Goal: Information Seeking & Learning: Learn about a topic

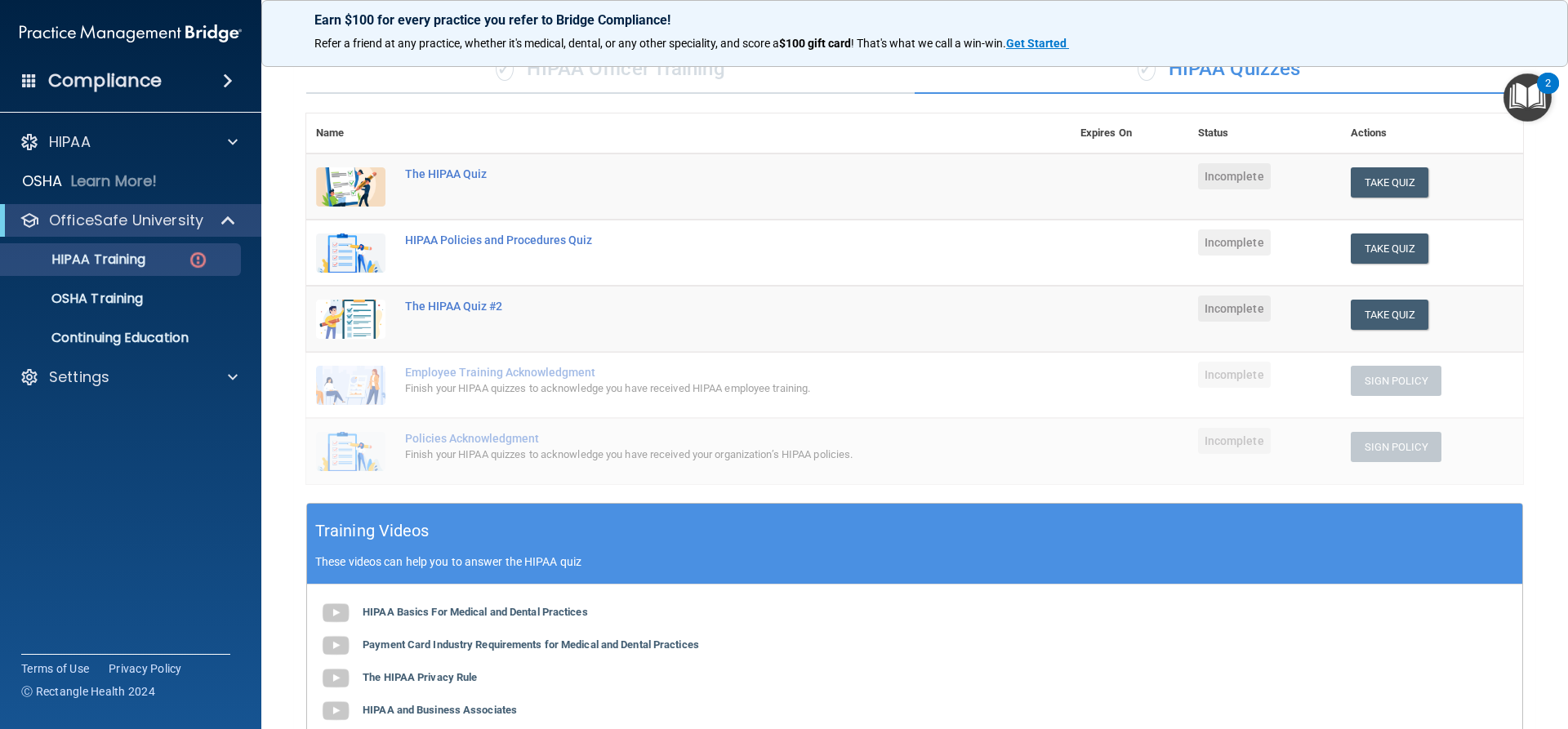
scroll to position [88, 0]
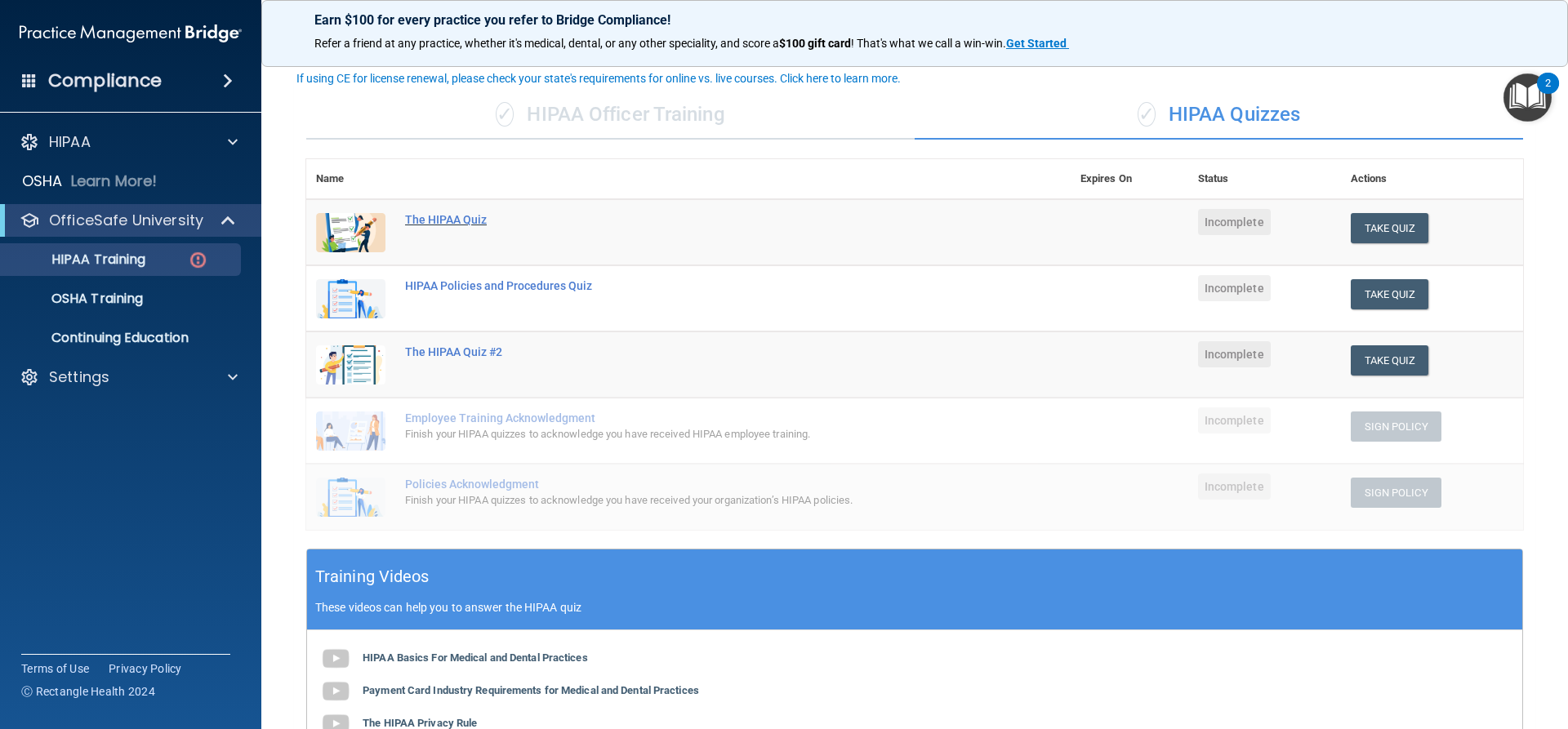
click at [430, 222] on div "The HIPAA Quiz" at bounding box center [697, 220] width 584 height 14
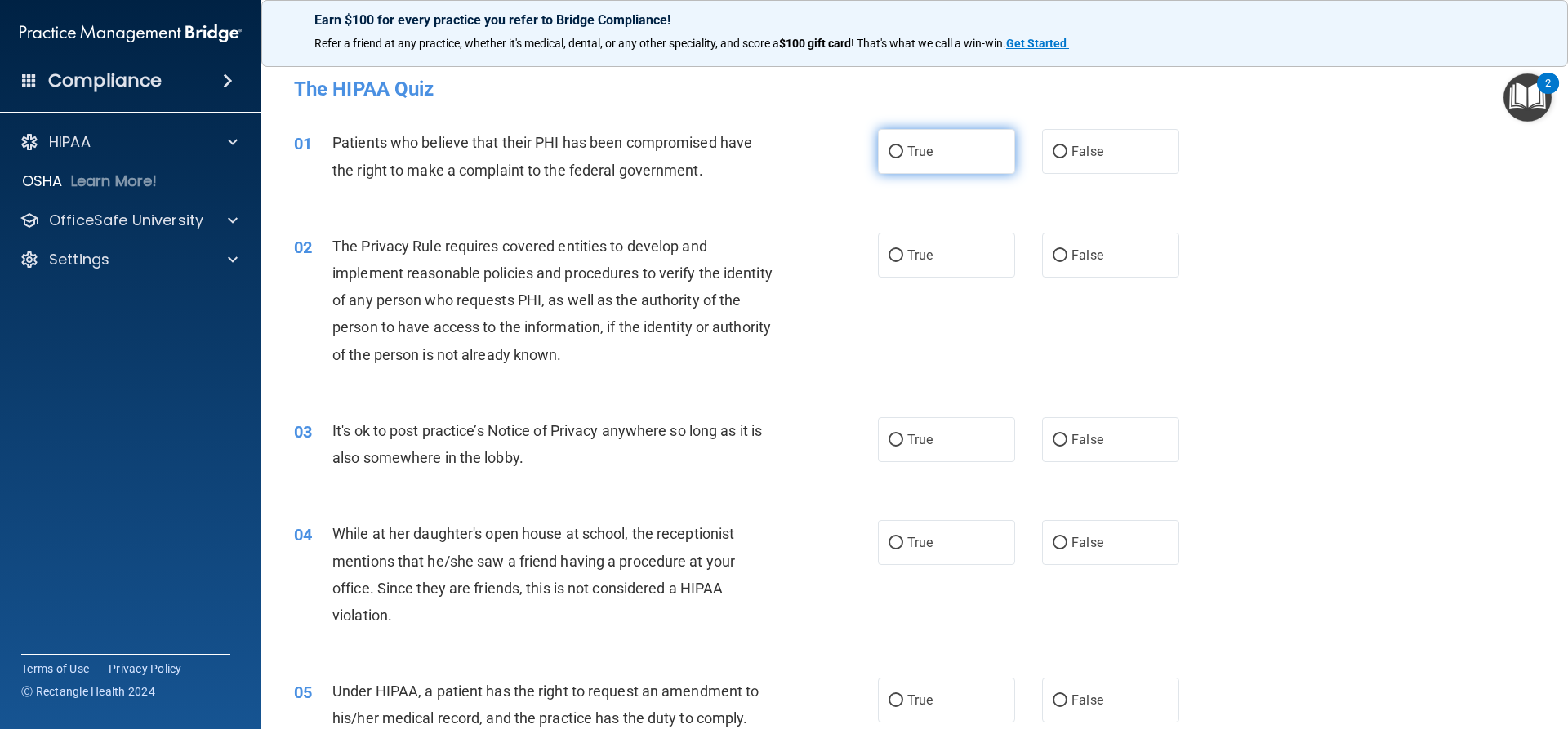
click at [957, 164] on label "True" at bounding box center [947, 151] width 137 height 45
click at [904, 158] on input "True" at bounding box center [896, 152] width 14 height 13
radio input "true"
click at [918, 254] on span "True" at bounding box center [920, 256] width 25 height 15
click at [904, 254] on input "True" at bounding box center [896, 256] width 14 height 13
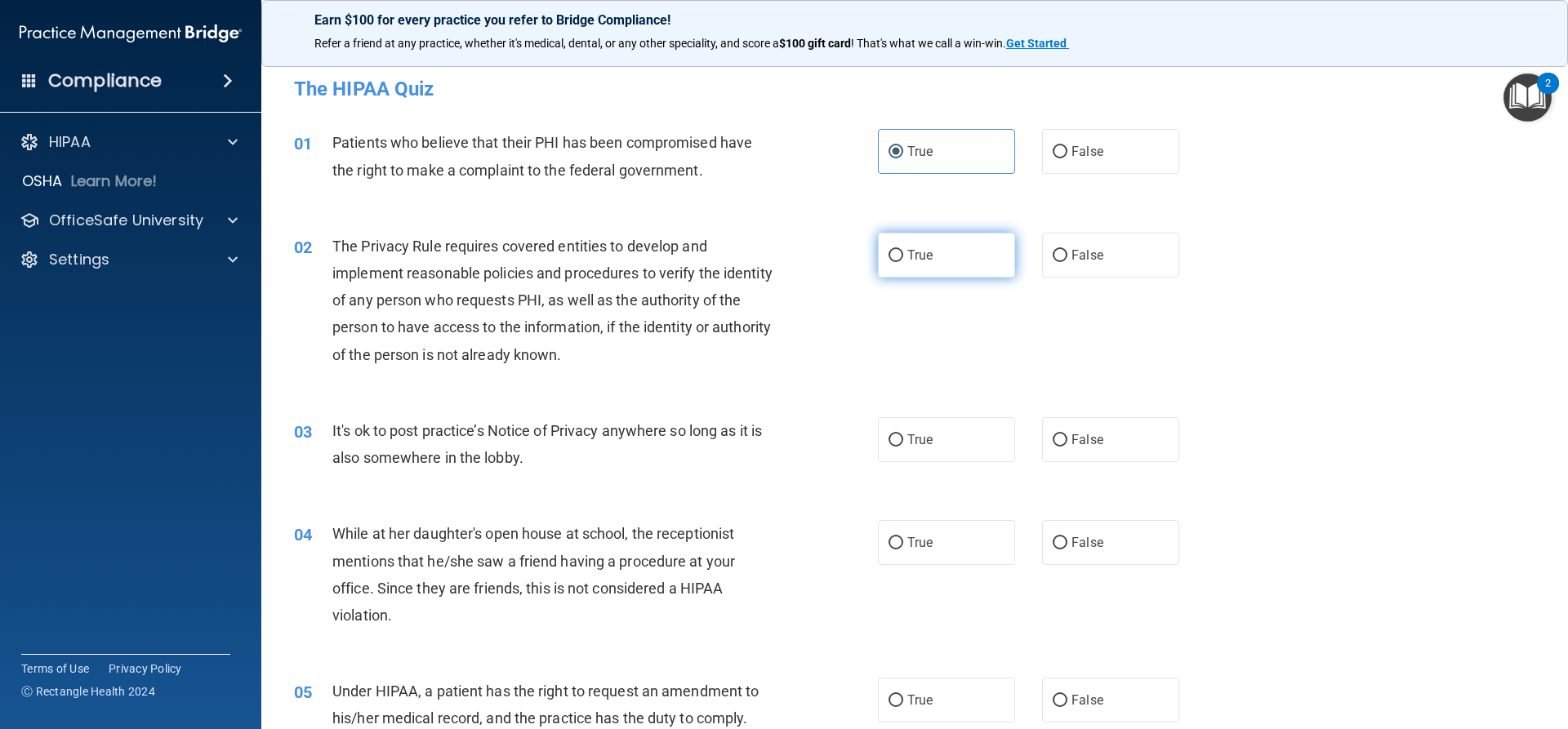
radio input "true"
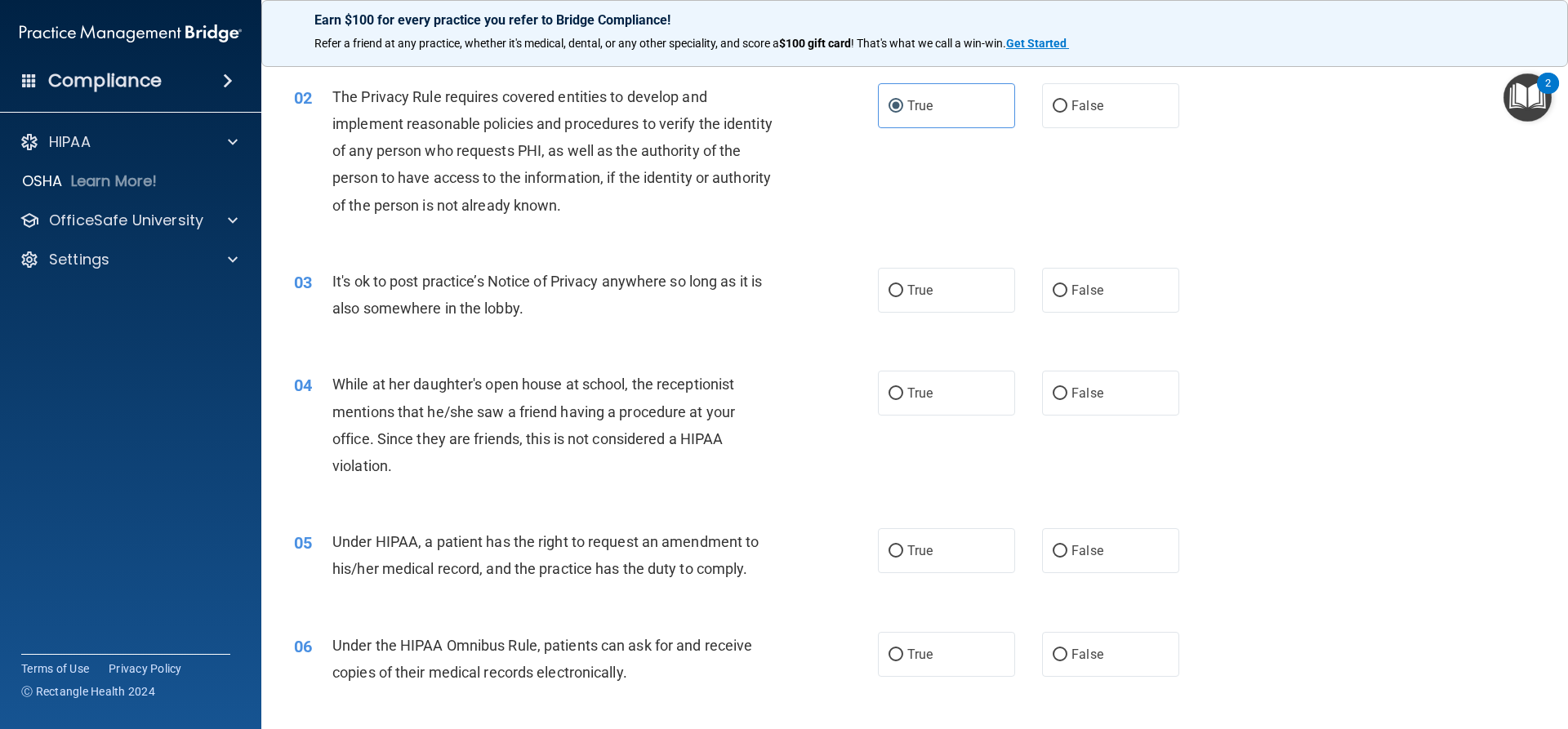
scroll to position [163, 0]
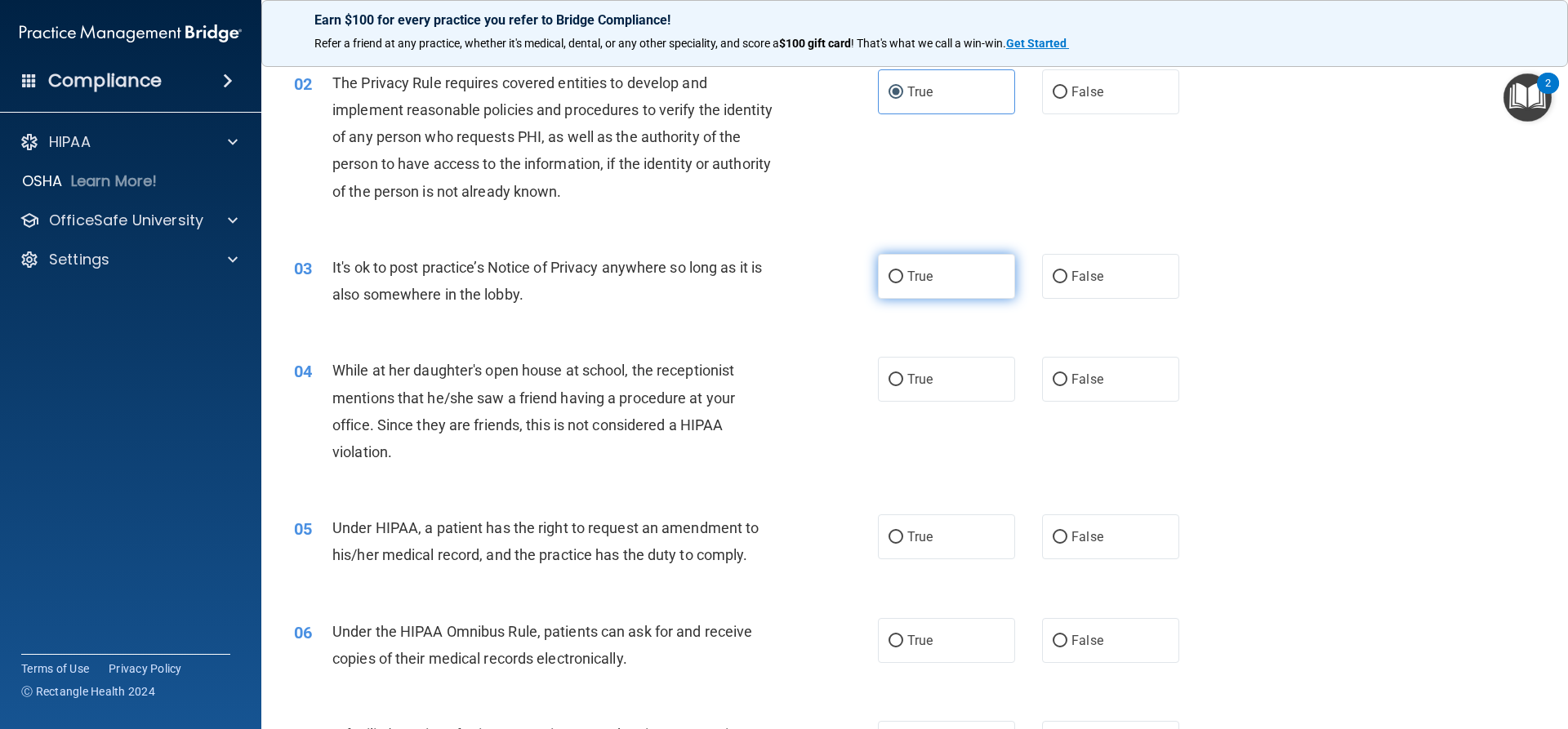
click at [919, 282] on span "True" at bounding box center [920, 277] width 25 height 15
click at [904, 282] on input "True" at bounding box center [896, 277] width 14 height 13
radio input "true"
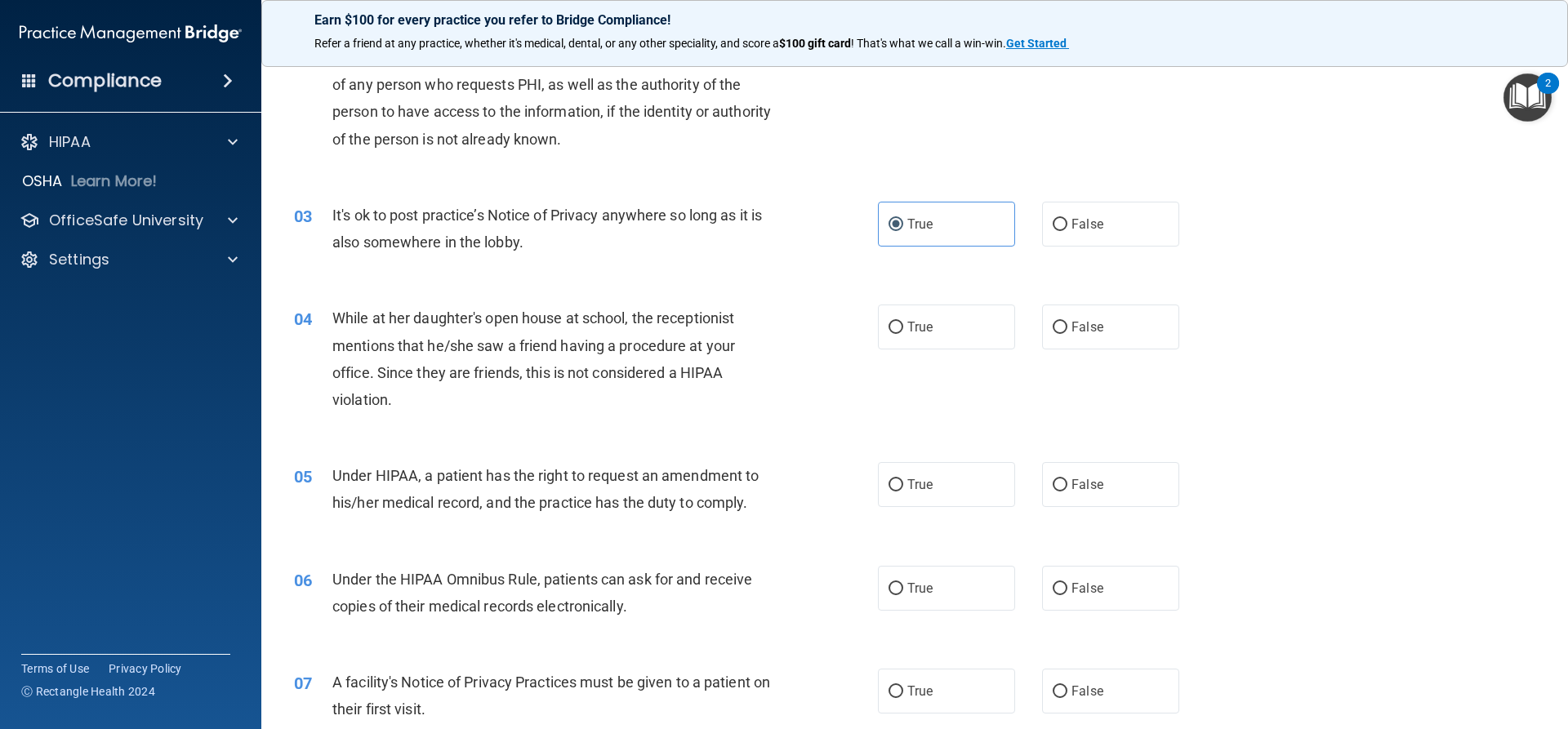
scroll to position [245, 0]
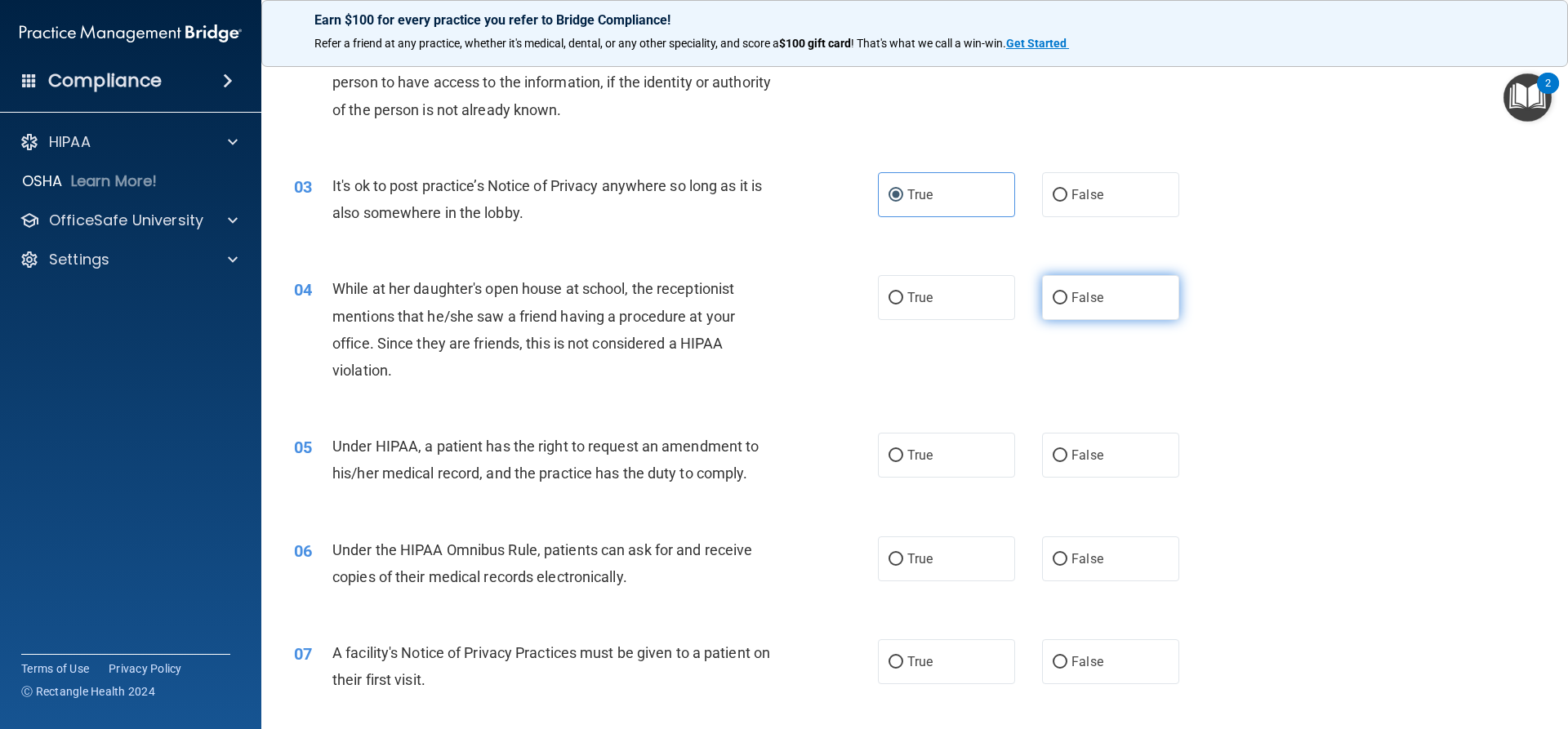
click at [1090, 295] on span "False" at bounding box center [1087, 298] width 32 height 15
click at [1068, 295] on input "False" at bounding box center [1060, 298] width 14 height 13
radio input "true"
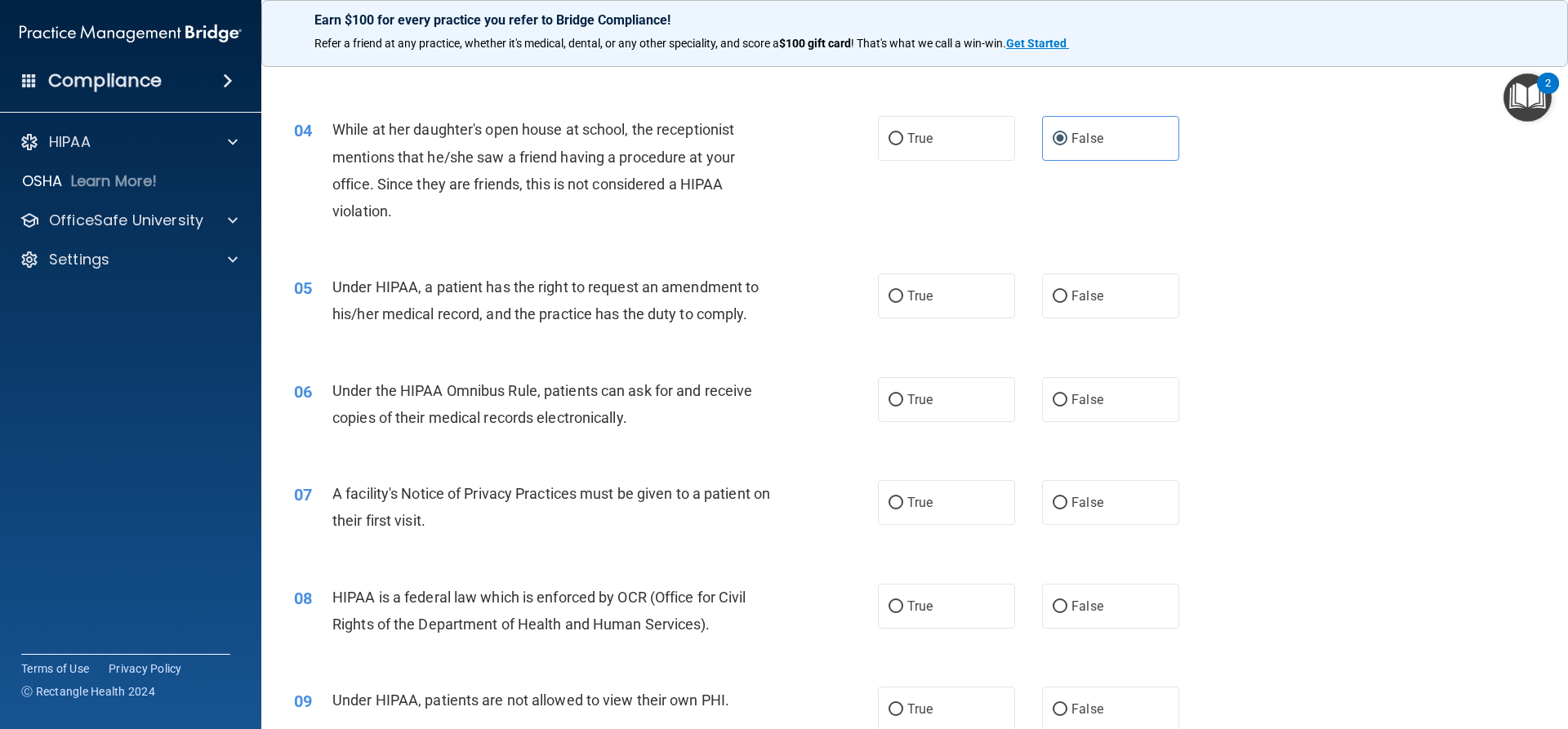
scroll to position [409, 0]
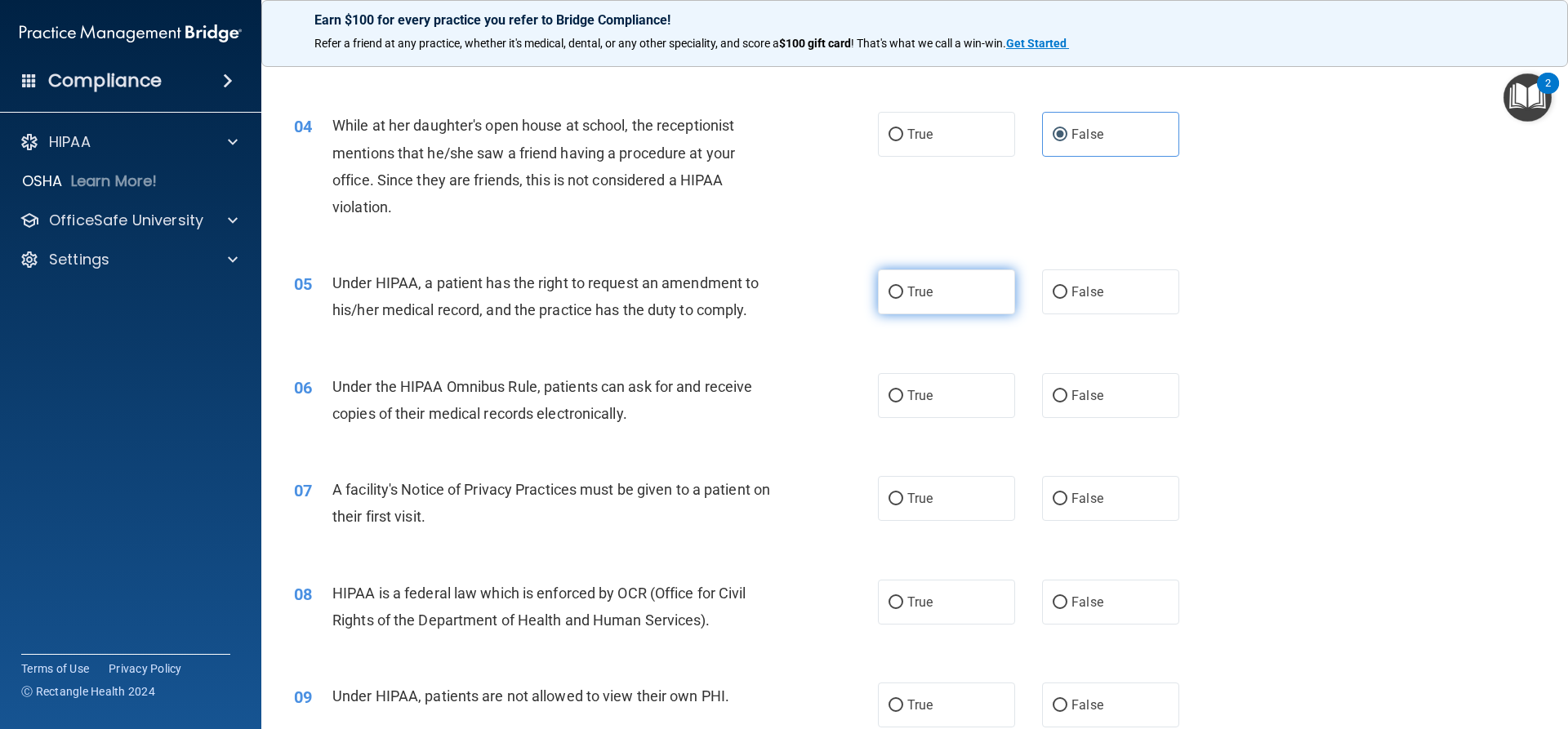
click at [933, 299] on label "True" at bounding box center [947, 292] width 137 height 45
click at [904, 299] on input "True" at bounding box center [896, 292] width 14 height 13
radio input "true"
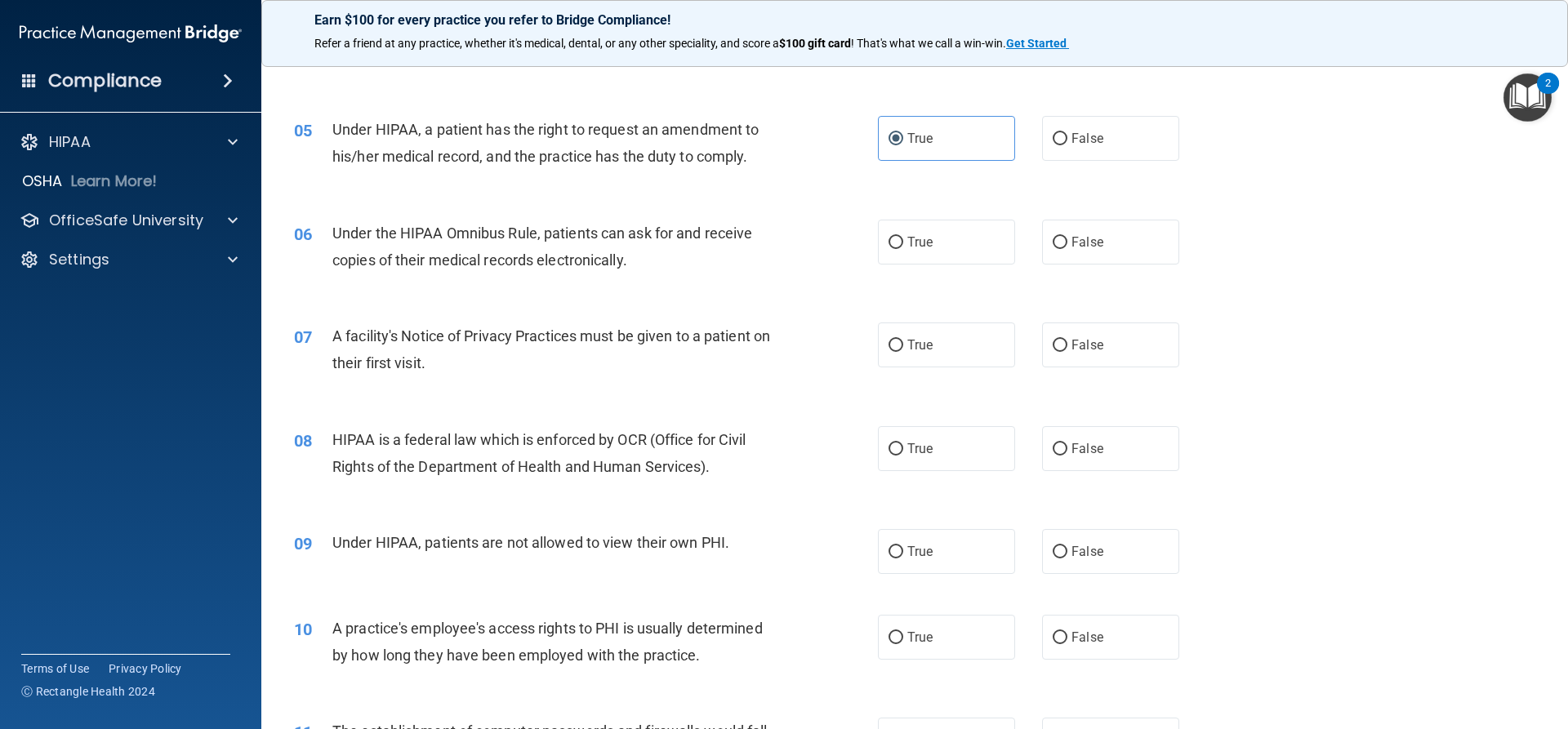
scroll to position [572, 0]
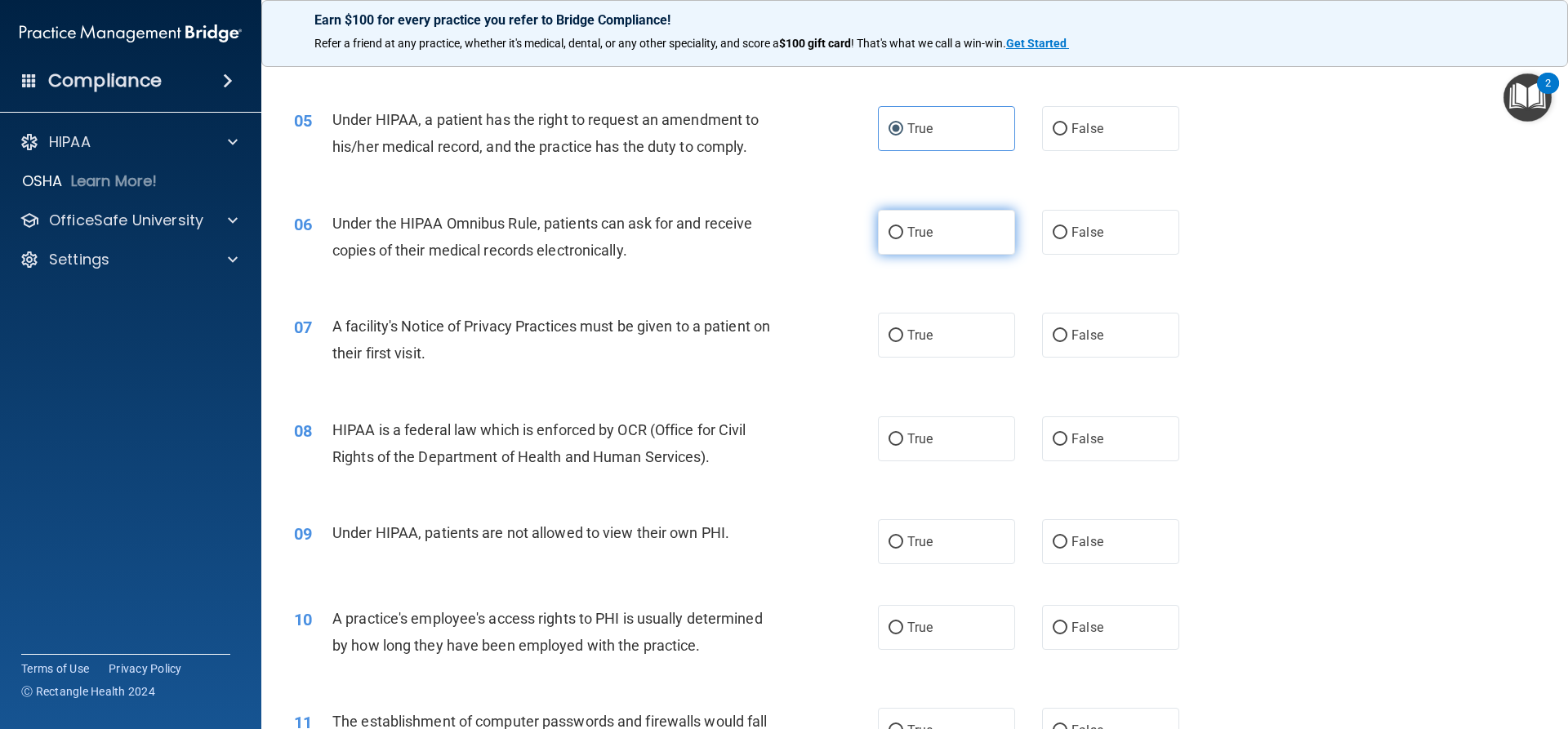
click at [915, 241] on label "True" at bounding box center [947, 232] width 137 height 45
click at [904, 239] on input "True" at bounding box center [896, 232] width 14 height 13
radio input "true"
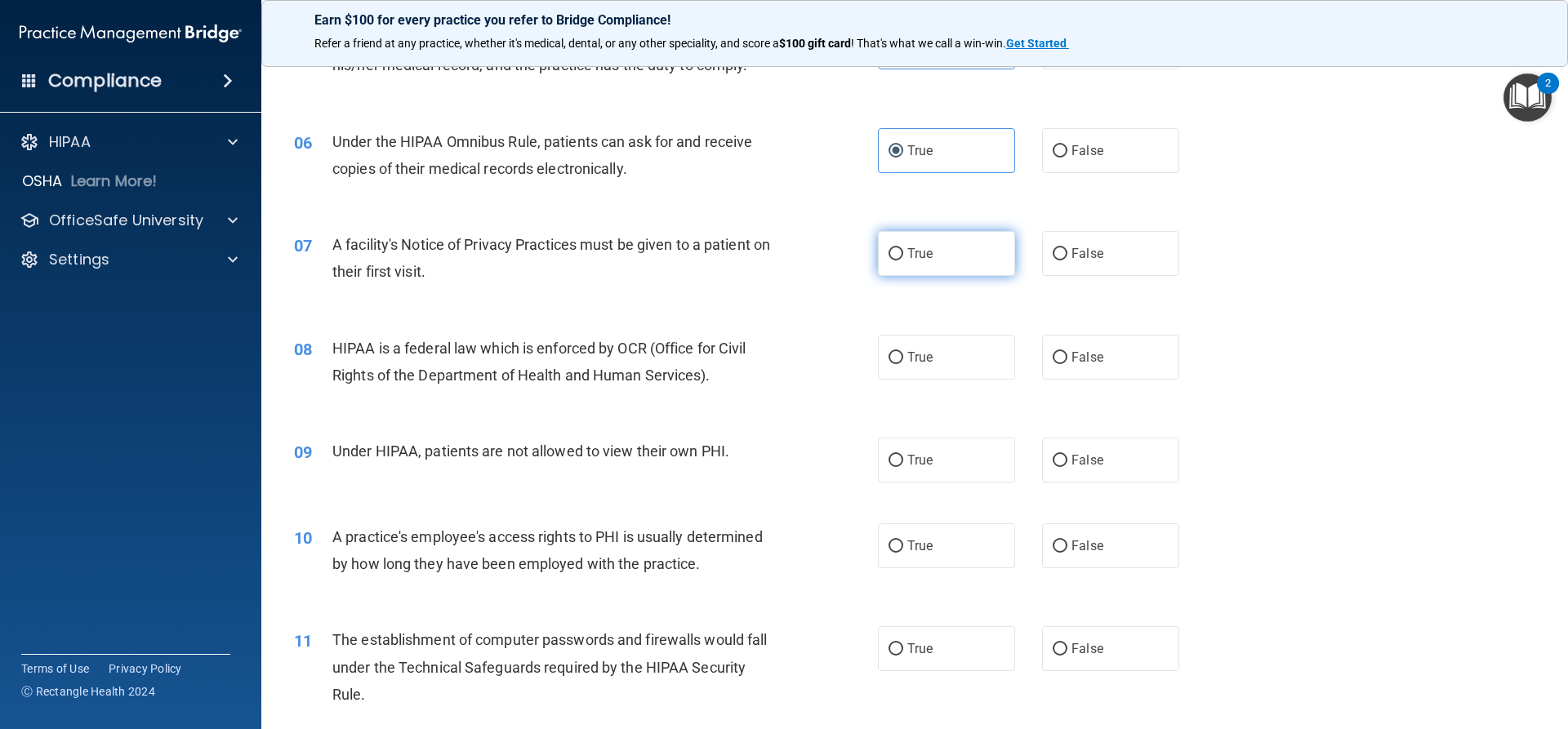
click at [899, 253] on label "True" at bounding box center [947, 254] width 137 height 45
click at [899, 253] on input "True" at bounding box center [896, 255] width 14 height 13
radio input "true"
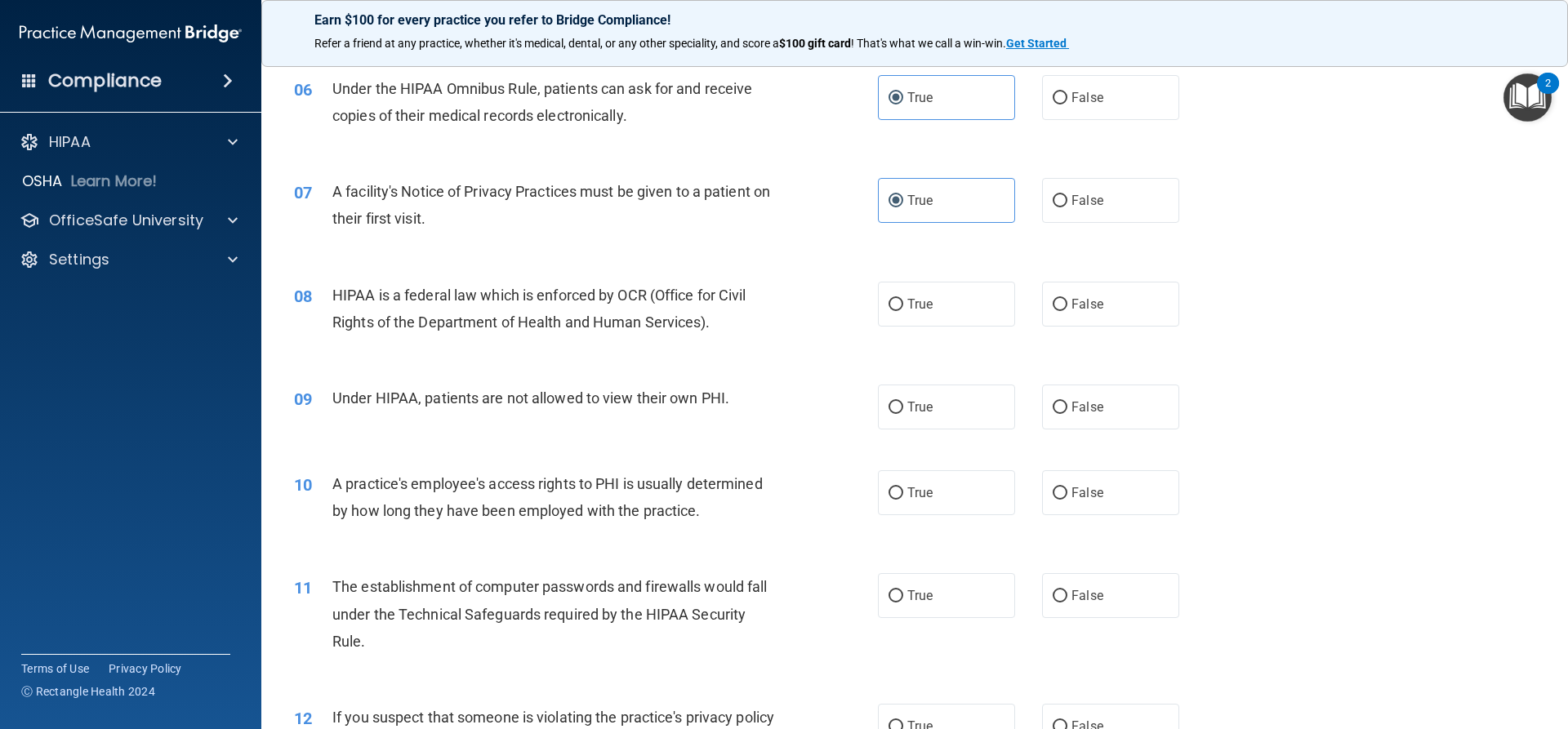
scroll to position [735, 0]
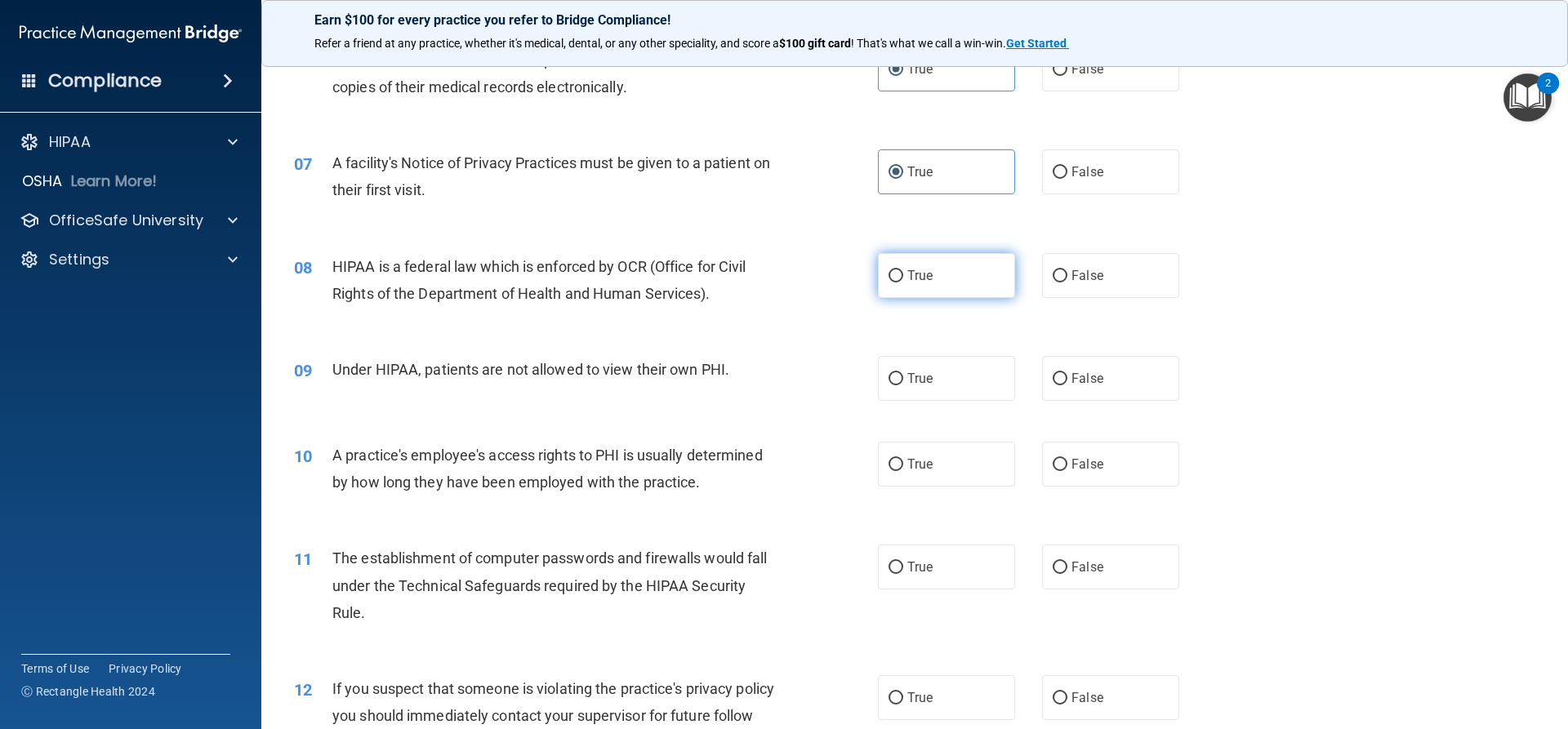
click at [917, 285] on label "True" at bounding box center [947, 276] width 137 height 45
click at [904, 283] on input "True" at bounding box center [896, 276] width 14 height 13
radio input "true"
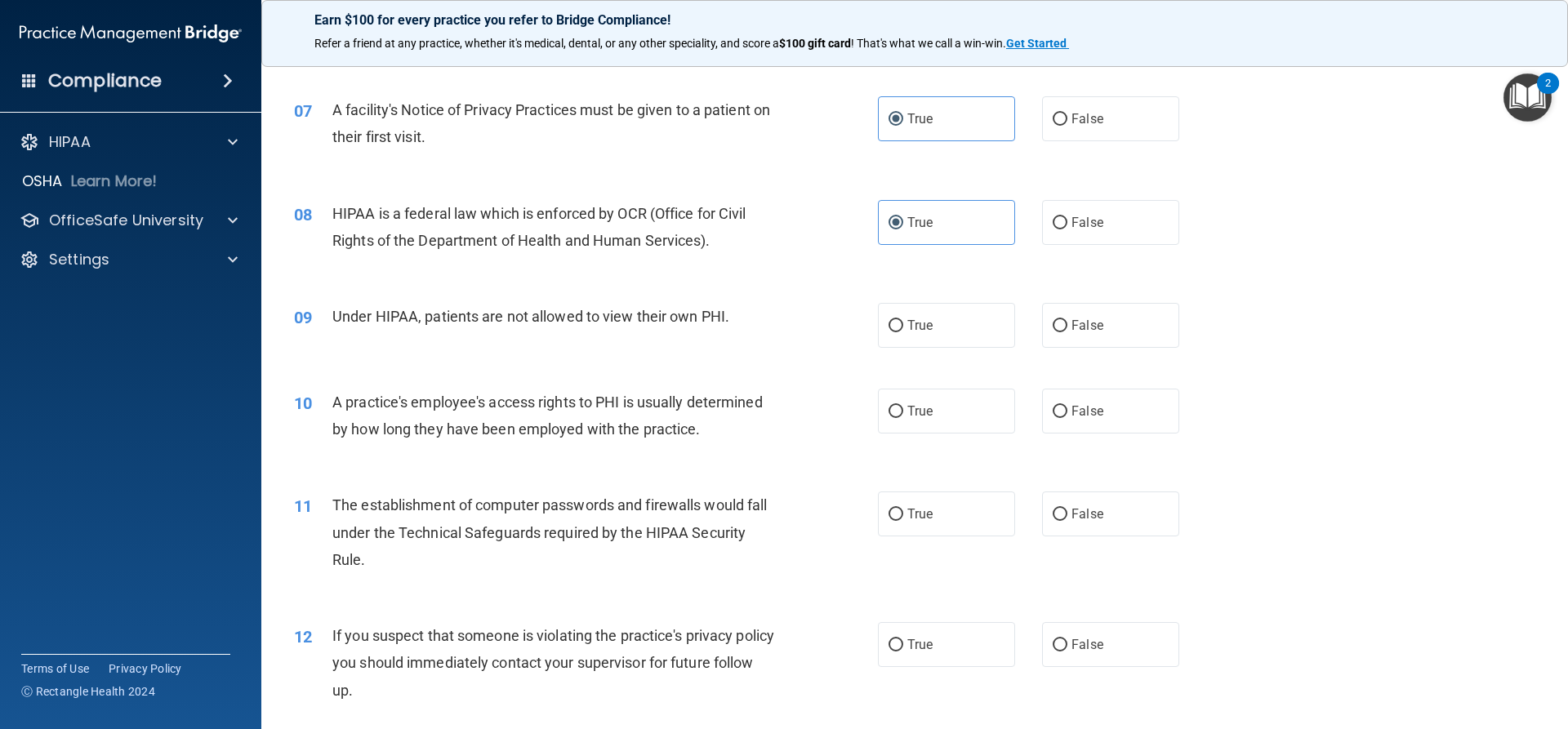
scroll to position [817, 0]
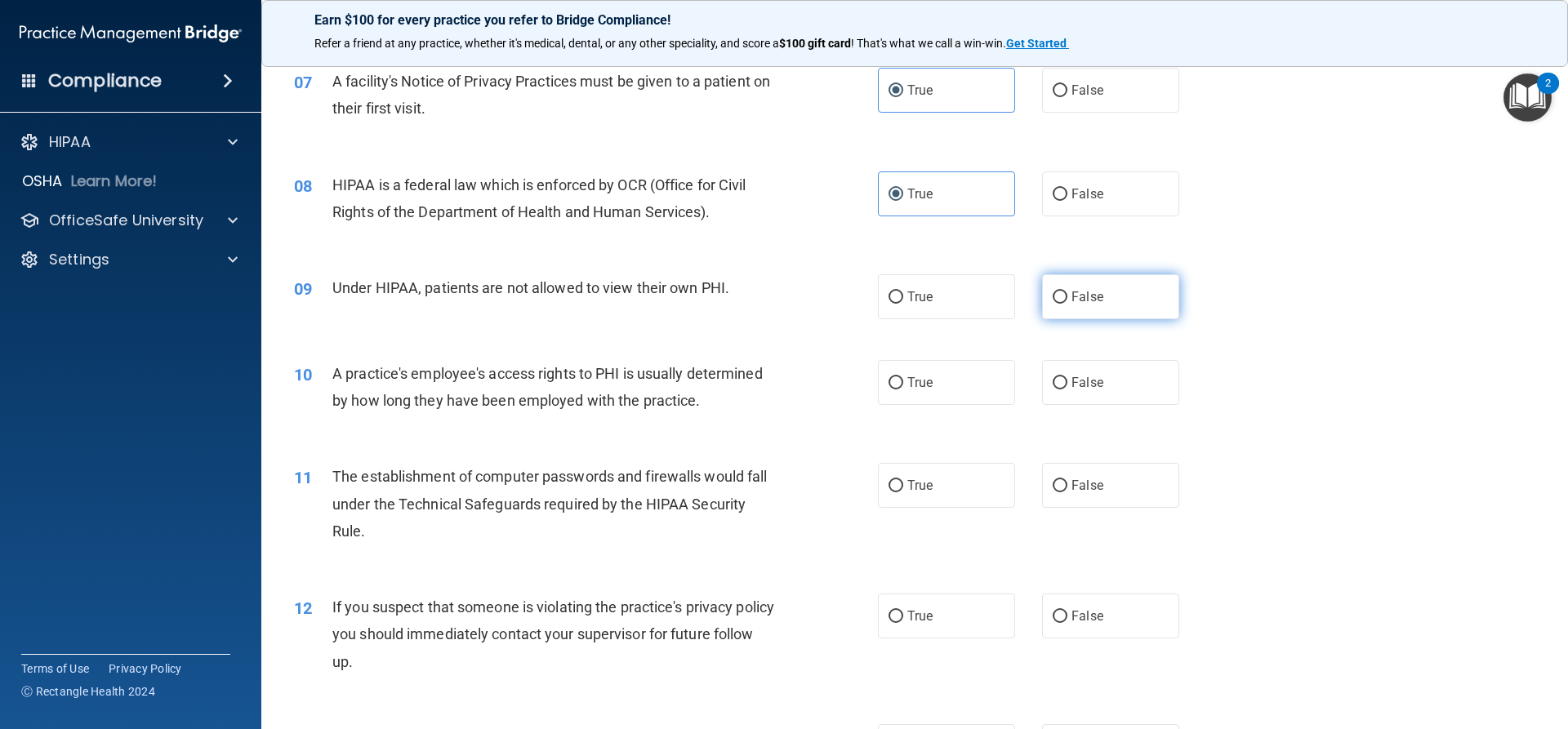
click at [1060, 289] on label "False" at bounding box center [1111, 297] width 137 height 45
click at [1060, 291] on input "False" at bounding box center [1060, 297] width 14 height 13
radio input "true"
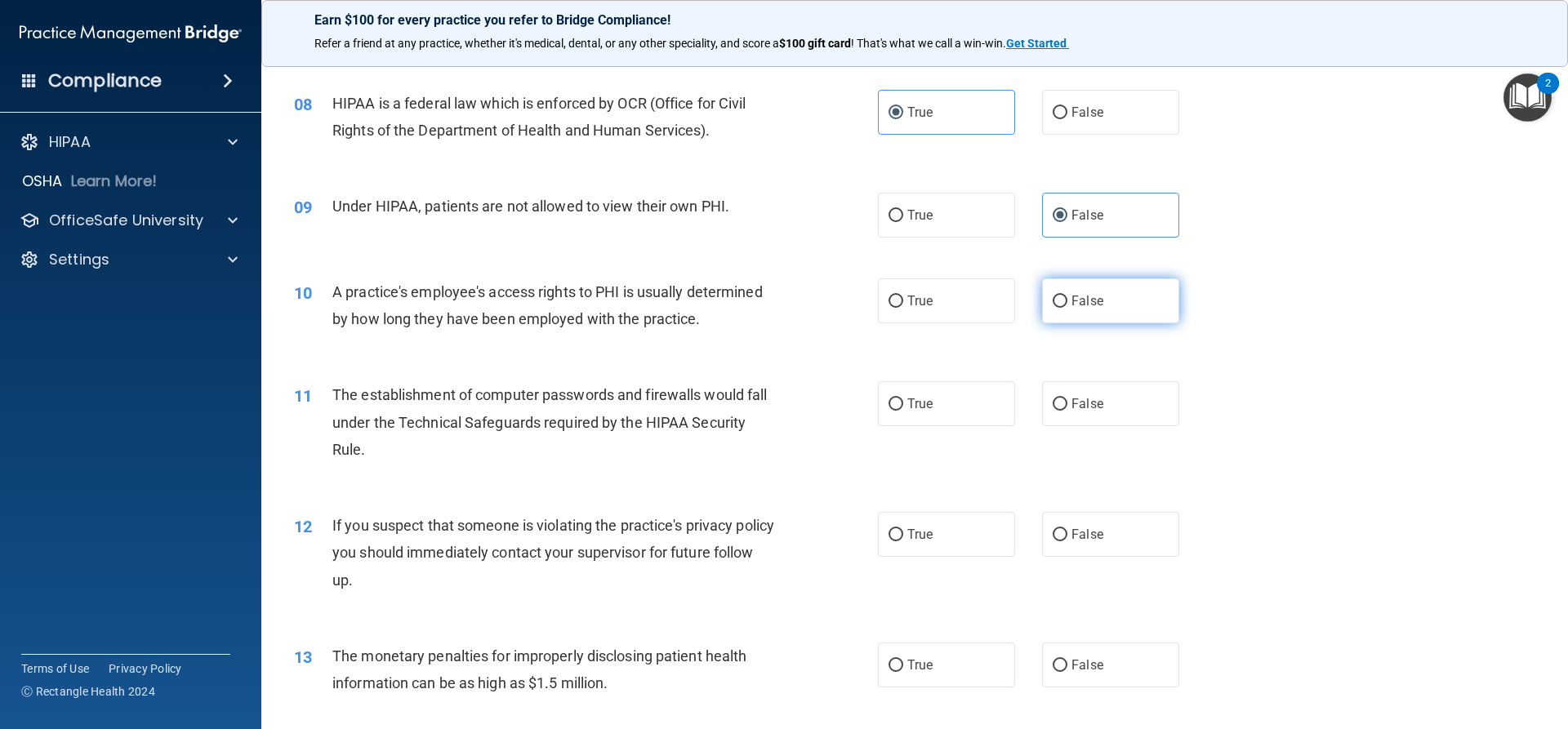
click at [1107, 282] on label "False" at bounding box center [1111, 301] width 137 height 45
click at [1068, 296] on input "False" at bounding box center [1060, 302] width 14 height 13
radio input "true"
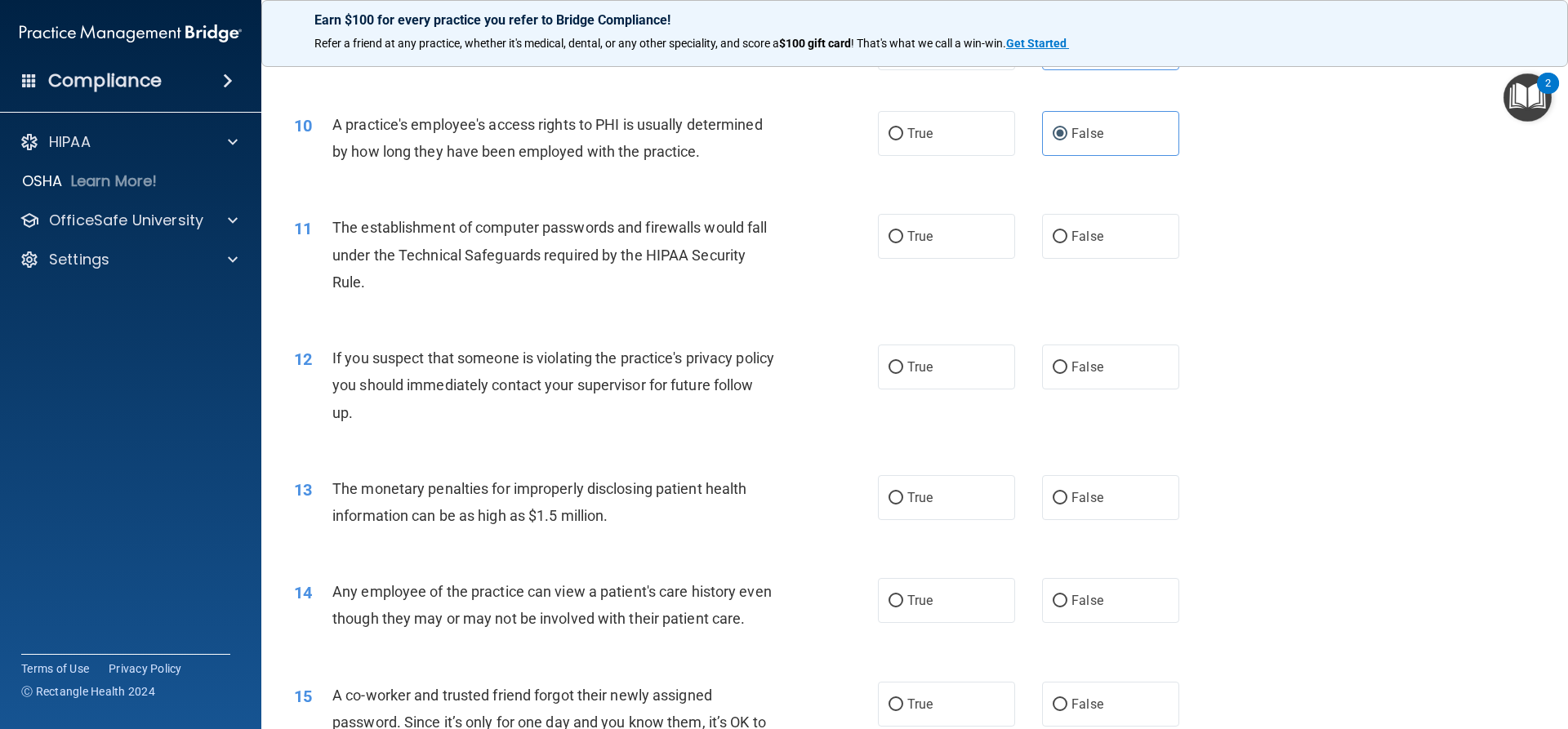
scroll to position [1144, 0]
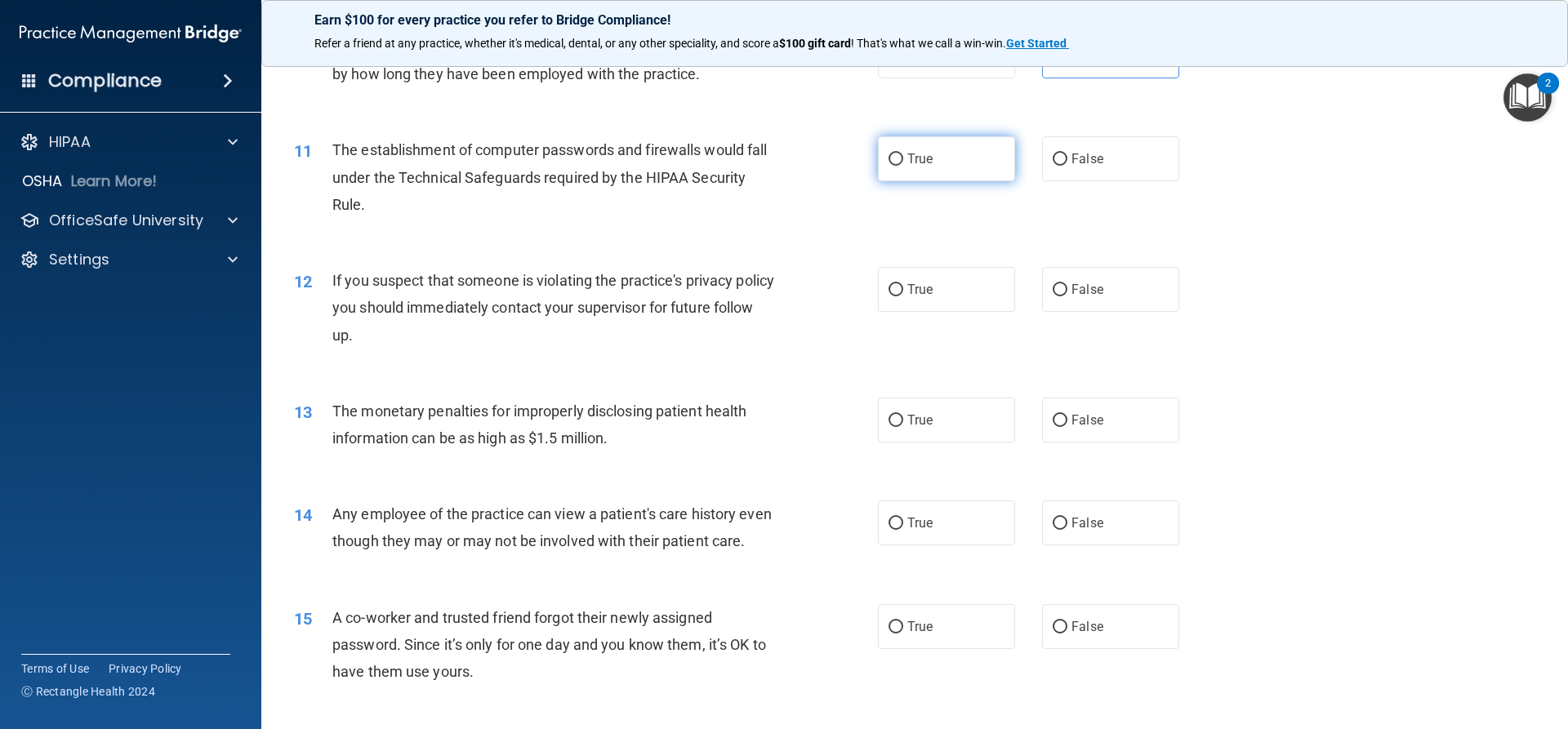
click at [945, 173] on label "True" at bounding box center [947, 158] width 137 height 45
click at [904, 166] on input "True" at bounding box center [896, 159] width 14 height 13
radio input "true"
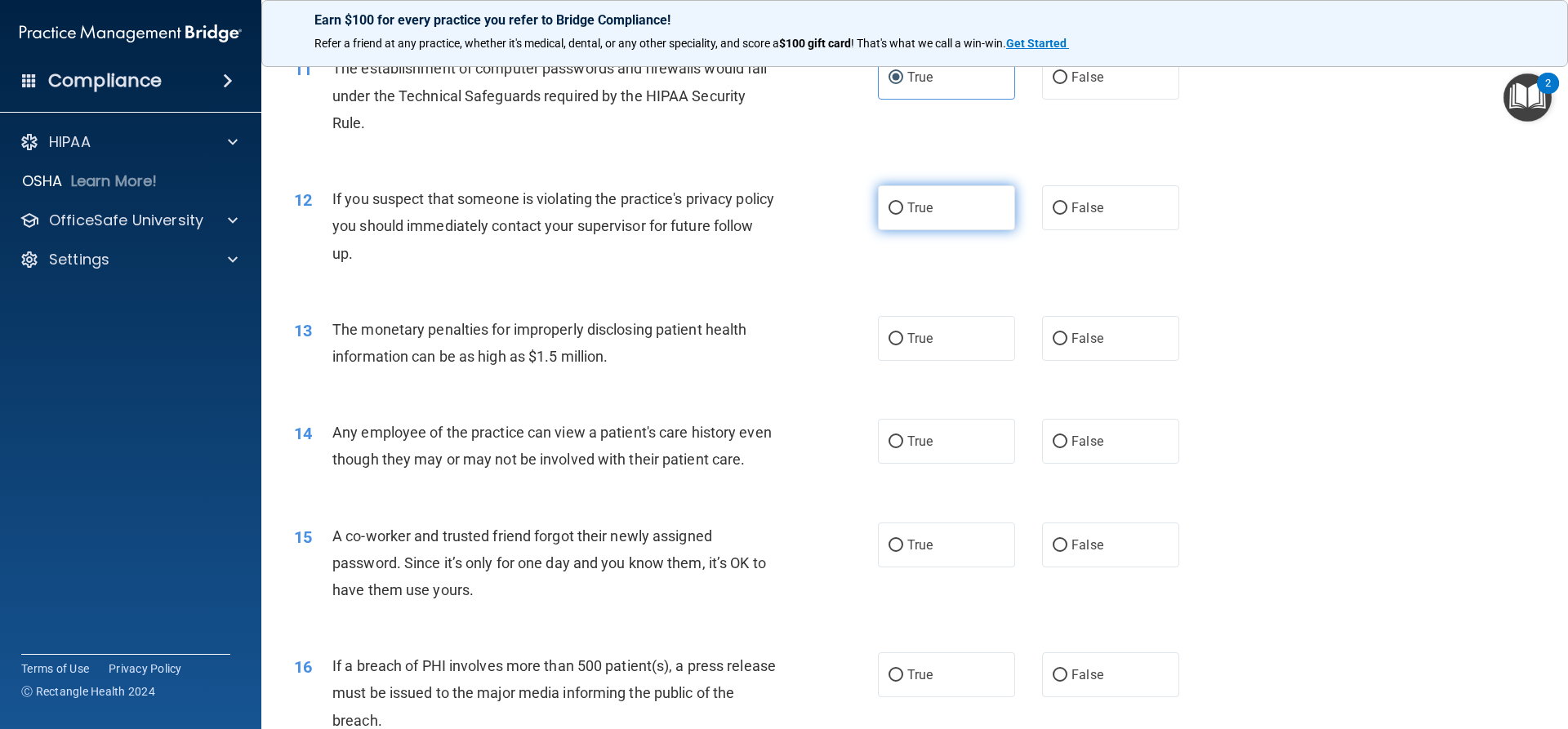
click at [915, 211] on span "True" at bounding box center [920, 208] width 25 height 15
click at [904, 211] on input "True" at bounding box center [896, 208] width 14 height 13
radio input "true"
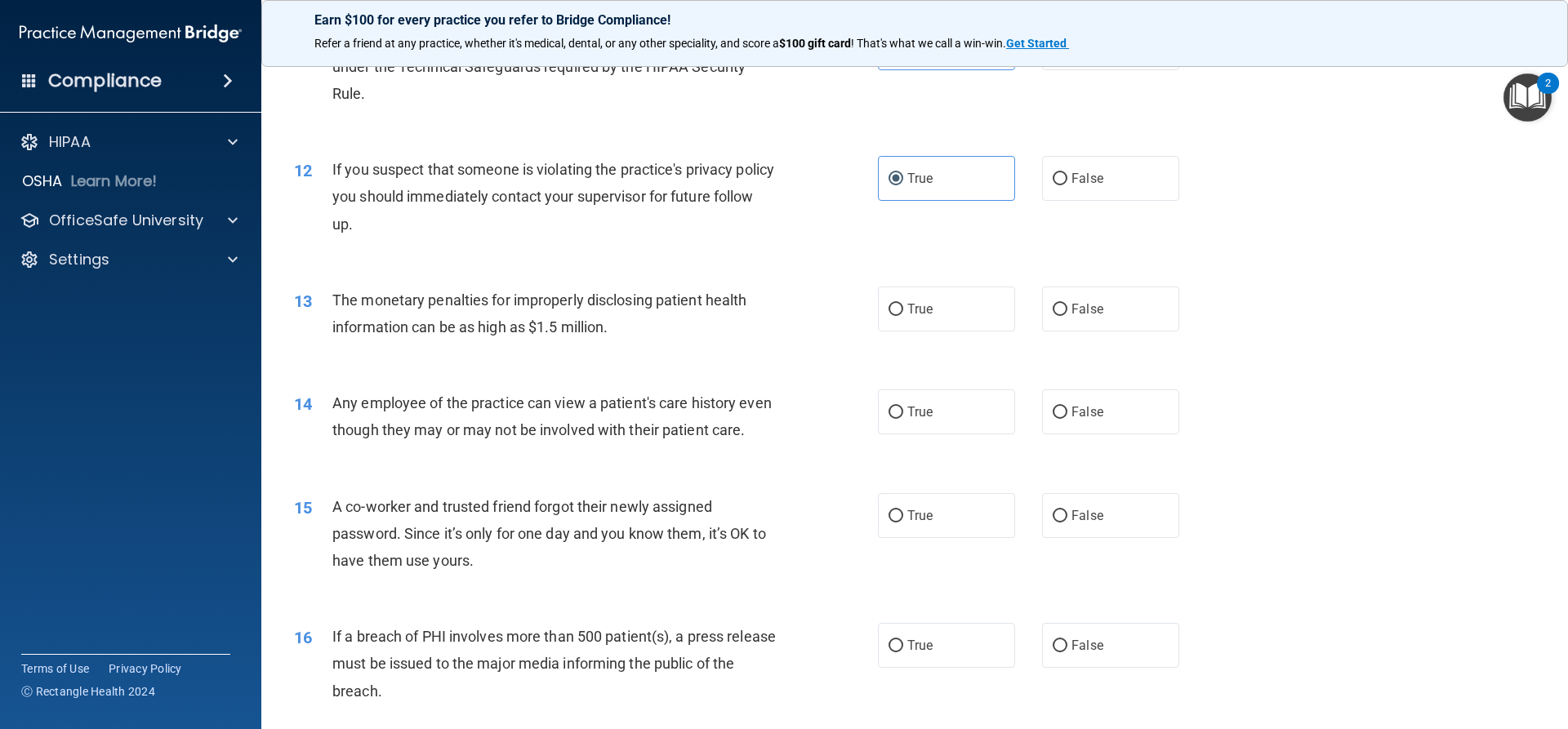
scroll to position [1307, 0]
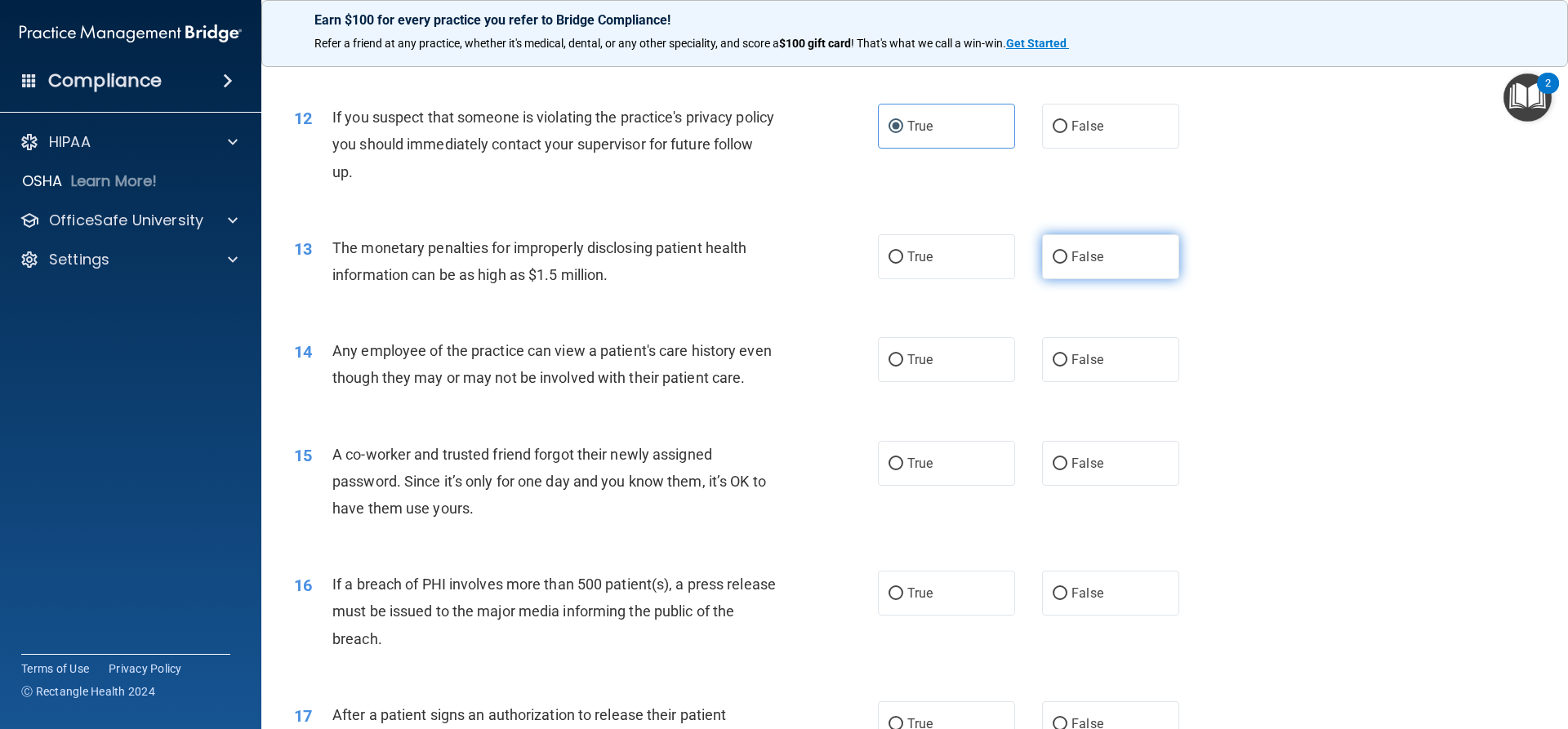
click at [1090, 254] on span "False" at bounding box center [1087, 256] width 32 height 15
click at [1068, 254] on input "False" at bounding box center [1060, 257] width 14 height 13
radio input "true"
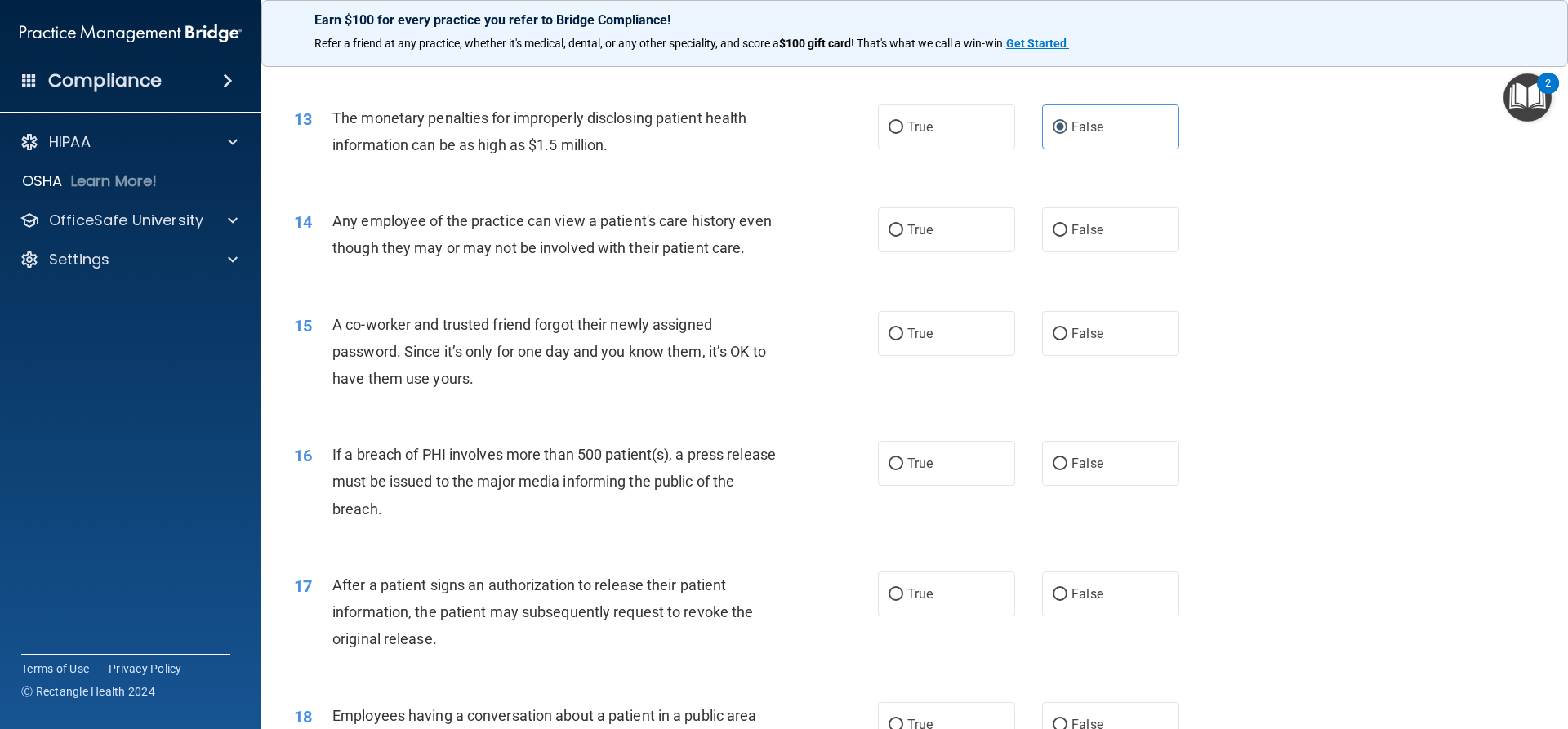
scroll to position [1471, 0]
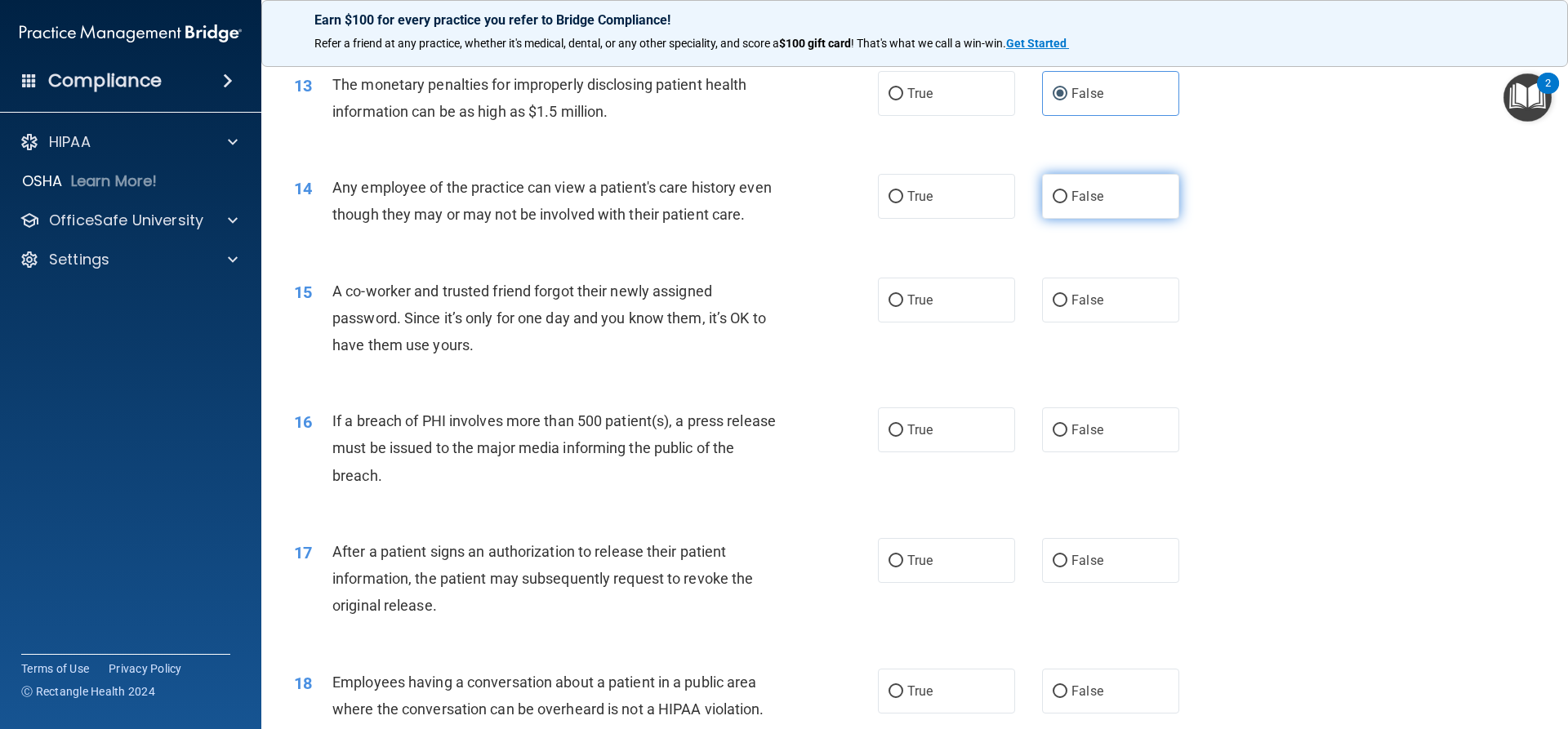
click at [1120, 196] on label "False" at bounding box center [1111, 196] width 137 height 45
click at [1068, 196] on input "False" at bounding box center [1060, 197] width 14 height 13
radio input "true"
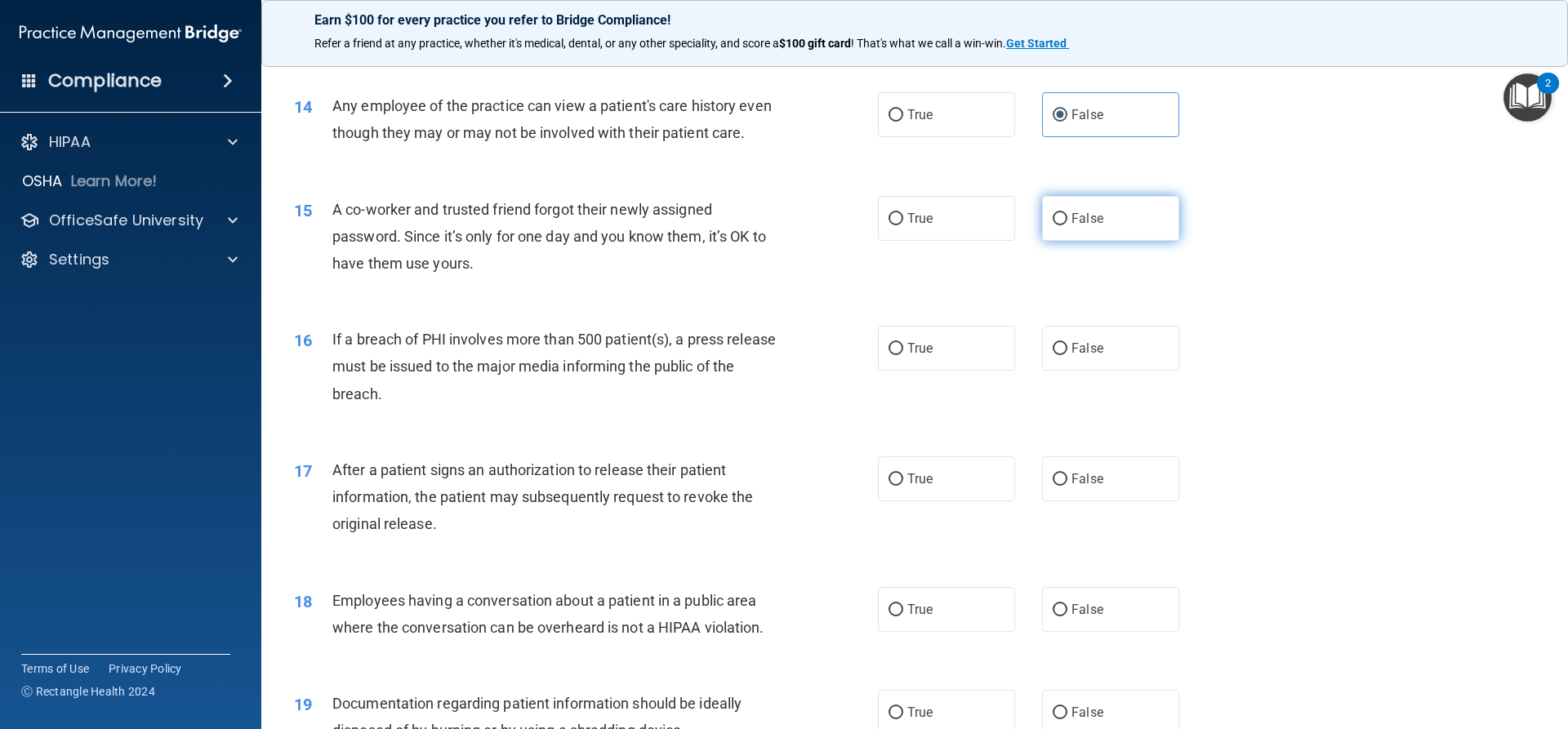
click at [1129, 232] on label "False" at bounding box center [1111, 218] width 137 height 45
click at [1068, 226] on input "False" at bounding box center [1060, 219] width 14 height 13
radio input "true"
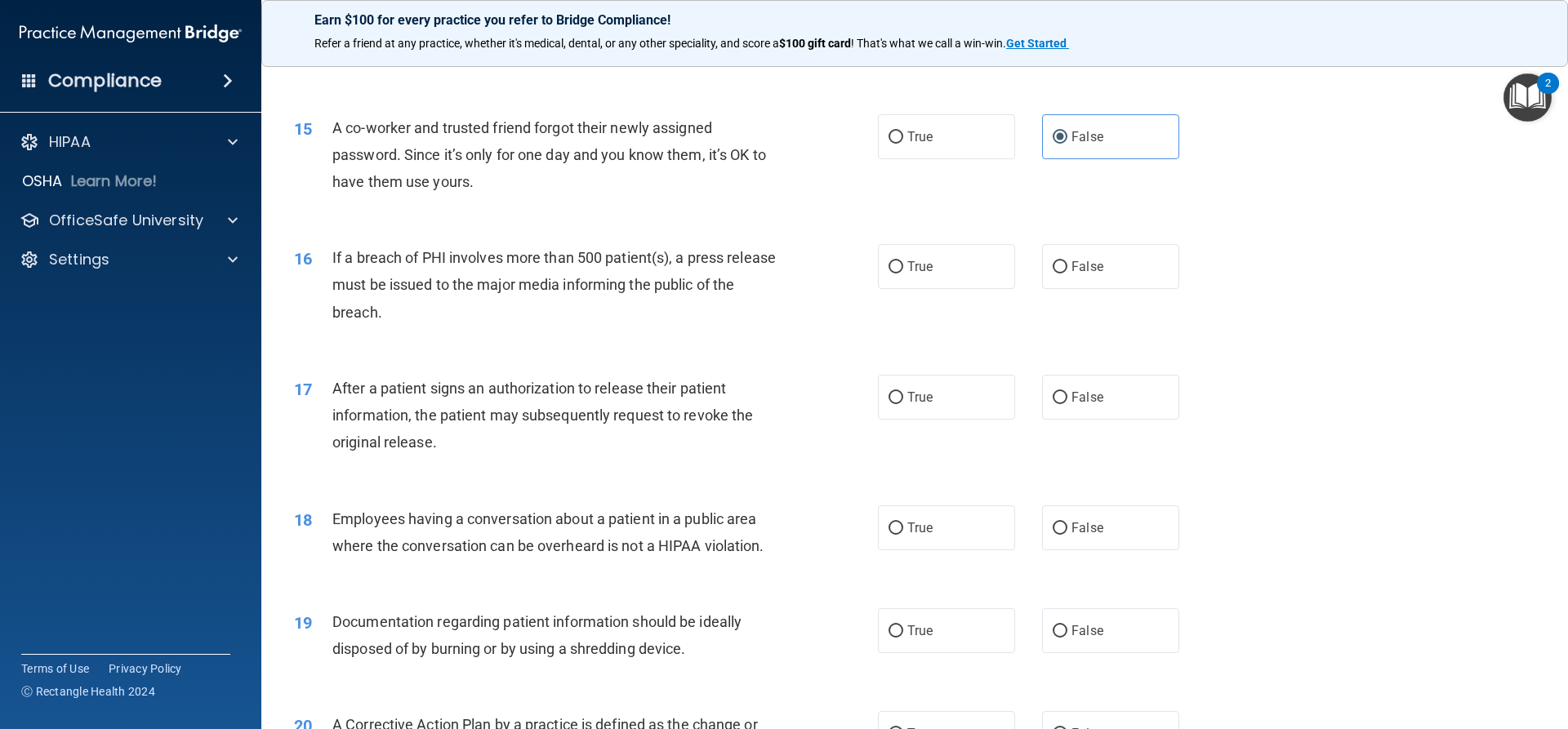
scroll to position [1715, 0]
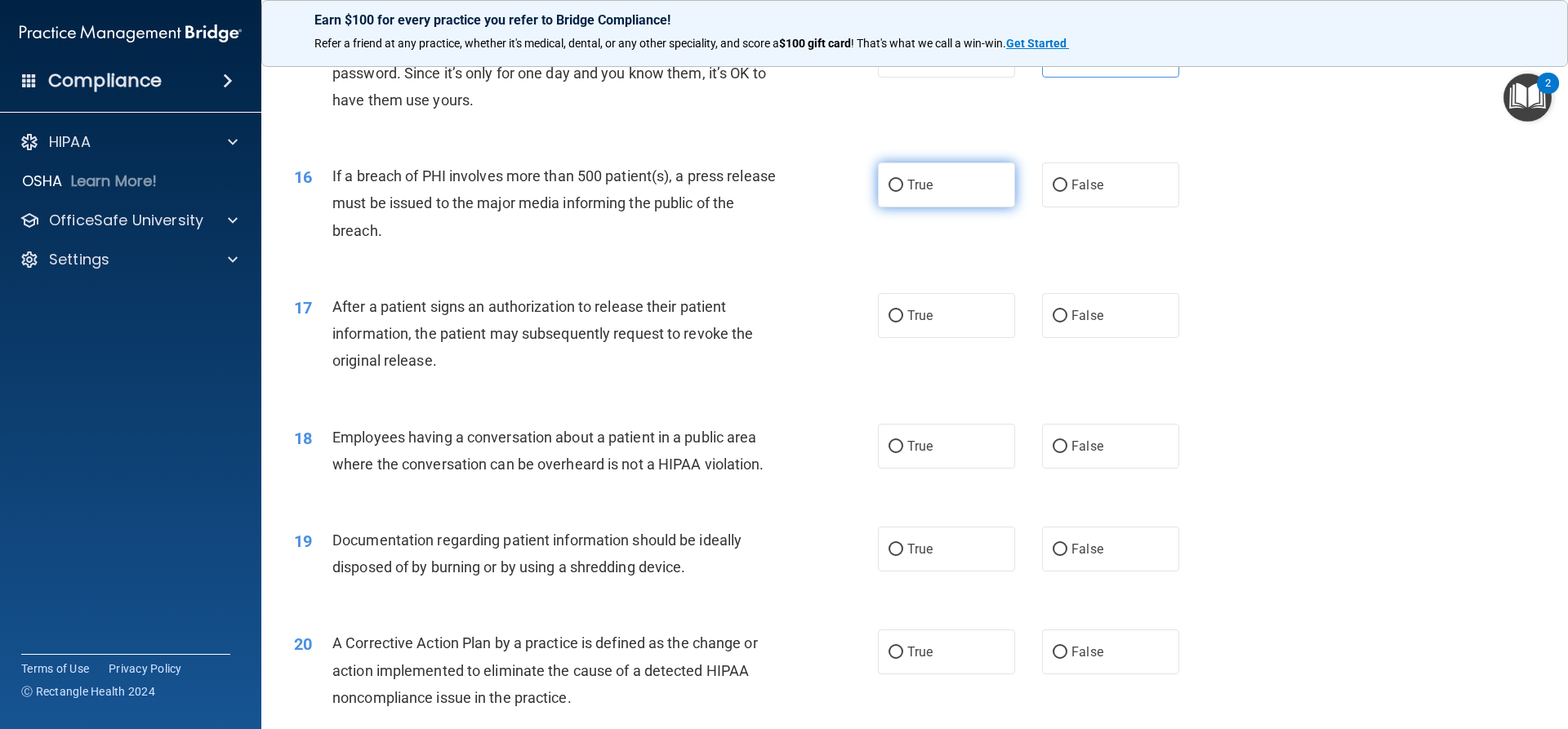
click at [933, 207] on label "True" at bounding box center [947, 185] width 137 height 45
click at [904, 192] on input "True" at bounding box center [896, 185] width 14 height 13
radio input "true"
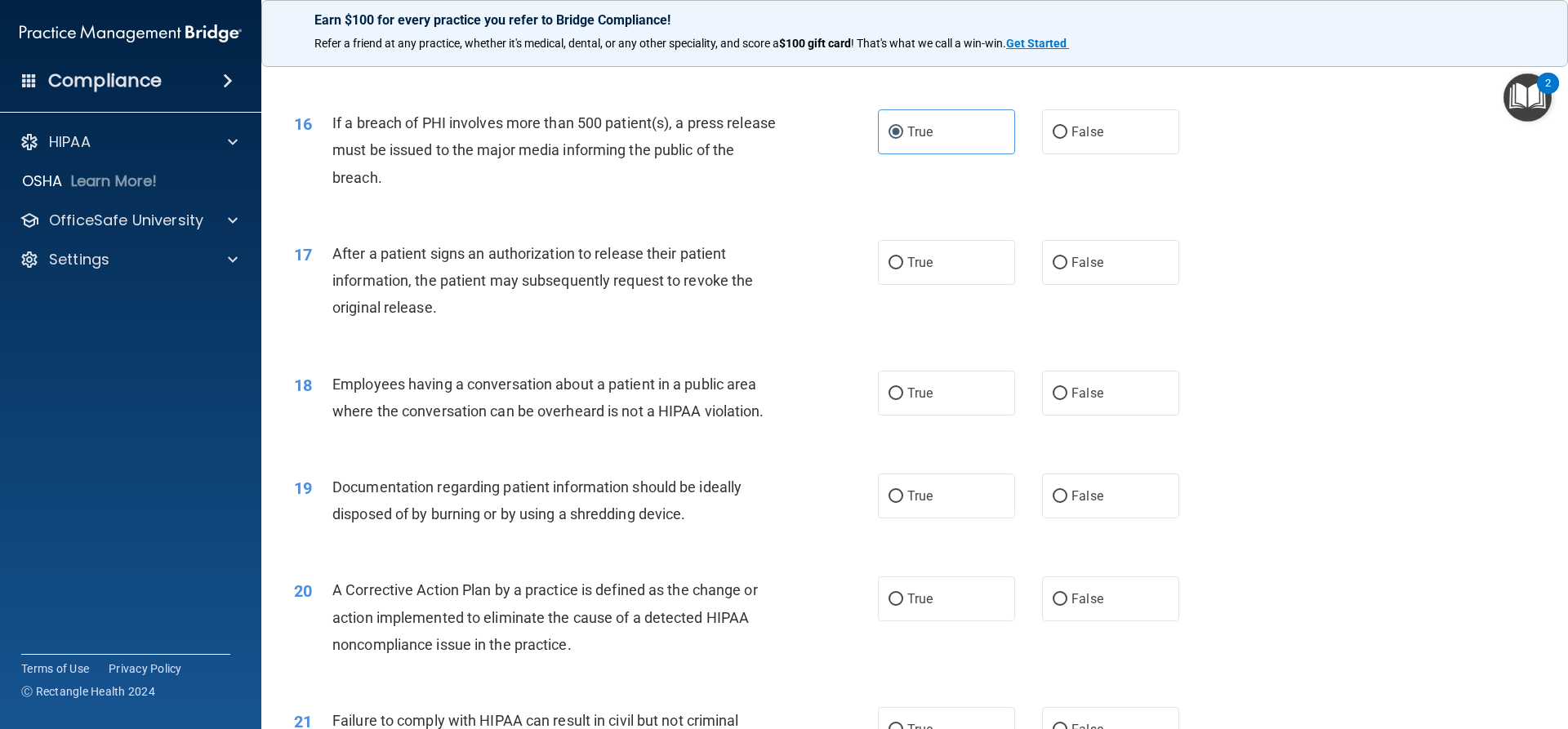
scroll to position [1797, 0]
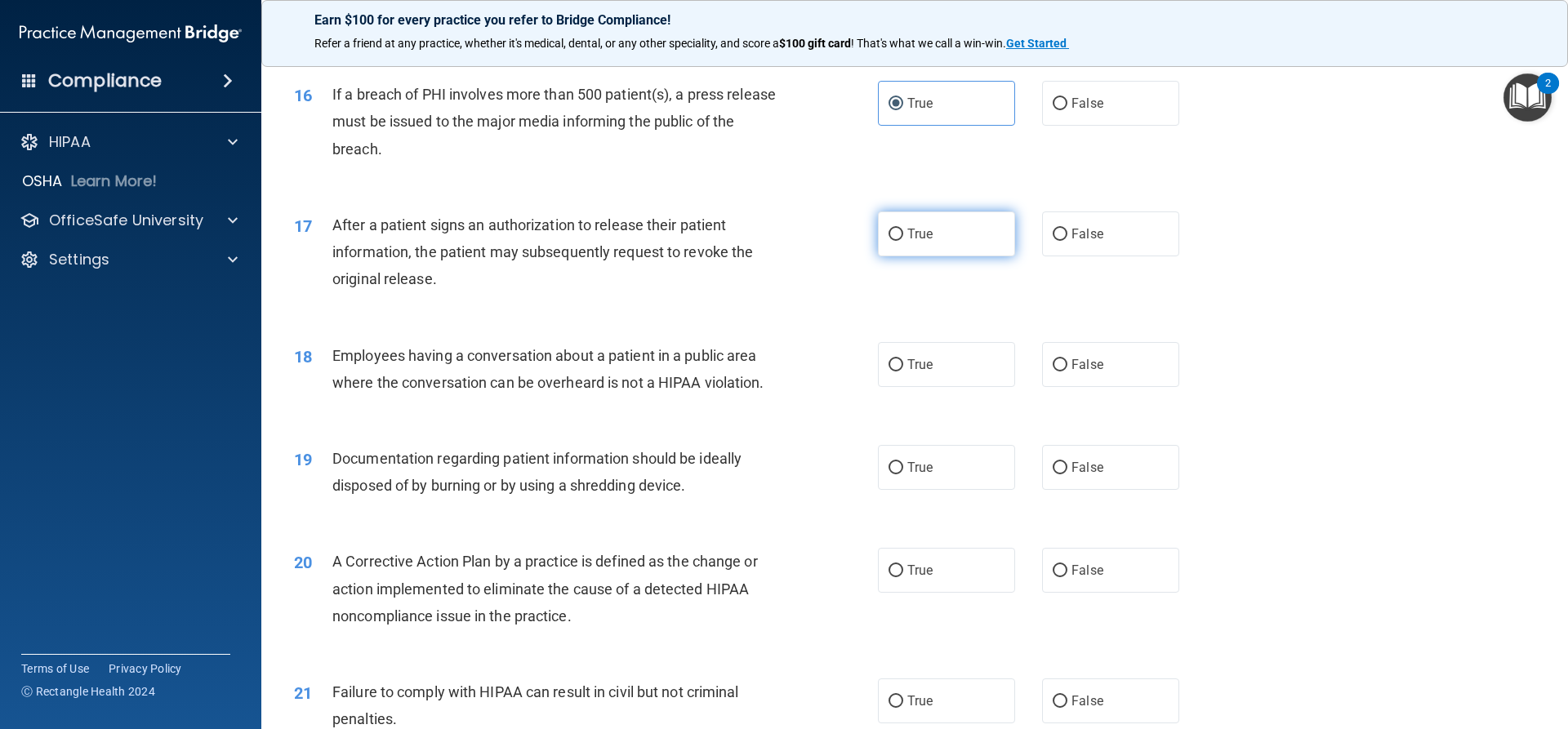
click at [886, 256] on label "True" at bounding box center [947, 233] width 137 height 45
click at [889, 241] on input "True" at bounding box center [896, 234] width 14 height 13
radio input "true"
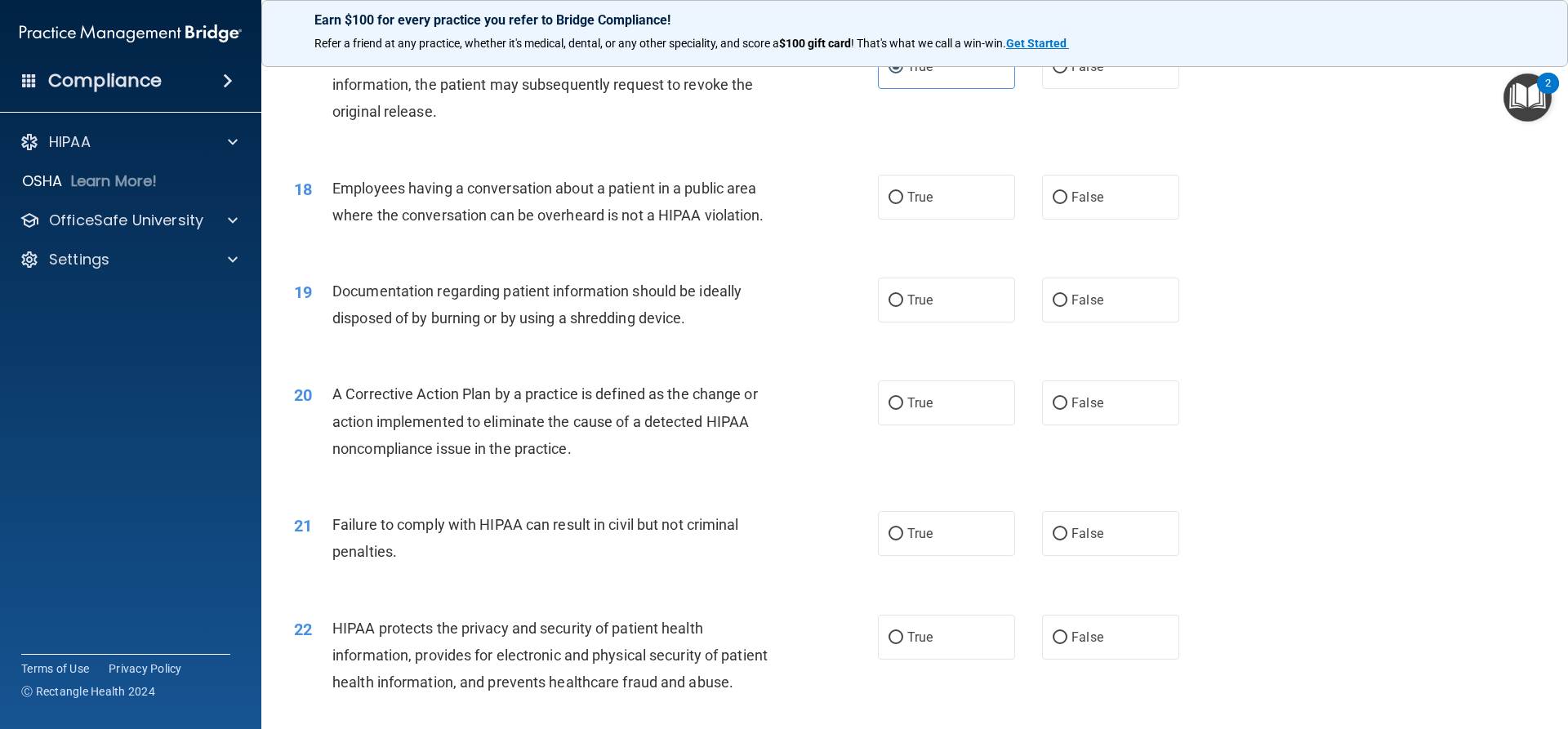
scroll to position [1993, 0]
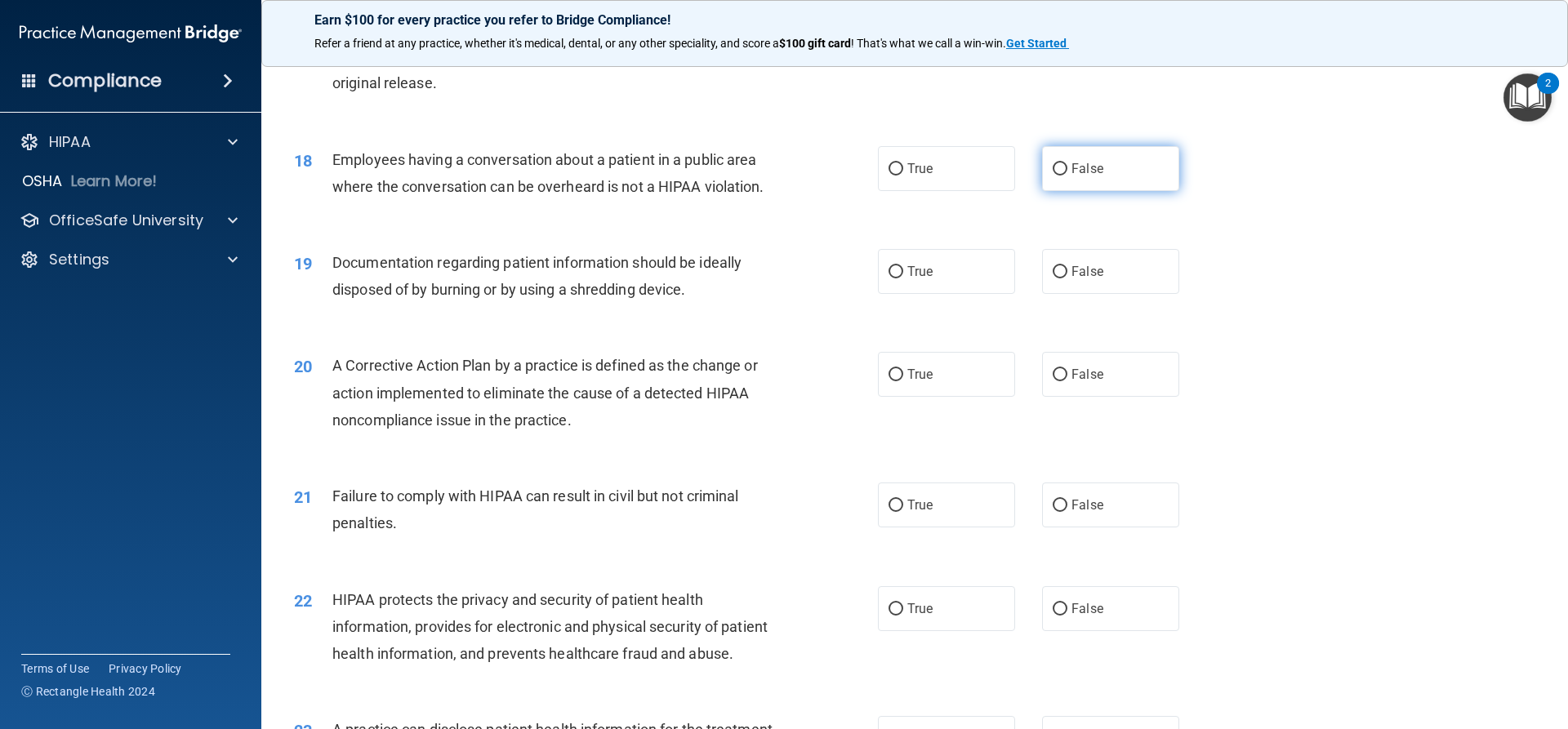
click at [1120, 191] on label "False" at bounding box center [1111, 169] width 137 height 45
click at [1068, 176] on input "False" at bounding box center [1060, 169] width 14 height 13
radio input "true"
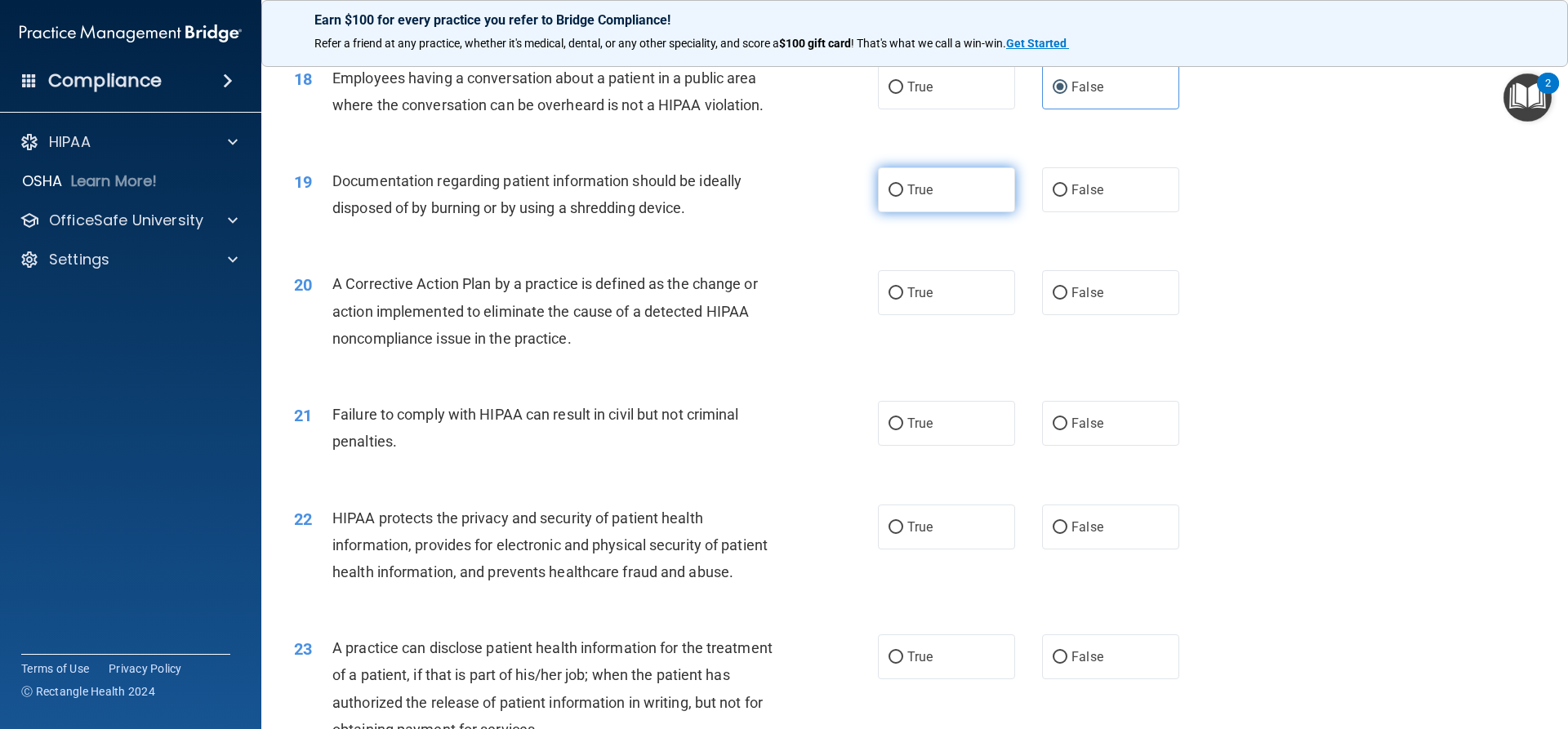
click at [898, 201] on label "True" at bounding box center [947, 190] width 137 height 45
click at [898, 197] on input "True" at bounding box center [896, 190] width 14 height 13
radio input "true"
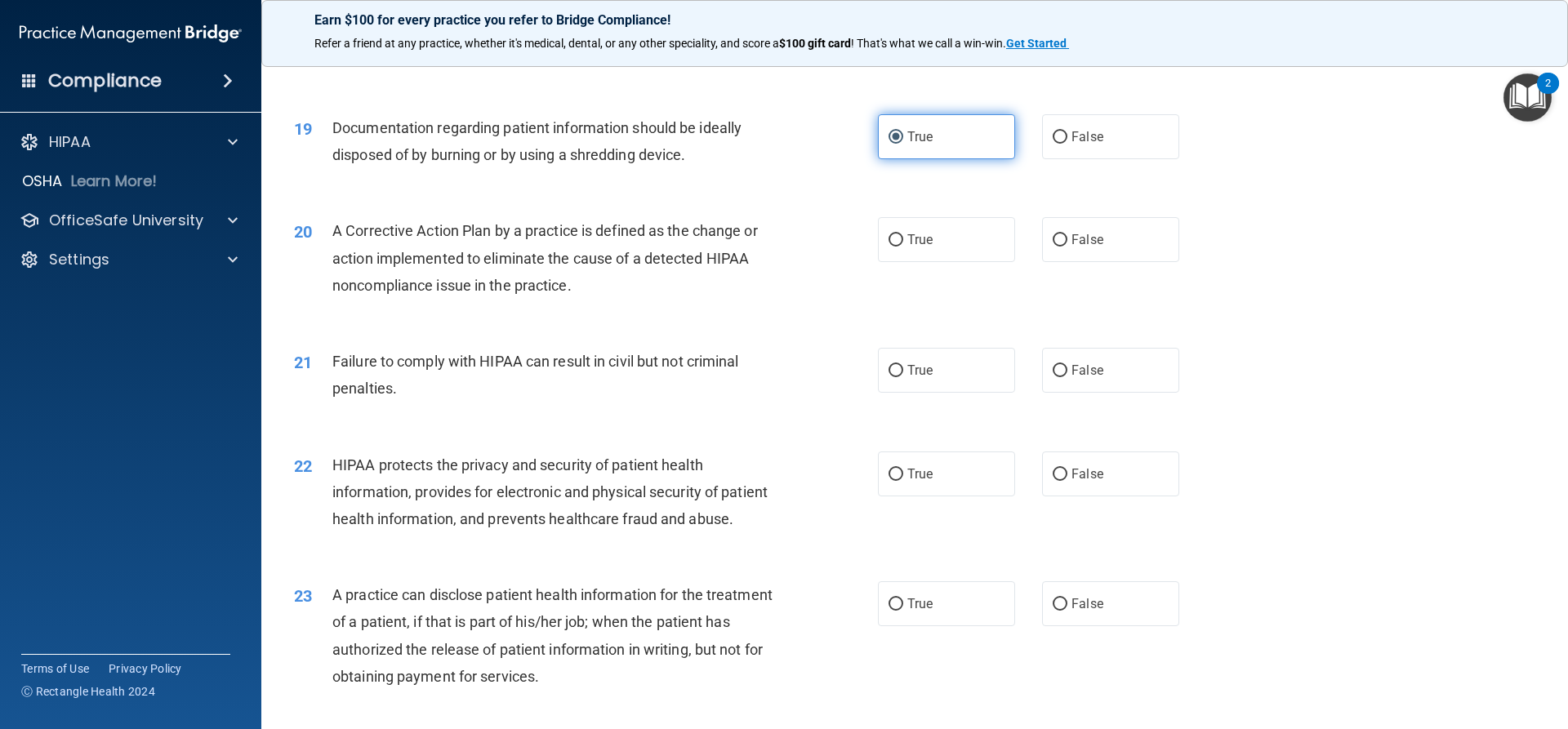
scroll to position [2156, 0]
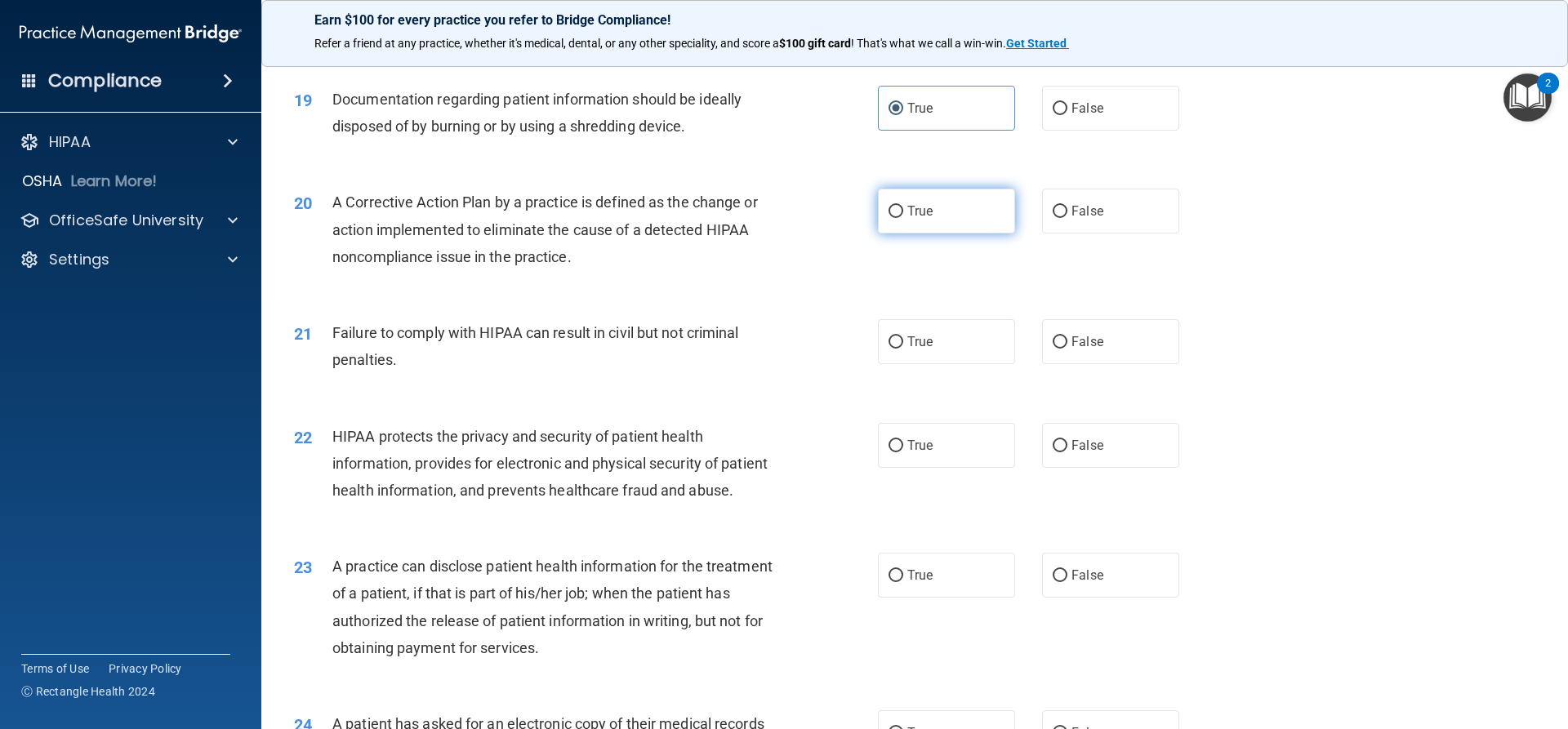
click at [913, 219] on span "True" at bounding box center [920, 211] width 25 height 15
click at [904, 218] on input "True" at bounding box center [896, 211] width 14 height 13
radio input "true"
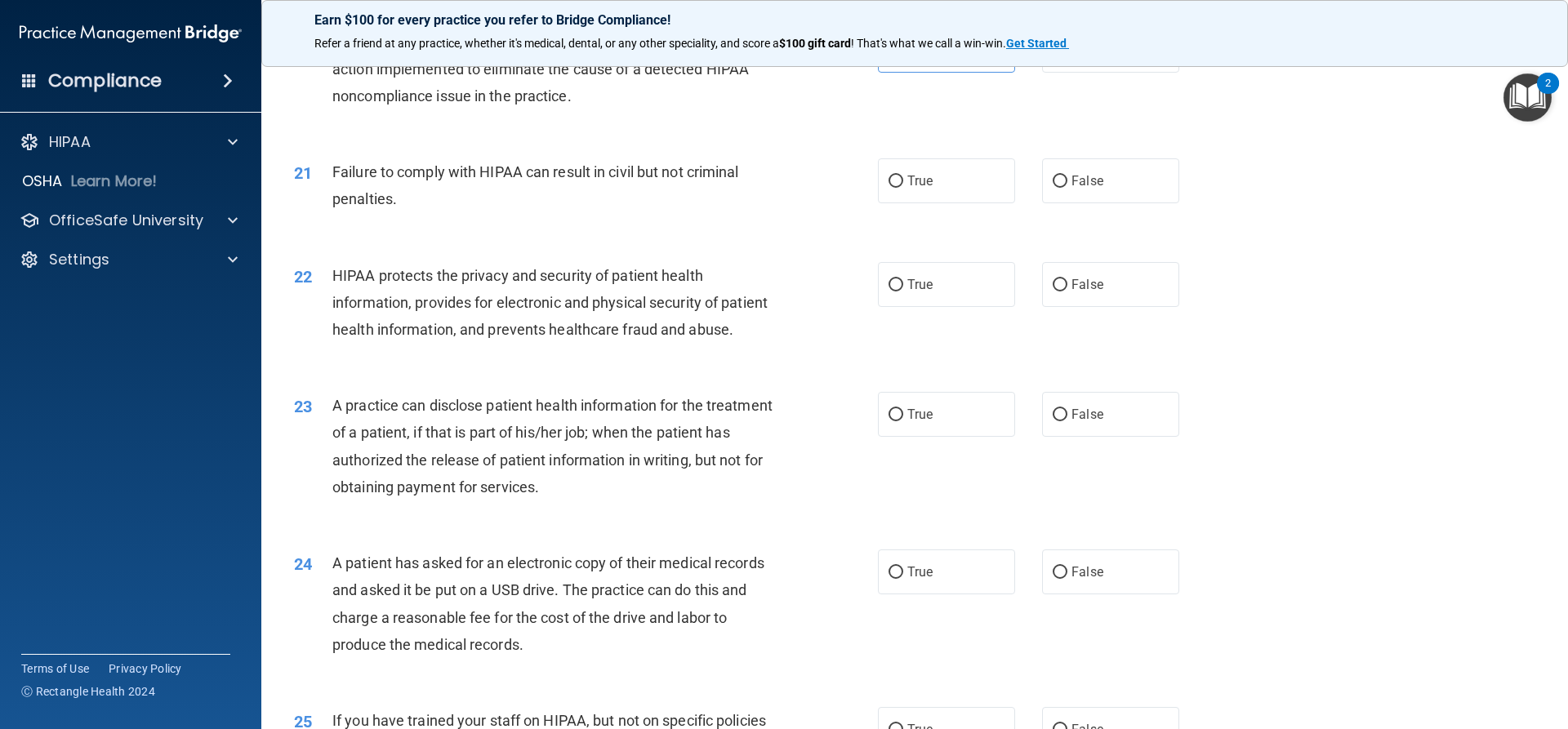
scroll to position [2320, 0]
click at [1096, 197] on label "False" at bounding box center [1111, 178] width 137 height 45
click at [1068, 185] on input "False" at bounding box center [1060, 179] width 14 height 13
radio input "true"
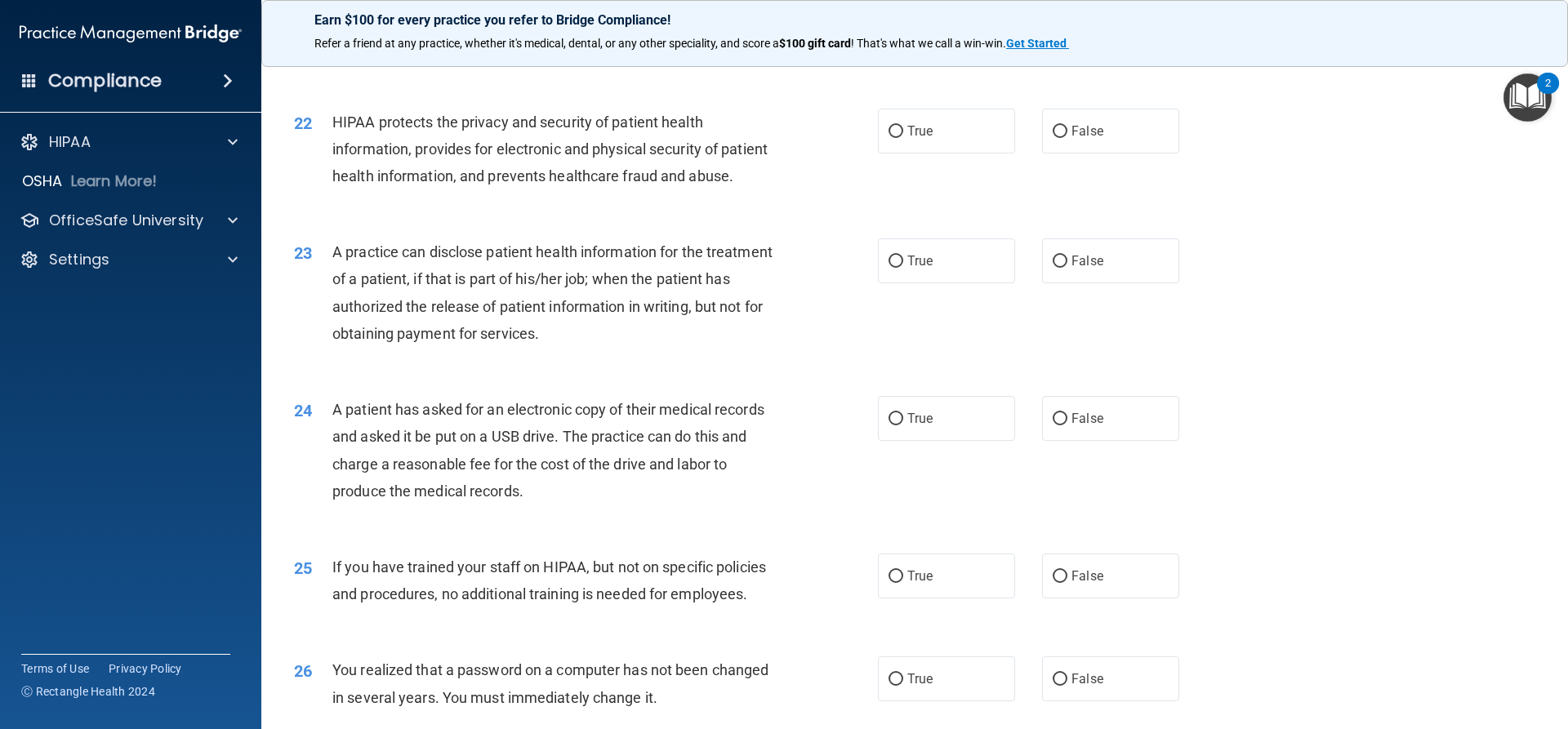
scroll to position [2483, 0]
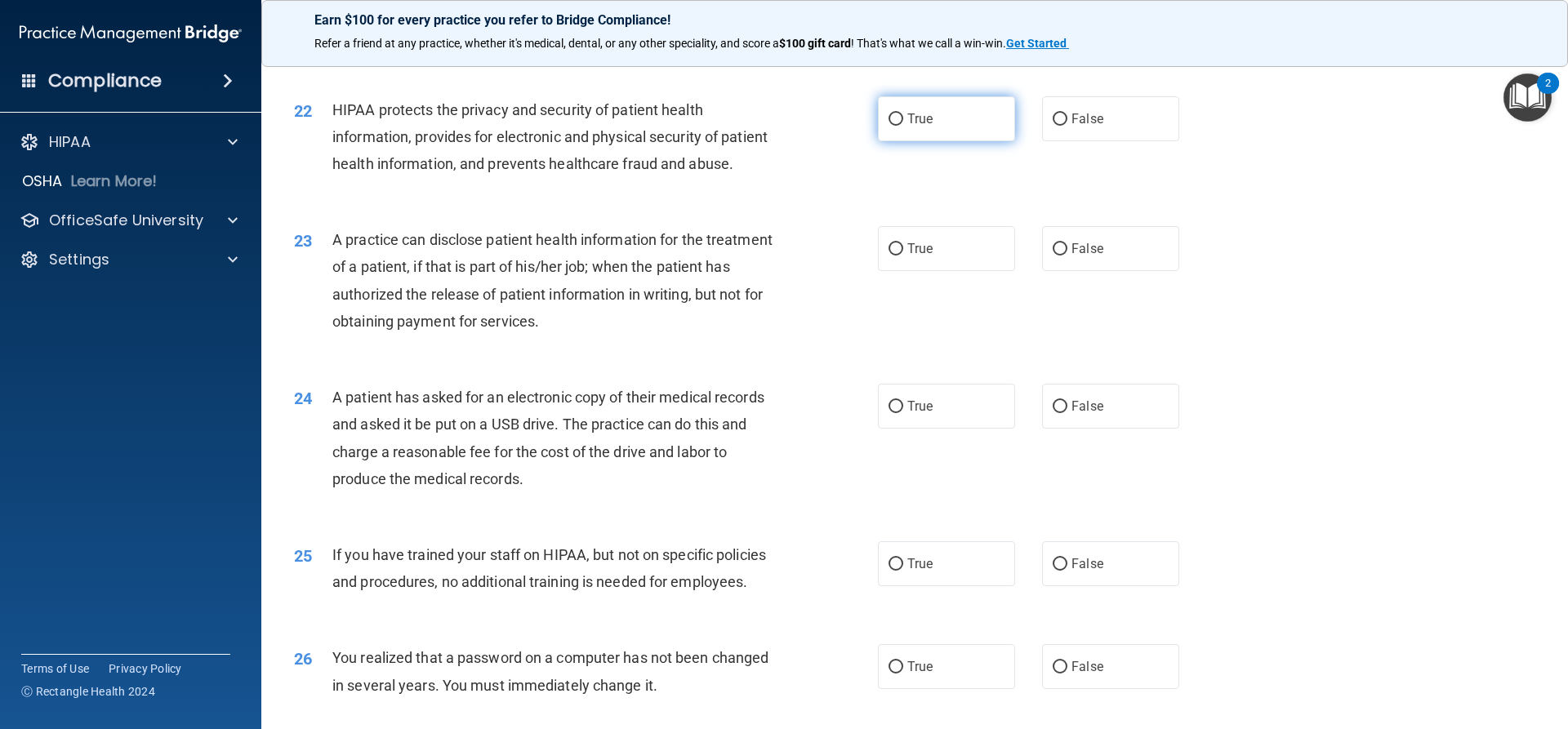
click at [916, 126] on span "True" at bounding box center [920, 119] width 25 height 15
click at [904, 125] on input "True" at bounding box center [896, 120] width 14 height 13
radio input "true"
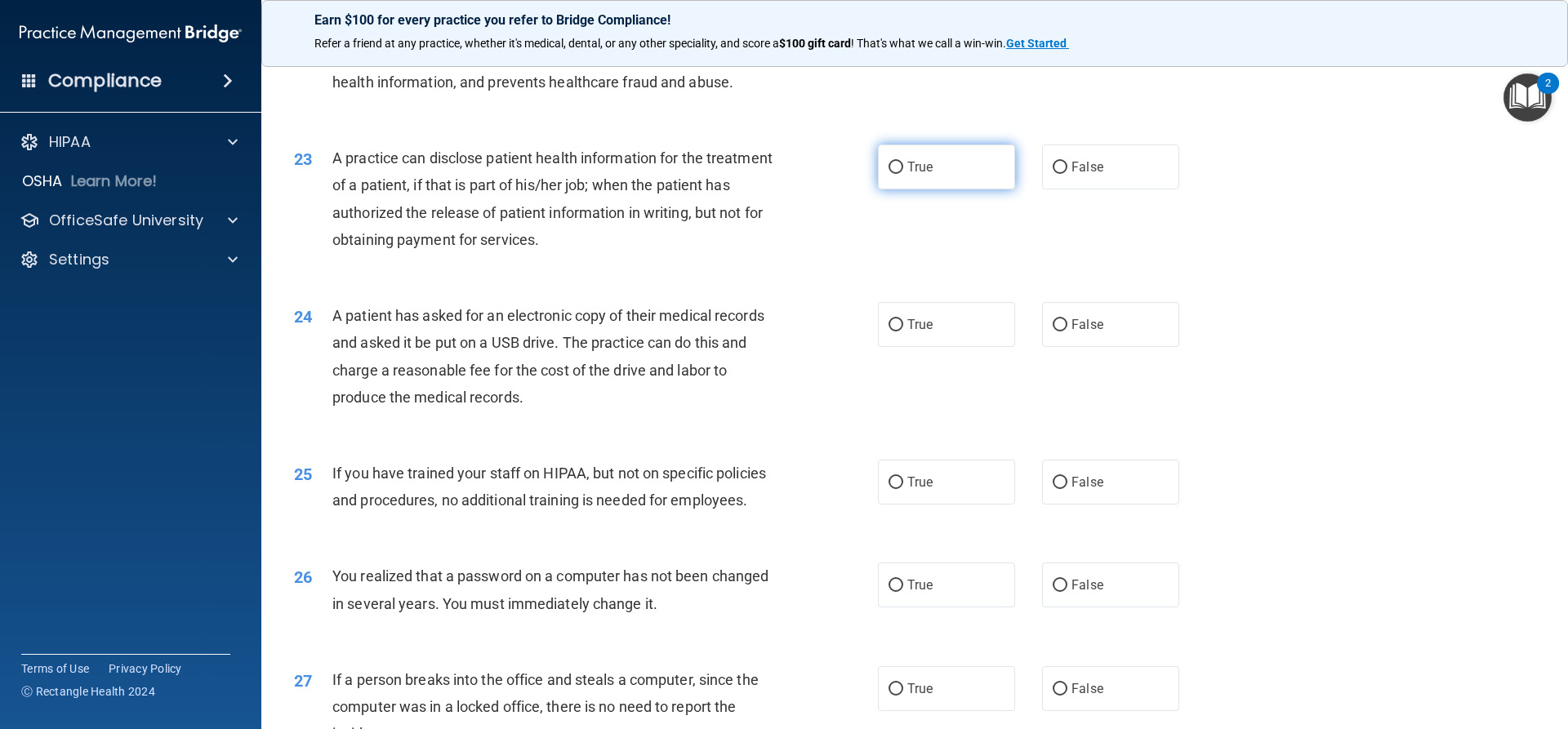
click at [940, 190] on label "True" at bounding box center [947, 167] width 137 height 45
click at [904, 174] on input "True" at bounding box center [896, 168] width 14 height 13
radio input "true"
click at [1113, 190] on label "False" at bounding box center [1111, 167] width 137 height 45
click at [1068, 174] on input "False" at bounding box center [1060, 168] width 14 height 13
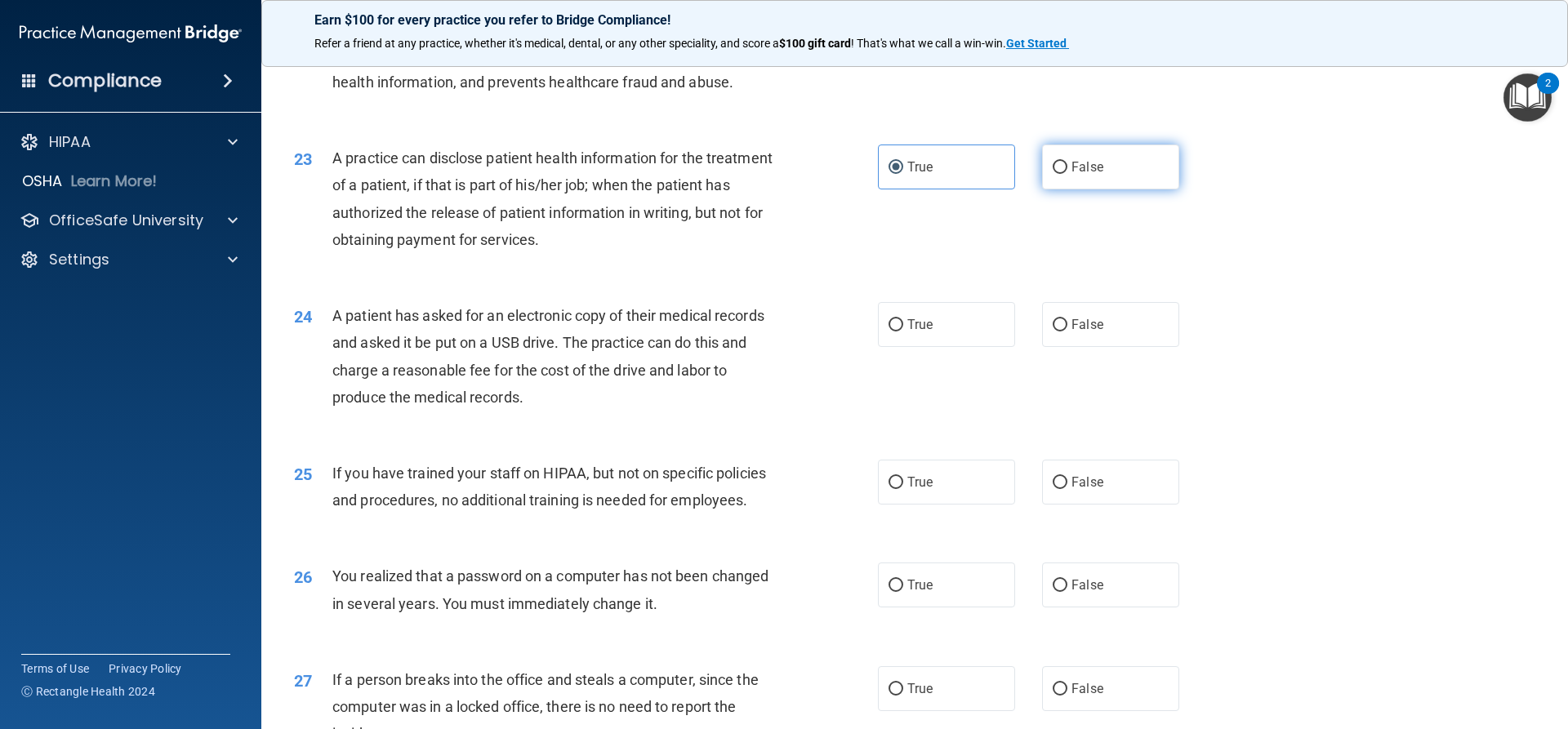
radio input "true"
radio input "false"
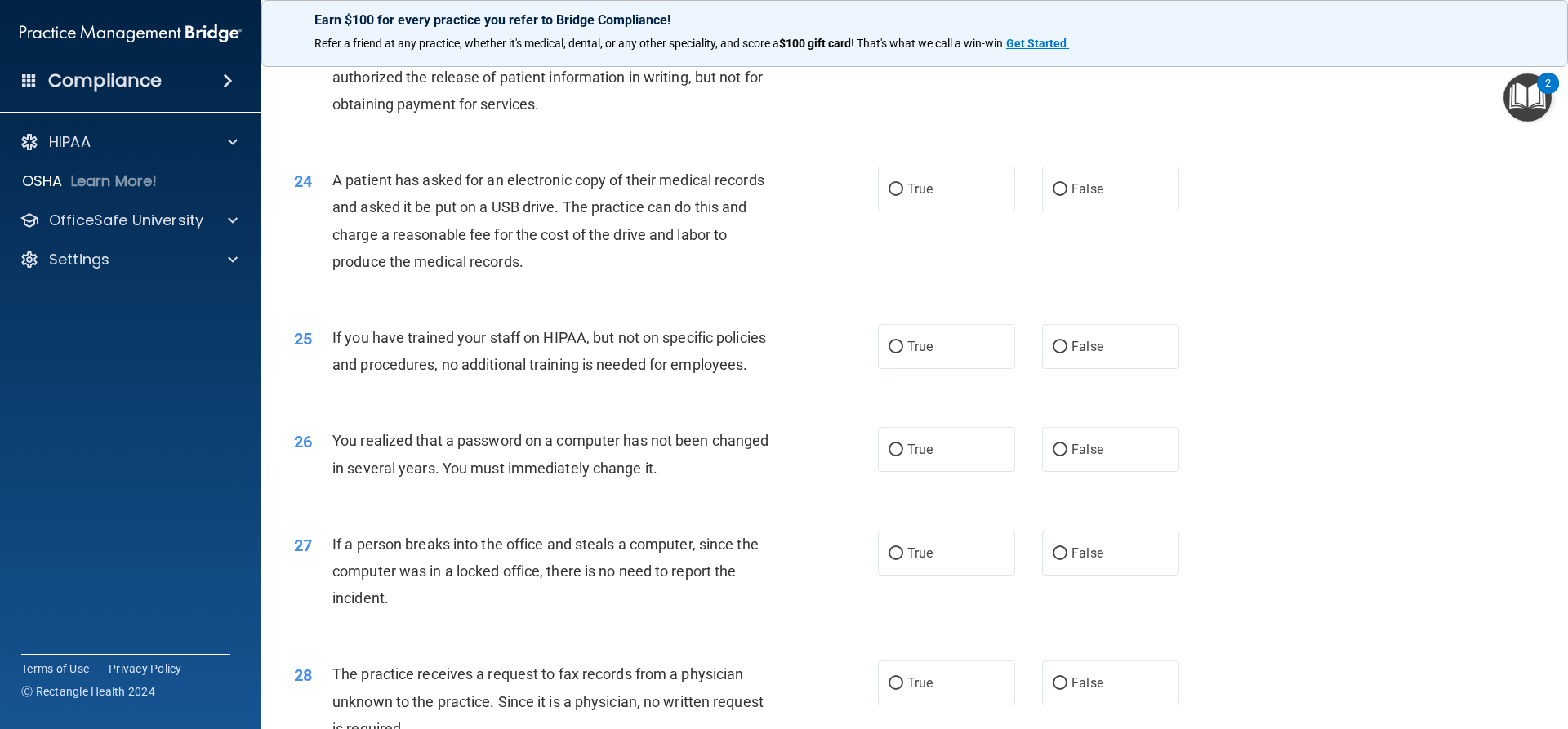
scroll to position [2728, 0]
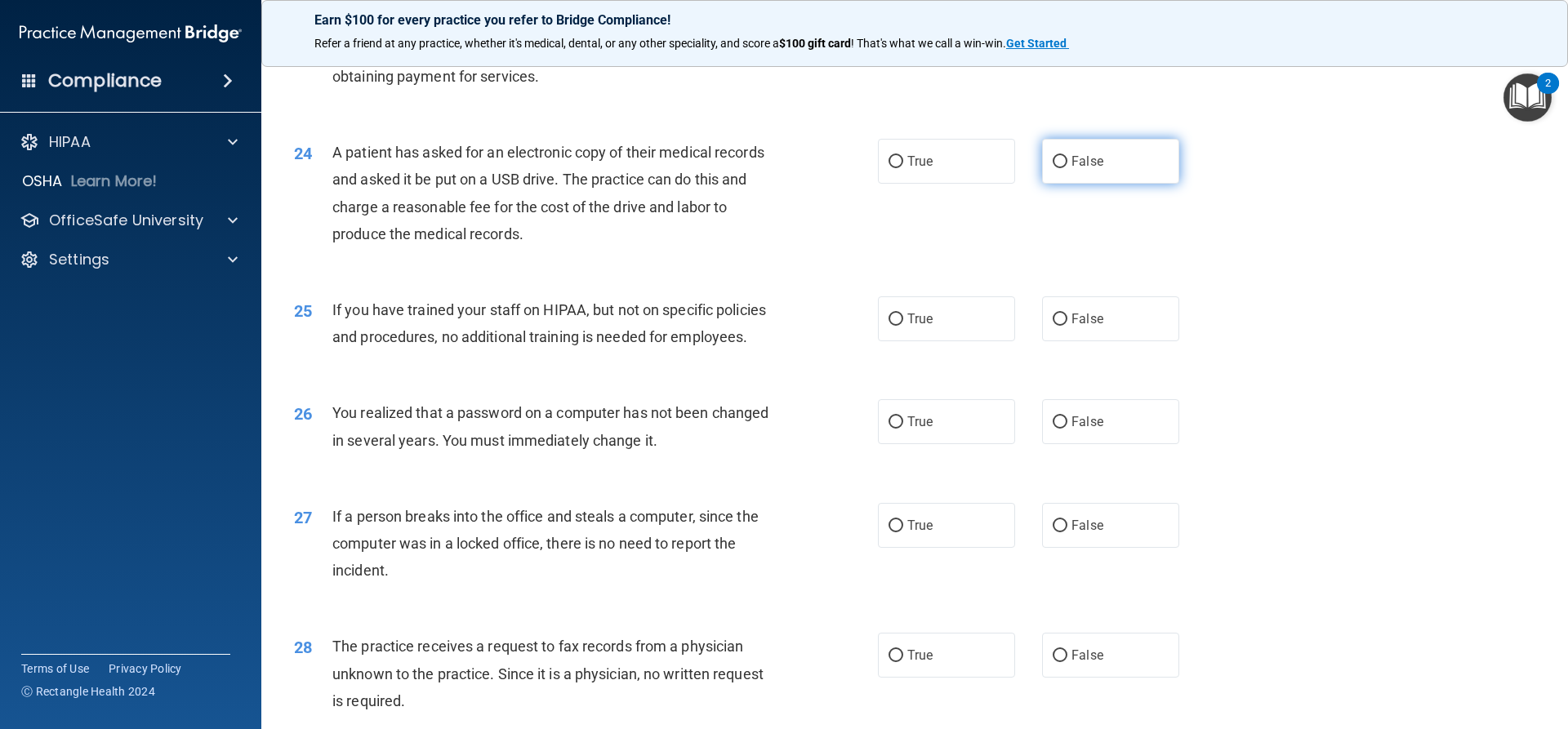
click at [1130, 184] on label "False" at bounding box center [1111, 161] width 137 height 45
click at [1068, 169] on input "False" at bounding box center [1060, 162] width 14 height 13
radio input "true"
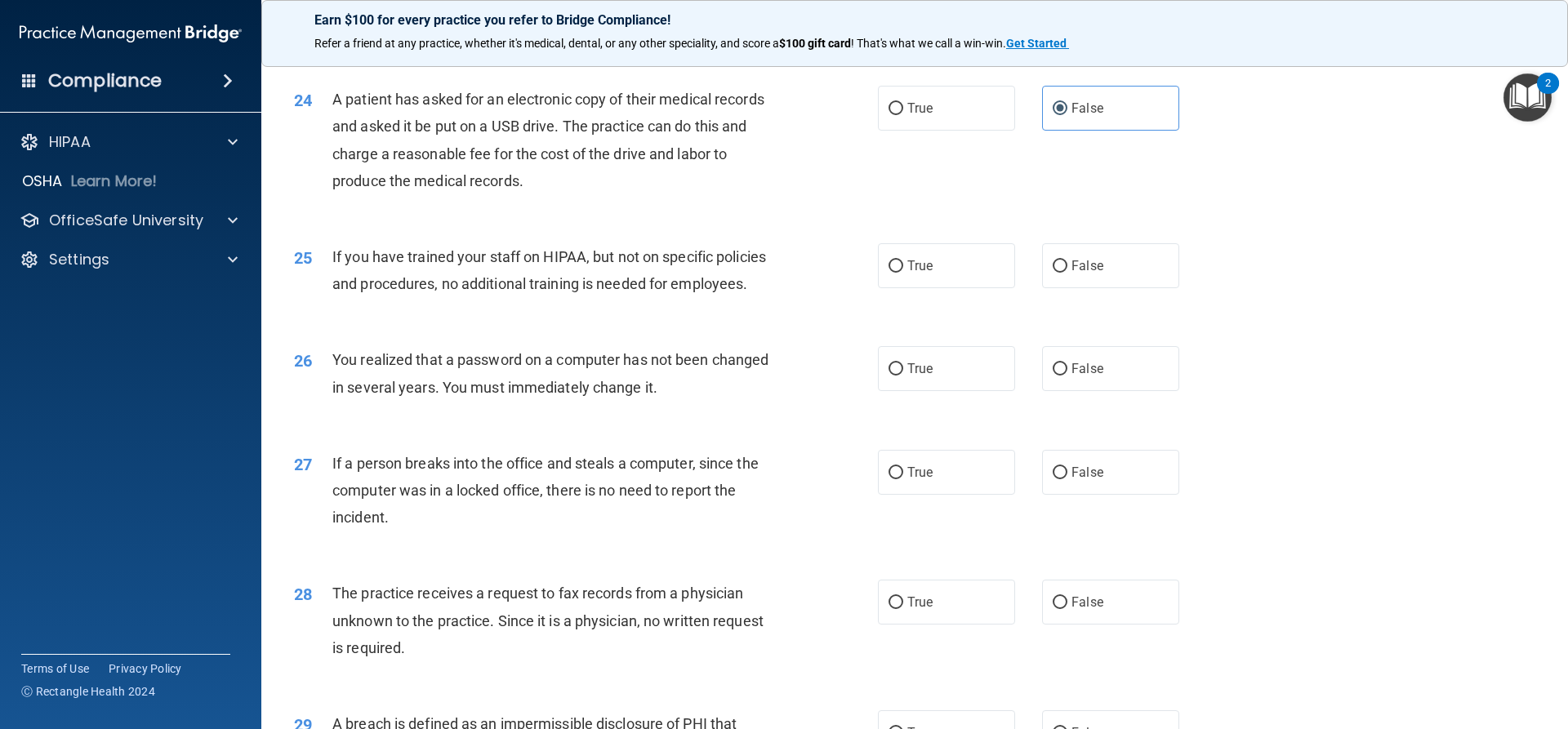
scroll to position [2892, 0]
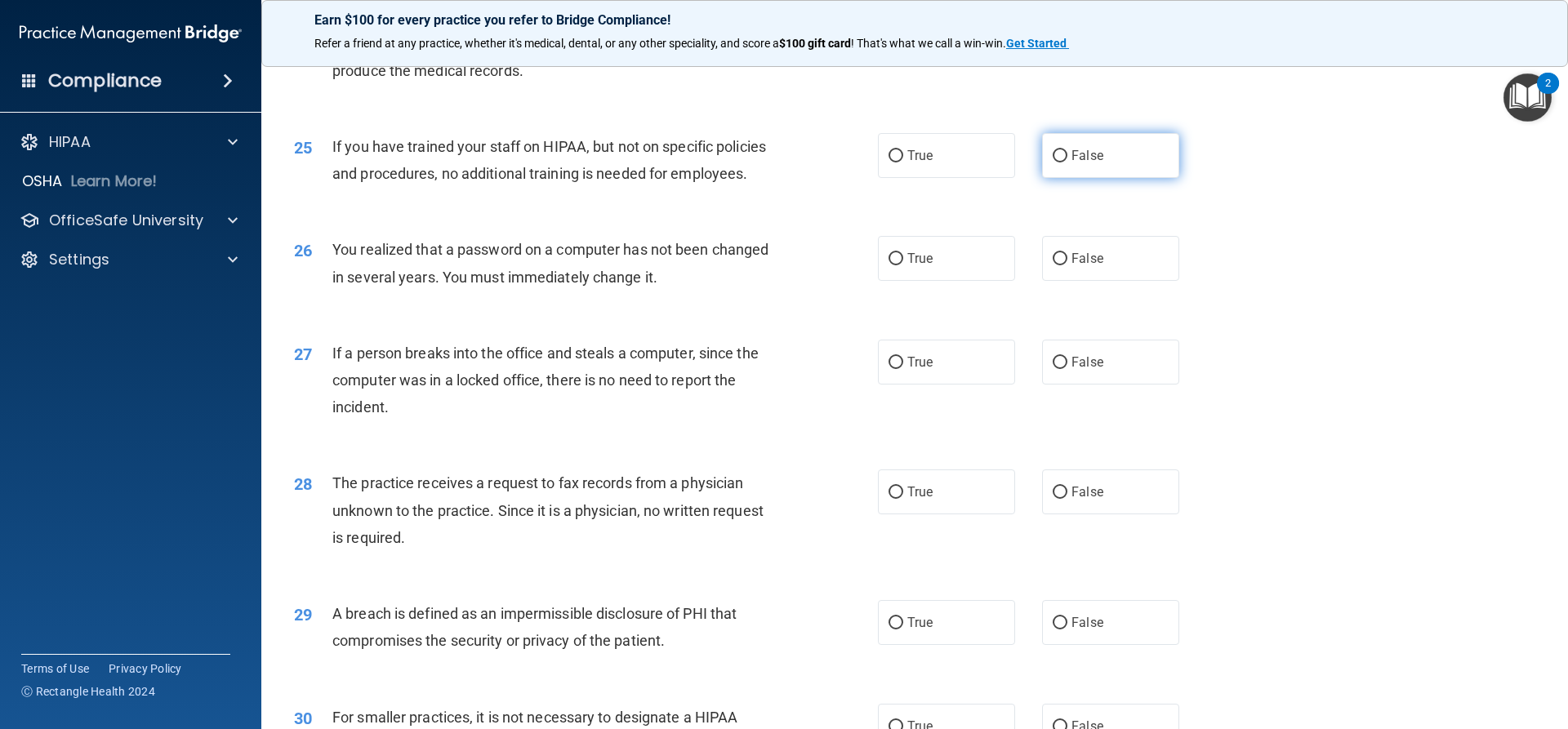
click at [1115, 178] on label "False" at bounding box center [1111, 155] width 137 height 45
click at [1068, 163] on input "False" at bounding box center [1060, 156] width 14 height 13
radio input "true"
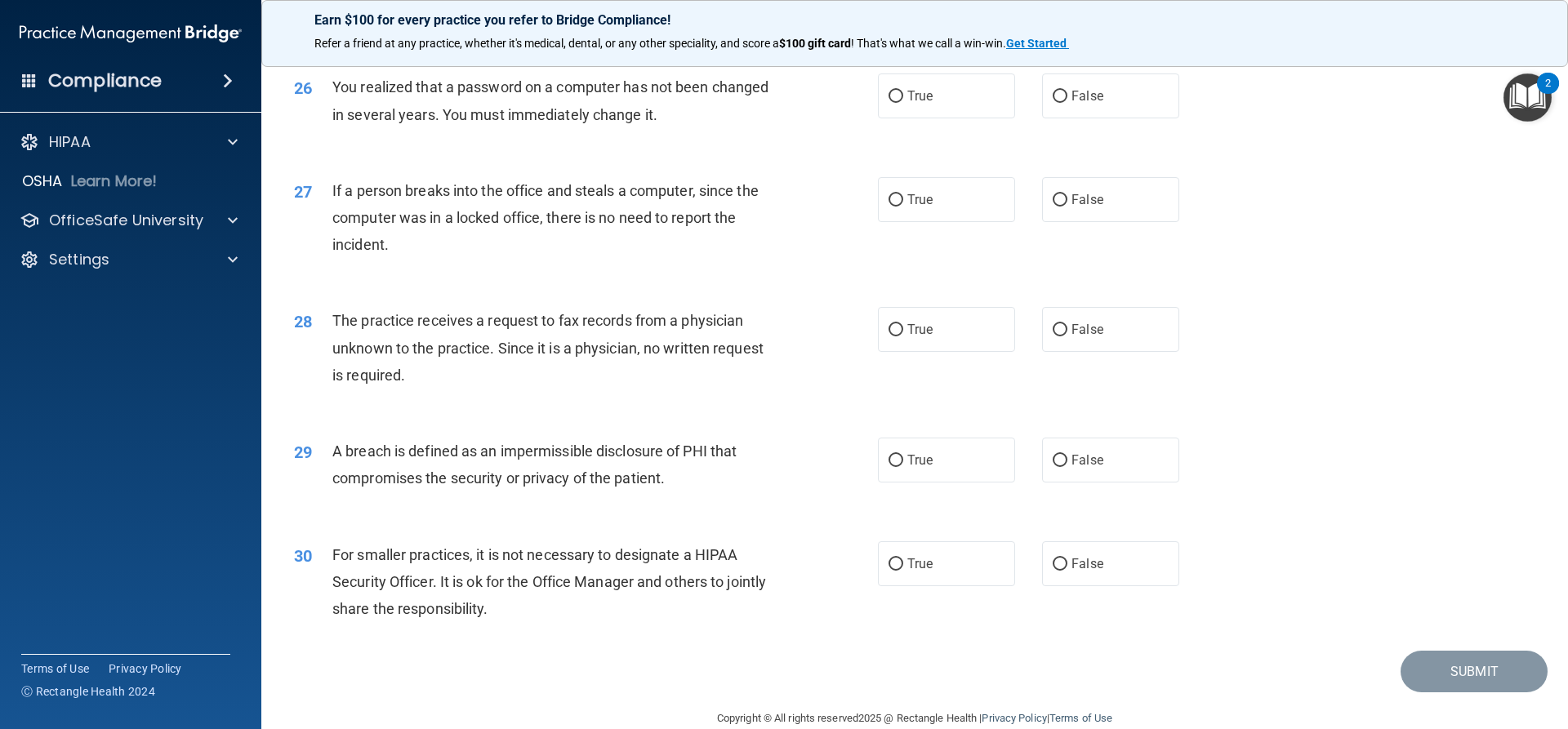
scroll to position [3055, 0]
click at [1162, 118] on label "False" at bounding box center [1111, 94] width 137 height 45
click at [1068, 102] on input "False" at bounding box center [1060, 95] width 14 height 13
radio input "true"
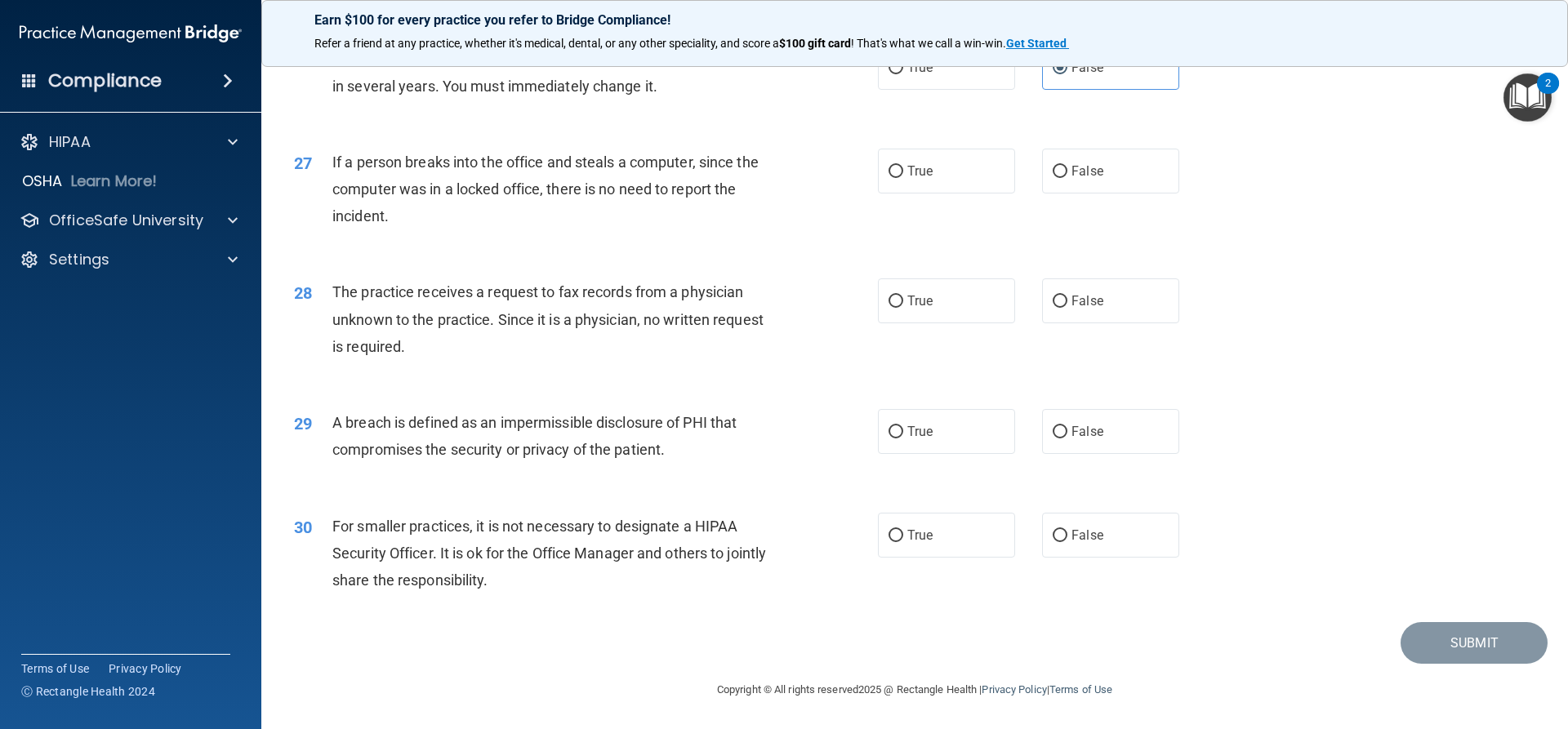
scroll to position [3137, 0]
click at [1071, 176] on span "False" at bounding box center [1087, 171] width 32 height 15
click at [1066, 176] on input "False" at bounding box center [1060, 172] width 14 height 13
radio input "true"
click at [1062, 298] on label "False" at bounding box center [1111, 301] width 137 height 45
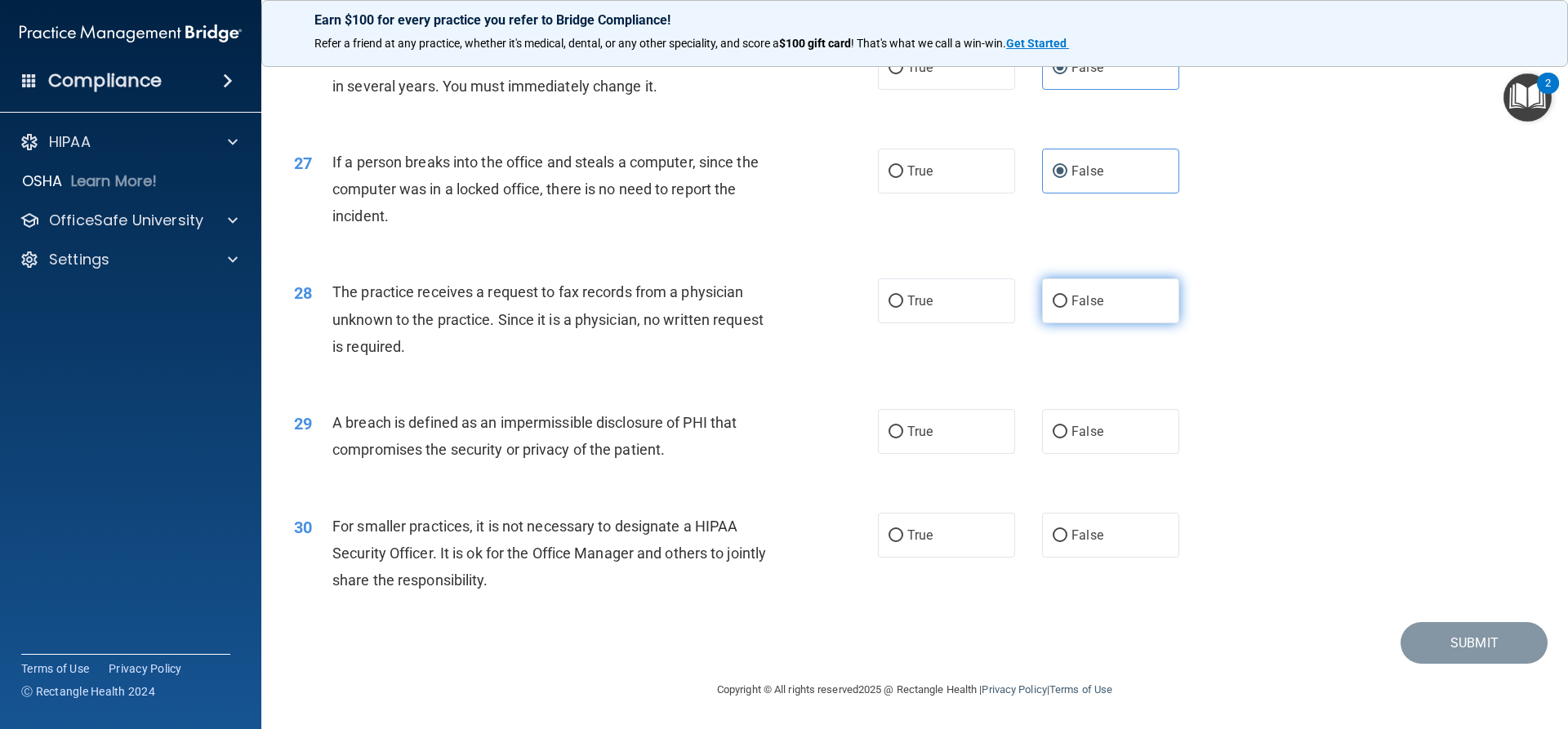
click at [1062, 298] on input "False" at bounding box center [1060, 302] width 14 height 13
radio input "true"
click at [986, 428] on label "True" at bounding box center [947, 431] width 137 height 45
click at [904, 428] on input "True" at bounding box center [896, 432] width 14 height 13
radio input "true"
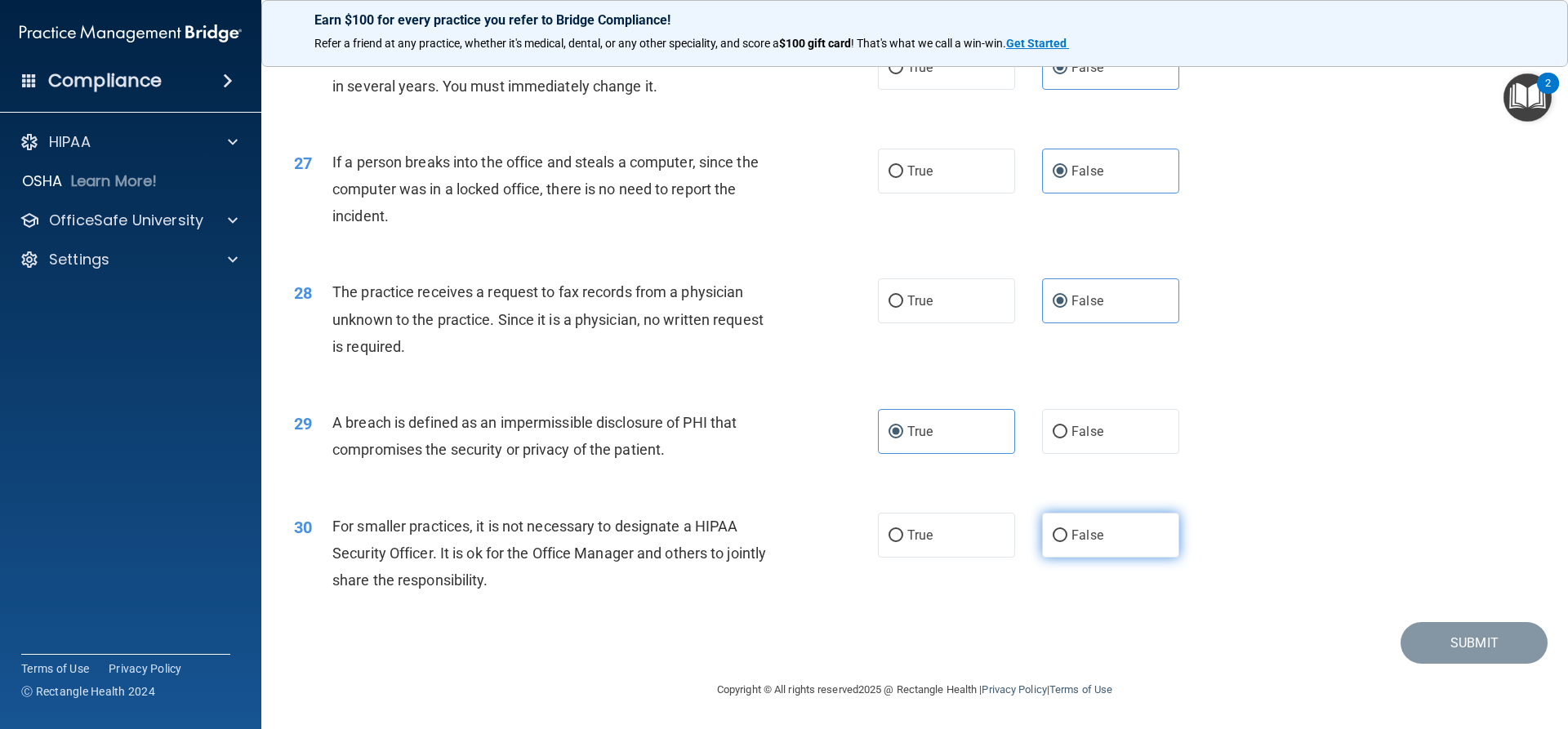
click at [1056, 526] on label "False" at bounding box center [1111, 535] width 137 height 45
click at [1056, 530] on input "False" at bounding box center [1060, 536] width 14 height 13
radio input "true"
click at [1488, 650] on button "Submit" at bounding box center [1474, 642] width 147 height 41
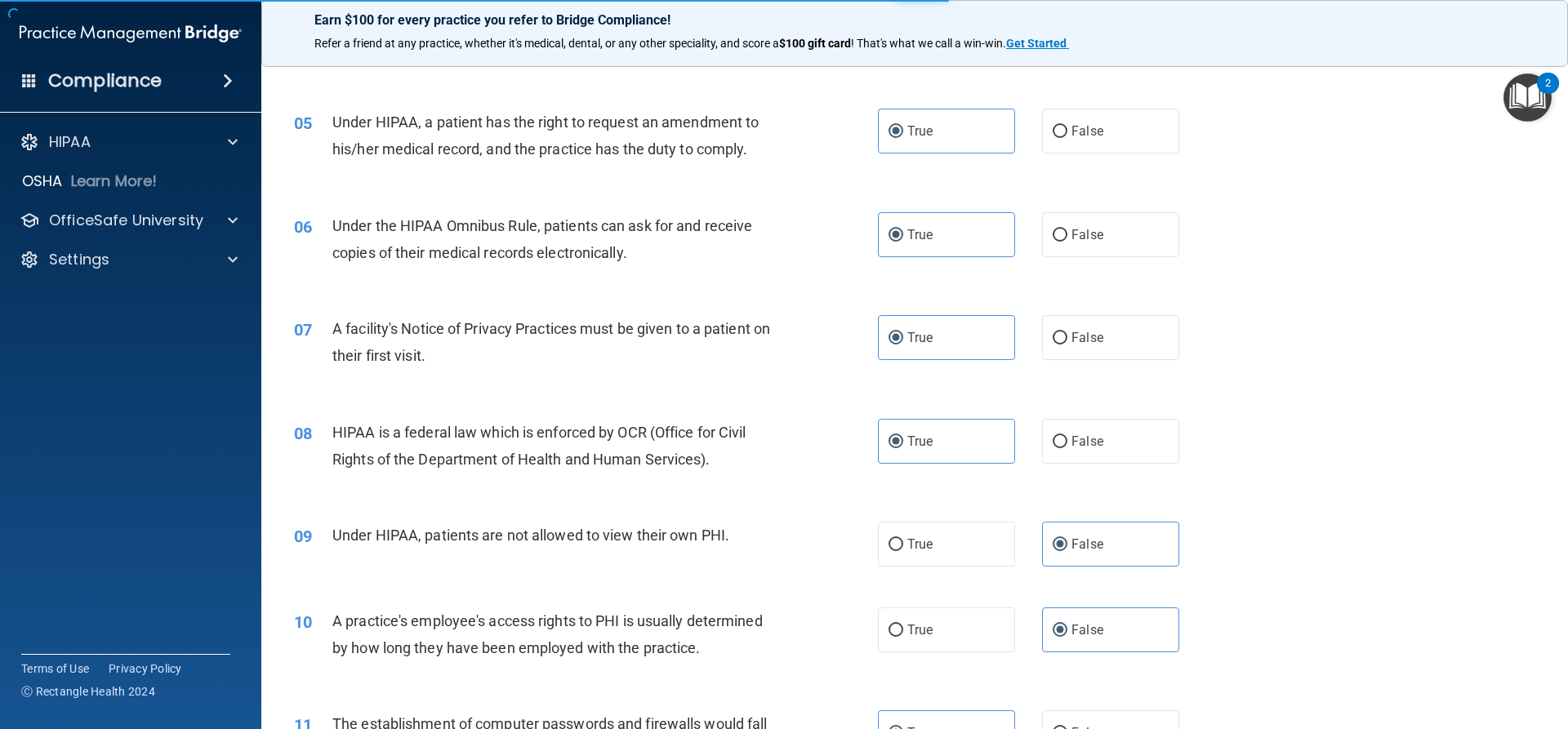
scroll to position [572, 0]
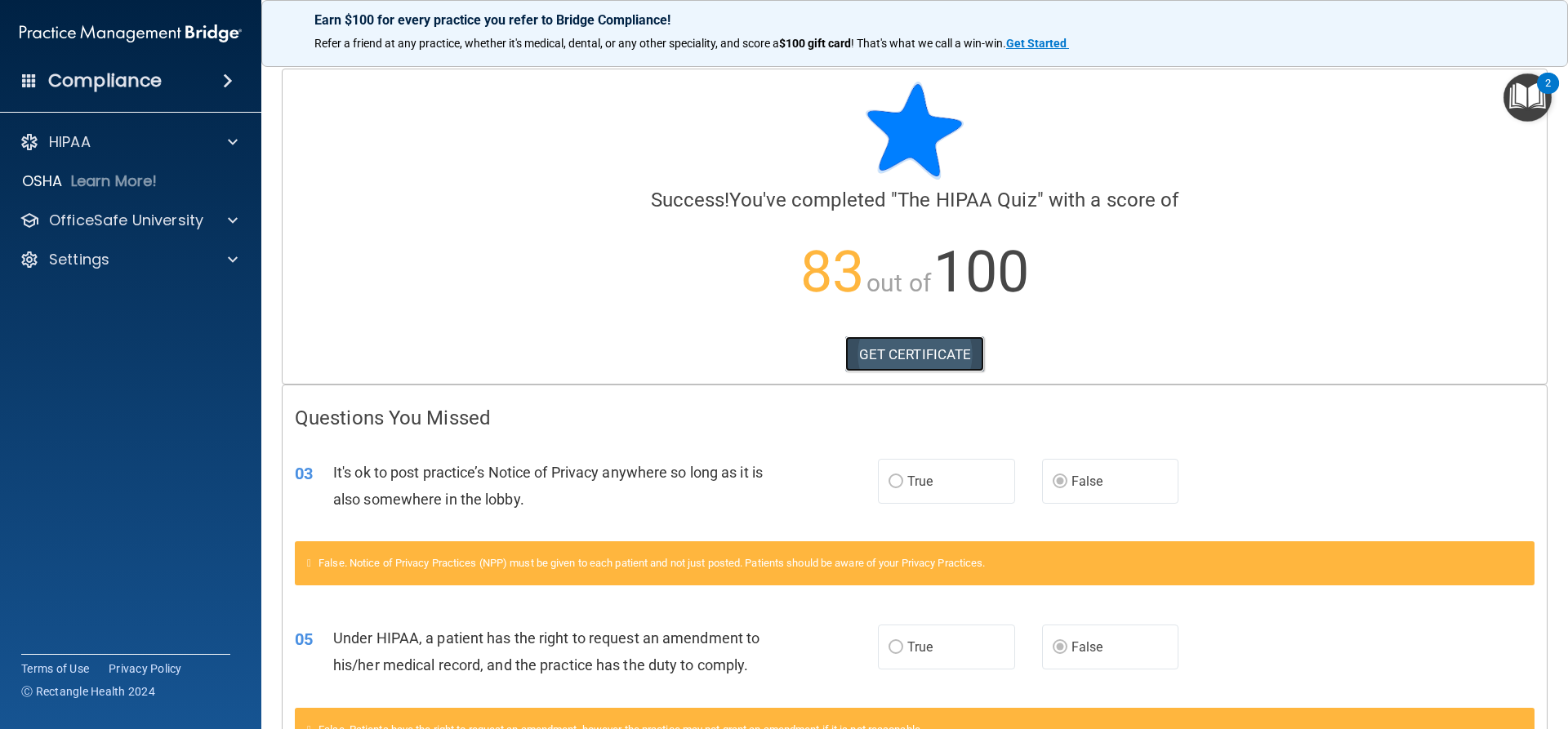
click at [928, 350] on link "GET CERTIFICATE" at bounding box center [915, 354] width 140 height 36
click at [102, 222] on p "OfficeSafe University" at bounding box center [126, 221] width 154 height 19
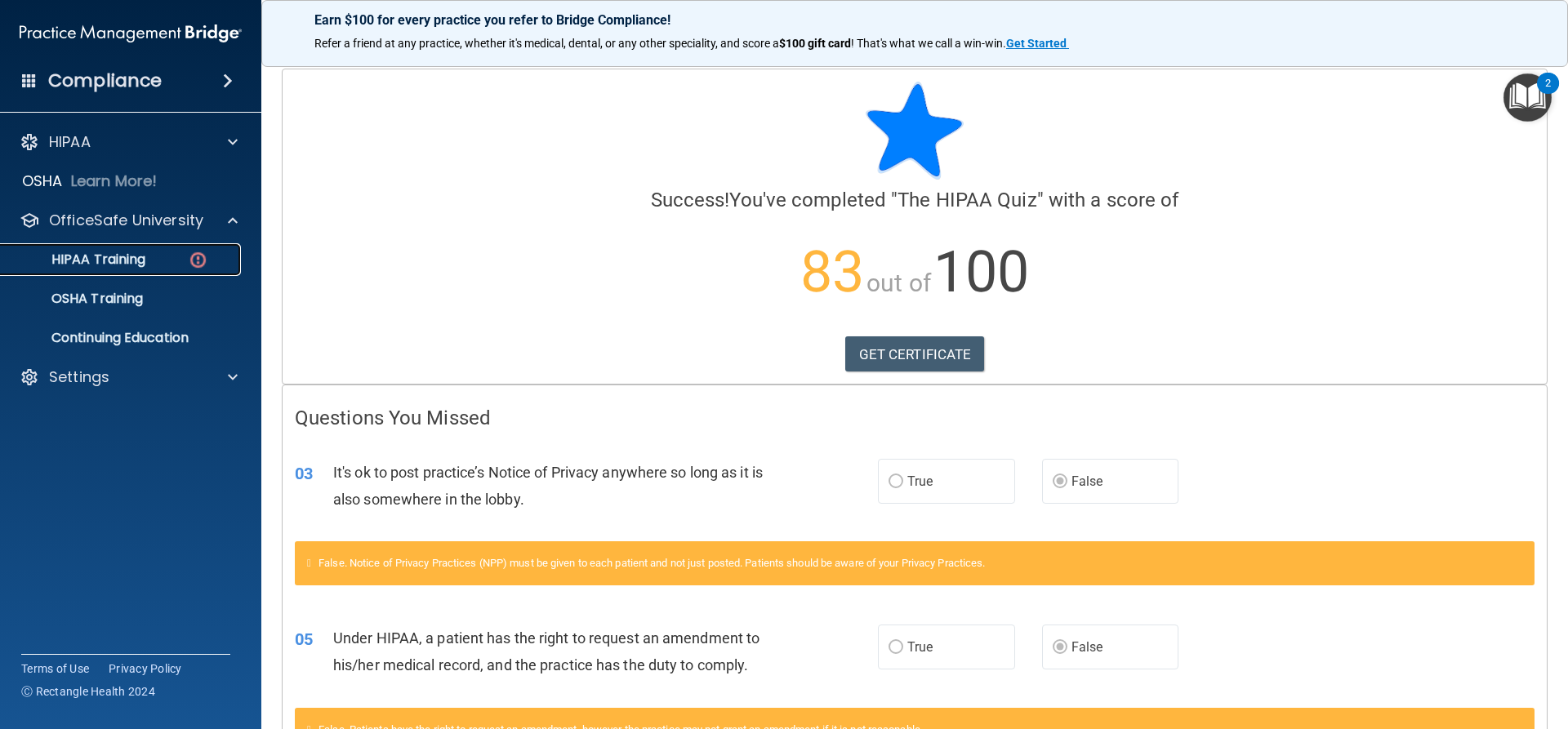
click at [121, 264] on p "HIPAA Training" at bounding box center [78, 259] width 135 height 16
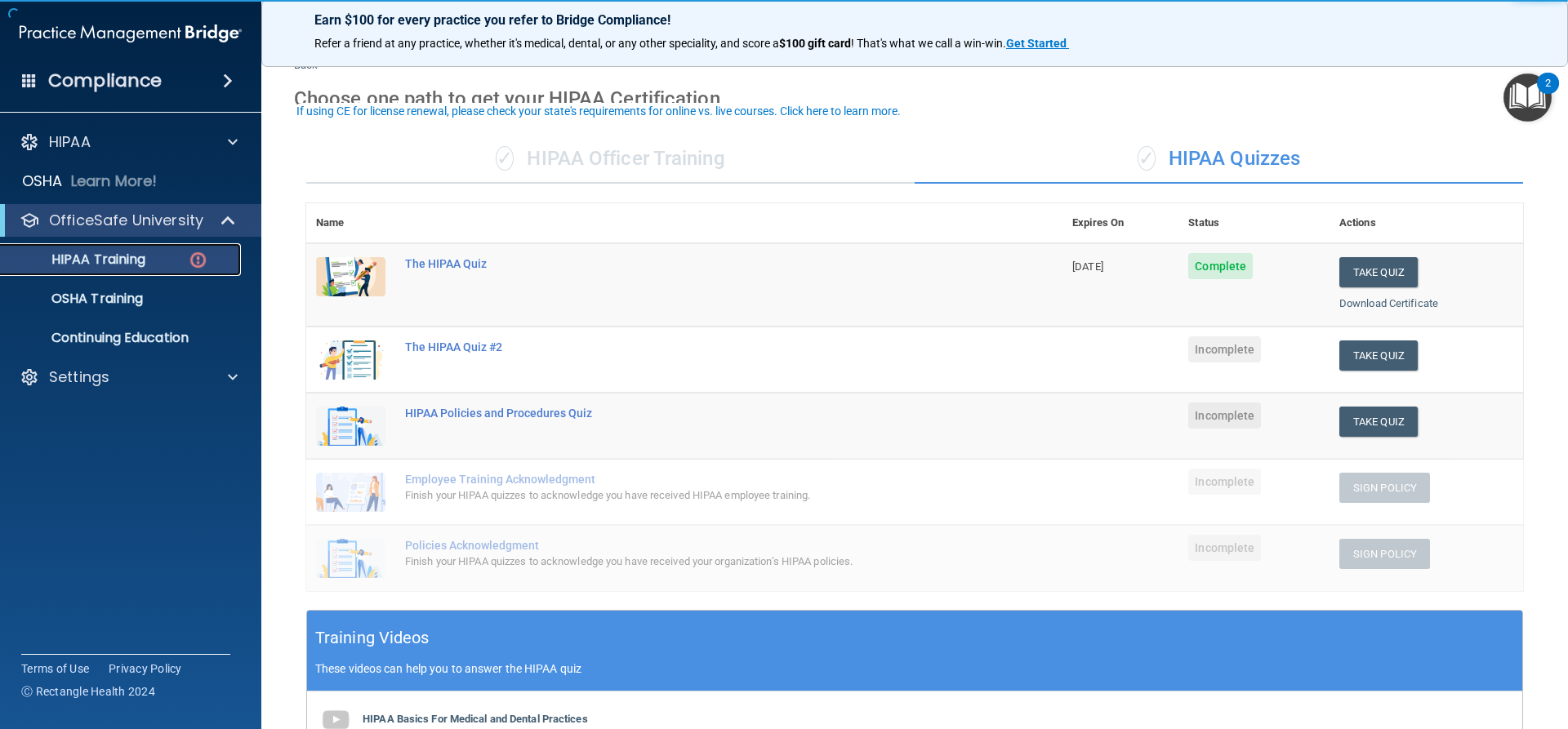
scroll to position [82, 0]
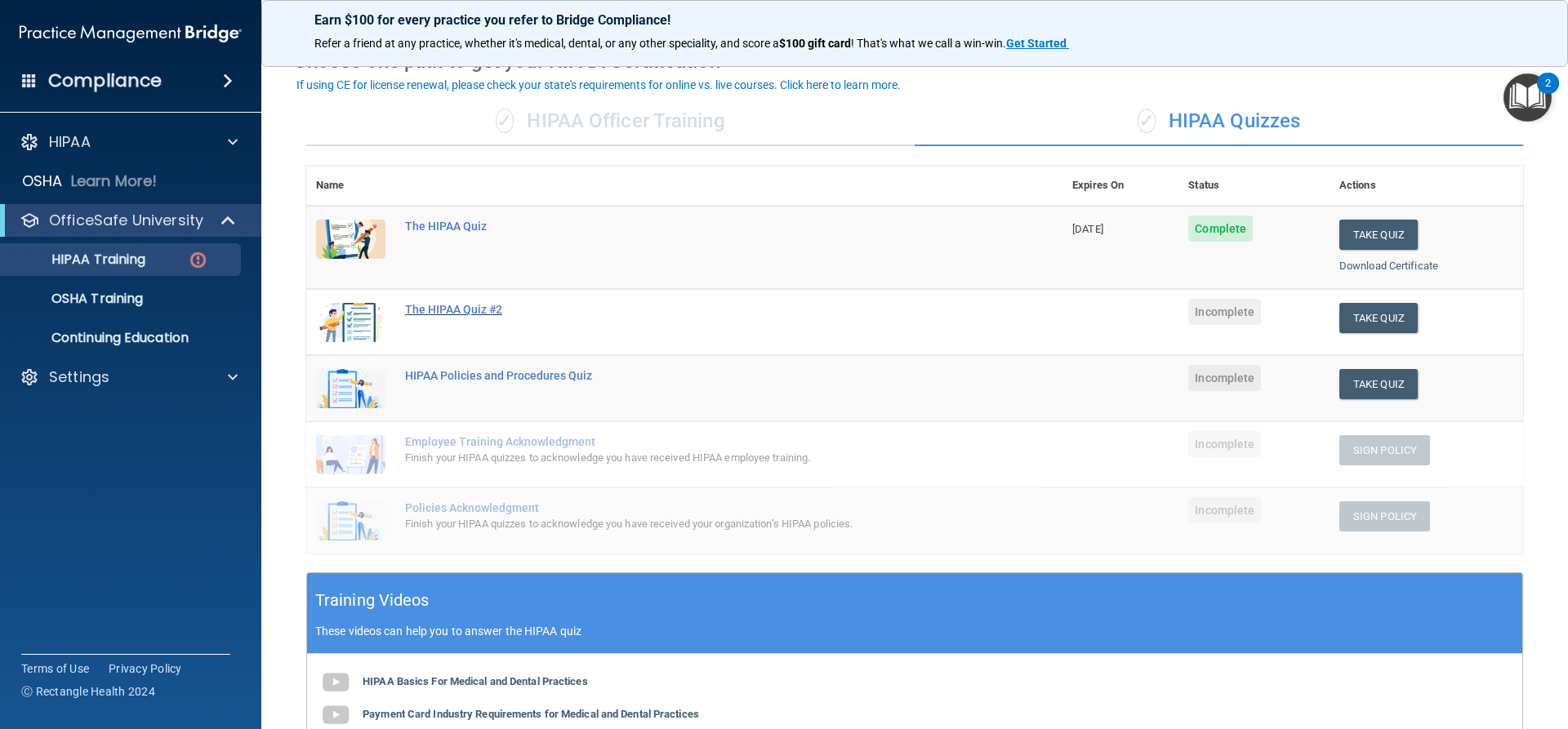
click at [442, 310] on div "The HIPAA Quiz #2" at bounding box center [692, 310] width 576 height 14
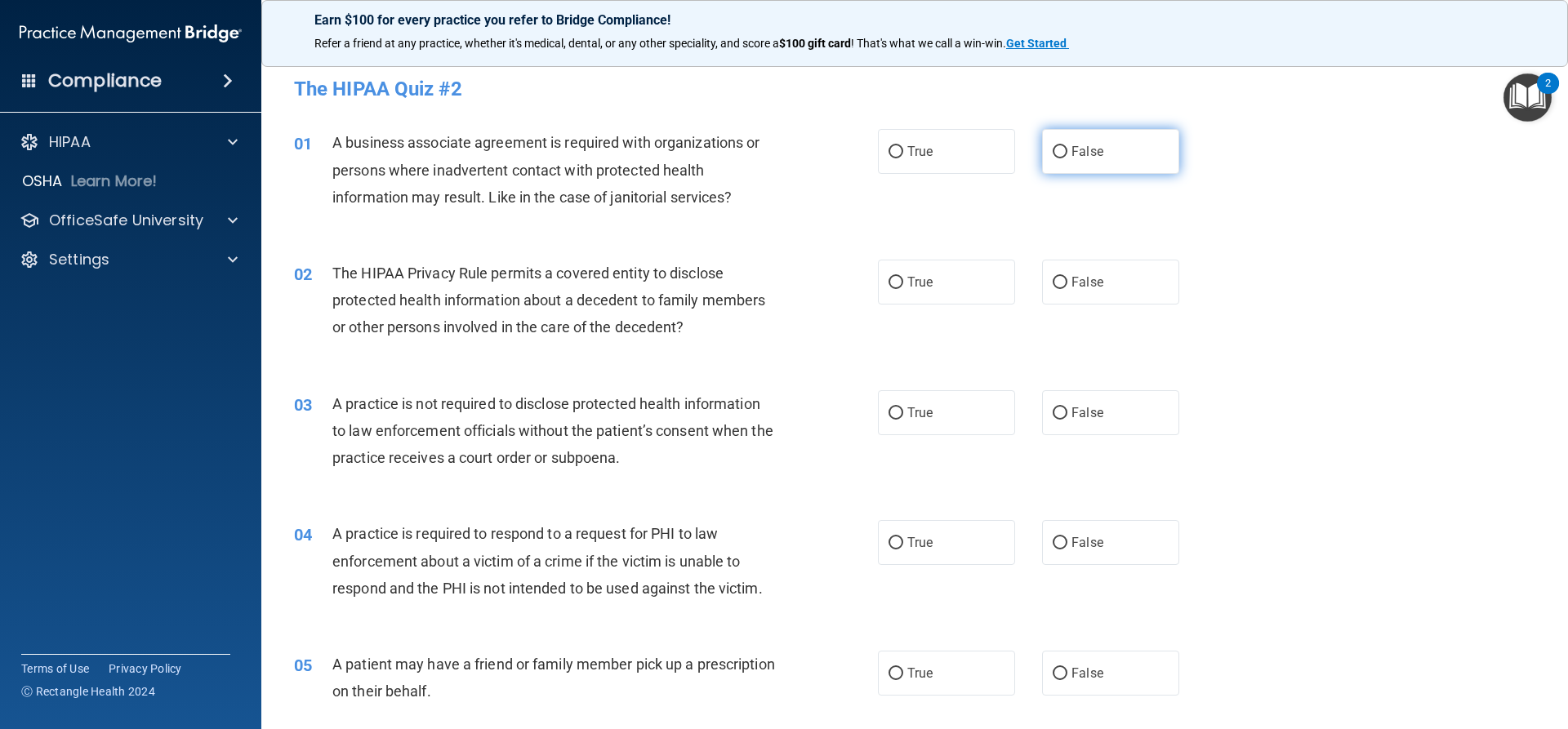
click at [1071, 152] on span "False" at bounding box center [1087, 151] width 32 height 15
click at [1068, 152] on input "False" at bounding box center [1060, 152] width 14 height 13
radio input "true"
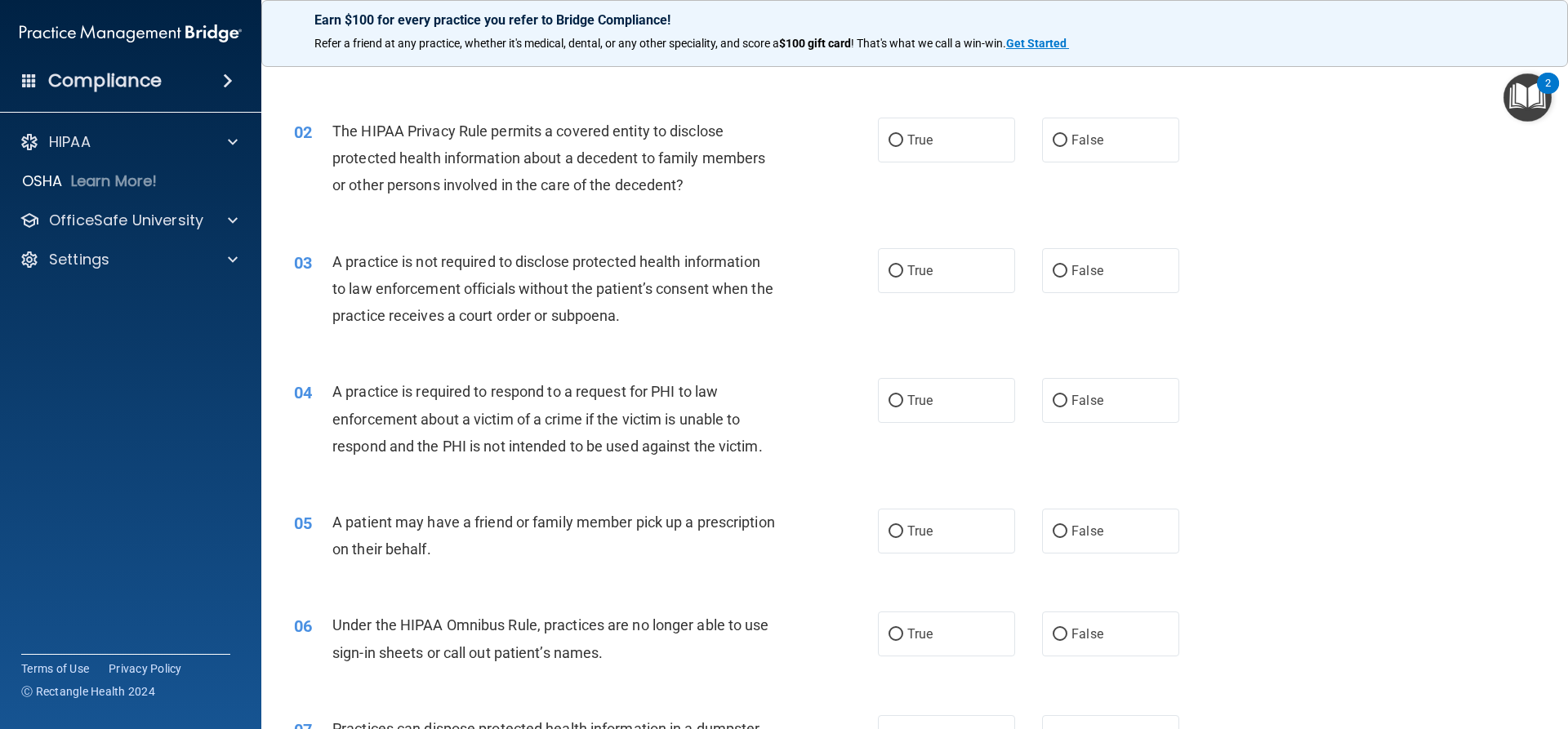
scroll to position [163, 0]
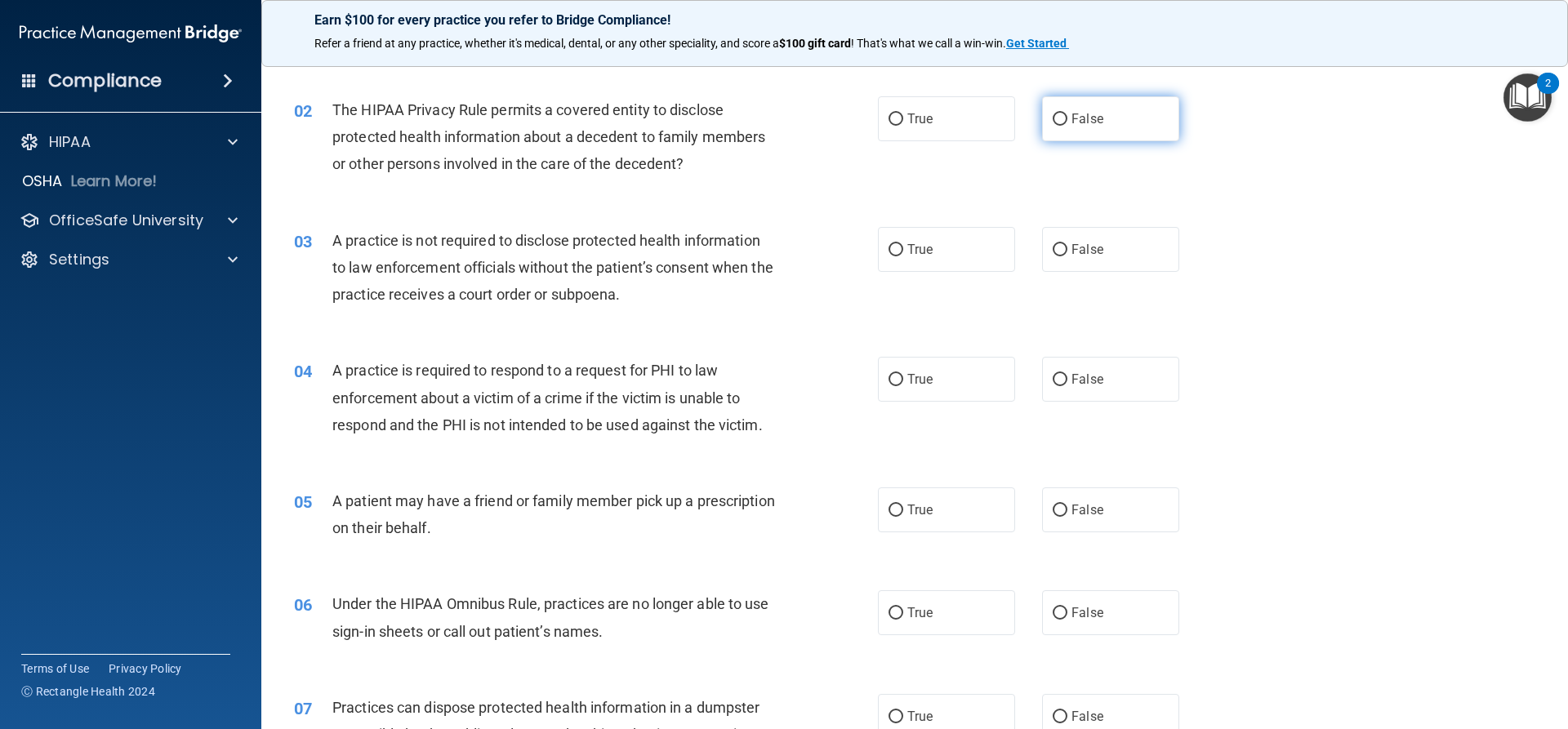
click at [1145, 127] on label "False" at bounding box center [1111, 119] width 137 height 45
click at [1068, 125] on input "False" at bounding box center [1060, 120] width 14 height 13
radio input "true"
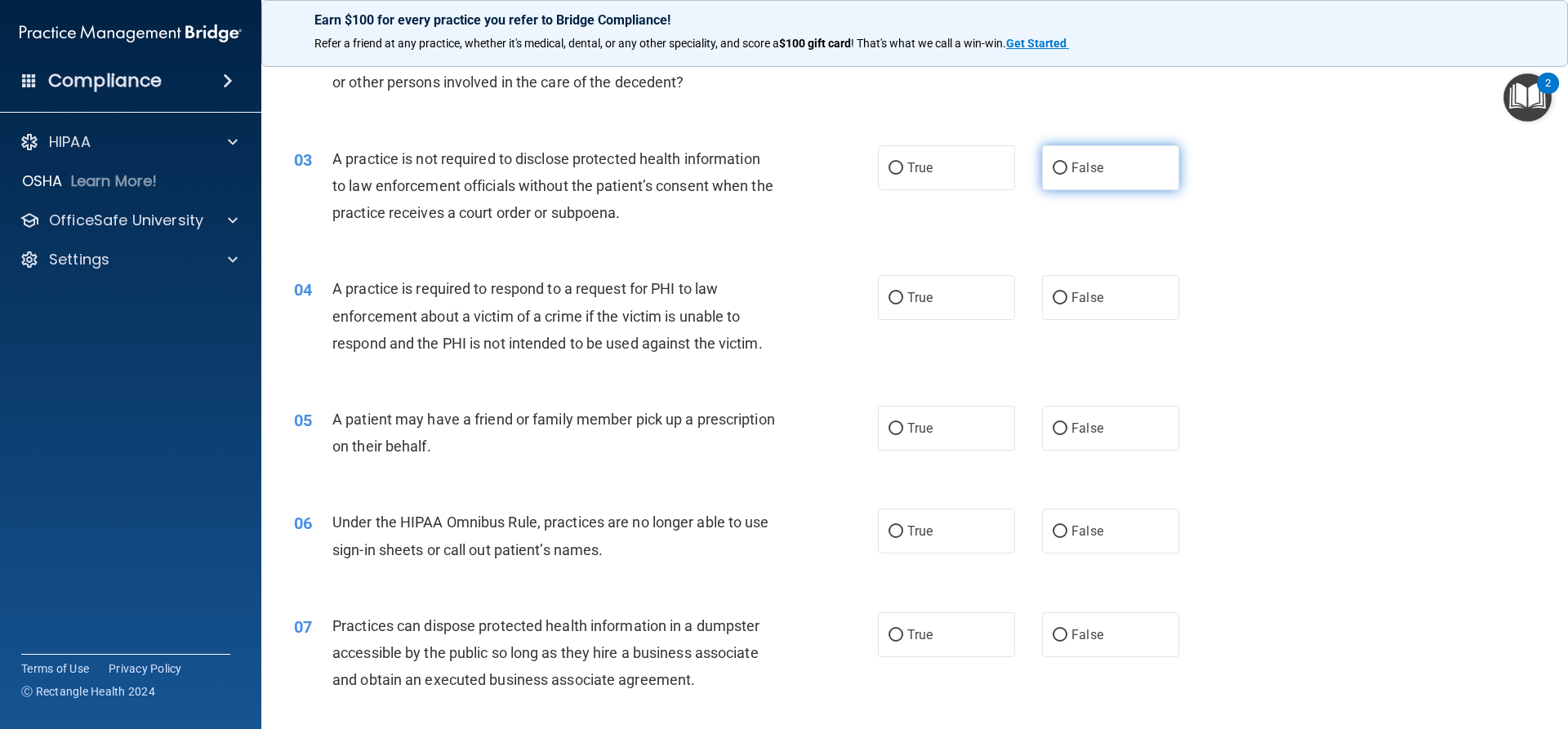
click at [1060, 188] on label "False" at bounding box center [1111, 168] width 137 height 45
click at [1060, 175] on input "False" at bounding box center [1060, 169] width 14 height 13
radio input "true"
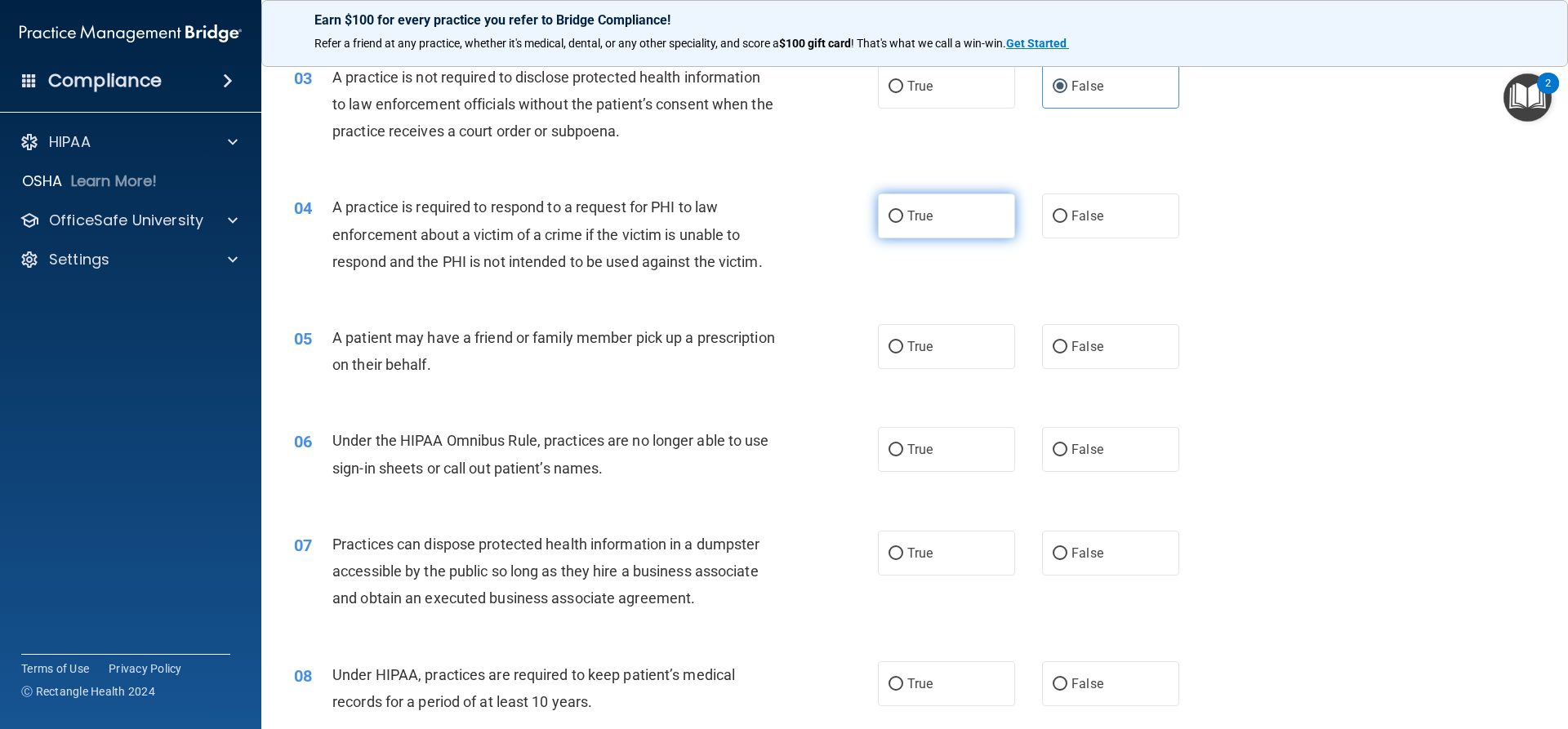
click at [959, 214] on label "True" at bounding box center [947, 216] width 137 height 45
click at [904, 214] on input "True" at bounding box center [896, 217] width 14 height 13
radio input "true"
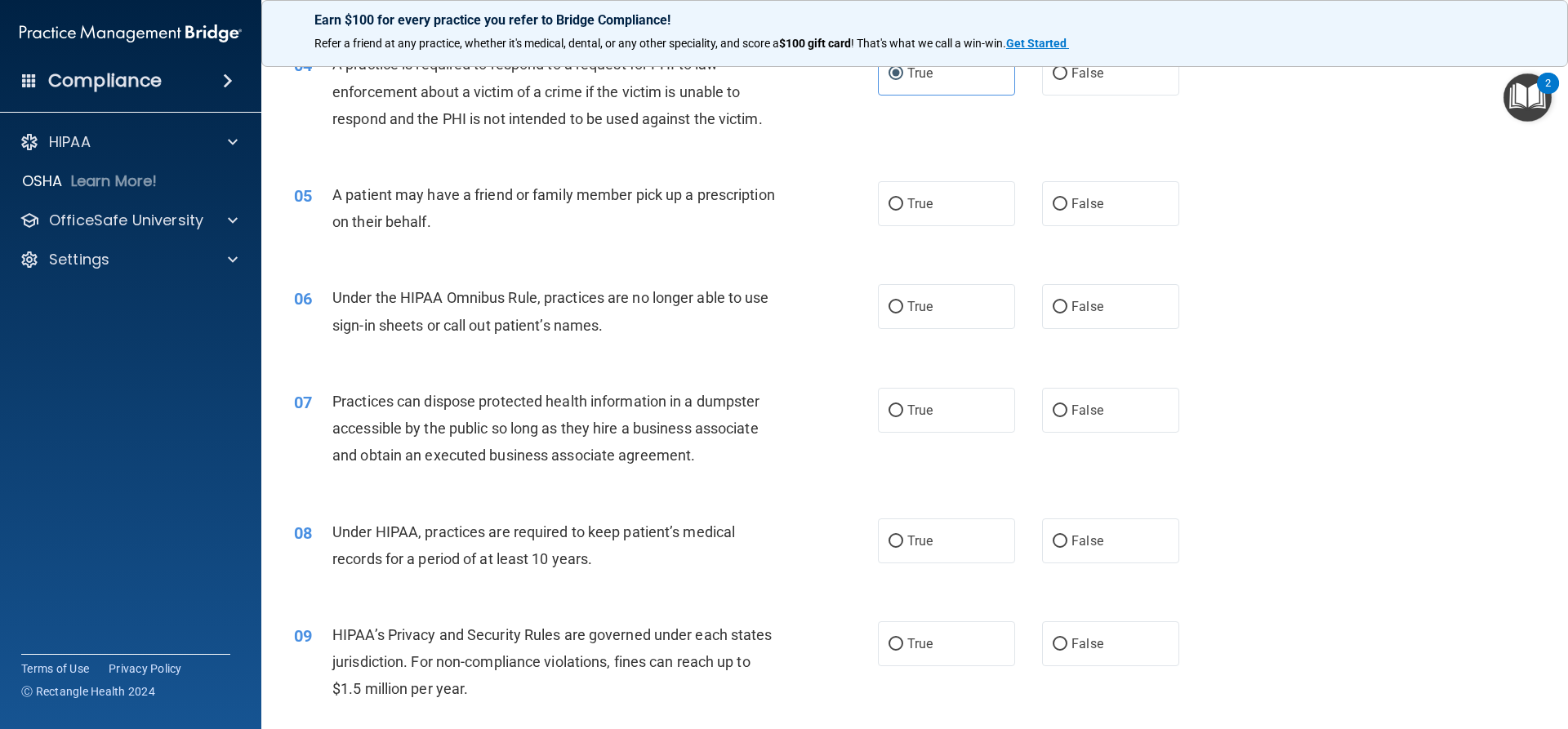
scroll to position [490, 0]
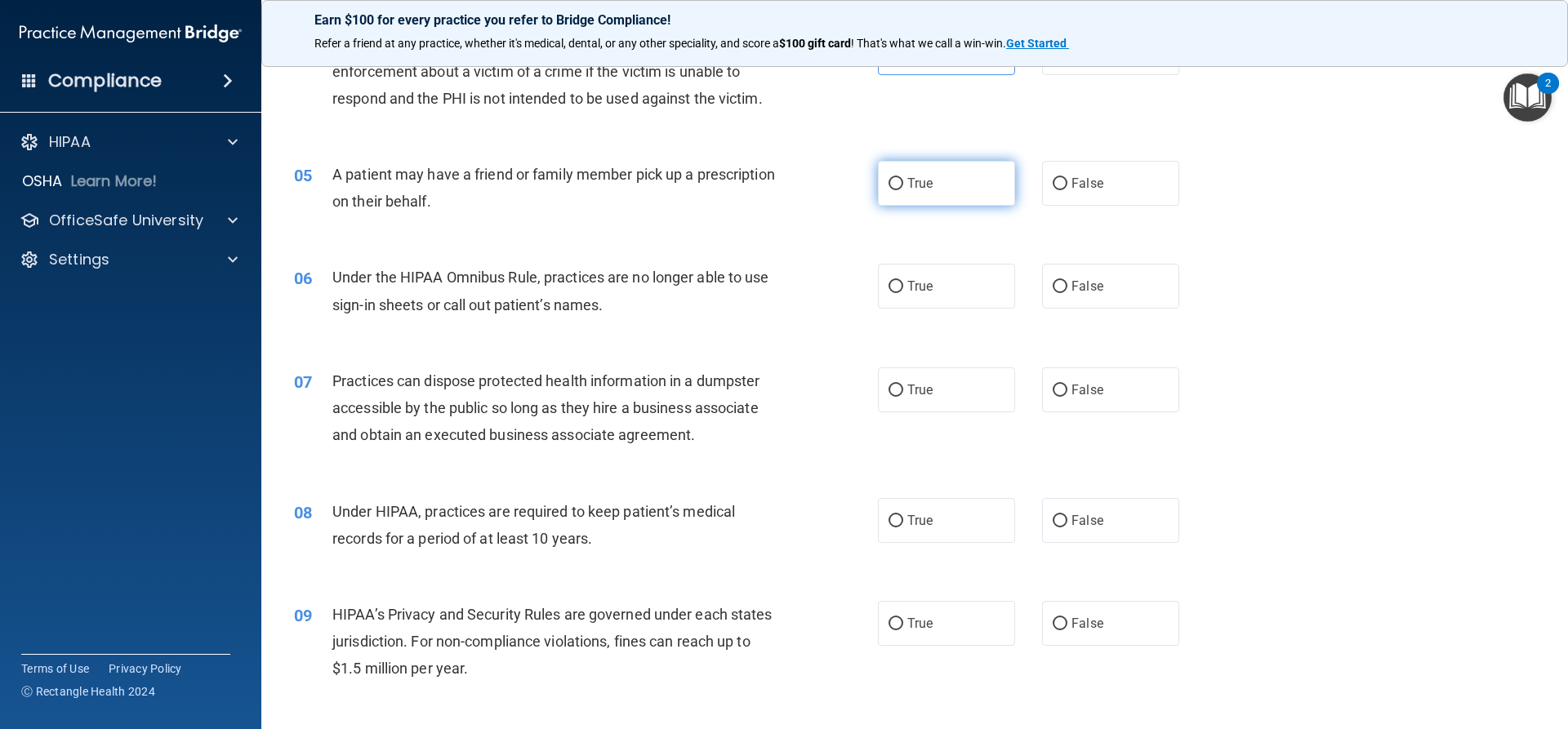
click at [943, 194] on label "True" at bounding box center [947, 183] width 137 height 45
click at [904, 190] on input "True" at bounding box center [896, 184] width 14 height 13
radio input "true"
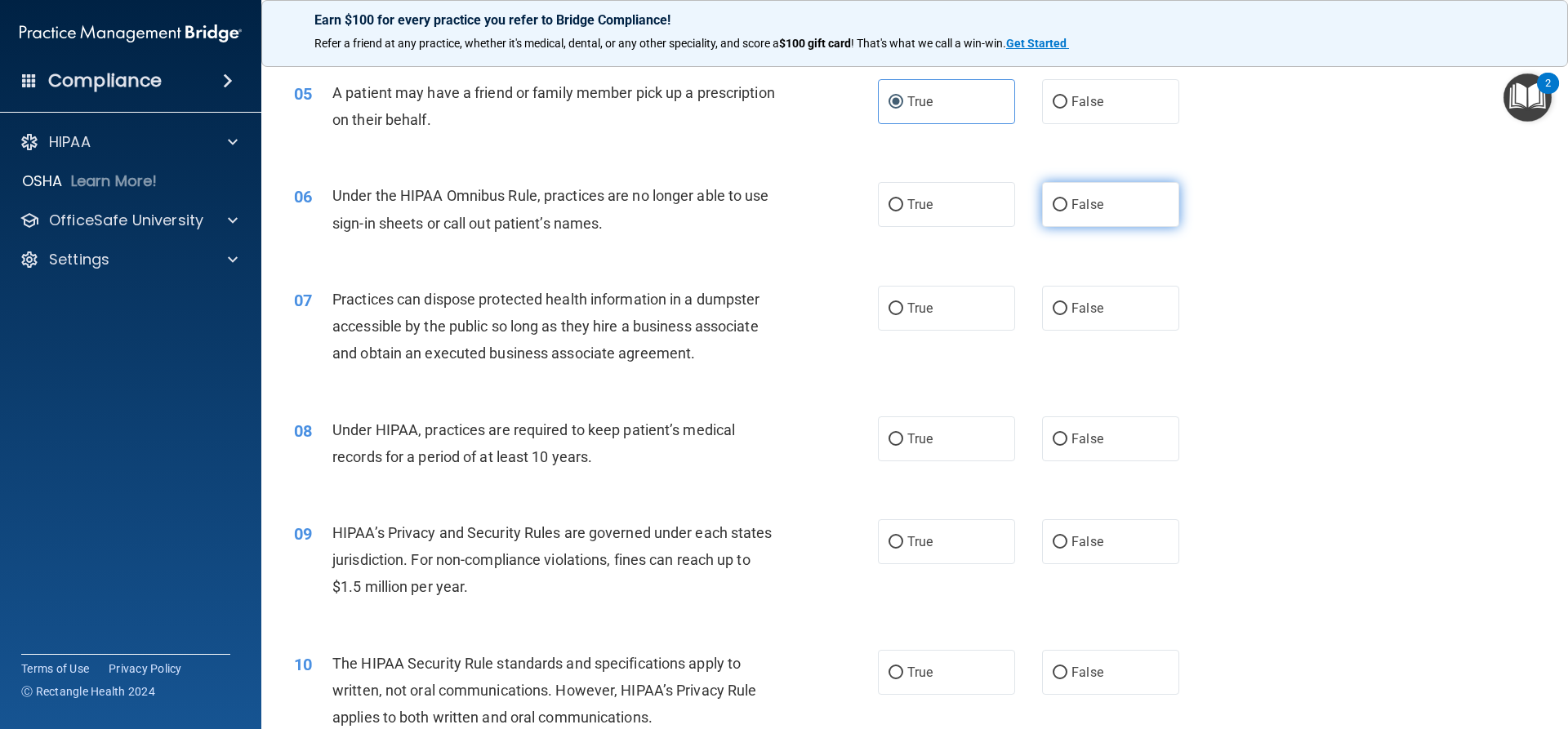
click at [1168, 208] on label "False" at bounding box center [1111, 204] width 137 height 45
click at [1068, 208] on input "False" at bounding box center [1060, 205] width 14 height 13
radio input "true"
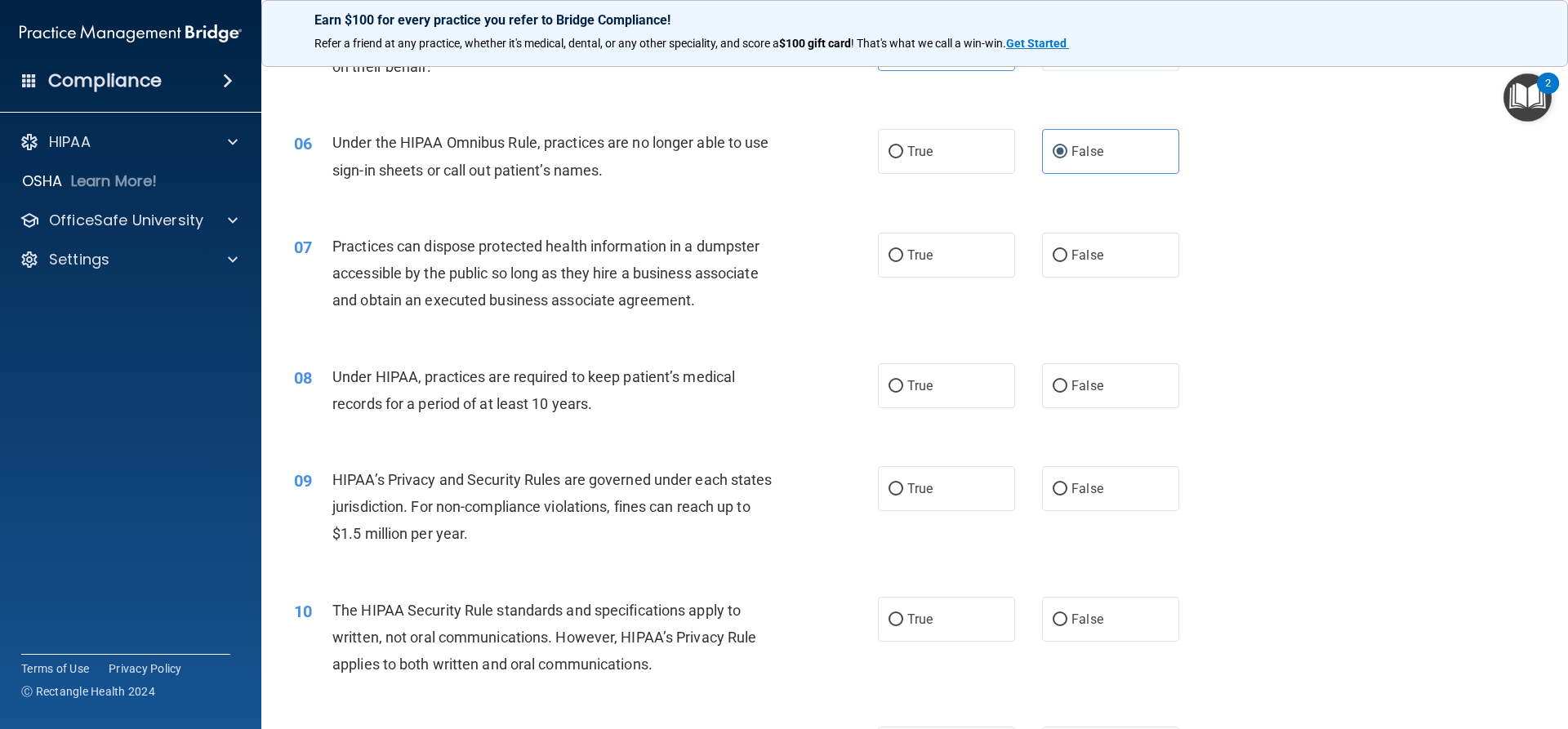
scroll to position [654, 0]
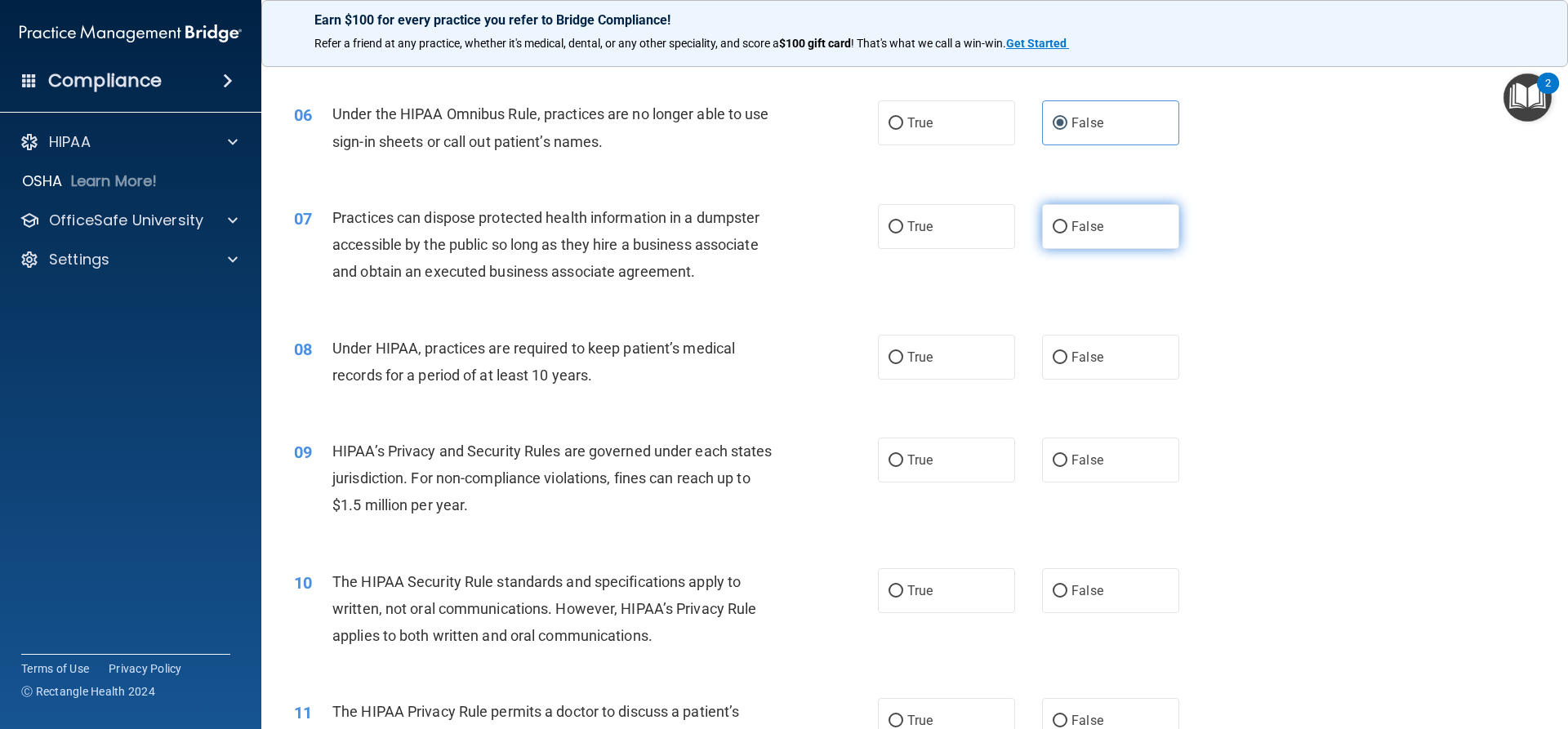
click at [1053, 227] on input "False" at bounding box center [1060, 228] width 14 height 13
radio input "true"
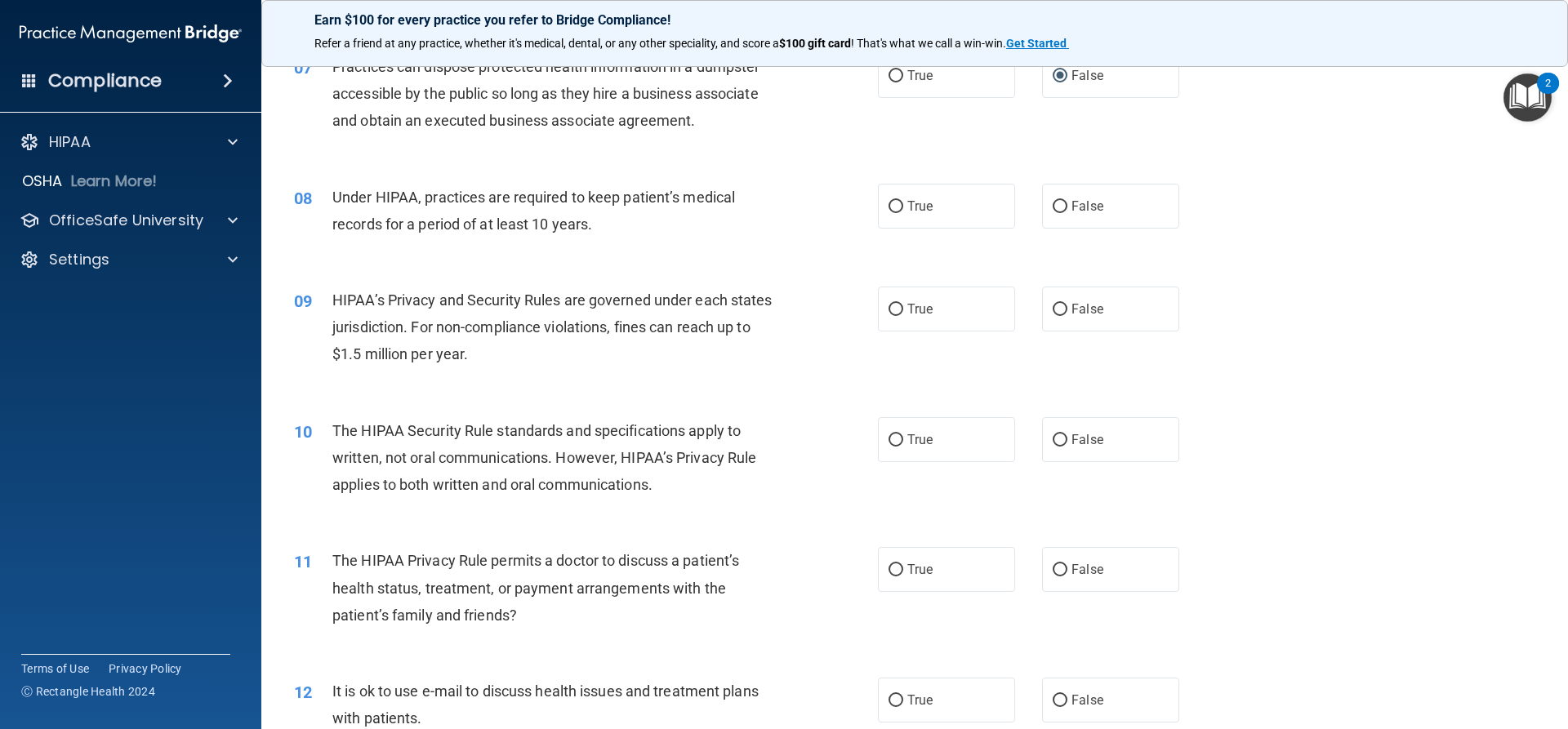
scroll to position [817, 0]
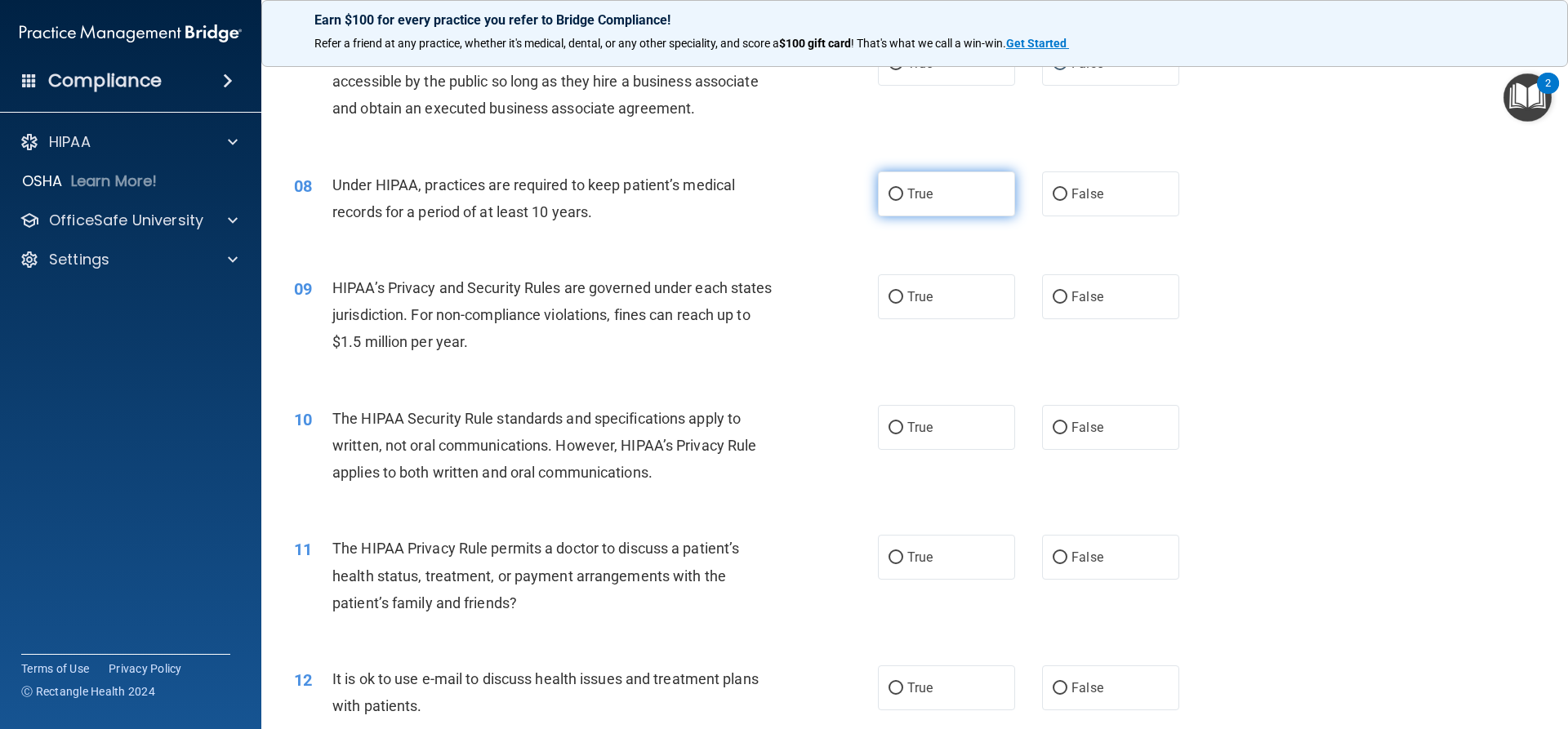
click at [907, 201] on span "True" at bounding box center [920, 194] width 25 height 15
click at [904, 201] on input "True" at bounding box center [896, 195] width 14 height 13
radio input "true"
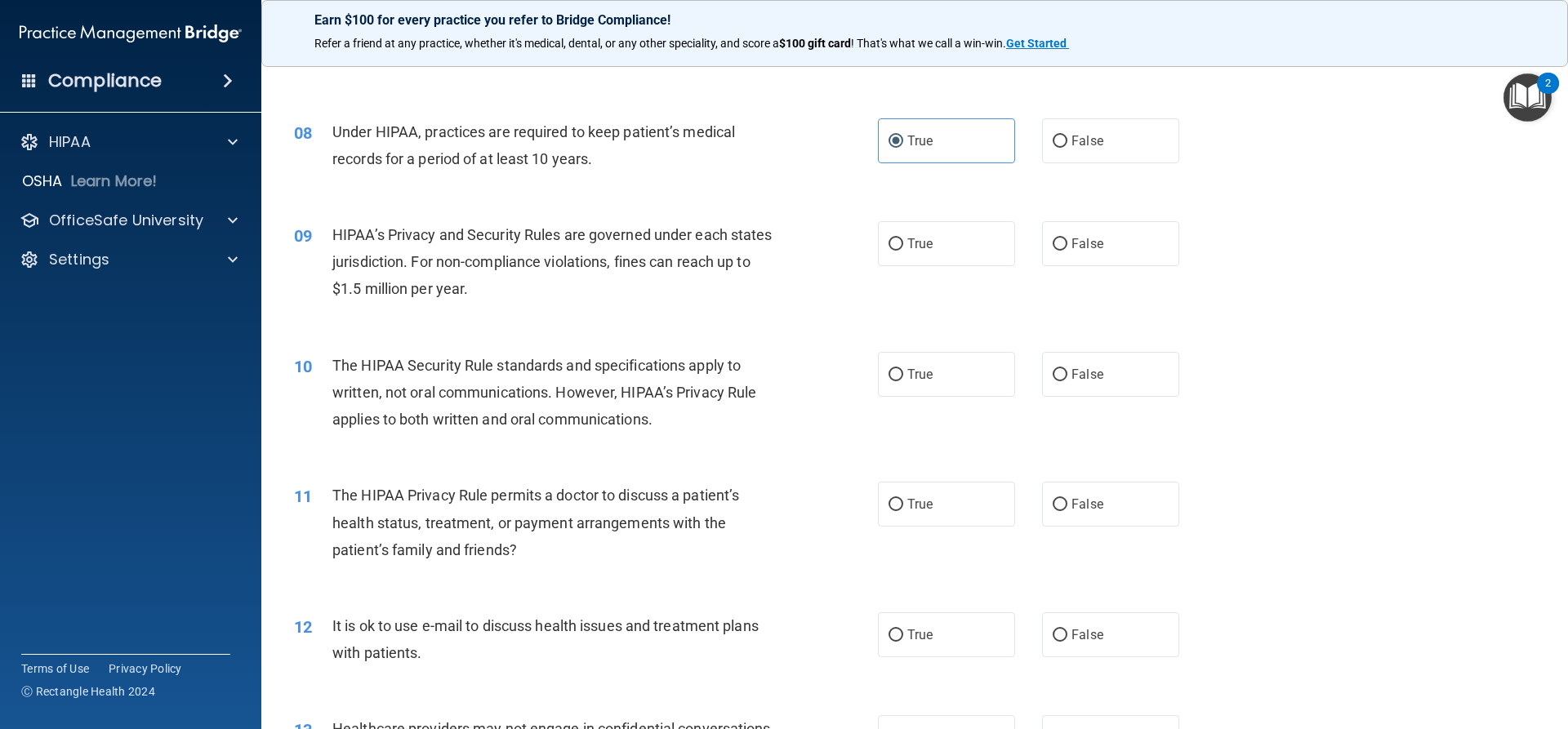
scroll to position [981, 0]
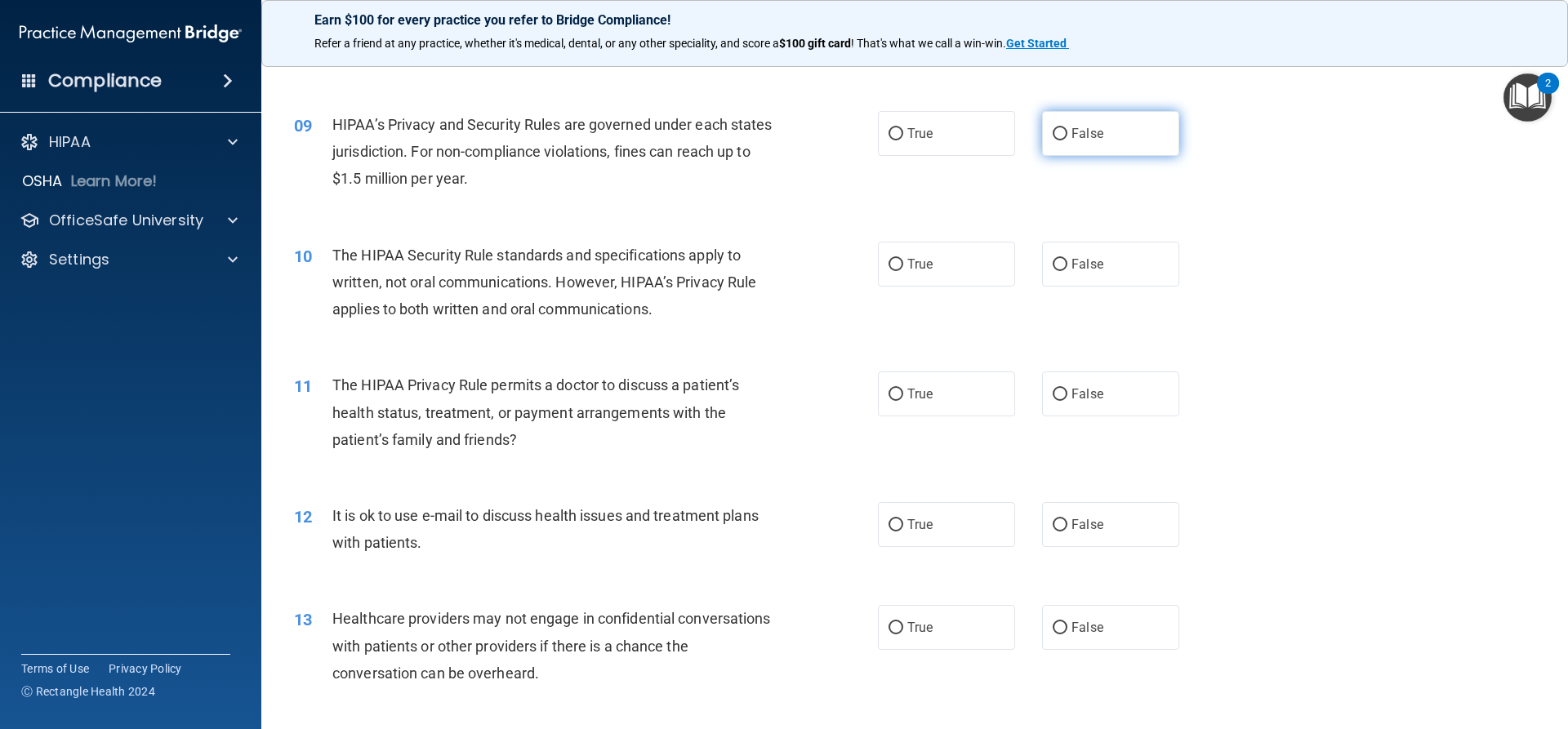
click at [1113, 133] on label "False" at bounding box center [1111, 133] width 137 height 45
click at [1068, 133] on input "False" at bounding box center [1060, 134] width 14 height 13
radio input "true"
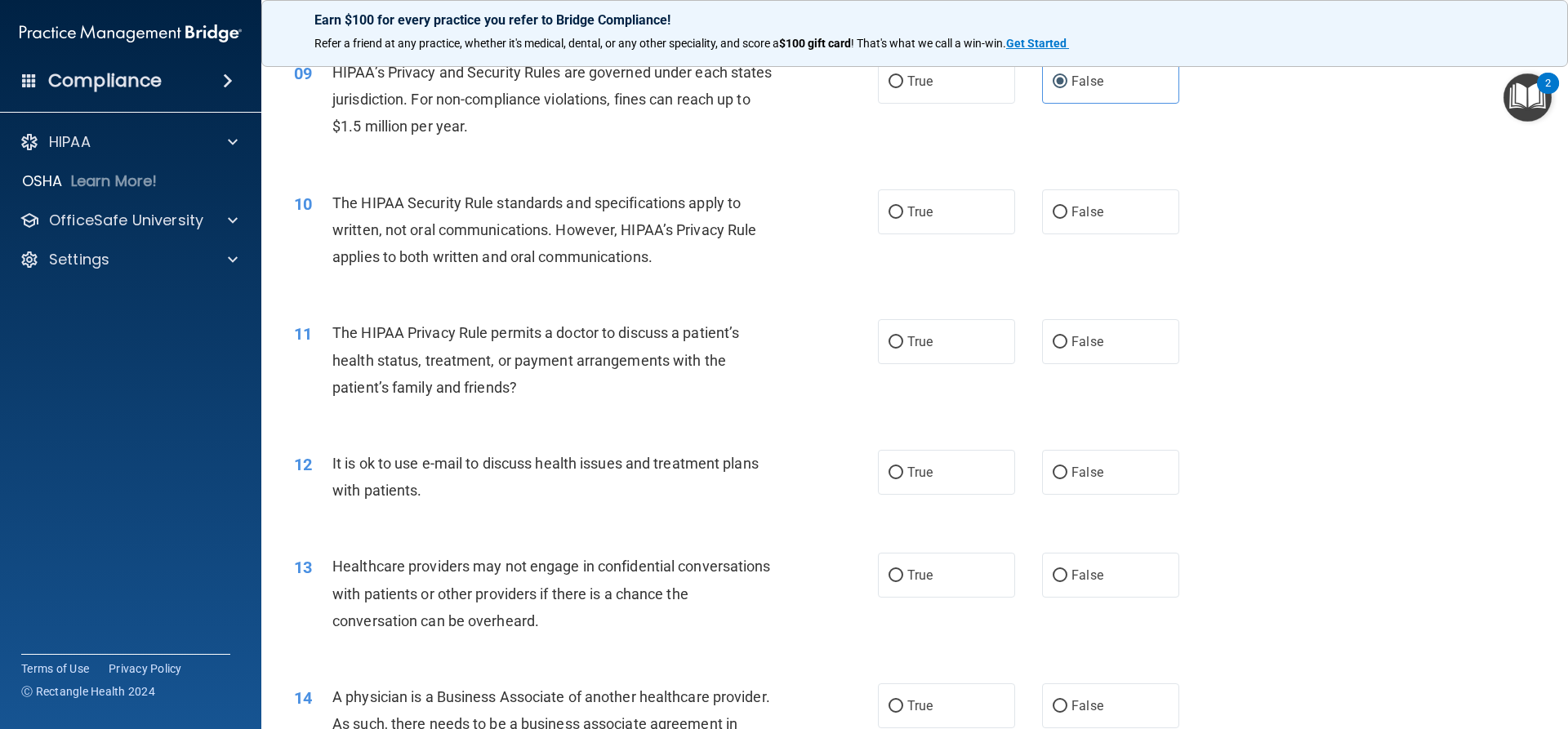
scroll to position [1062, 0]
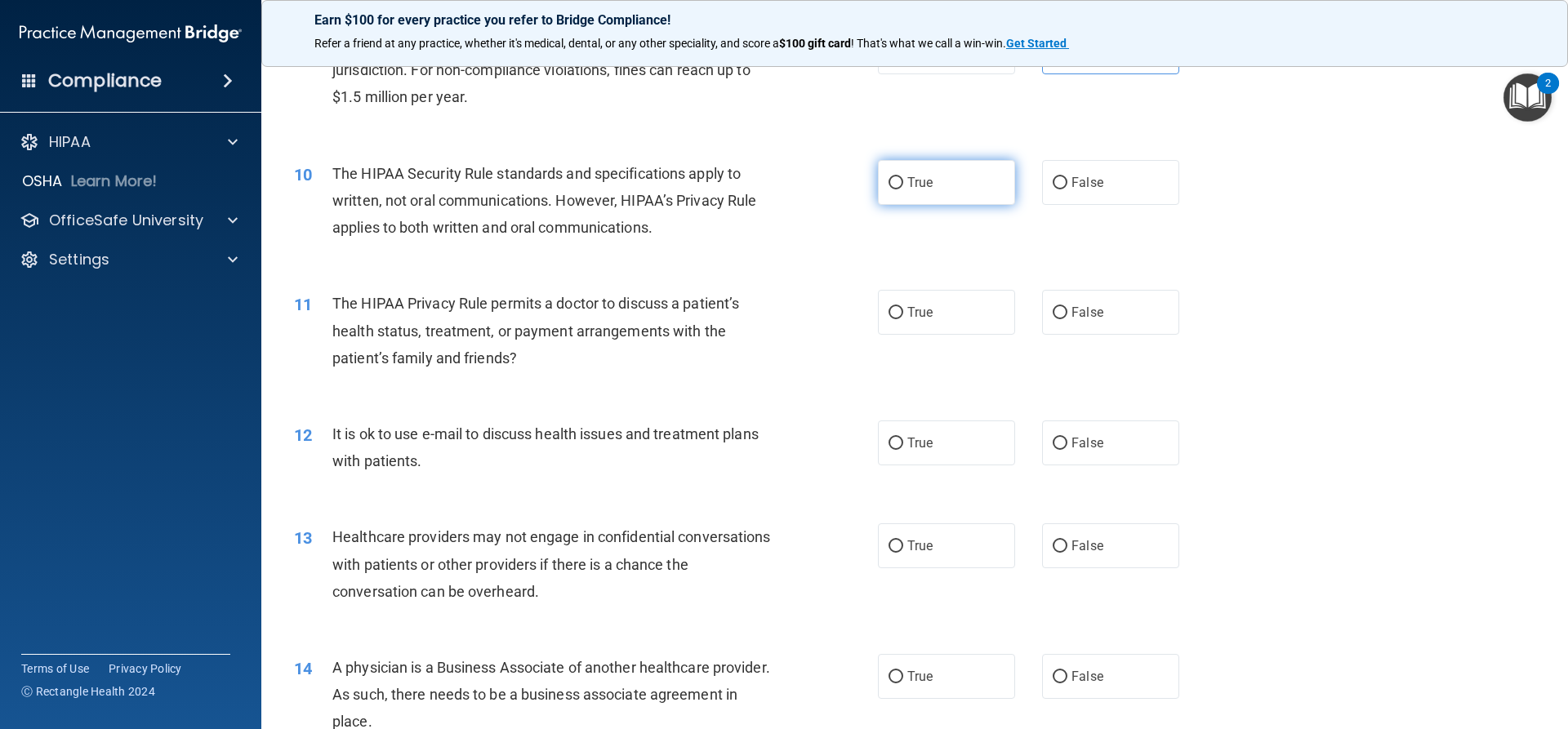
click at [914, 190] on label "True" at bounding box center [947, 182] width 137 height 45
click at [904, 190] on input "True" at bounding box center [896, 183] width 14 height 13
radio input "true"
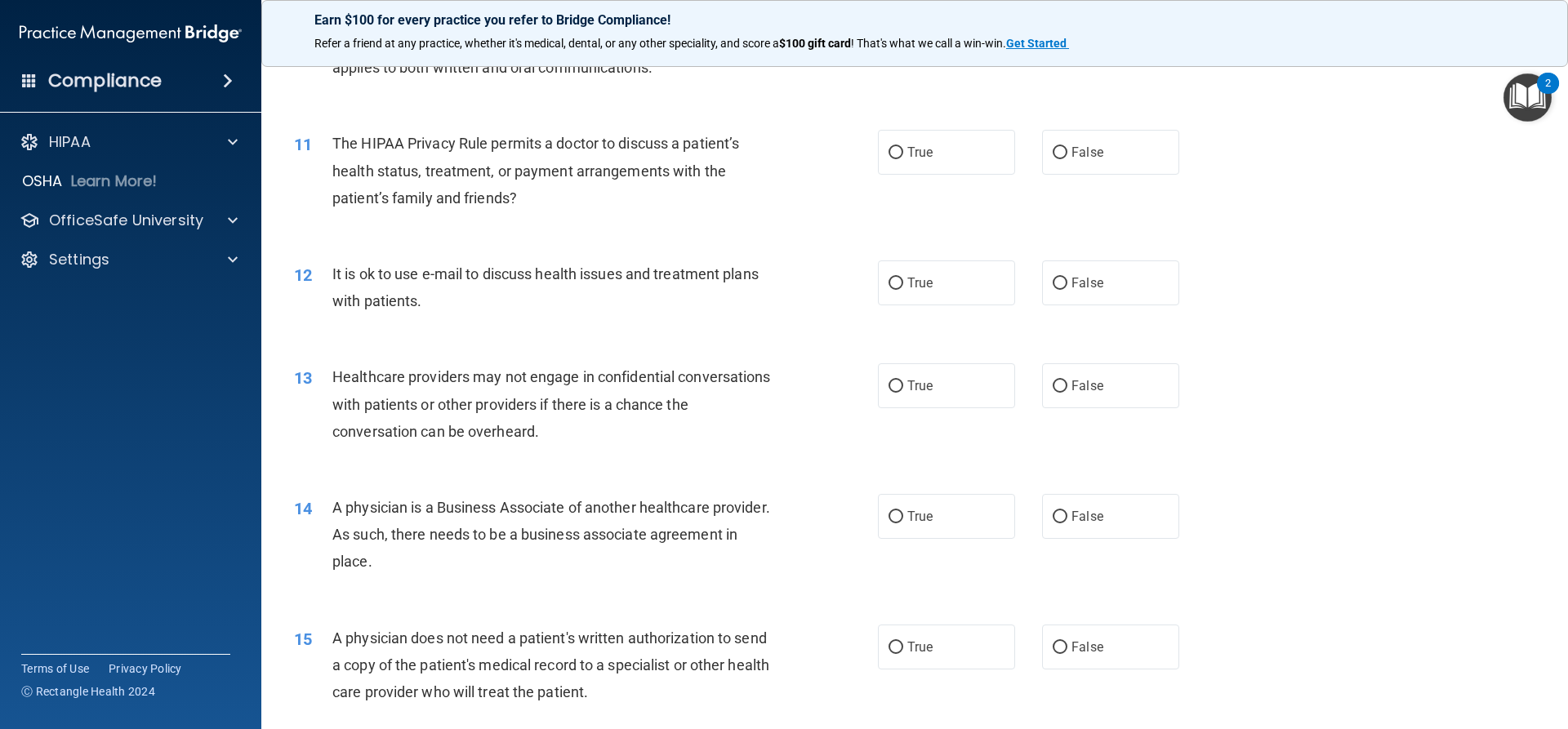
scroll to position [1226, 0]
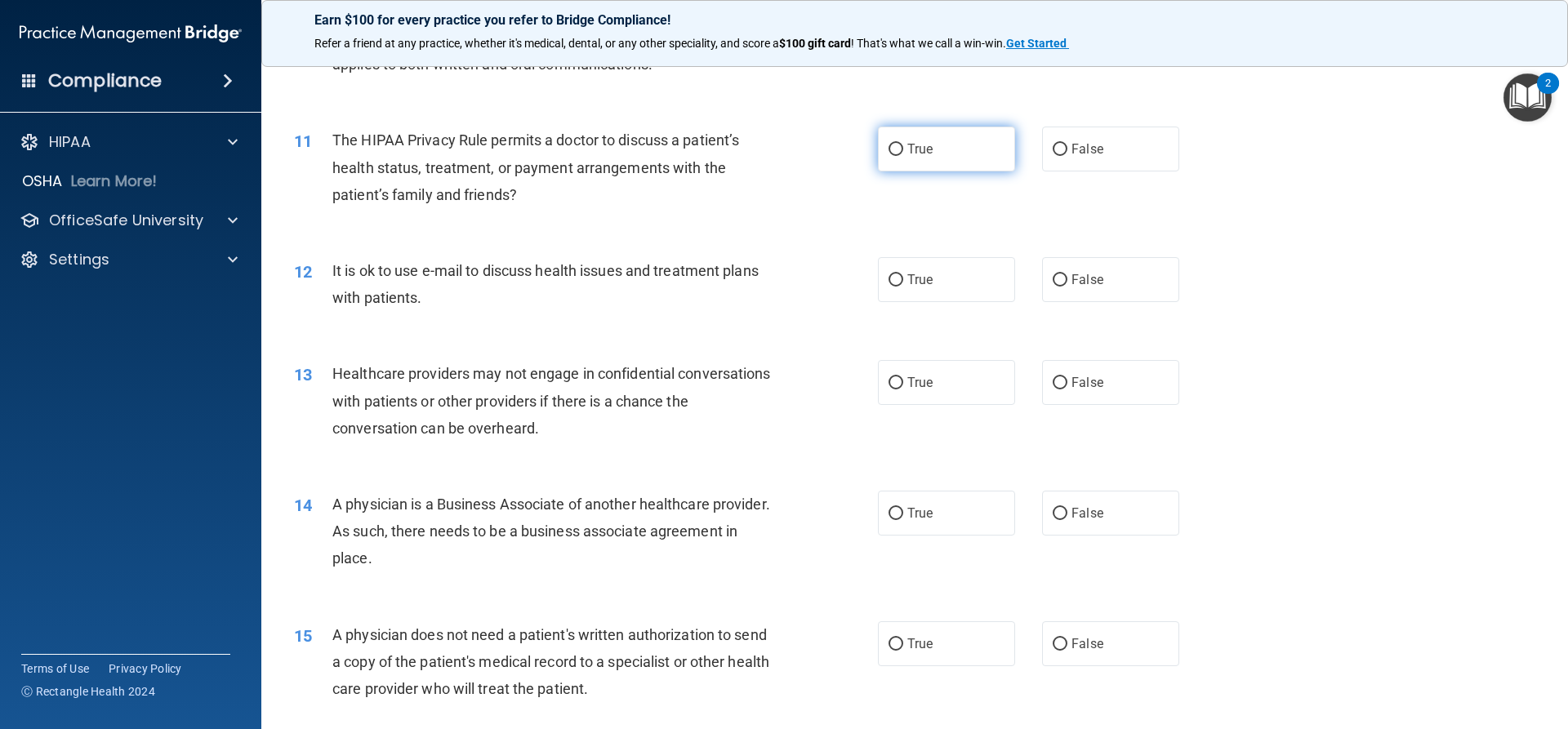
click at [893, 152] on input "True" at bounding box center [896, 149] width 14 height 13
radio input "true"
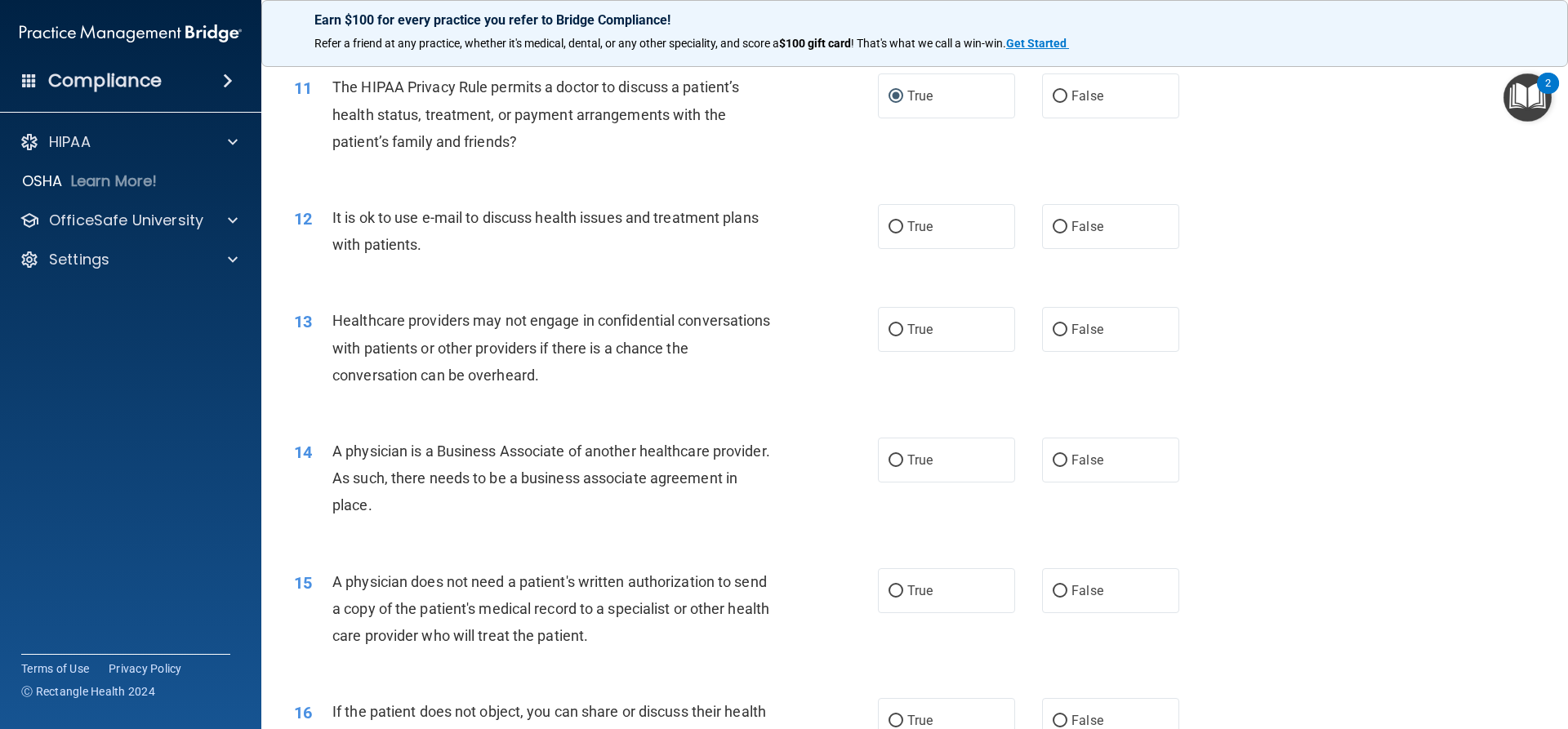
scroll to position [1307, 0]
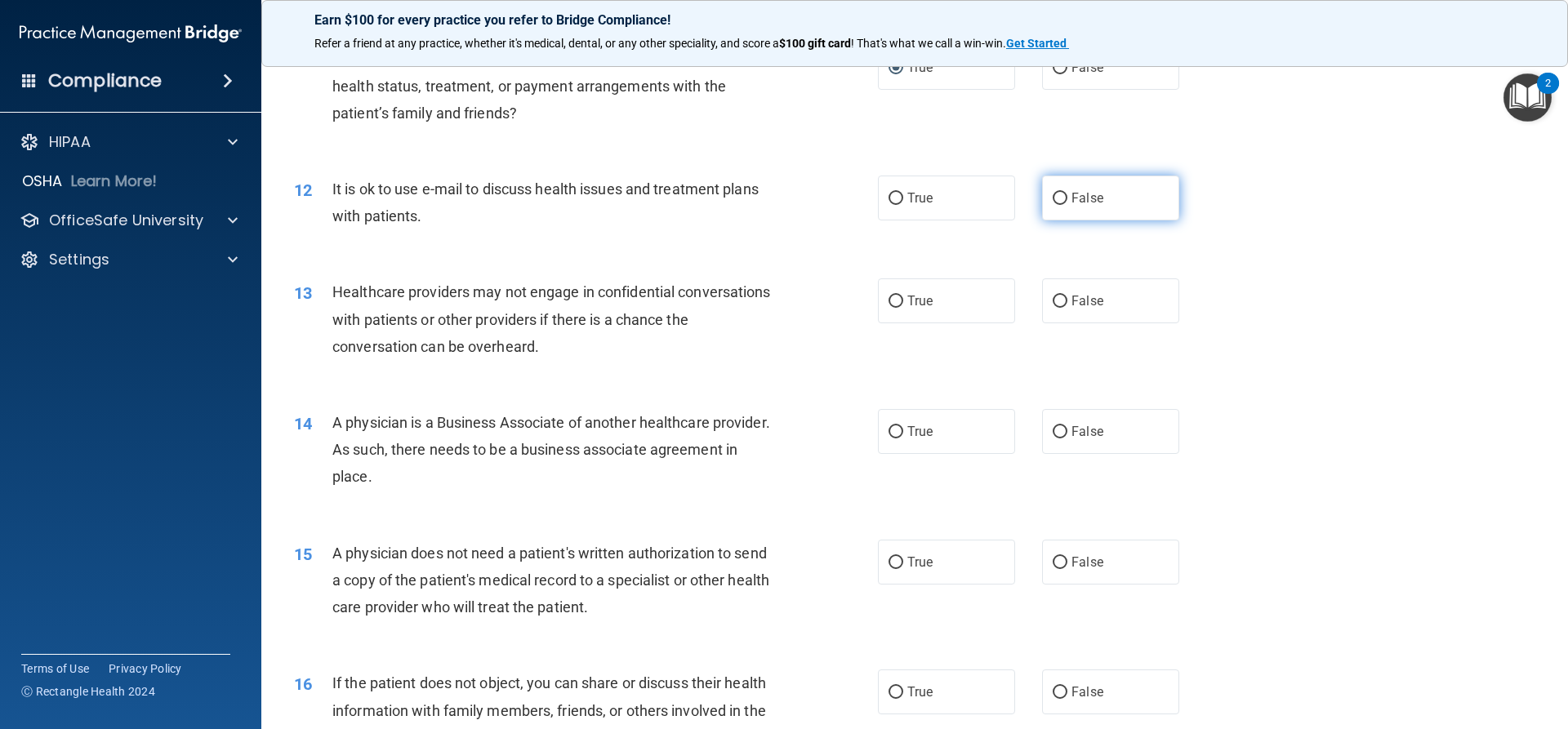
click at [1071, 201] on span "False" at bounding box center [1087, 198] width 32 height 15
click at [1068, 201] on input "False" at bounding box center [1060, 199] width 14 height 13
radio input "true"
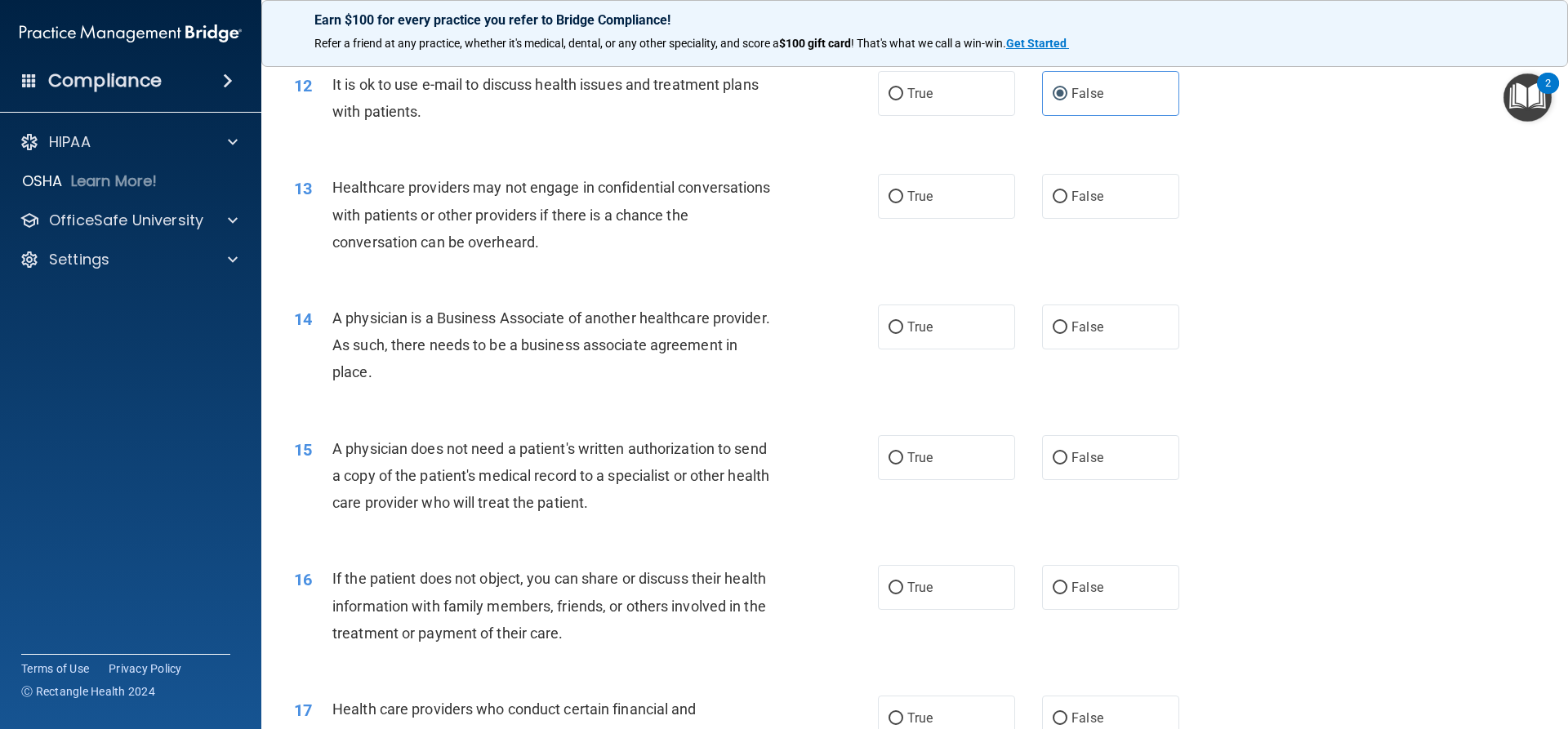
scroll to position [1471, 0]
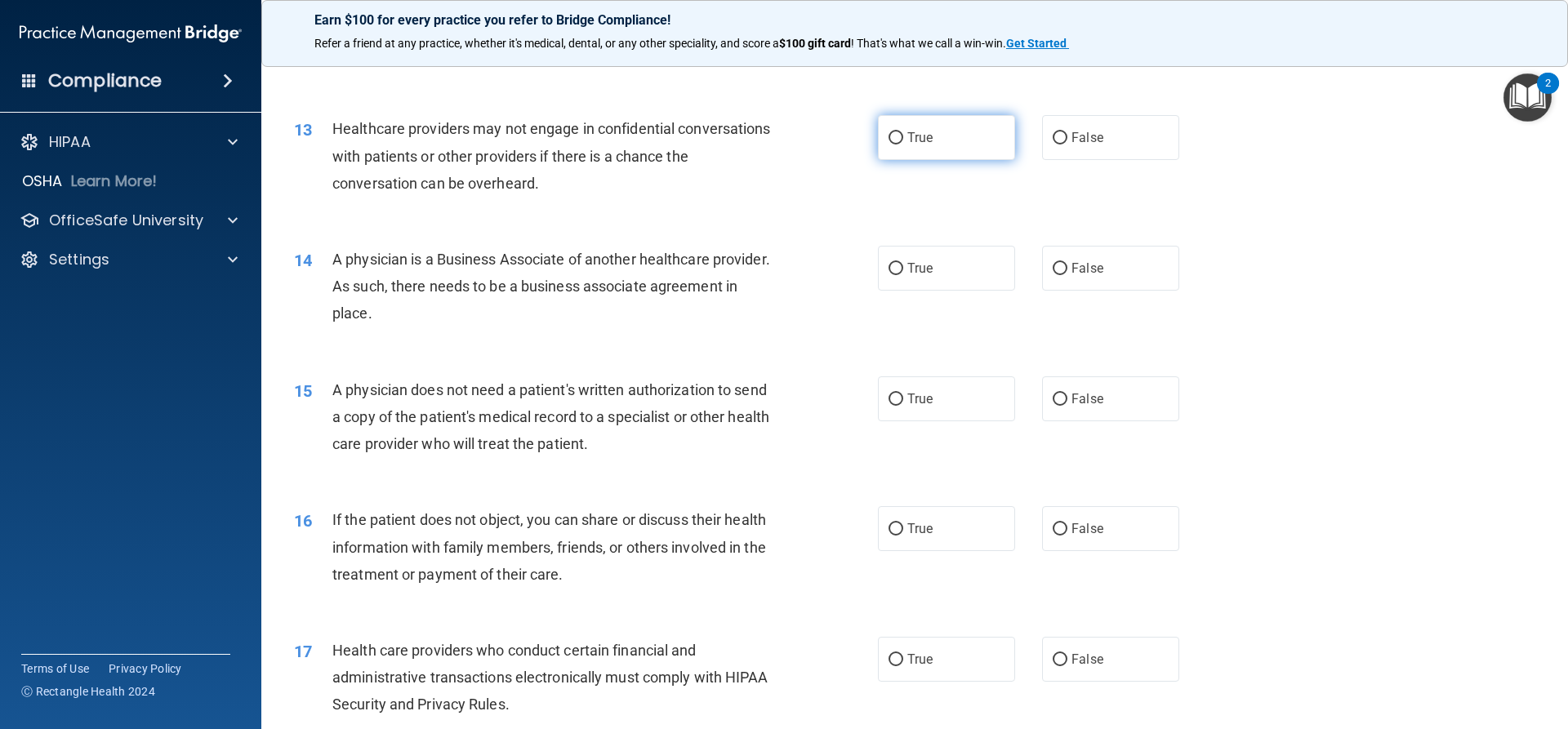
click at [909, 136] on span "True" at bounding box center [920, 138] width 25 height 15
click at [904, 136] on input "True" at bounding box center [896, 138] width 14 height 13
radio input "true"
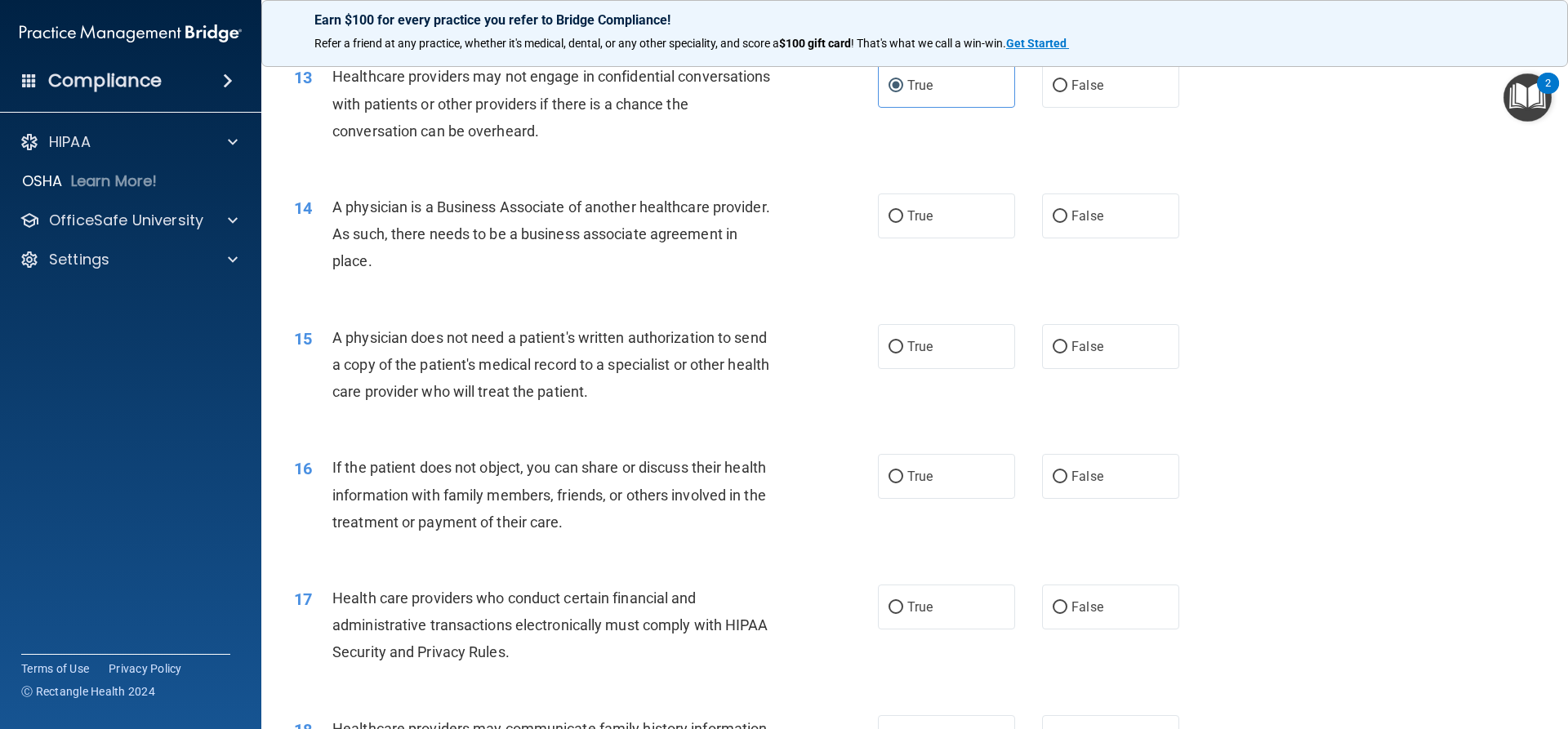
scroll to position [1552, 0]
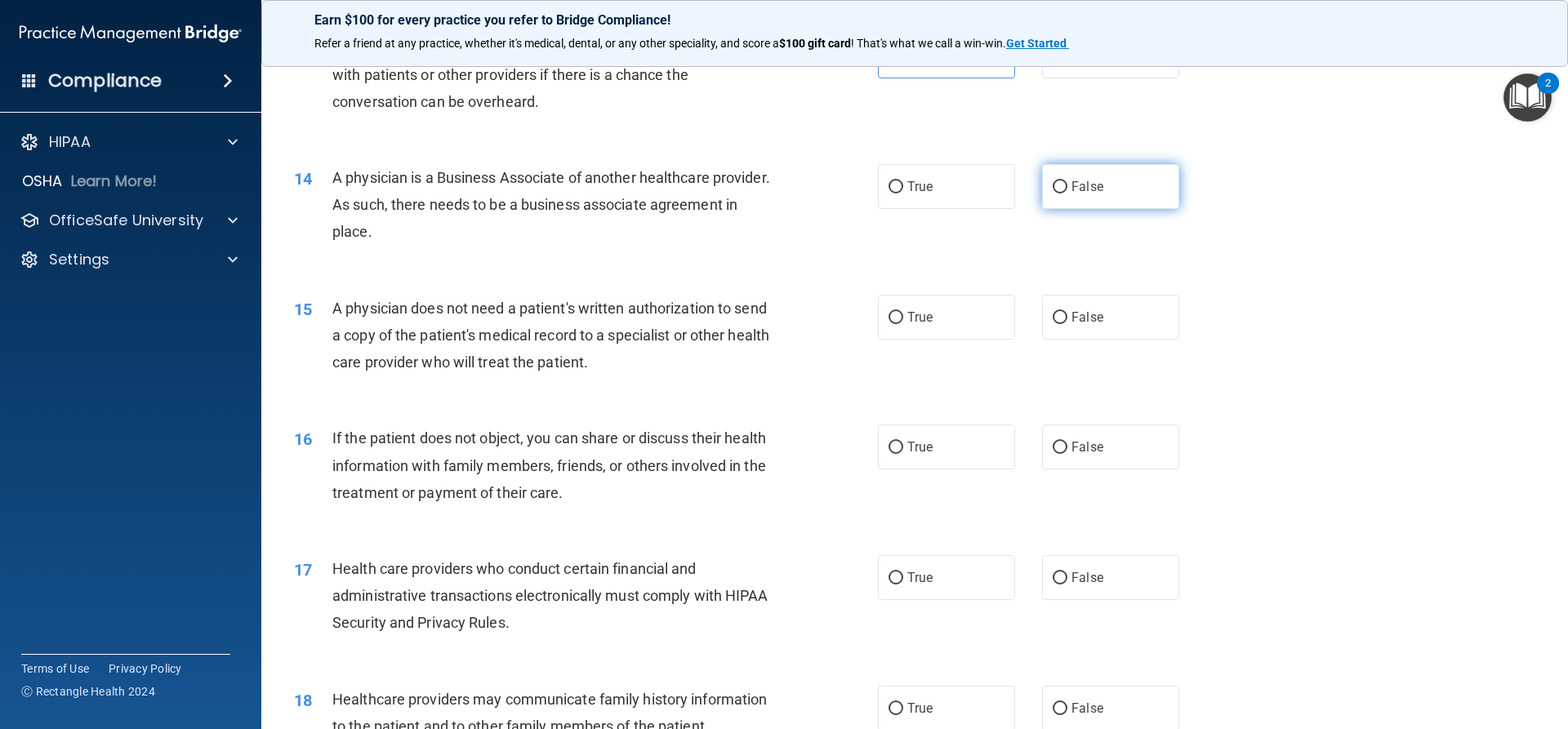
click at [1078, 184] on span "False" at bounding box center [1087, 187] width 32 height 15
click at [1068, 184] on input "False" at bounding box center [1060, 187] width 14 height 13
radio input "true"
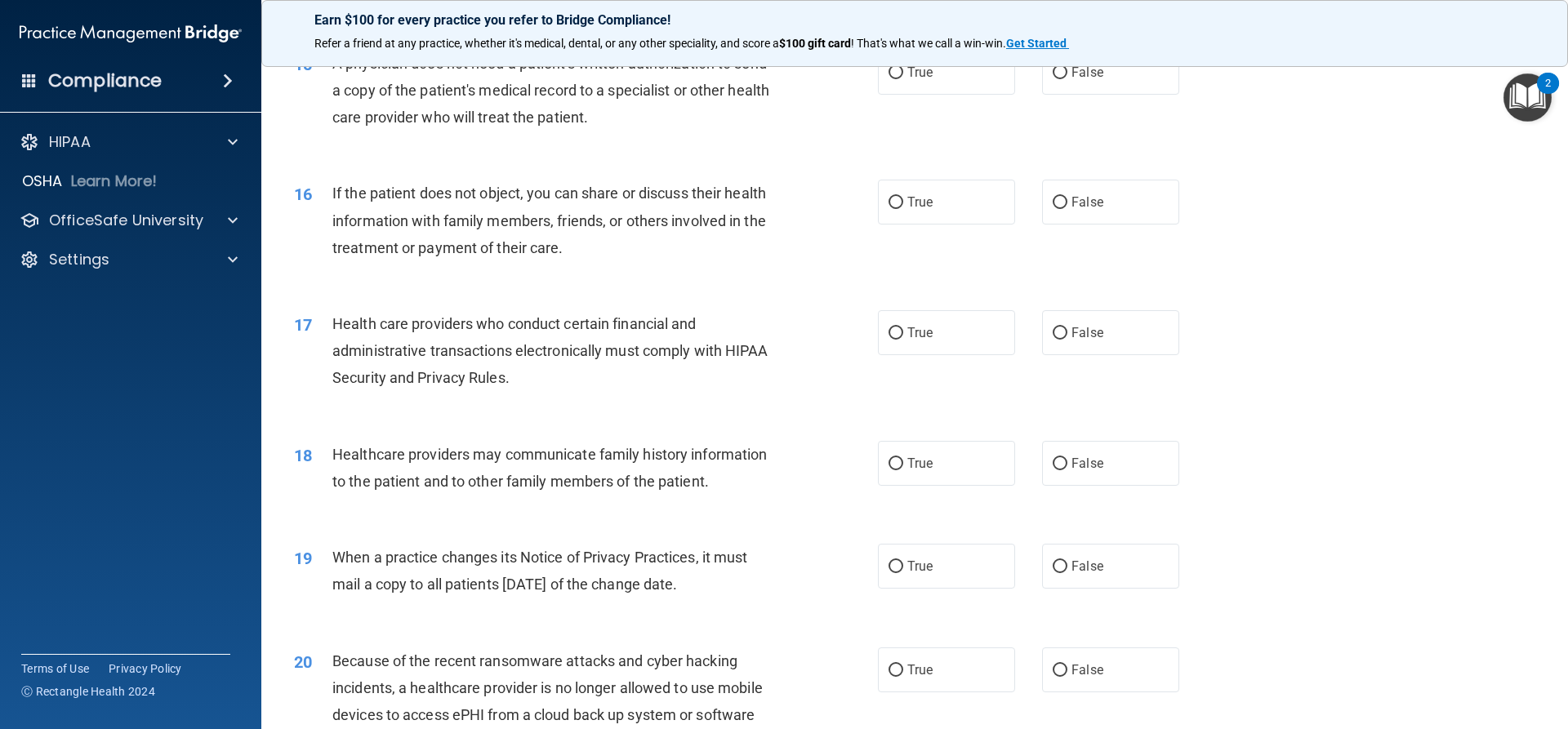
scroll to position [1715, 0]
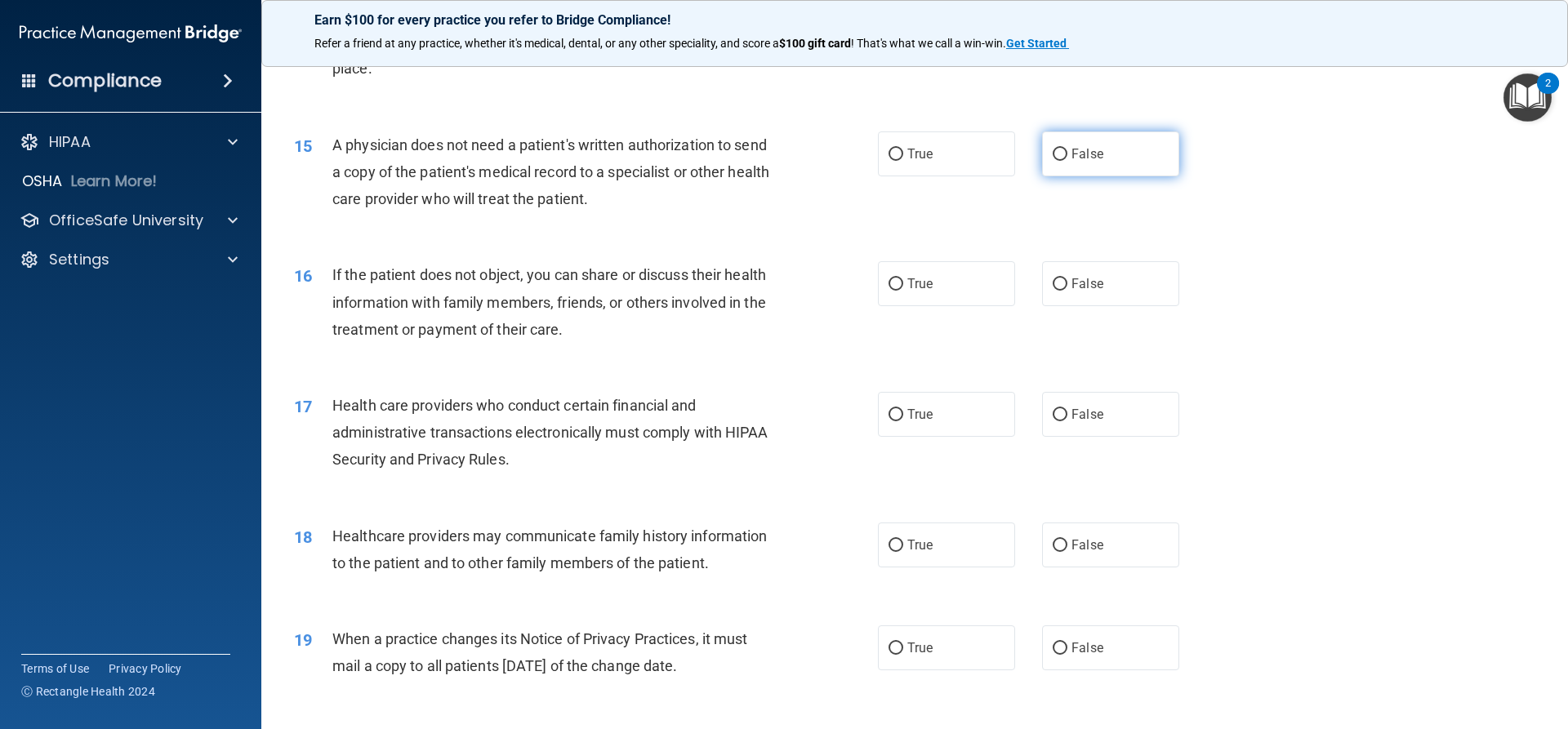
click at [1074, 145] on label "False" at bounding box center [1111, 153] width 137 height 45
click at [1068, 148] on input "False" at bounding box center [1060, 154] width 14 height 13
radio input "true"
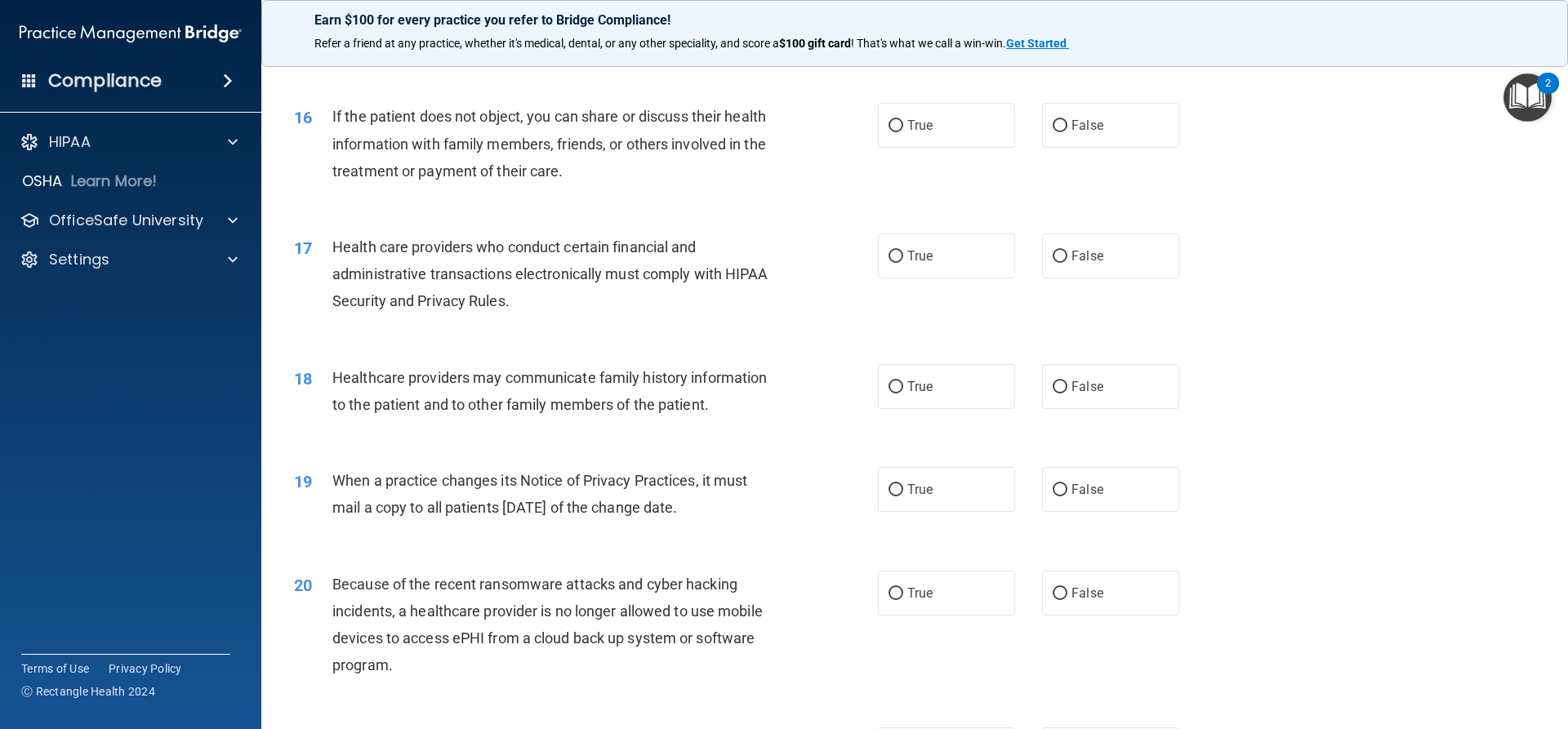
scroll to position [1878, 0]
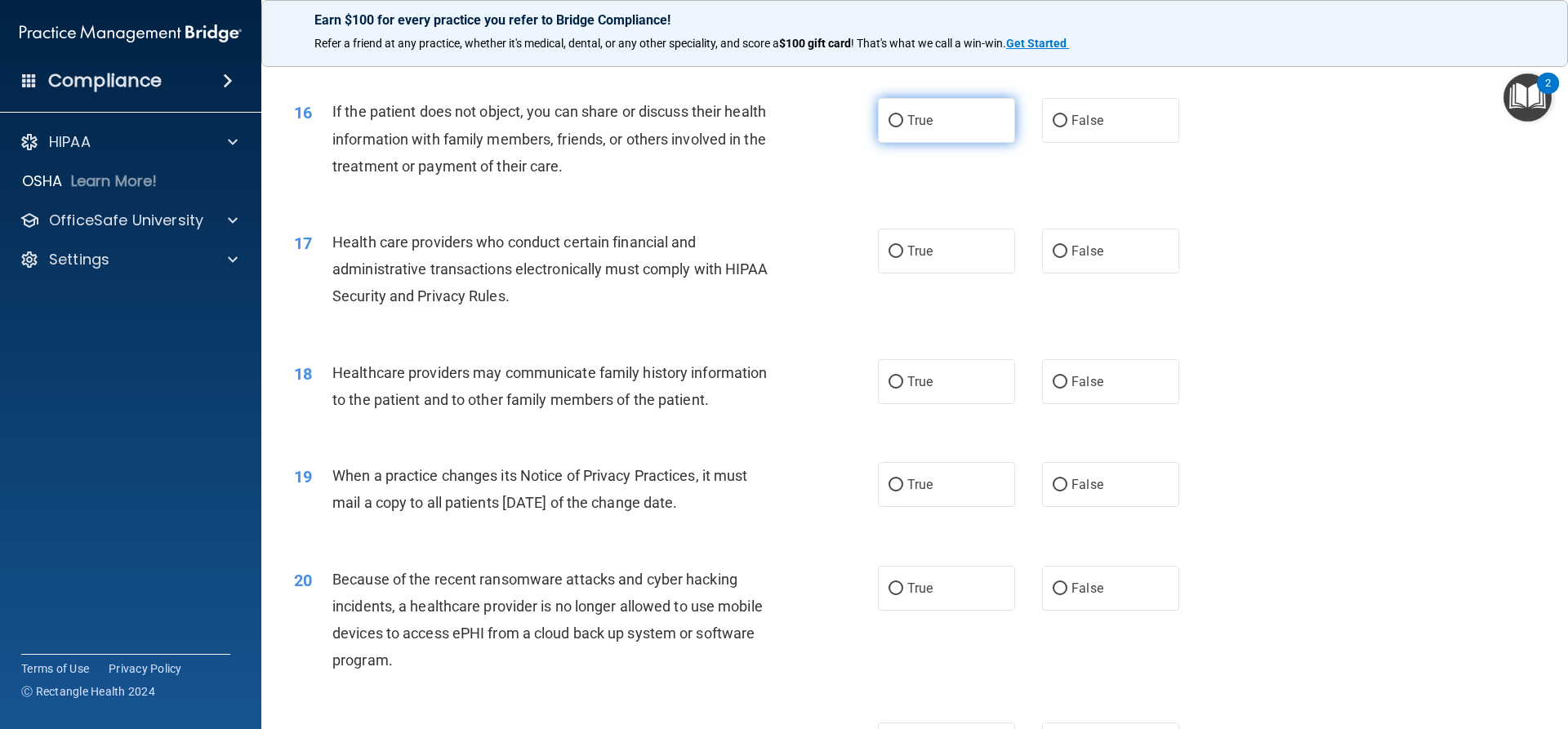
click at [922, 114] on span "True" at bounding box center [920, 121] width 25 height 15
click at [904, 115] on input "True" at bounding box center [896, 121] width 14 height 13
radio input "true"
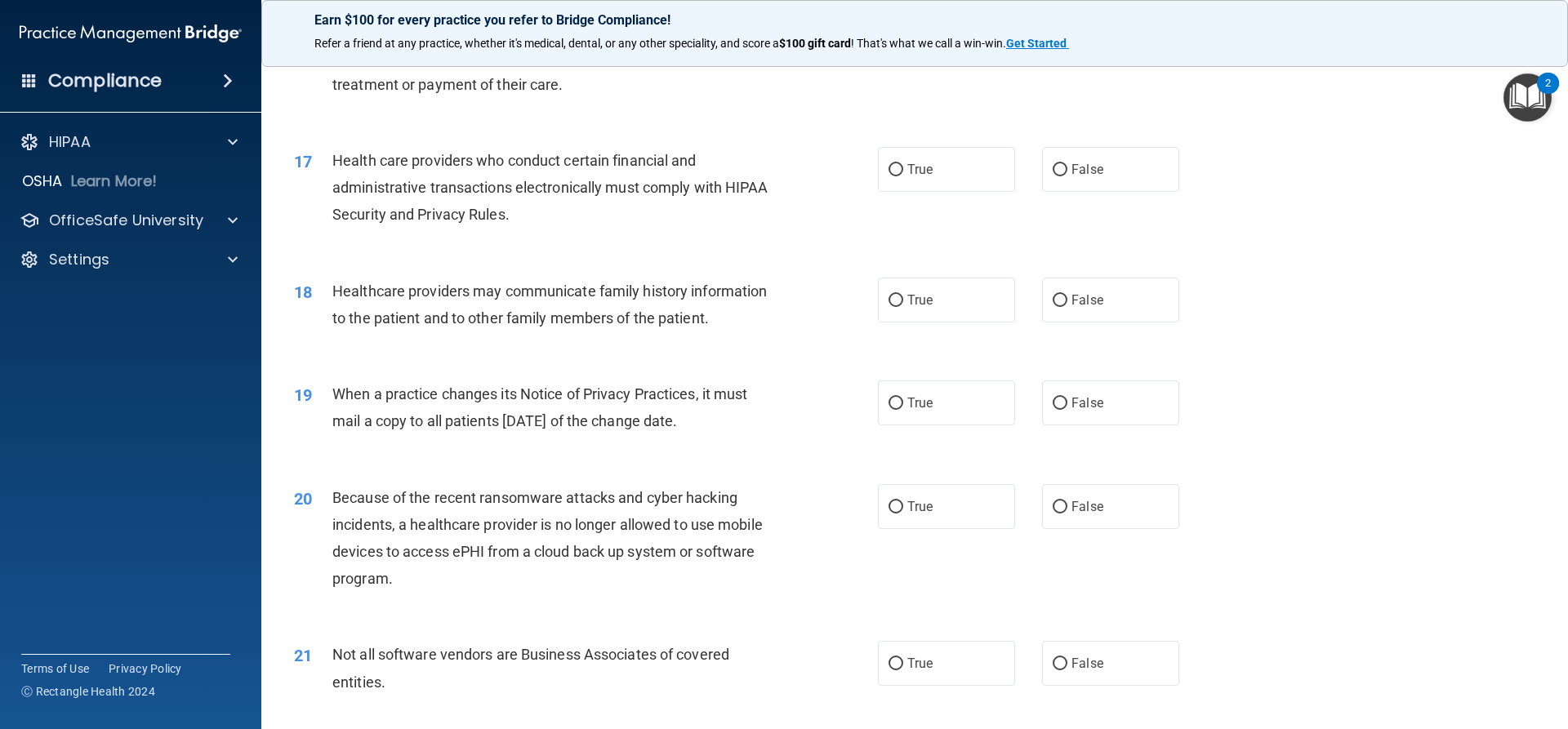
scroll to position [2042, 0]
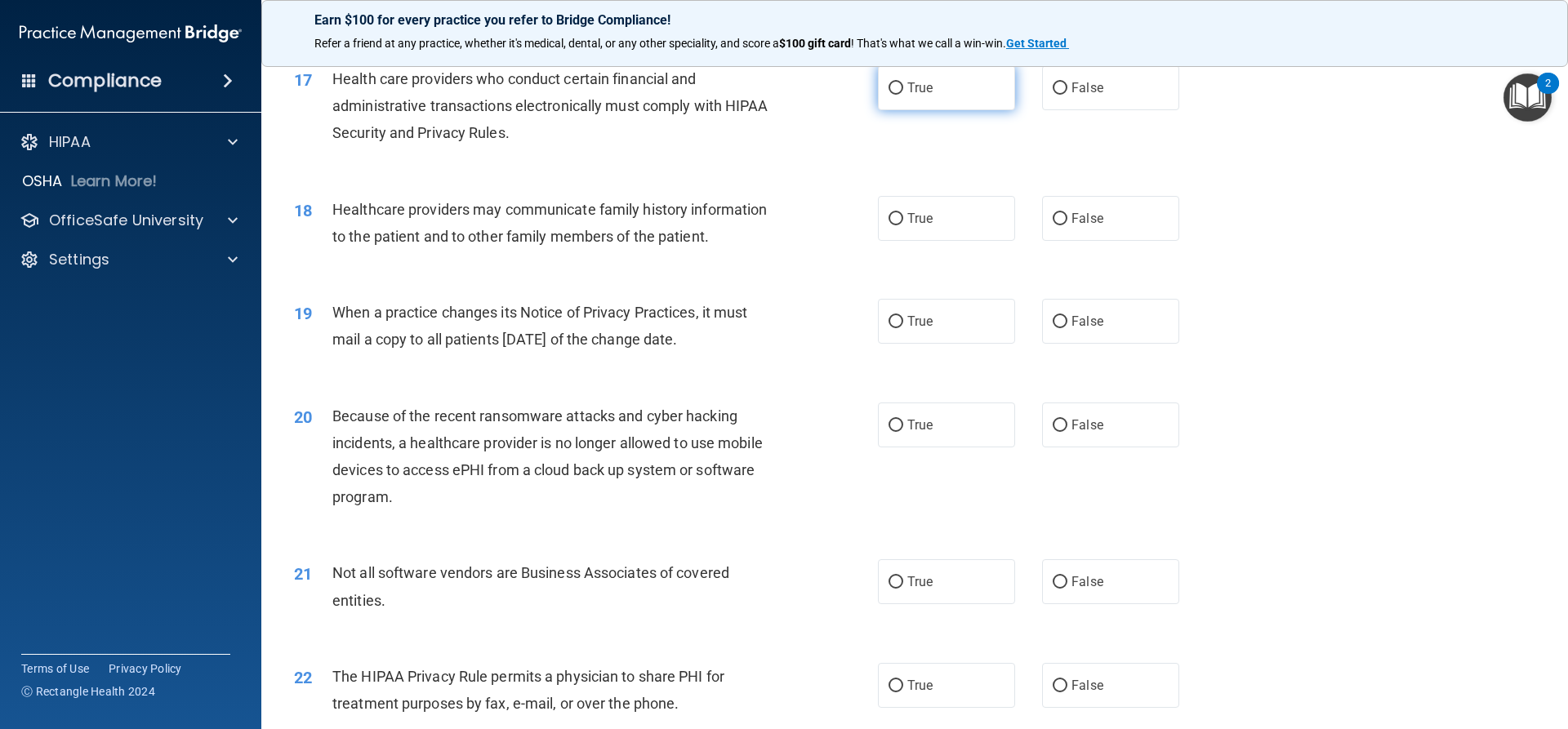
click at [966, 97] on label "True" at bounding box center [947, 88] width 137 height 45
click at [904, 94] on input "True" at bounding box center [896, 89] width 14 height 13
radio input "true"
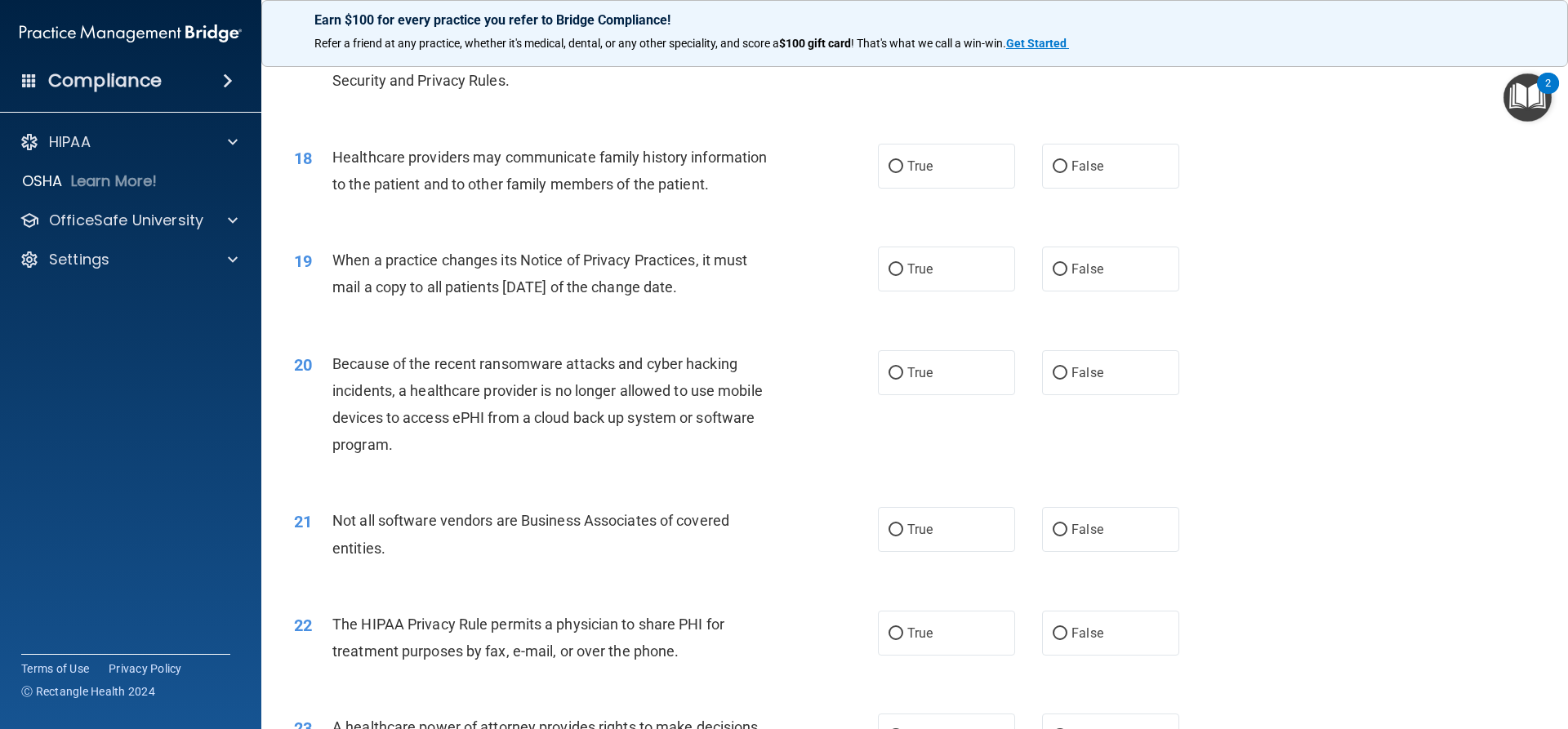
scroll to position [2123, 0]
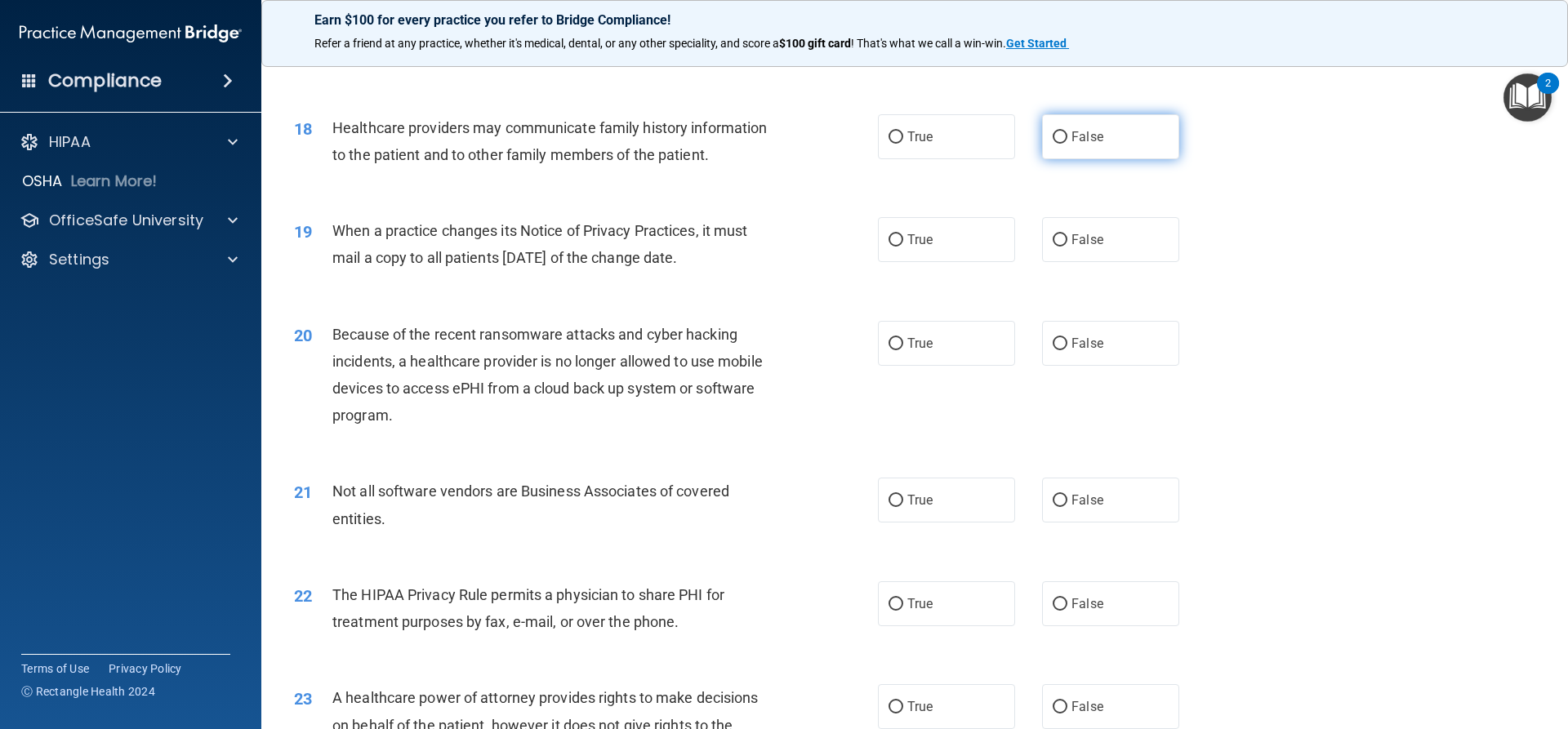
click at [1076, 153] on label "False" at bounding box center [1111, 137] width 137 height 45
click at [1068, 144] on input "False" at bounding box center [1060, 137] width 14 height 13
radio input "true"
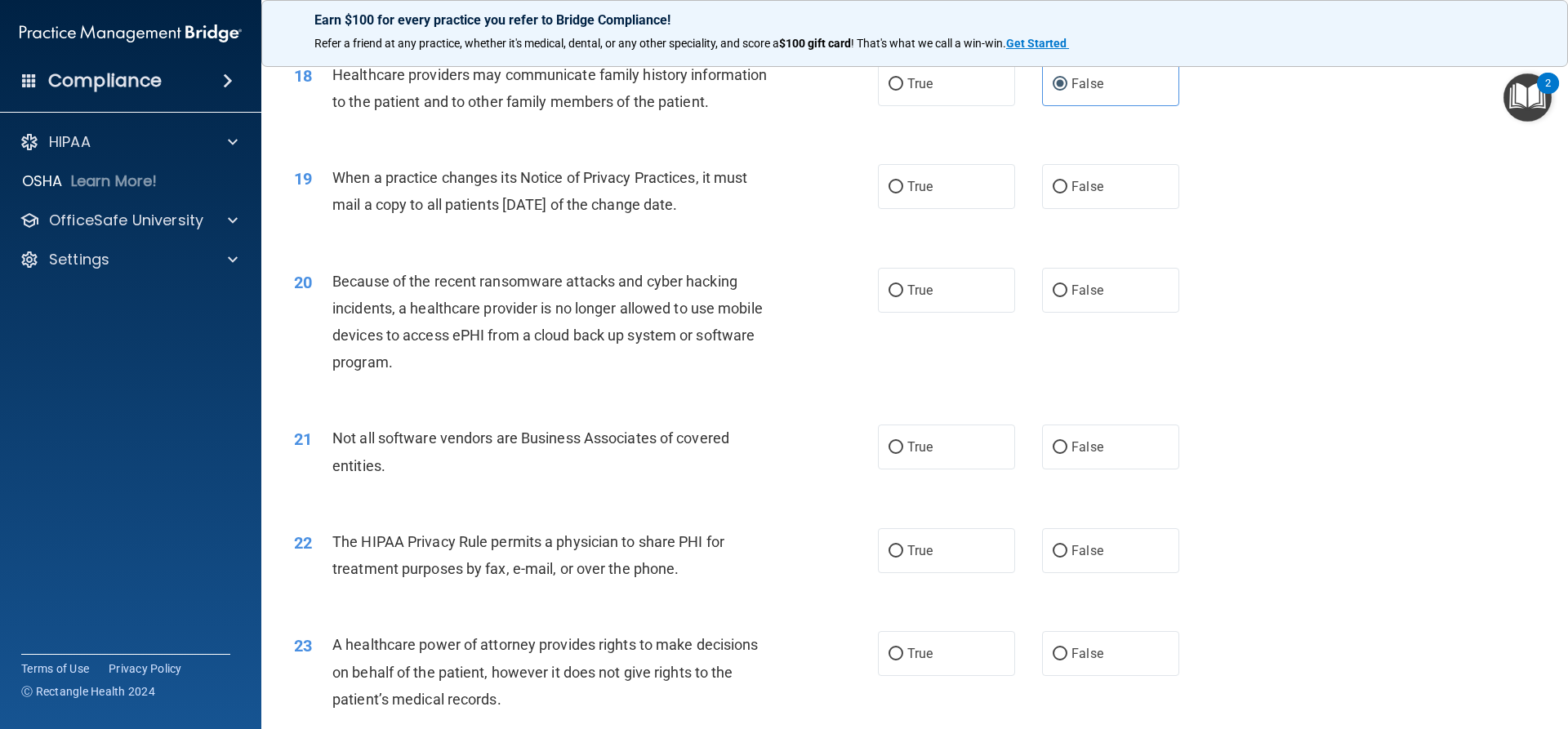
scroll to position [2205, 0]
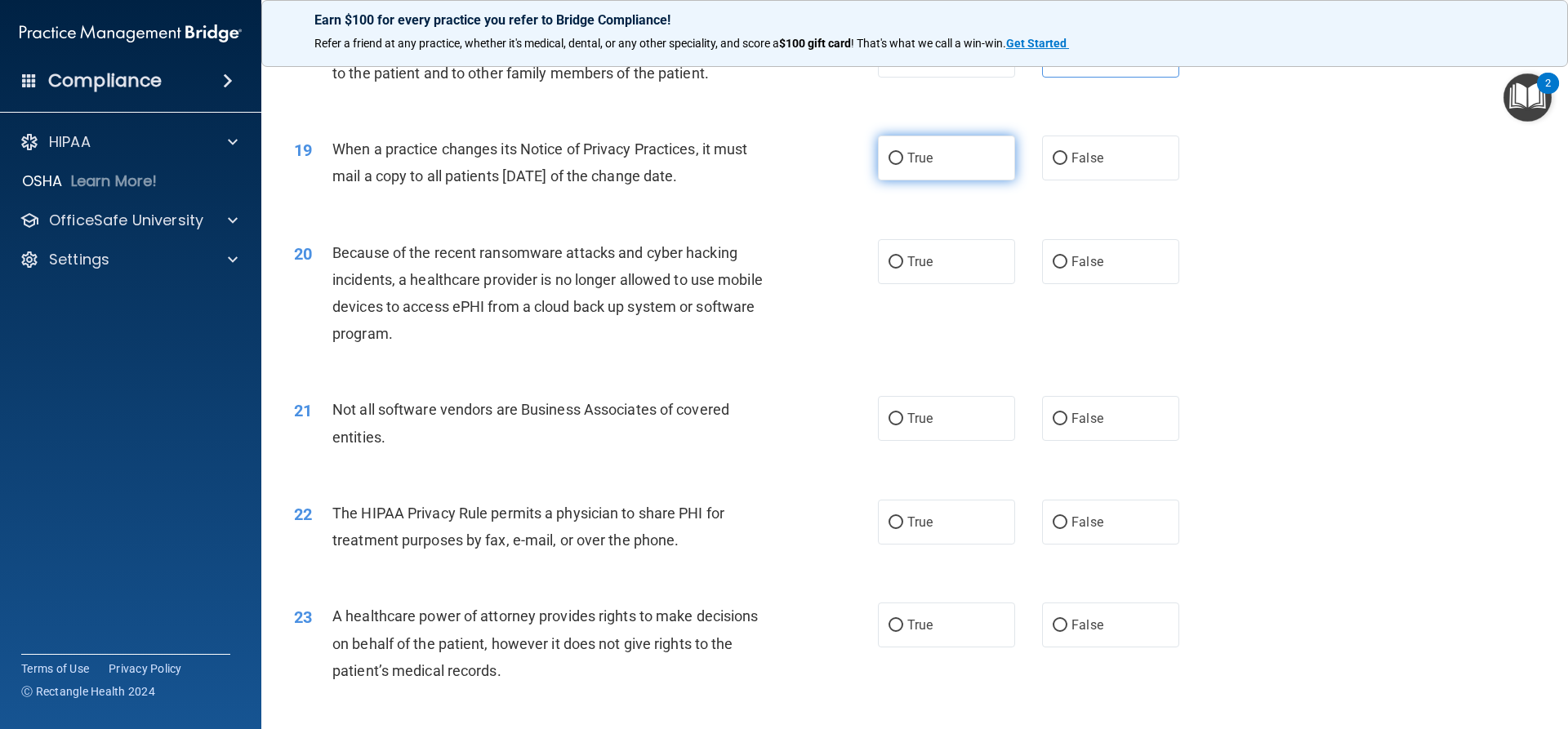
click at [943, 161] on label "True" at bounding box center [947, 158] width 137 height 45
click at [904, 161] on input "True" at bounding box center [896, 158] width 14 height 13
radio input "true"
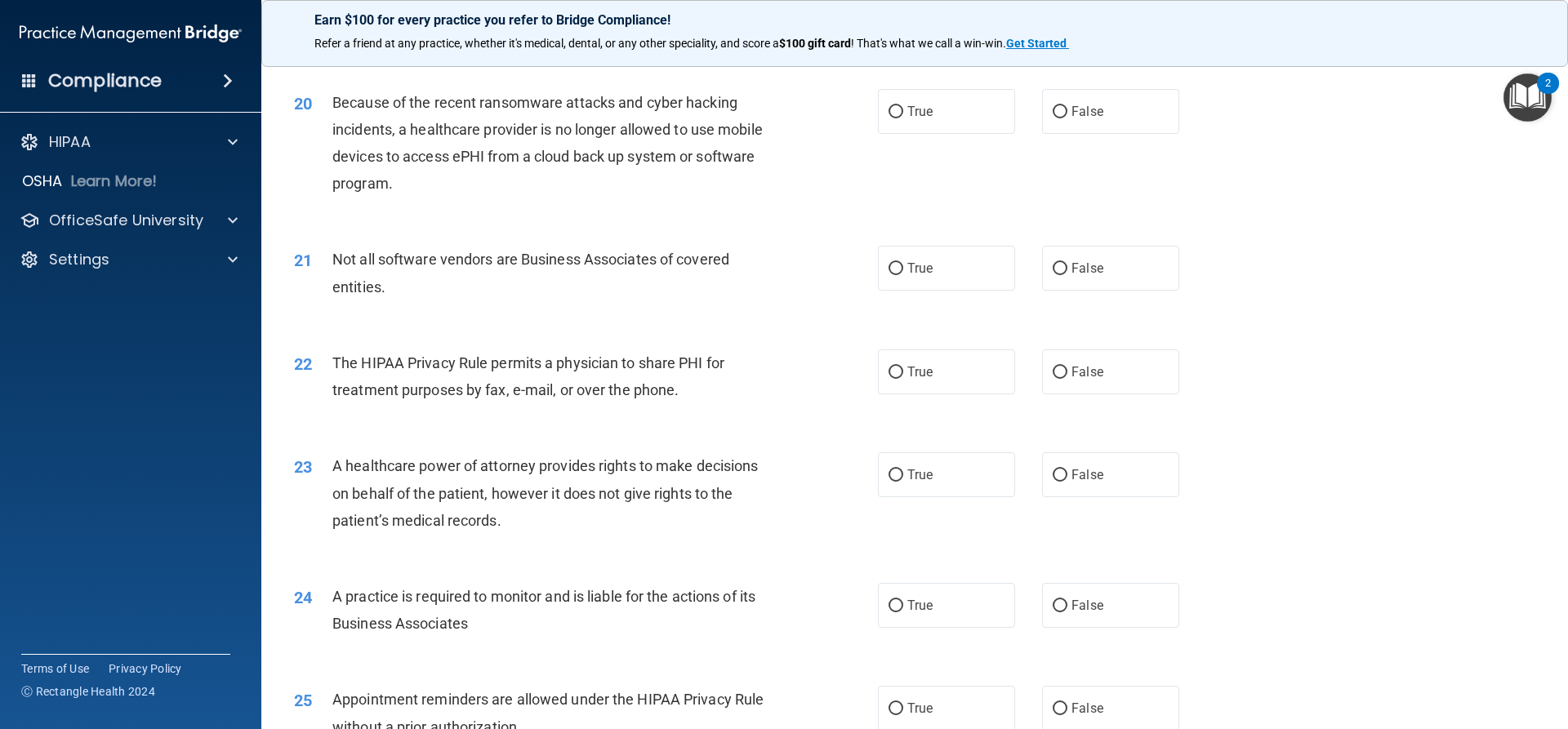
scroll to position [2369, 0]
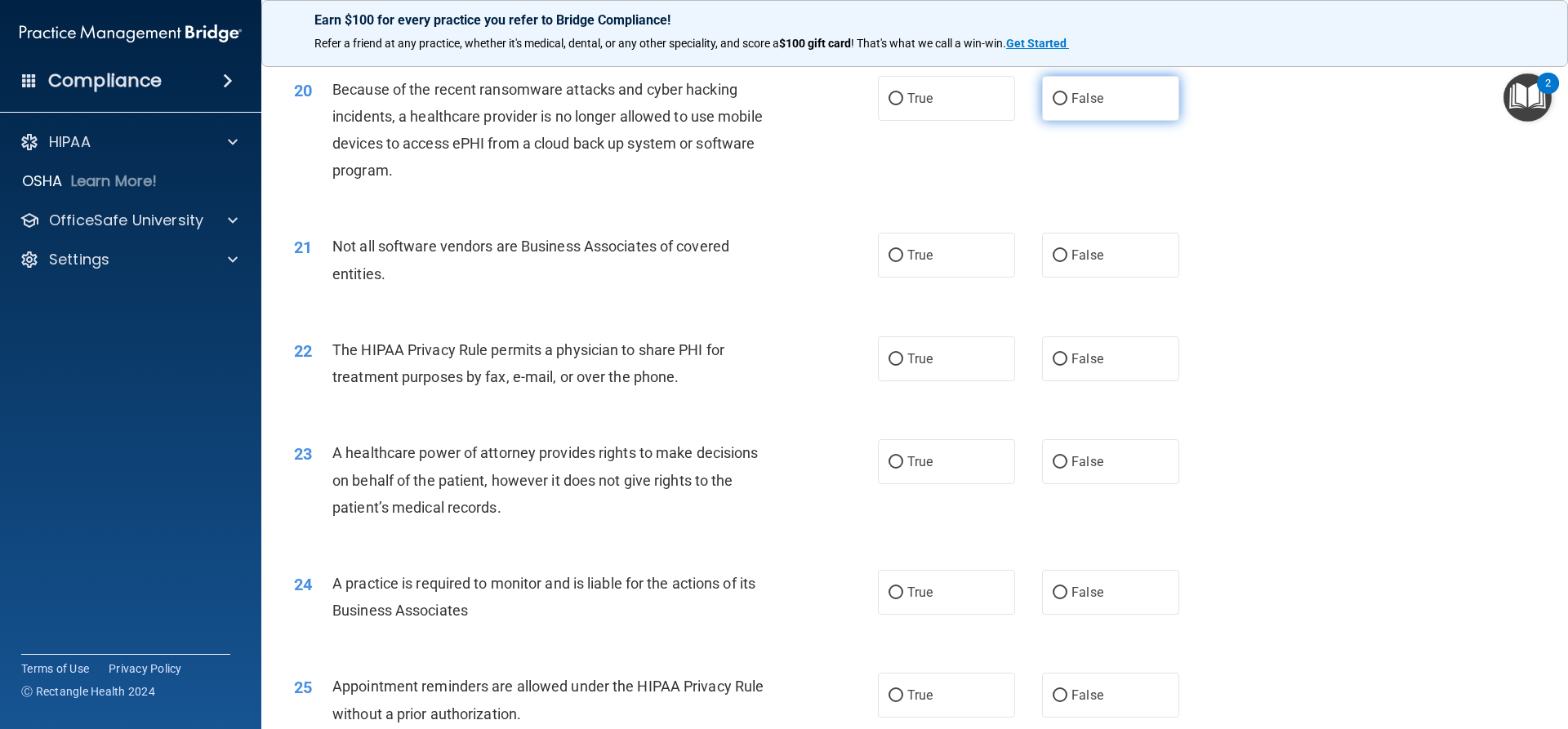
click at [1053, 96] on input "False" at bounding box center [1060, 99] width 14 height 13
radio input "true"
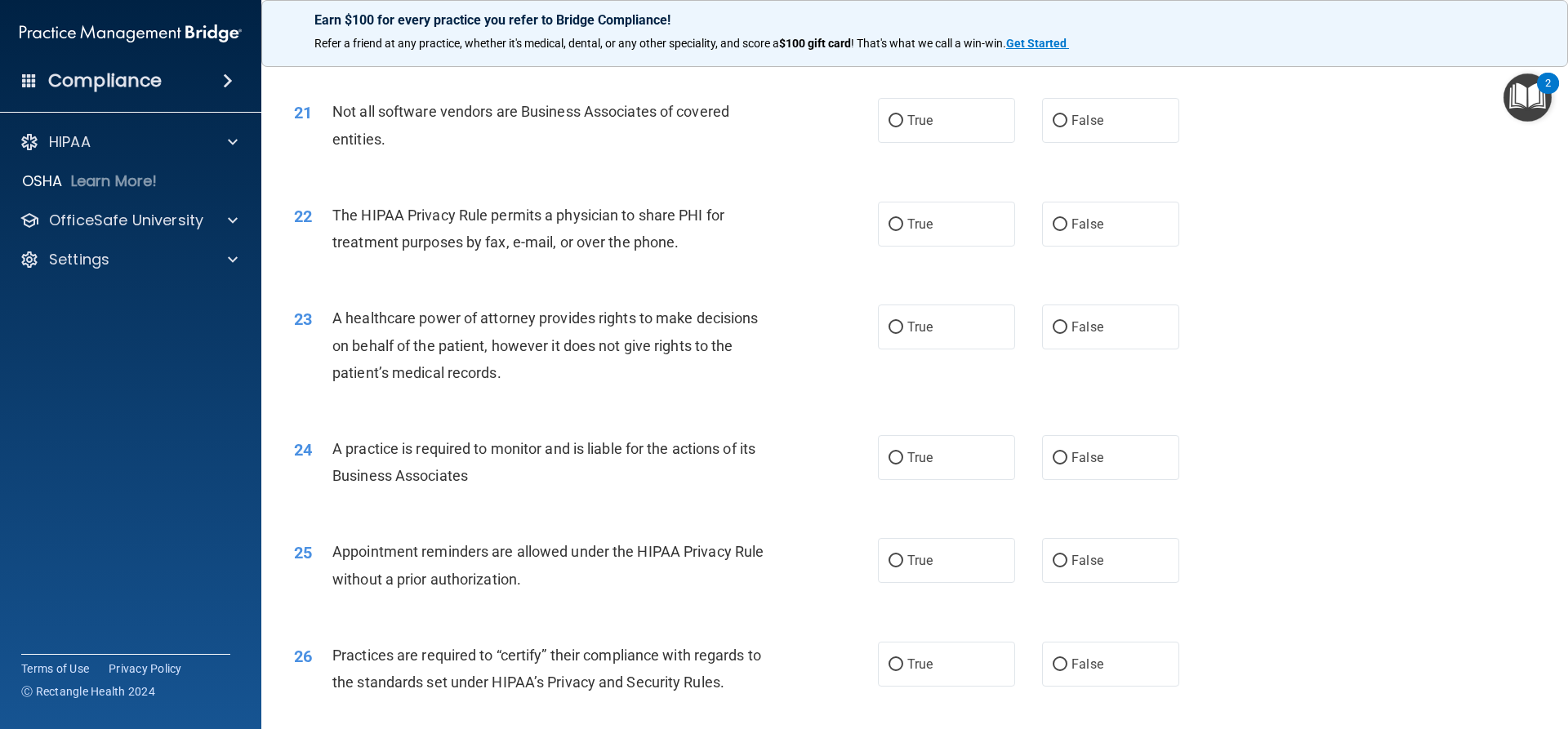
scroll to position [2532, 0]
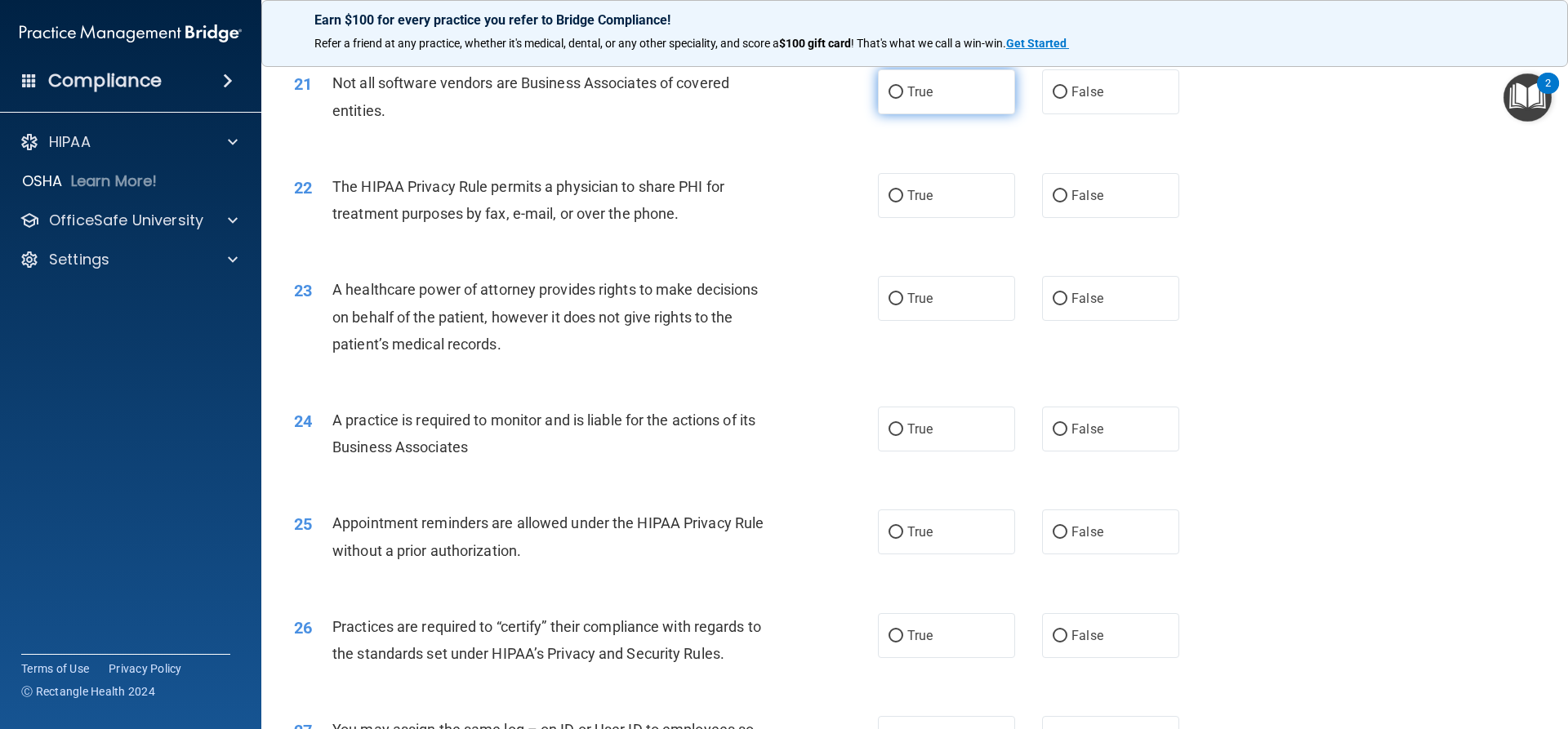
click at [938, 105] on label "True" at bounding box center [947, 92] width 137 height 45
click at [904, 98] on input "True" at bounding box center [896, 93] width 14 height 13
radio input "true"
click at [909, 198] on span "True" at bounding box center [920, 196] width 25 height 15
click at [904, 198] on input "True" at bounding box center [896, 196] width 14 height 13
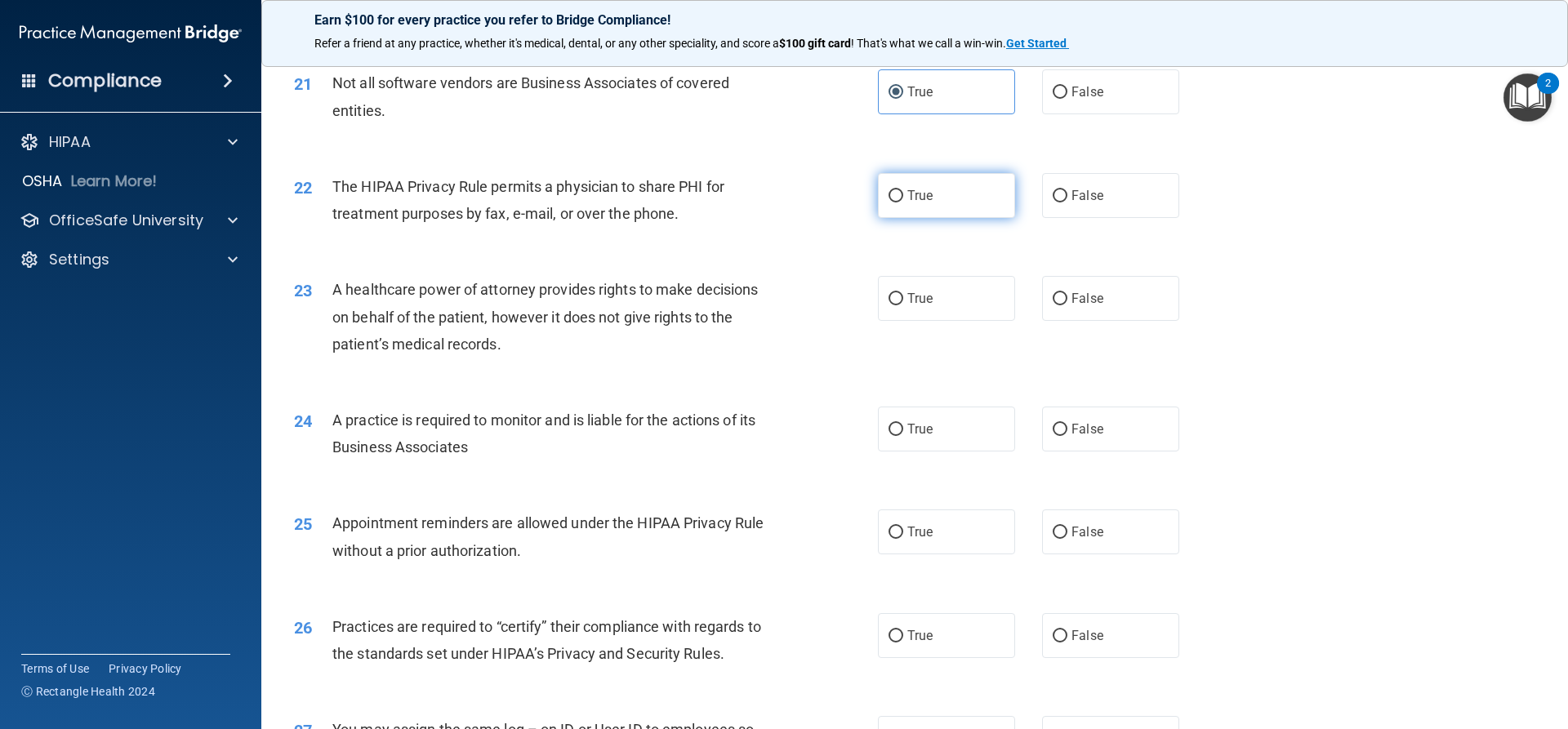
radio input "true"
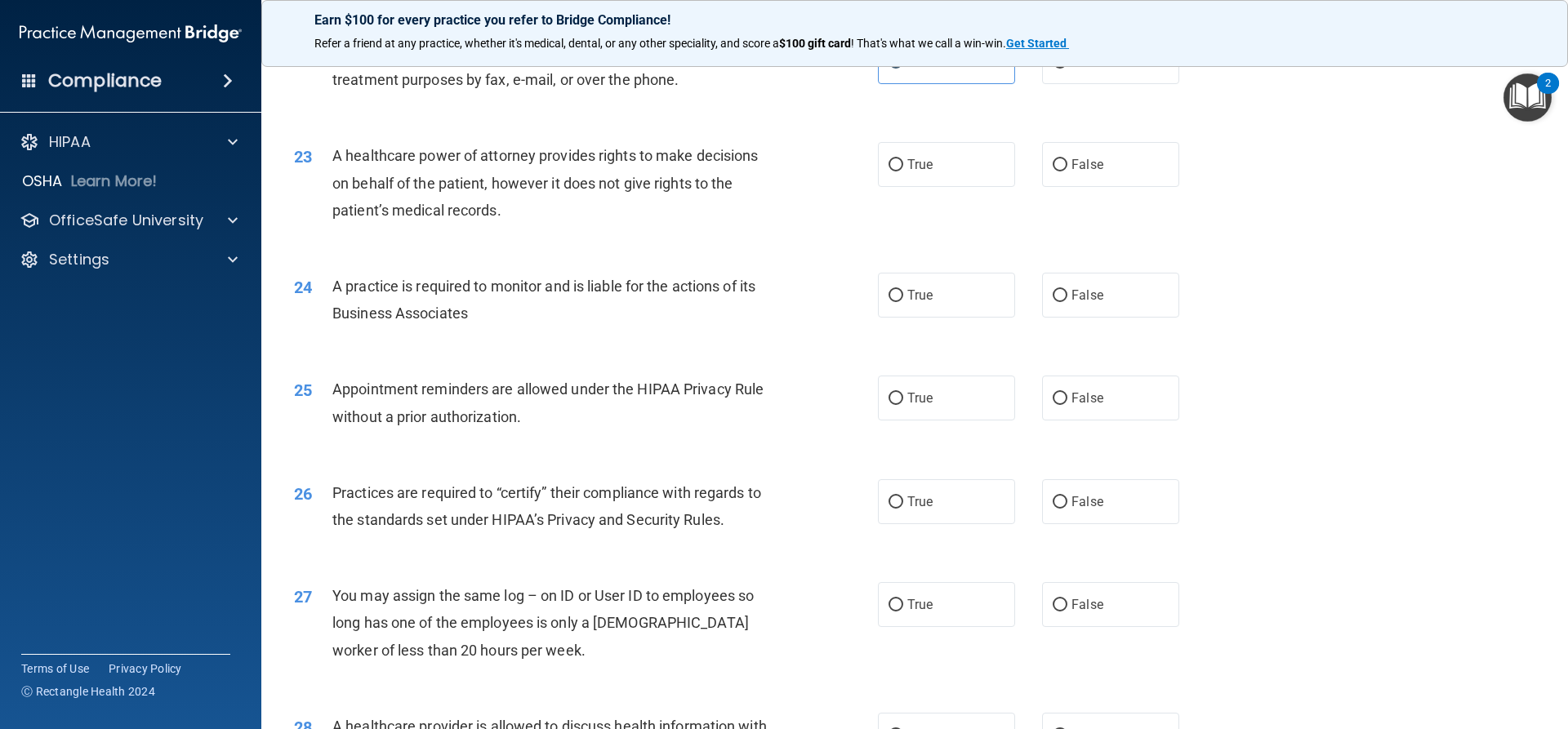
scroll to position [2695, 0]
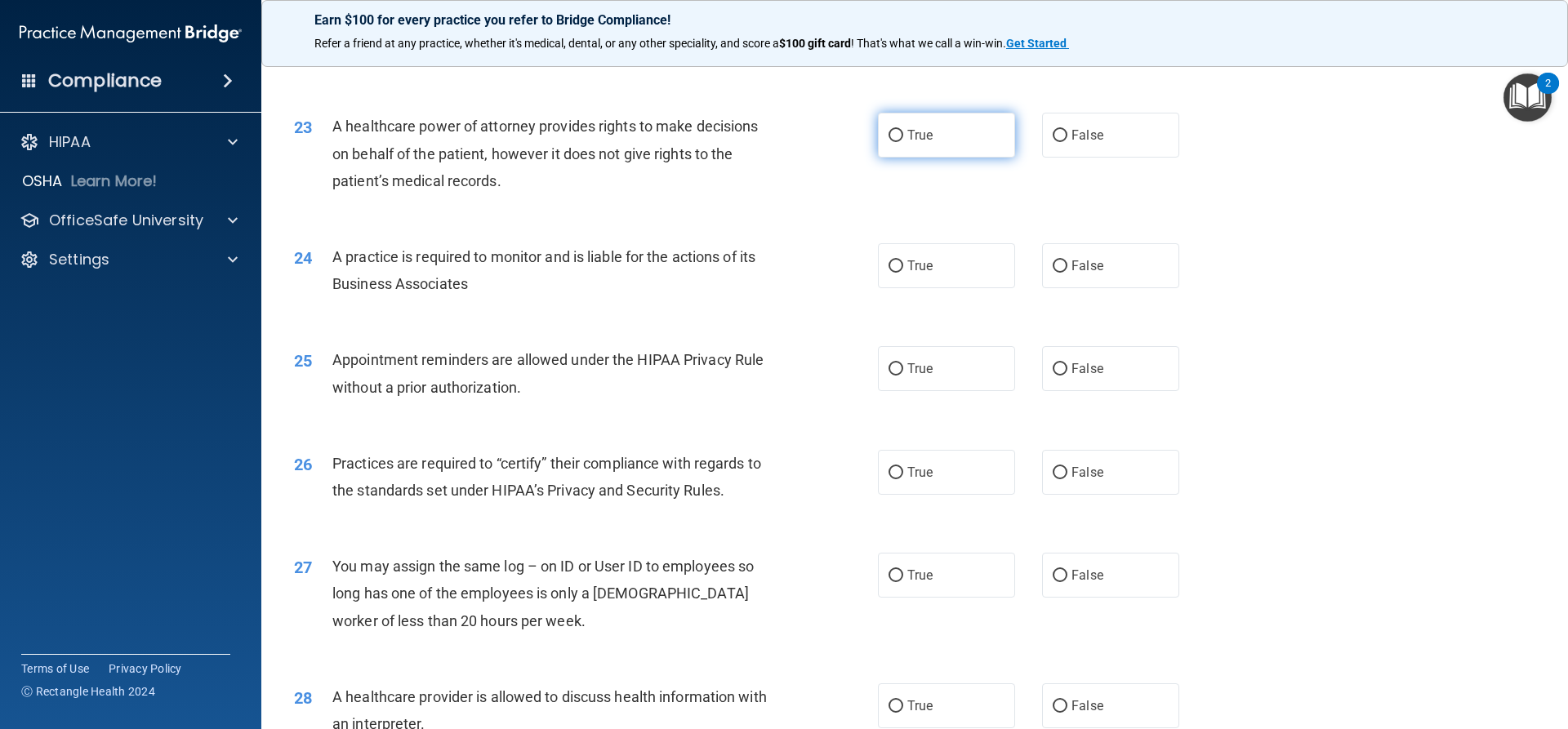
click at [919, 145] on label "True" at bounding box center [947, 135] width 137 height 45
click at [904, 142] on input "True" at bounding box center [896, 136] width 14 height 13
radio input "true"
click at [1120, 130] on label "False" at bounding box center [1111, 135] width 137 height 45
click at [1068, 130] on input "False" at bounding box center [1060, 136] width 14 height 13
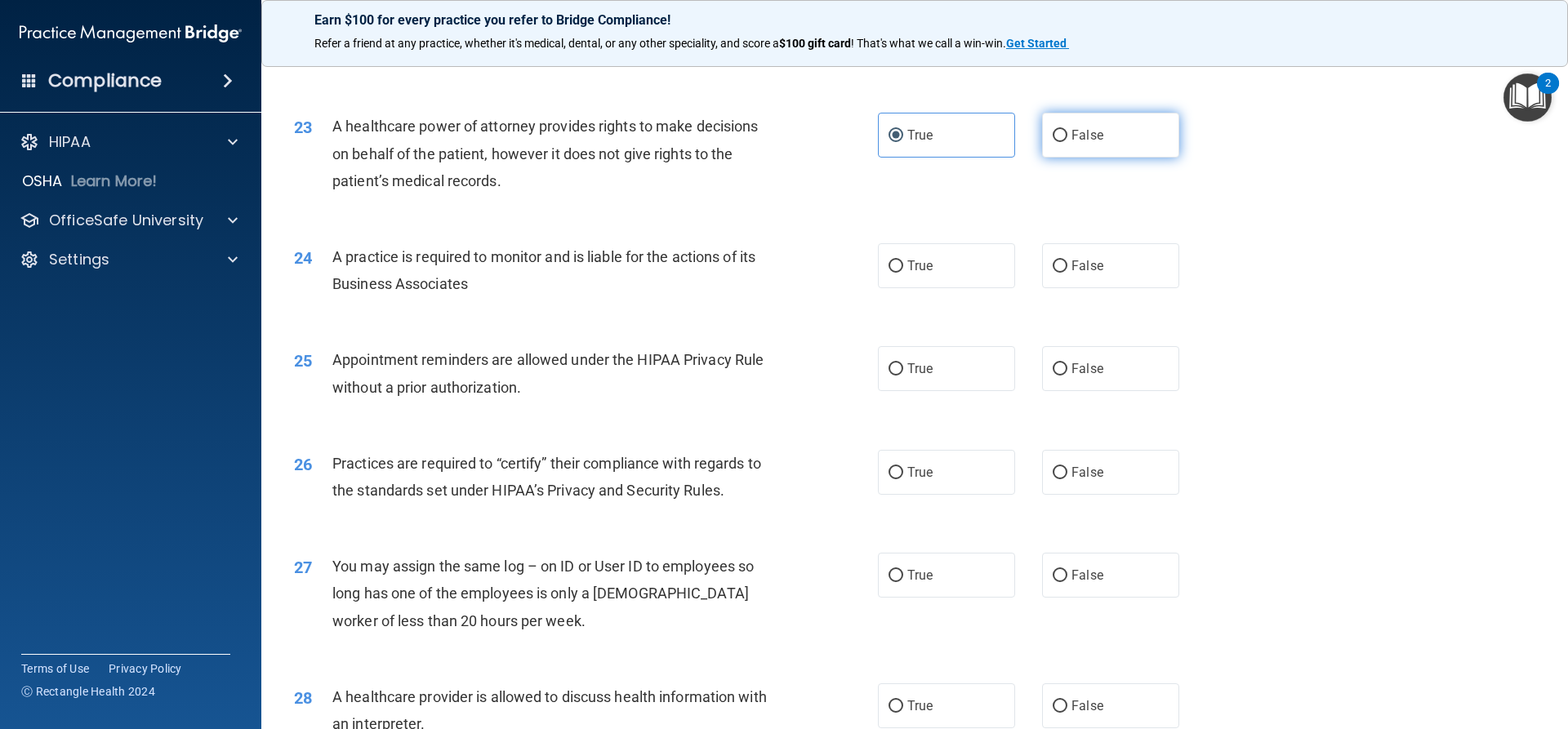
radio input "true"
radio input "false"
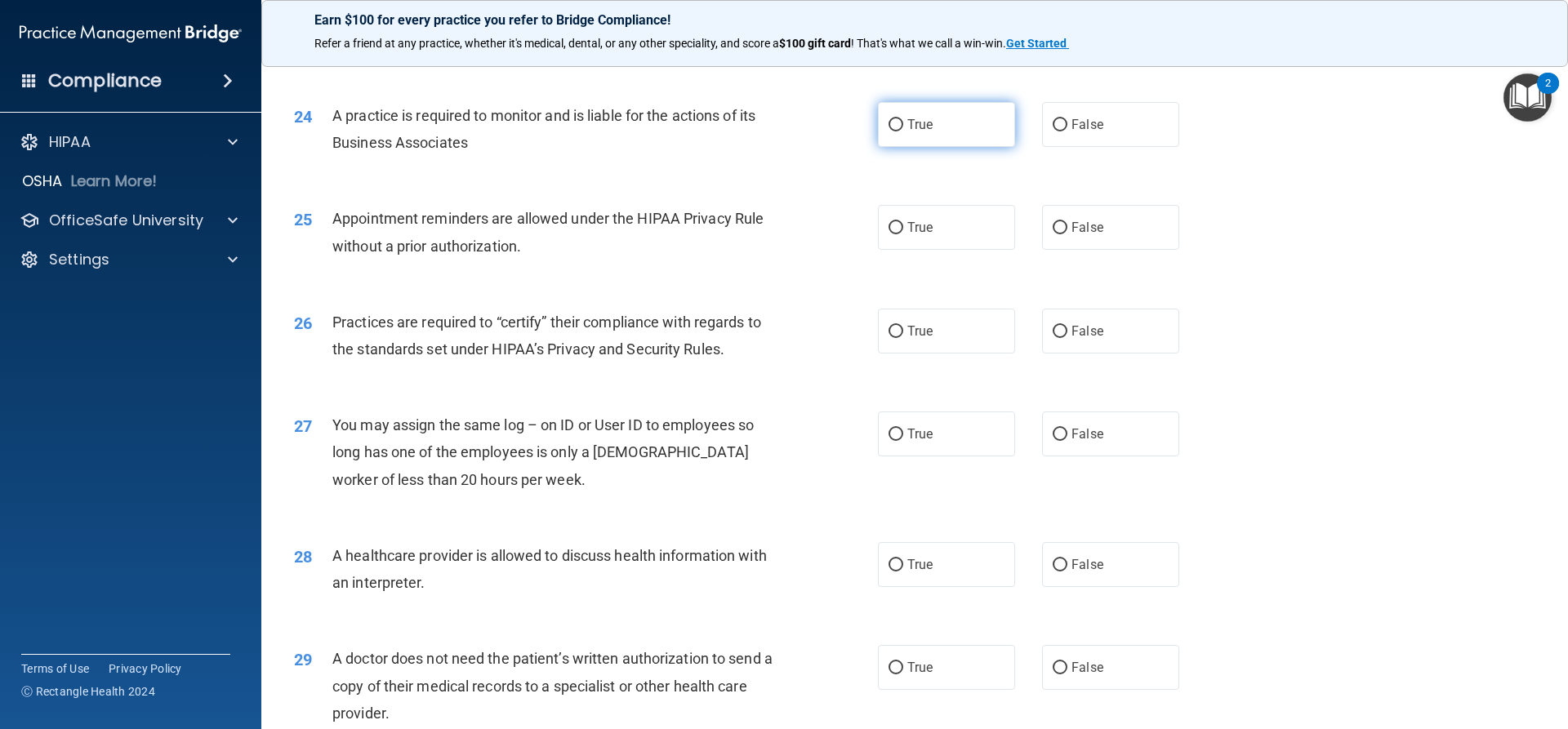
scroll to position [2859, 0]
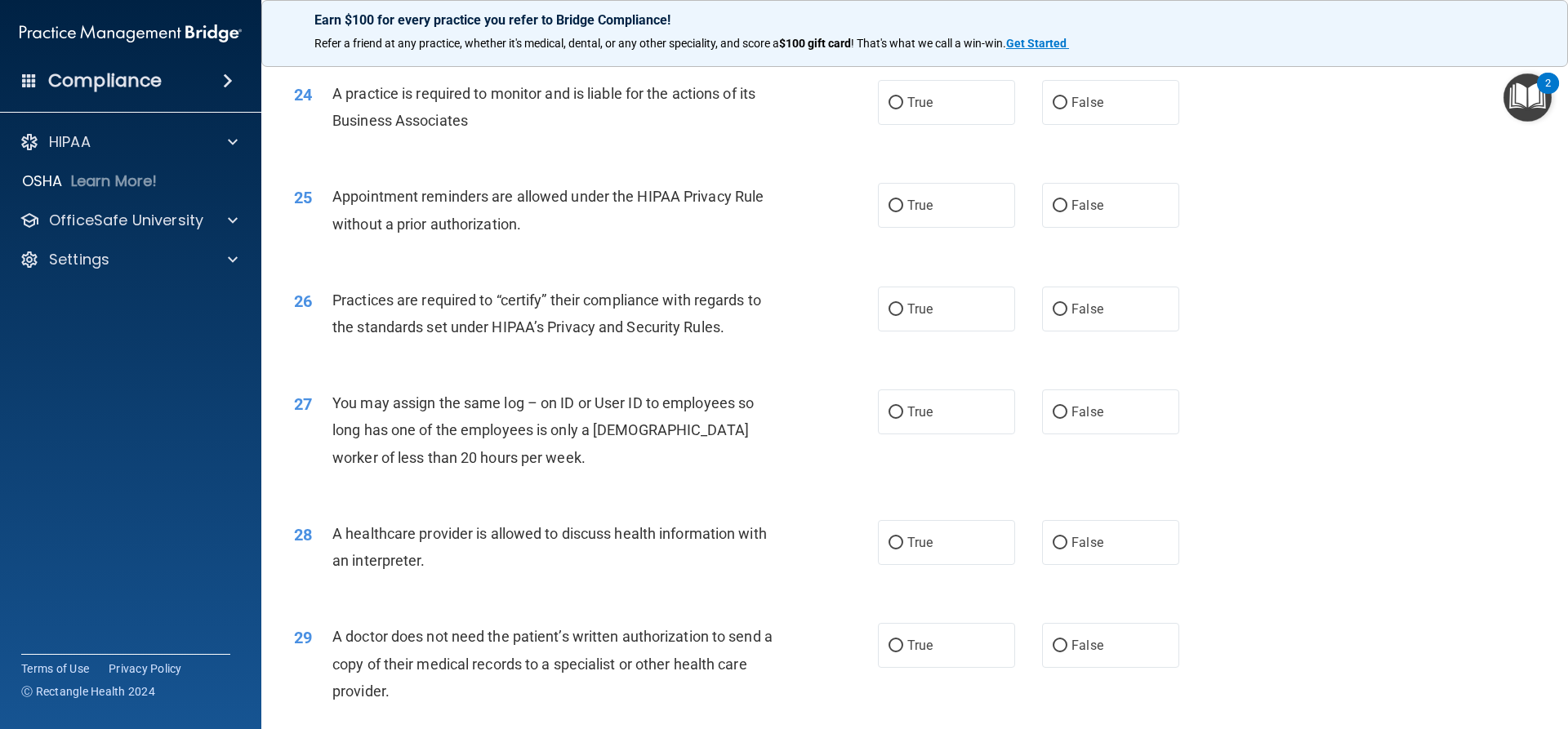
click at [906, 134] on div "24 A practice is required to monitor and is liable for the actions of its Busin…" at bounding box center [914, 111] width 1266 height 103
click at [907, 104] on span "True" at bounding box center [920, 102] width 25 height 15
click at [902, 104] on input "True" at bounding box center [896, 103] width 14 height 13
radio input "true"
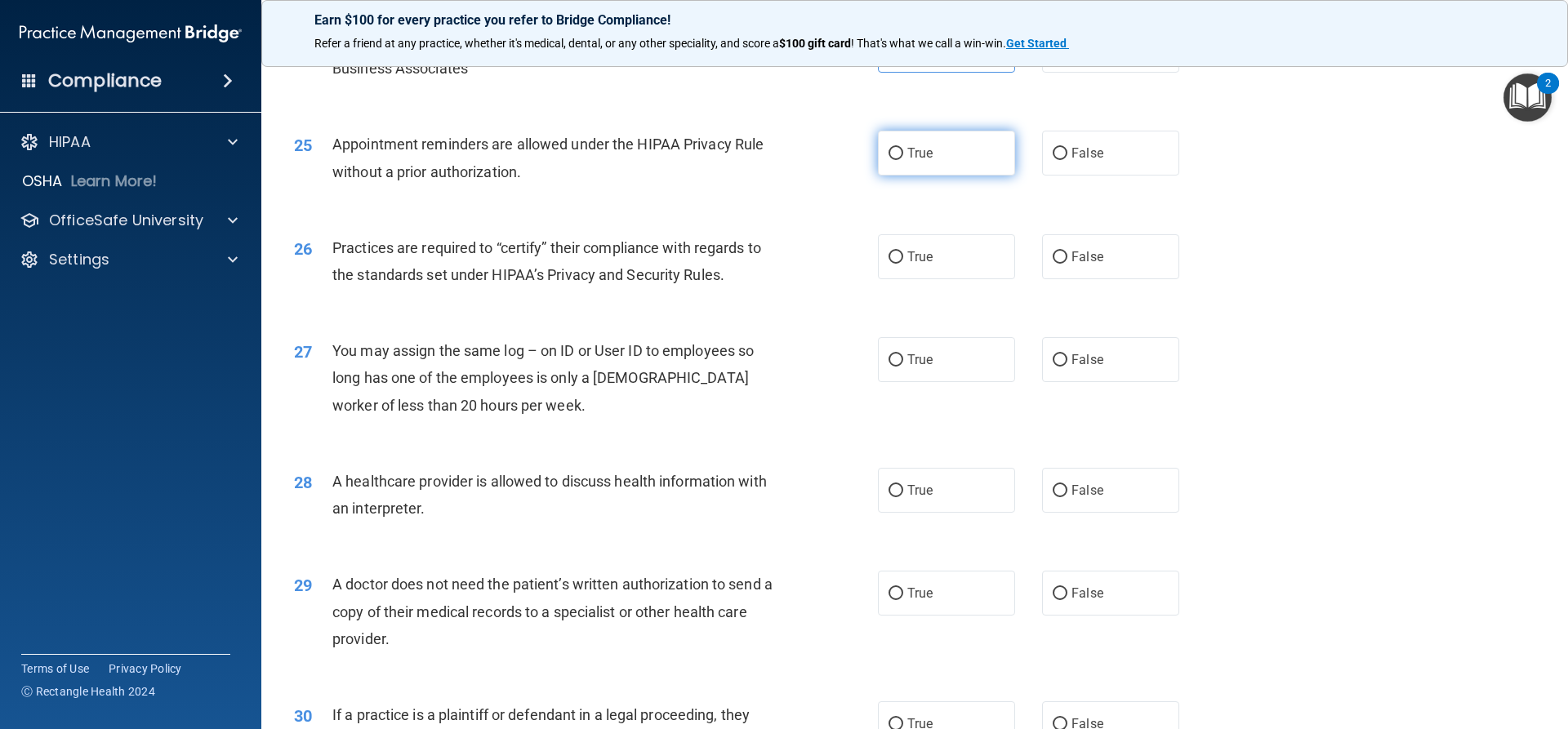
scroll to position [2941, 0]
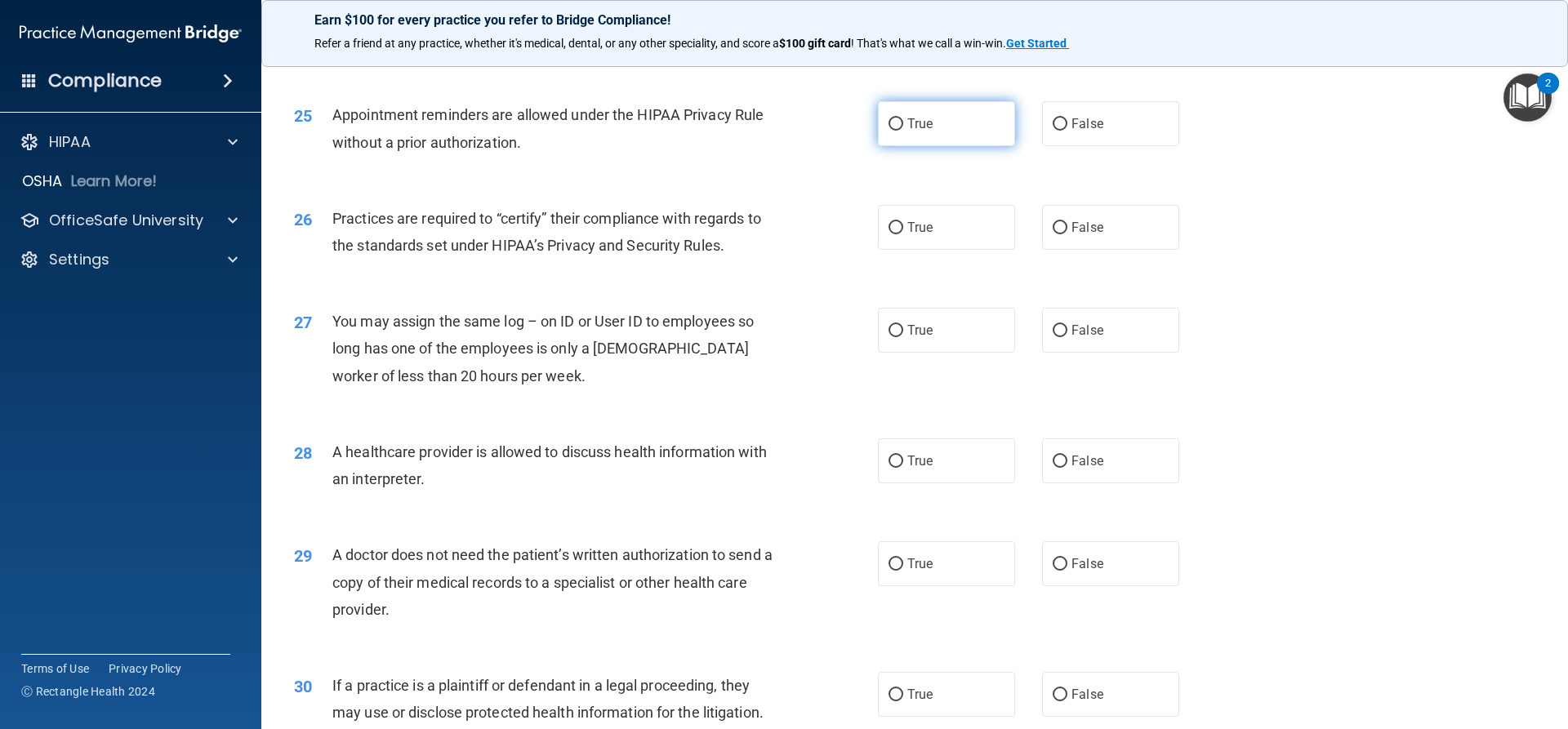
click at [938, 139] on label "True" at bounding box center [947, 123] width 137 height 45
click at [904, 131] on input "True" at bounding box center [896, 124] width 14 height 13
radio input "true"
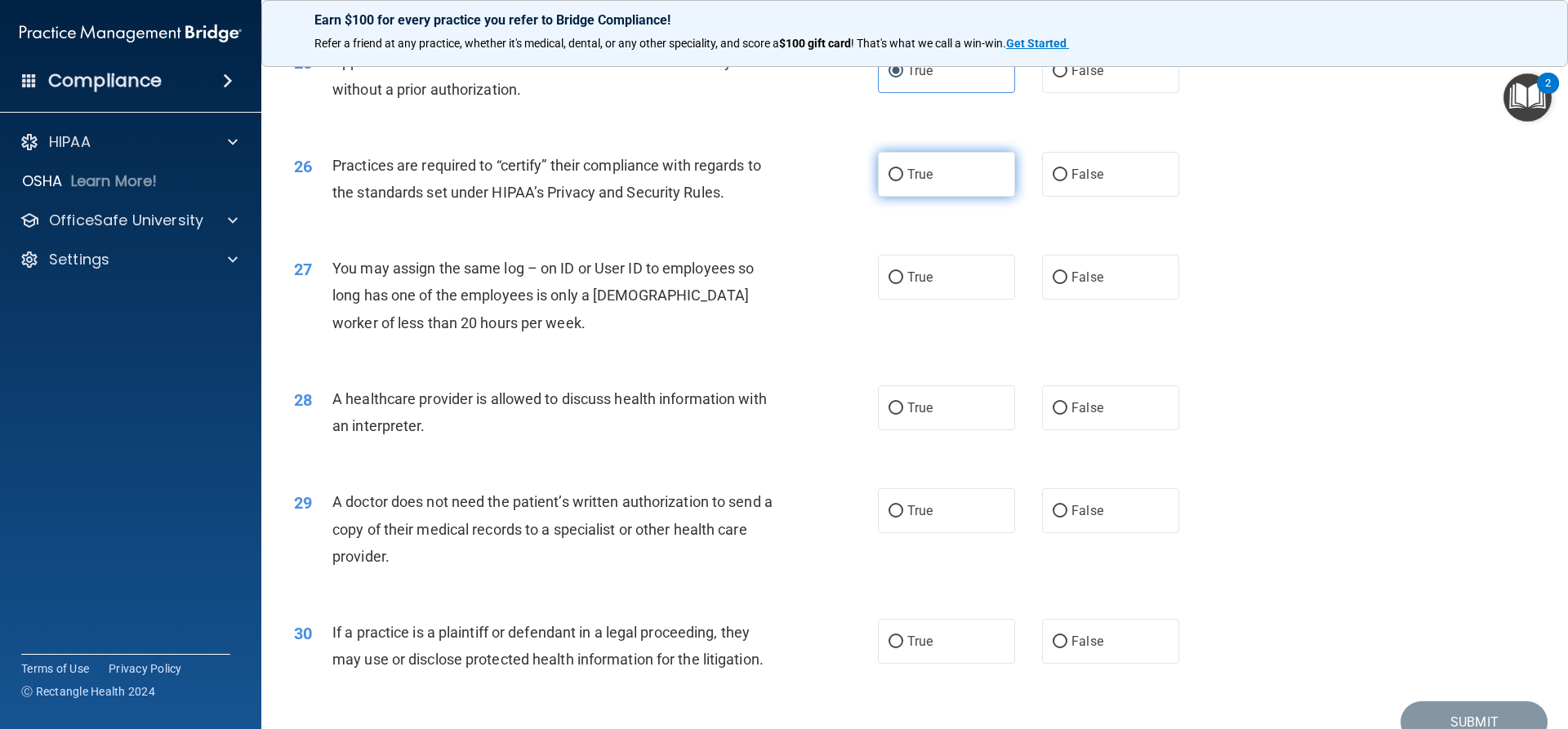
scroll to position [3022, 0]
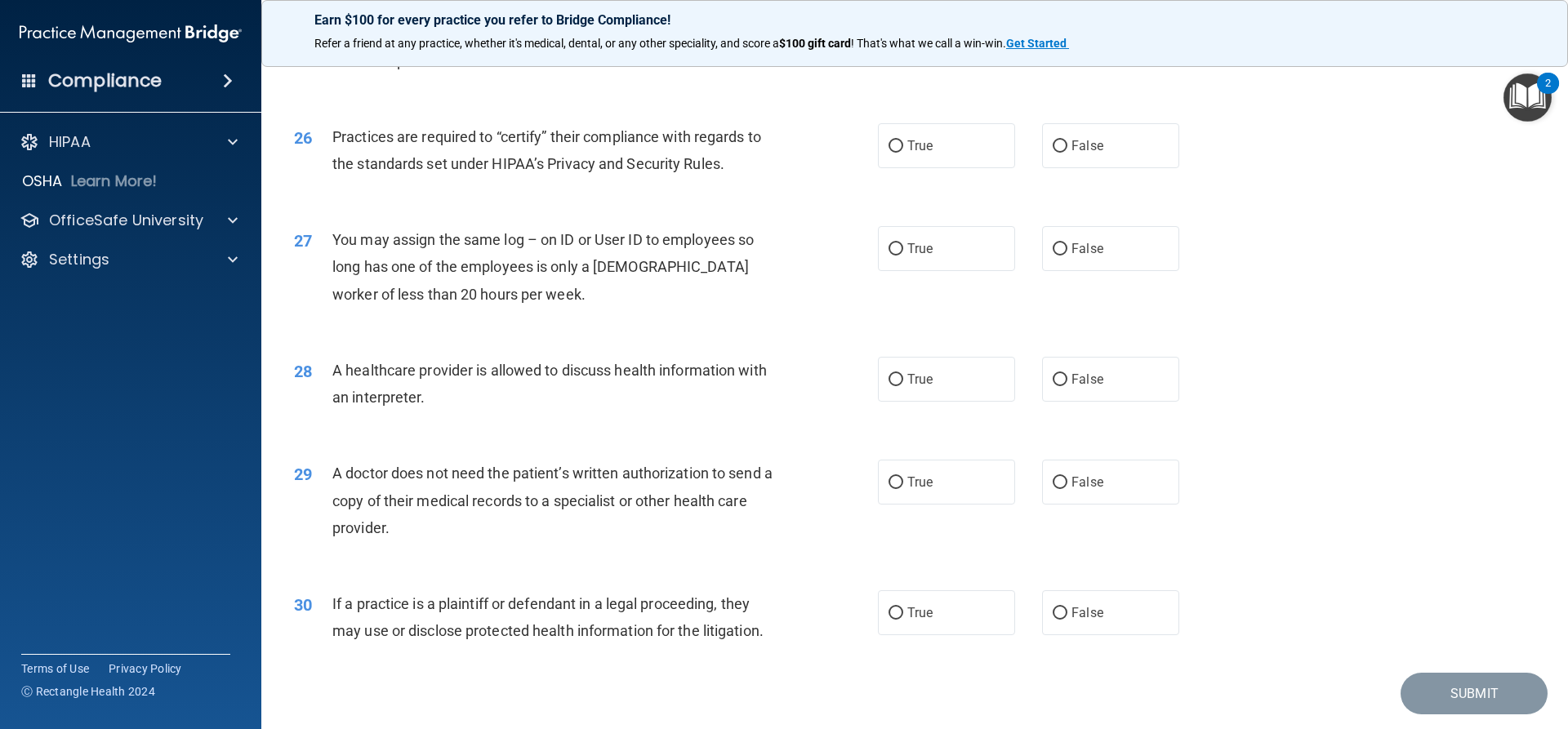
click at [892, 180] on div "26 Practices are required to “certify” their compliance with regards to the sta…" at bounding box center [586, 154] width 634 height 62
click at [920, 151] on span "True" at bounding box center [920, 146] width 25 height 15
click at [904, 151] on input "True" at bounding box center [896, 147] width 14 height 13
radio input "true"
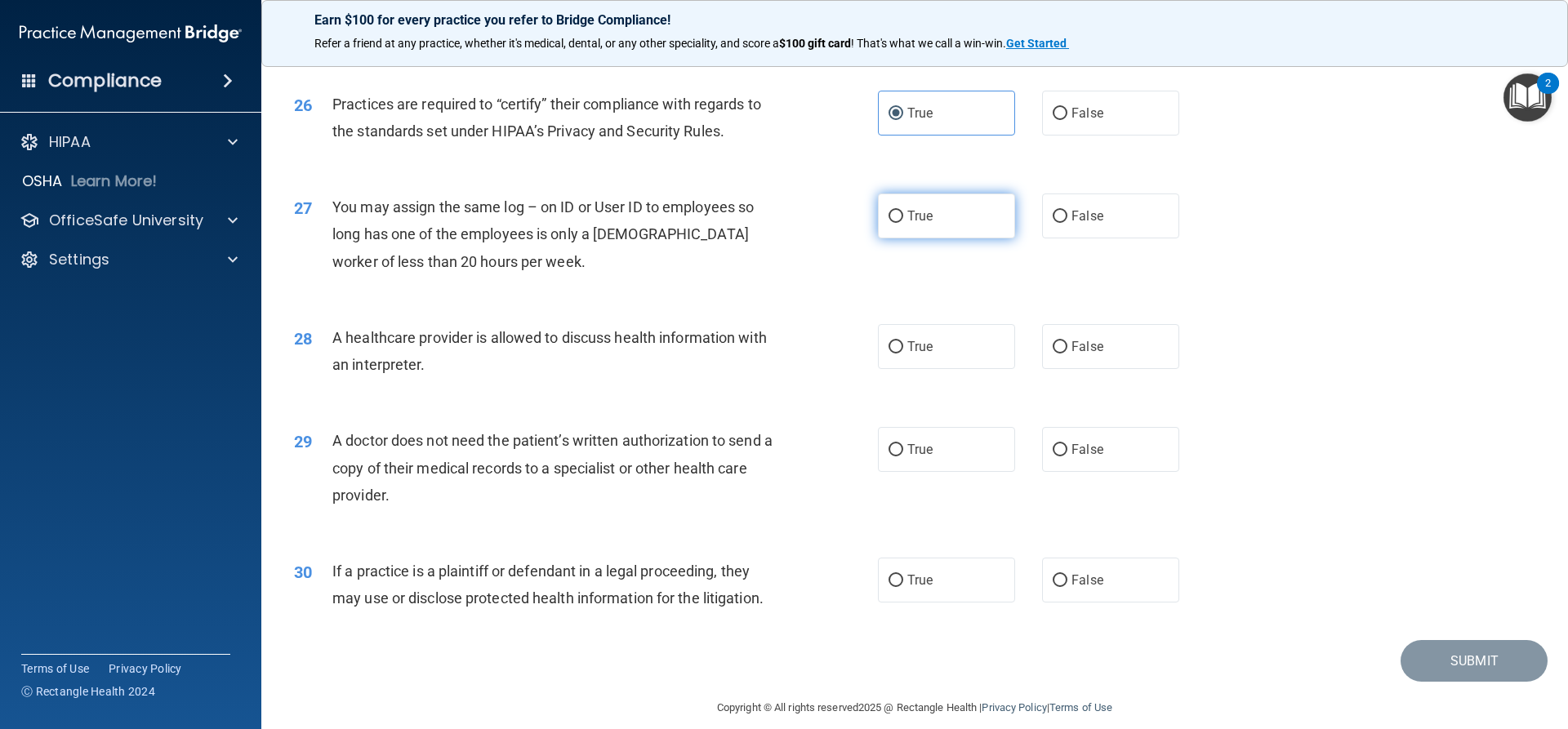
scroll to position [3073, 0]
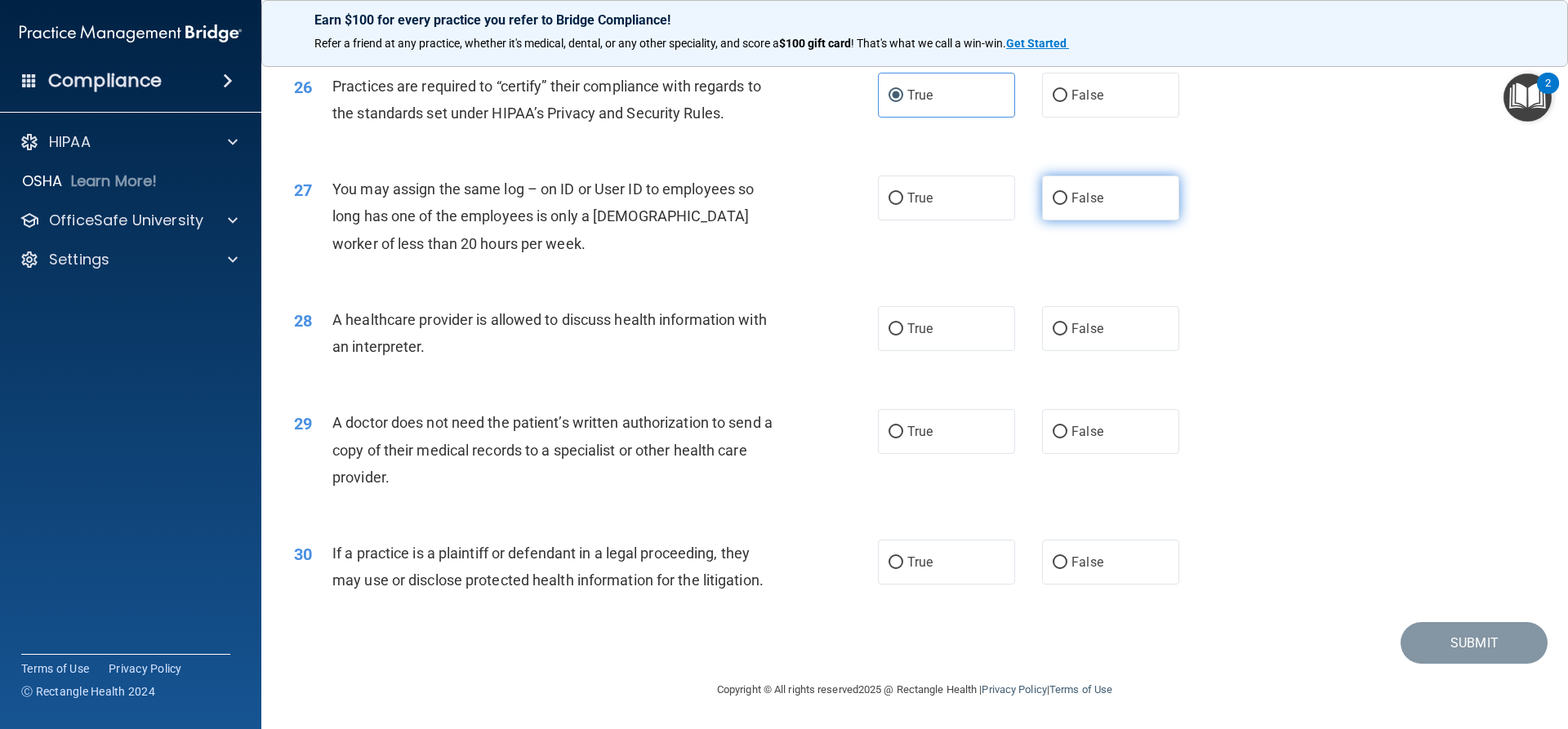
click at [1063, 198] on label "False" at bounding box center [1111, 198] width 137 height 45
click at [1063, 198] on input "False" at bounding box center [1060, 199] width 14 height 13
radio input "true"
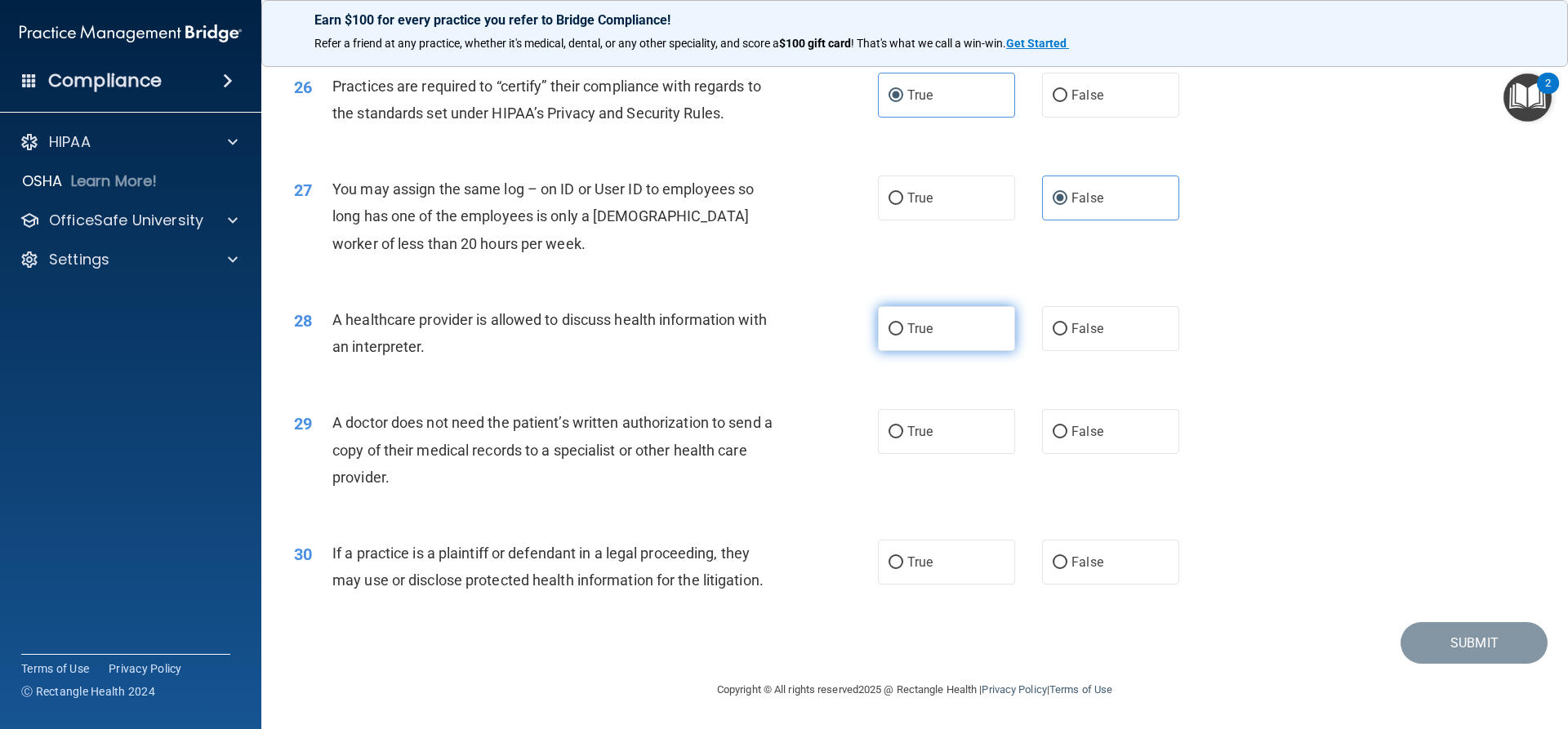
click at [958, 333] on label "True" at bounding box center [947, 329] width 137 height 45
click at [904, 333] on input "True" at bounding box center [896, 329] width 14 height 13
radio input "true"
click at [1129, 431] on label "False" at bounding box center [1111, 431] width 137 height 45
click at [1068, 431] on input "False" at bounding box center [1060, 432] width 14 height 13
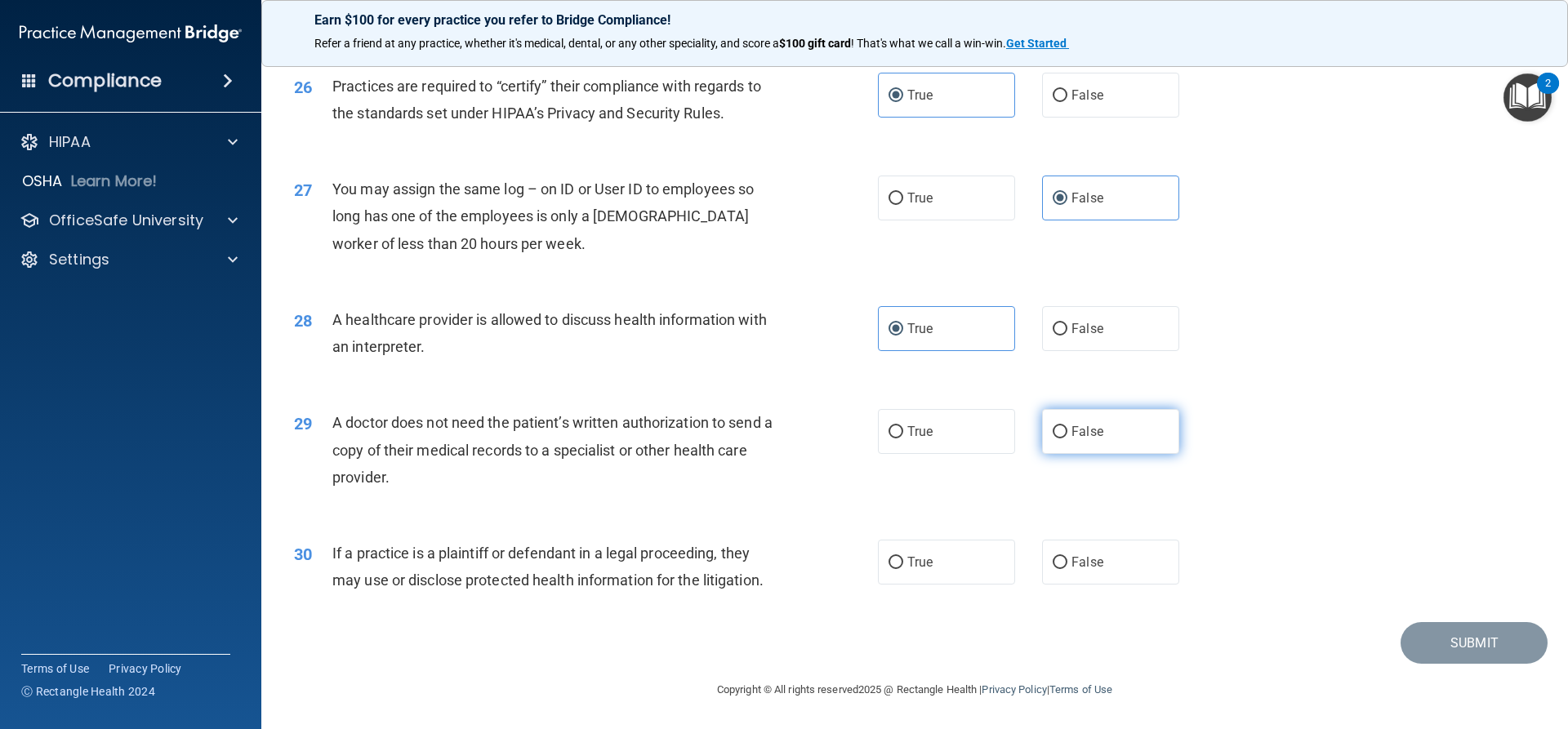
radio input "true"
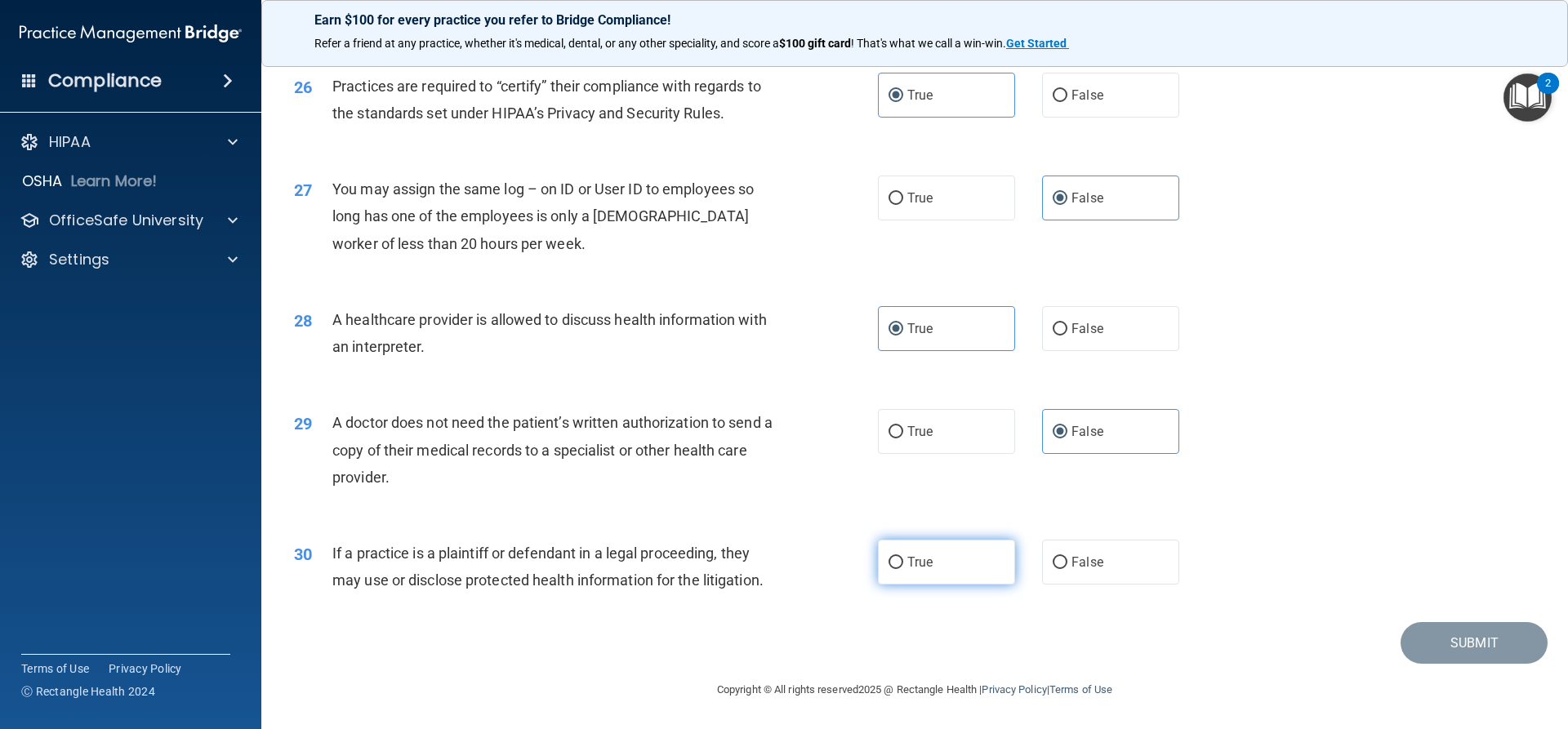
click at [933, 571] on label "True" at bounding box center [947, 562] width 137 height 45
click at [904, 569] on input "True" at bounding box center [896, 563] width 14 height 13
radio input "true"
click at [1500, 643] on button "Submit" at bounding box center [1474, 642] width 147 height 41
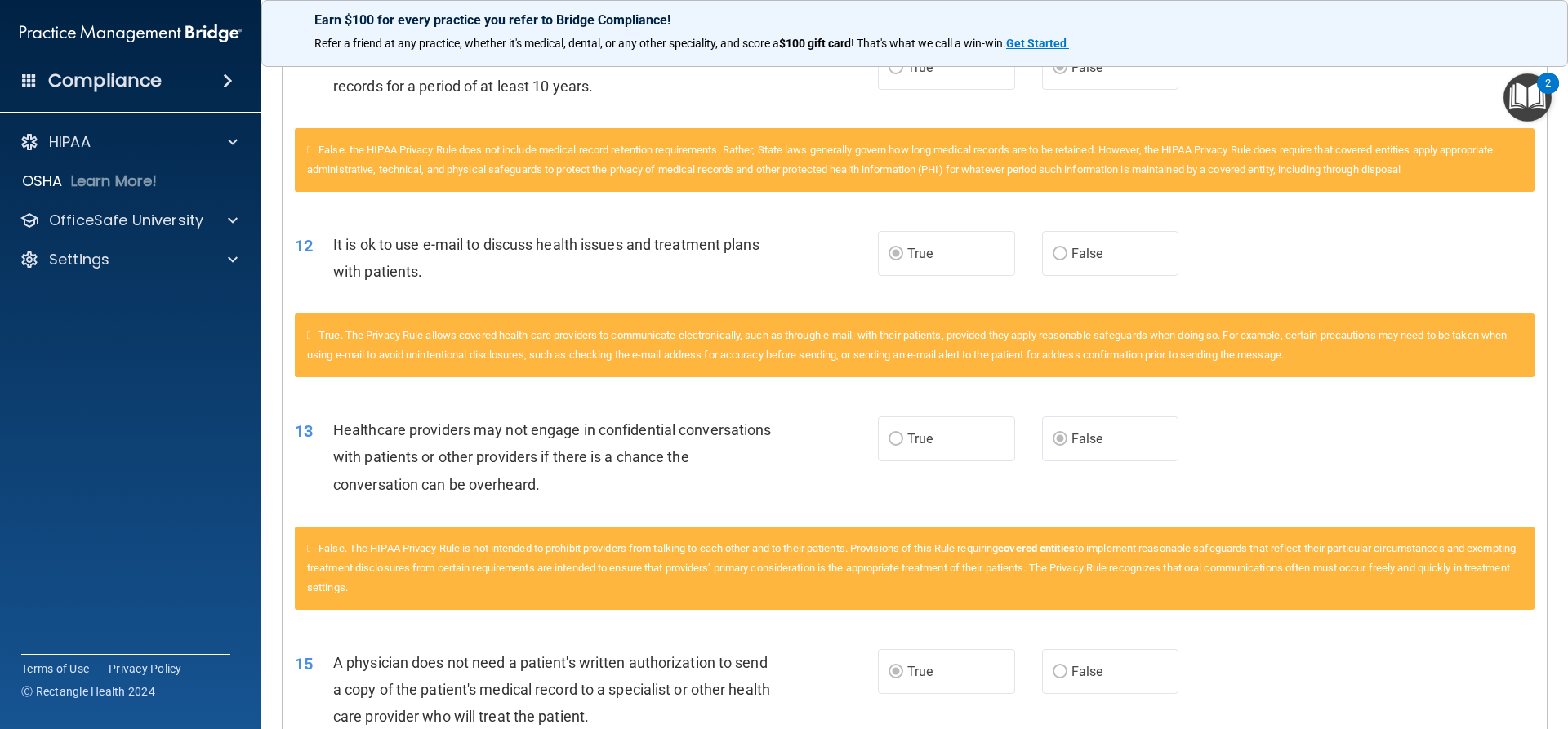
scroll to position [136, 0]
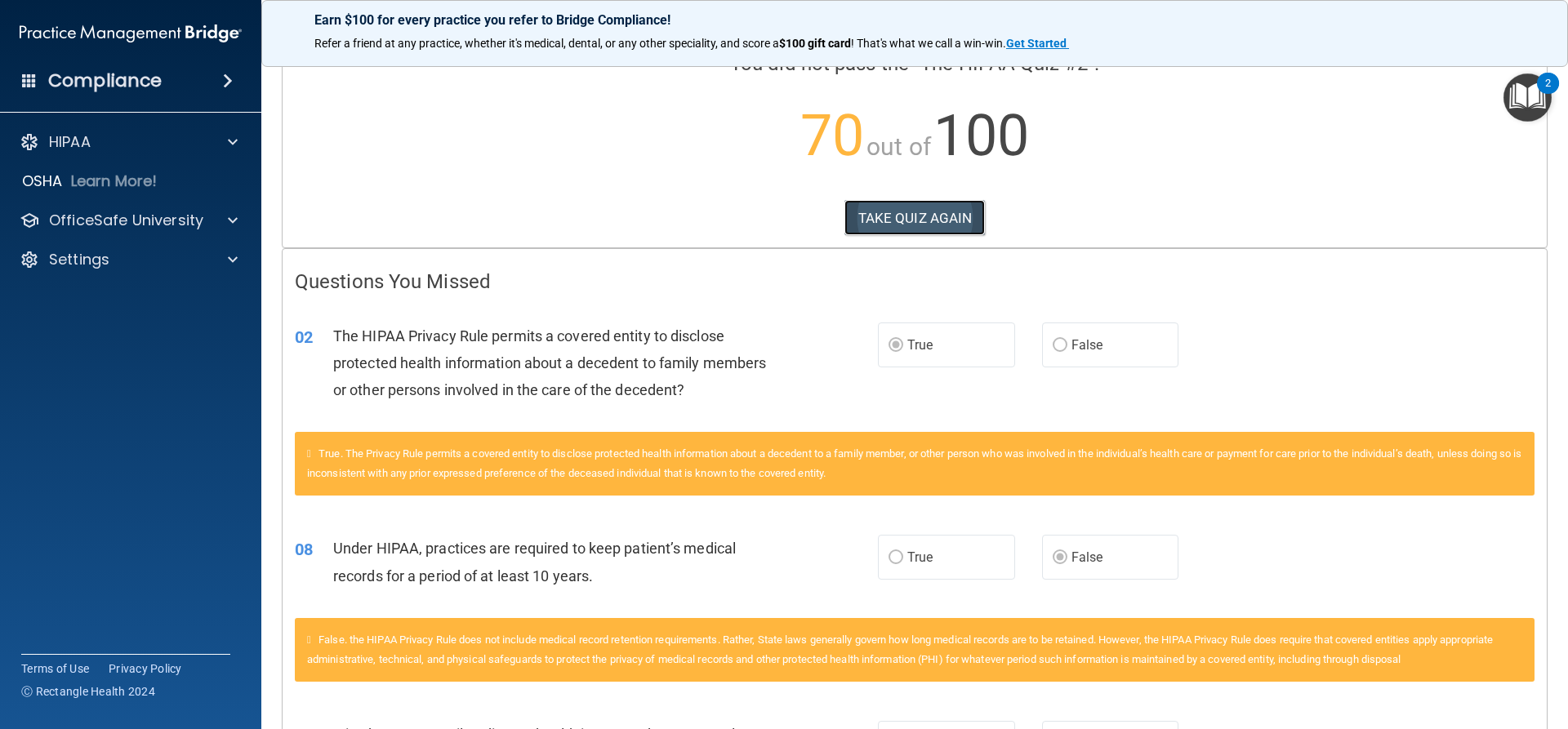
click at [868, 226] on button "TAKE QUIZ AGAIN" at bounding box center [915, 218] width 142 height 36
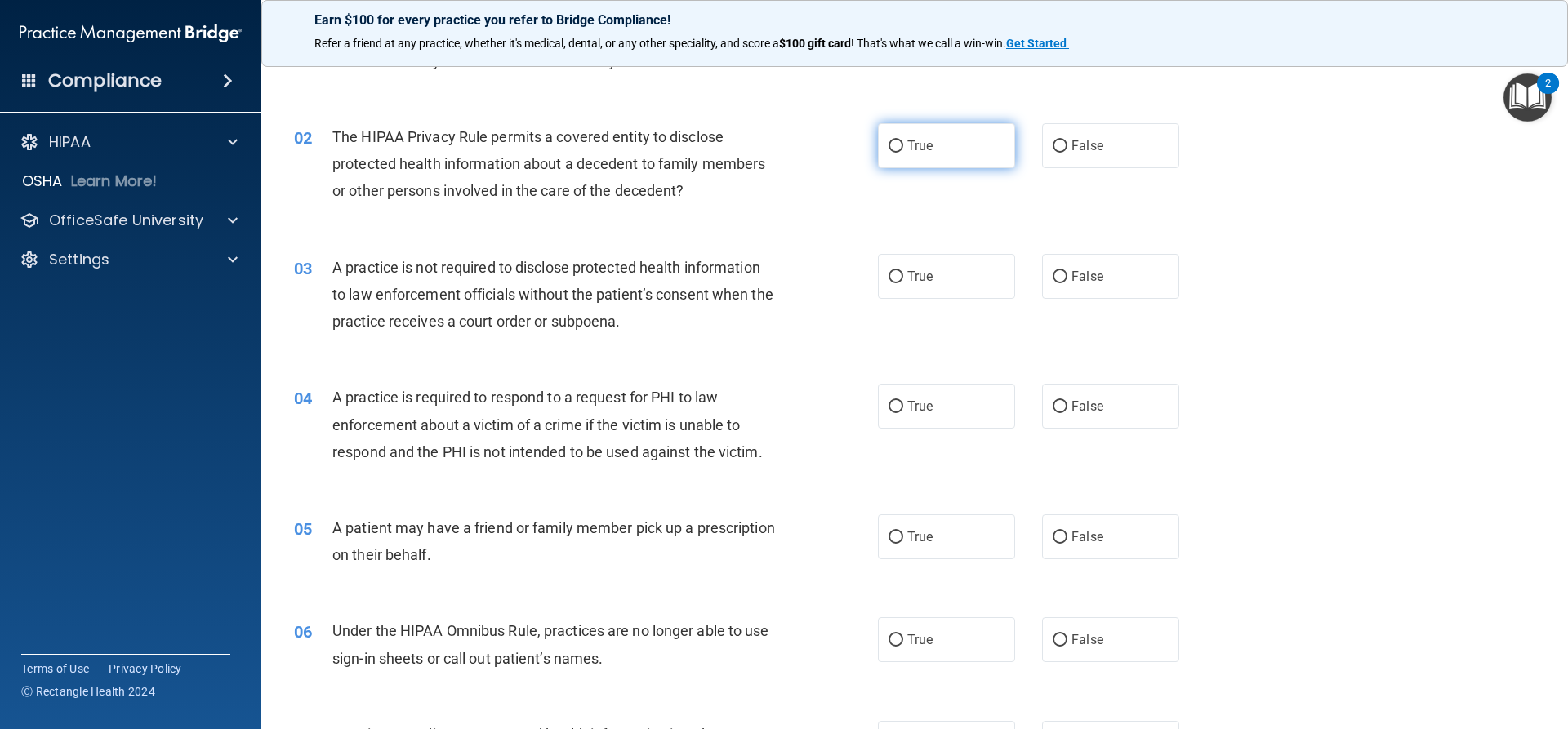
click at [933, 148] on label "True" at bounding box center [947, 146] width 137 height 45
click at [904, 148] on input "True" at bounding box center [896, 147] width 14 height 13
radio input "true"
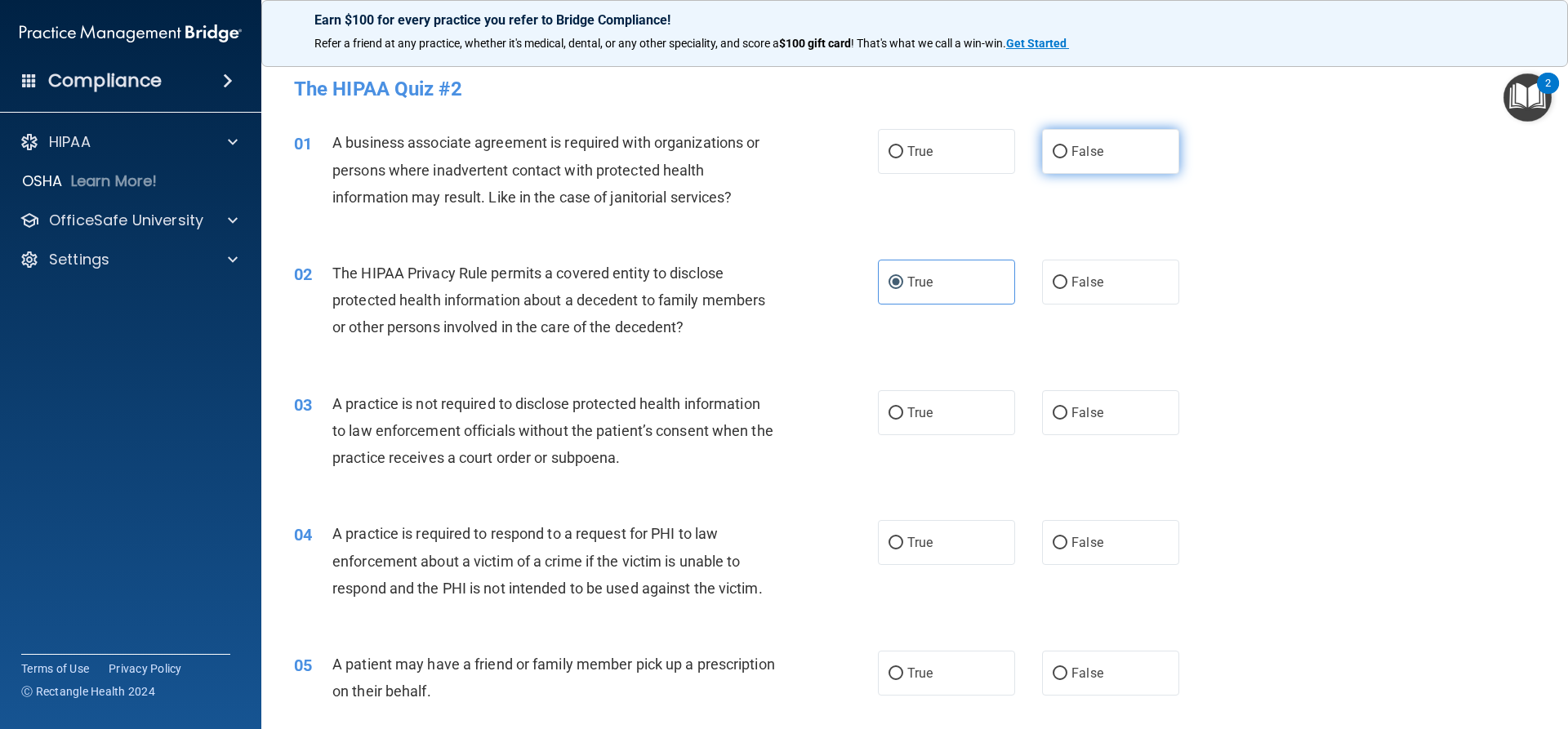
click at [1101, 148] on label "False" at bounding box center [1111, 151] width 137 height 45
click at [1068, 148] on input "False" at bounding box center [1060, 152] width 14 height 13
radio input "true"
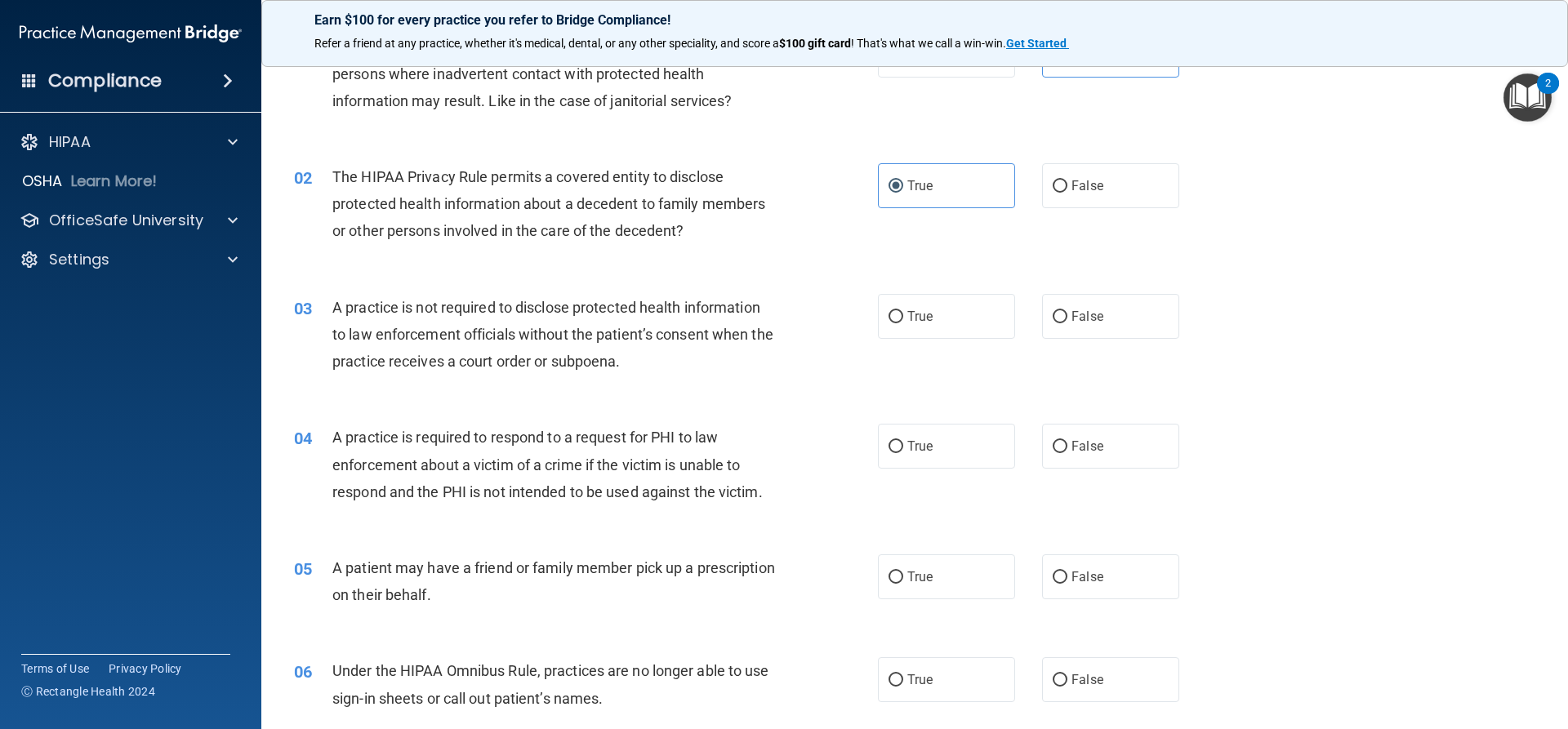
scroll to position [245, 0]
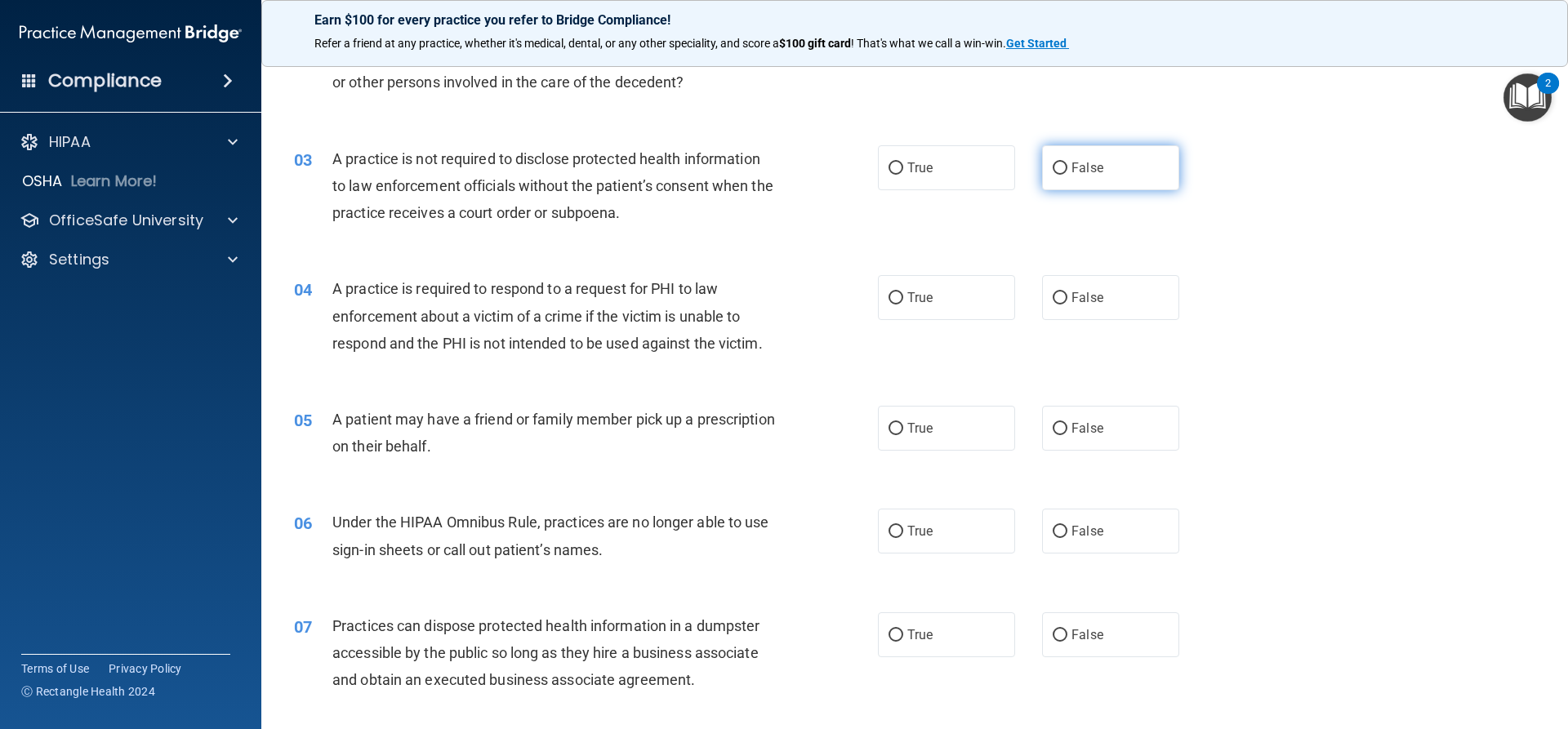
click at [1058, 180] on label "False" at bounding box center [1111, 168] width 137 height 45
click at [1058, 175] on input "False" at bounding box center [1060, 169] width 14 height 13
radio input "true"
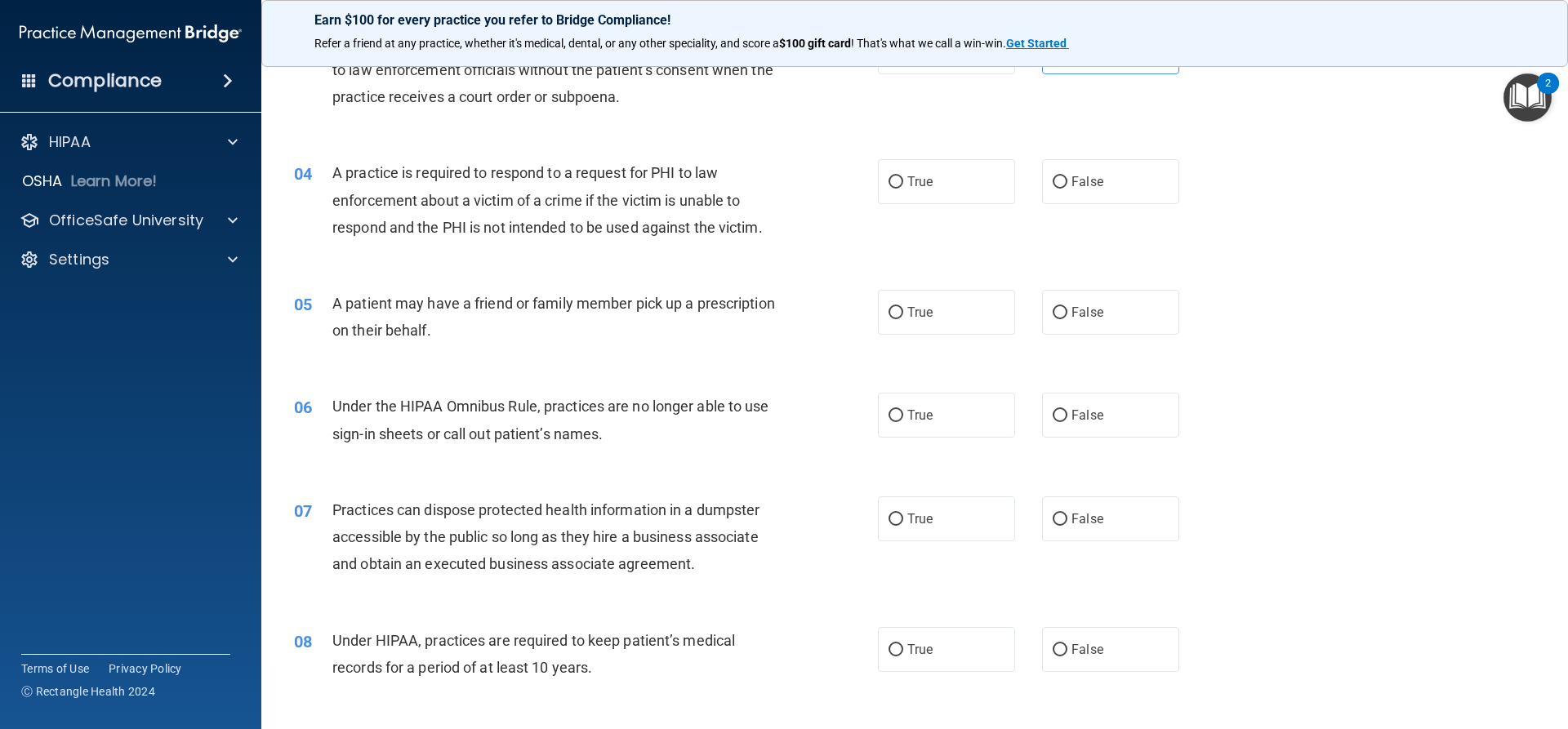
scroll to position [409, 0]
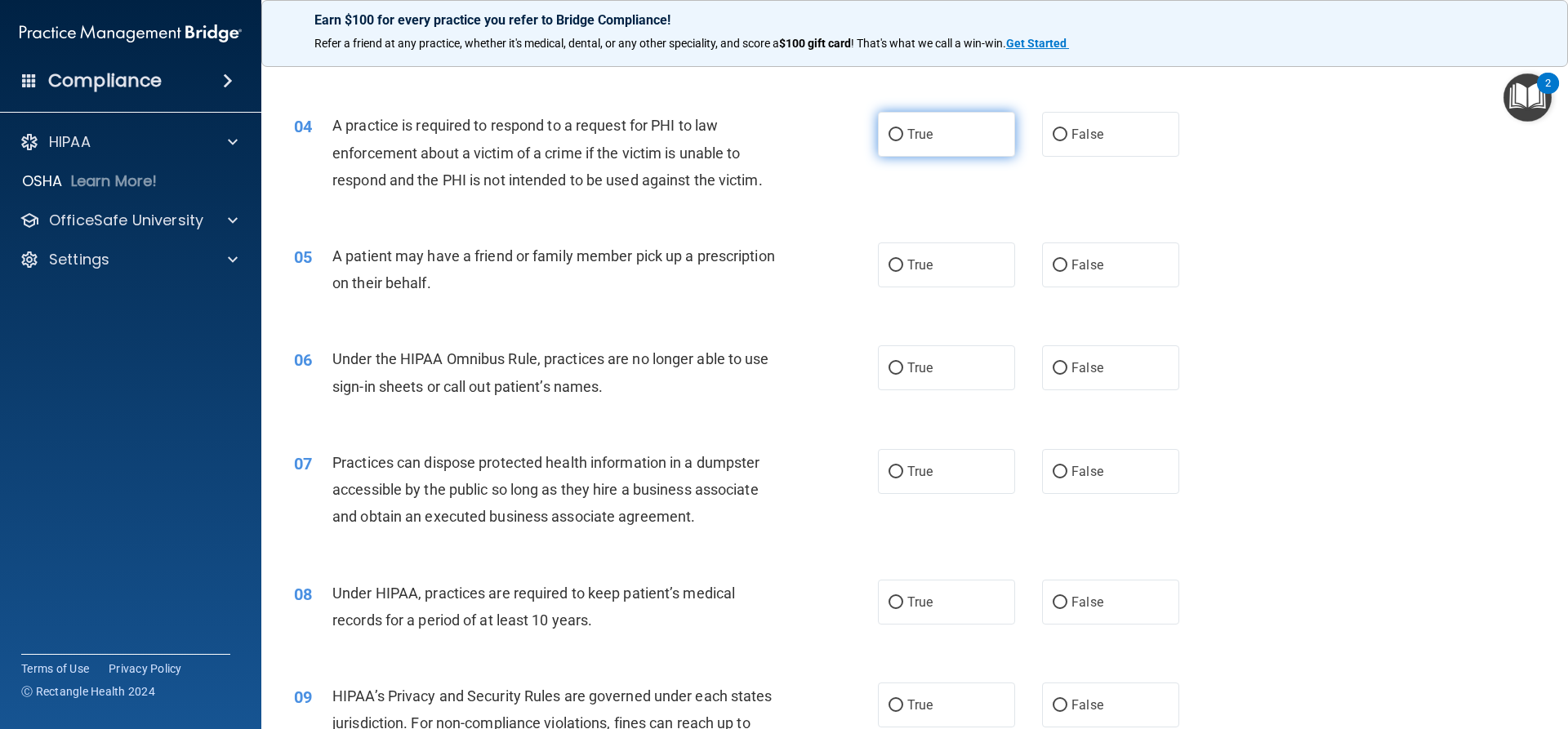
click at [908, 152] on label "True" at bounding box center [947, 134] width 137 height 45
click at [904, 142] on input "True" at bounding box center [896, 135] width 14 height 13
radio input "true"
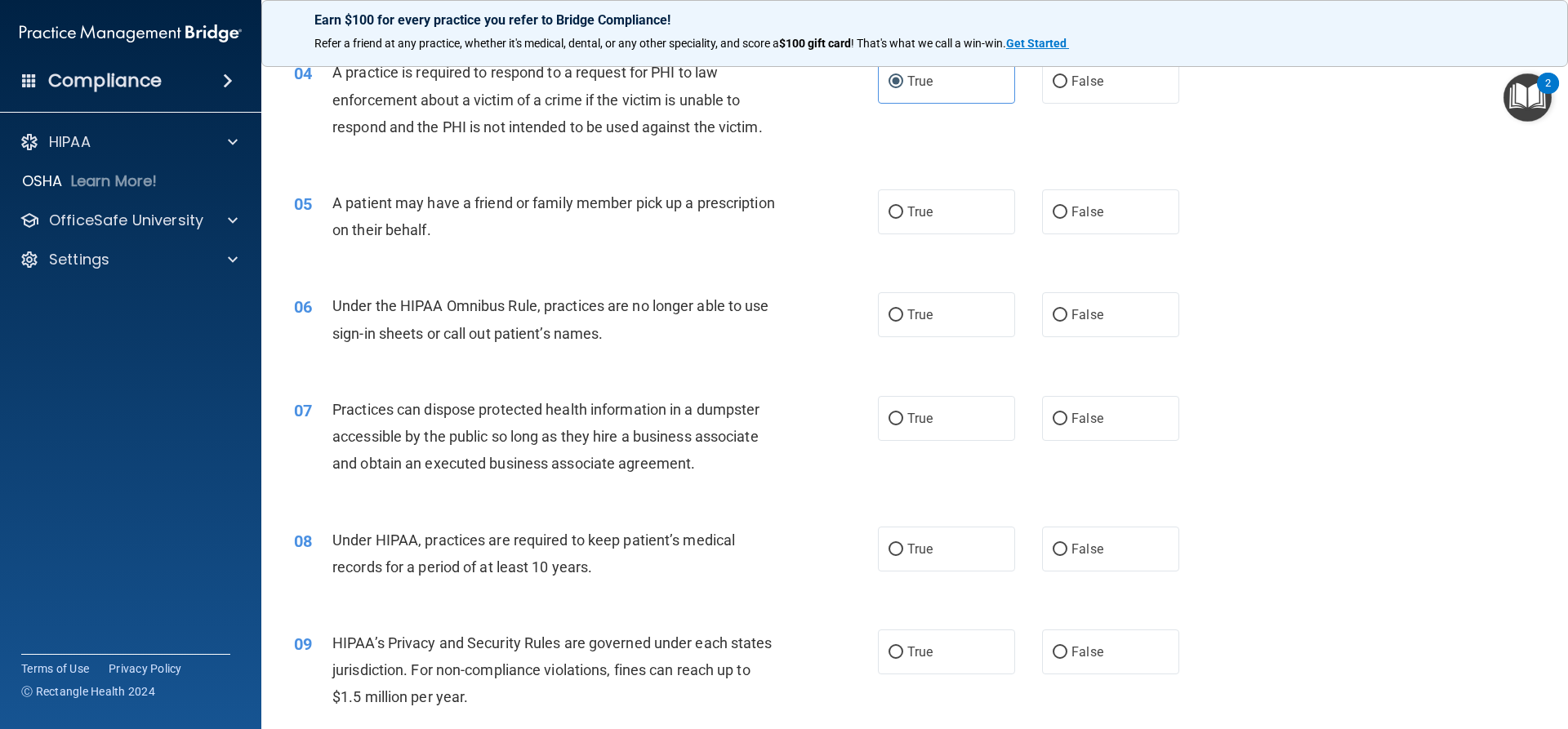
scroll to position [490, 0]
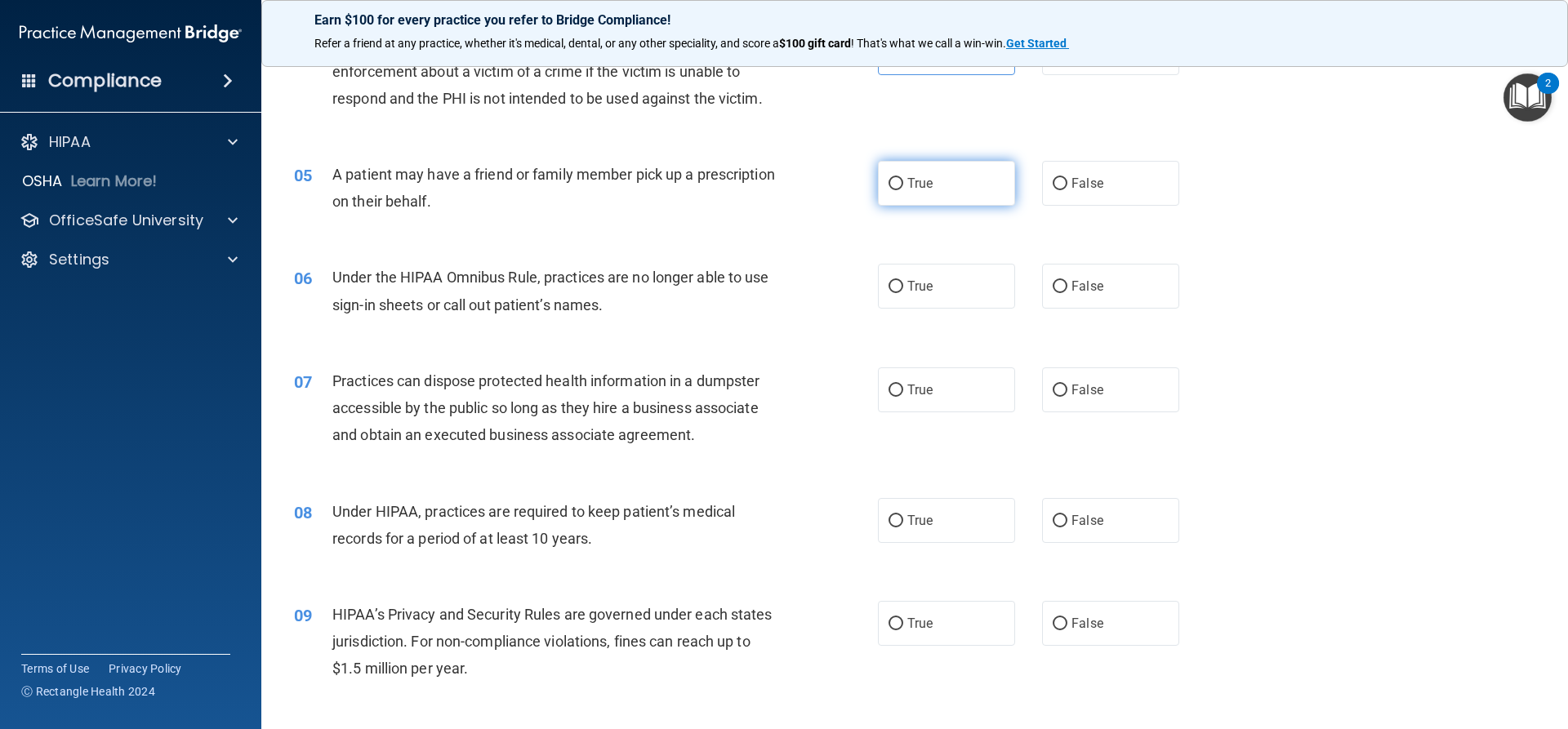
click at [884, 191] on label "True" at bounding box center [947, 183] width 137 height 45
click at [889, 190] on input "True" at bounding box center [896, 184] width 14 height 13
radio input "true"
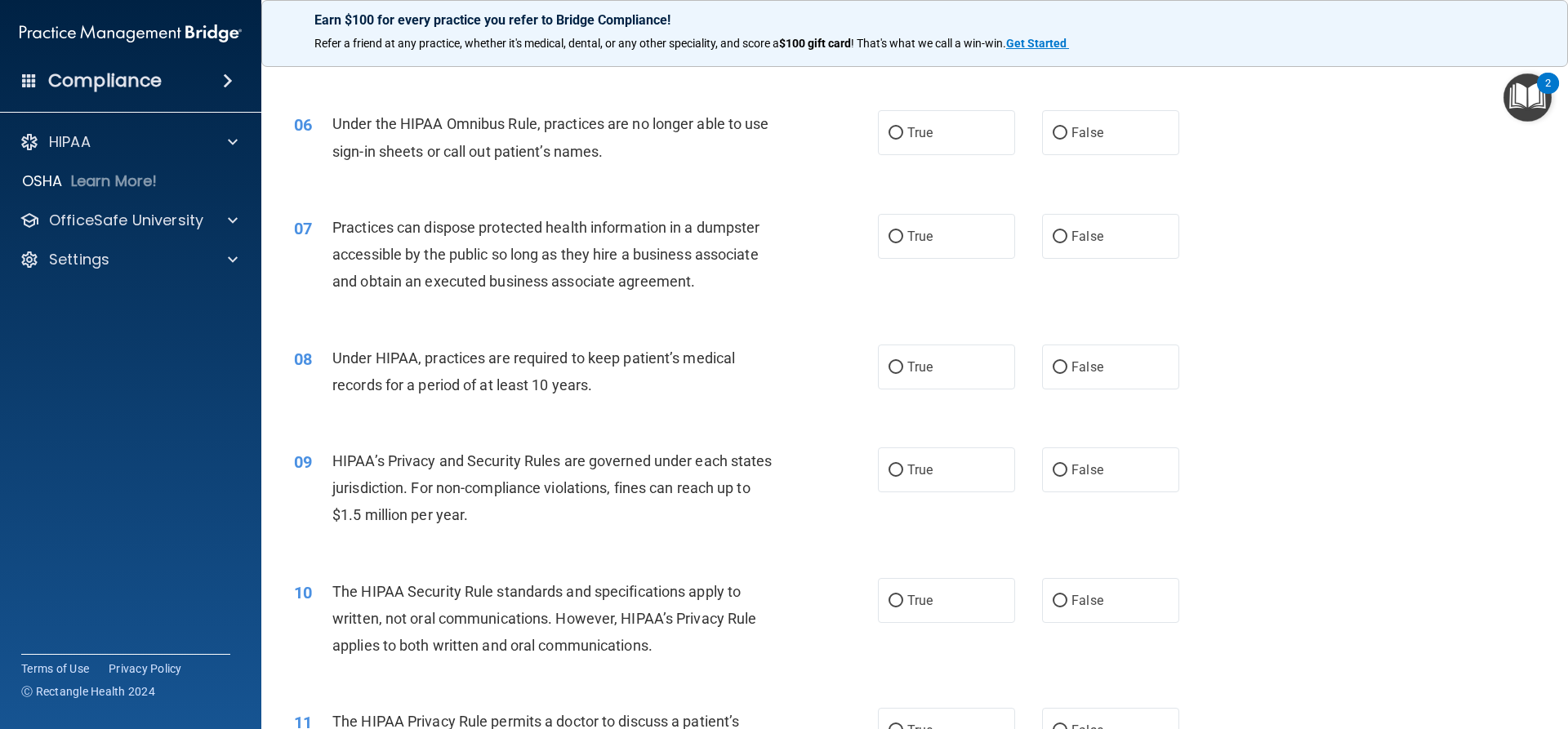
scroll to position [654, 0]
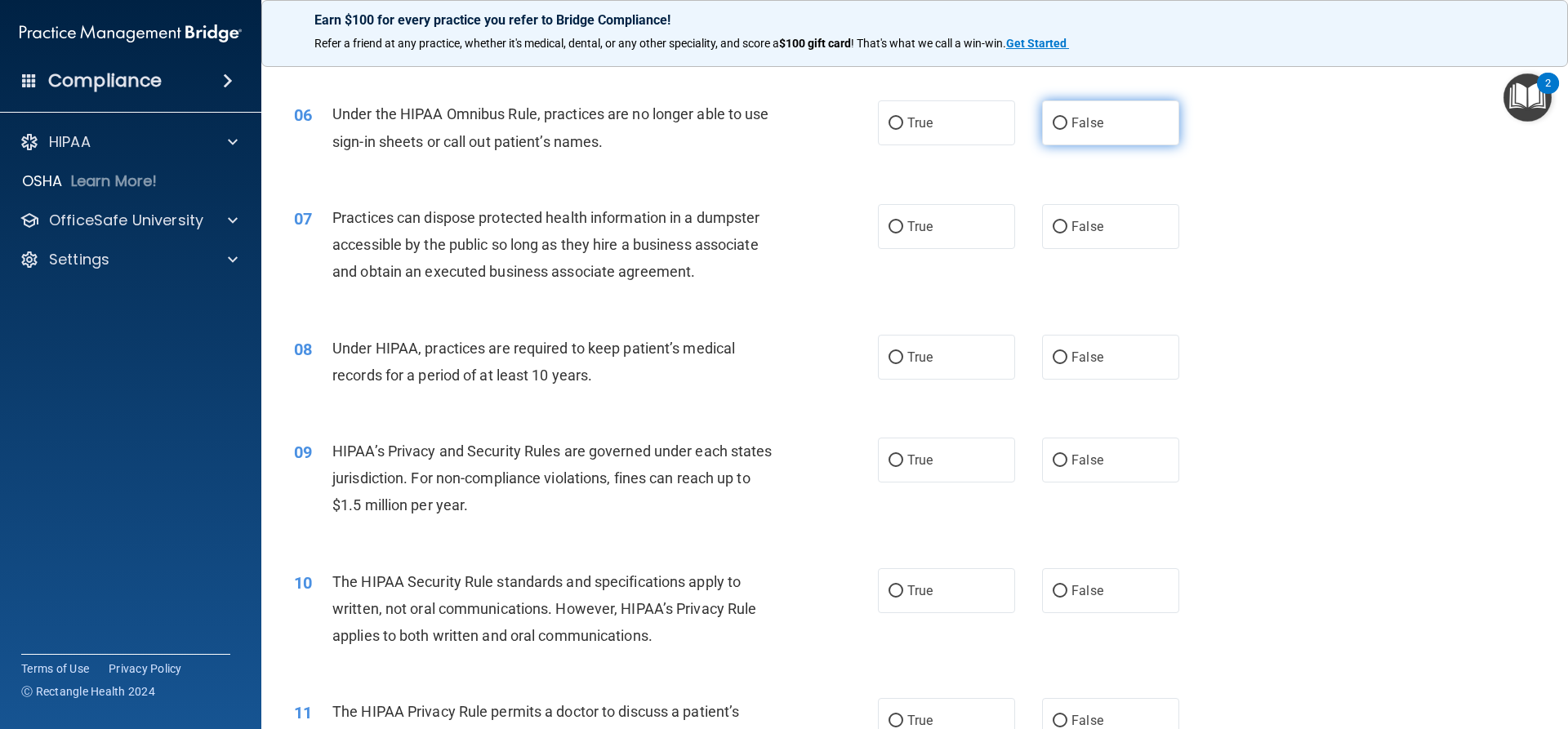
click at [1139, 113] on label "False" at bounding box center [1111, 122] width 137 height 45
click at [1068, 118] on input "False" at bounding box center [1060, 123] width 14 height 13
radio input "true"
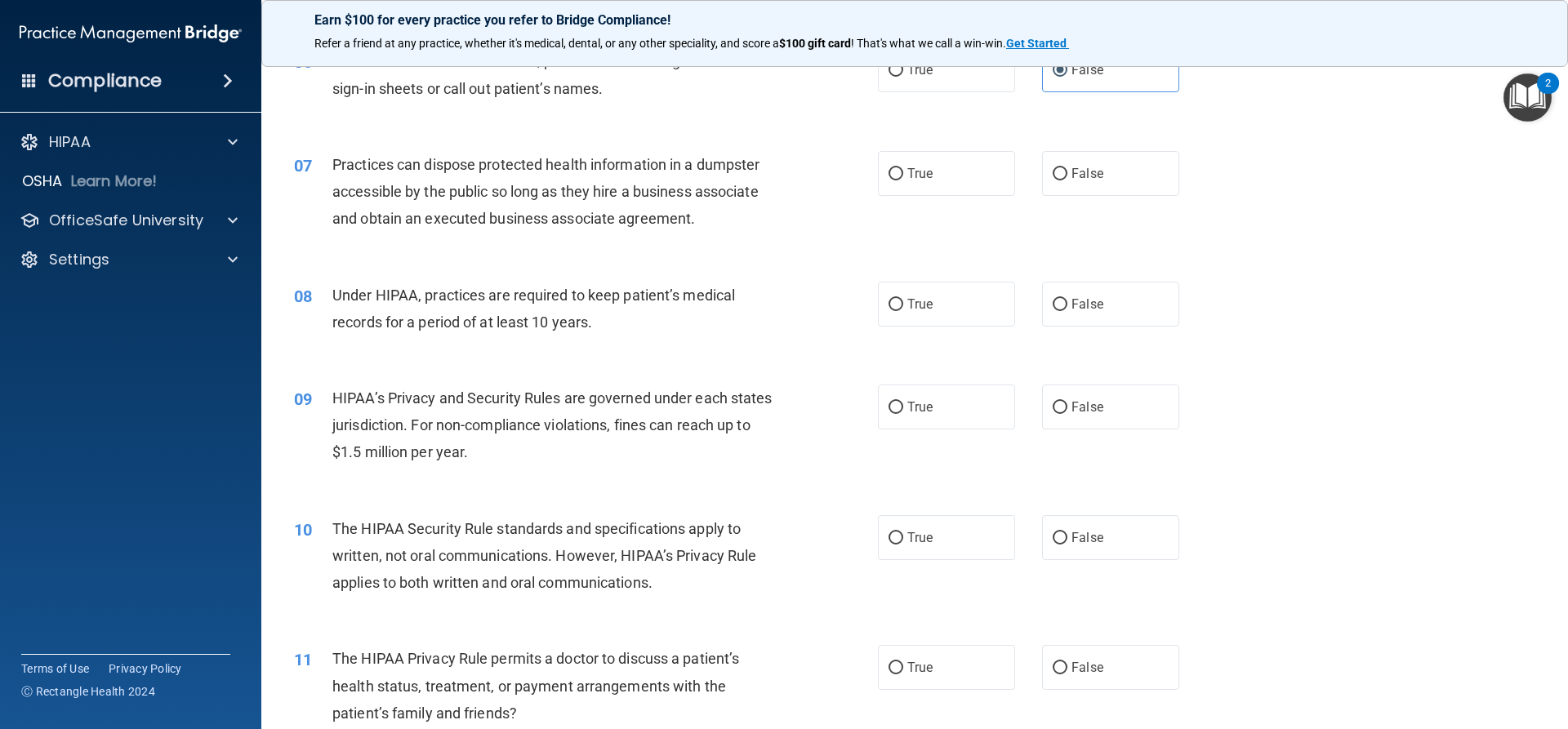
scroll to position [735, 0]
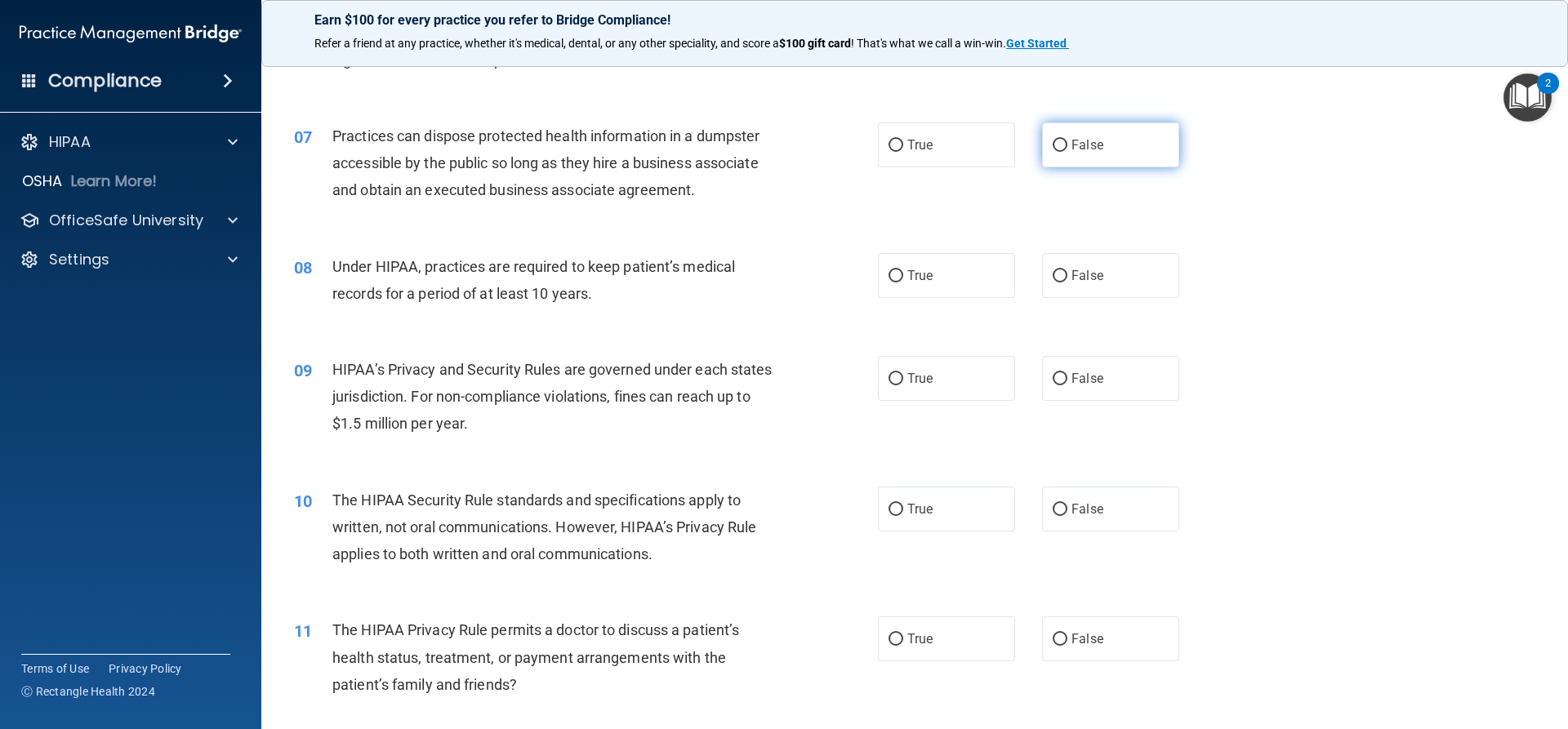
click at [1124, 147] on label "False" at bounding box center [1111, 145] width 137 height 45
click at [1068, 147] on input "False" at bounding box center [1060, 146] width 14 height 13
radio input "true"
click at [1064, 280] on label "False" at bounding box center [1111, 276] width 137 height 45
click at [1064, 280] on input "False" at bounding box center [1060, 276] width 14 height 13
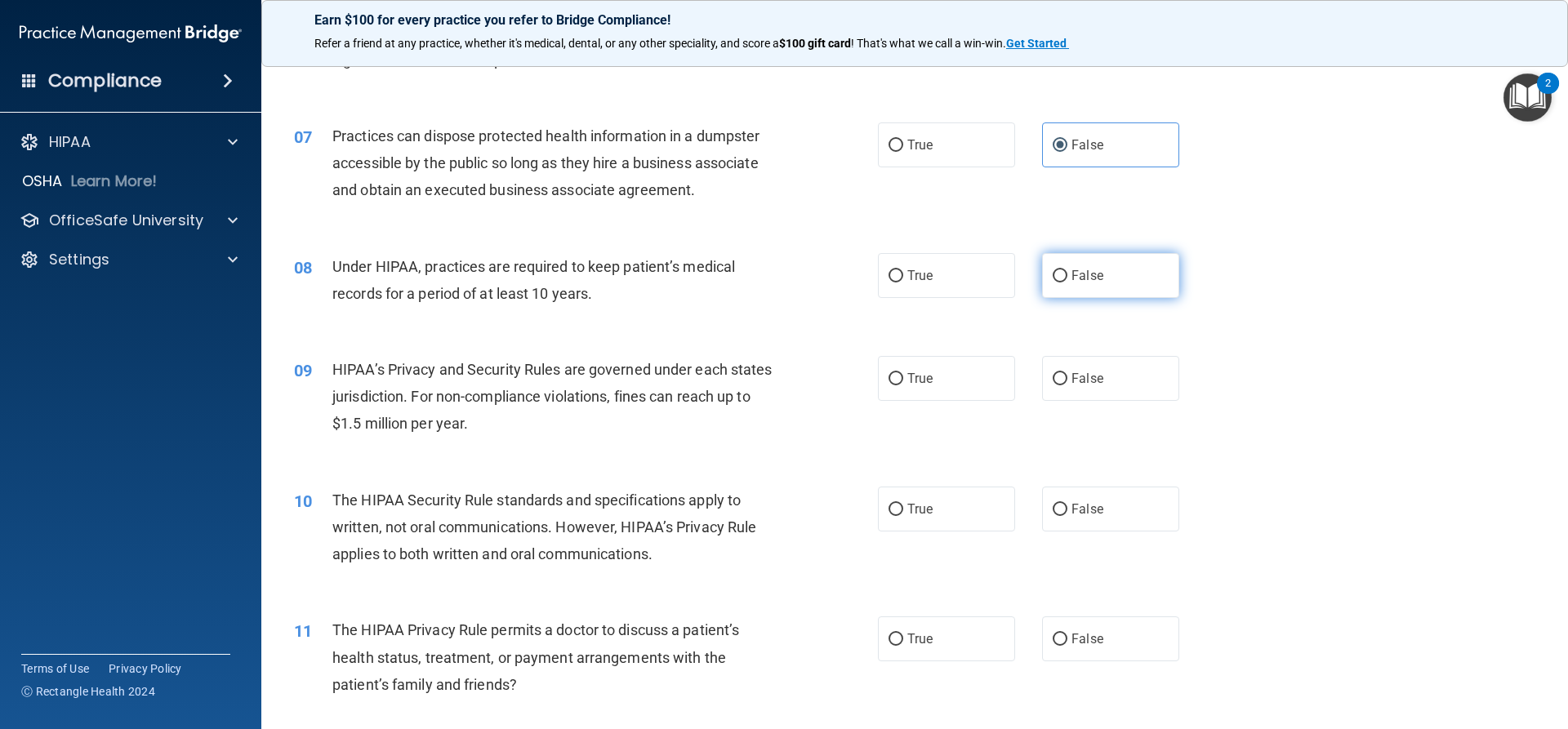
radio input "true"
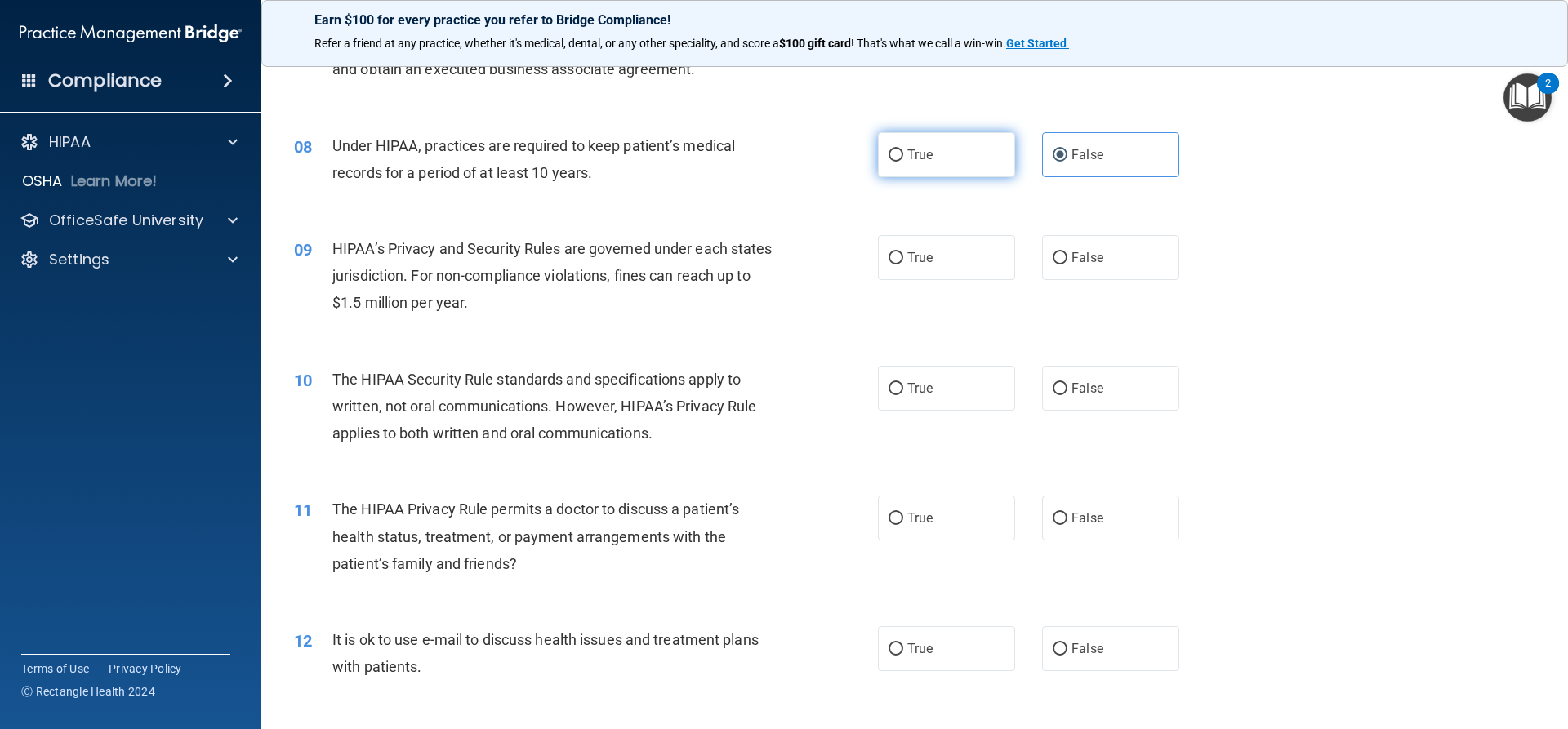
scroll to position [899, 0]
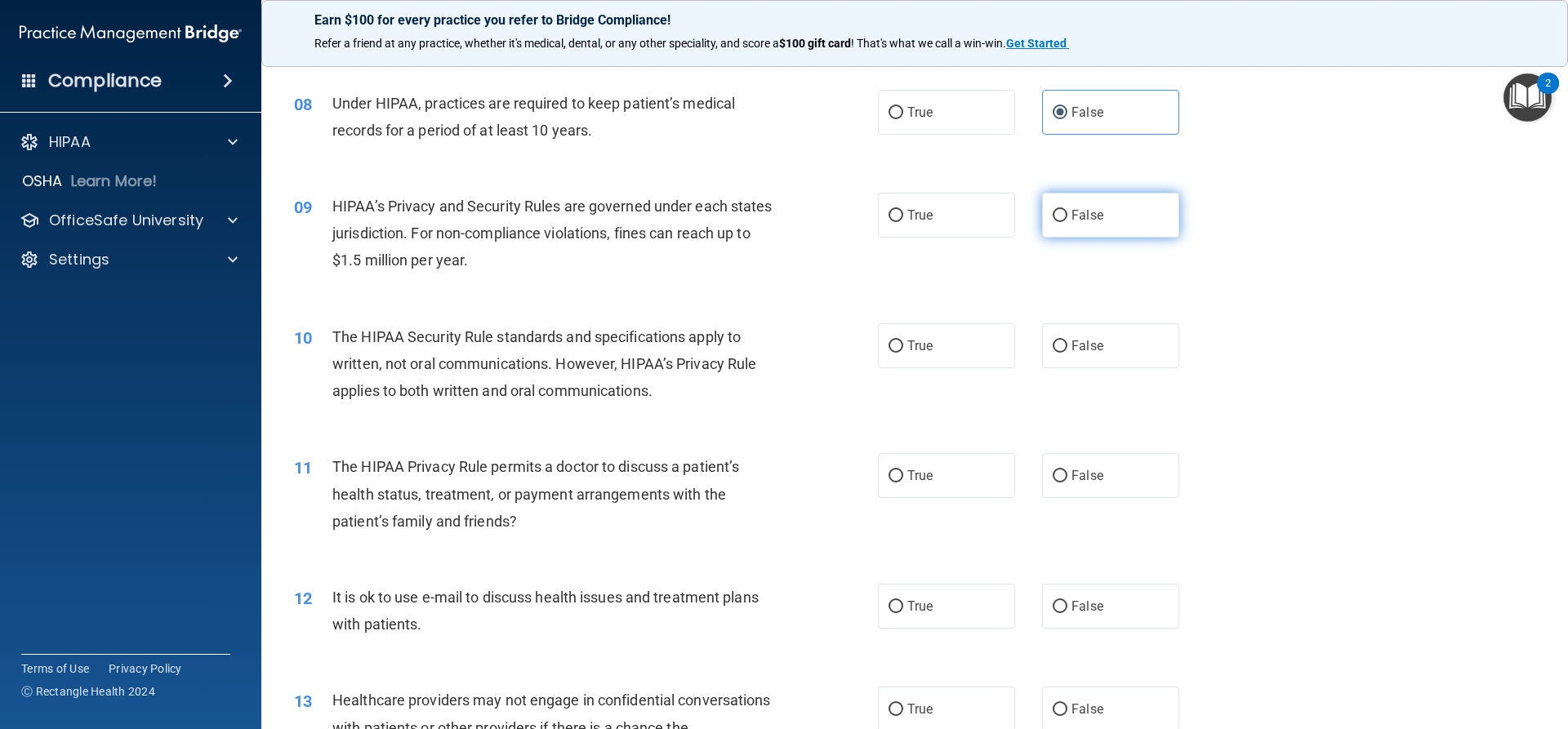
click at [1064, 214] on label "False" at bounding box center [1111, 215] width 137 height 45
click at [1064, 214] on input "False" at bounding box center [1060, 216] width 14 height 13
radio input "true"
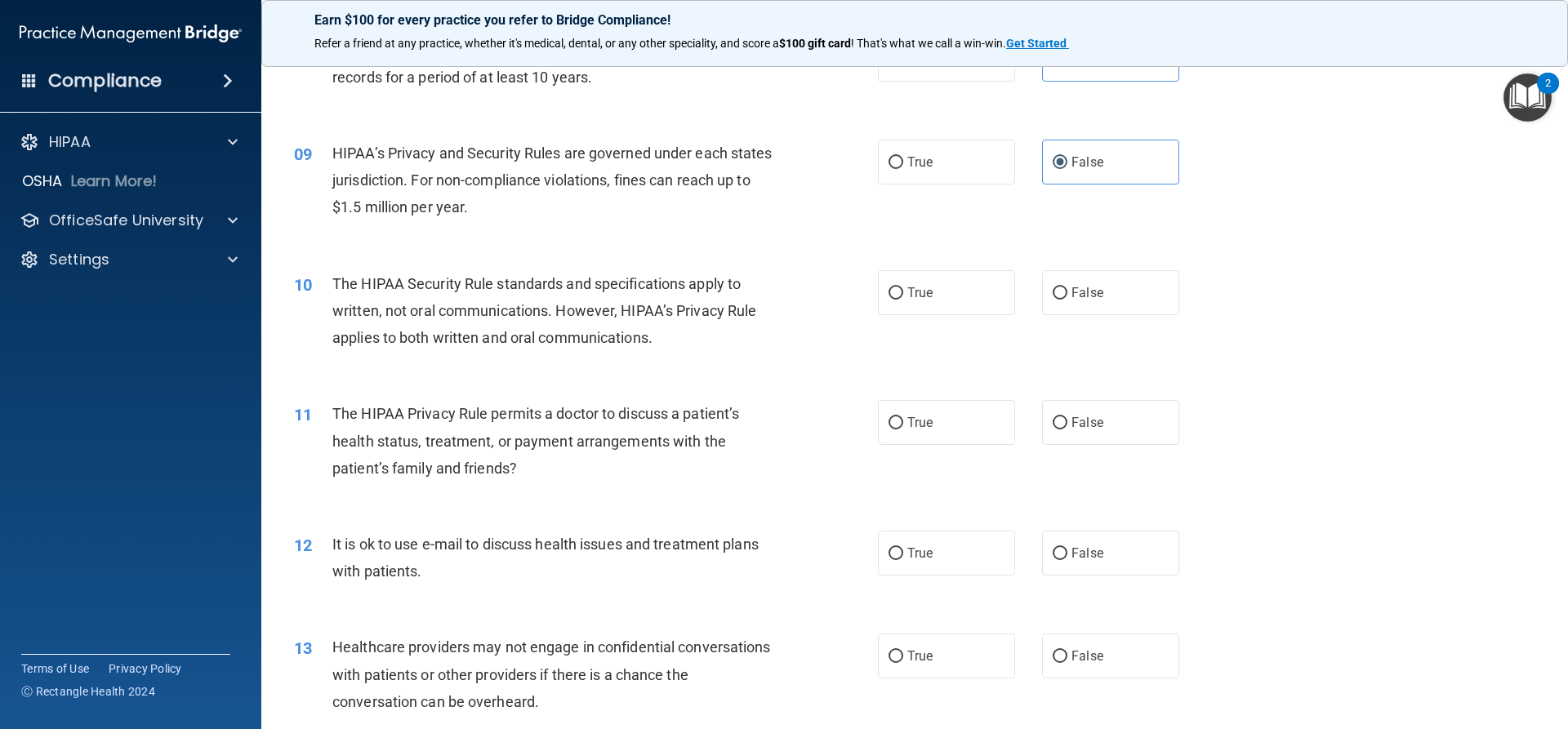
scroll to position [1062, 0]
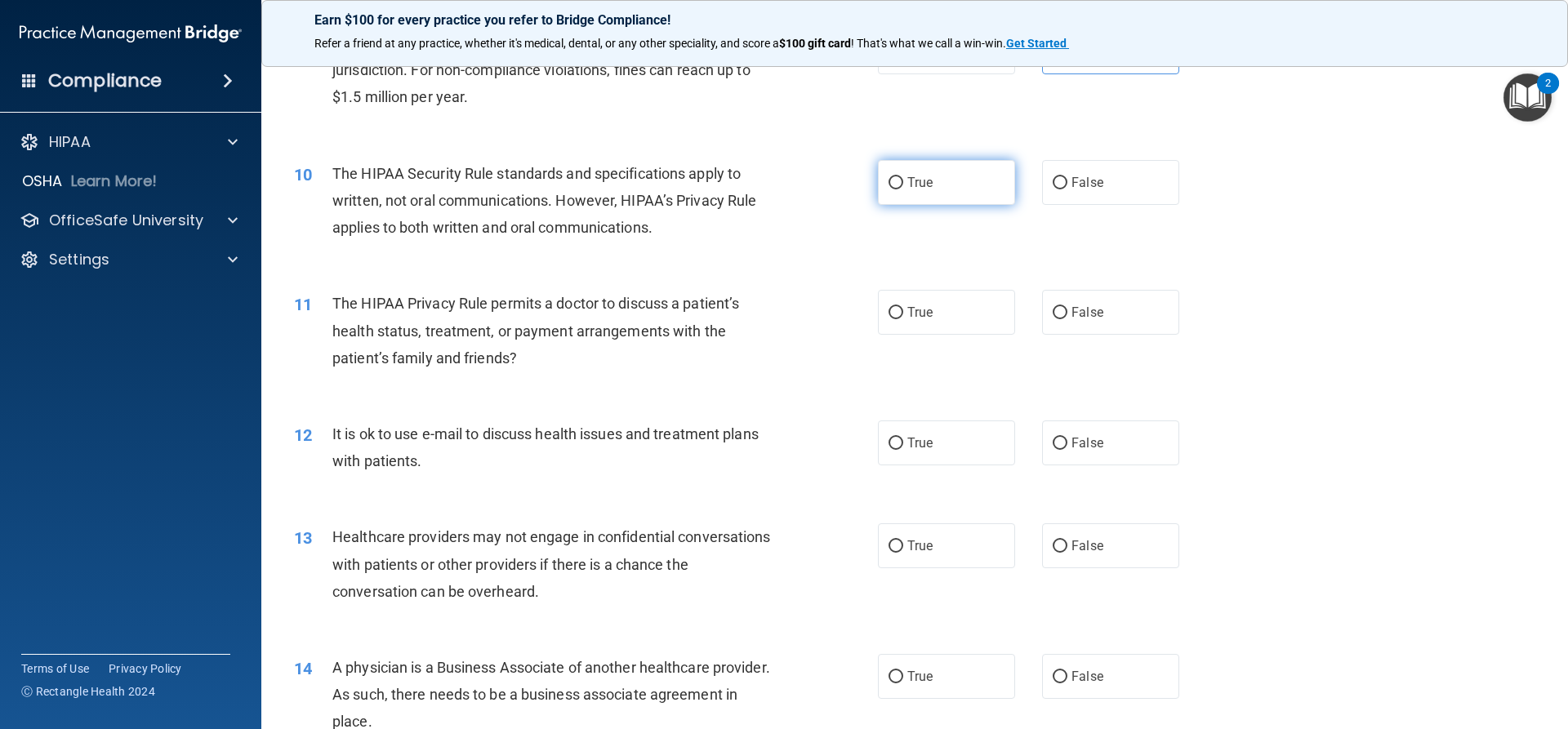
click at [921, 190] on label "True" at bounding box center [947, 182] width 137 height 45
click at [904, 190] on input "True" at bounding box center [896, 183] width 14 height 13
radio input "true"
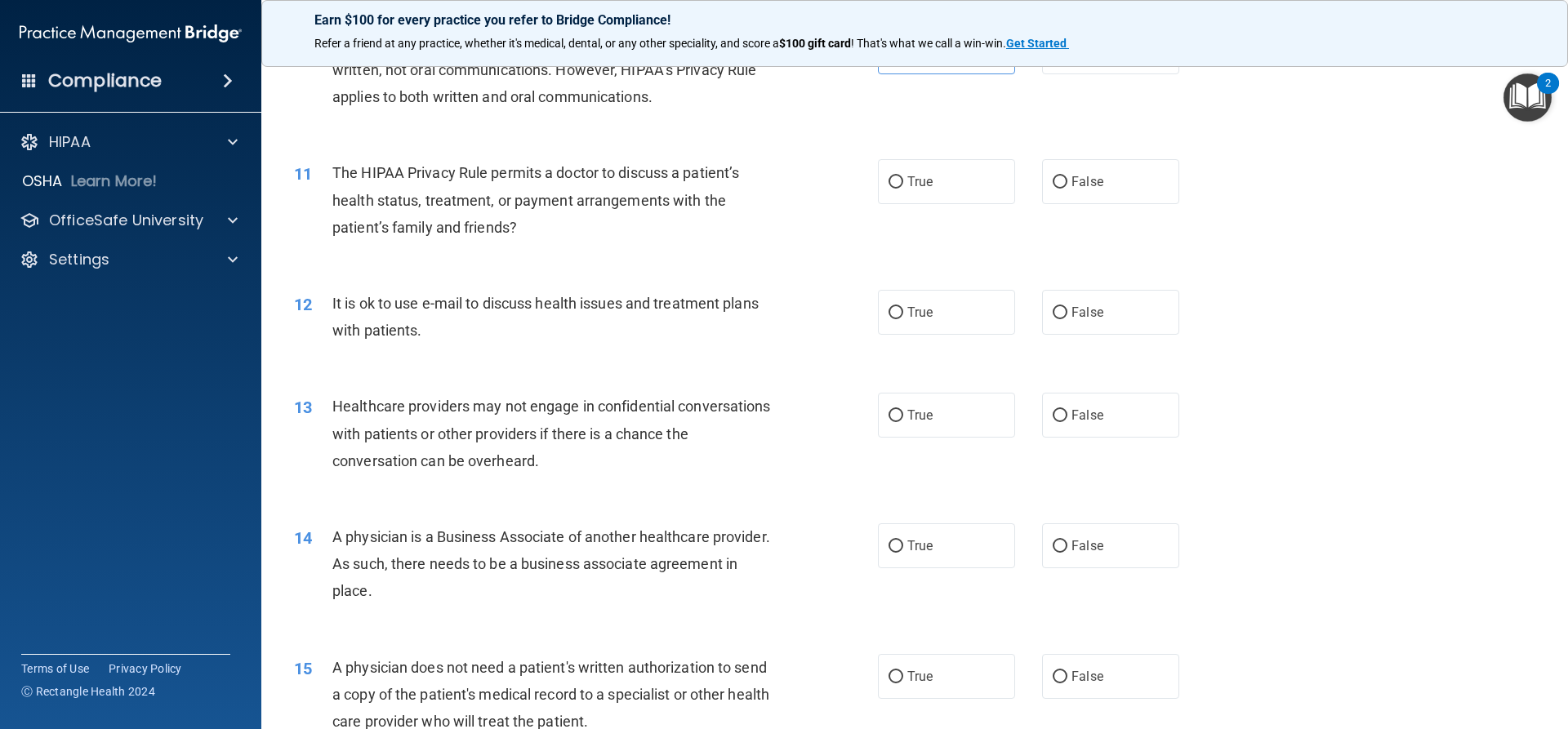
scroll to position [1226, 0]
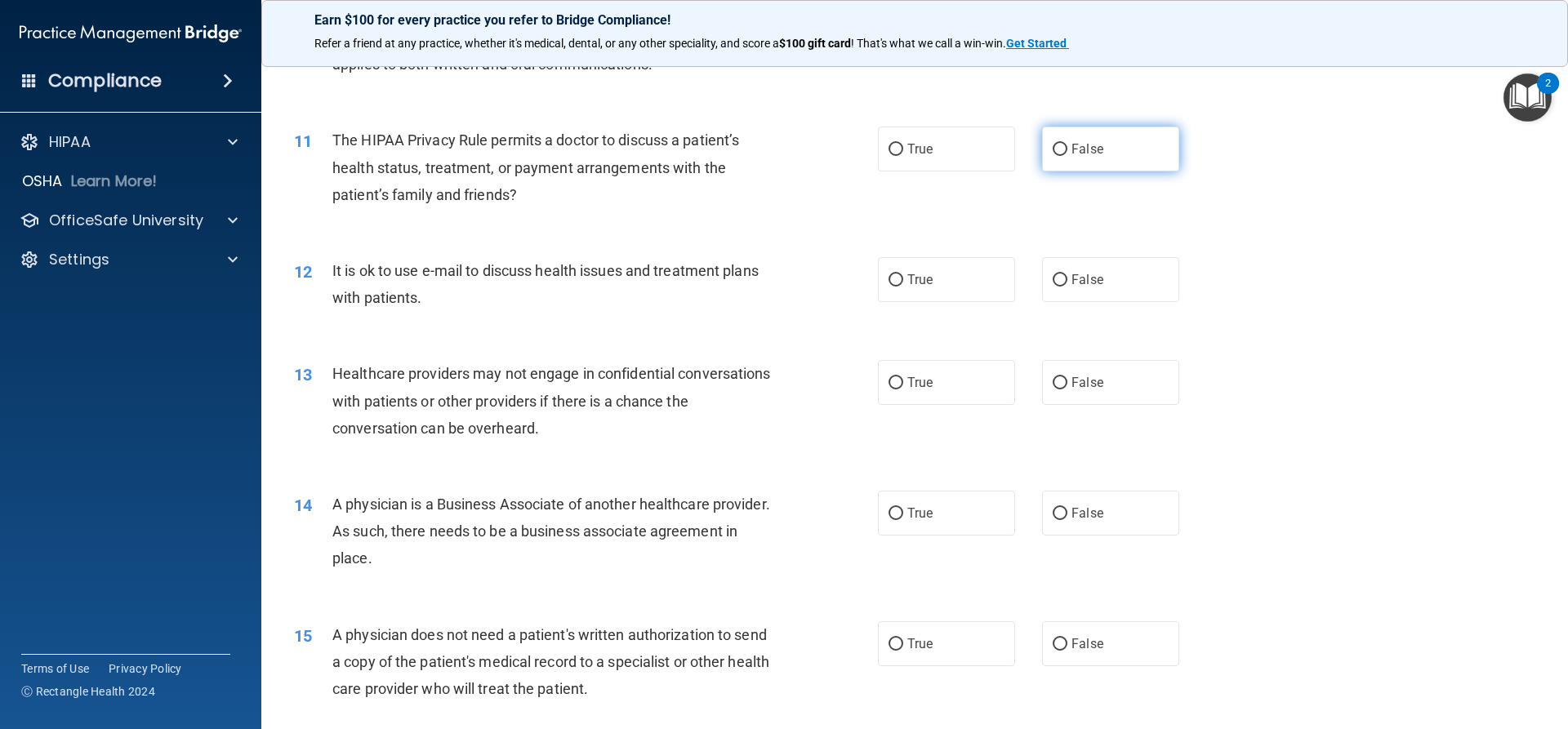
click at [1120, 147] on label "False" at bounding box center [1111, 148] width 137 height 45
click at [1068, 147] on input "False" at bounding box center [1060, 149] width 14 height 13
radio input "true"
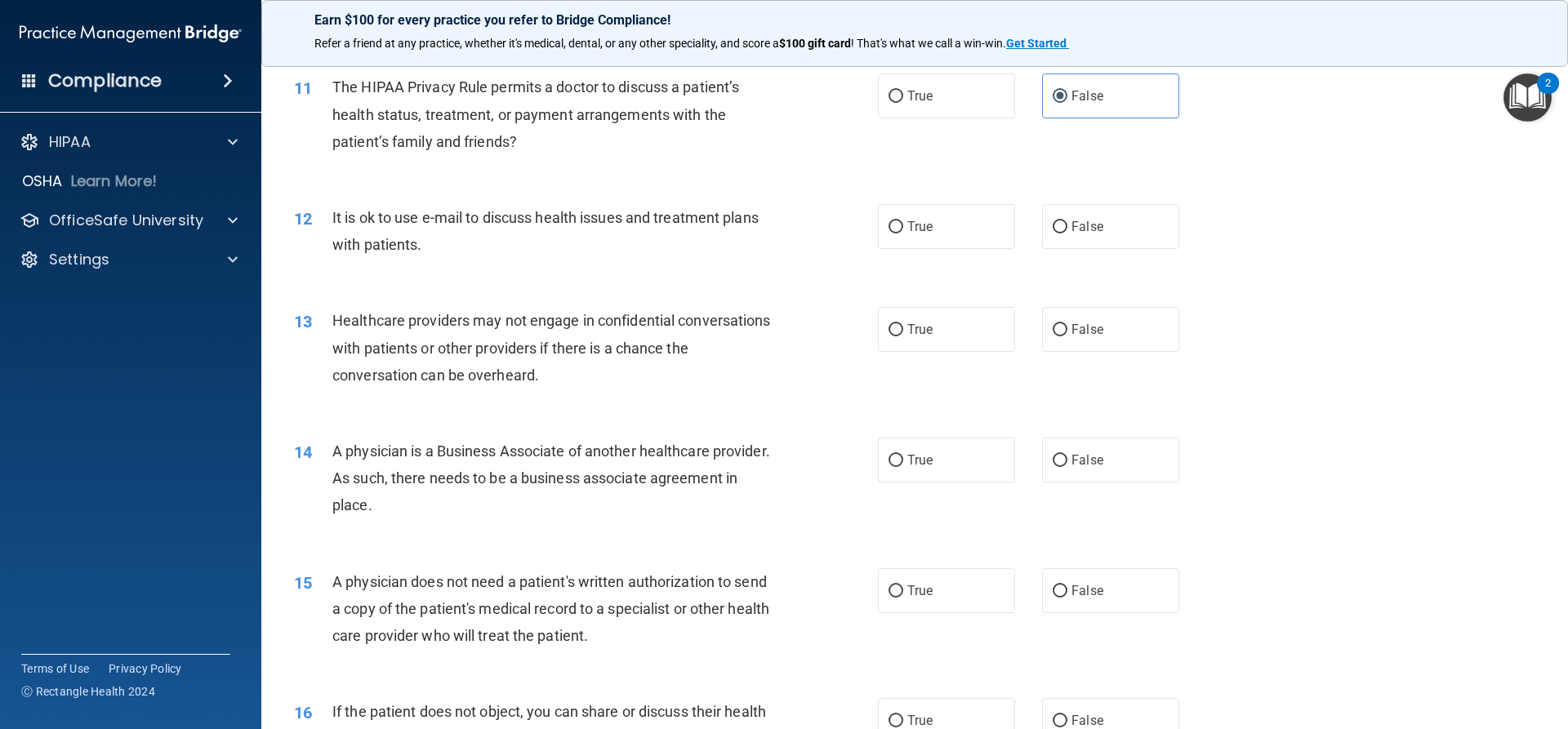
scroll to position [1307, 0]
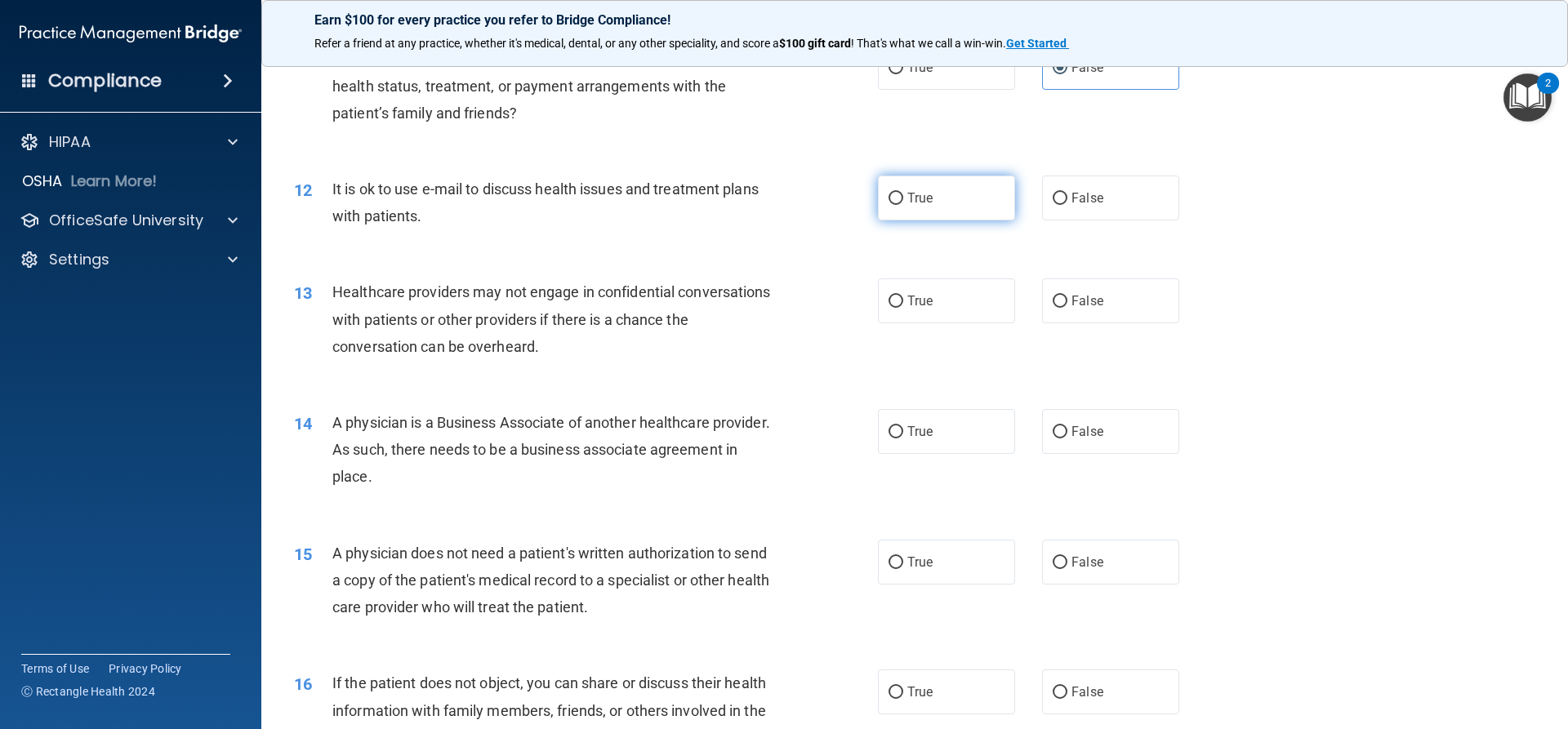
click at [911, 199] on span "True" at bounding box center [920, 198] width 25 height 15
click at [904, 199] on input "True" at bounding box center [896, 199] width 14 height 13
radio input "true"
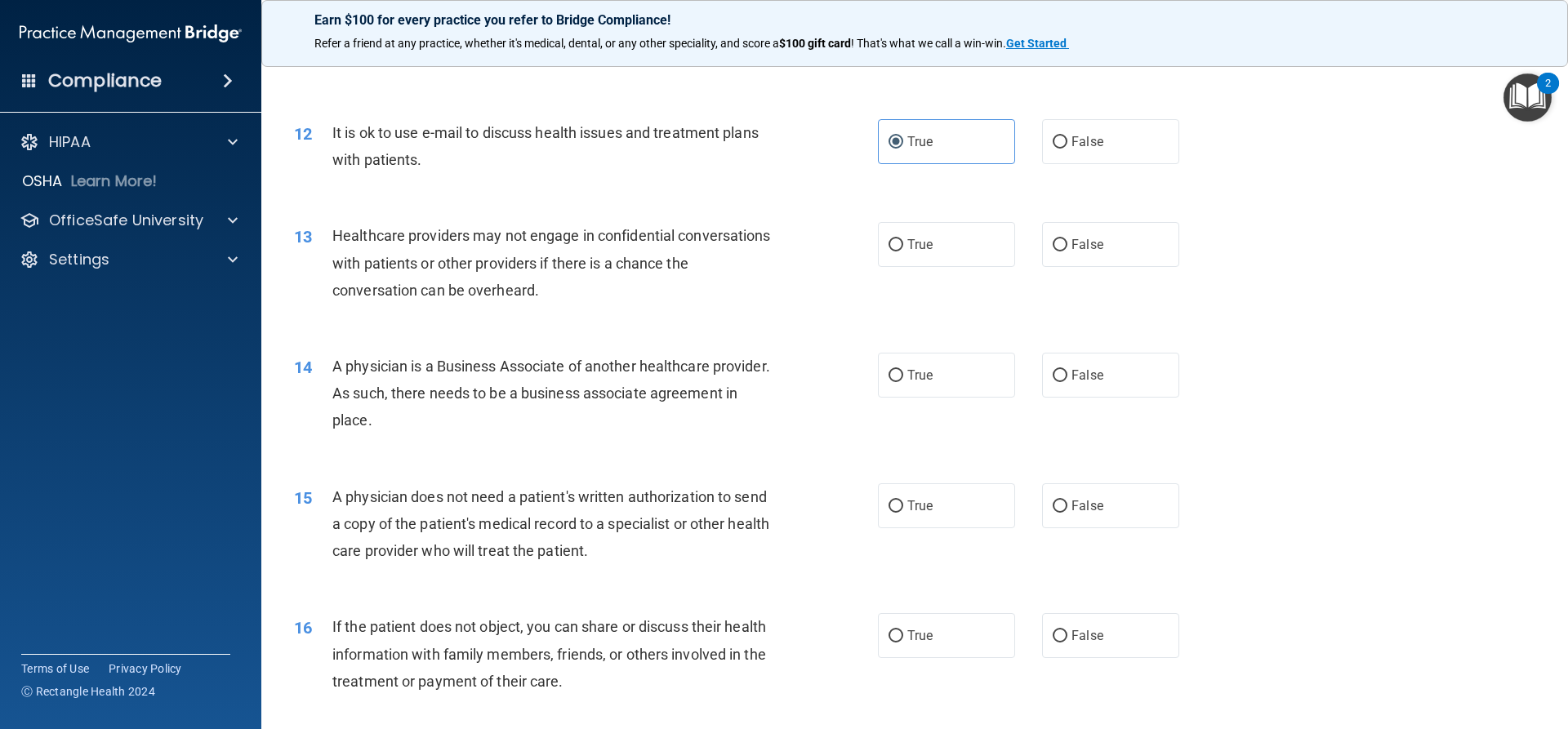
scroll to position [1471, 0]
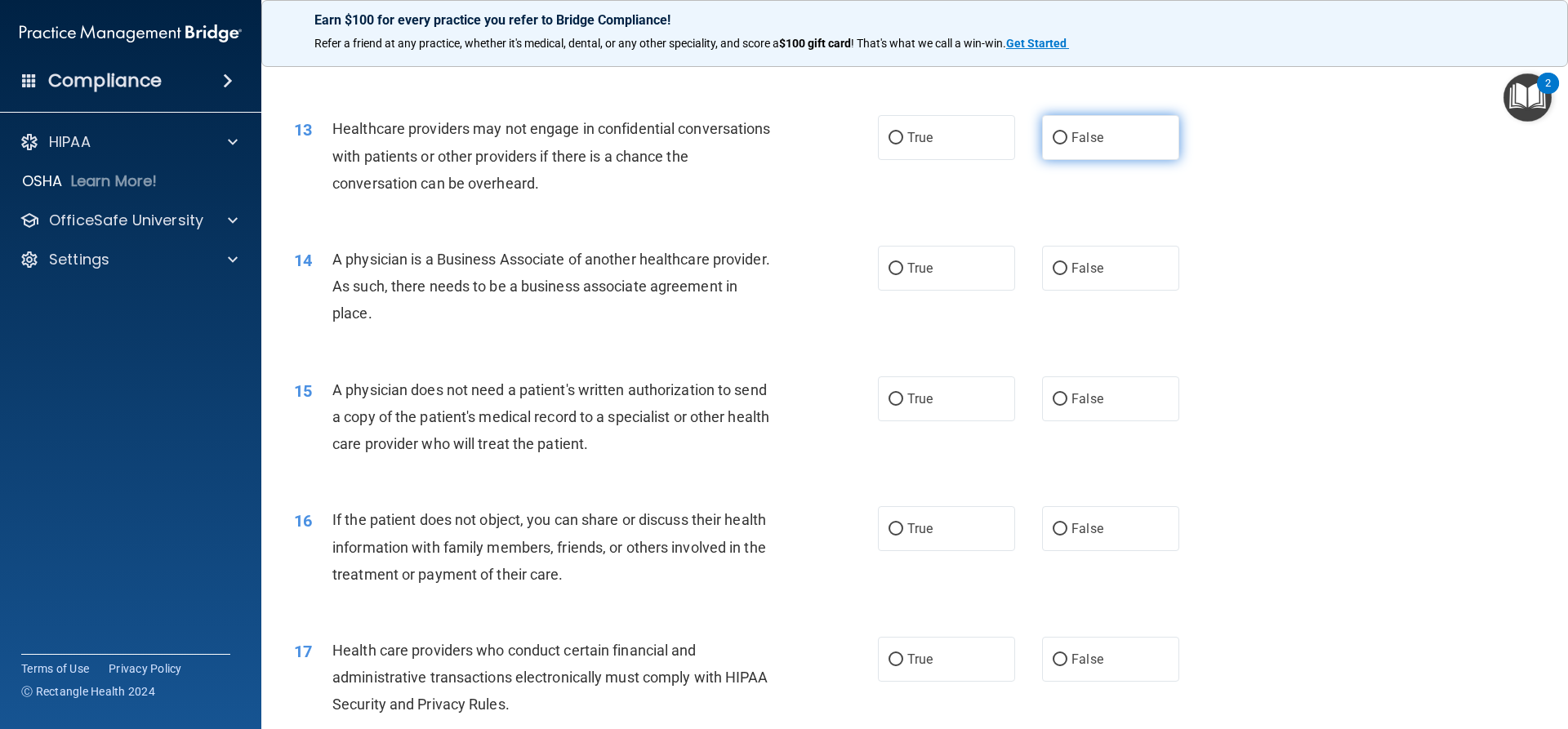
click at [1122, 148] on label "False" at bounding box center [1111, 137] width 137 height 45
click at [1068, 145] on input "False" at bounding box center [1060, 138] width 14 height 13
radio input "true"
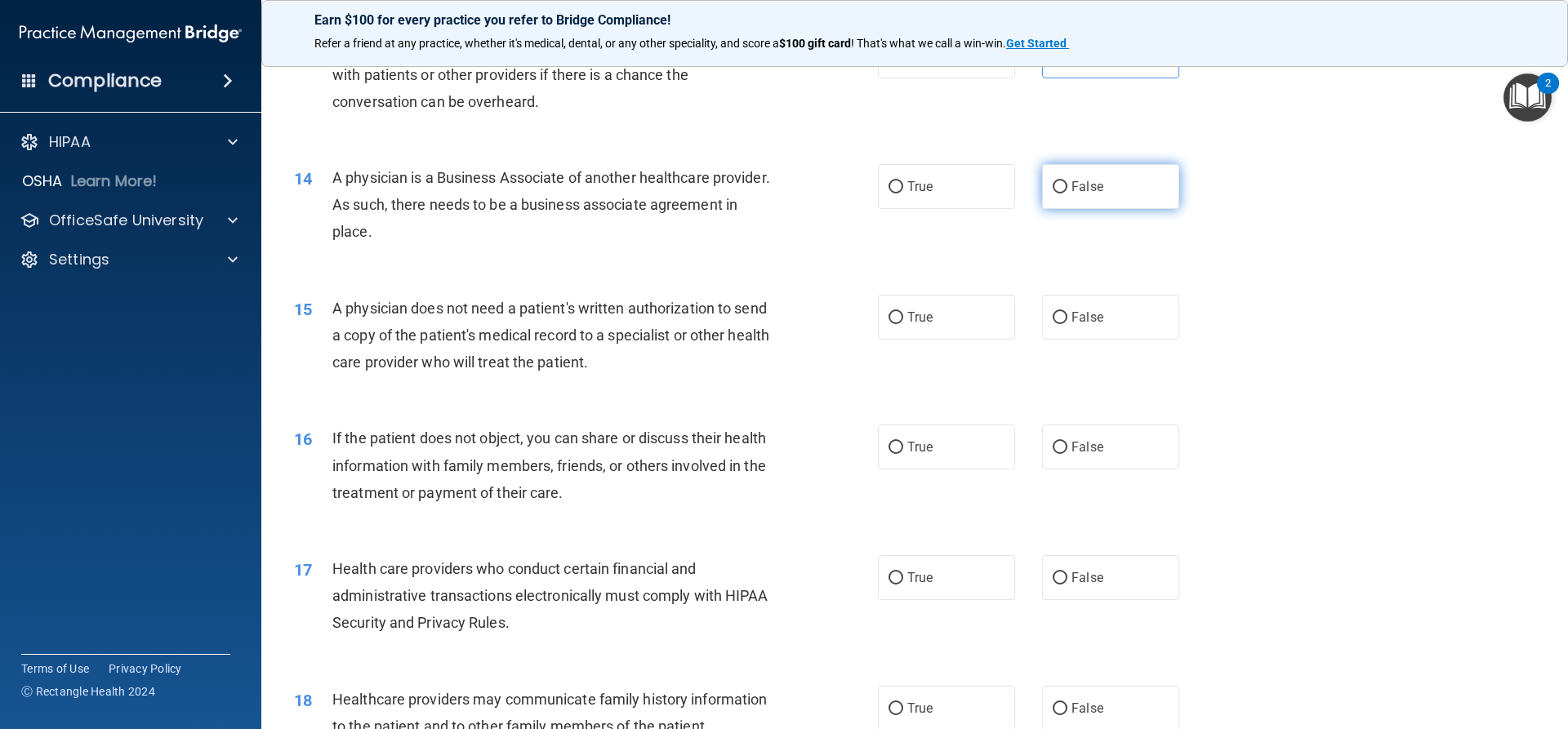
click at [1053, 183] on input "False" at bounding box center [1060, 187] width 14 height 13
radio input "true"
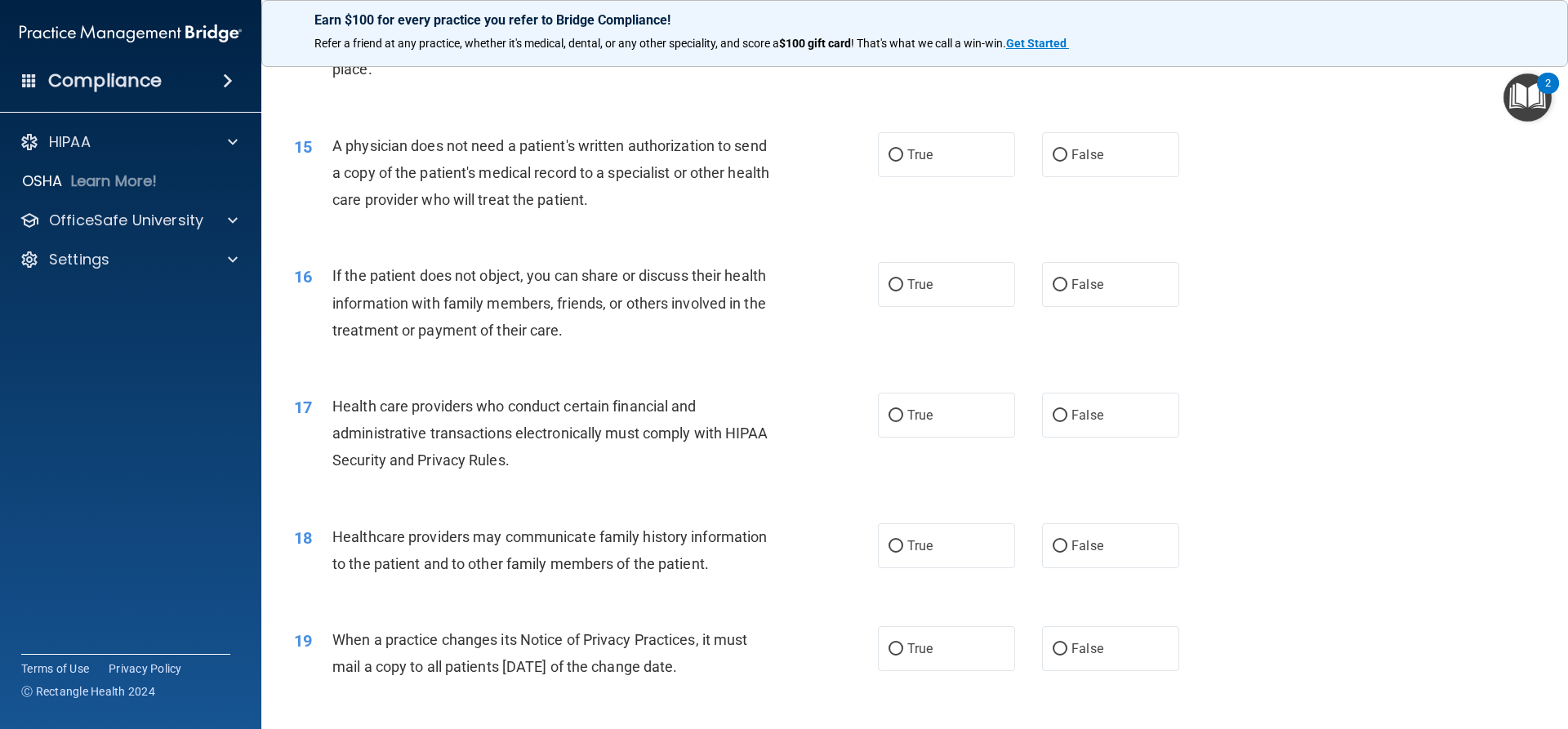
scroll to position [1715, 0]
click at [956, 151] on label "True" at bounding box center [947, 153] width 137 height 45
click at [904, 151] on input "True" at bounding box center [896, 154] width 14 height 13
radio input "true"
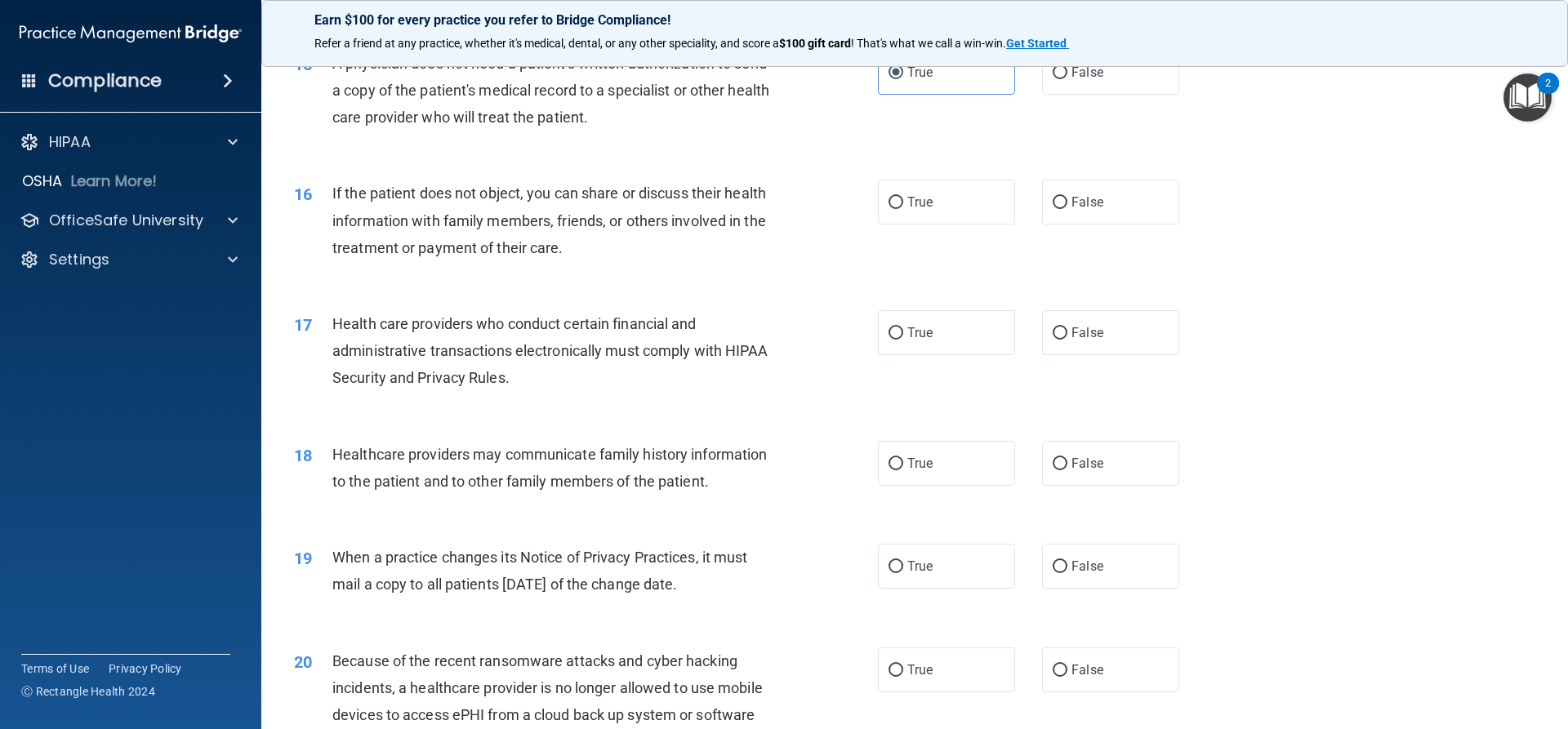
scroll to position [1878, 0]
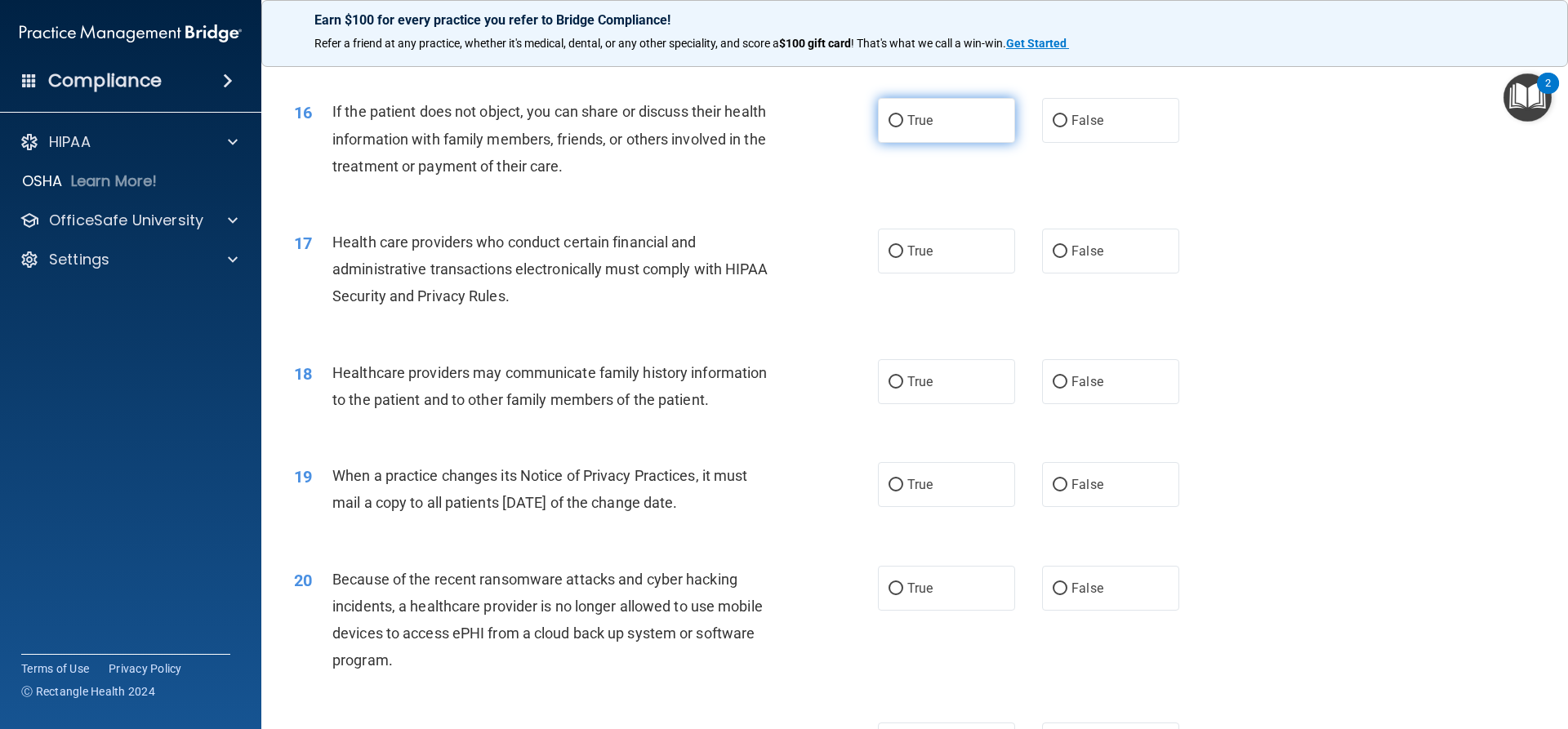
click at [942, 123] on label "True" at bounding box center [947, 121] width 137 height 45
click at [904, 123] on input "True" at bounding box center [896, 121] width 14 height 13
radio input "true"
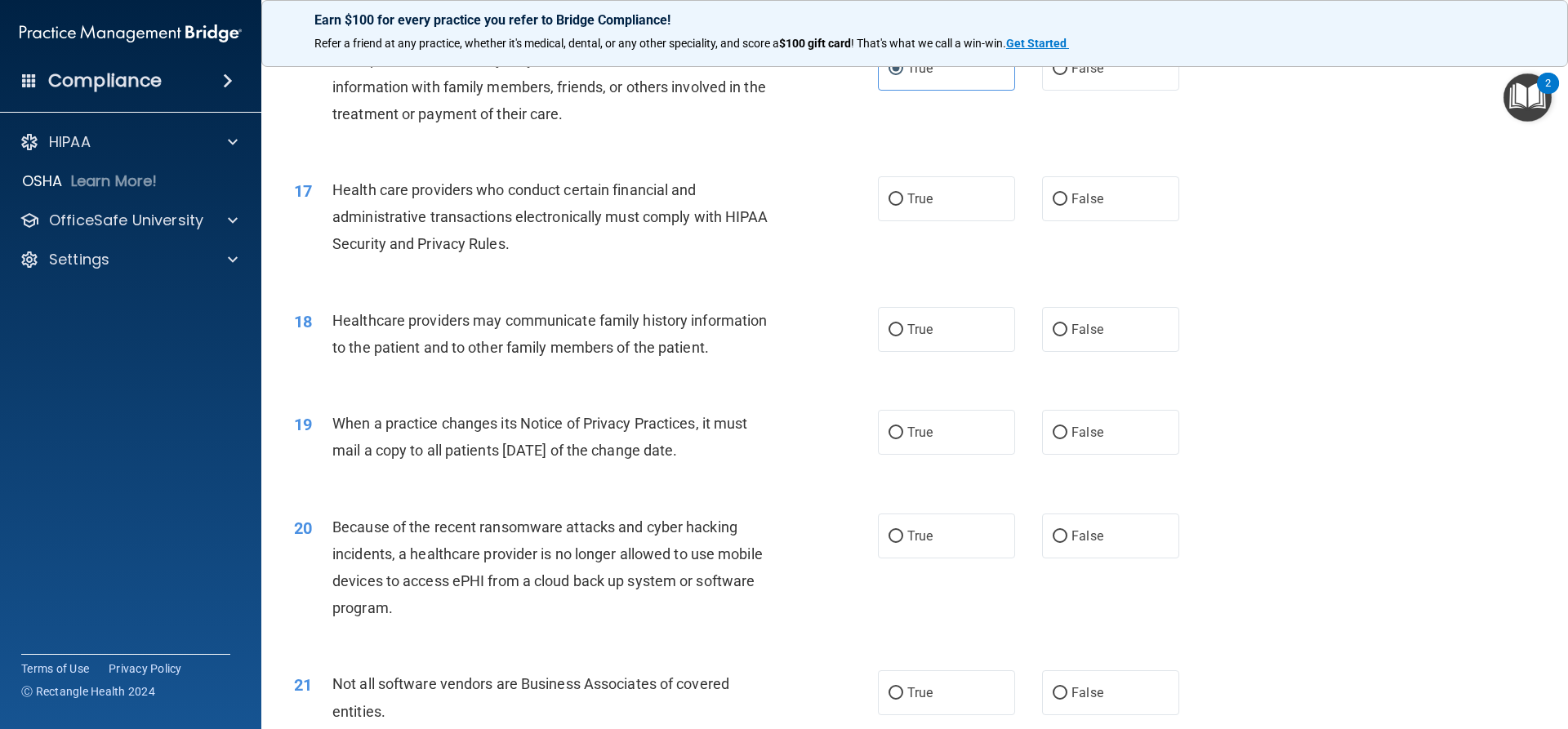
scroll to position [1960, 0]
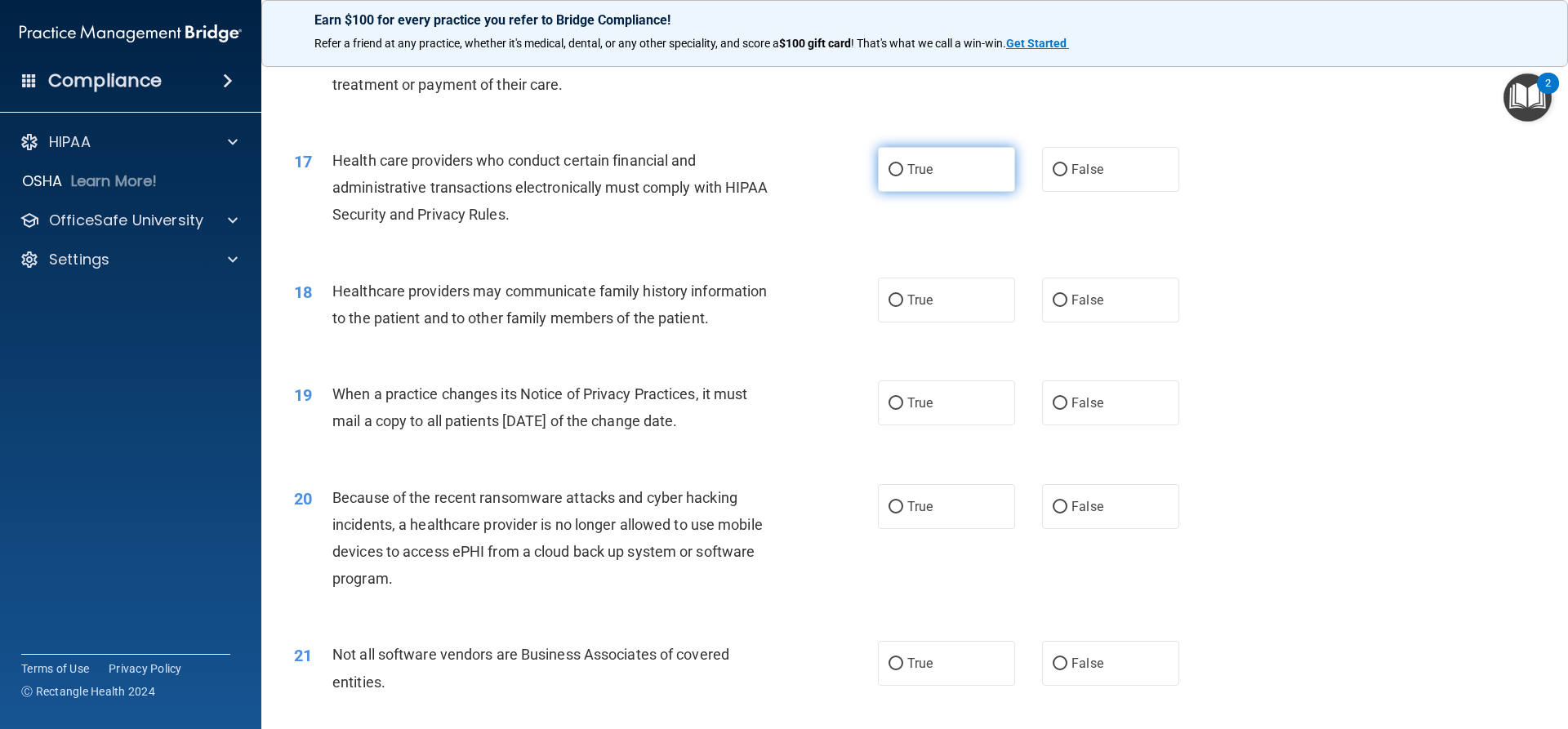
click at [922, 160] on label "True" at bounding box center [947, 169] width 137 height 45
click at [904, 164] on input "True" at bounding box center [896, 170] width 14 height 13
radio input "true"
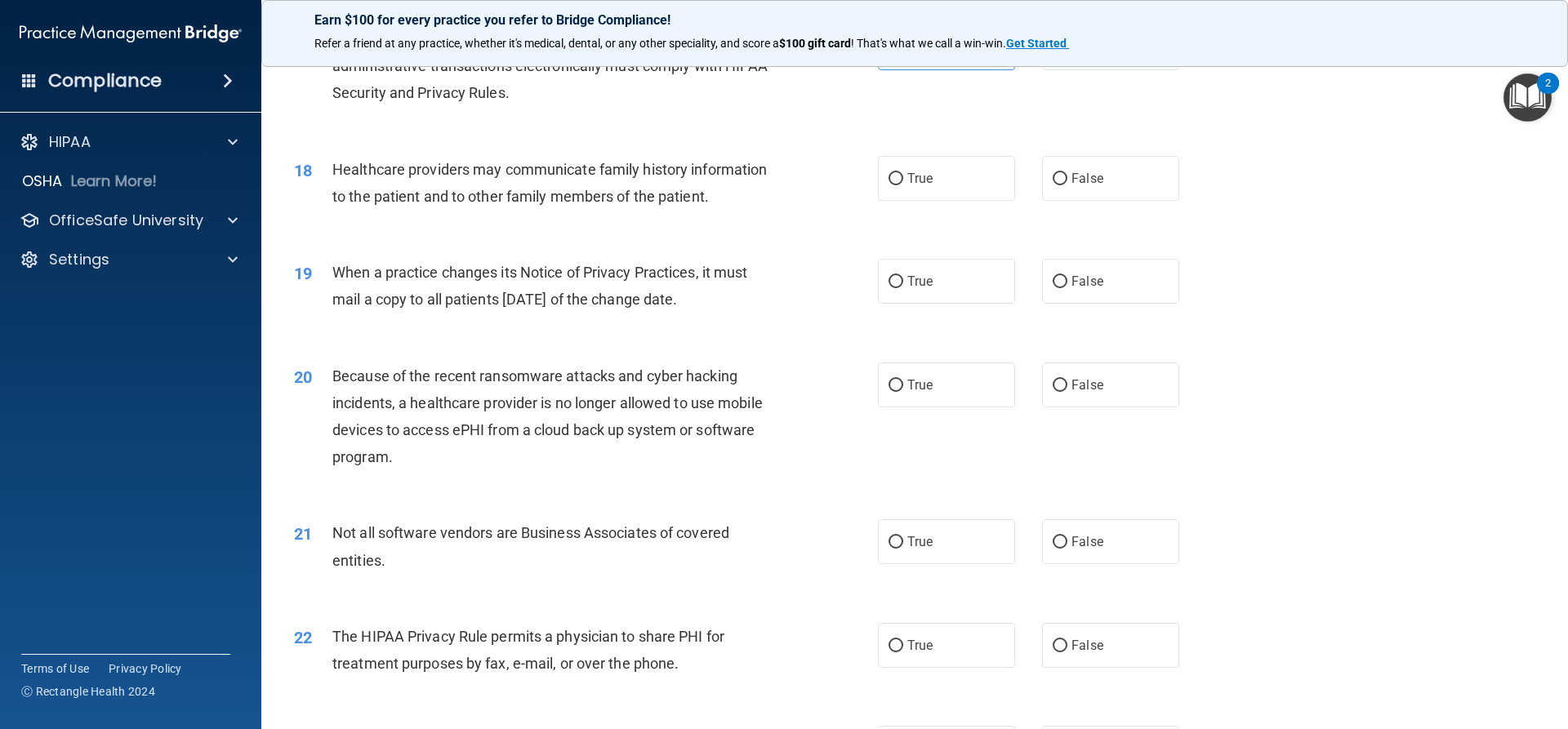
scroll to position [2123, 0]
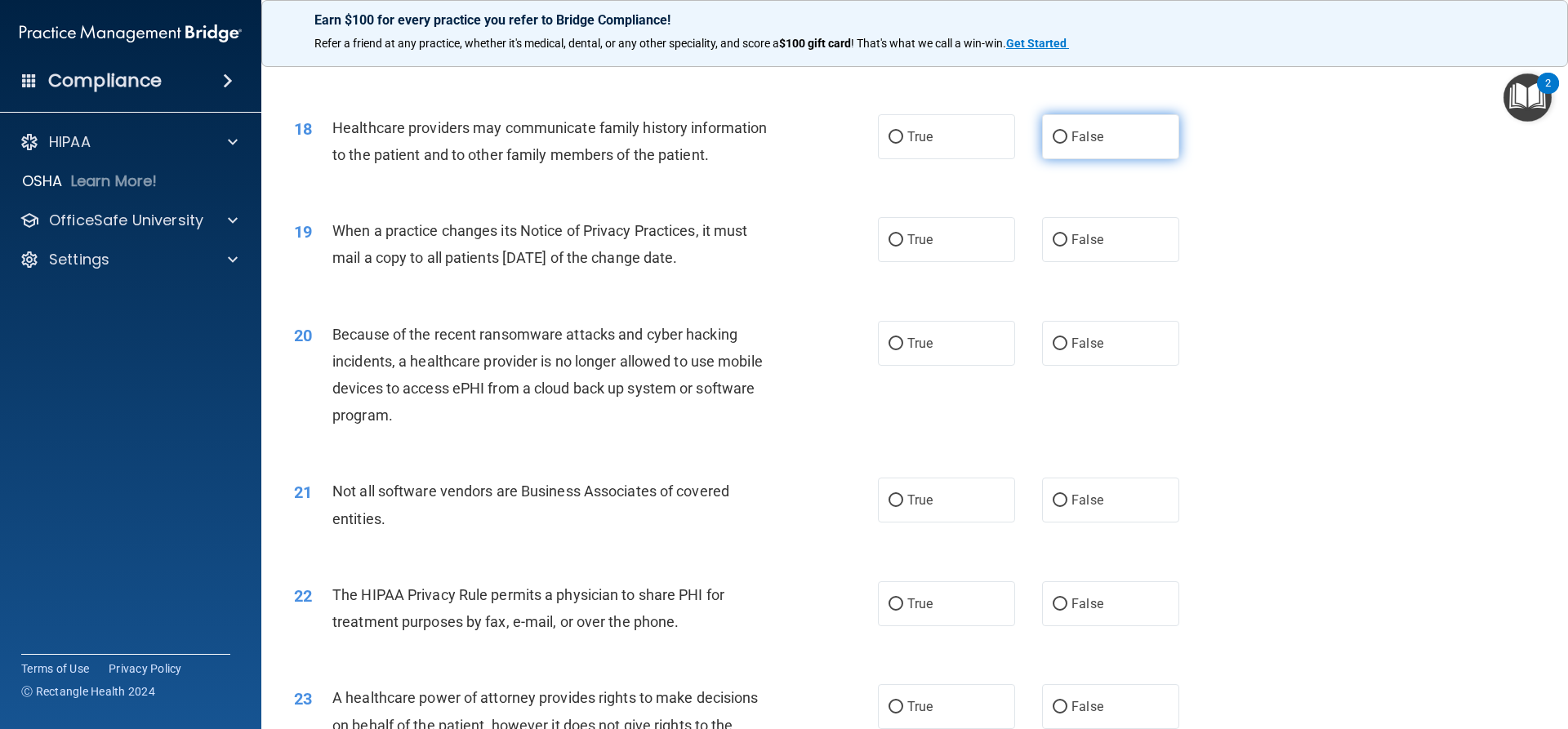
click at [1055, 147] on label "False" at bounding box center [1111, 137] width 137 height 45
click at [1055, 144] on input "False" at bounding box center [1060, 137] width 14 height 13
radio input "true"
click at [1078, 238] on span "False" at bounding box center [1087, 240] width 32 height 15
click at [1068, 238] on input "False" at bounding box center [1060, 240] width 14 height 13
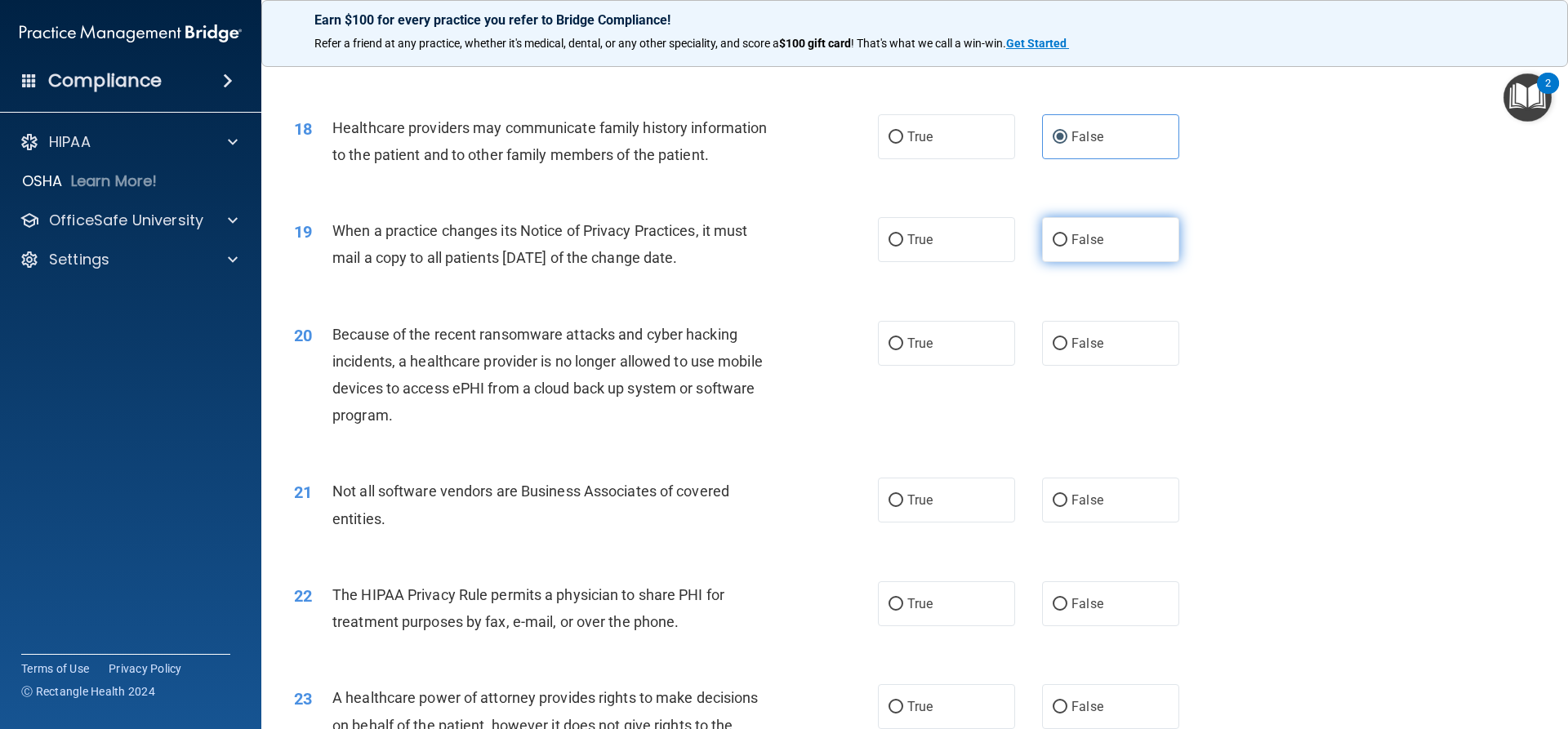
radio input "true"
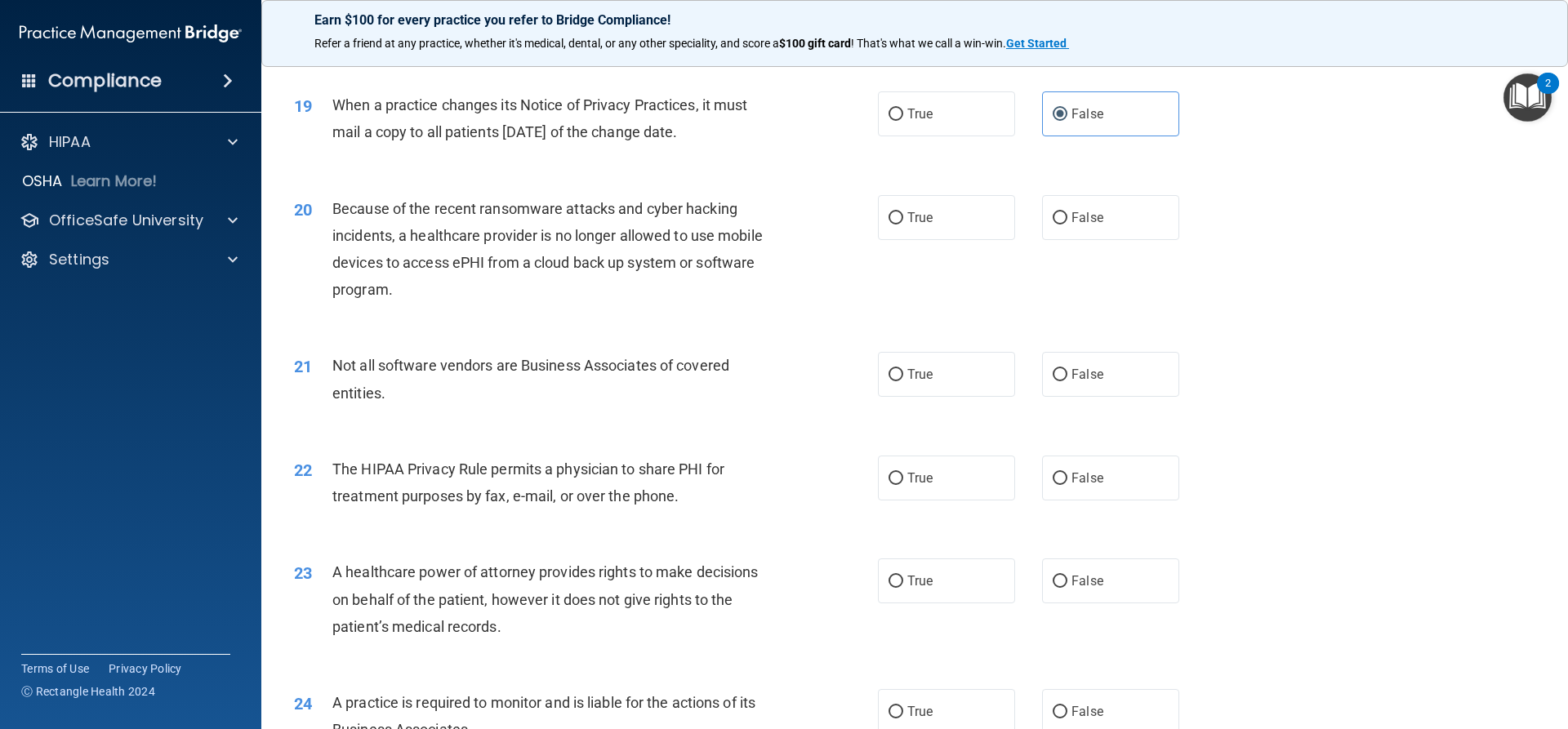
scroll to position [2287, 0]
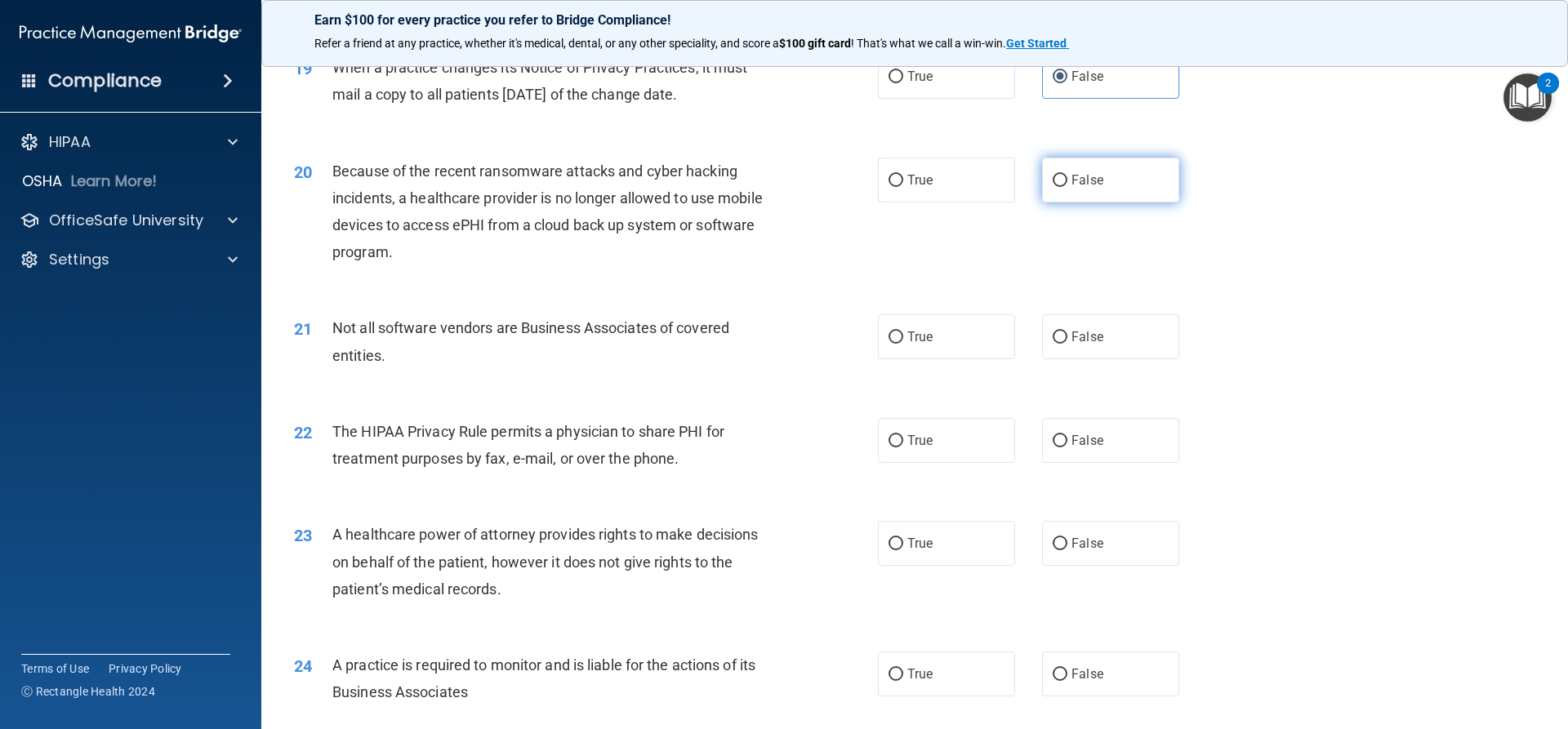
click at [1139, 194] on label "False" at bounding box center [1111, 179] width 137 height 45
click at [1068, 187] on input "False" at bounding box center [1060, 180] width 14 height 13
radio input "true"
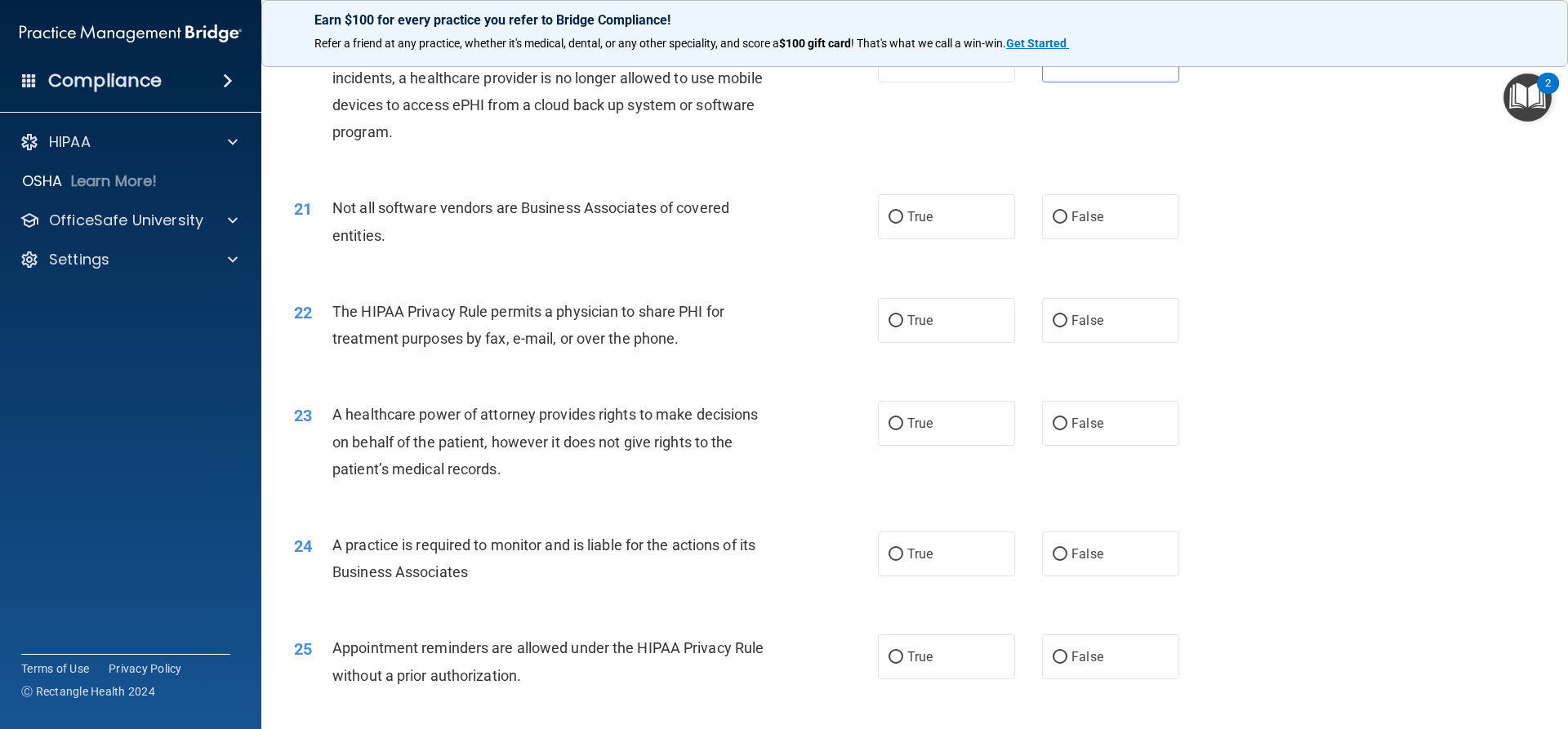
scroll to position [2450, 0]
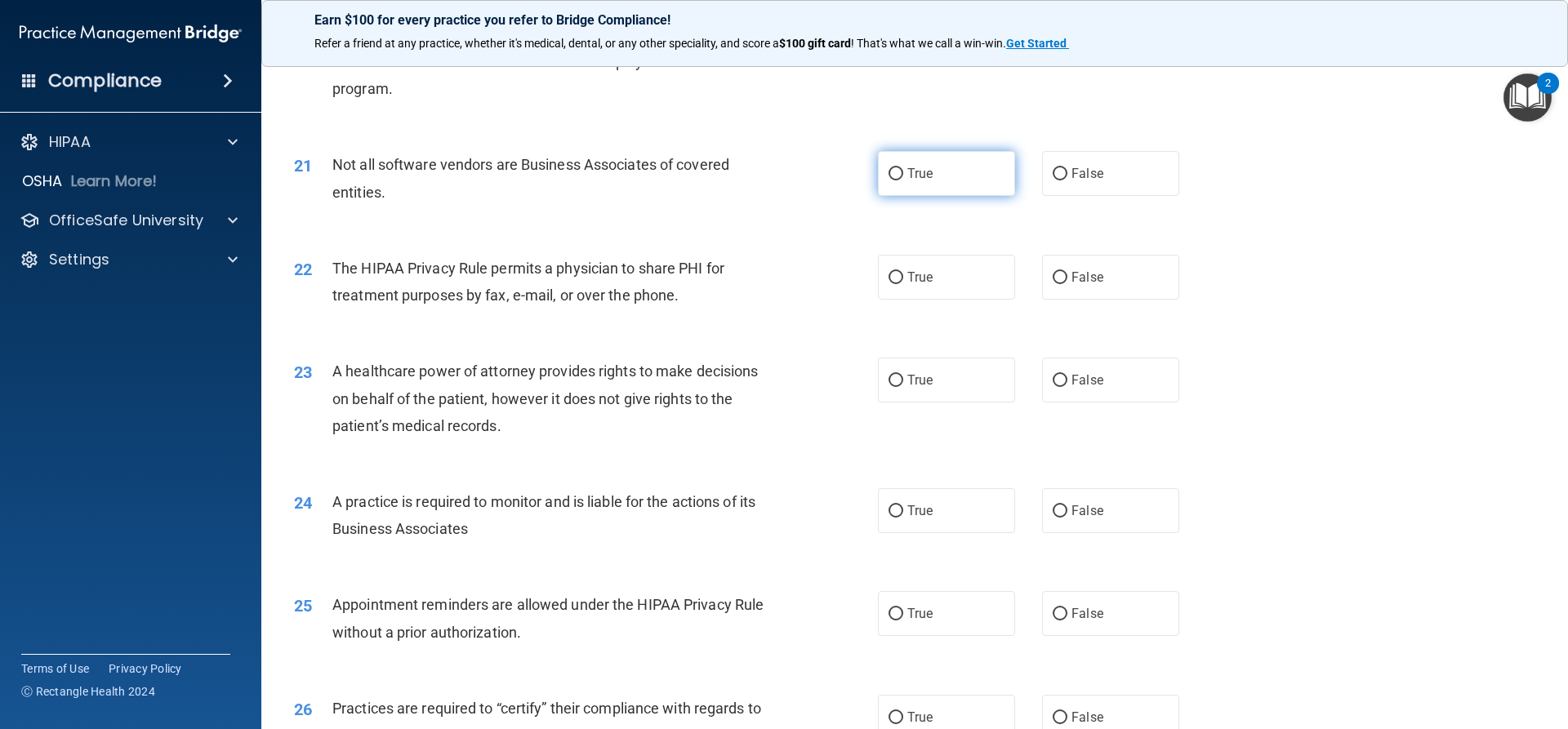
click at [922, 179] on span "True" at bounding box center [920, 174] width 25 height 15
click at [904, 179] on input "True" at bounding box center [896, 175] width 14 height 13
radio input "true"
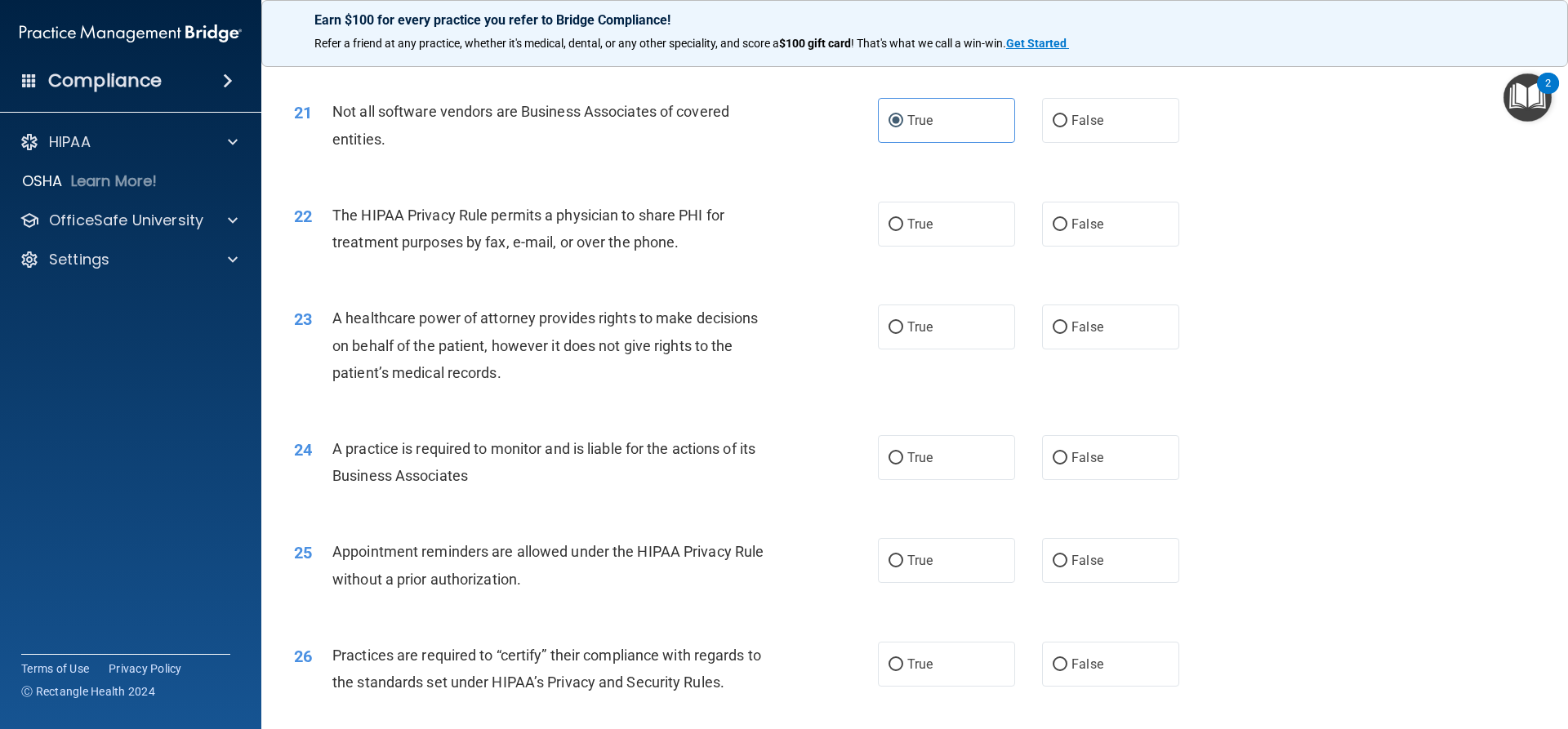
scroll to position [2532, 0]
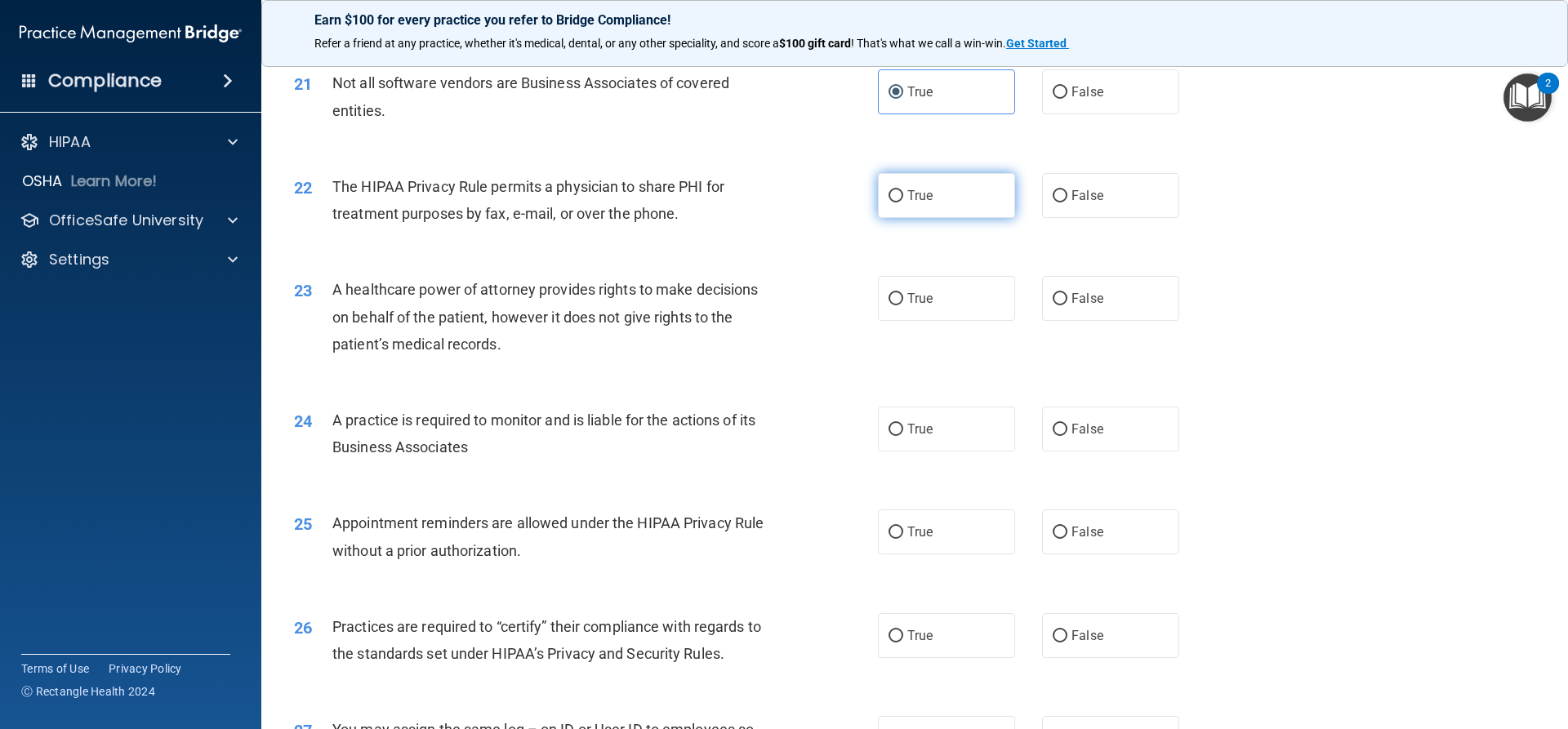
click at [922, 207] on label "True" at bounding box center [947, 196] width 137 height 45
click at [904, 202] on input "True" at bounding box center [896, 196] width 14 height 13
radio input "true"
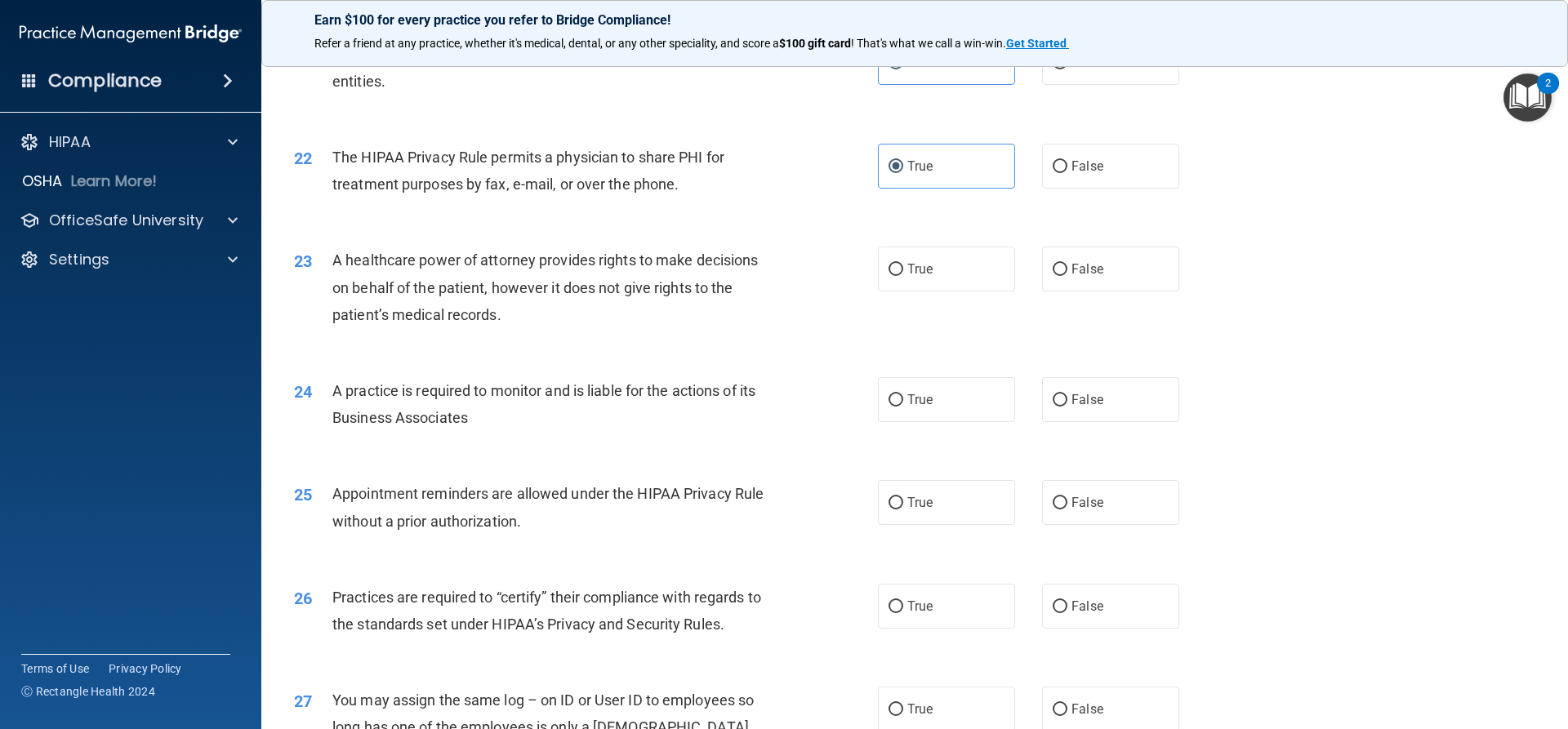
scroll to position [2614, 0]
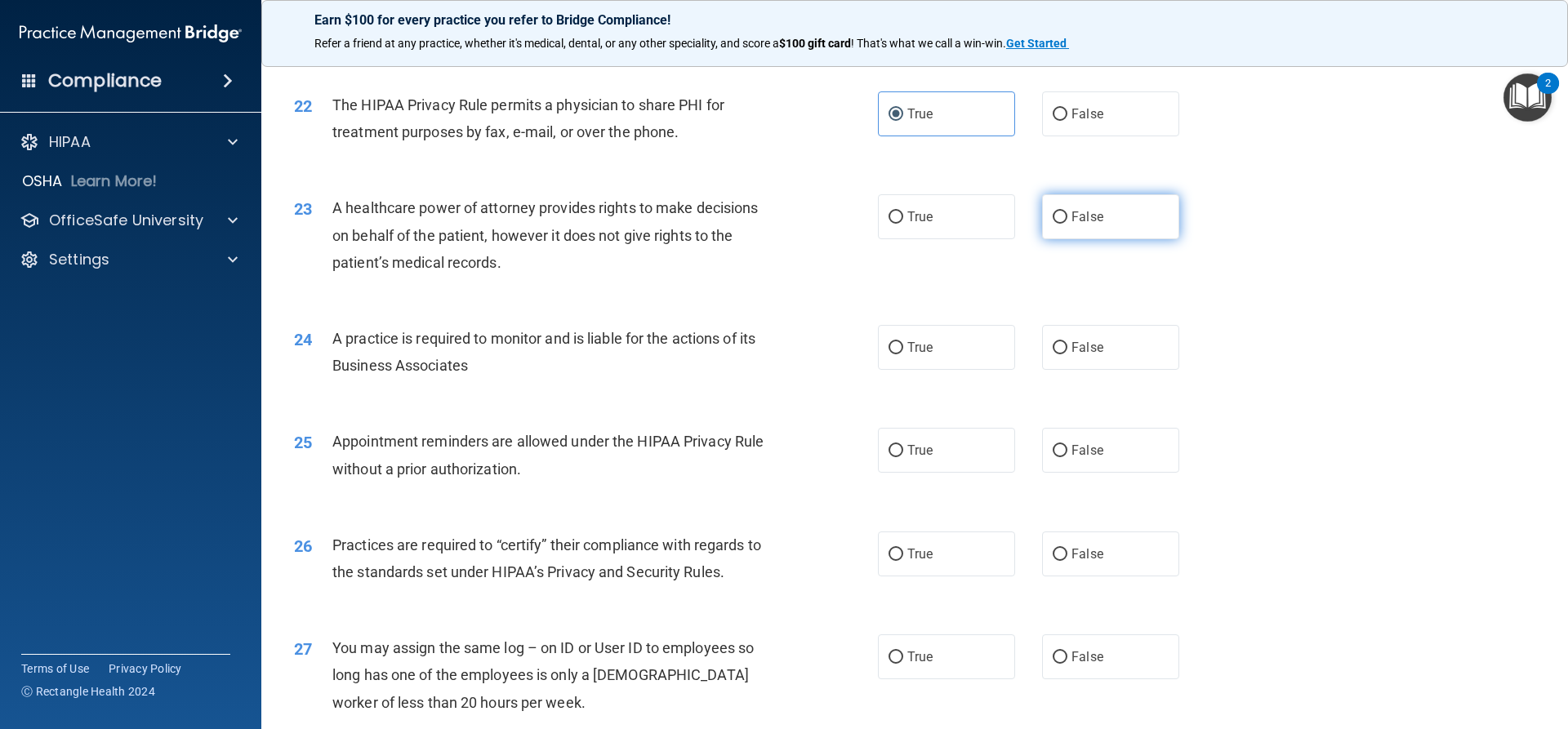
click at [1050, 232] on label "False" at bounding box center [1111, 217] width 137 height 45
click at [1053, 224] on input "False" at bounding box center [1060, 217] width 14 height 13
radio input "true"
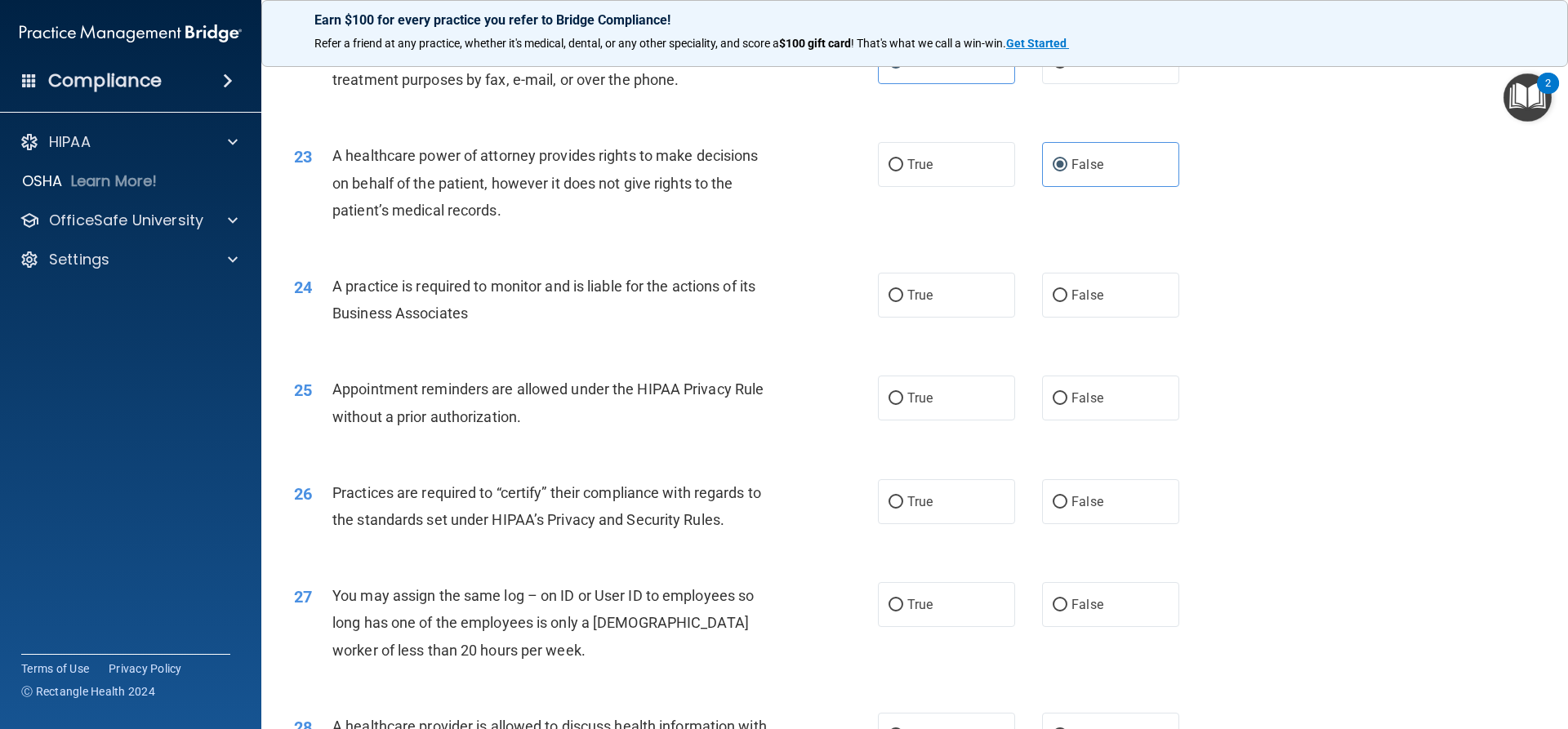
scroll to position [2695, 0]
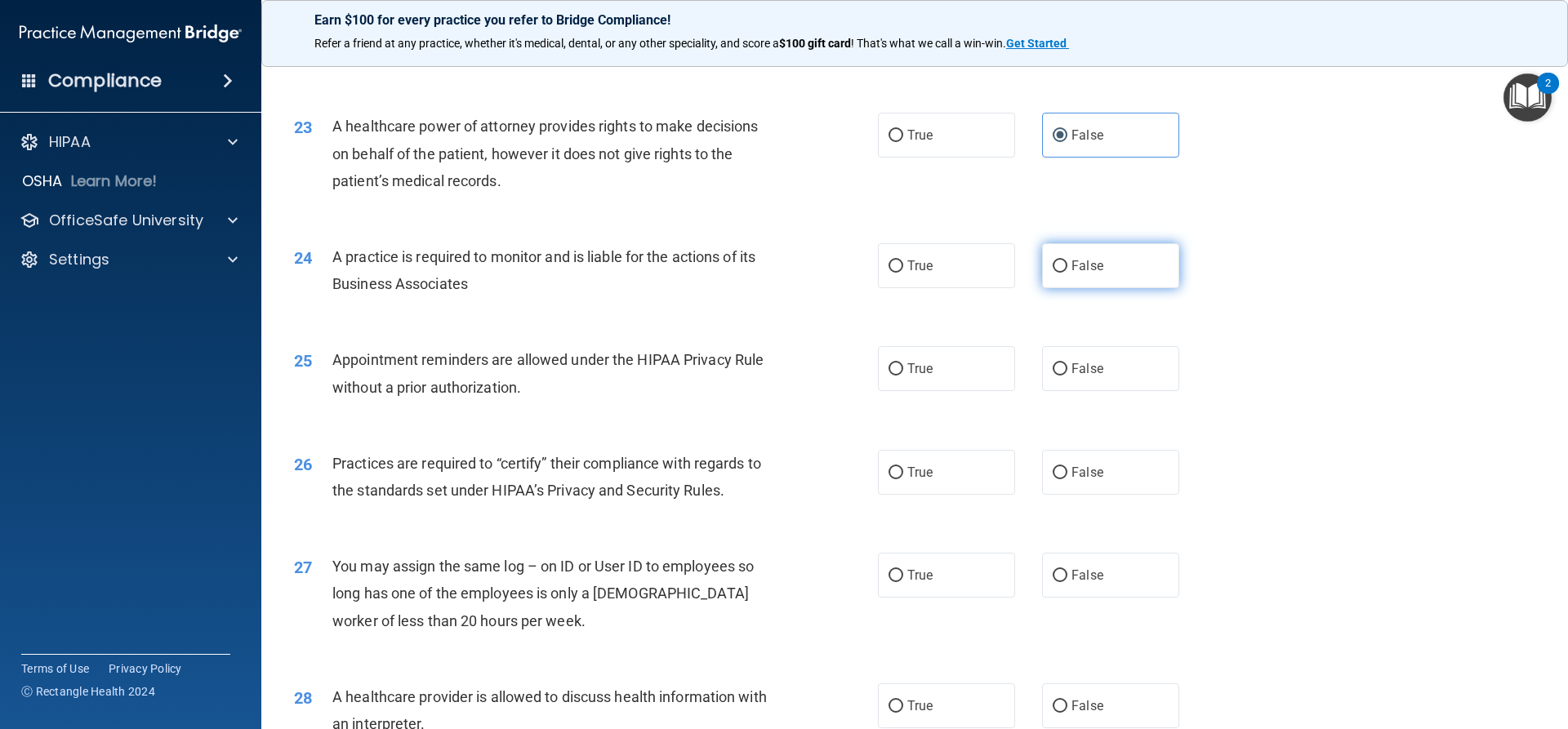
click at [1079, 278] on label "False" at bounding box center [1111, 265] width 137 height 45
click at [1068, 273] on input "False" at bounding box center [1060, 266] width 14 height 13
radio input "true"
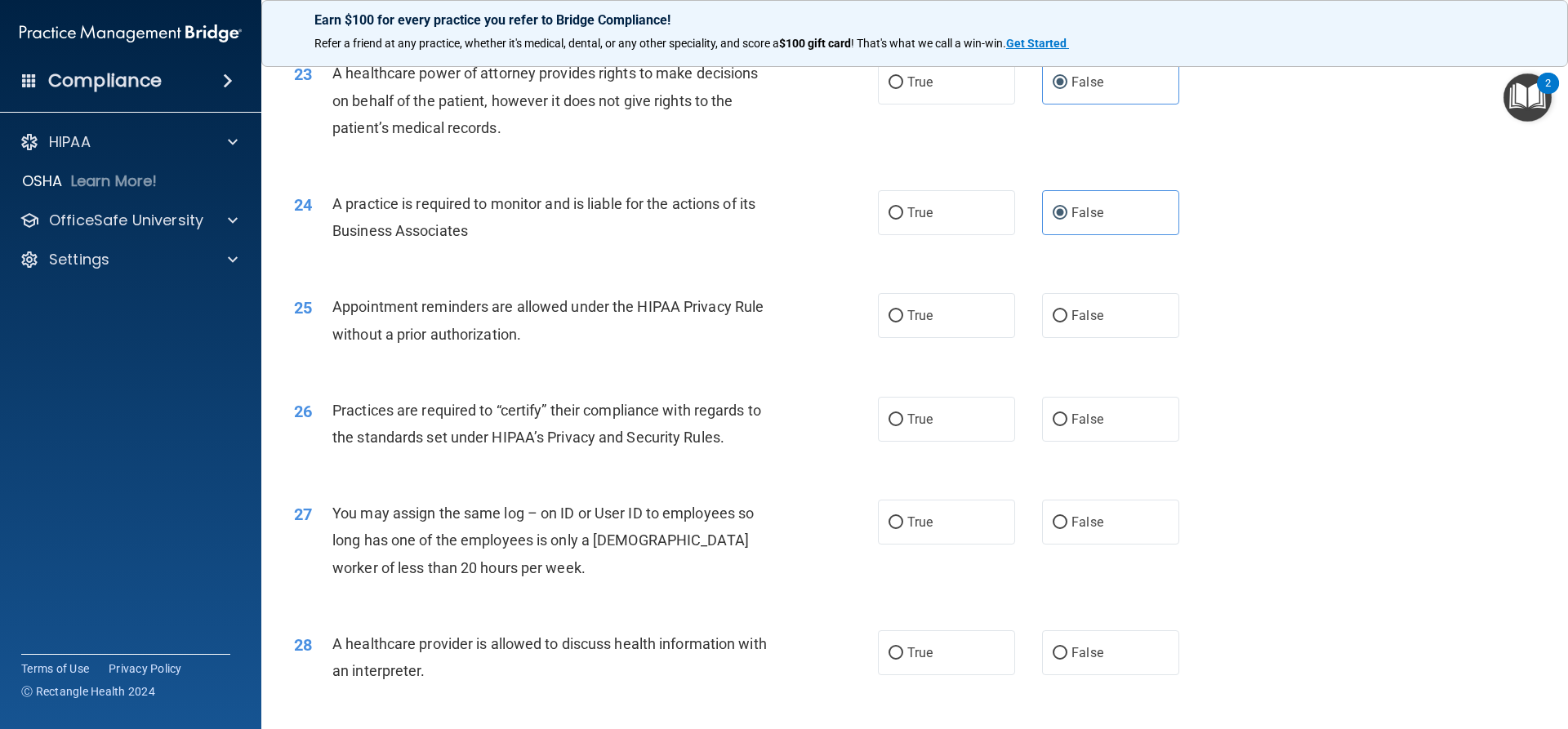
scroll to position [2777, 0]
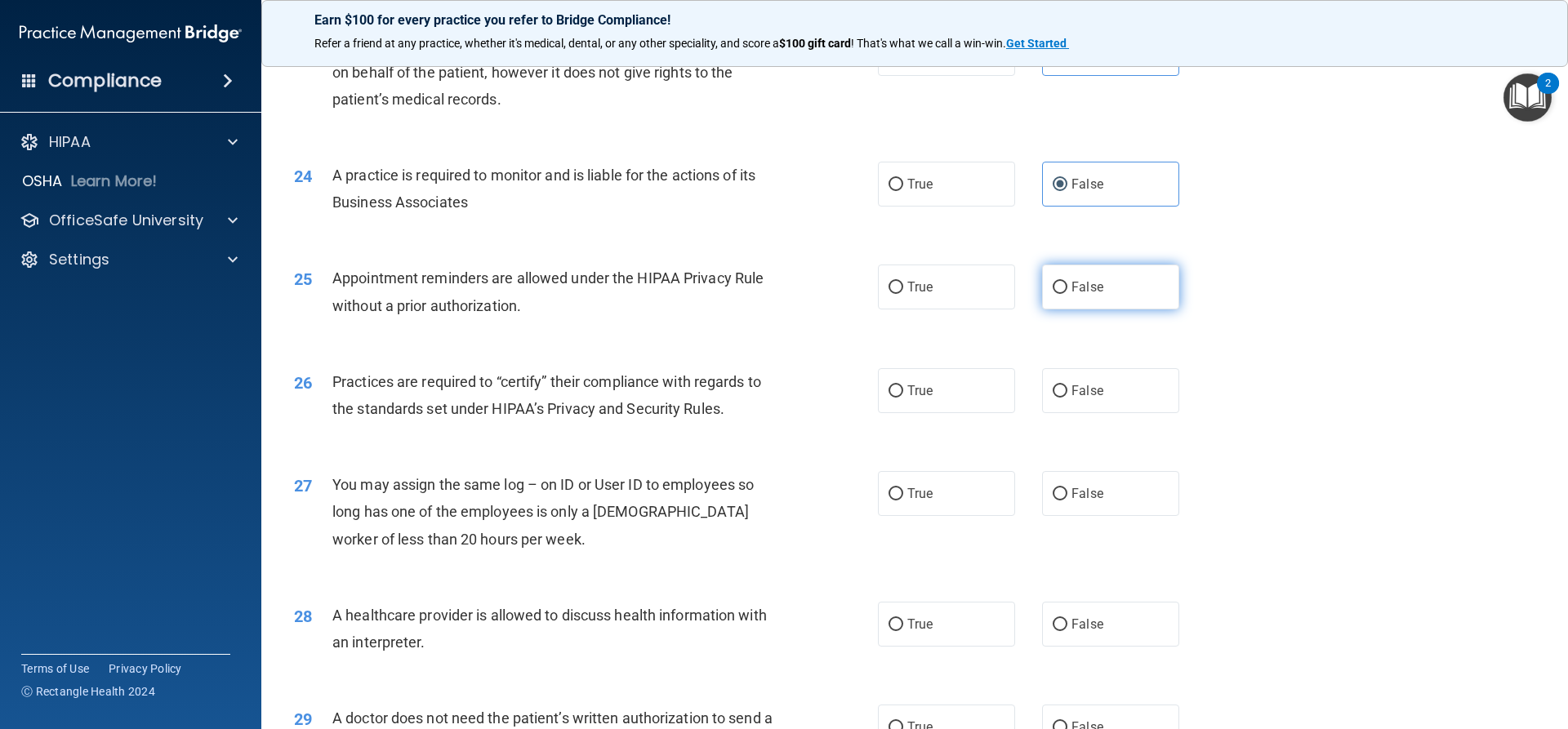
click at [1042, 296] on label "False" at bounding box center [1111, 286] width 137 height 45
click at [1053, 294] on input "False" at bounding box center [1060, 287] width 14 height 13
radio input "true"
click at [964, 281] on label "True" at bounding box center [947, 286] width 137 height 45
click at [904, 282] on input "True" at bounding box center [896, 287] width 14 height 13
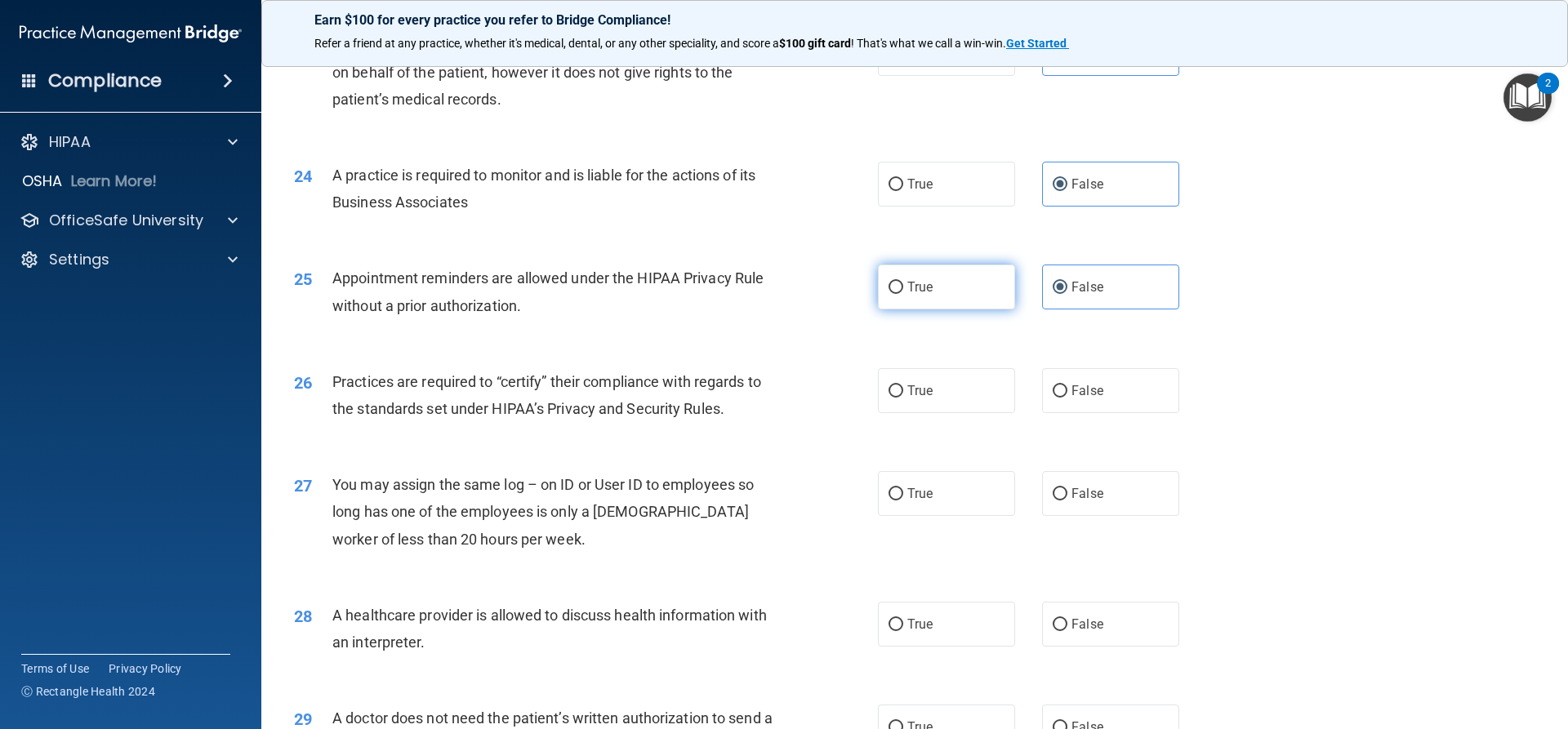
radio input "true"
radio input "false"
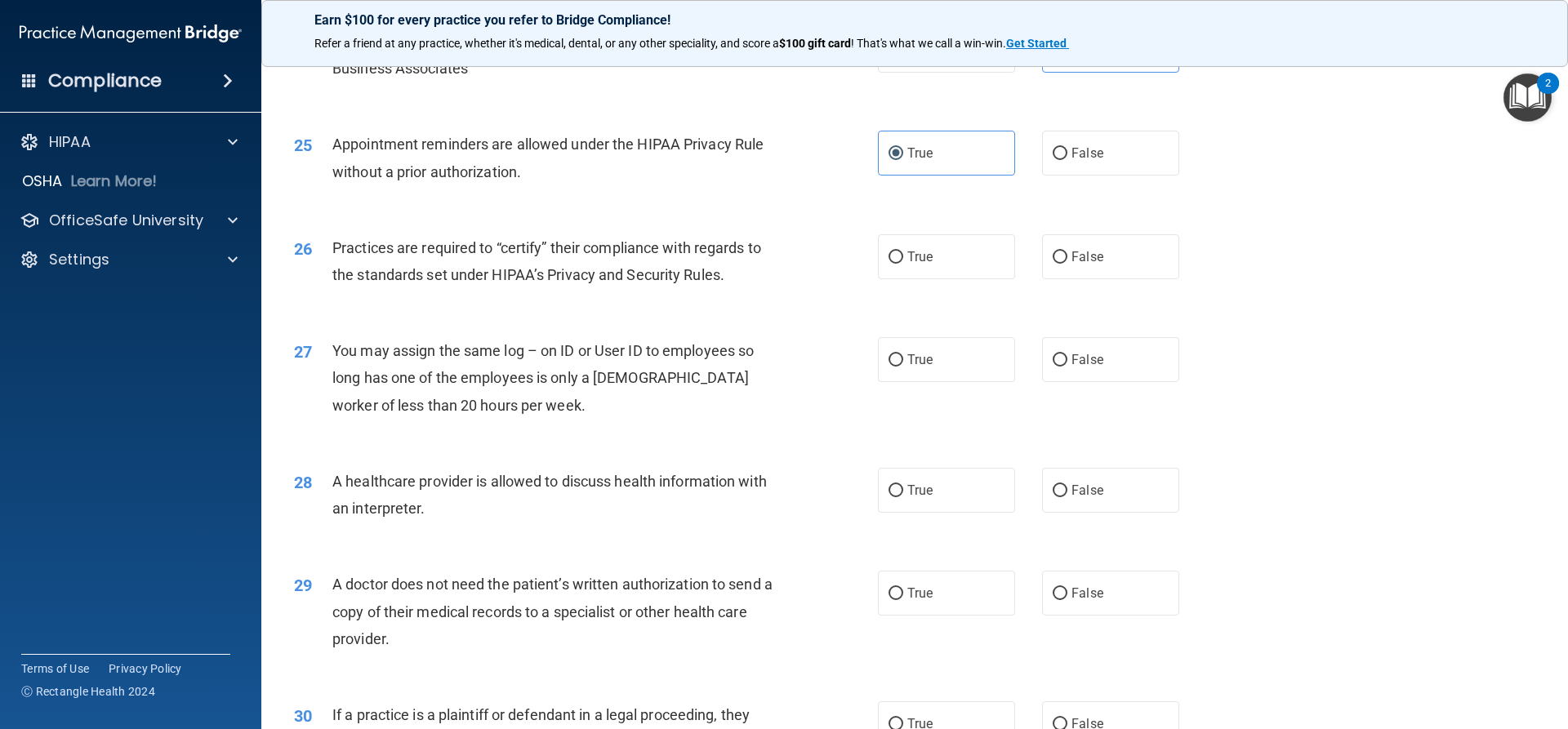
scroll to position [2941, 0]
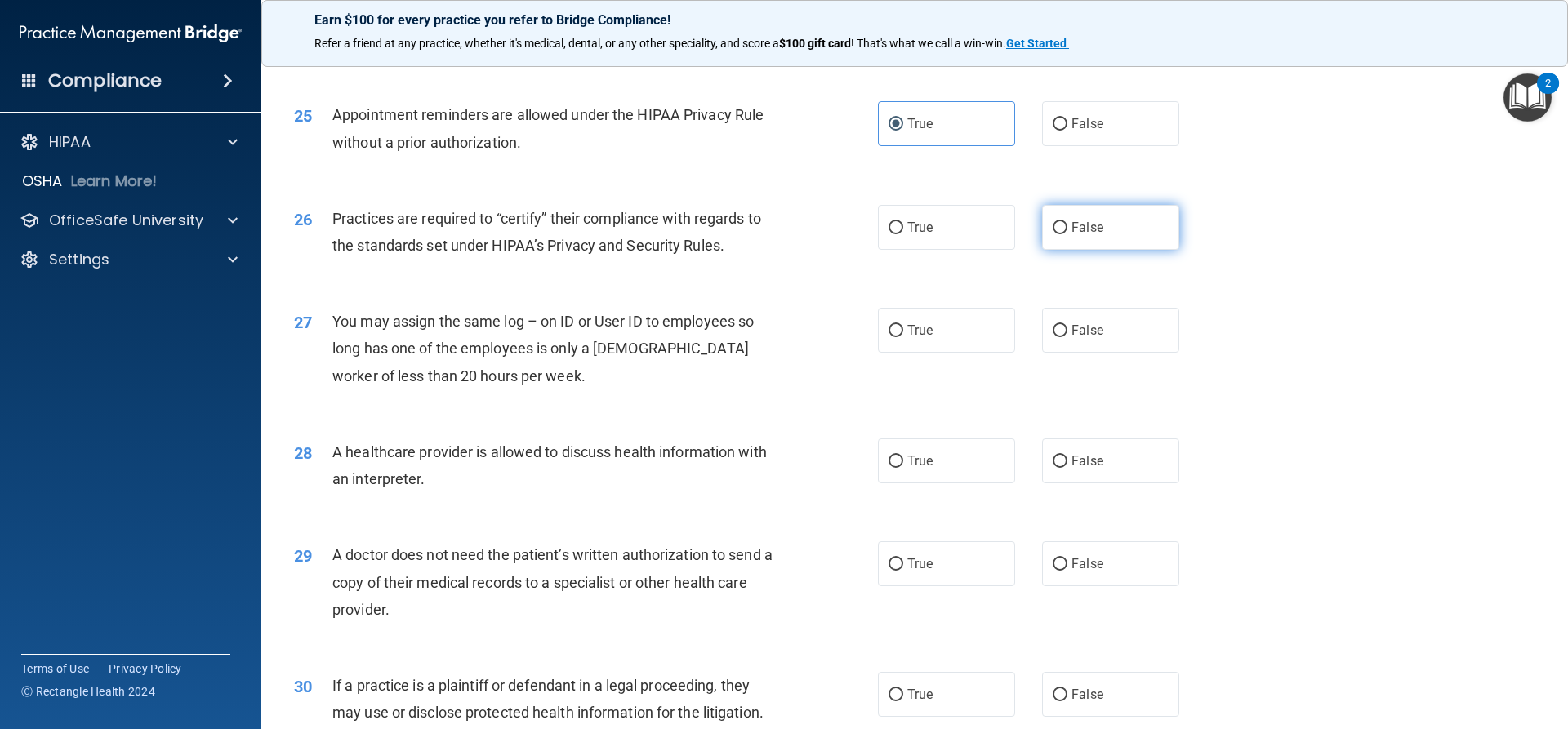
click at [1084, 232] on span "False" at bounding box center [1087, 228] width 32 height 15
click at [1068, 232] on input "False" at bounding box center [1060, 228] width 14 height 13
radio input "true"
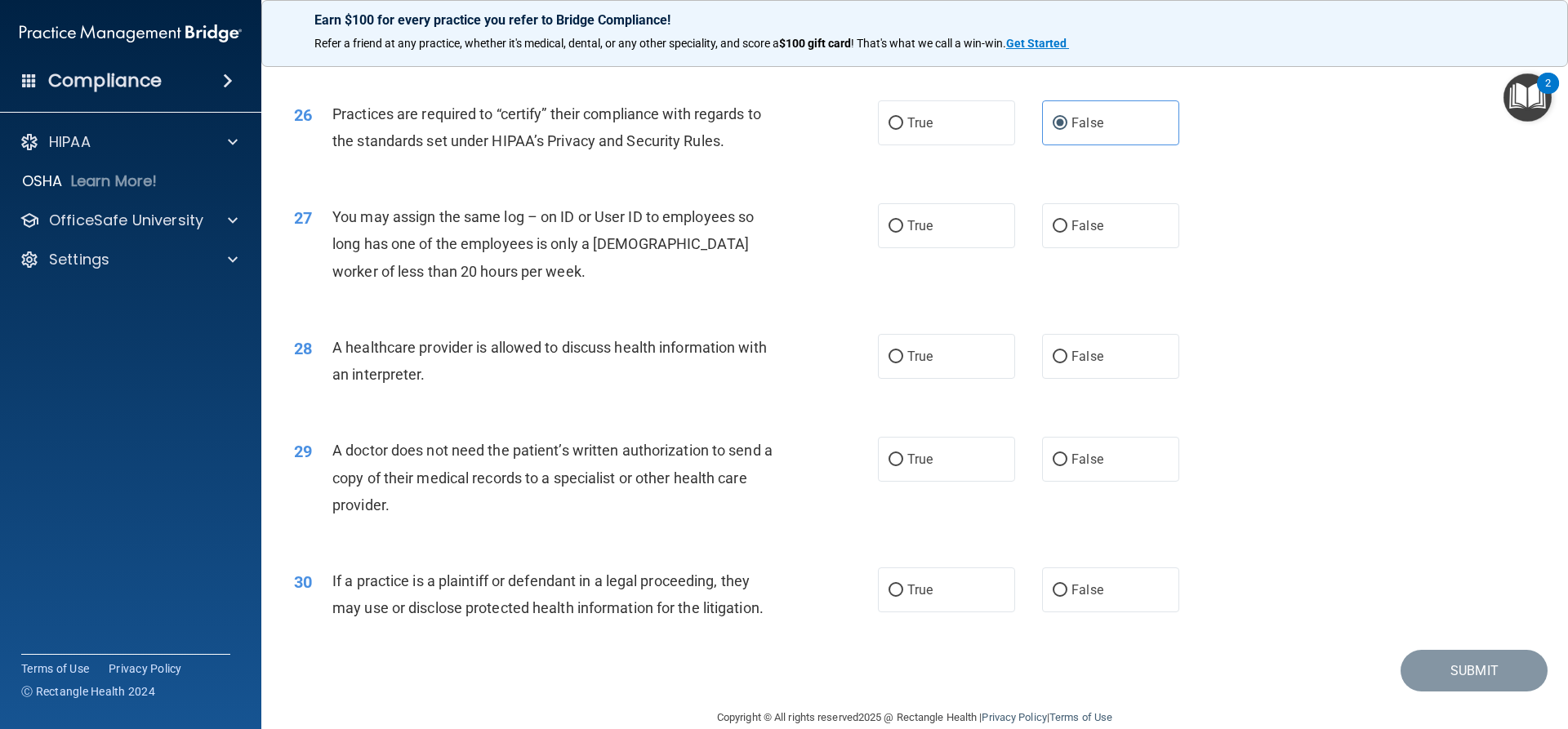
scroll to position [3073, 0]
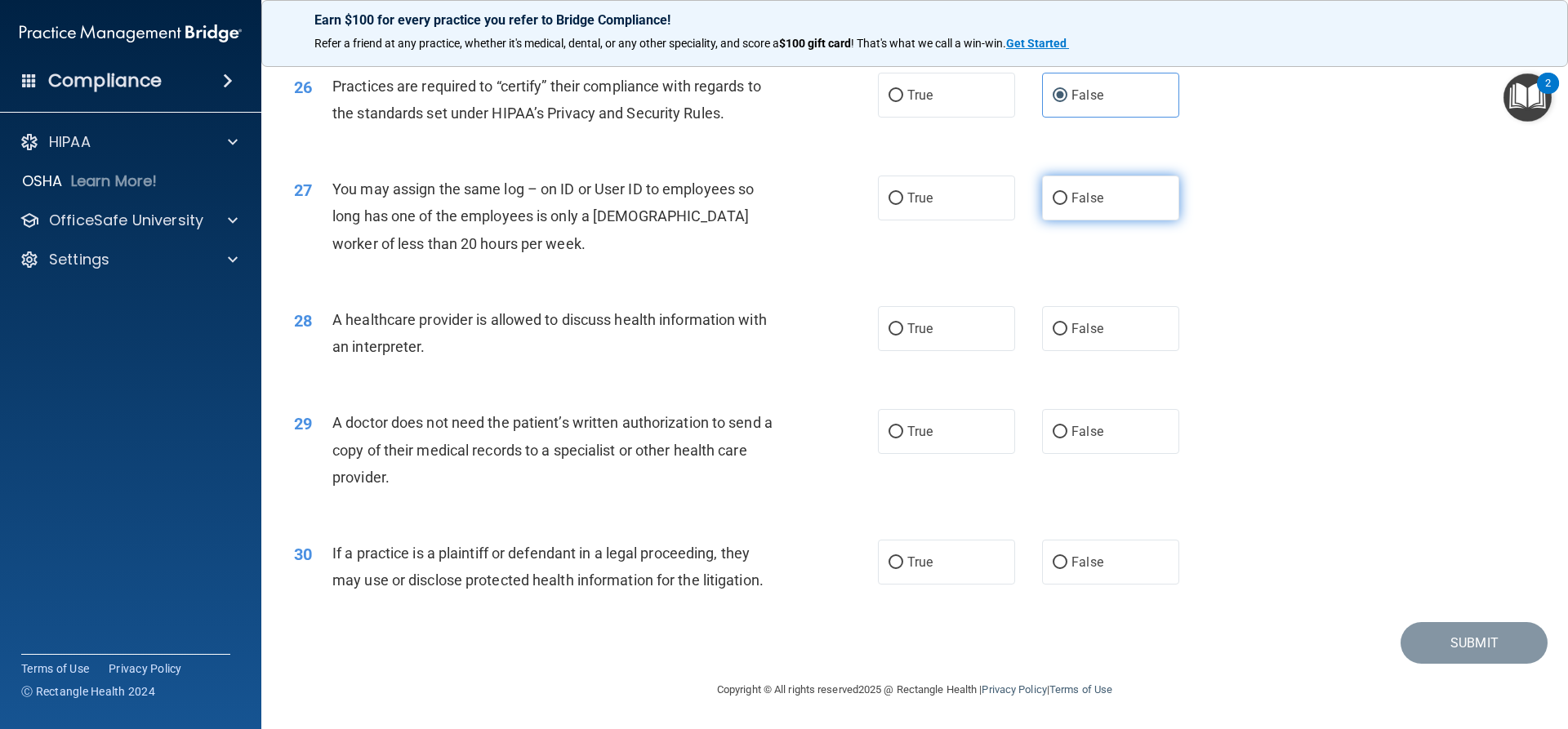
click at [1105, 196] on label "False" at bounding box center [1111, 198] width 137 height 45
click at [1068, 196] on input "False" at bounding box center [1060, 199] width 14 height 13
radio input "true"
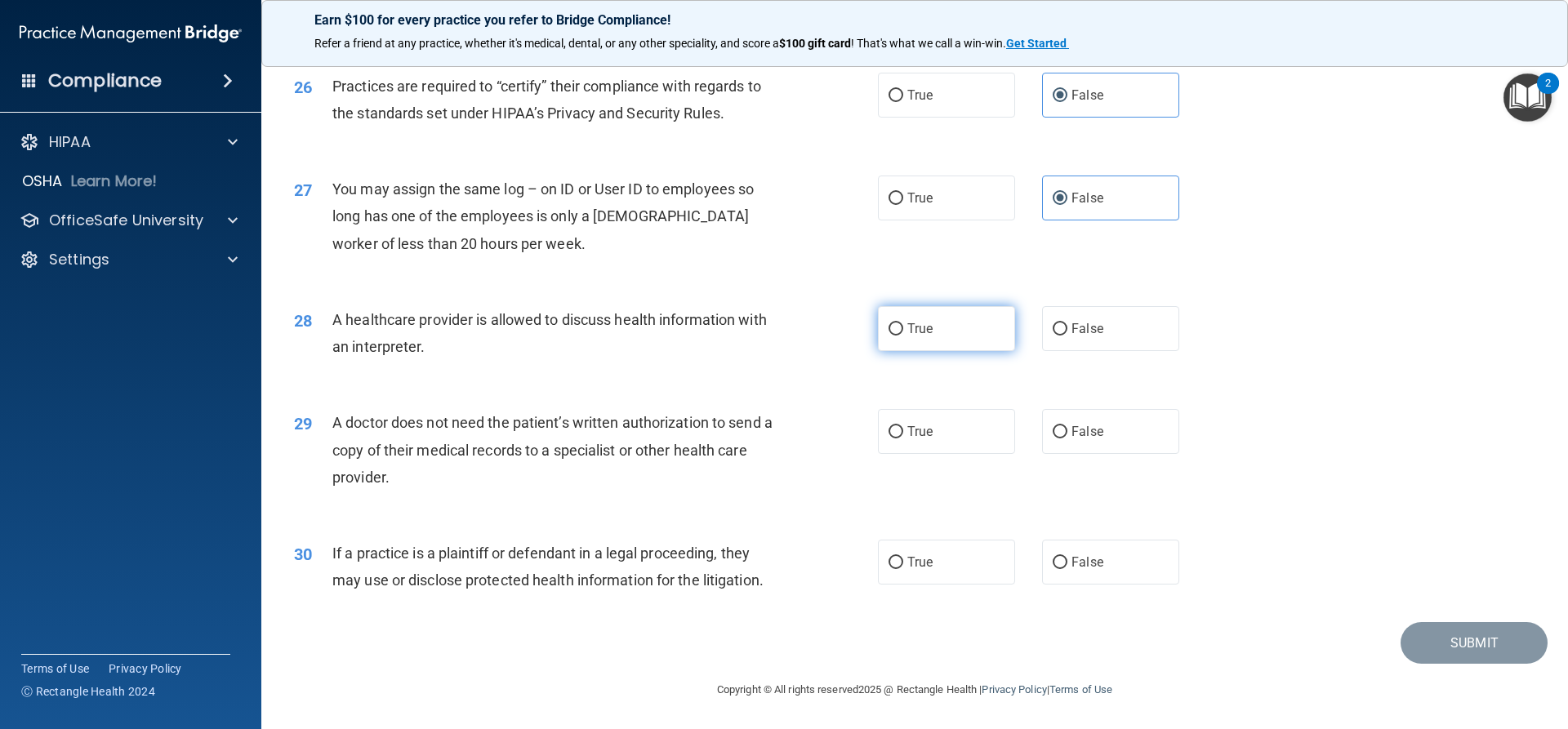
click at [910, 345] on label "True" at bounding box center [947, 329] width 137 height 45
click at [904, 336] on input "True" at bounding box center [896, 329] width 14 height 13
radio input "true"
click at [969, 433] on label "True" at bounding box center [947, 431] width 137 height 45
click at [904, 433] on input "True" at bounding box center [896, 432] width 14 height 13
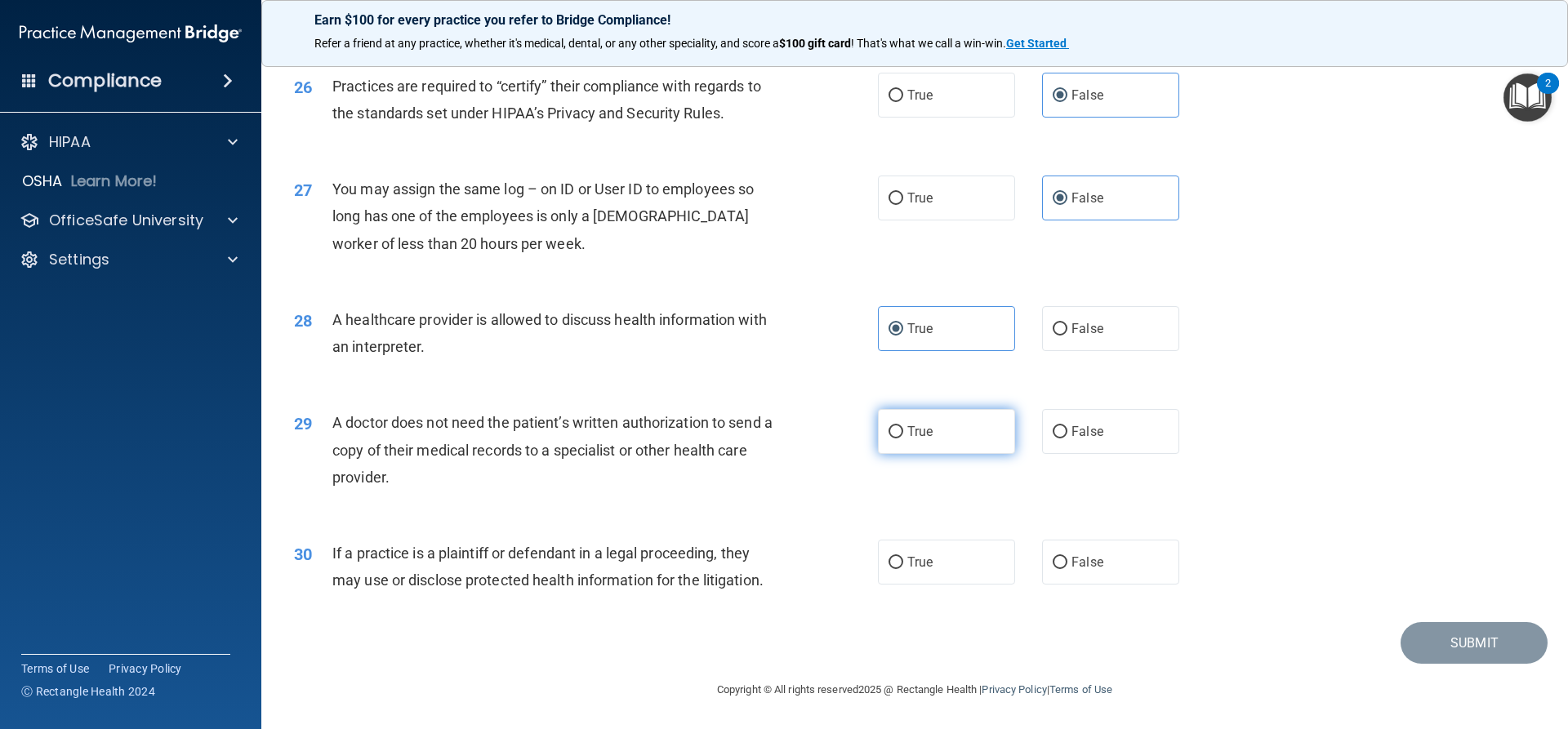
radio input "true"
click at [995, 563] on label "True" at bounding box center [947, 562] width 137 height 45
click at [904, 563] on input "True" at bounding box center [896, 563] width 14 height 13
radio input "true"
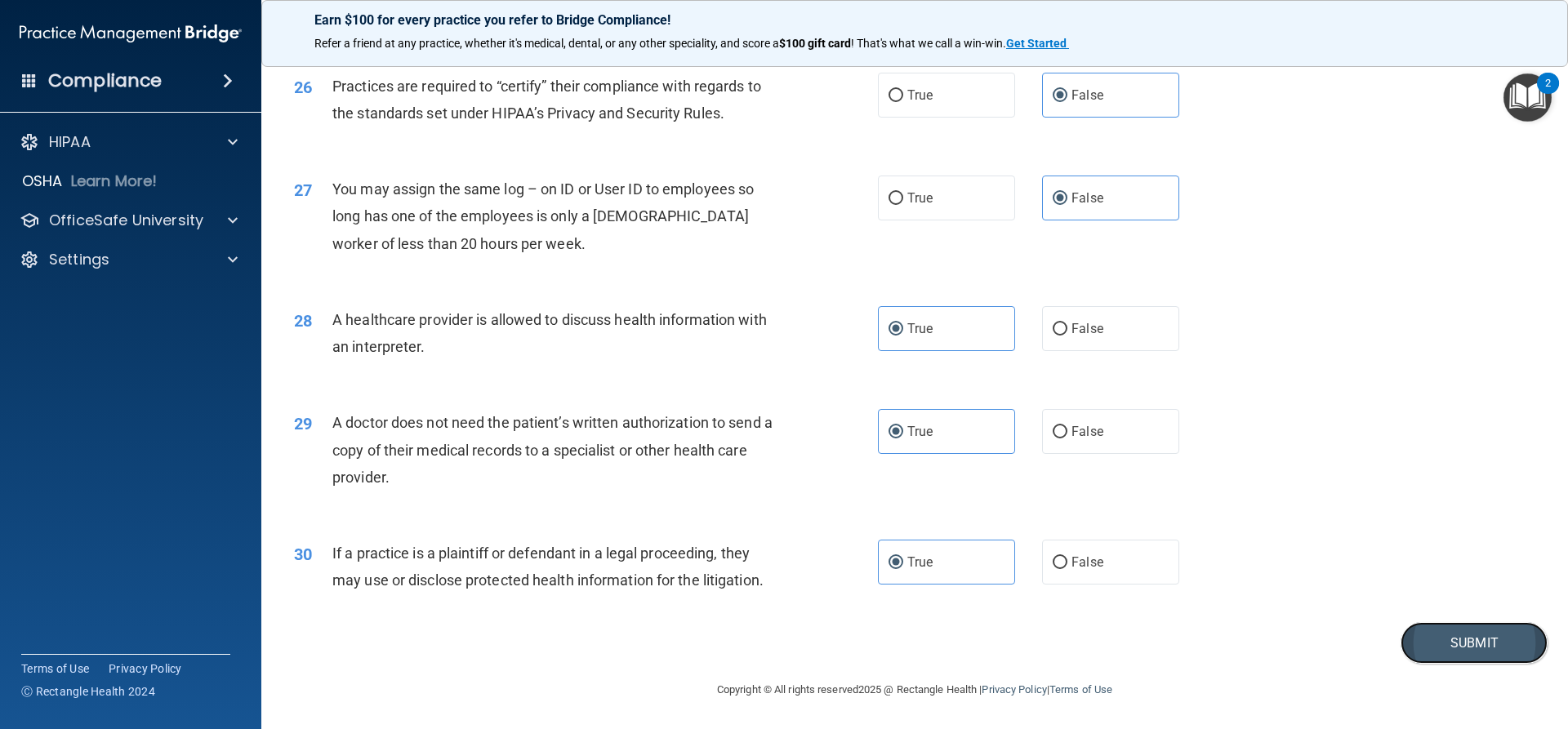
click at [1489, 649] on button "Submit" at bounding box center [1474, 642] width 147 height 41
click at [1459, 640] on button "Submit" at bounding box center [1474, 642] width 147 height 41
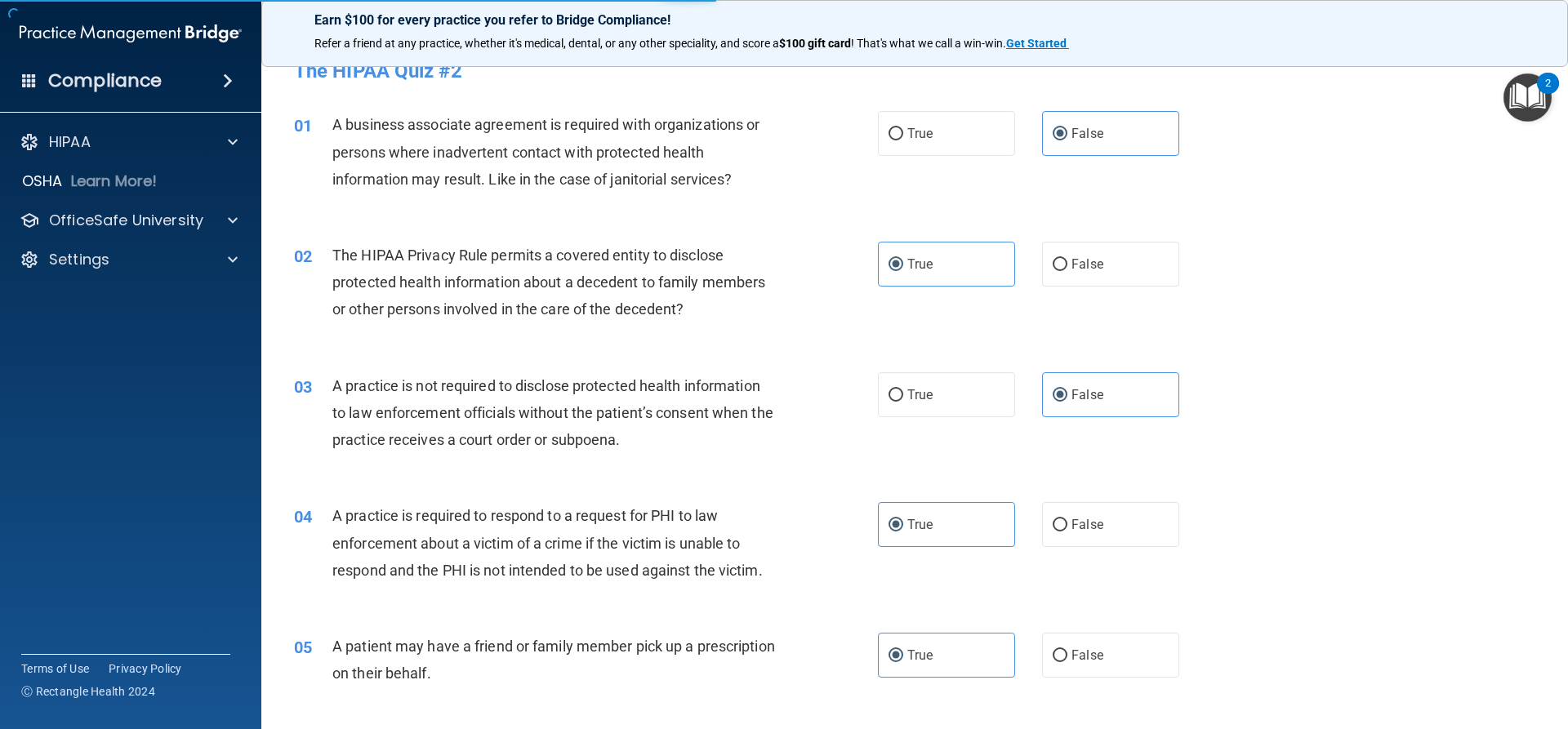
scroll to position [0, 0]
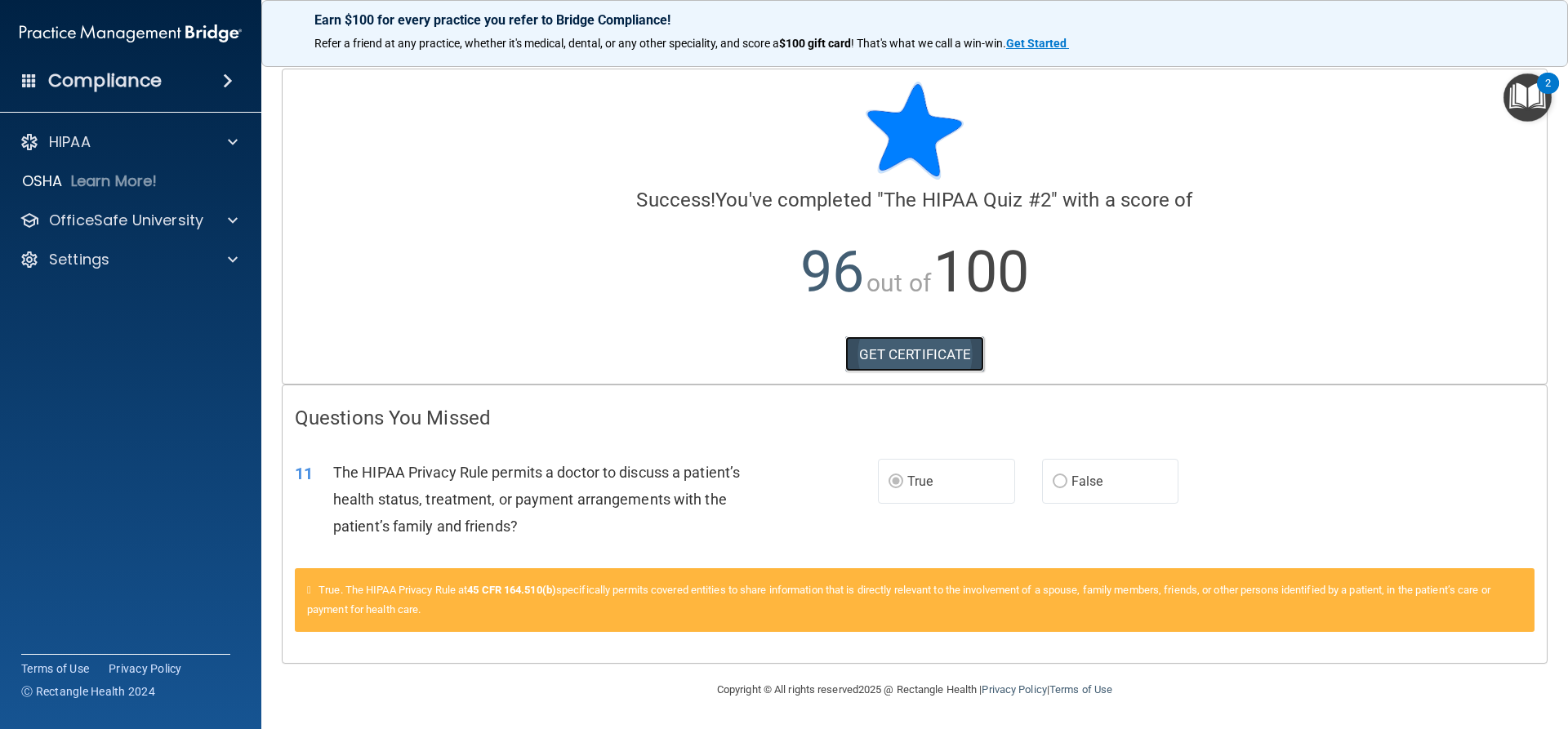
click at [935, 350] on link "GET CERTIFICATE" at bounding box center [915, 354] width 140 height 36
click at [106, 221] on p "OfficeSafe University" at bounding box center [126, 221] width 154 height 19
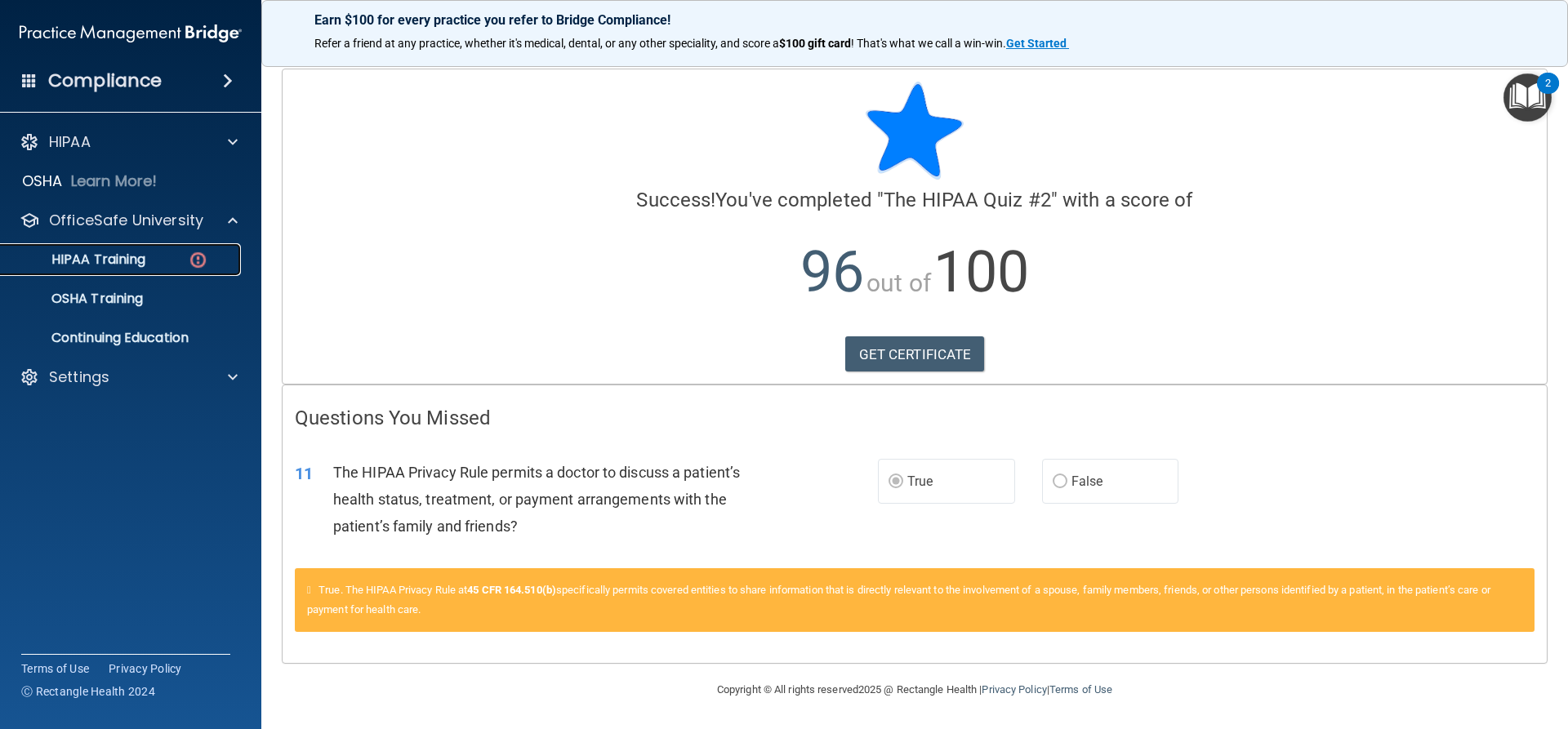
click at [104, 259] on p "HIPAA Training" at bounding box center [78, 259] width 135 height 16
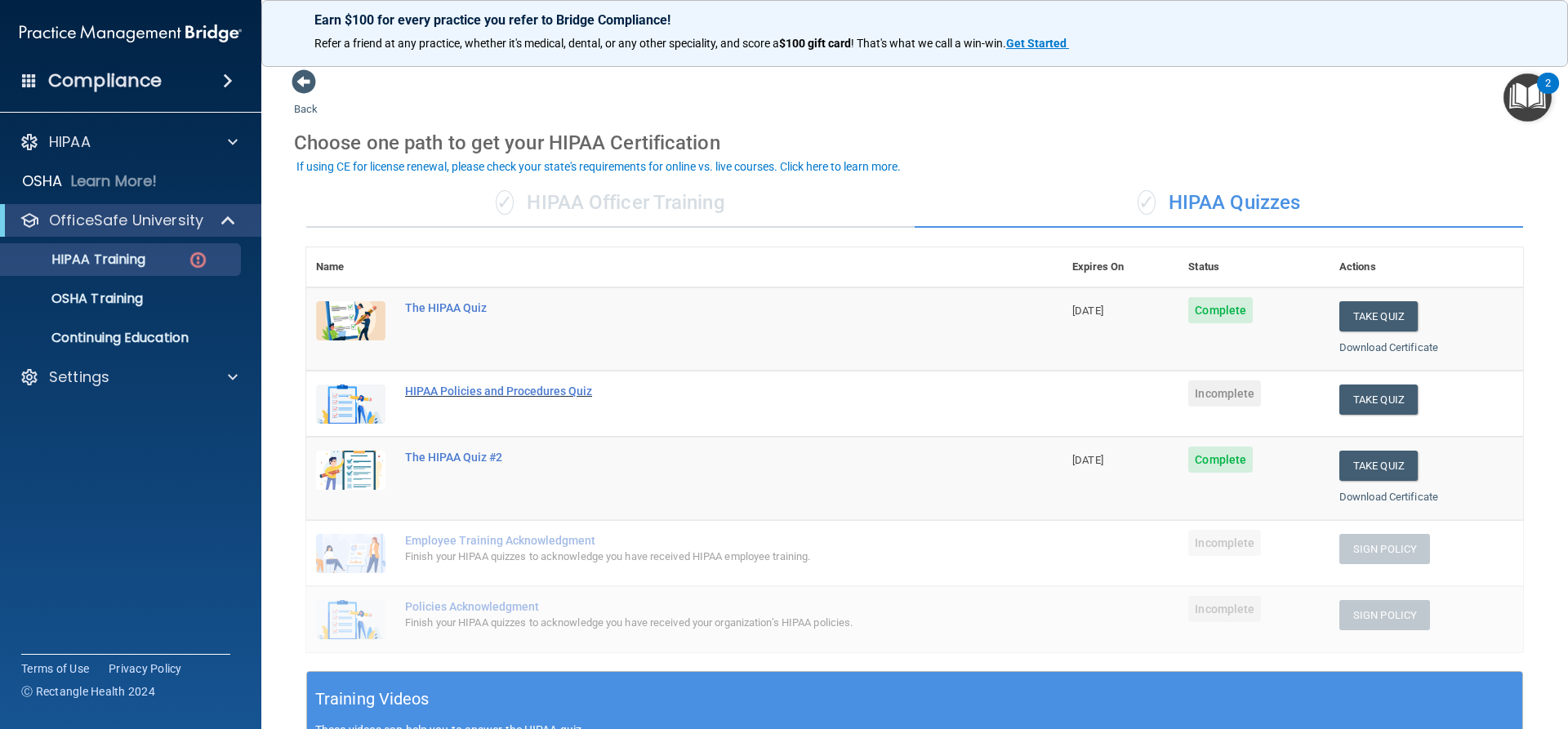
click at [469, 392] on div "HIPAA Policies and Procedures Quiz" at bounding box center [692, 392] width 576 height 14
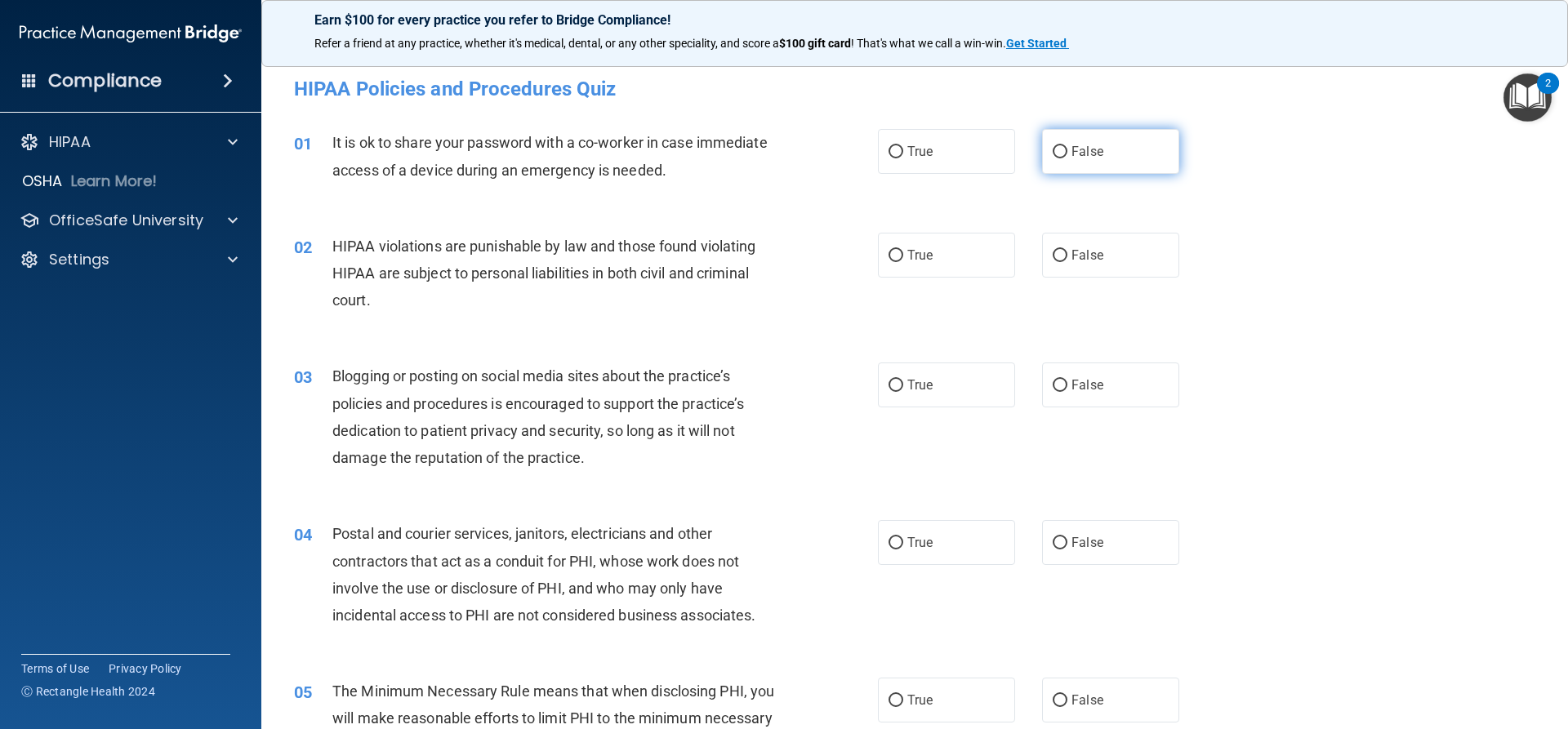
click at [1061, 152] on label "False" at bounding box center [1111, 151] width 137 height 45
click at [1061, 152] on input "False" at bounding box center [1060, 152] width 14 height 13
radio input "true"
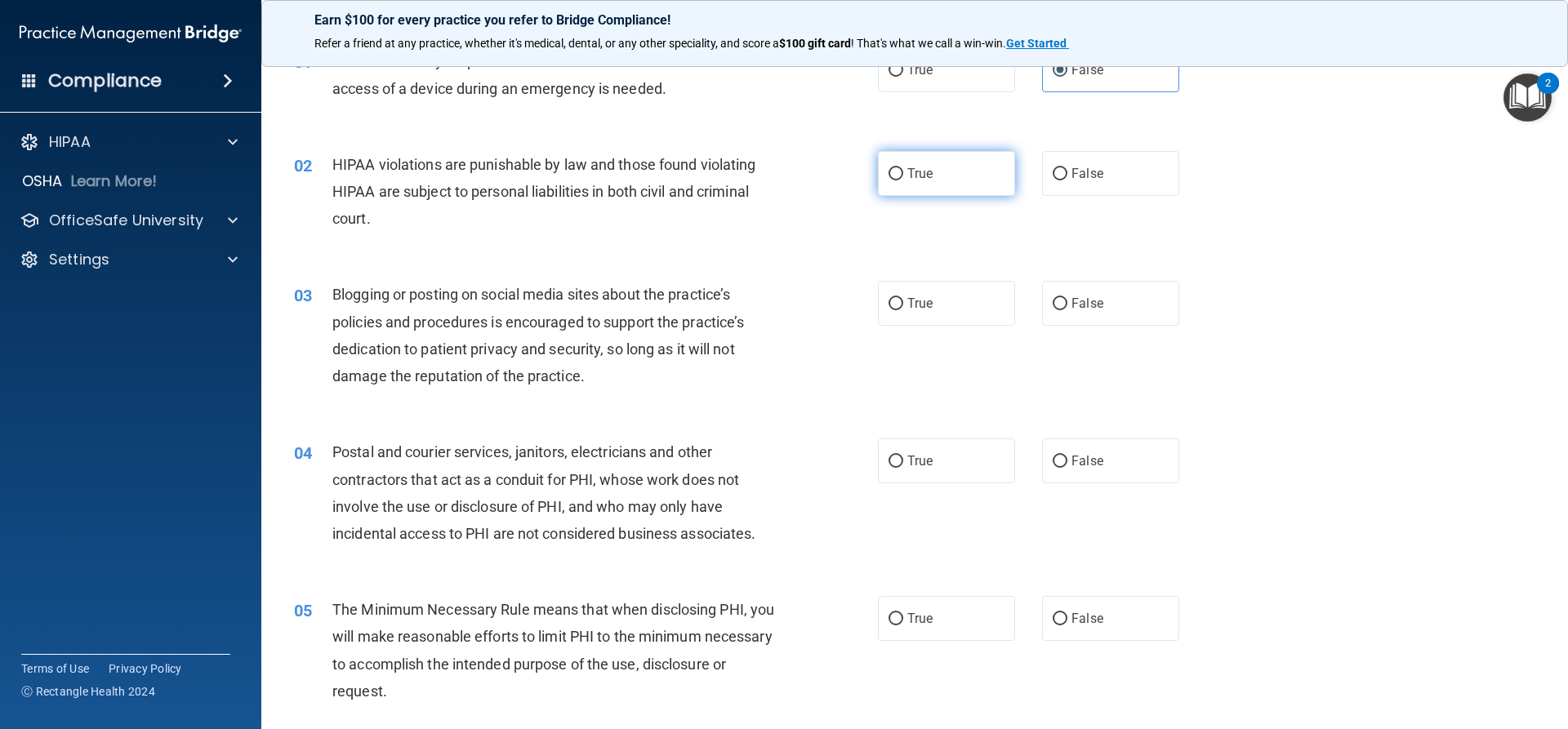
click at [919, 168] on span "True" at bounding box center [920, 174] width 25 height 15
click at [904, 169] on input "True" at bounding box center [896, 175] width 14 height 13
radio input "true"
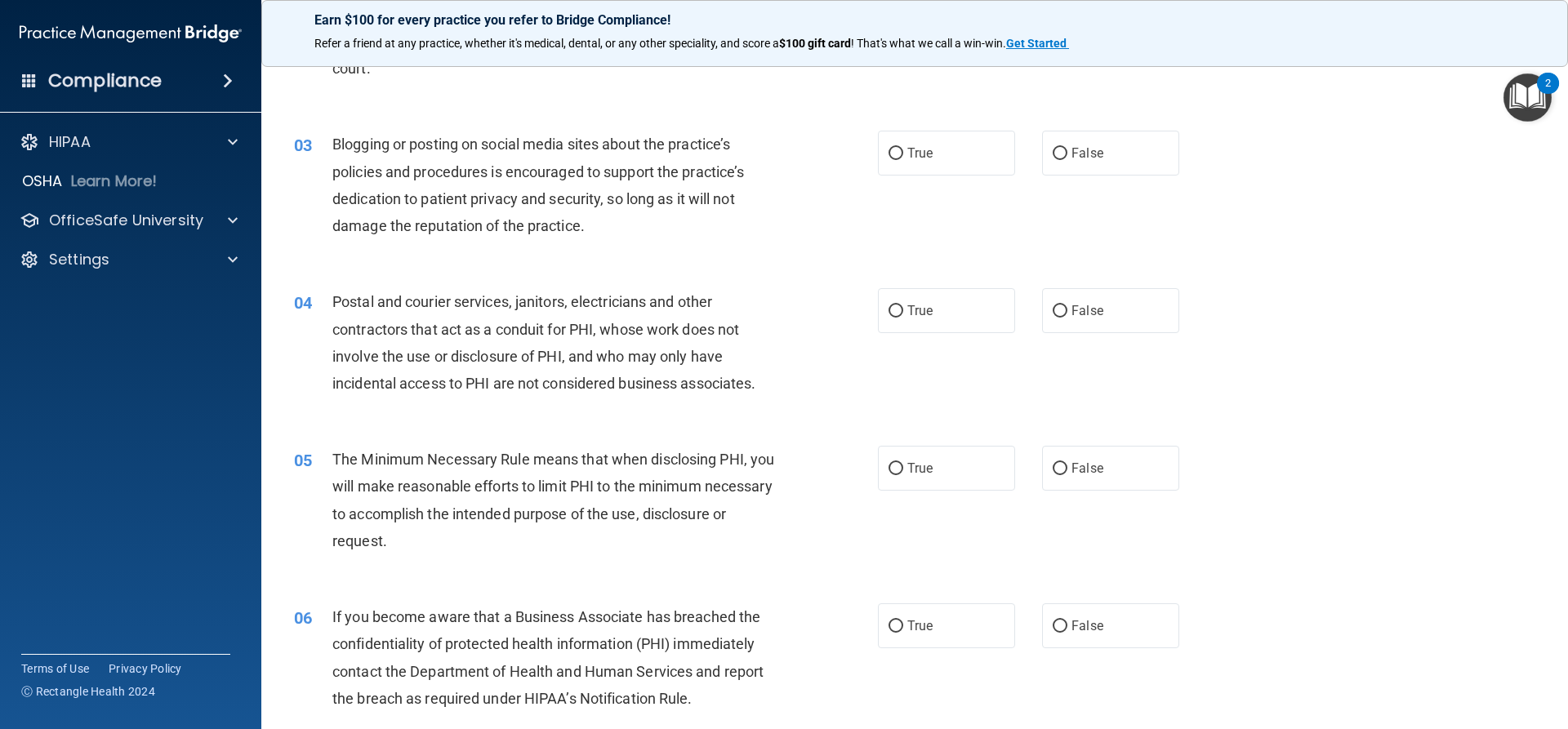
scroll to position [245, 0]
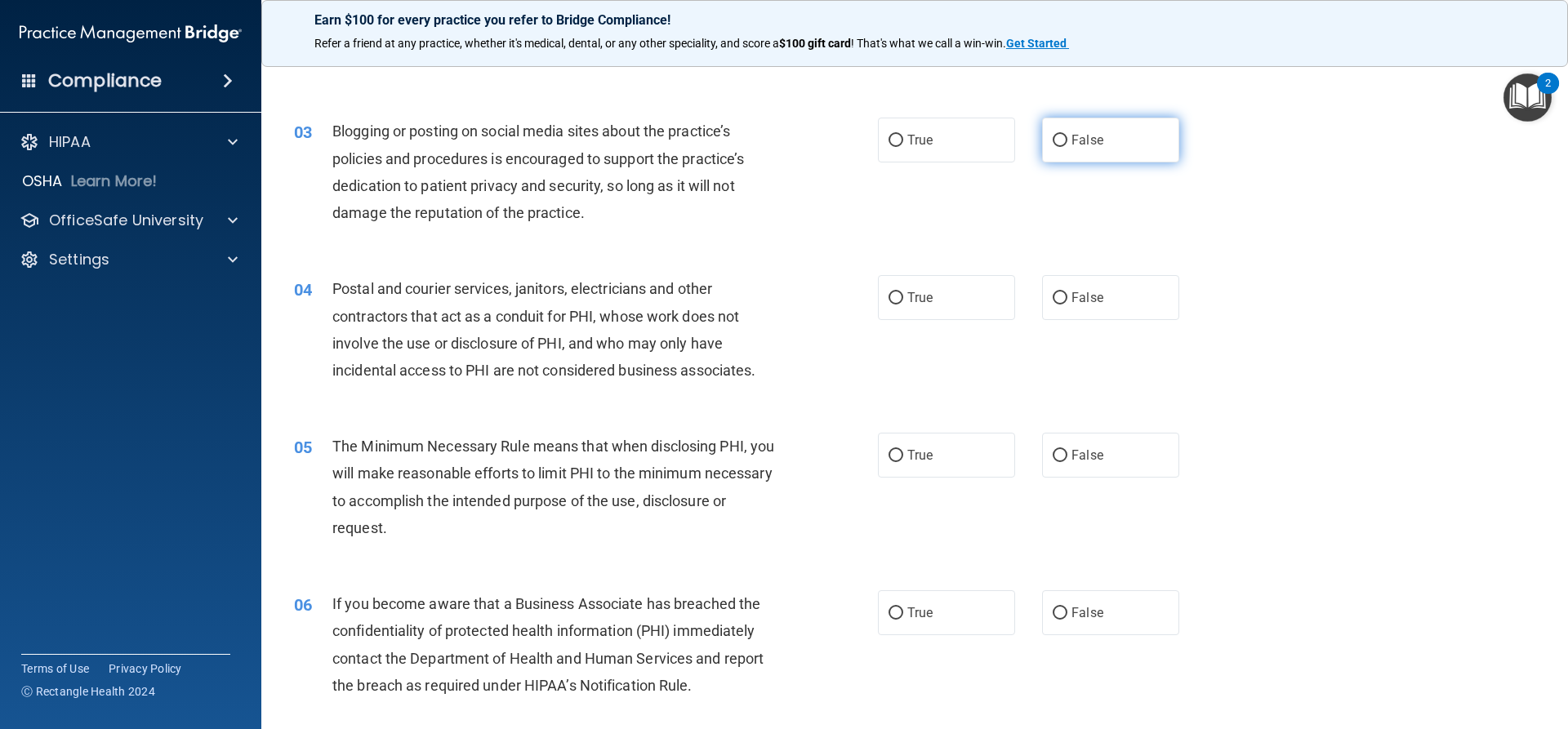
click at [1050, 155] on label "False" at bounding box center [1111, 140] width 137 height 45
click at [1053, 147] on input "False" at bounding box center [1060, 141] width 14 height 13
radio input "true"
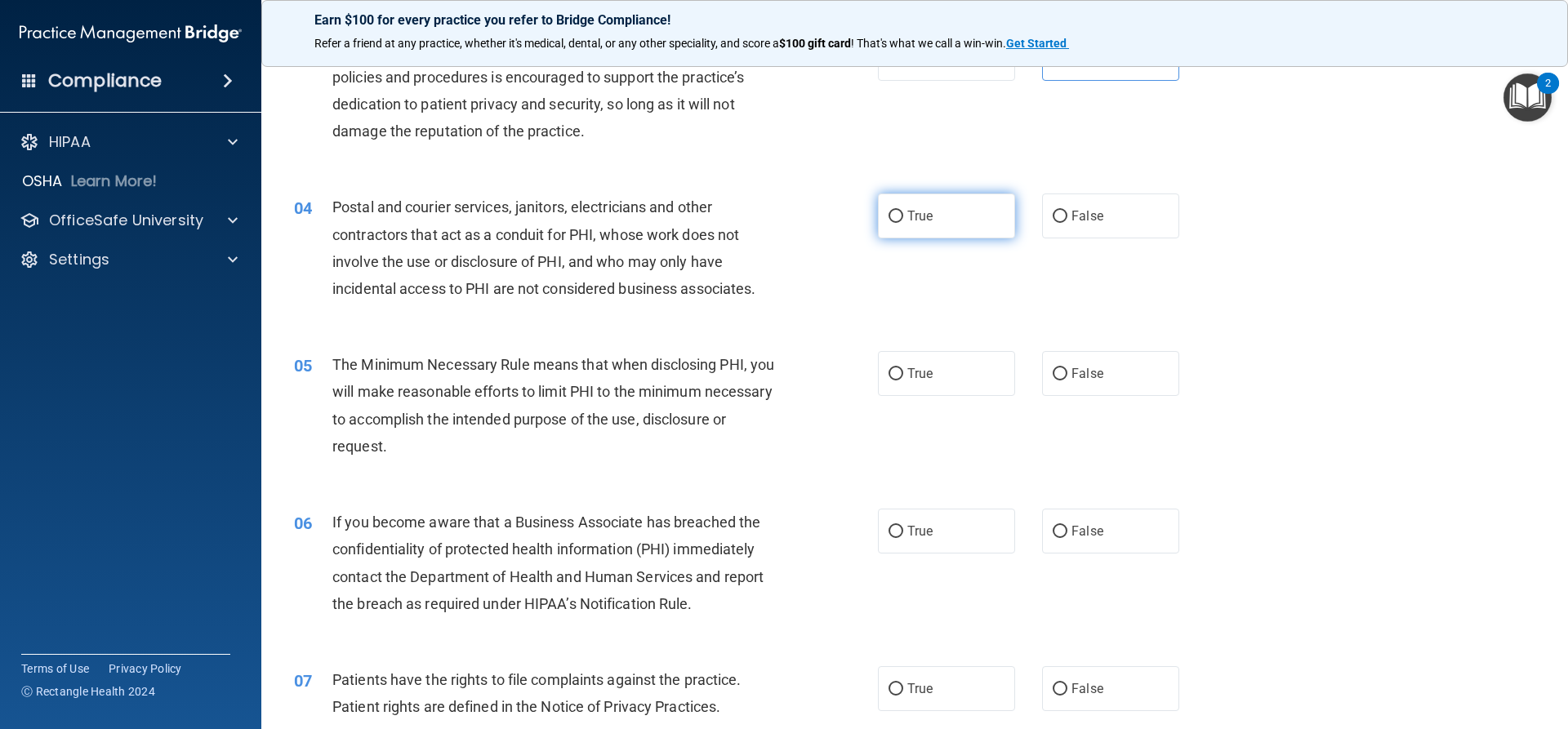
click at [899, 221] on label "True" at bounding box center [947, 216] width 137 height 45
click at [899, 221] on input "True" at bounding box center [896, 217] width 14 height 13
radio input "true"
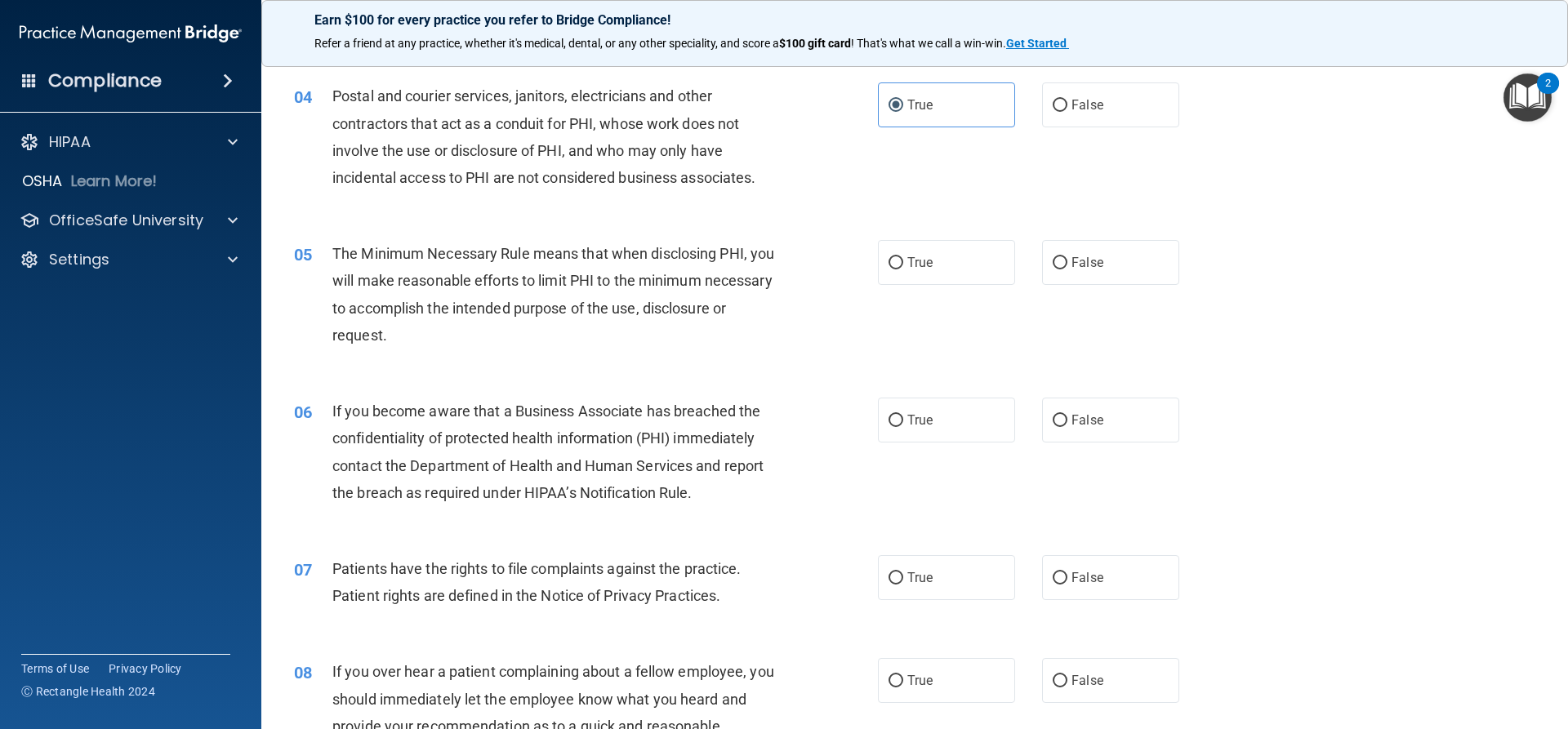
scroll to position [409, 0]
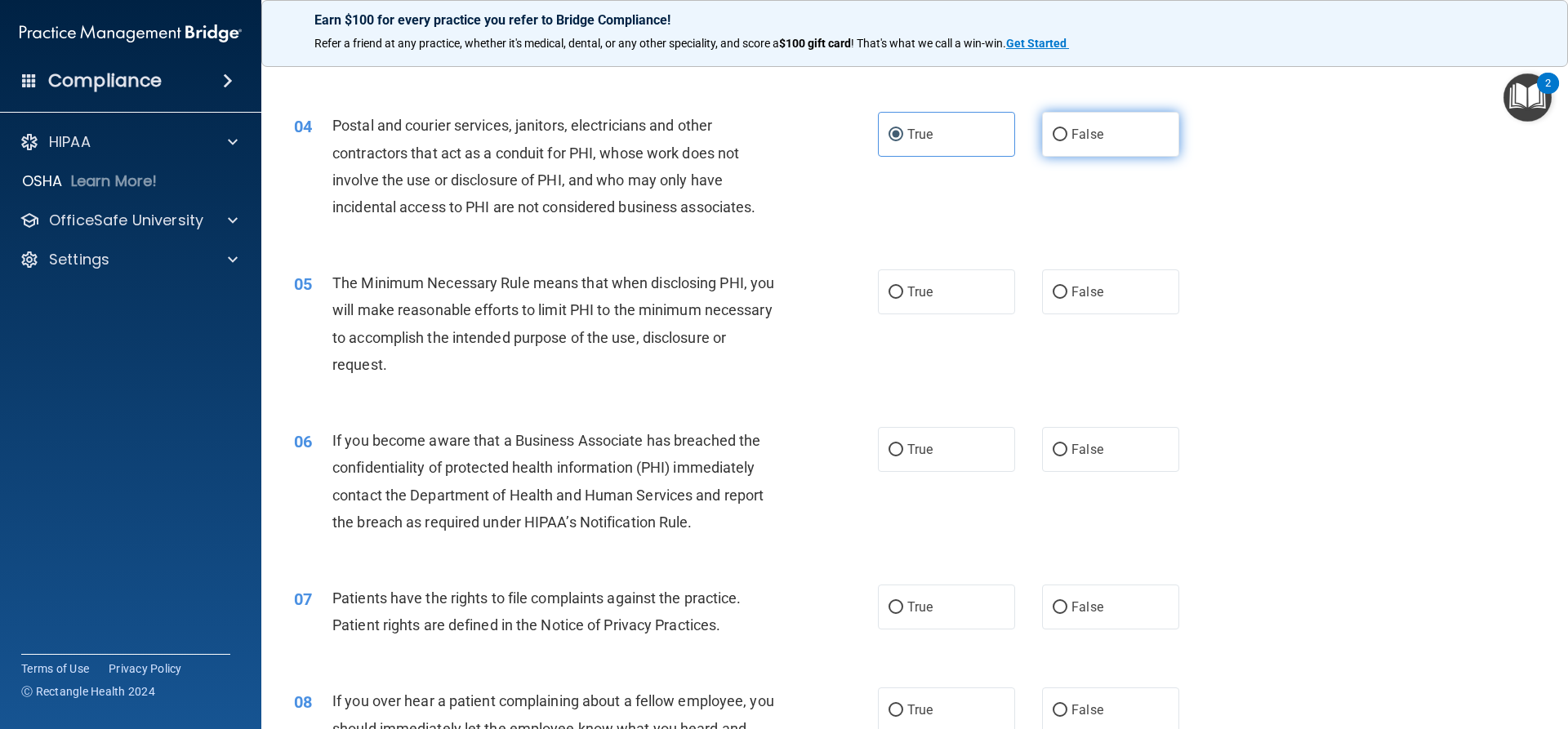
click at [1146, 147] on label "False" at bounding box center [1111, 134] width 137 height 45
click at [1068, 142] on input "False" at bounding box center [1060, 135] width 14 height 13
radio input "true"
radio input "false"
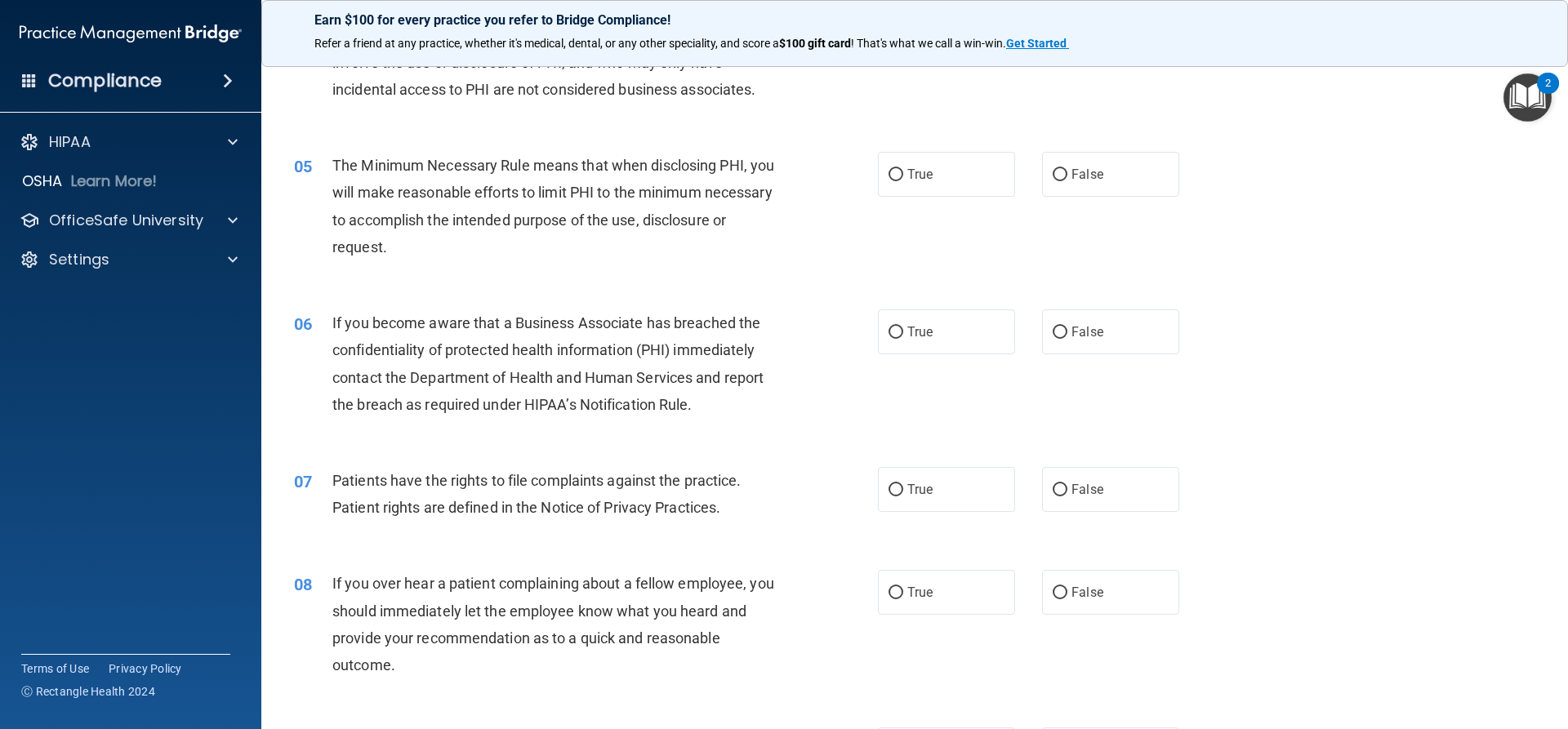
scroll to position [572, 0]
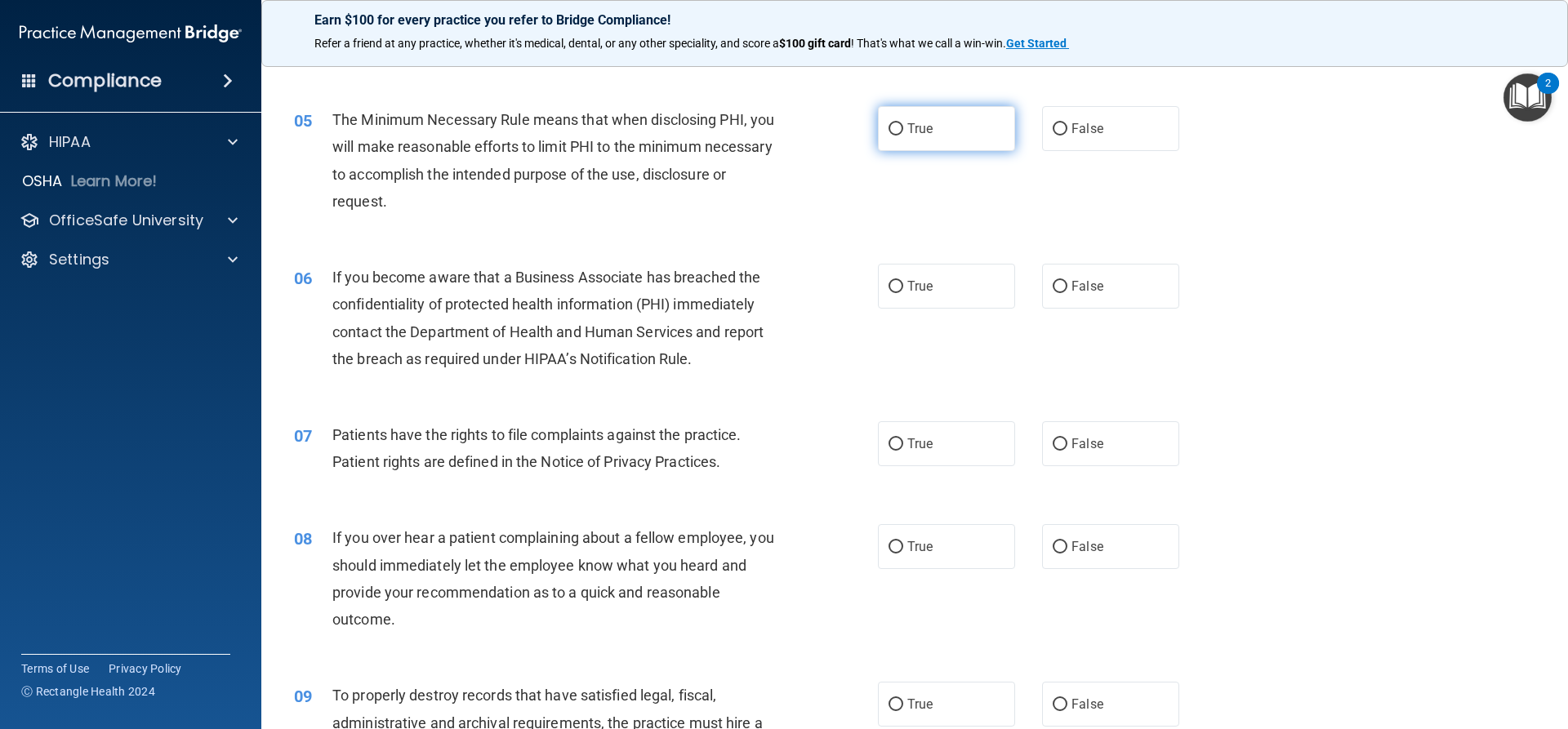
click at [975, 130] on label "True" at bounding box center [947, 128] width 137 height 45
click at [904, 130] on input "True" at bounding box center [896, 129] width 14 height 13
radio input "true"
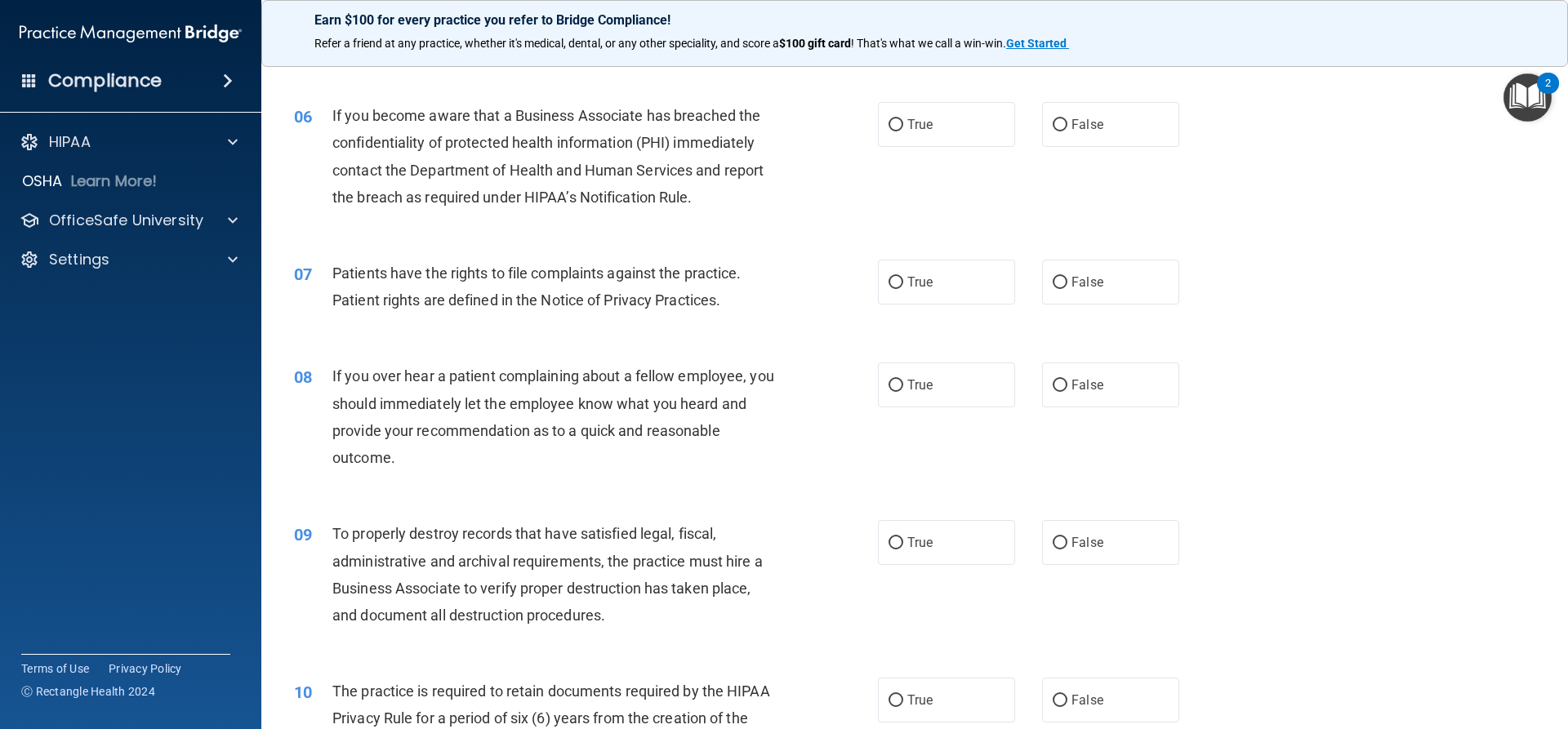
scroll to position [735, 0]
click at [907, 121] on span "True" at bounding box center [920, 122] width 25 height 15
click at [904, 121] on input "True" at bounding box center [896, 123] width 14 height 13
radio input "true"
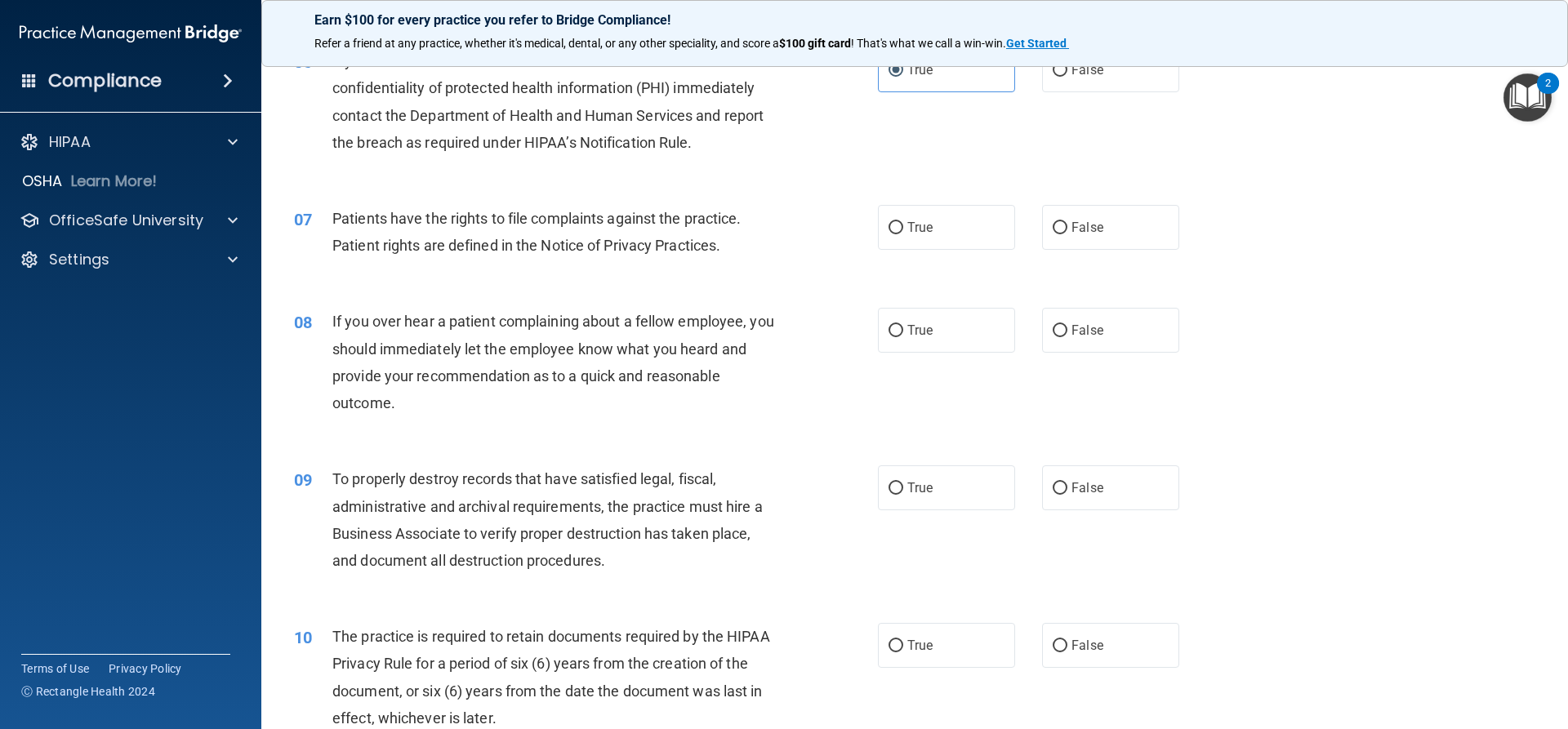
scroll to position [817, 0]
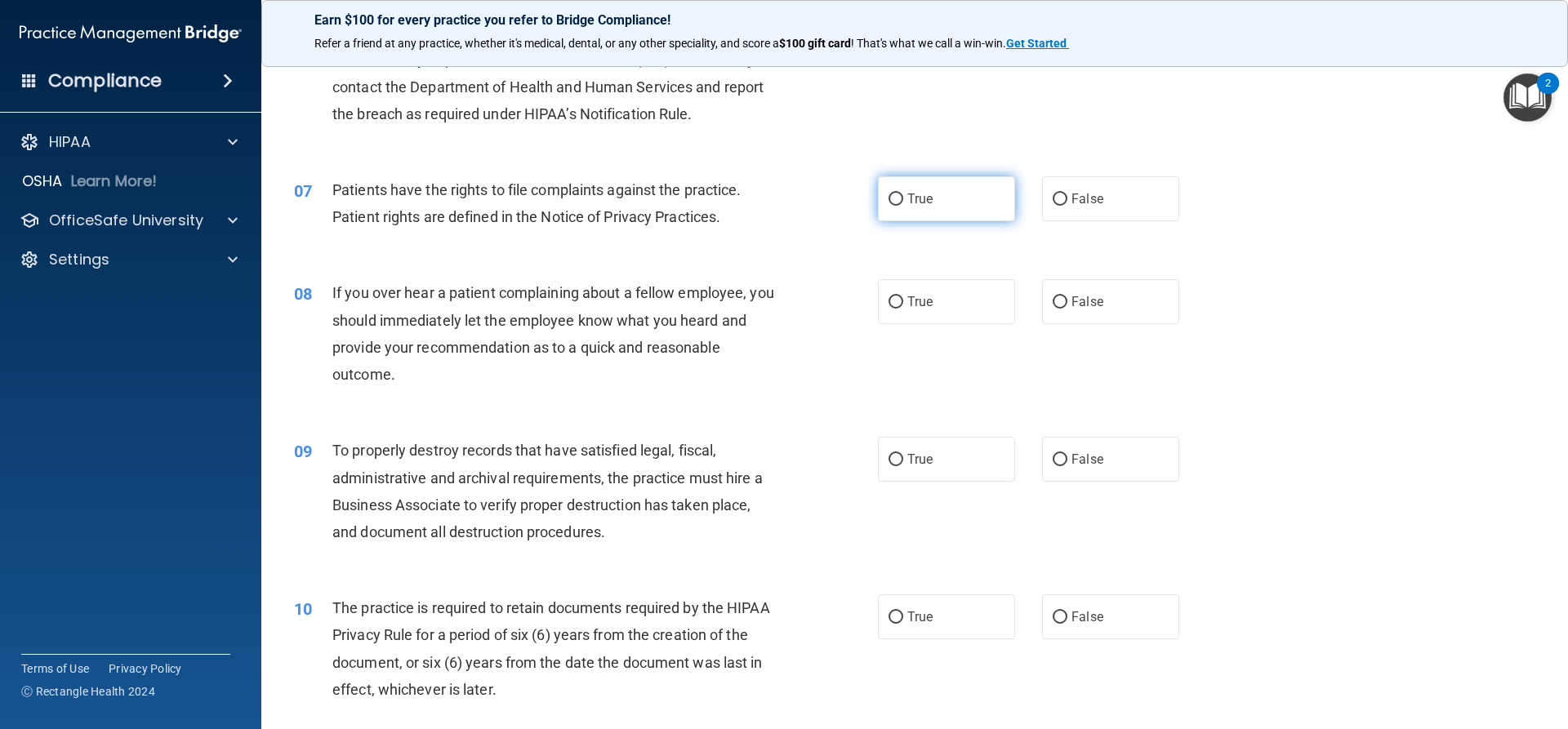
click at [927, 195] on span "True" at bounding box center [920, 199] width 25 height 15
click at [904, 195] on input "True" at bounding box center [896, 200] width 14 height 13
radio input "true"
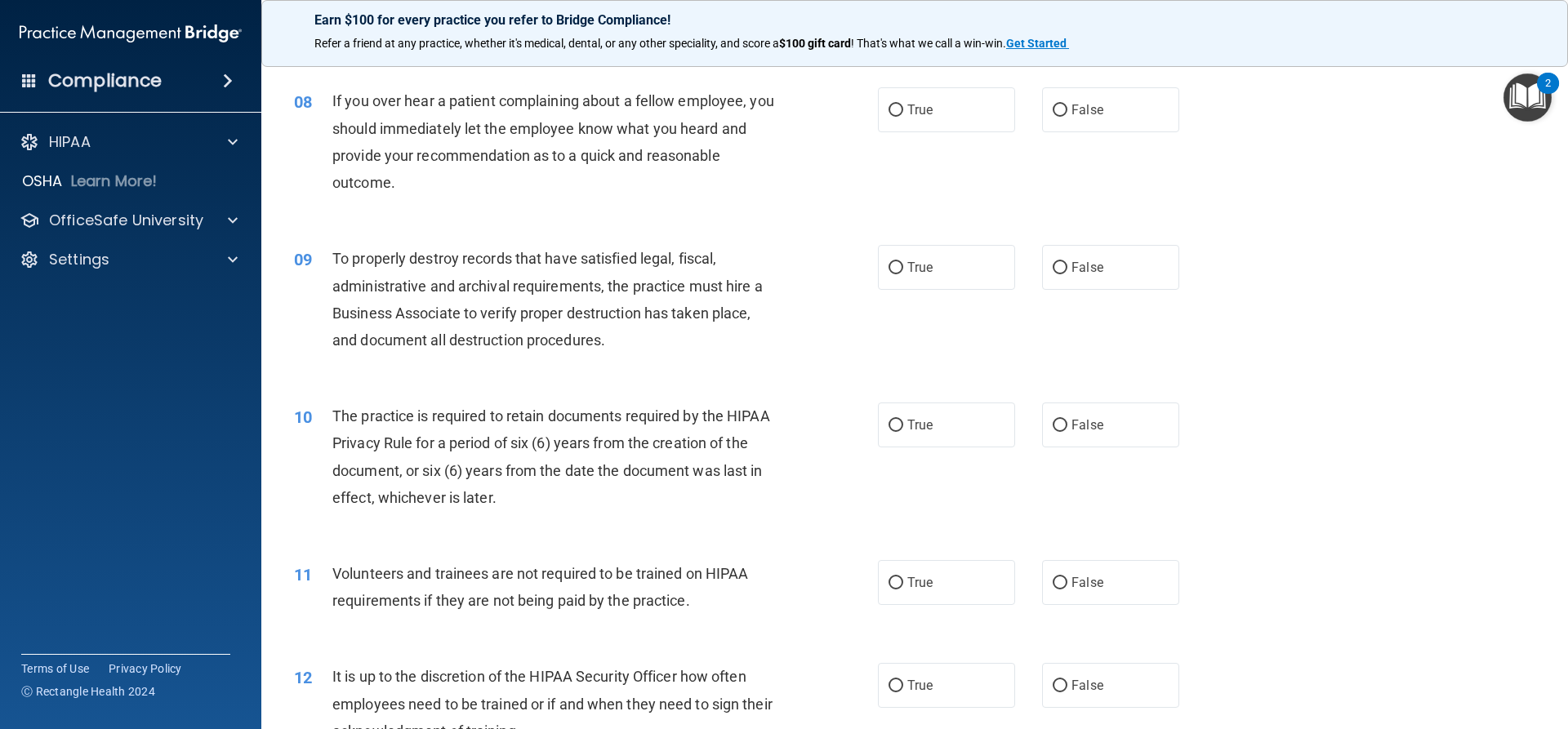
scroll to position [981, 0]
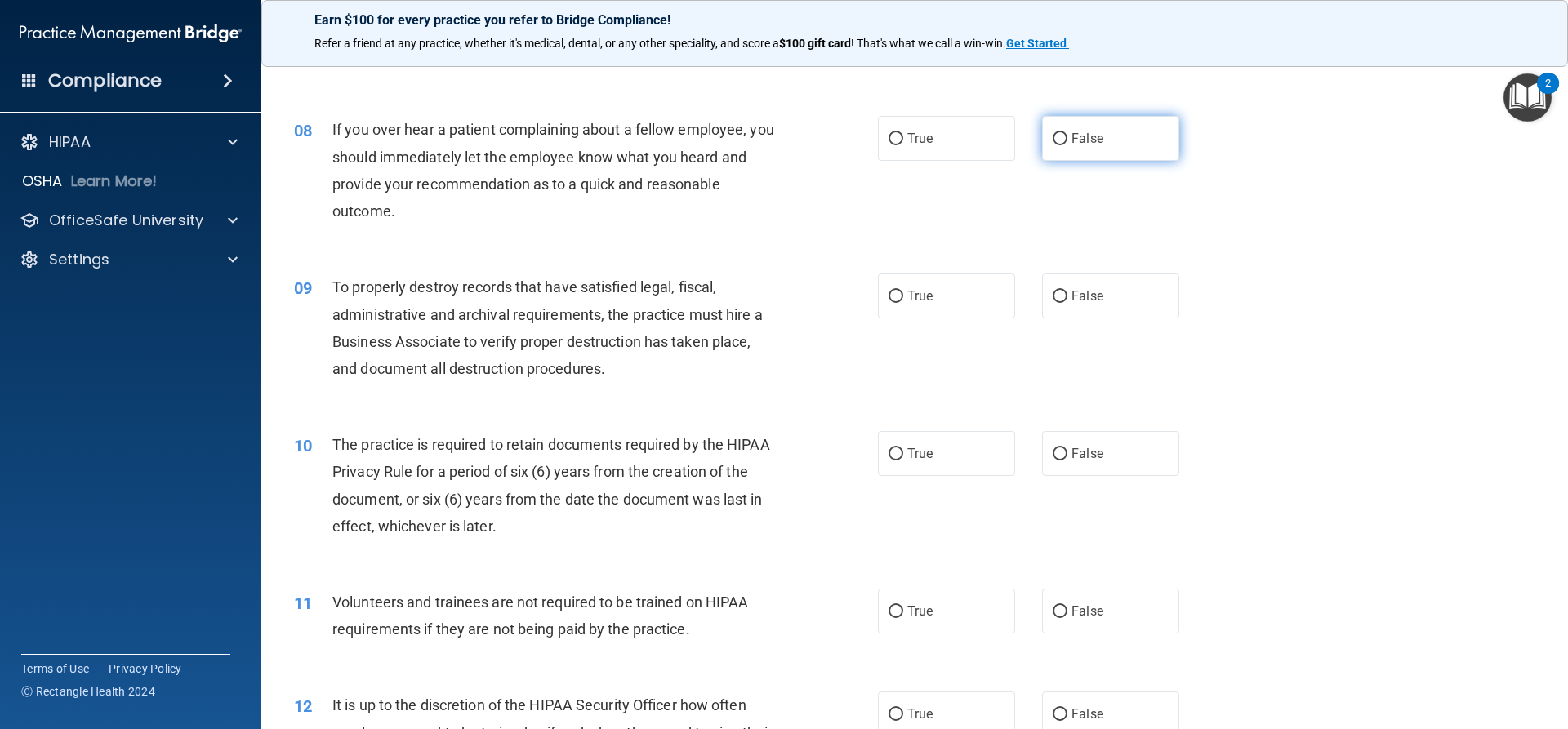
click at [1103, 155] on label "False" at bounding box center [1111, 138] width 137 height 45
click at [1068, 146] on input "False" at bounding box center [1060, 139] width 14 height 13
radio input "true"
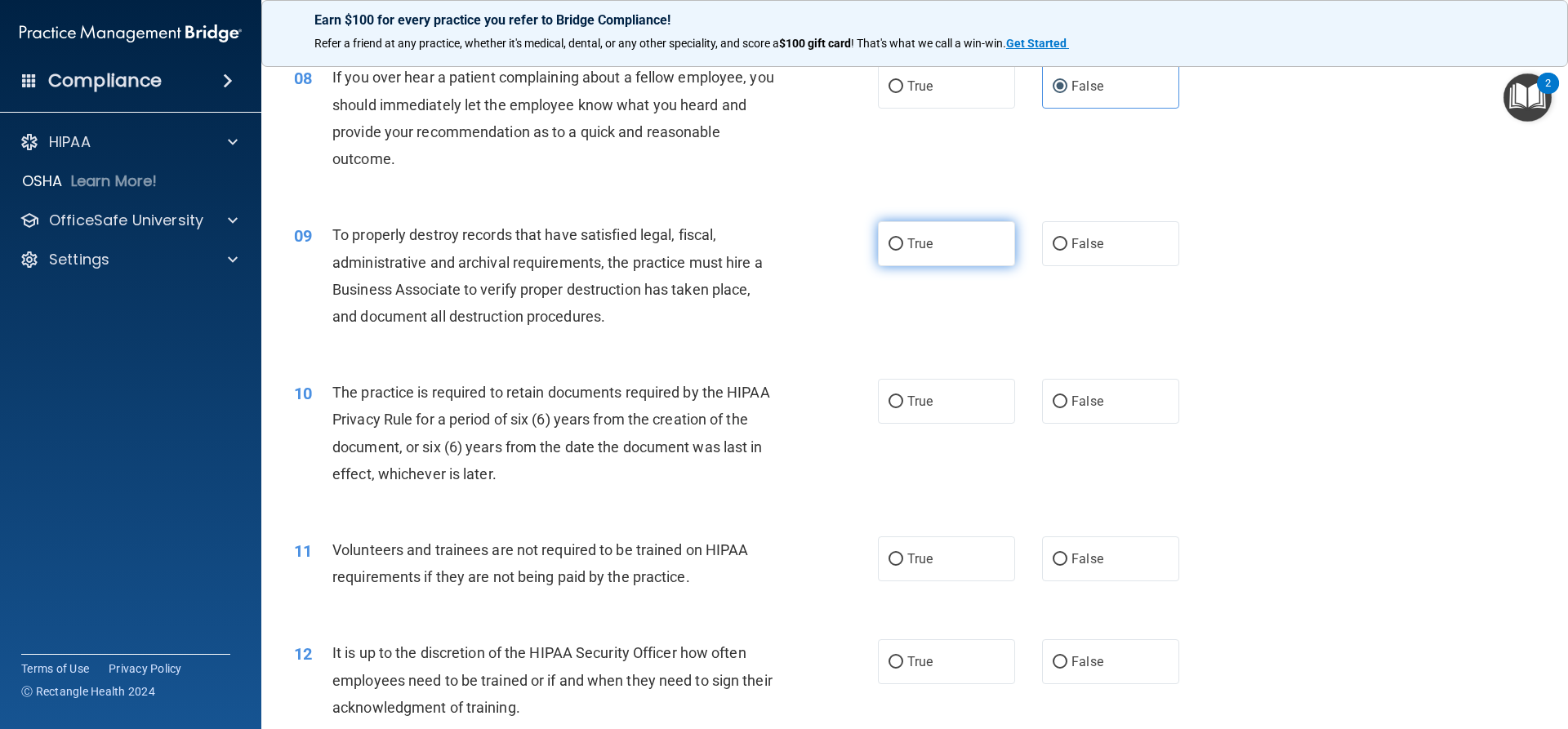
scroll to position [1062, 0]
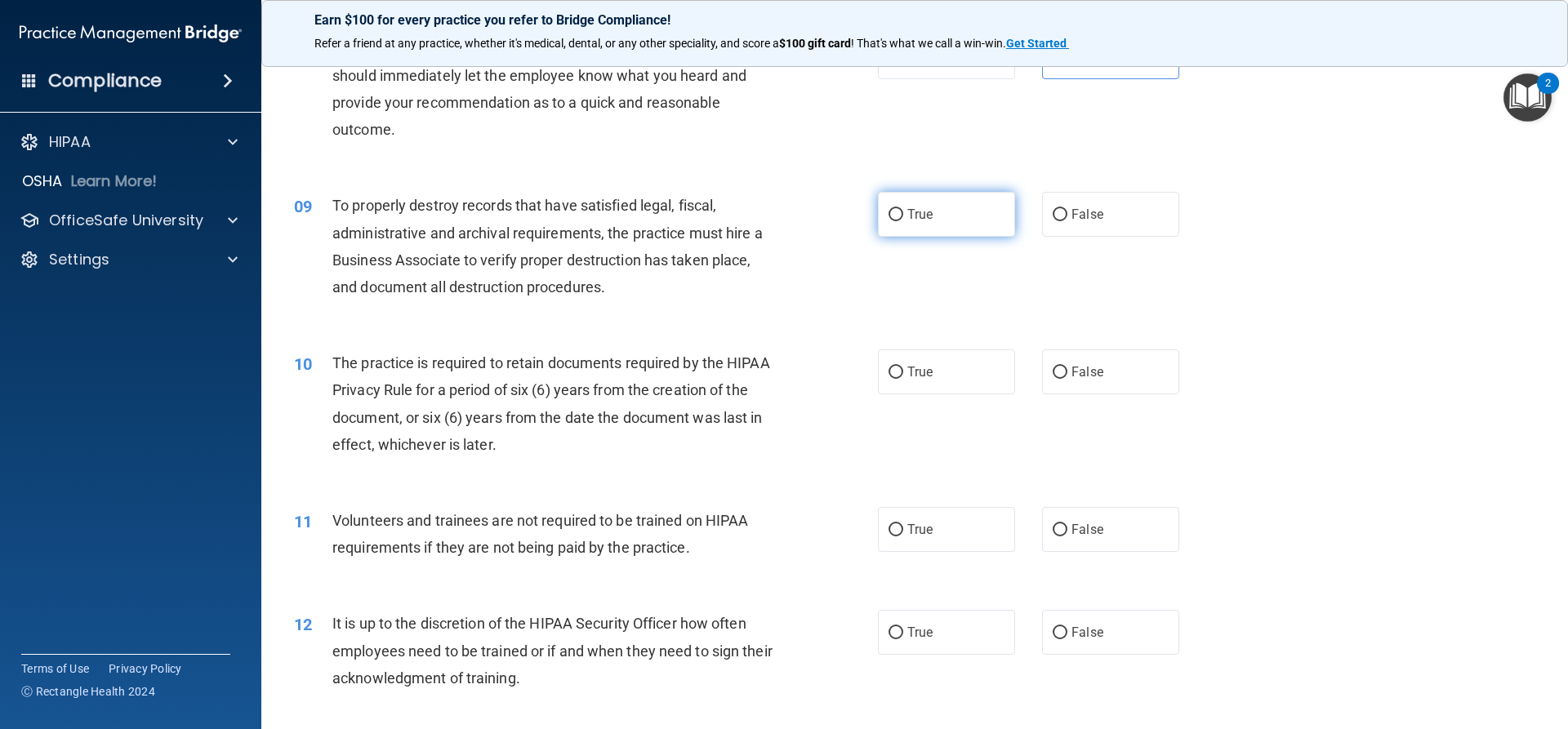
click at [932, 205] on label "True" at bounding box center [947, 214] width 137 height 45
click at [904, 209] on input "True" at bounding box center [896, 215] width 14 height 13
radio input "true"
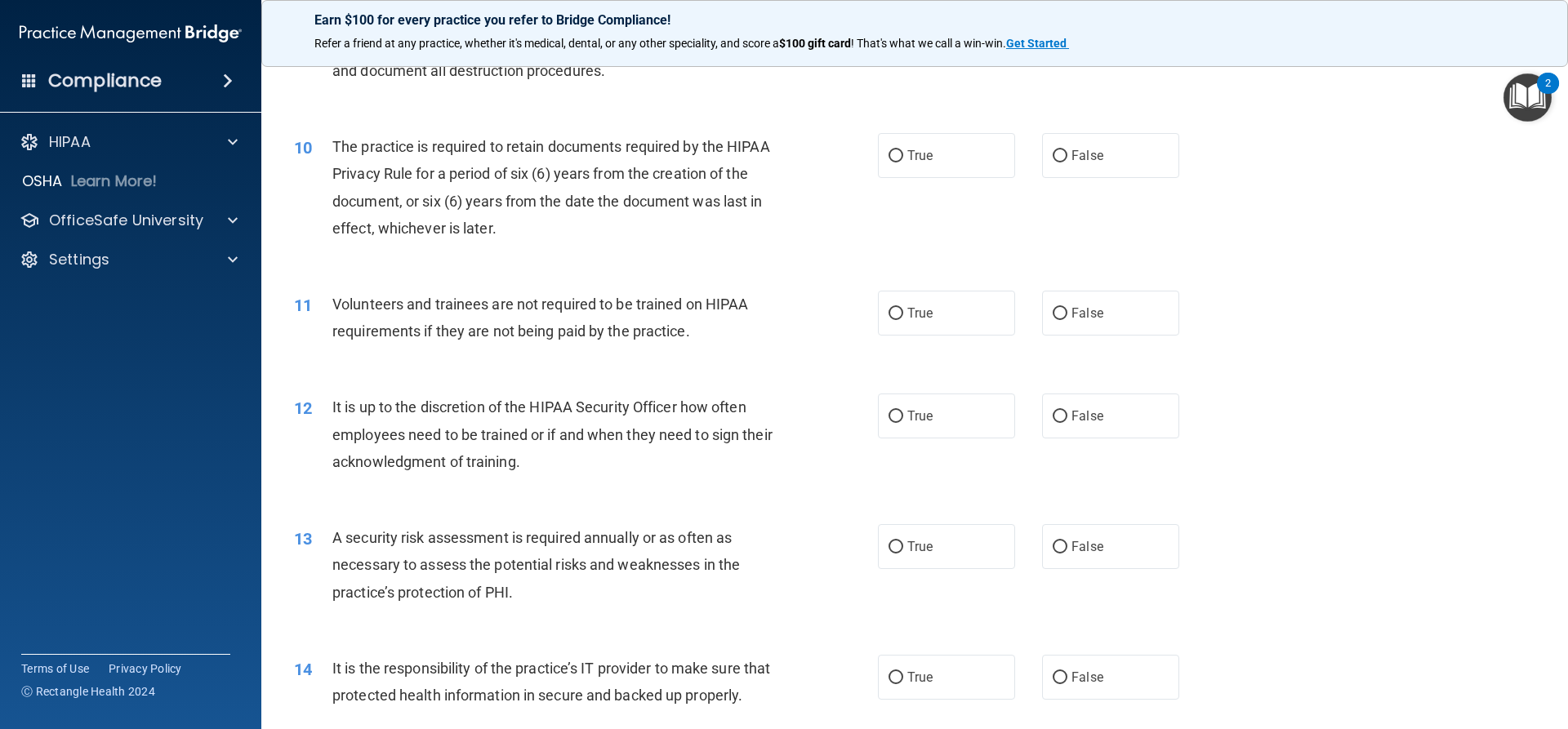
scroll to position [1307, 0]
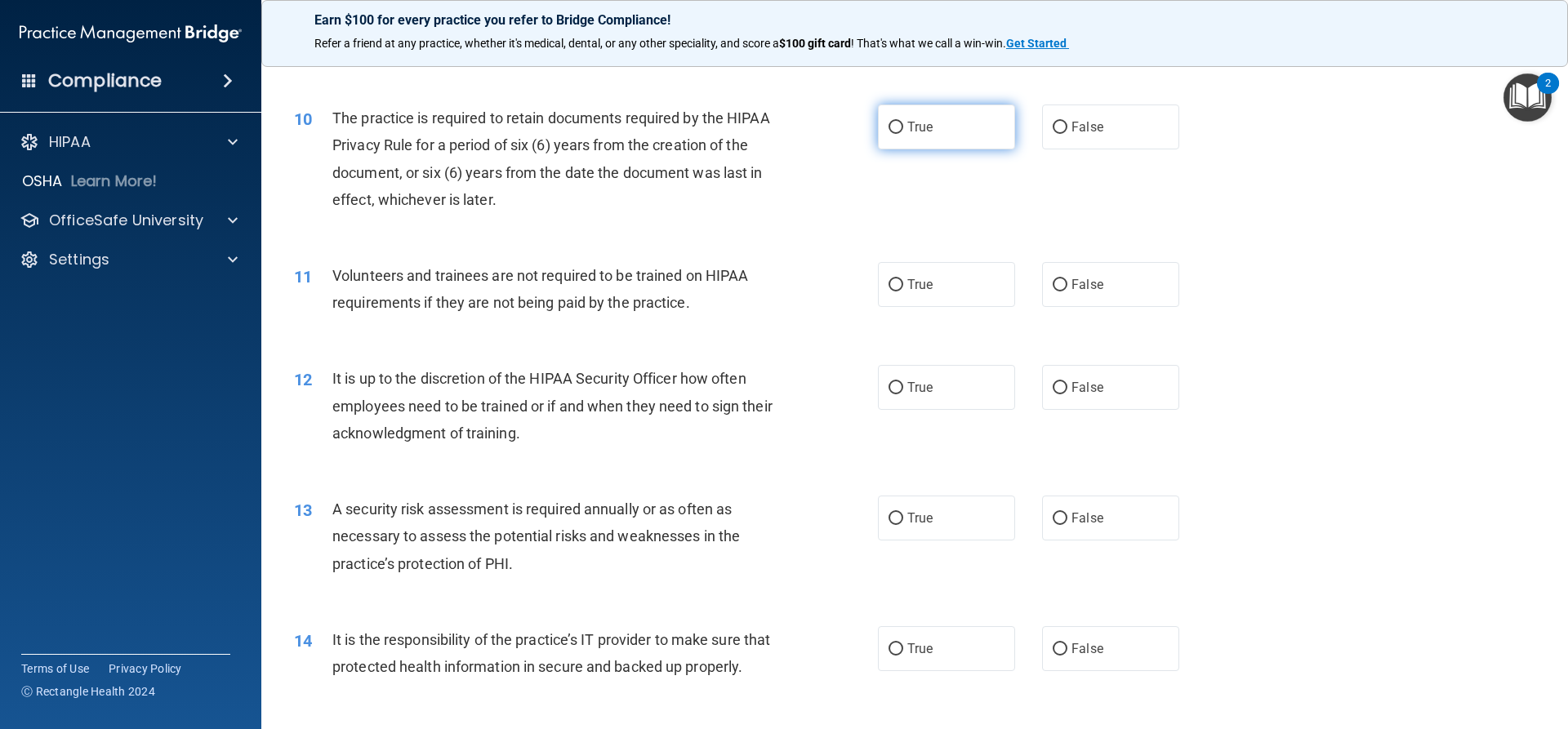
click at [921, 142] on label "True" at bounding box center [947, 126] width 137 height 45
click at [904, 134] on input "True" at bounding box center [896, 127] width 14 height 13
radio input "true"
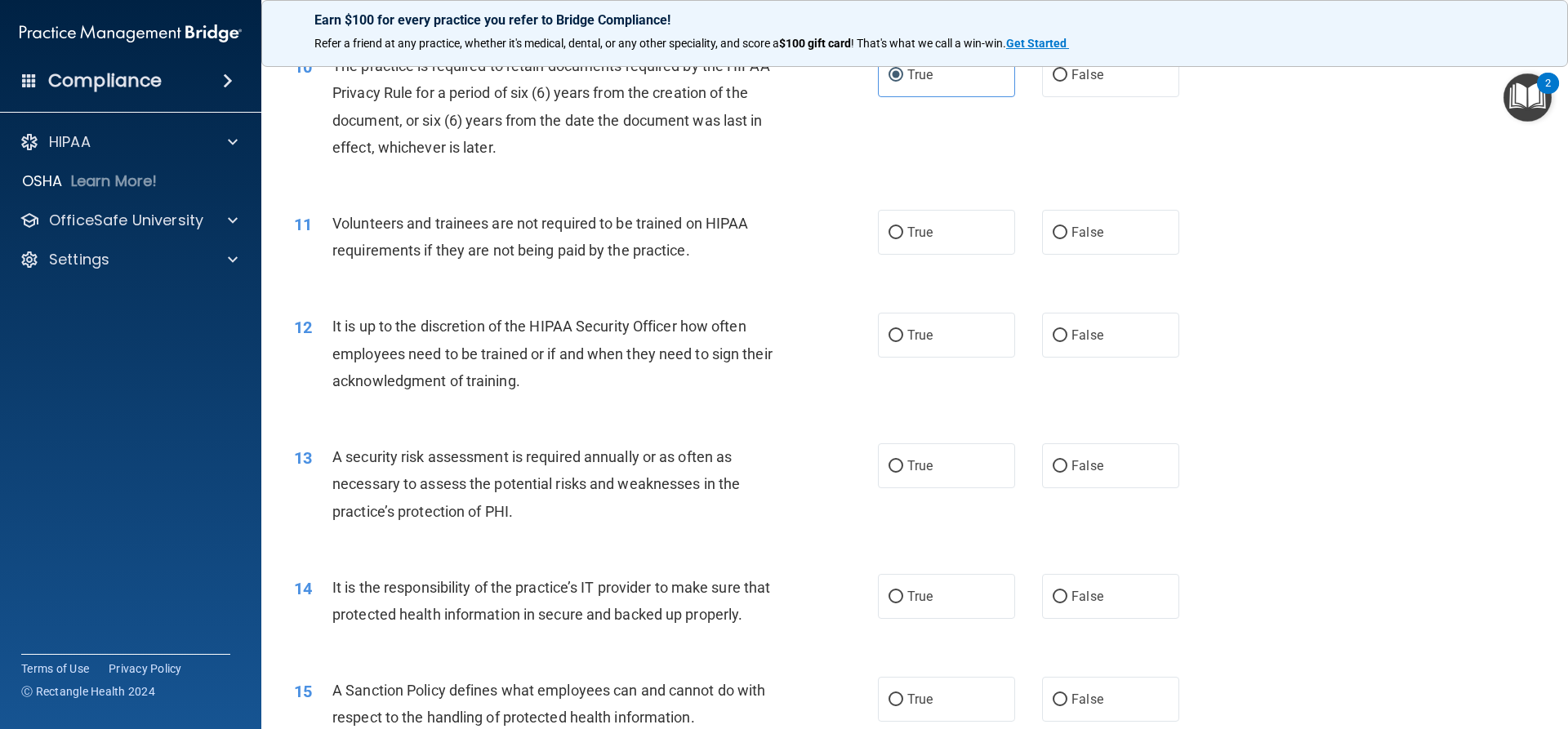
scroll to position [1389, 0]
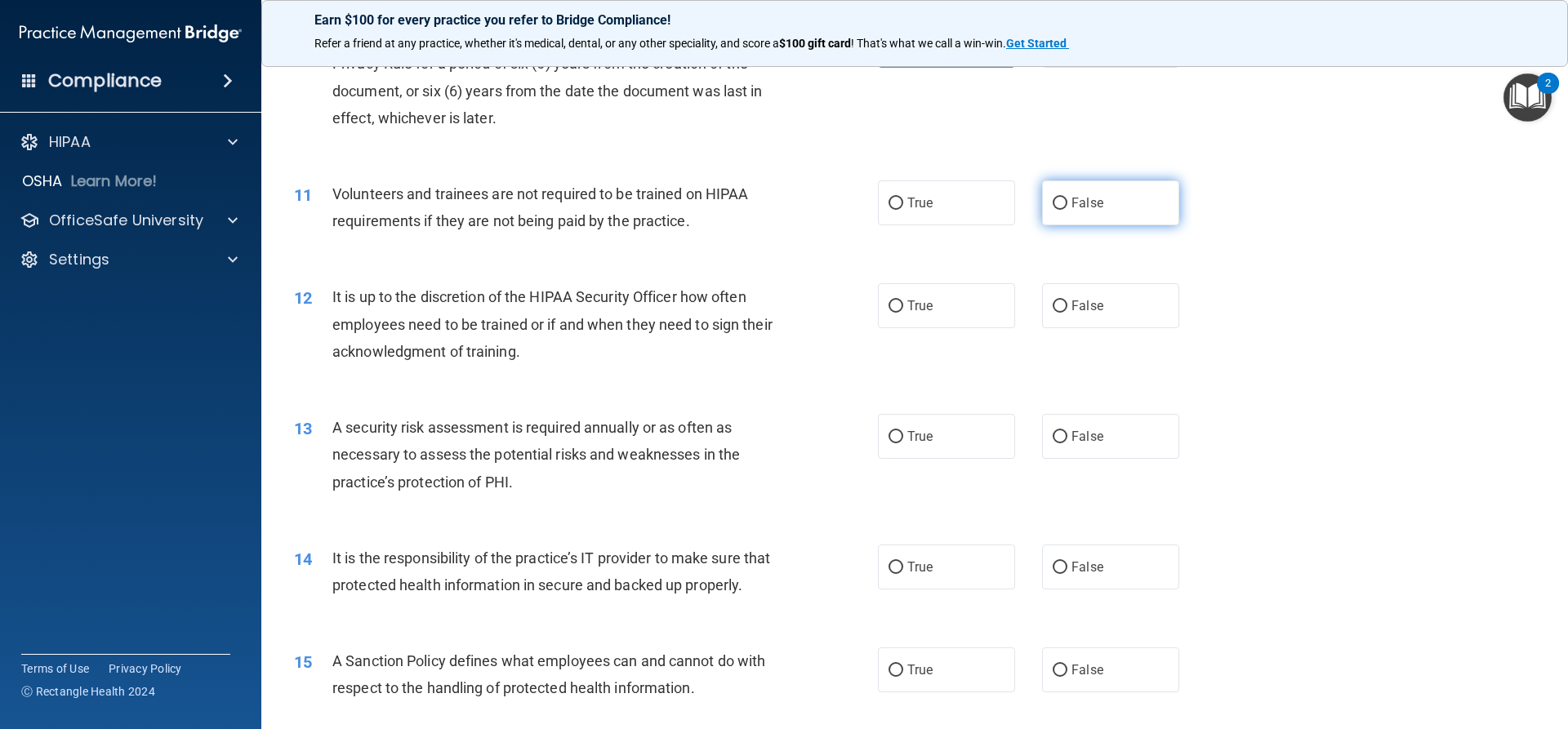
click at [1155, 213] on label "False" at bounding box center [1111, 202] width 137 height 45
click at [1068, 210] on input "False" at bounding box center [1060, 203] width 14 height 13
radio input "true"
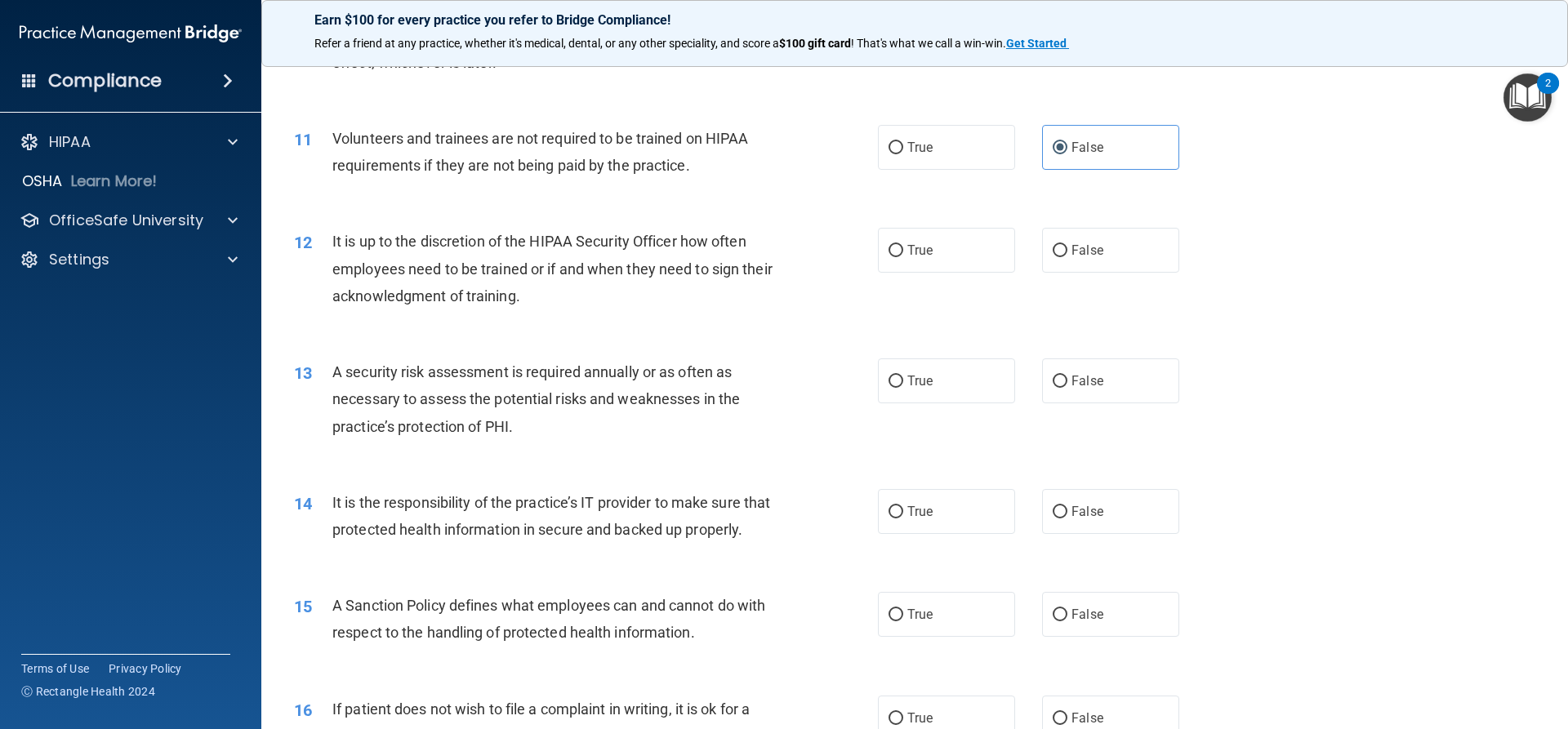
scroll to position [1552, 0]
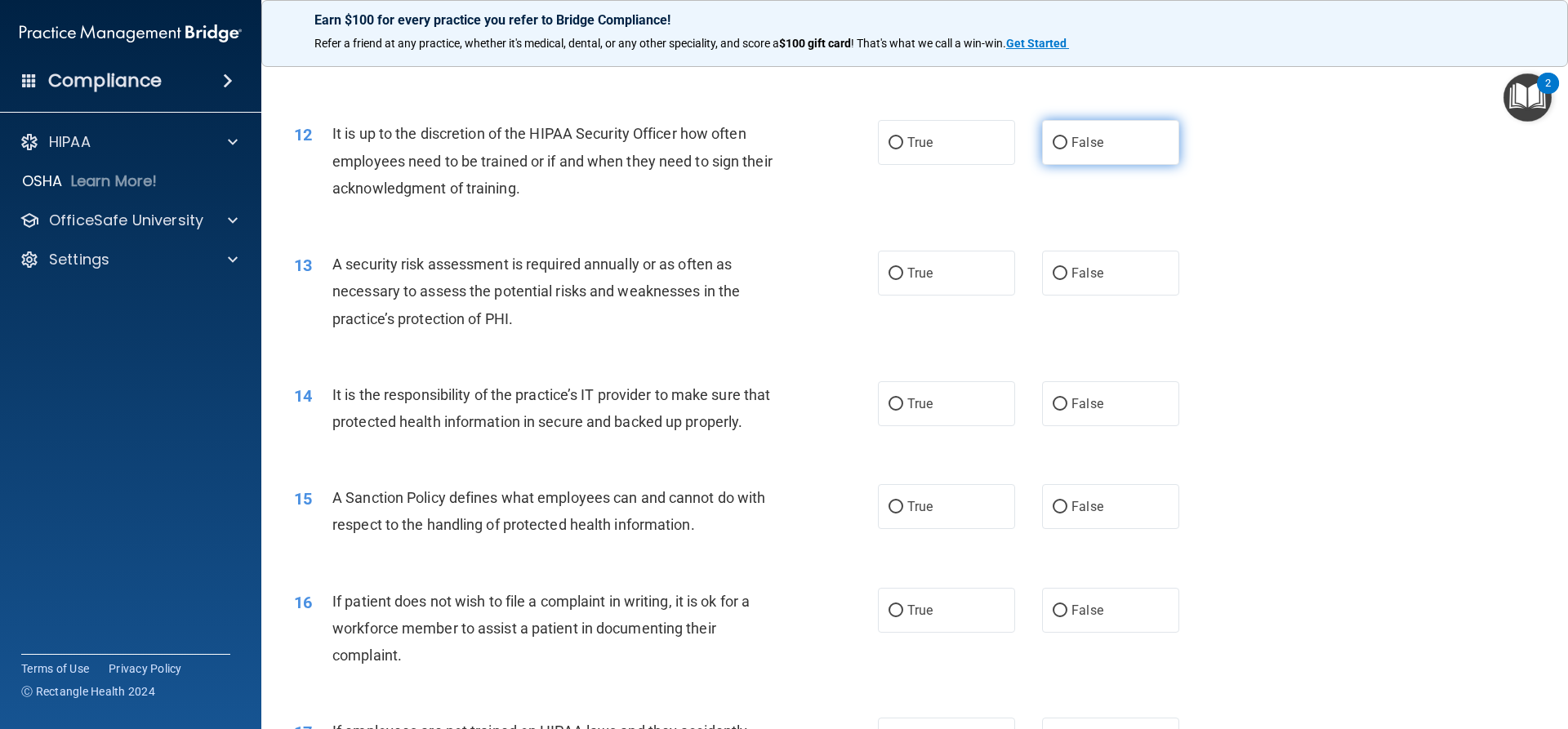
click at [1115, 140] on label "False" at bounding box center [1111, 143] width 137 height 45
click at [1068, 140] on input "False" at bounding box center [1060, 143] width 14 height 13
radio input "true"
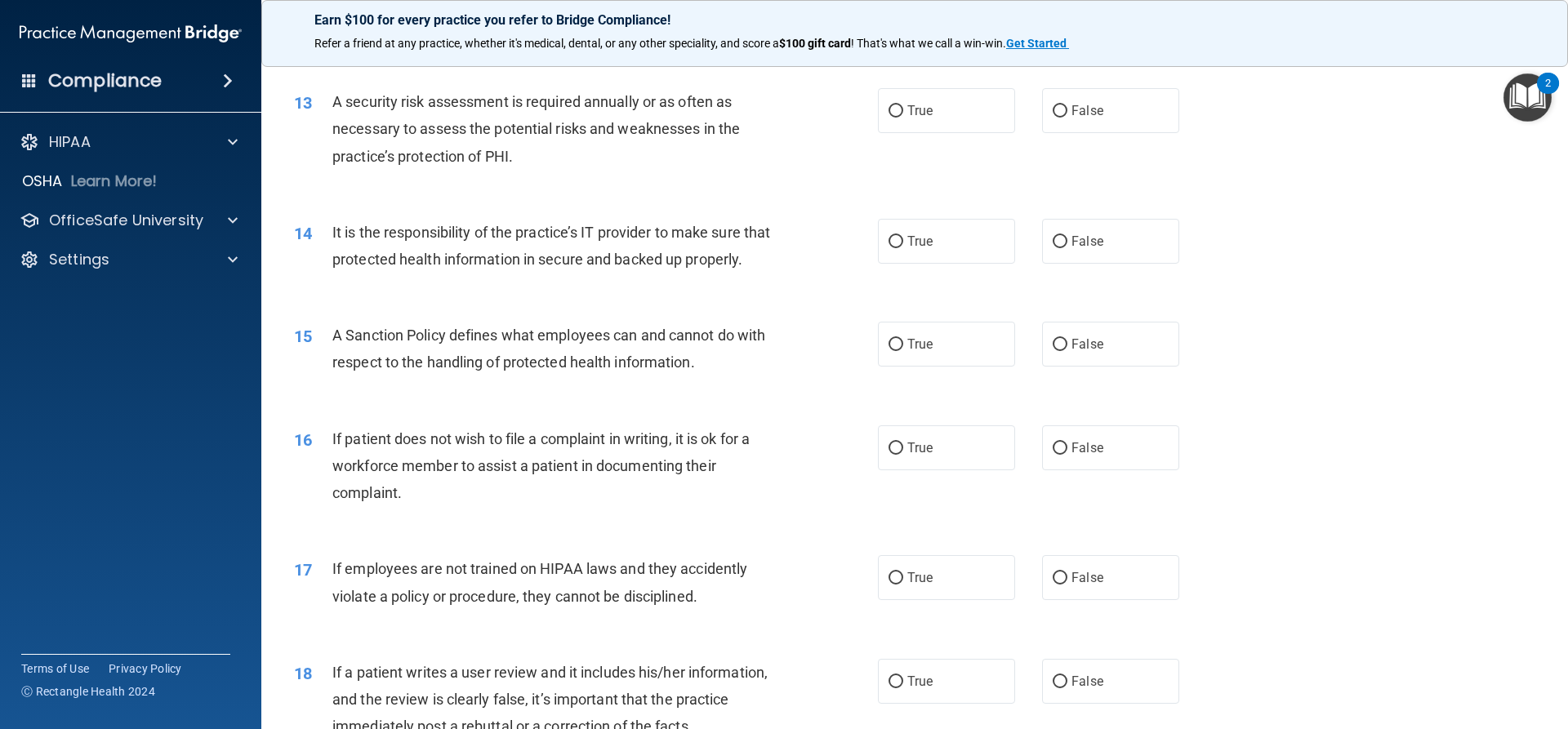
scroll to position [1715, 0]
click at [916, 125] on label "True" at bounding box center [947, 110] width 137 height 45
click at [904, 117] on input "True" at bounding box center [896, 110] width 14 height 13
radio input "true"
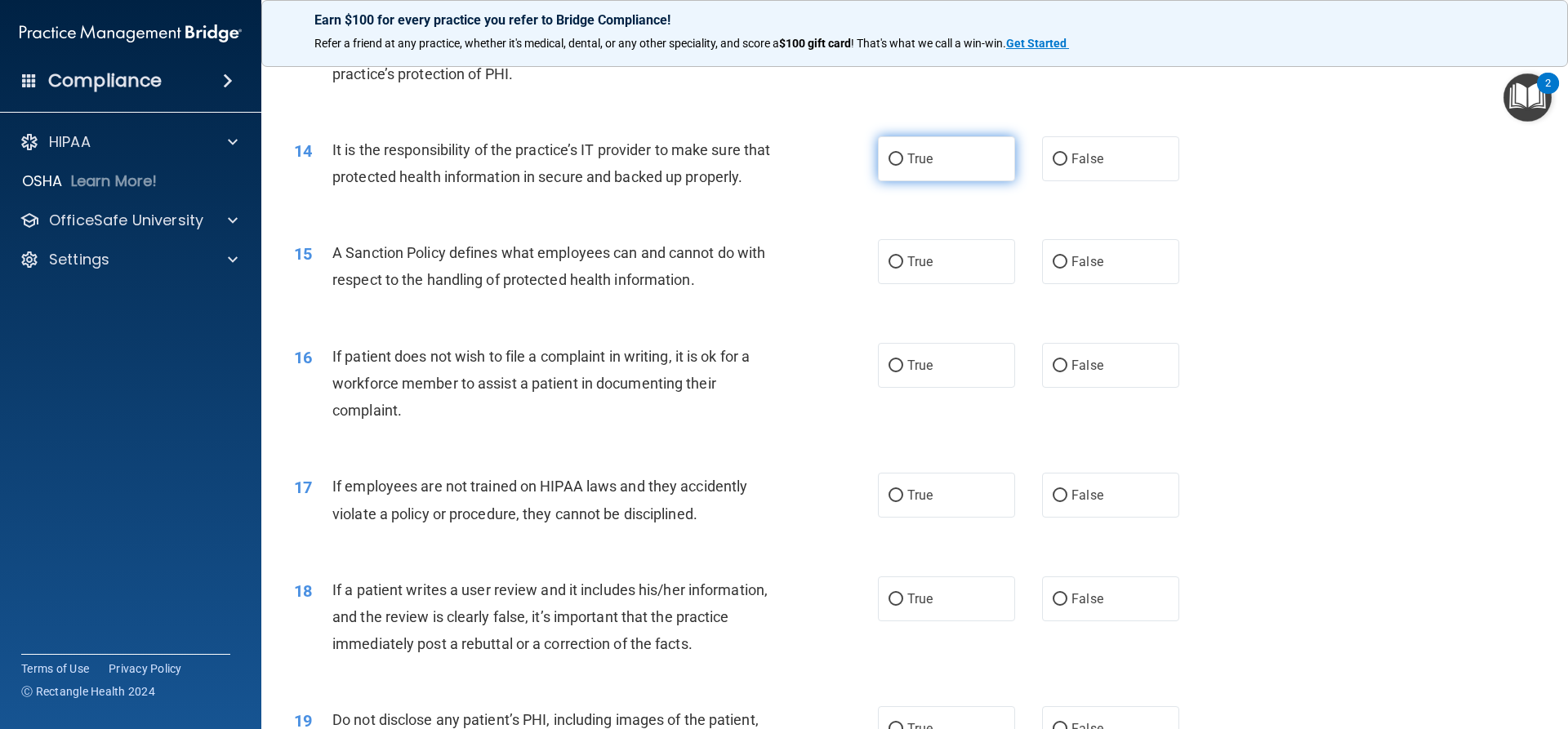
click at [907, 157] on span "True" at bounding box center [920, 159] width 25 height 15
click at [904, 157] on input "True" at bounding box center [896, 159] width 14 height 13
radio input "true"
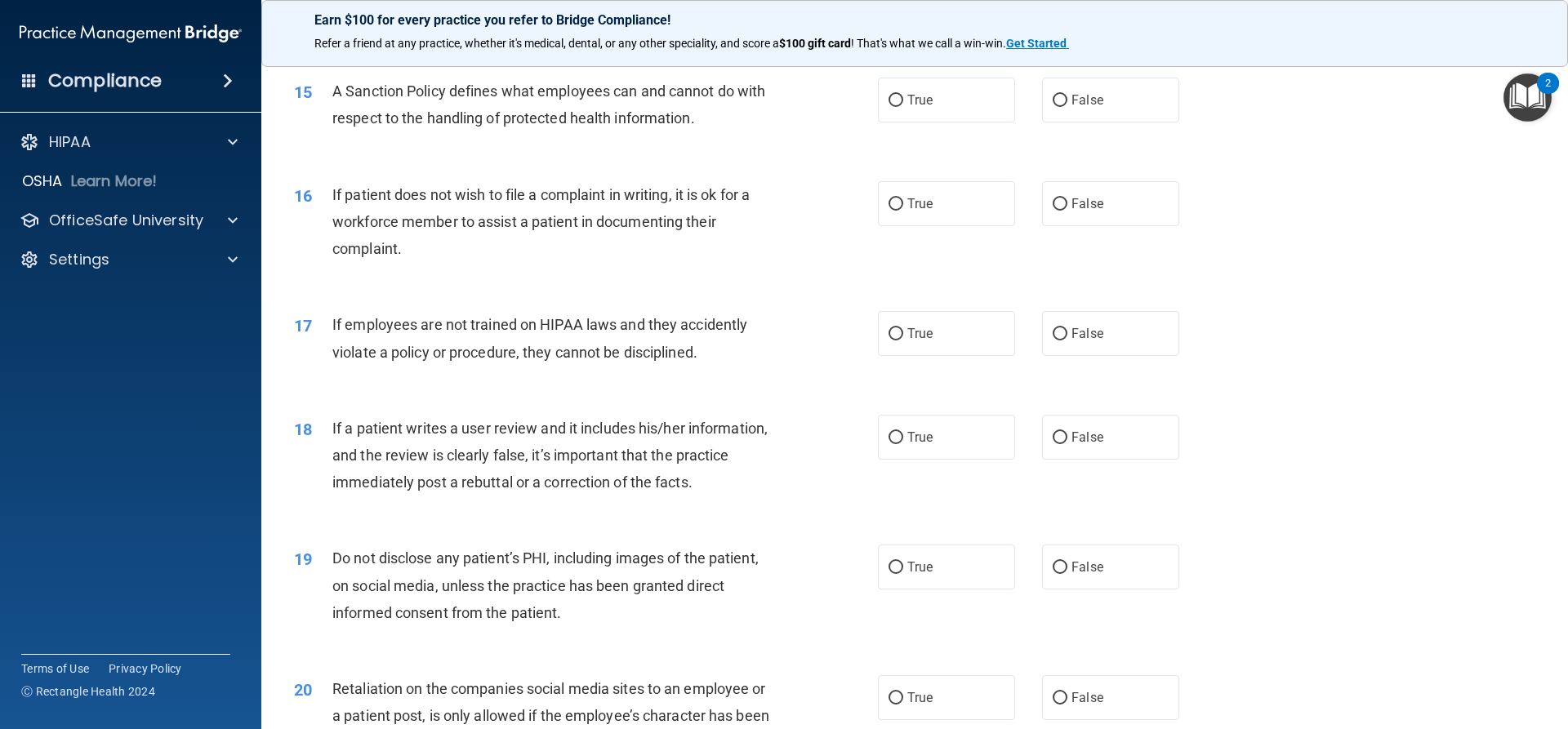
scroll to position [1960, 0]
click at [907, 106] on span "True" at bounding box center [920, 98] width 25 height 15
click at [904, 105] on input "True" at bounding box center [896, 99] width 14 height 13
radio input "true"
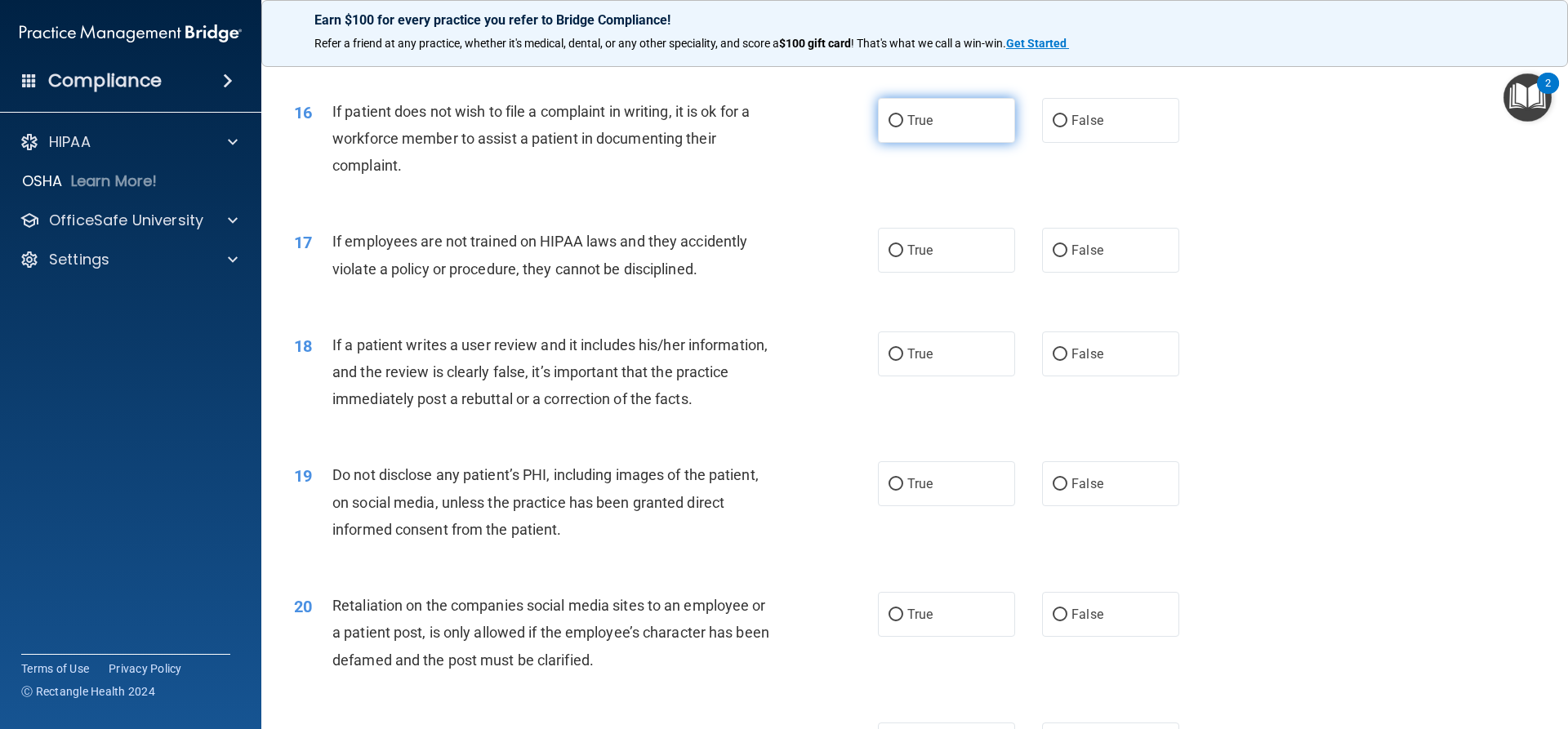
click at [890, 127] on input "True" at bounding box center [896, 121] width 14 height 13
radio input "true"
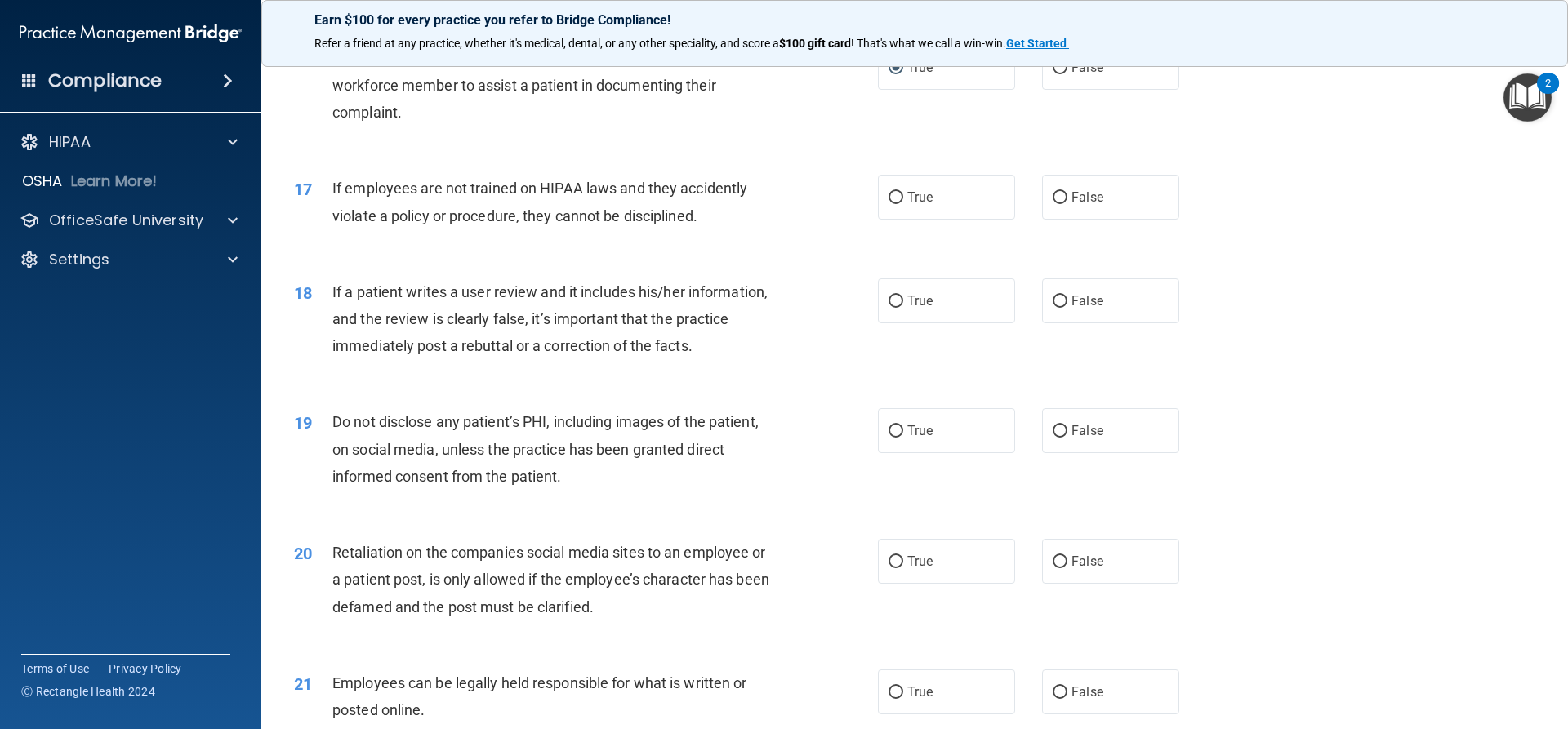
scroll to position [2123, 0]
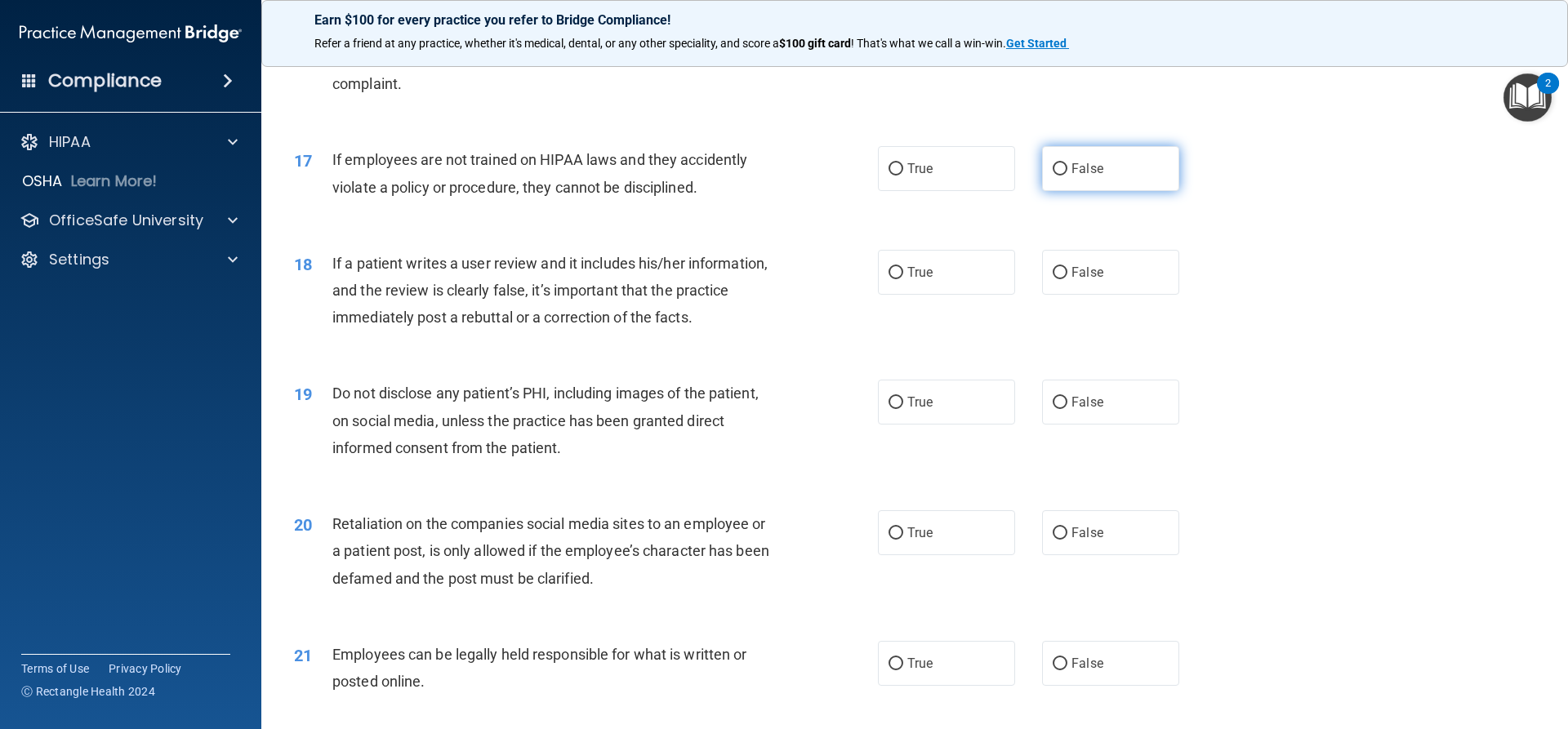
click at [1043, 190] on label "False" at bounding box center [1111, 169] width 137 height 45
click at [1053, 176] on input "False" at bounding box center [1060, 169] width 14 height 13
radio input "true"
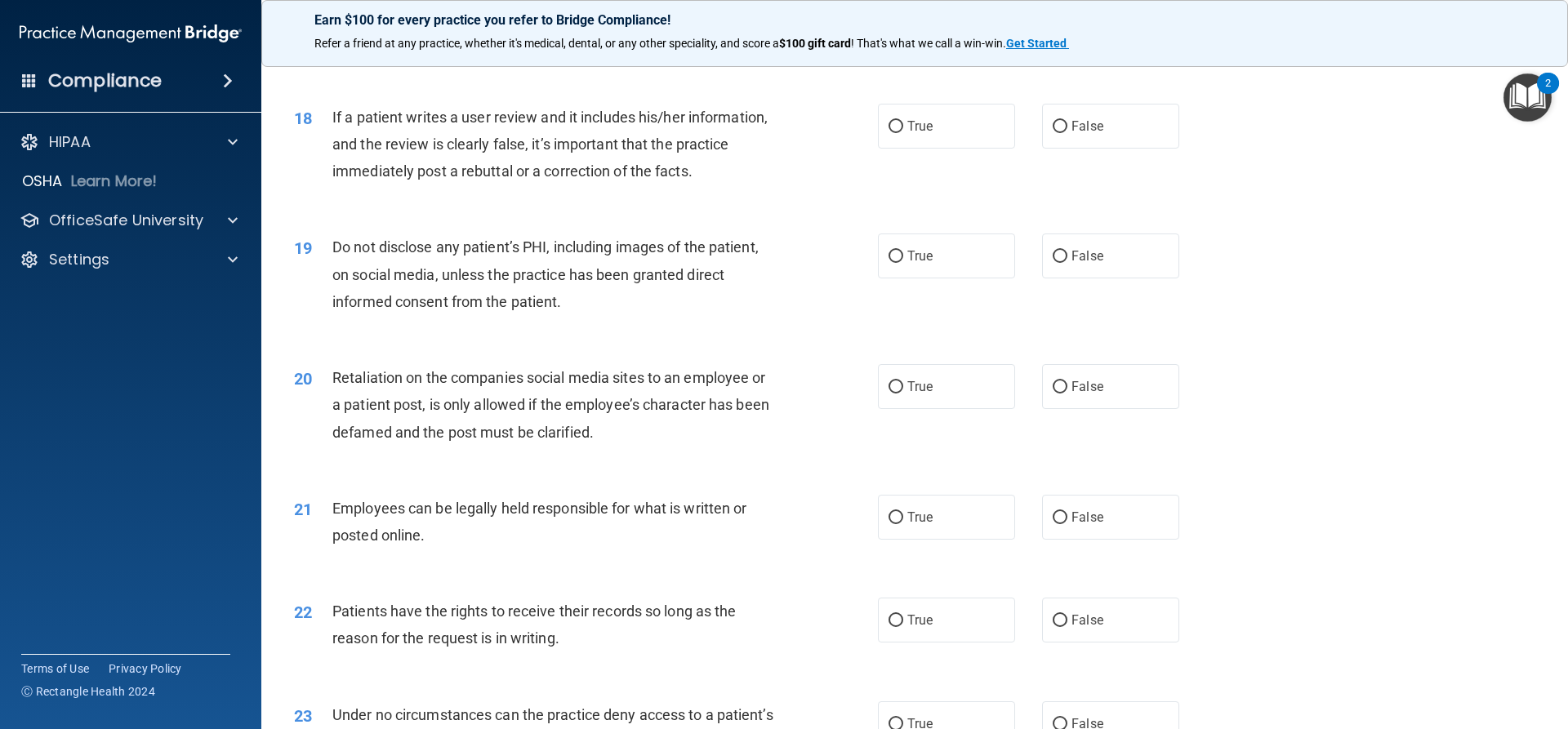
scroll to position [2287, 0]
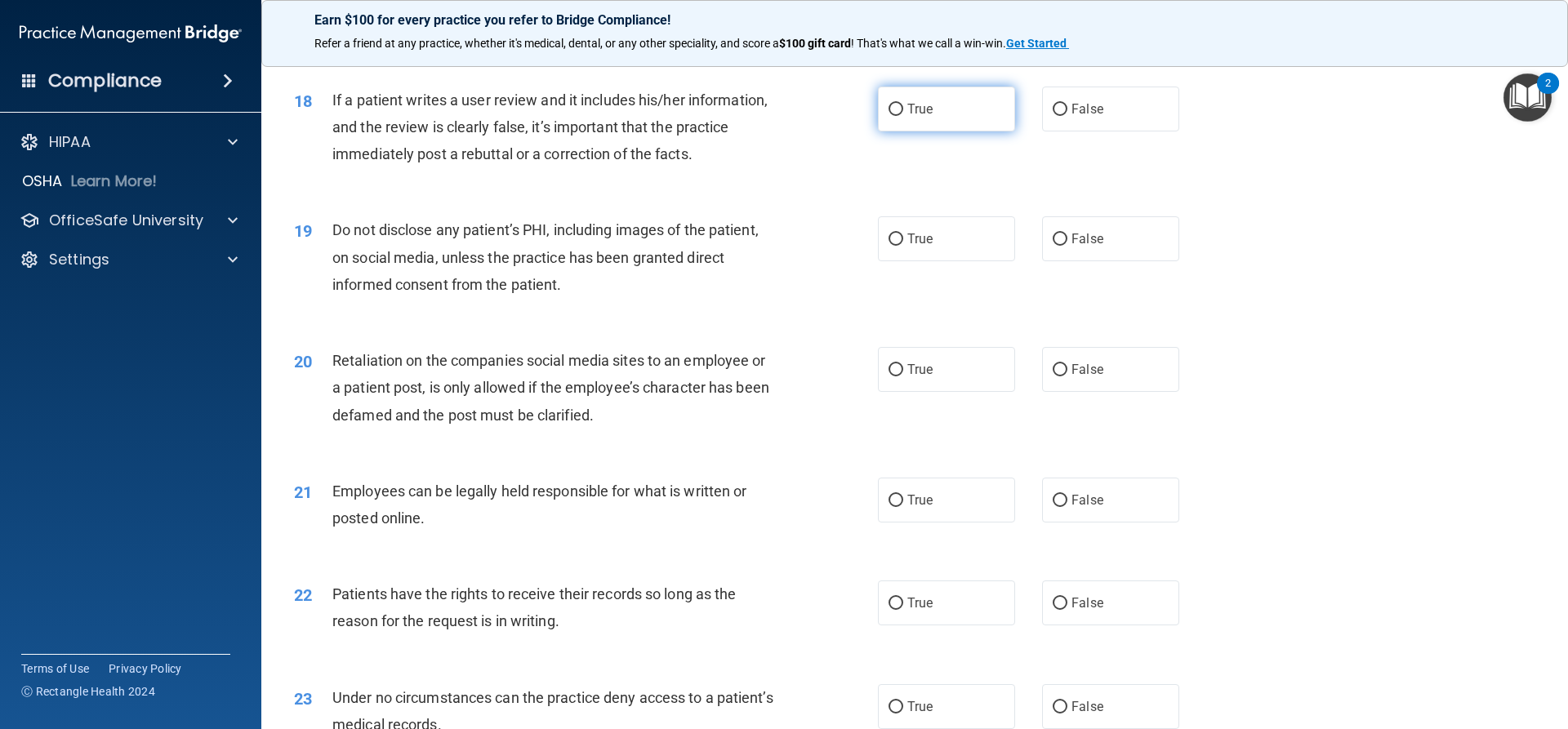
click at [921, 122] on label "True" at bounding box center [947, 109] width 137 height 45
click at [904, 116] on input "True" at bounding box center [896, 110] width 14 height 13
radio input "true"
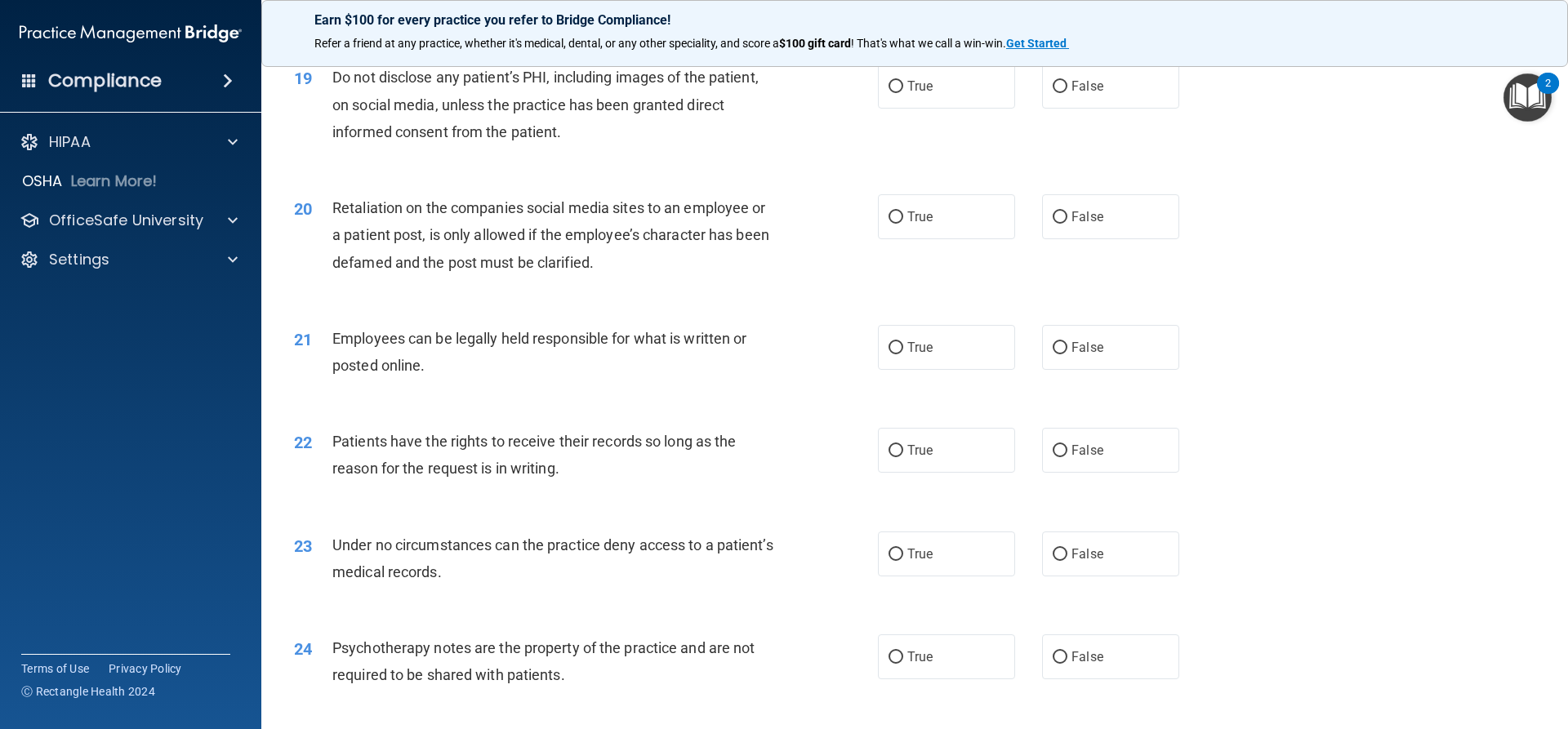
scroll to position [2450, 0]
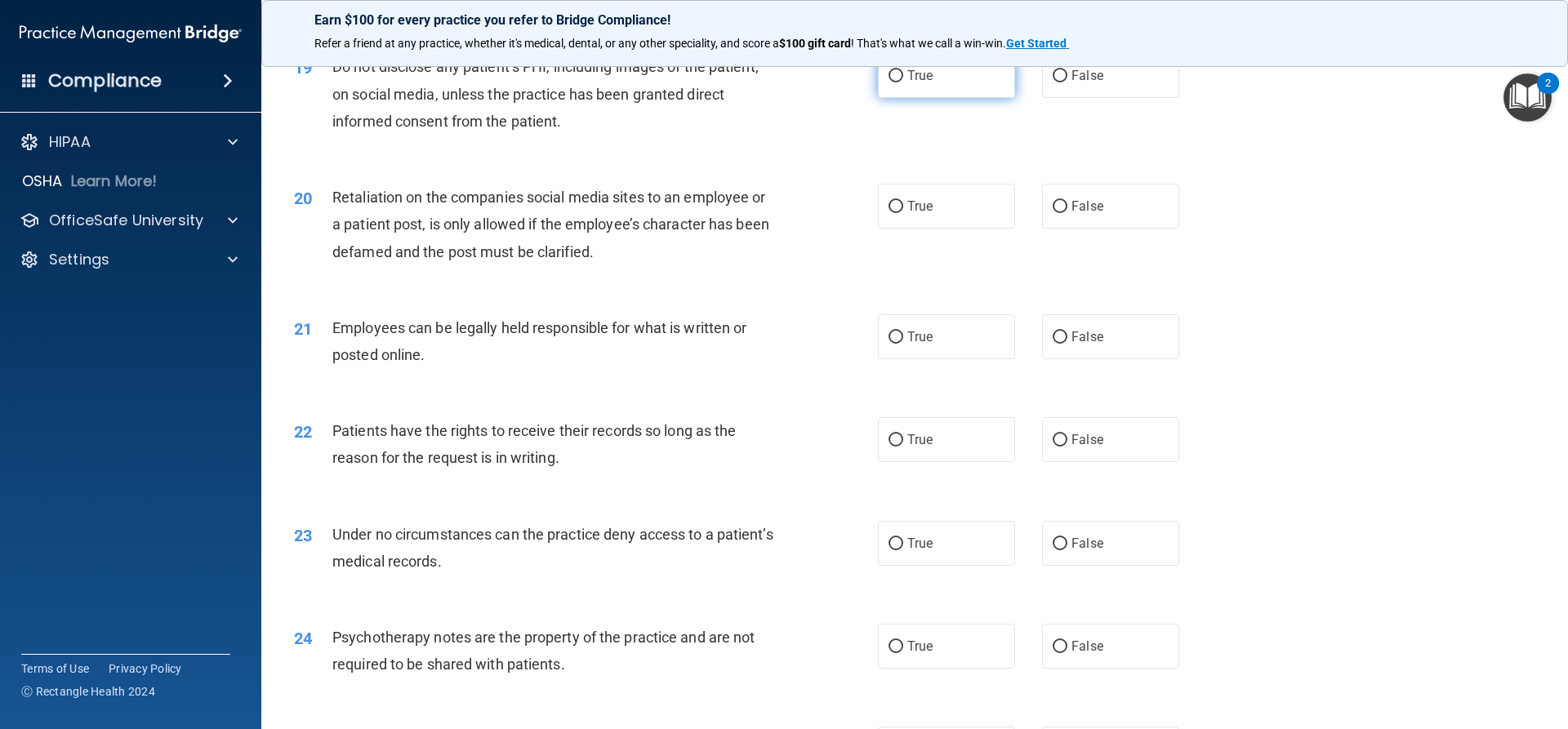
click at [945, 98] on label "True" at bounding box center [947, 75] width 137 height 45
click at [904, 83] on input "True" at bounding box center [896, 76] width 14 height 13
radio input "true"
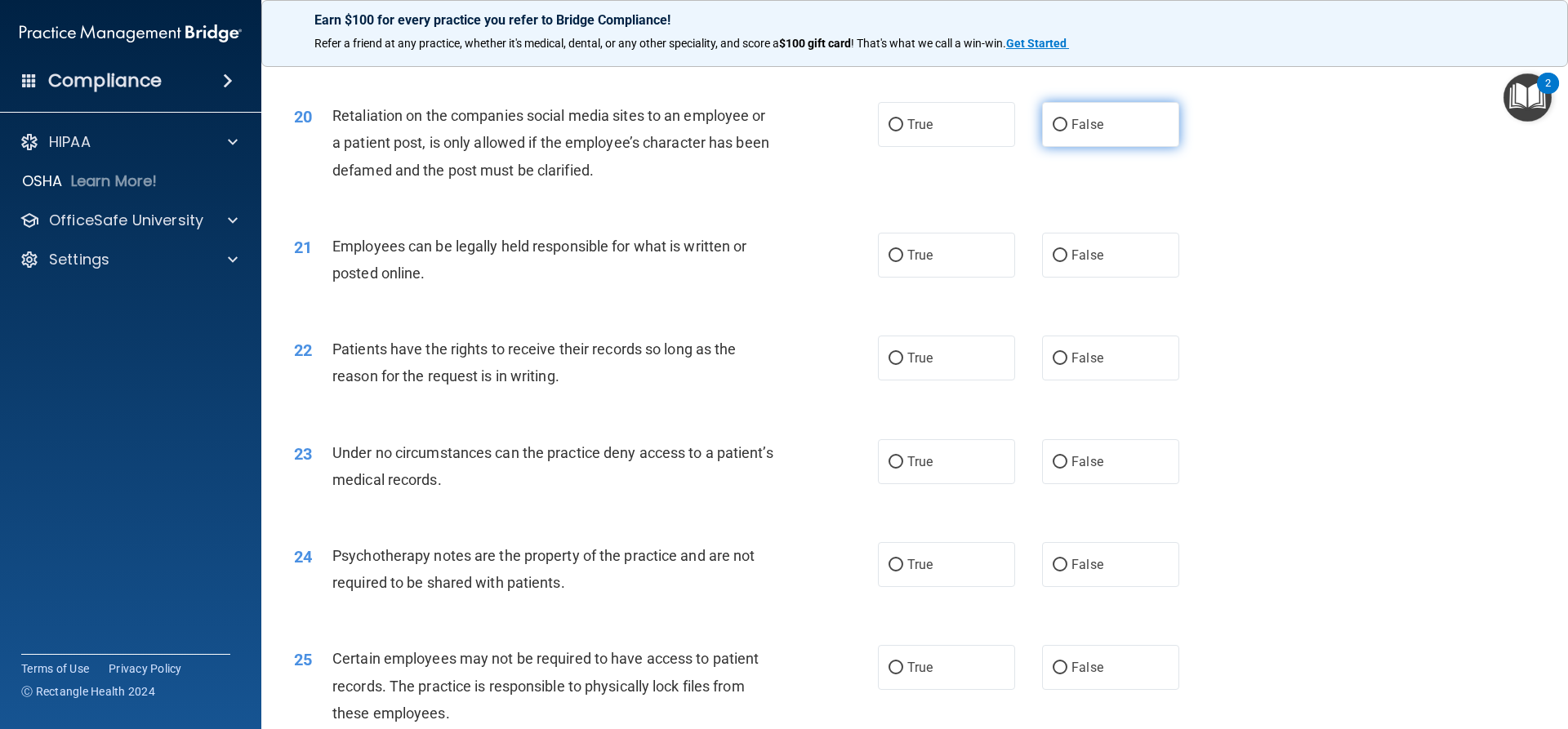
click at [1146, 147] on label "False" at bounding box center [1111, 124] width 137 height 45
click at [1068, 131] on input "False" at bounding box center [1060, 125] width 14 height 13
radio input "true"
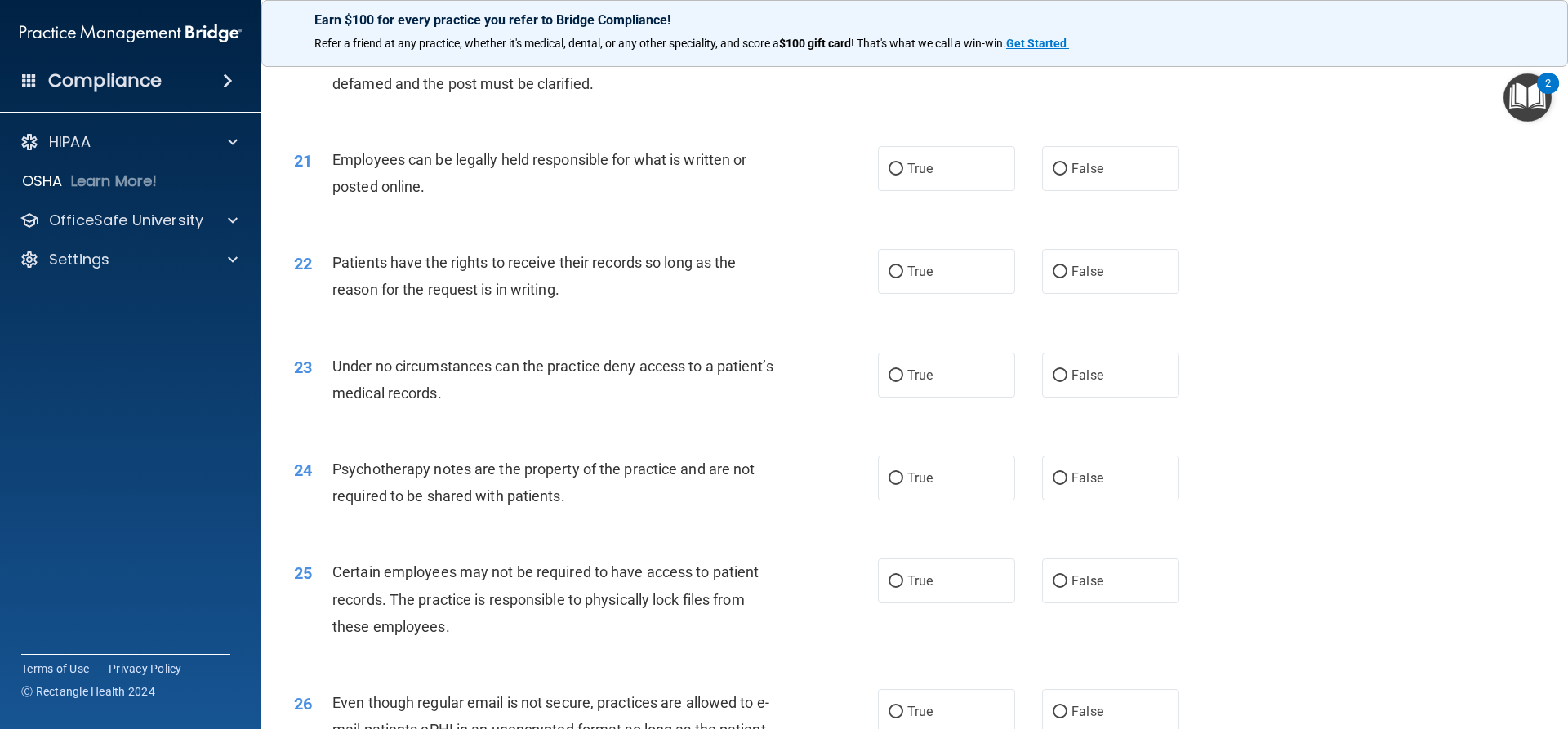
scroll to position [2695, 0]
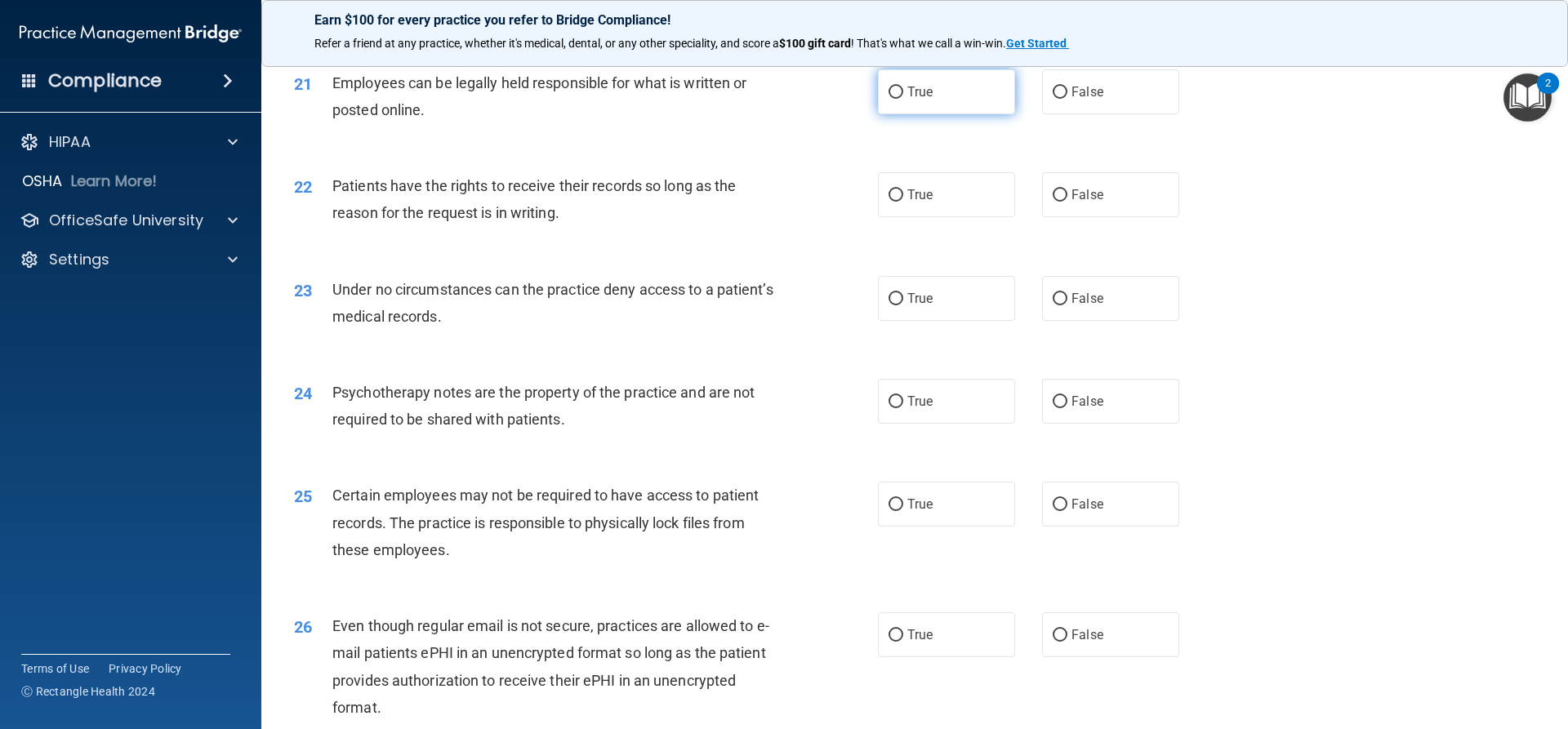
click at [968, 115] on label "True" at bounding box center [947, 92] width 137 height 45
click at [904, 98] on input "True" at bounding box center [896, 93] width 14 height 13
radio input "true"
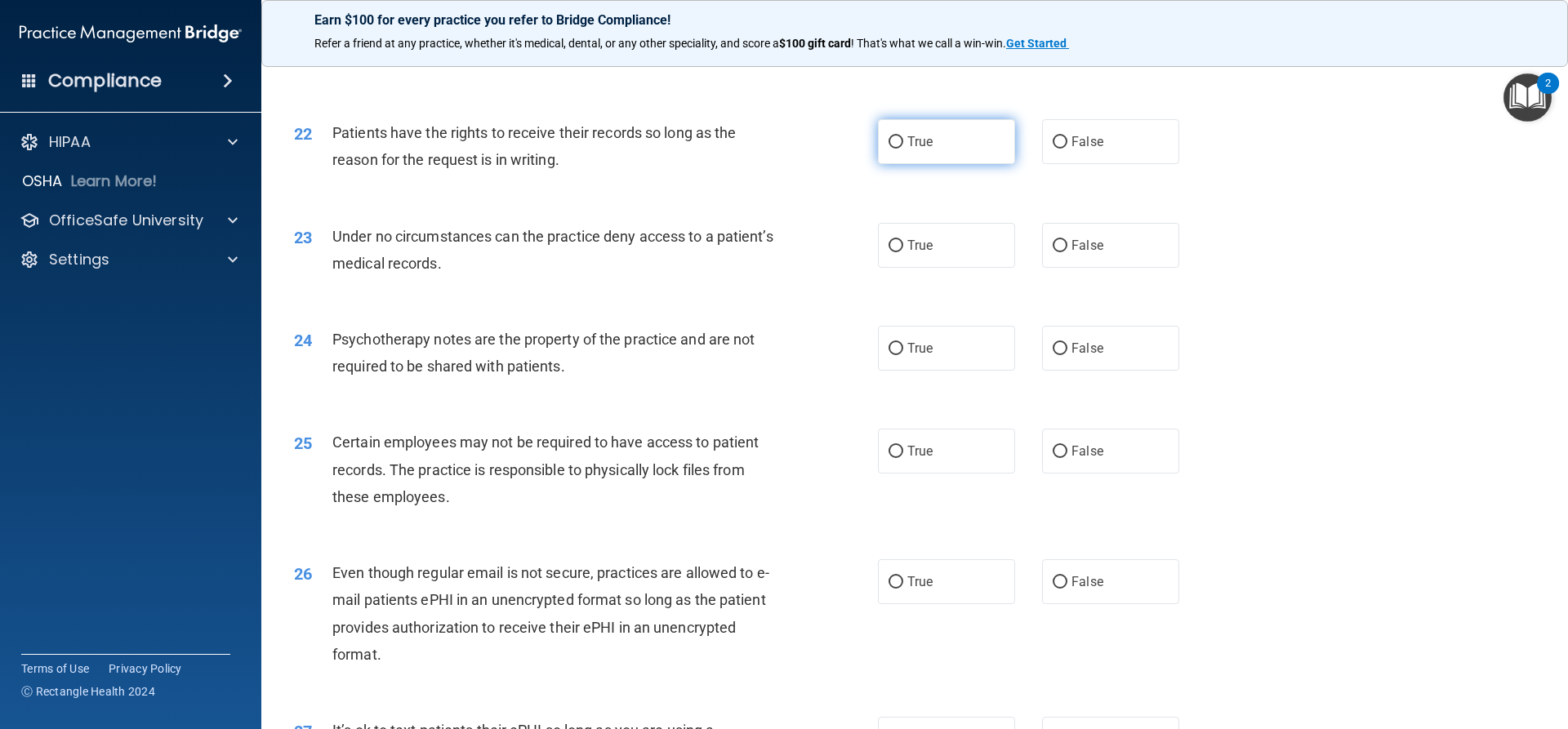
scroll to position [2777, 0]
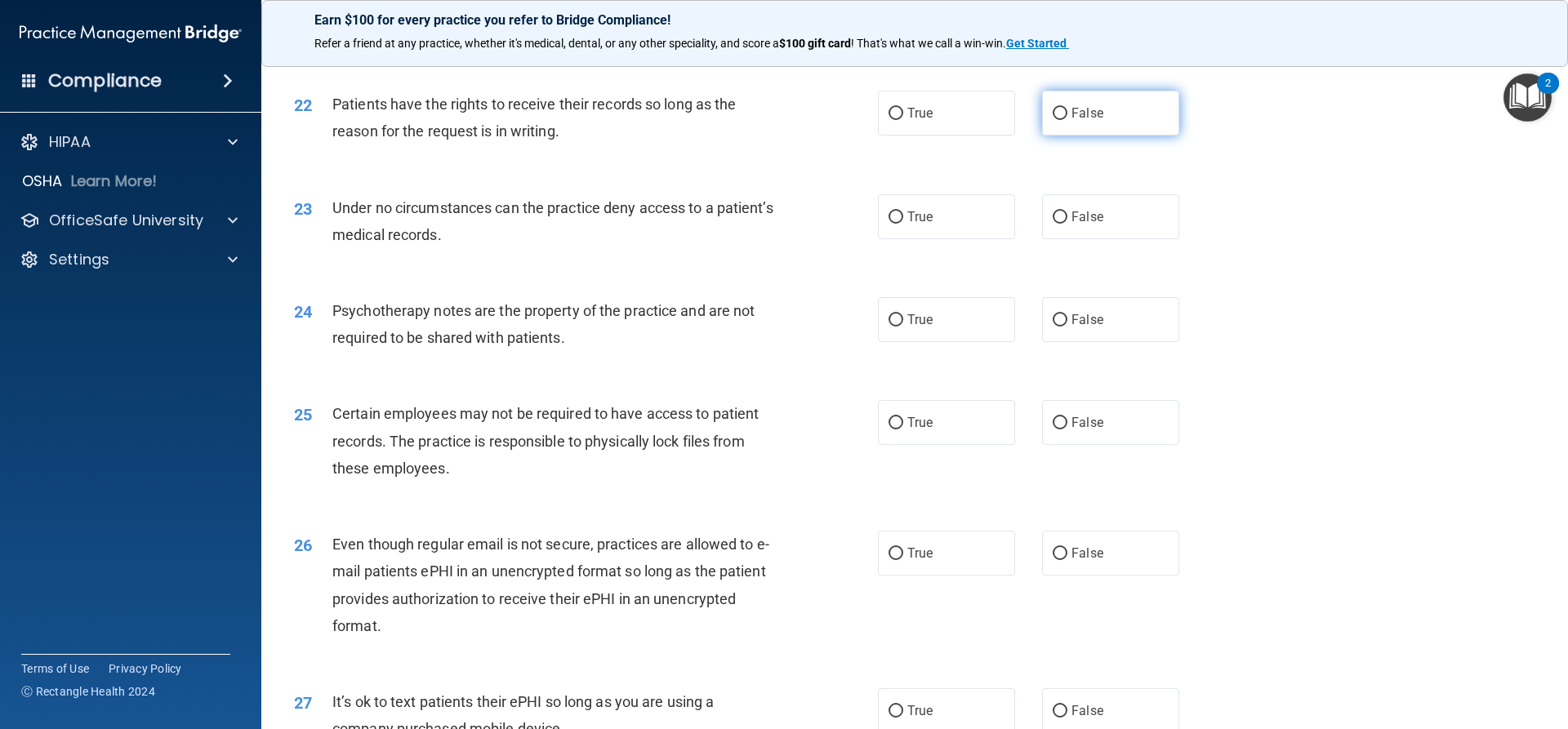
click at [1165, 136] on label "False" at bounding box center [1111, 113] width 137 height 45
click at [1068, 121] on input "False" at bounding box center [1060, 114] width 14 height 13
radio input "true"
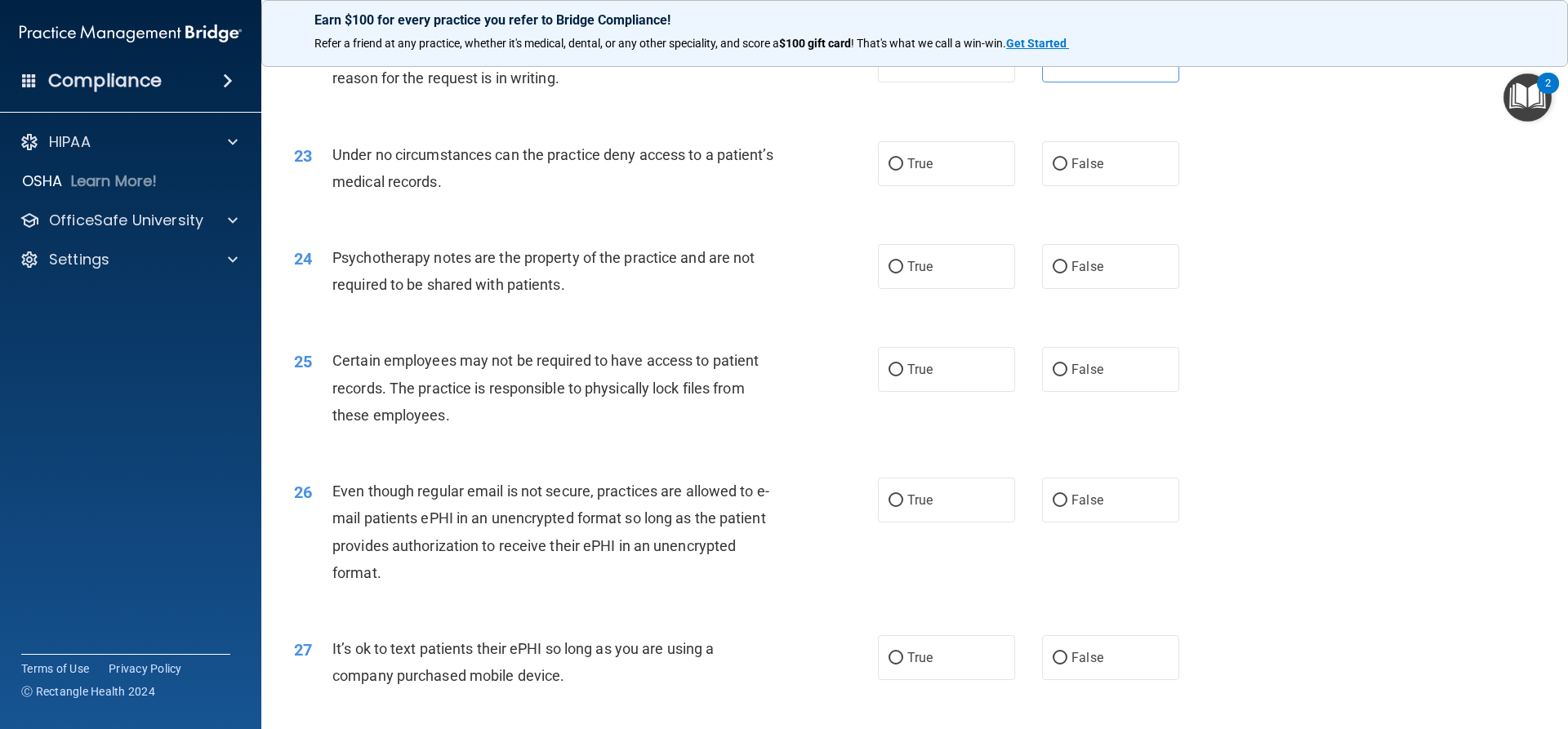
scroll to position [2859, 0]
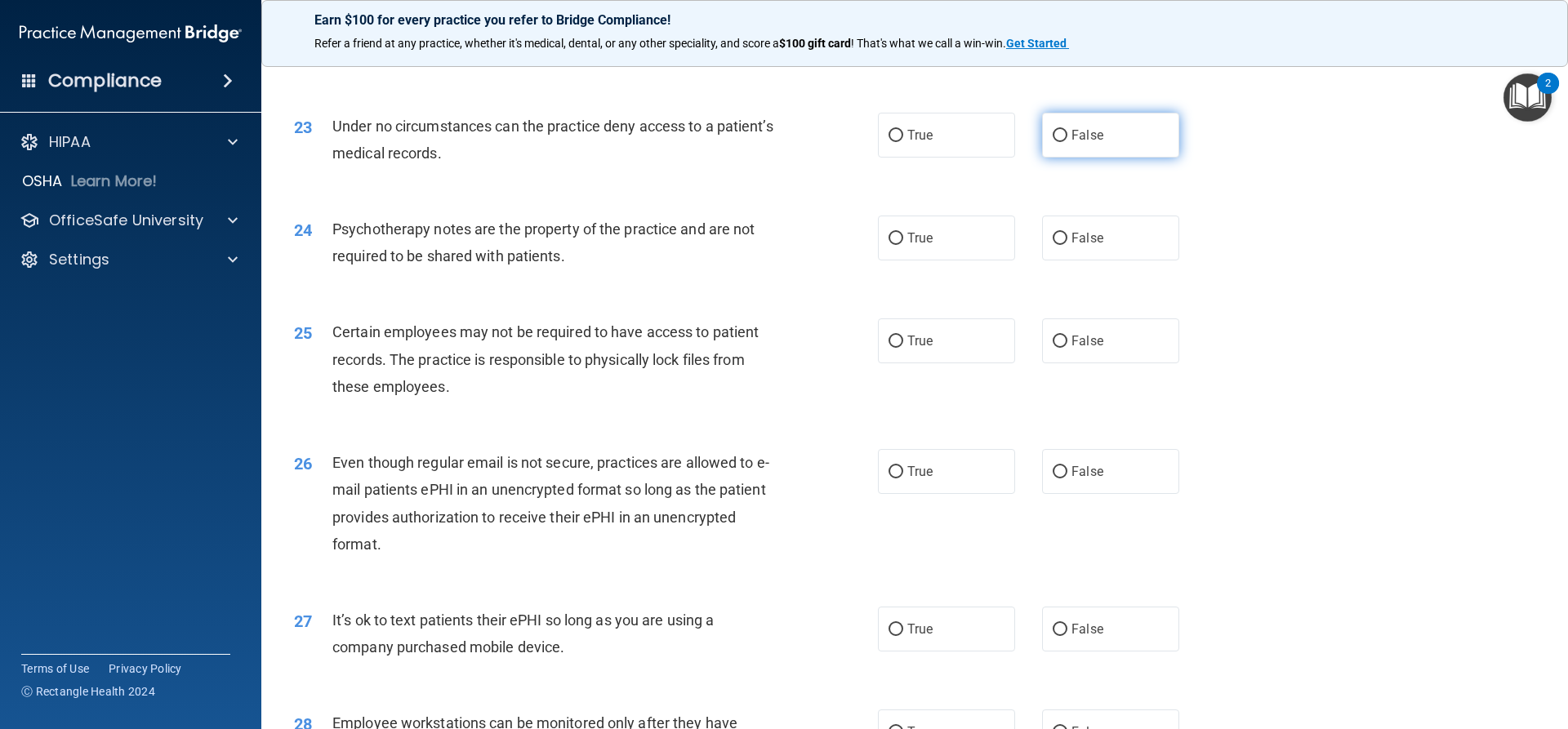
click at [1042, 157] on label "False" at bounding box center [1111, 135] width 137 height 45
click at [1053, 142] on input "False" at bounding box center [1060, 136] width 14 height 13
radio input "true"
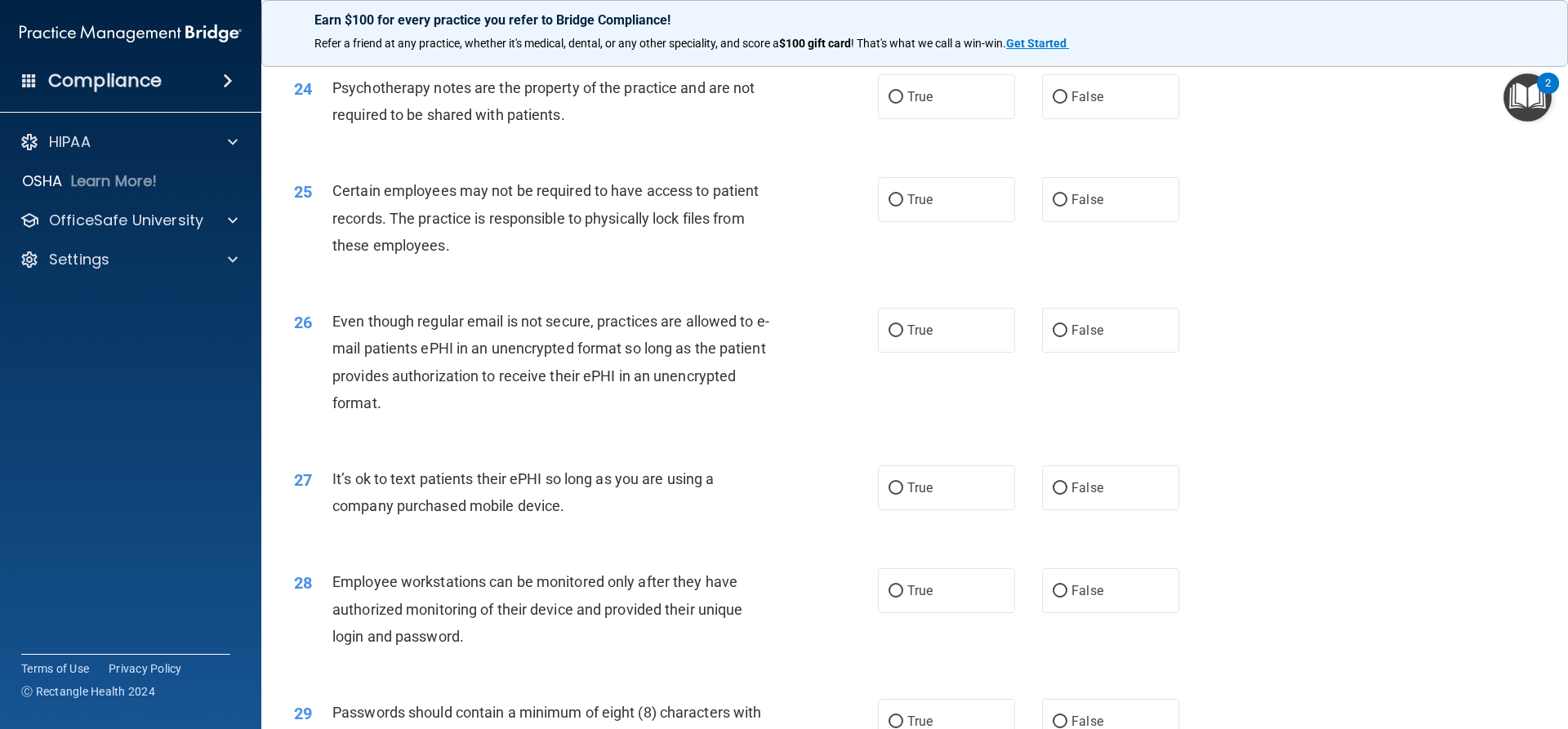
scroll to position [3022, 0]
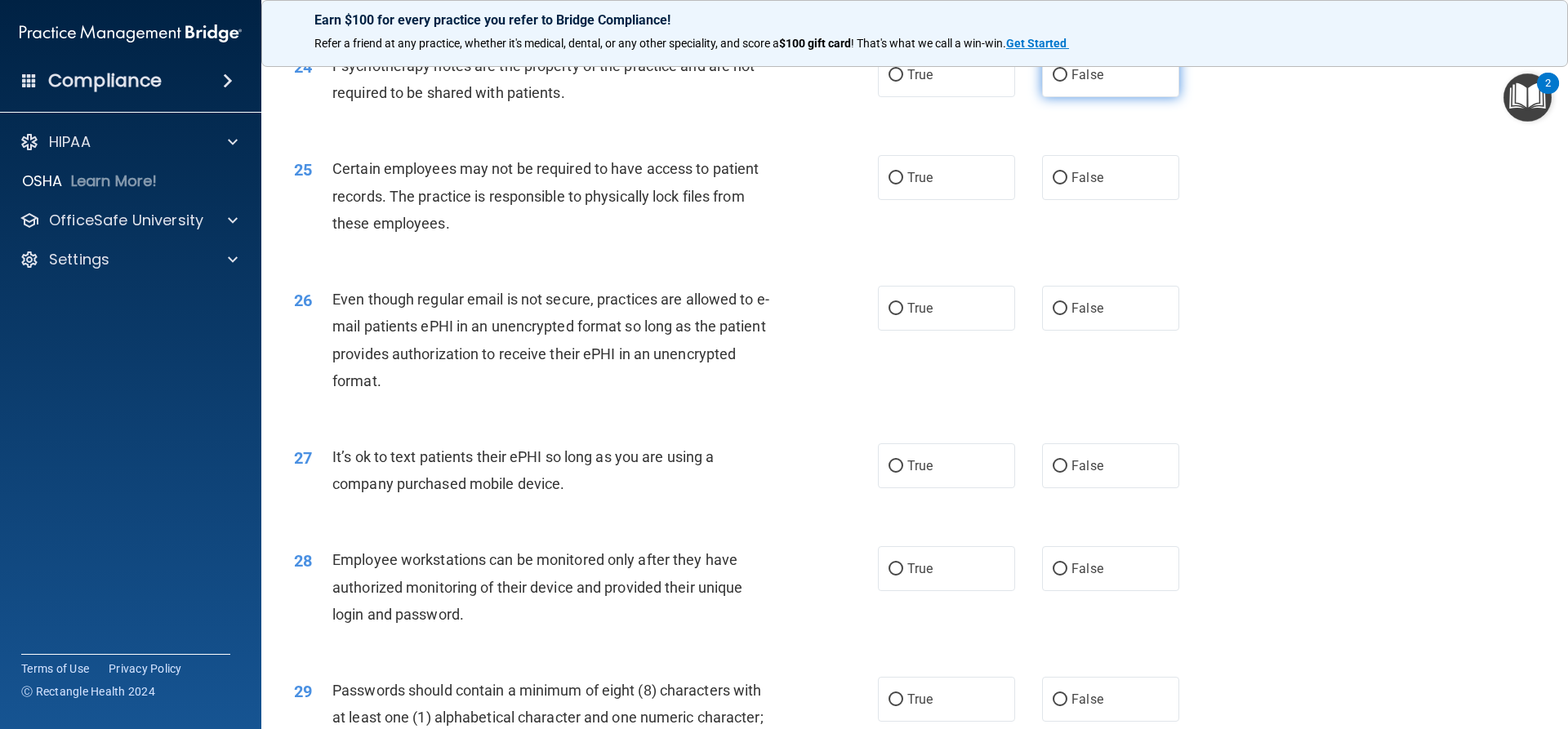
click at [1071, 97] on label "False" at bounding box center [1111, 74] width 137 height 45
click at [1068, 82] on input "False" at bounding box center [1060, 75] width 14 height 13
radio input "true"
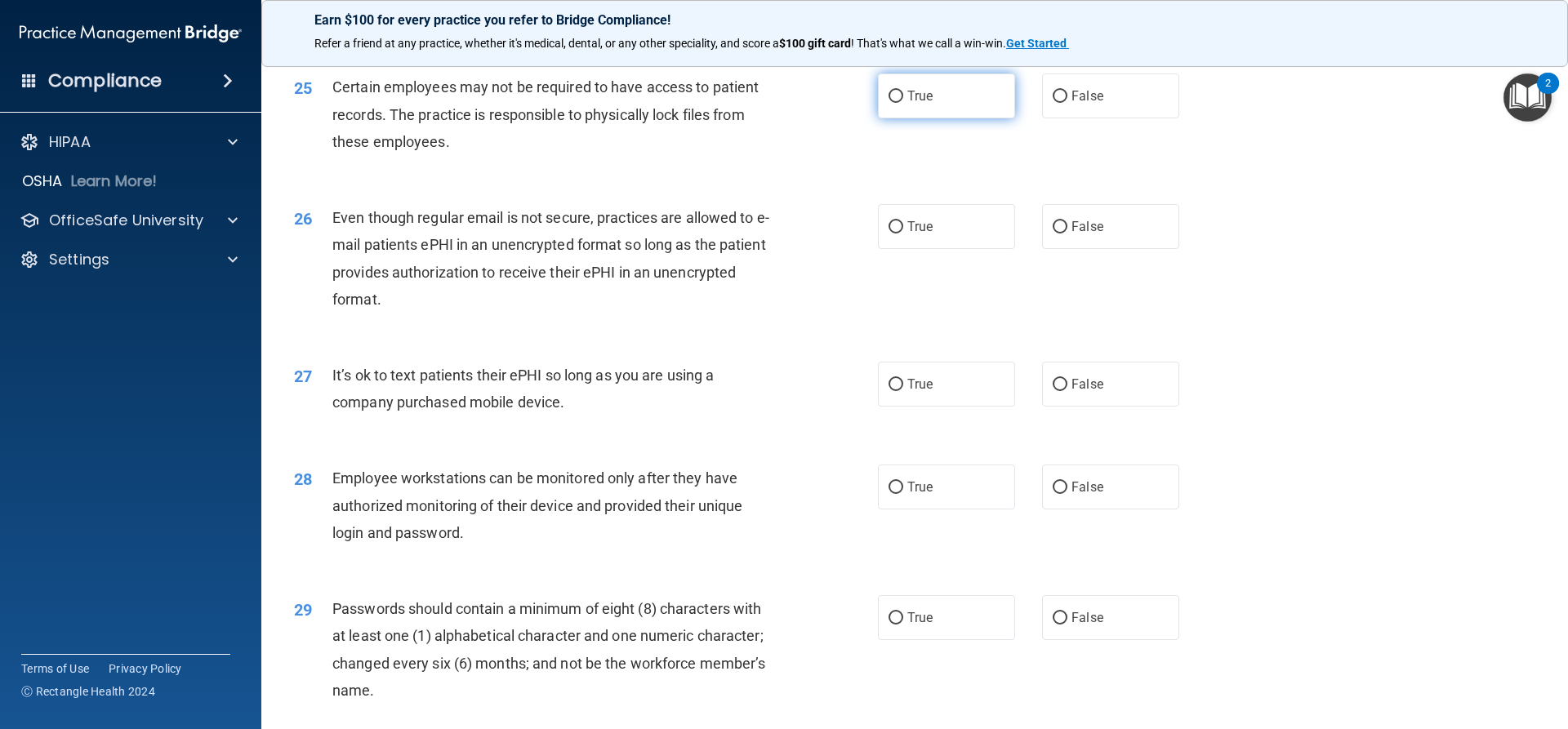
click at [908, 119] on label "True" at bounding box center [947, 95] width 137 height 45
click at [904, 103] on input "True" at bounding box center [896, 96] width 14 height 13
radio input "true"
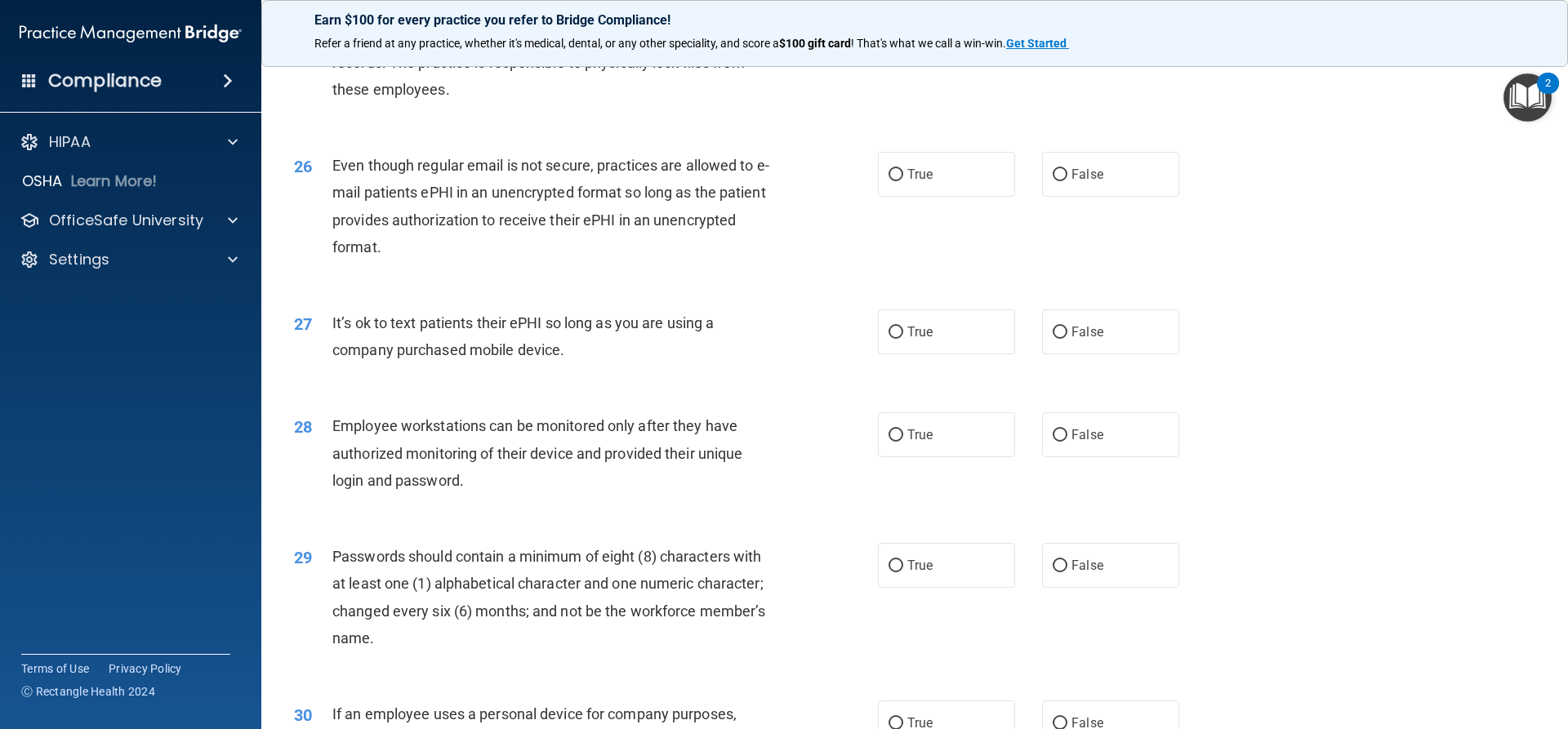
scroll to position [3186, 0]
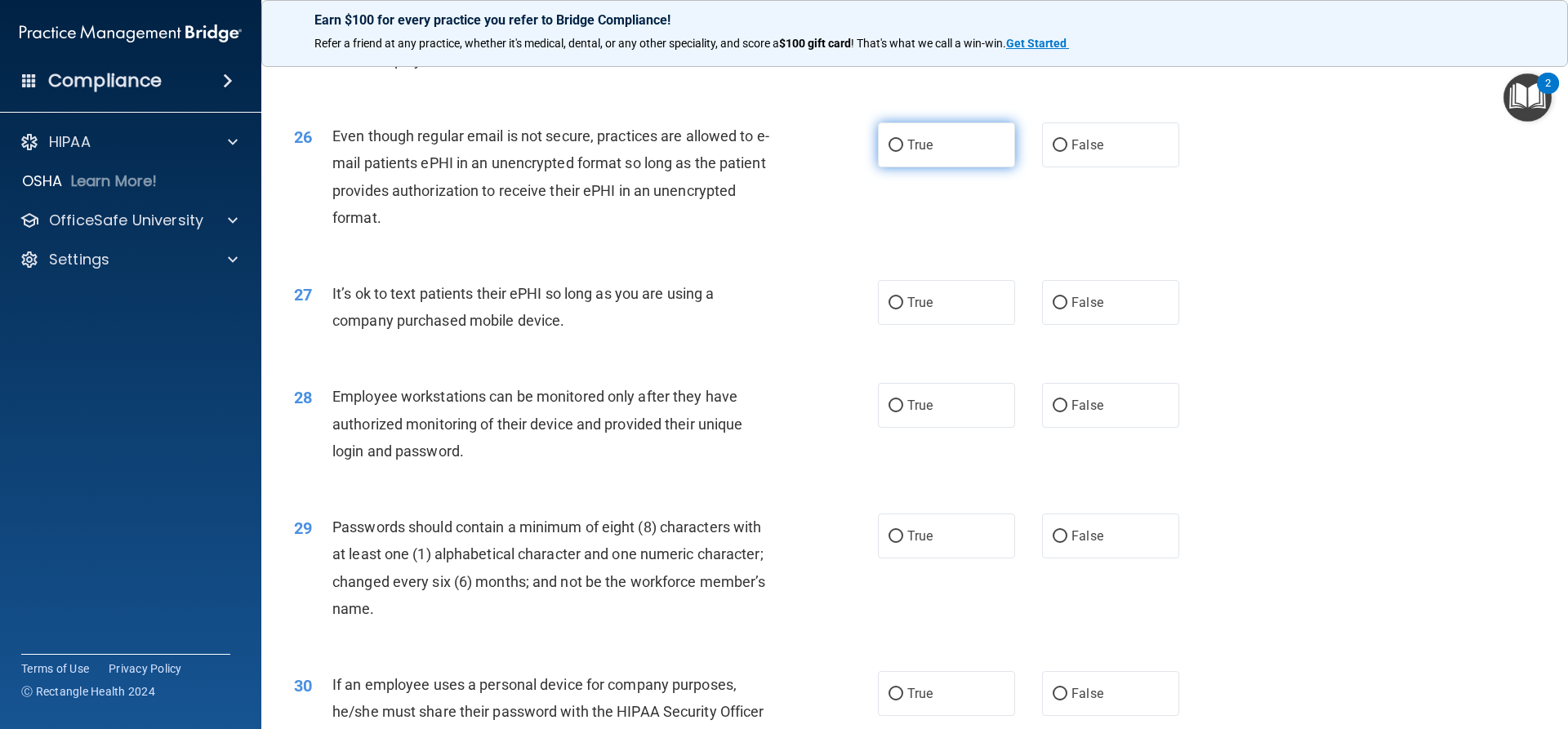
click at [961, 160] on label "True" at bounding box center [947, 145] width 137 height 45
click at [904, 152] on input "True" at bounding box center [896, 146] width 14 height 13
radio input "true"
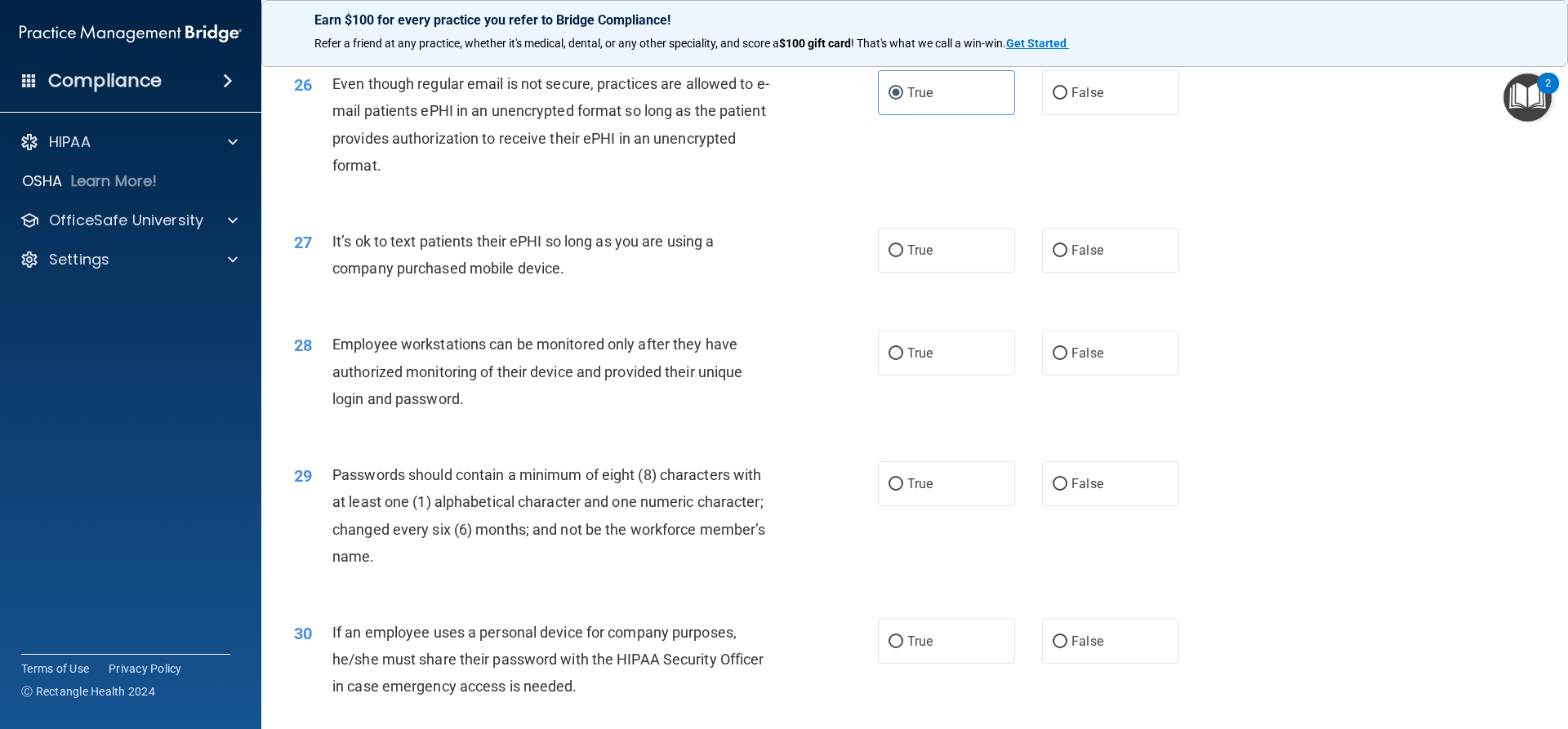
scroll to position [3267, 0]
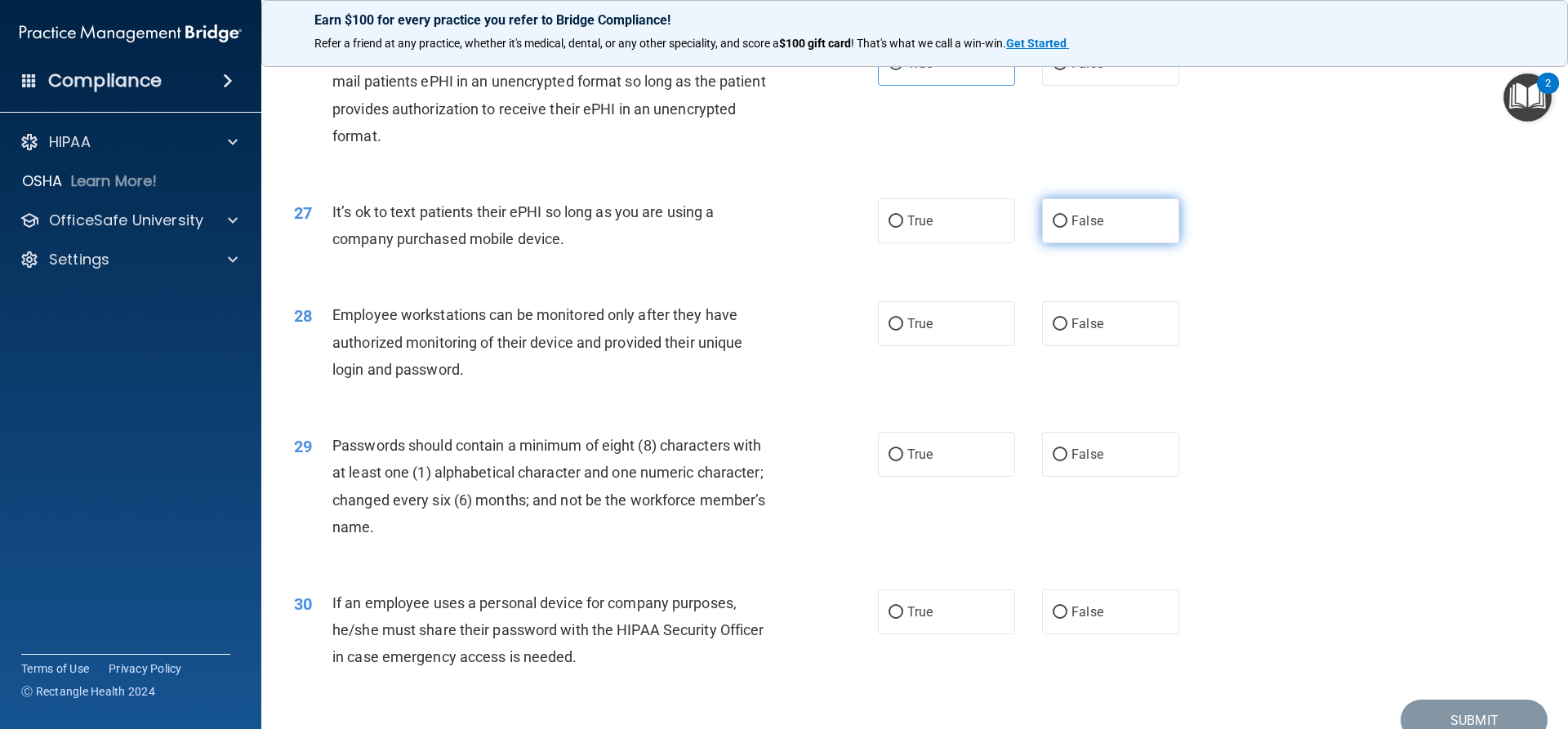
click at [1129, 243] on label "False" at bounding box center [1111, 221] width 137 height 45
click at [1068, 228] on input "False" at bounding box center [1060, 222] width 14 height 13
radio input "true"
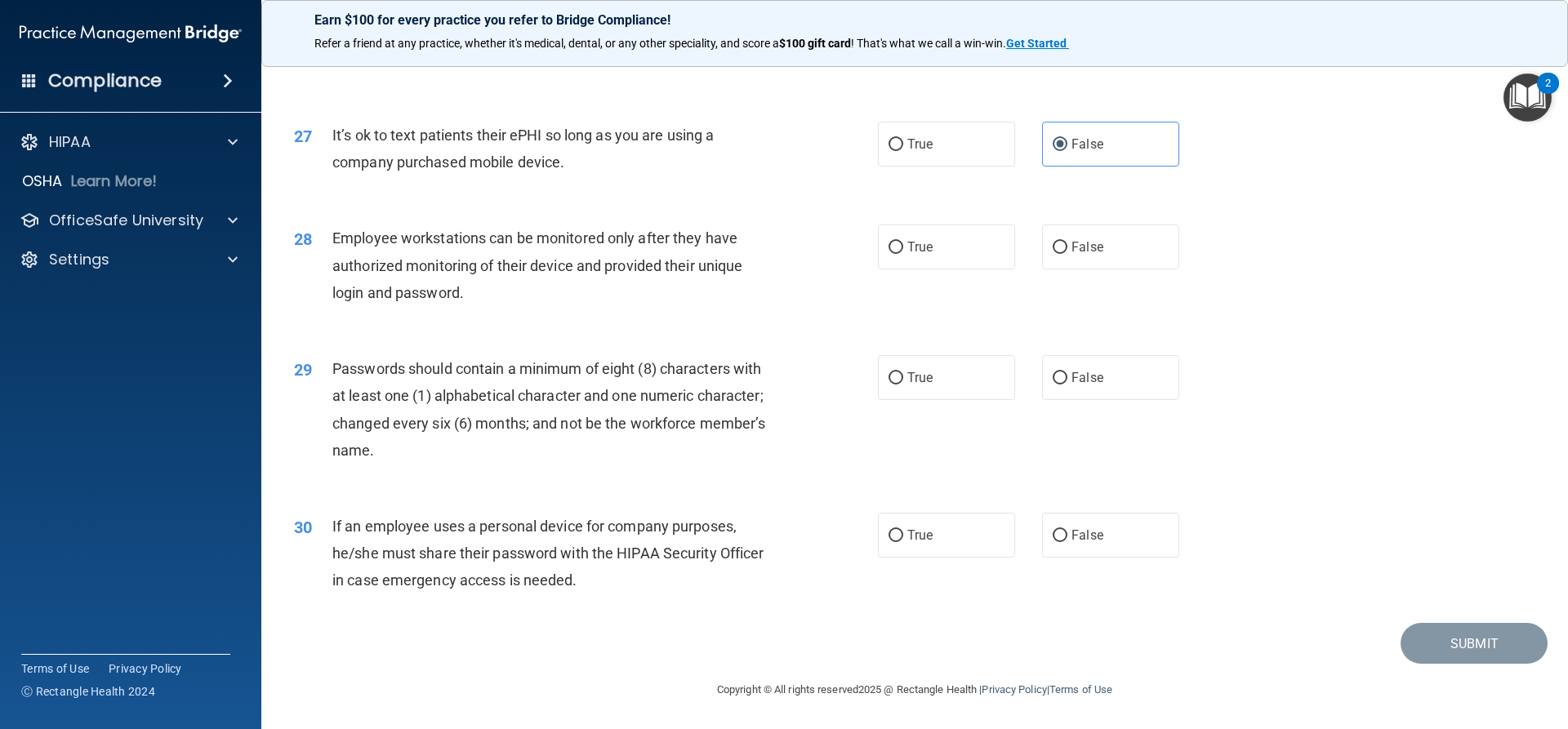
scroll to position [3371, 0]
click at [1062, 248] on label "False" at bounding box center [1111, 247] width 137 height 45
click at [1062, 248] on input "False" at bounding box center [1060, 248] width 14 height 13
radio input "true"
click at [889, 377] on input "True" at bounding box center [896, 378] width 14 height 13
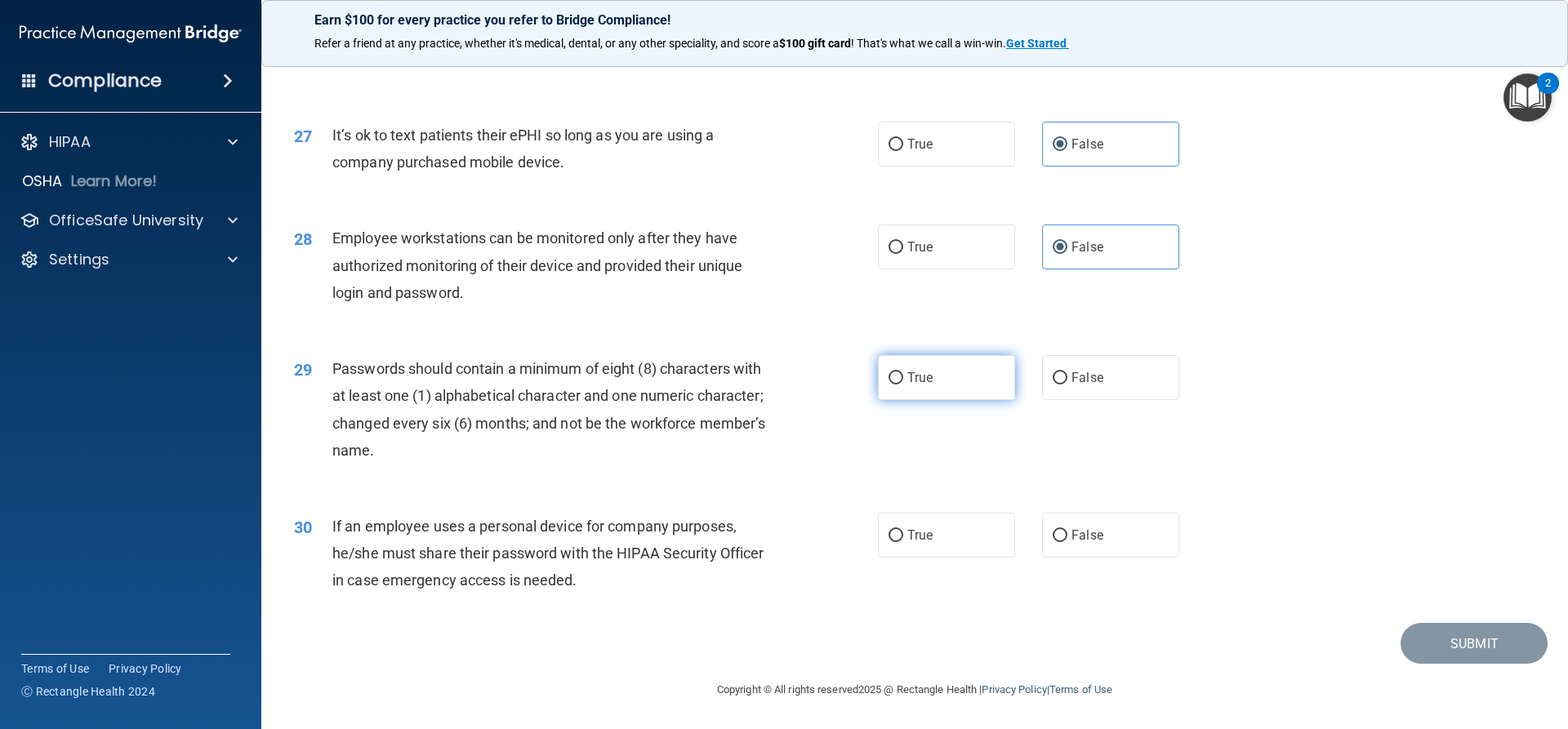
radio input "true"
click at [1075, 531] on span "False" at bounding box center [1087, 535] width 32 height 15
click at [1068, 531] on input "False" at bounding box center [1060, 536] width 14 height 13
radio input "true"
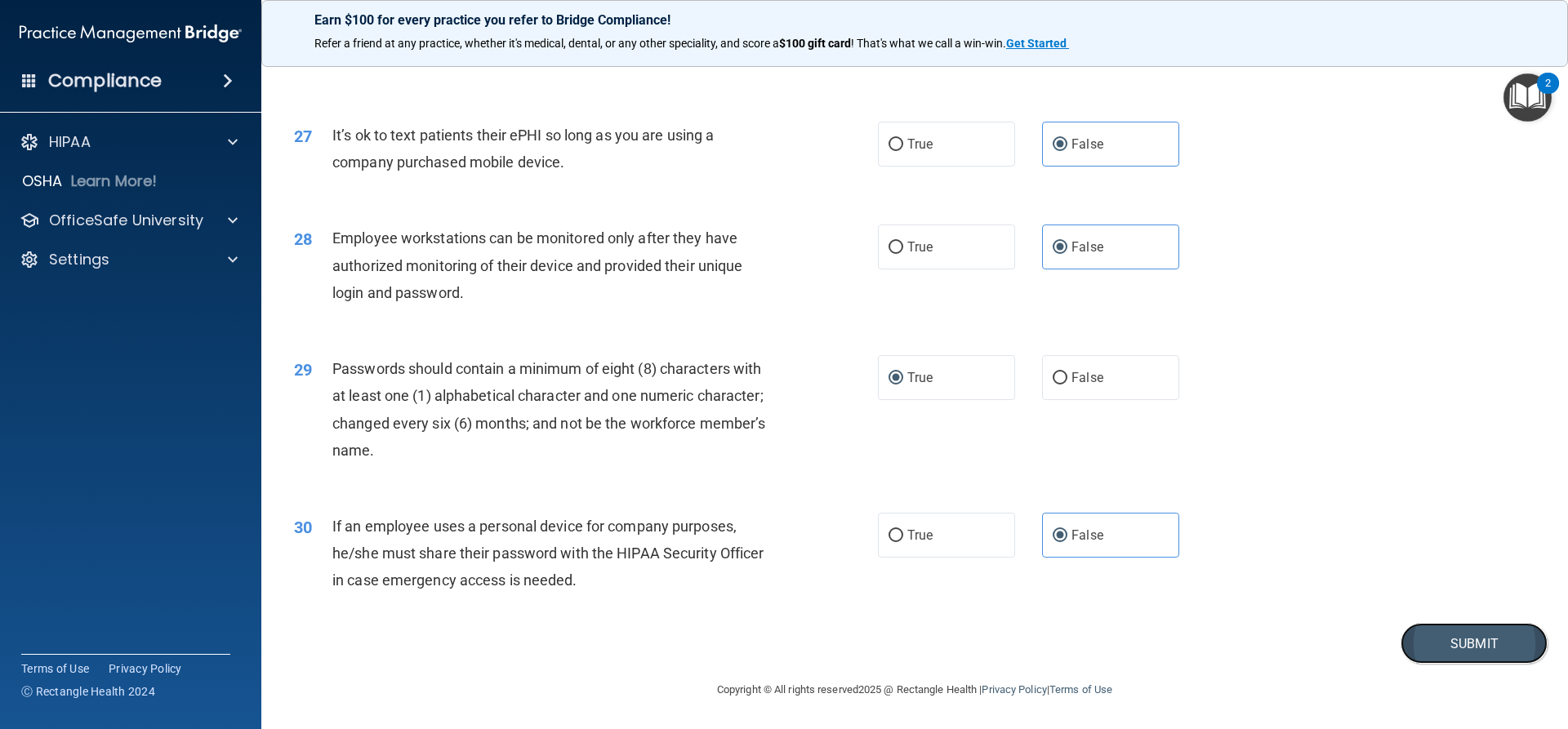
click at [1456, 644] on button "Submit" at bounding box center [1474, 643] width 147 height 41
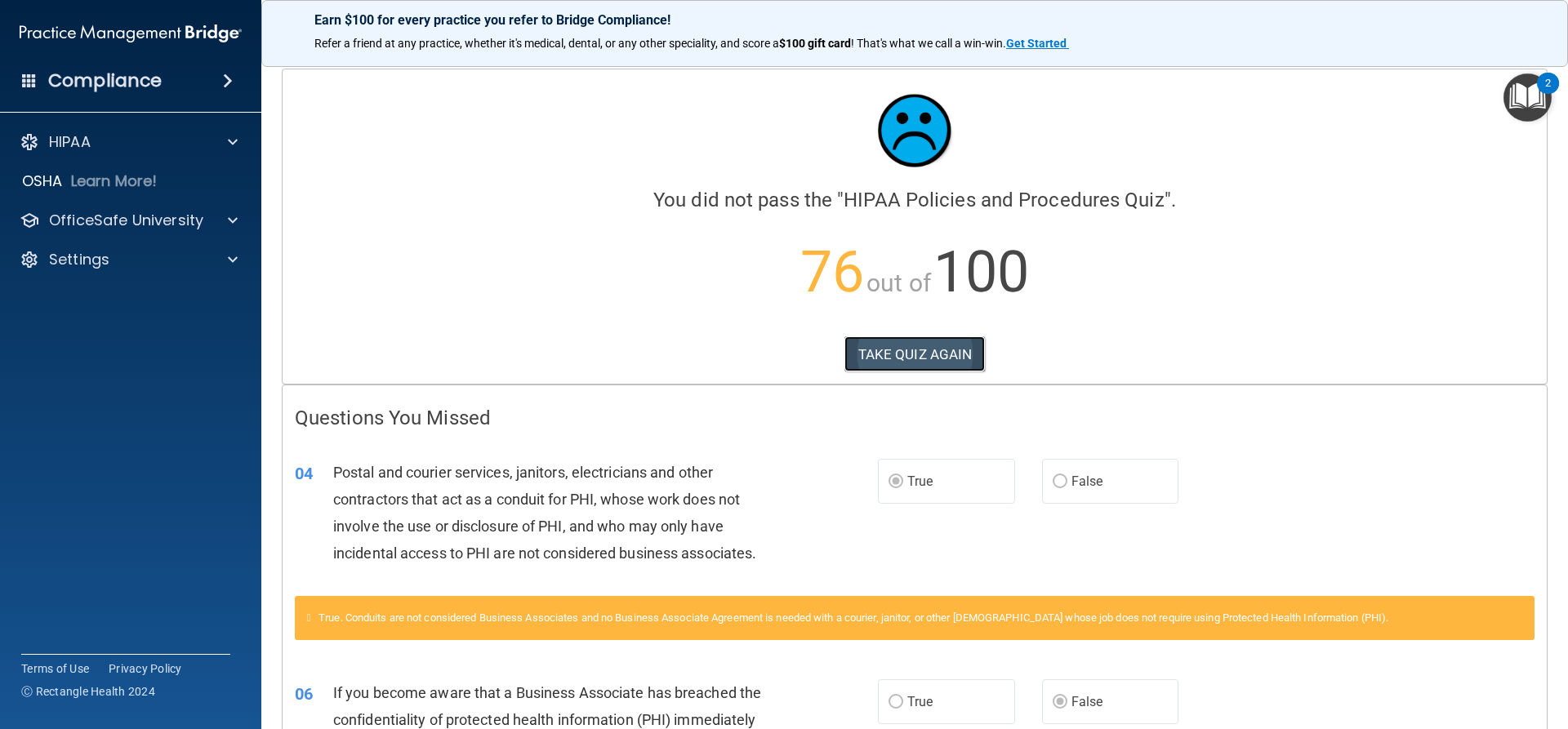
click at [921, 354] on button "TAKE QUIZ AGAIN" at bounding box center [915, 354] width 142 height 36
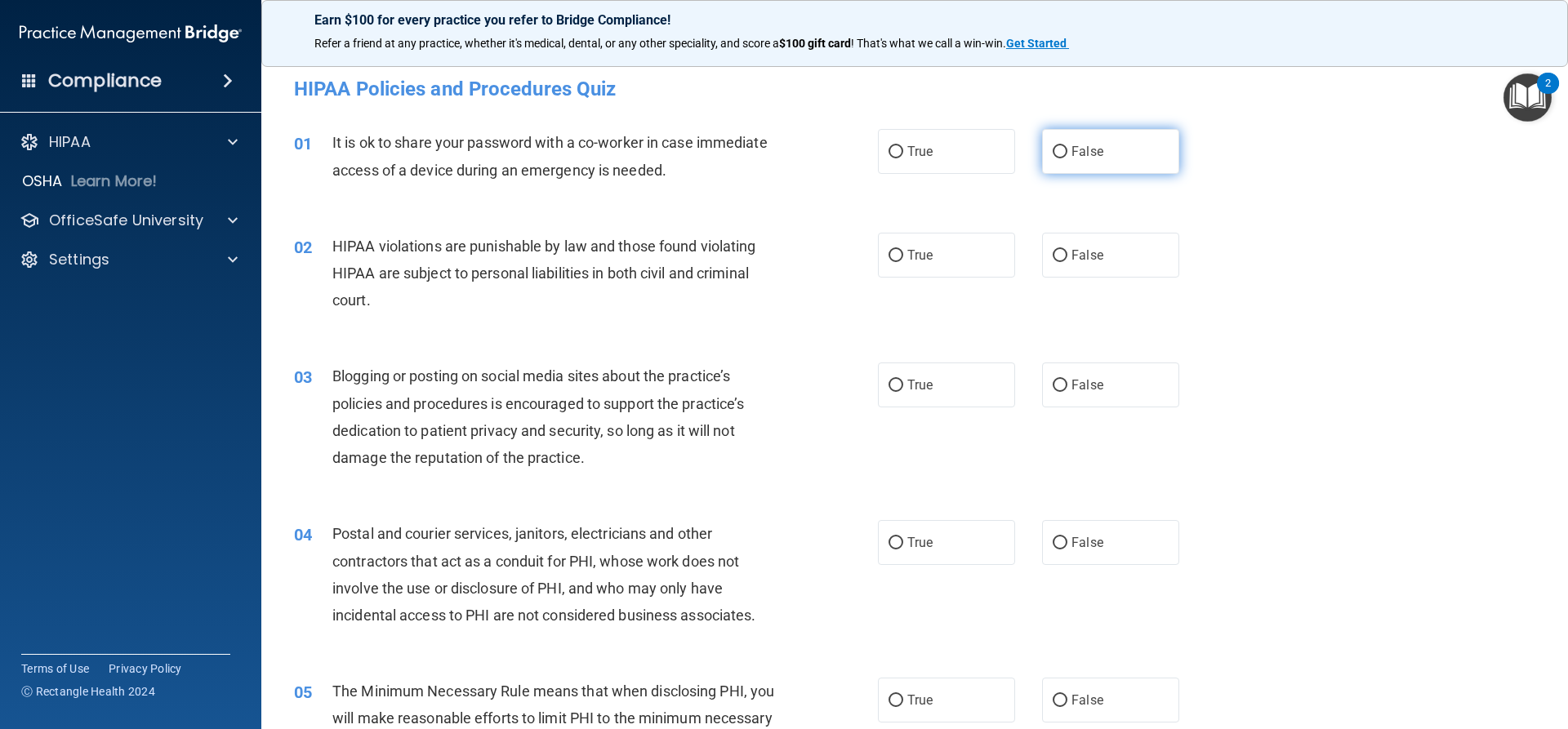
click at [1082, 147] on span "False" at bounding box center [1087, 151] width 32 height 15
click at [1068, 147] on input "False" at bounding box center [1060, 152] width 14 height 13
radio input "true"
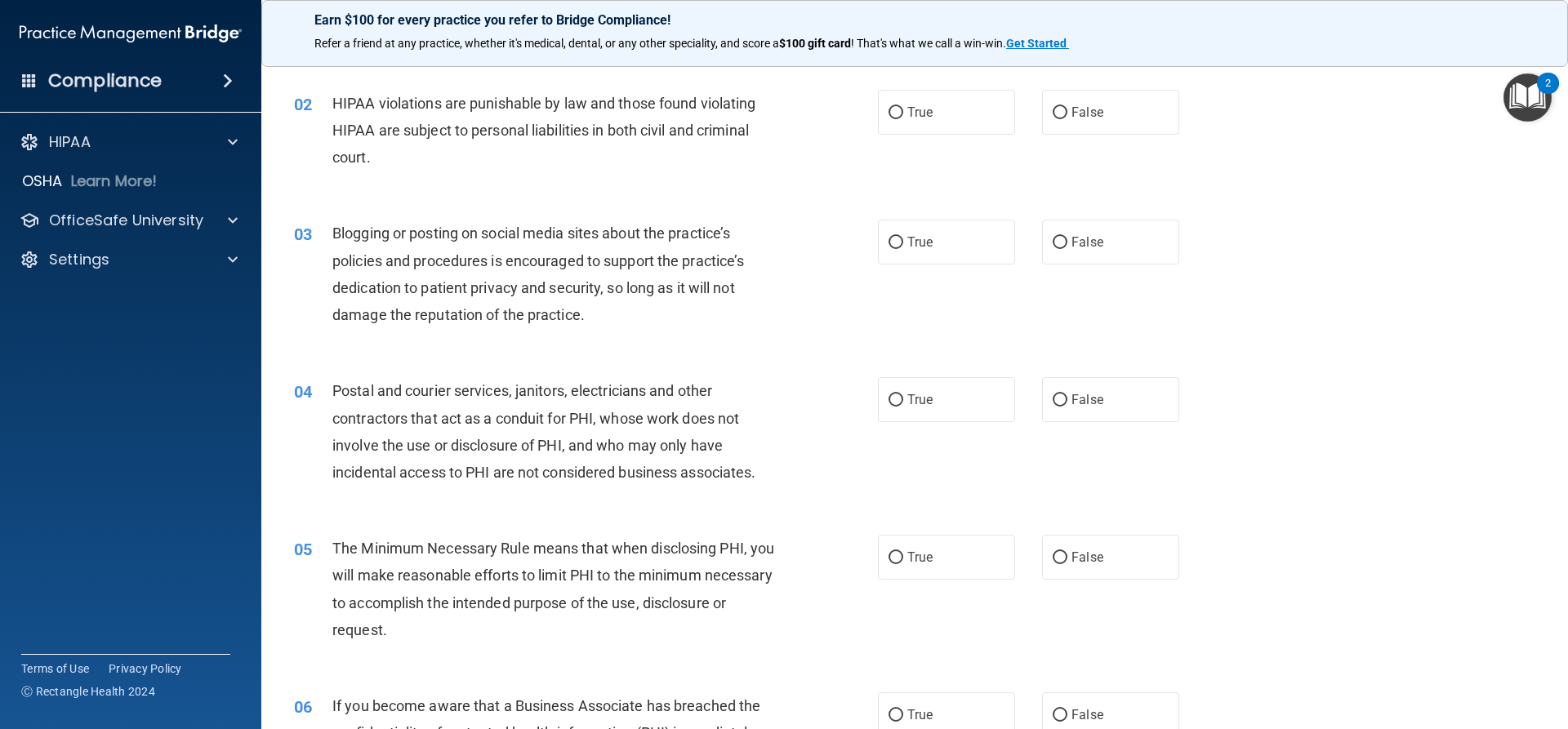
scroll to position [163, 0]
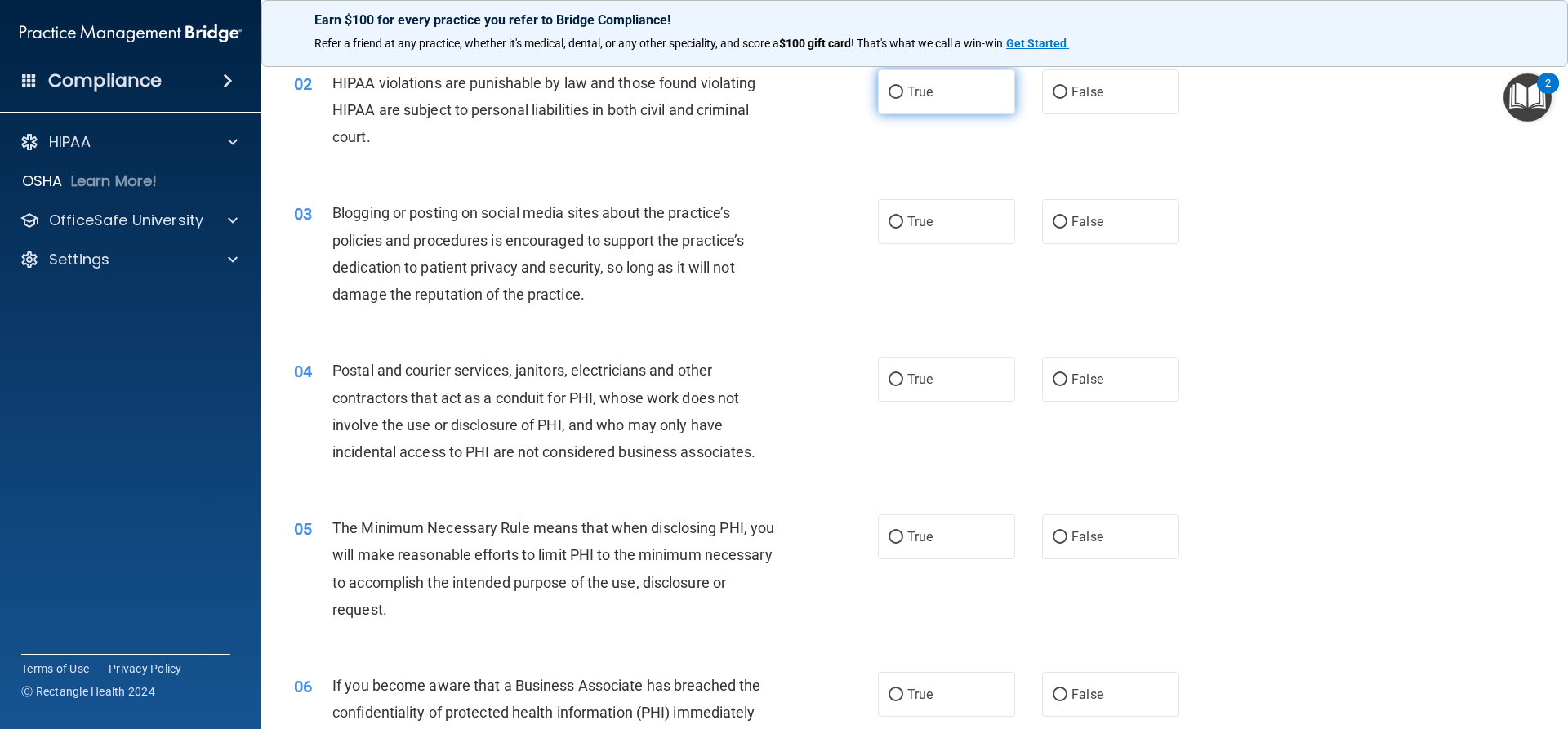
click at [936, 84] on label "True" at bounding box center [947, 92] width 137 height 45
click at [904, 87] on input "True" at bounding box center [896, 93] width 14 height 13
radio input "true"
click at [1095, 230] on label "False" at bounding box center [1111, 222] width 137 height 45
click at [1068, 229] on input "False" at bounding box center [1060, 222] width 14 height 13
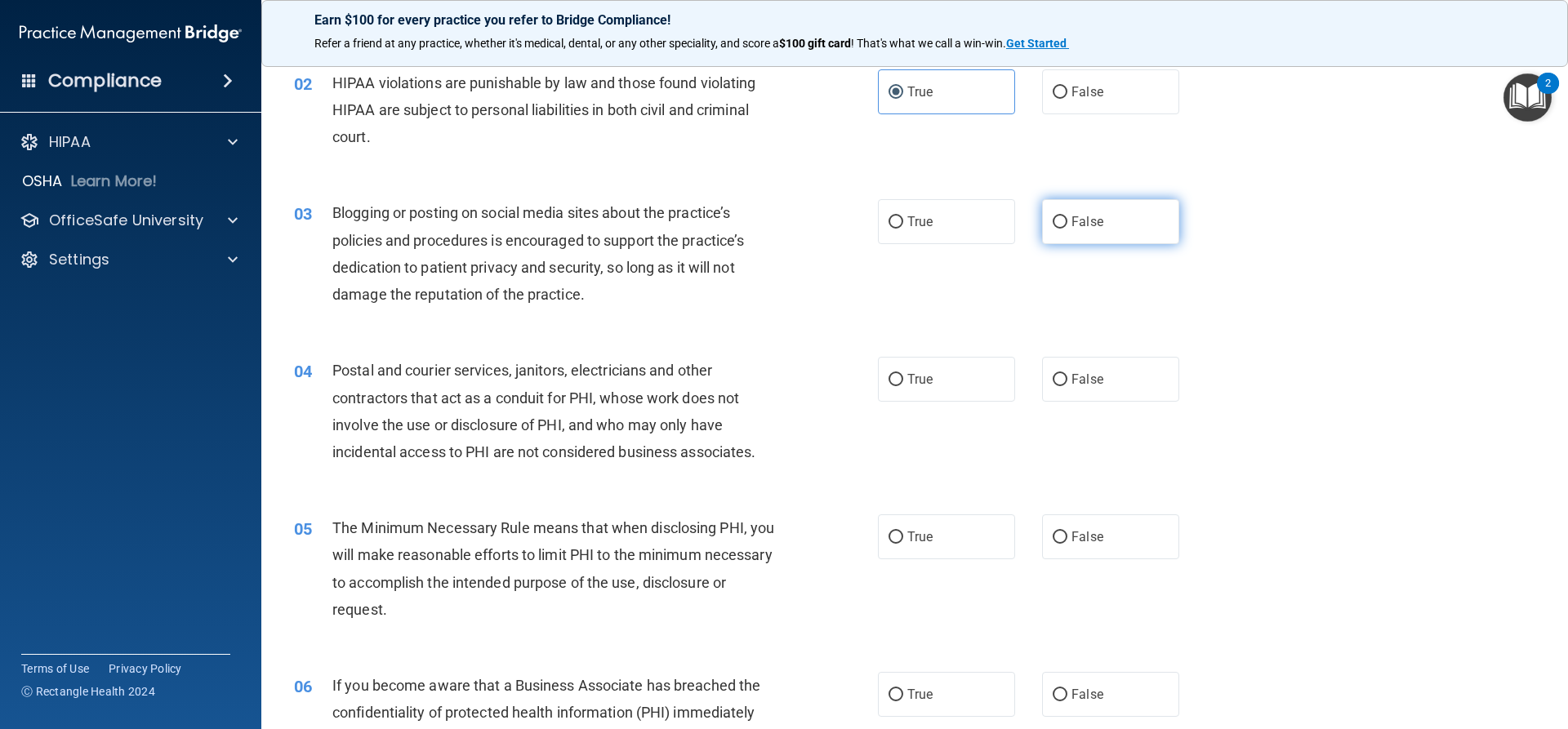
radio input "true"
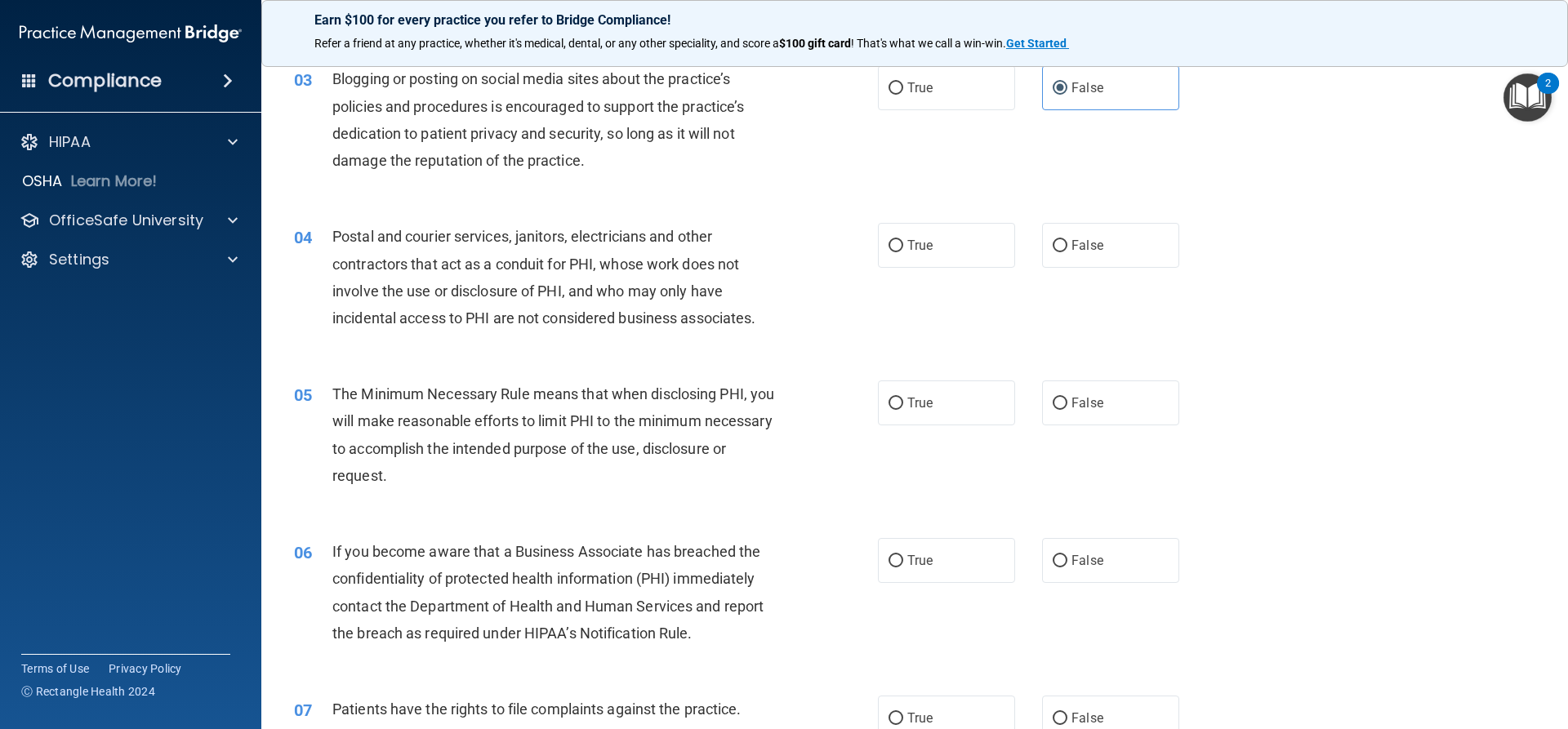
scroll to position [327, 0]
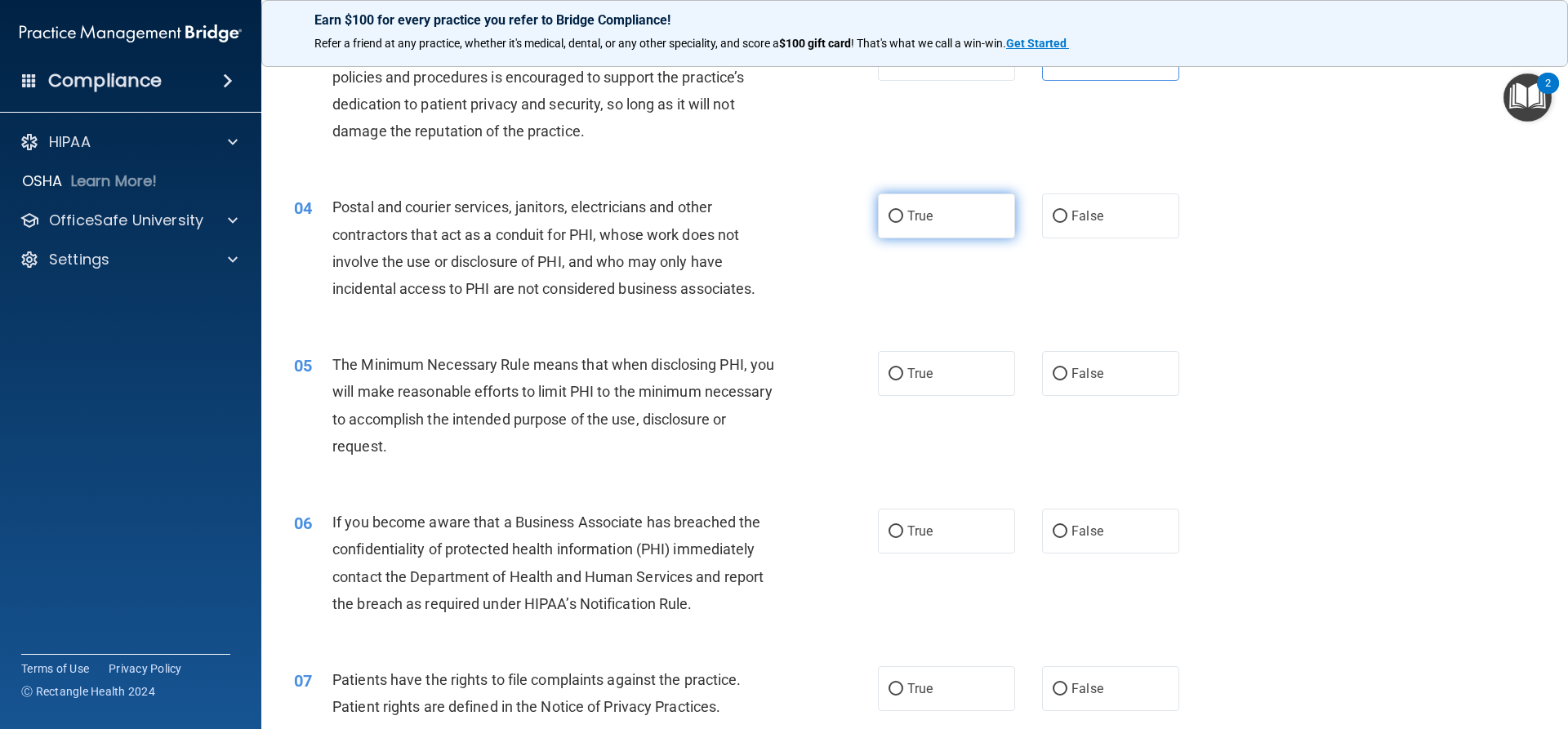
click at [934, 207] on label "True" at bounding box center [947, 216] width 137 height 45
click at [904, 211] on input "True" at bounding box center [896, 217] width 14 height 13
radio input "true"
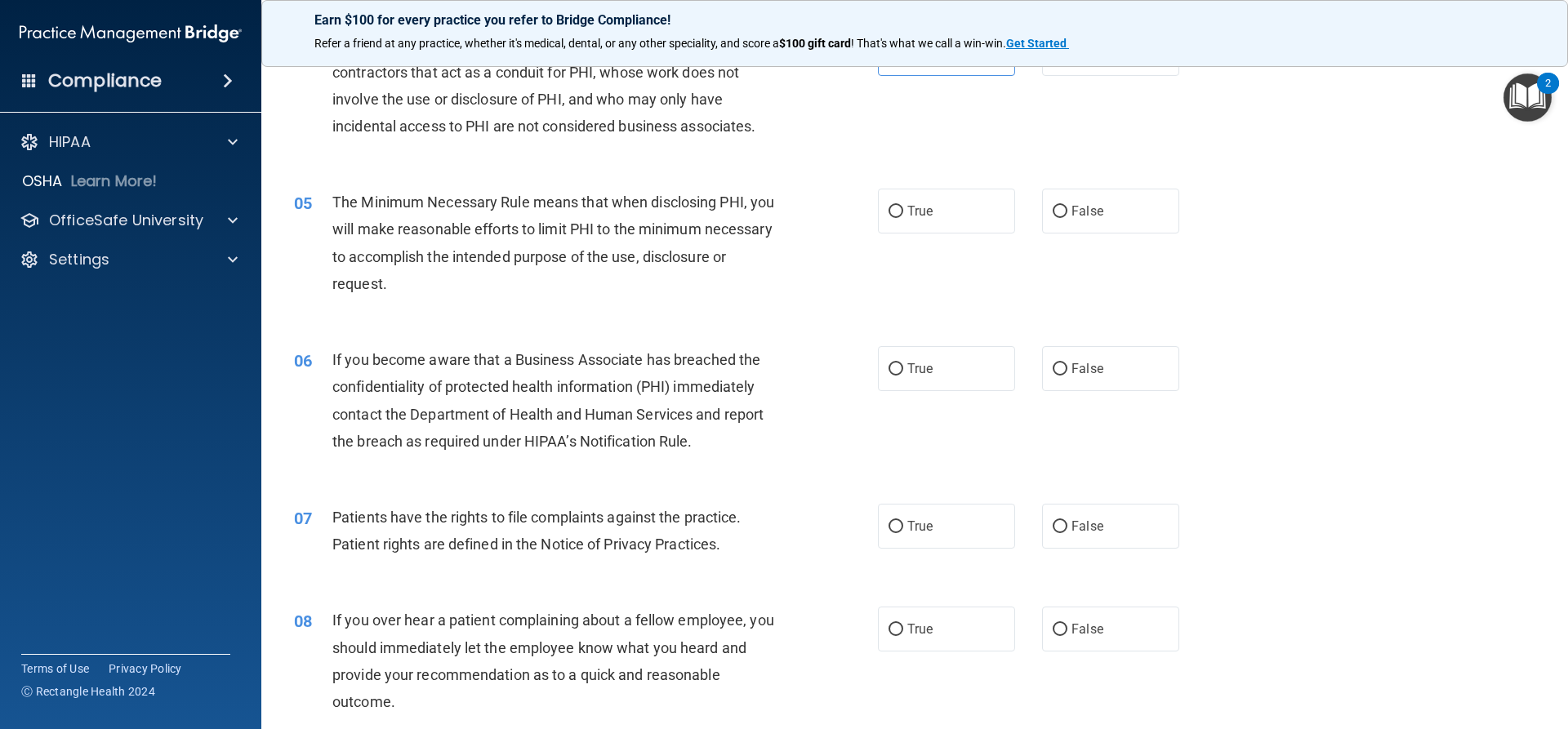
scroll to position [490, 0]
click at [937, 217] on label "True" at bounding box center [947, 210] width 137 height 45
click at [904, 217] on input "True" at bounding box center [896, 211] width 14 height 13
radio input "true"
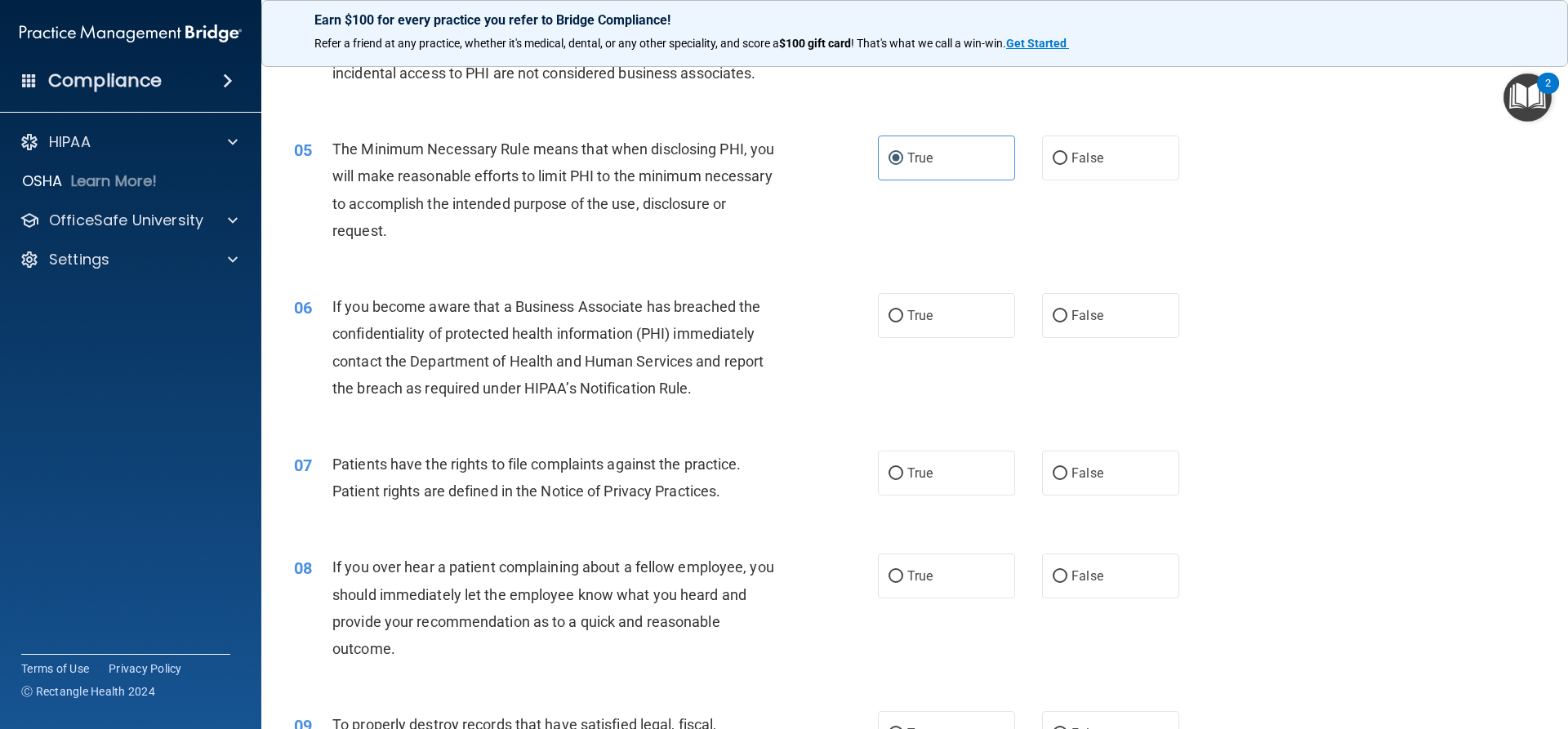
scroll to position [572, 0]
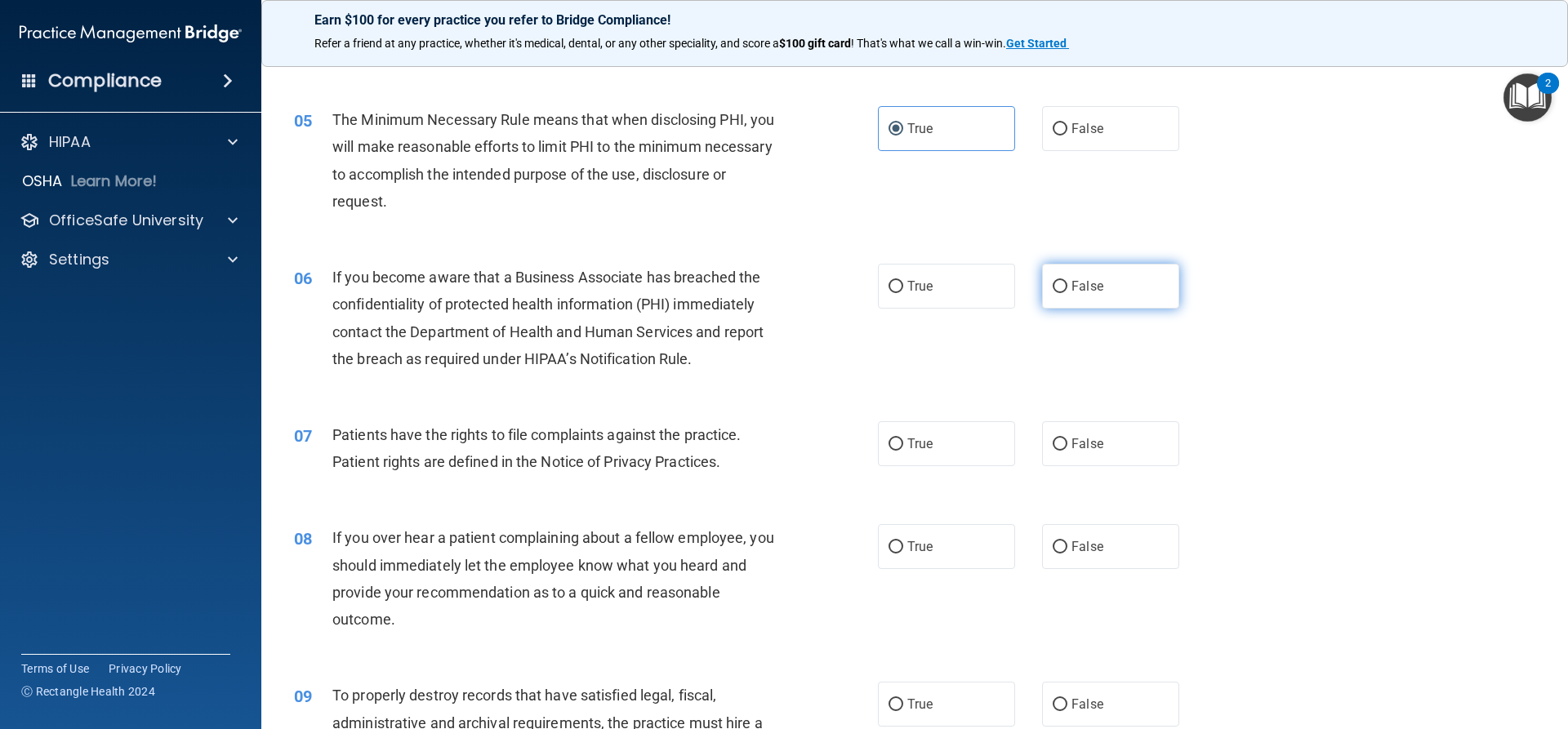
click at [1054, 289] on input "False" at bounding box center [1060, 286] width 14 height 13
radio input "true"
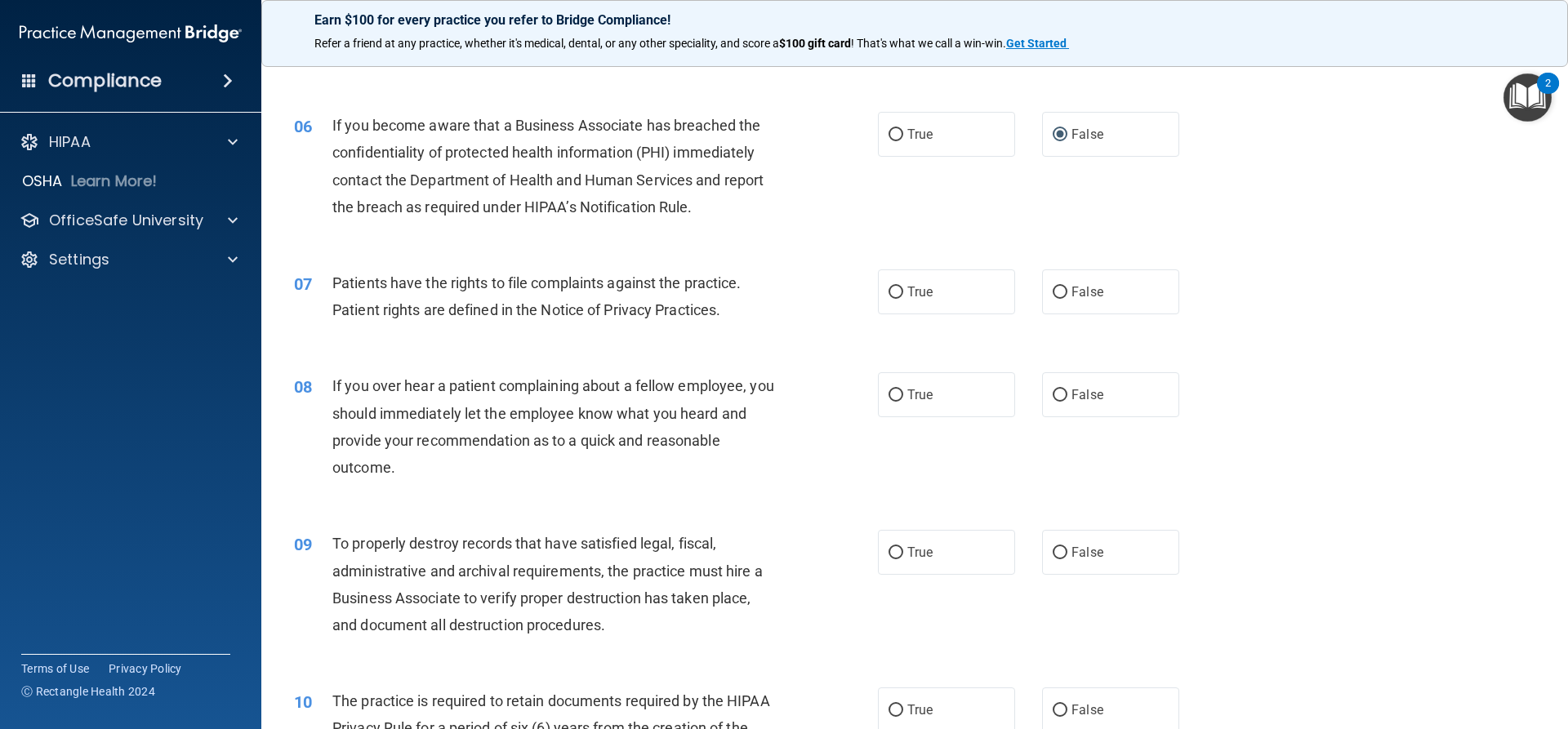
scroll to position [735, 0]
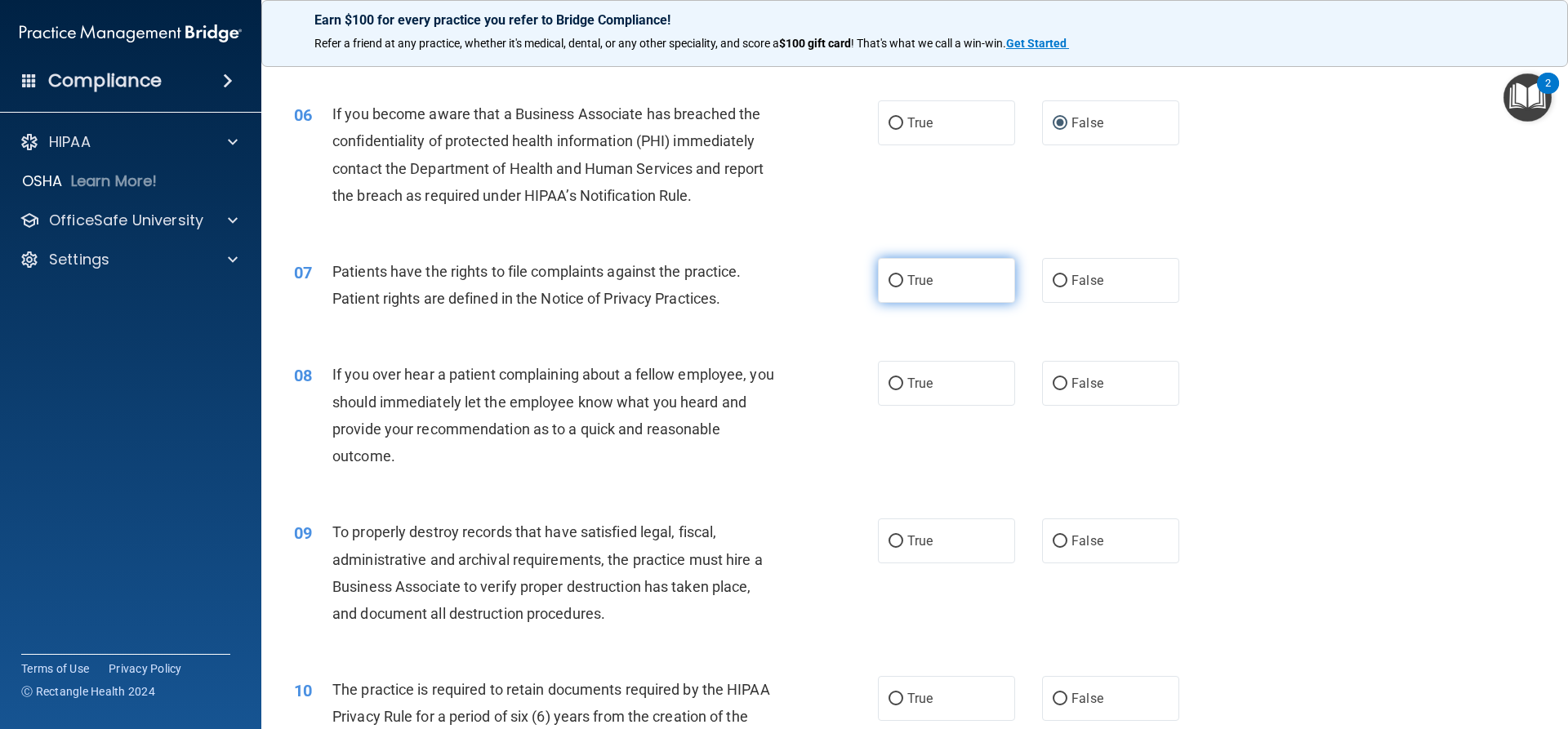
click at [918, 280] on span "True" at bounding box center [920, 281] width 25 height 15
click at [904, 280] on input "True" at bounding box center [896, 281] width 14 height 13
radio input "true"
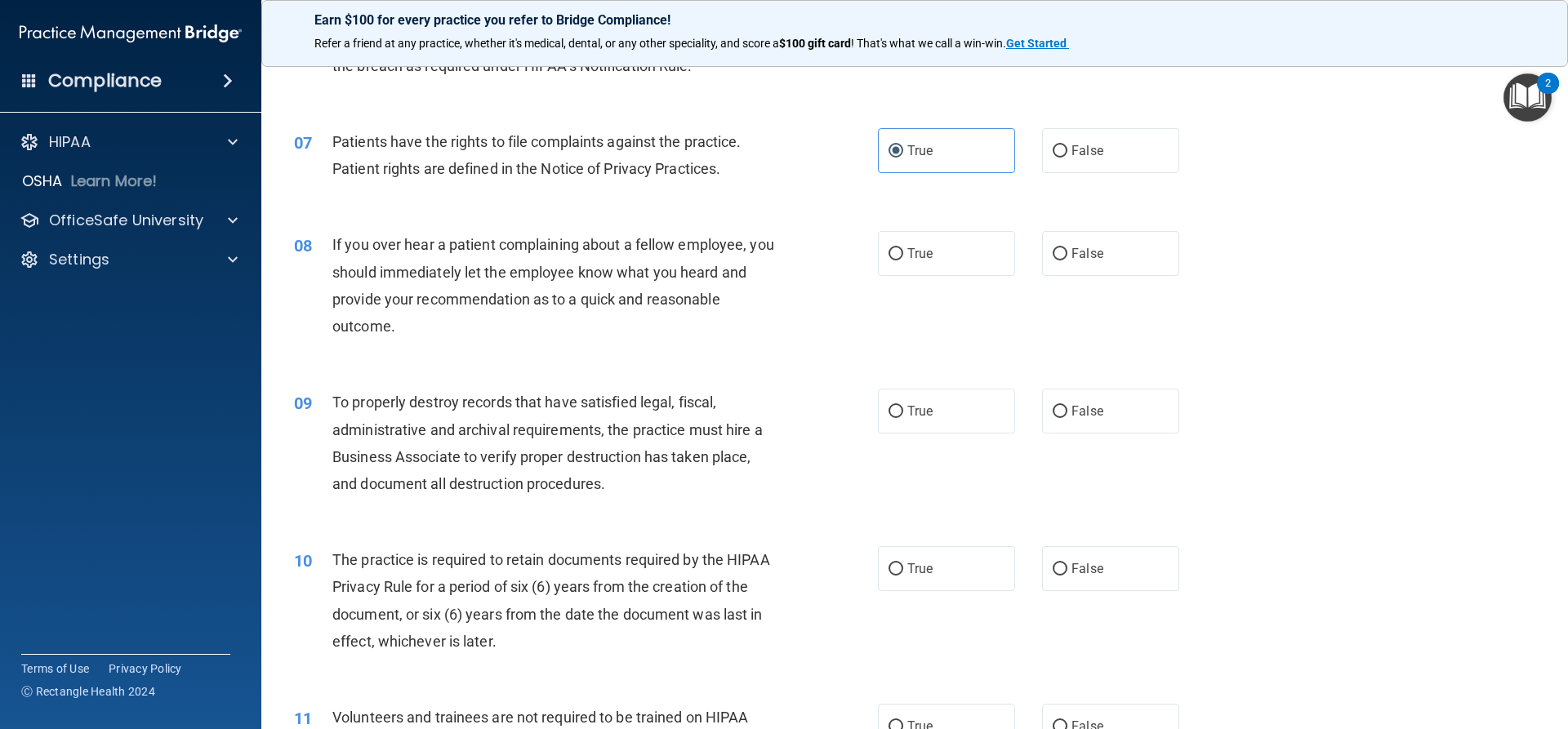
scroll to position [899, 0]
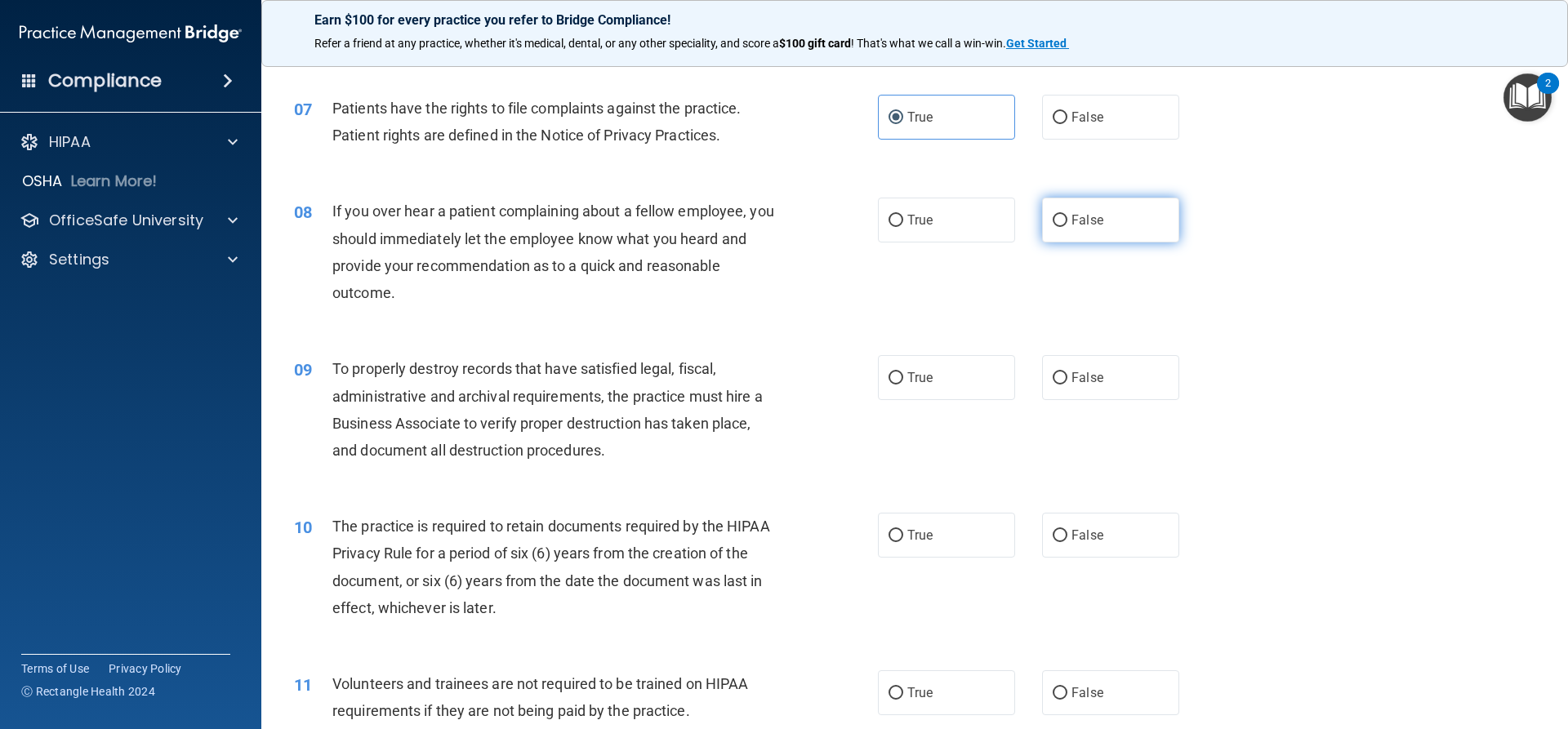
click at [1062, 211] on label "False" at bounding box center [1111, 220] width 137 height 45
click at [1062, 215] on input "False" at bounding box center [1060, 221] width 14 height 13
radio input "true"
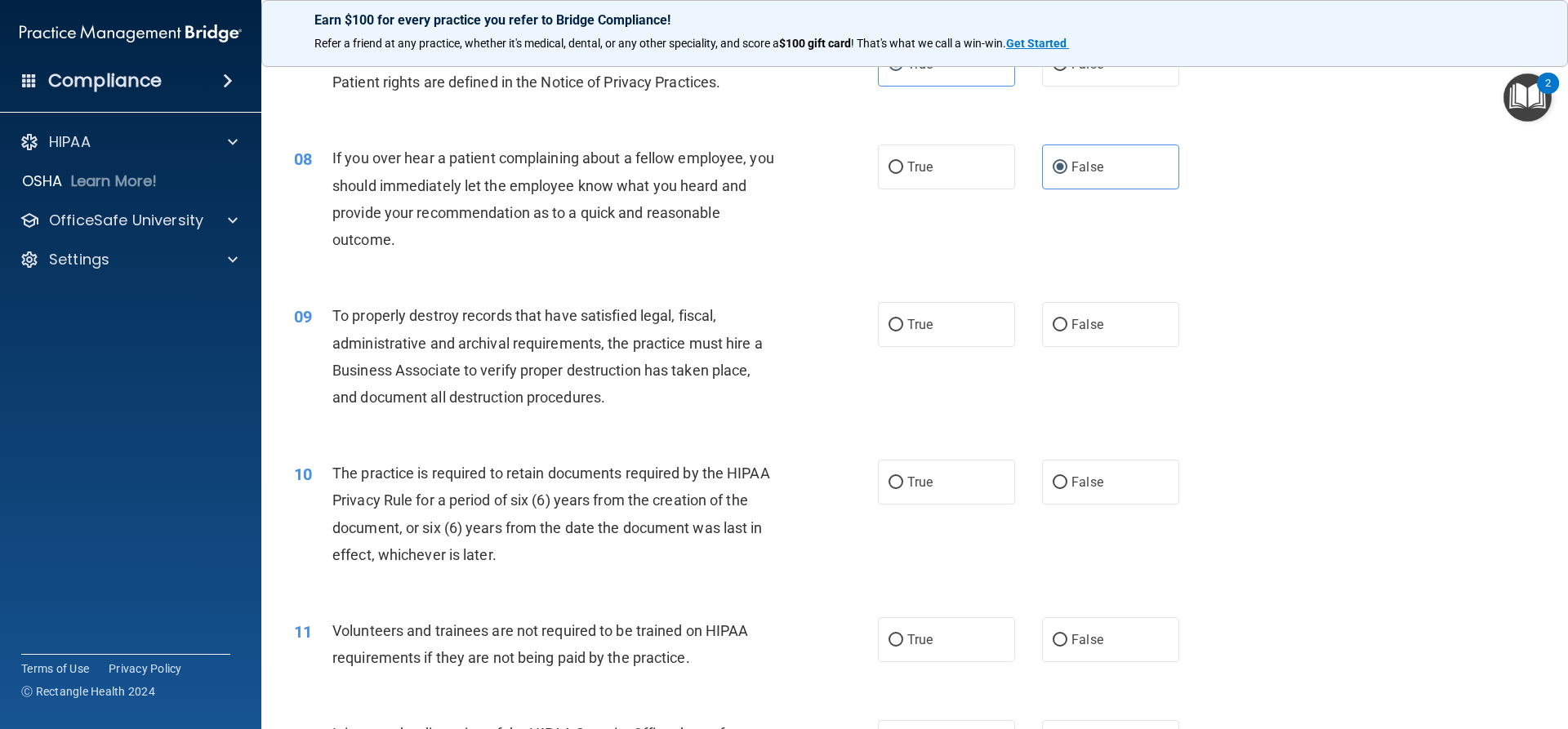
scroll to position [981, 0]
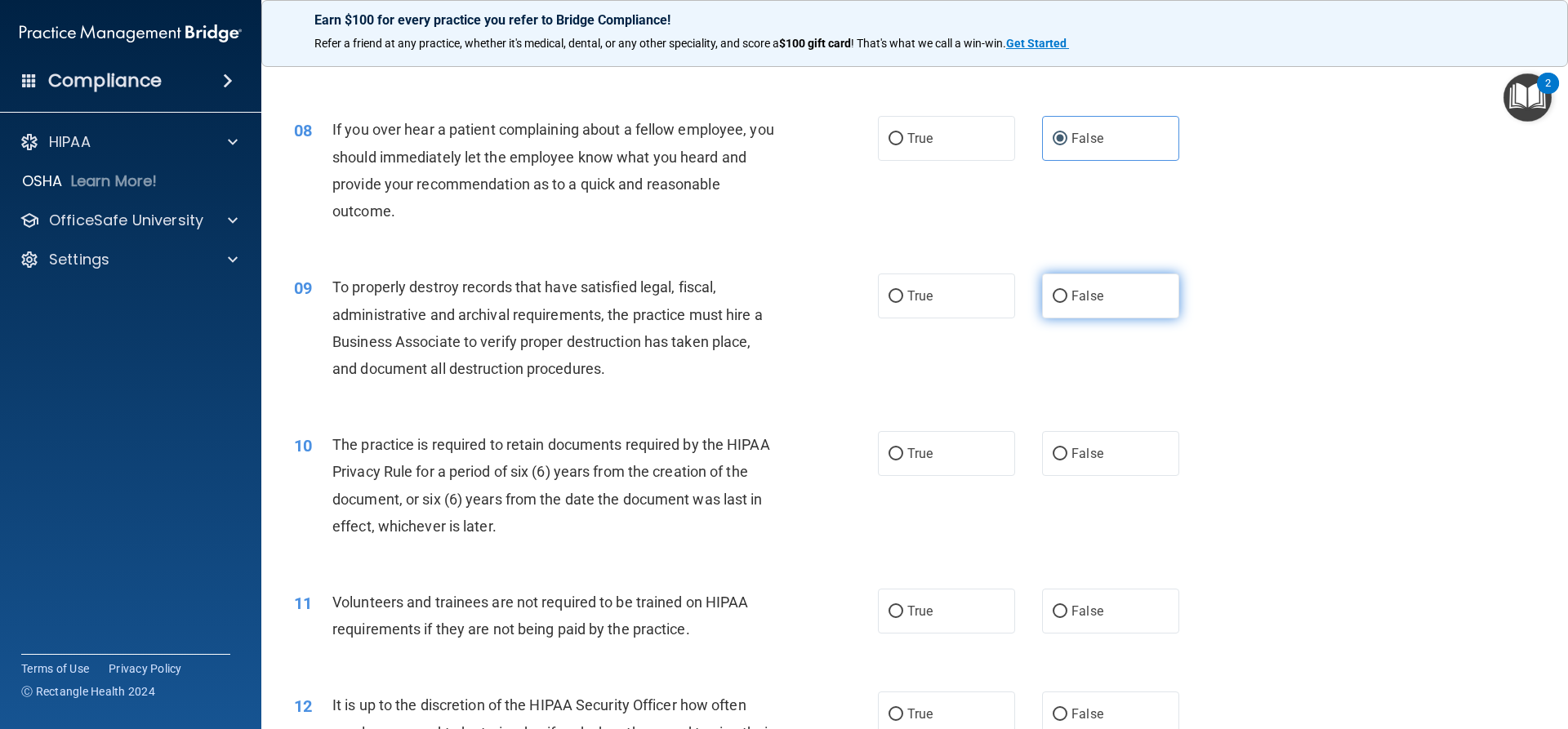
click at [1097, 291] on label "False" at bounding box center [1111, 296] width 137 height 45
click at [1068, 291] on input "False" at bounding box center [1060, 297] width 14 height 13
radio input "true"
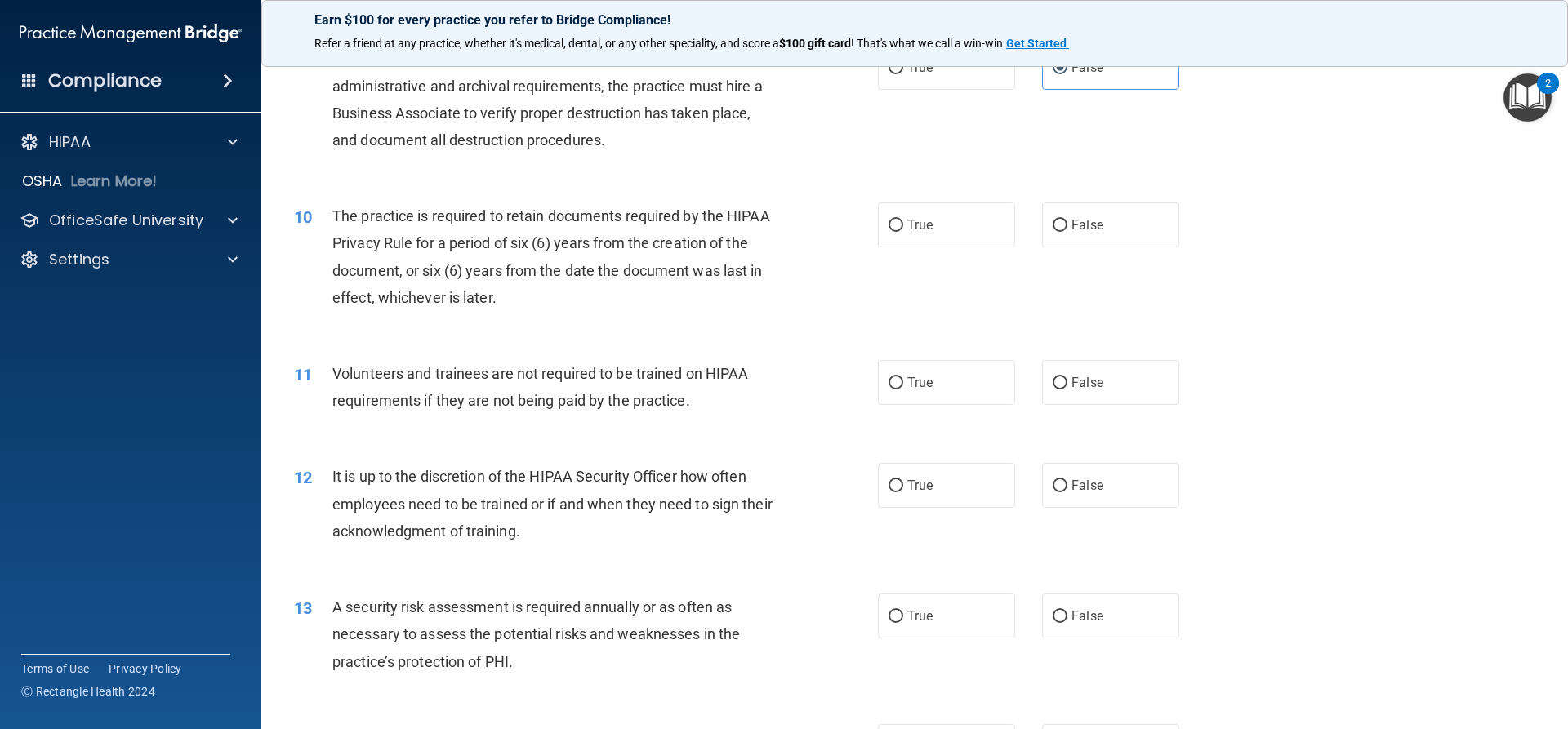
scroll to position [1226, 0]
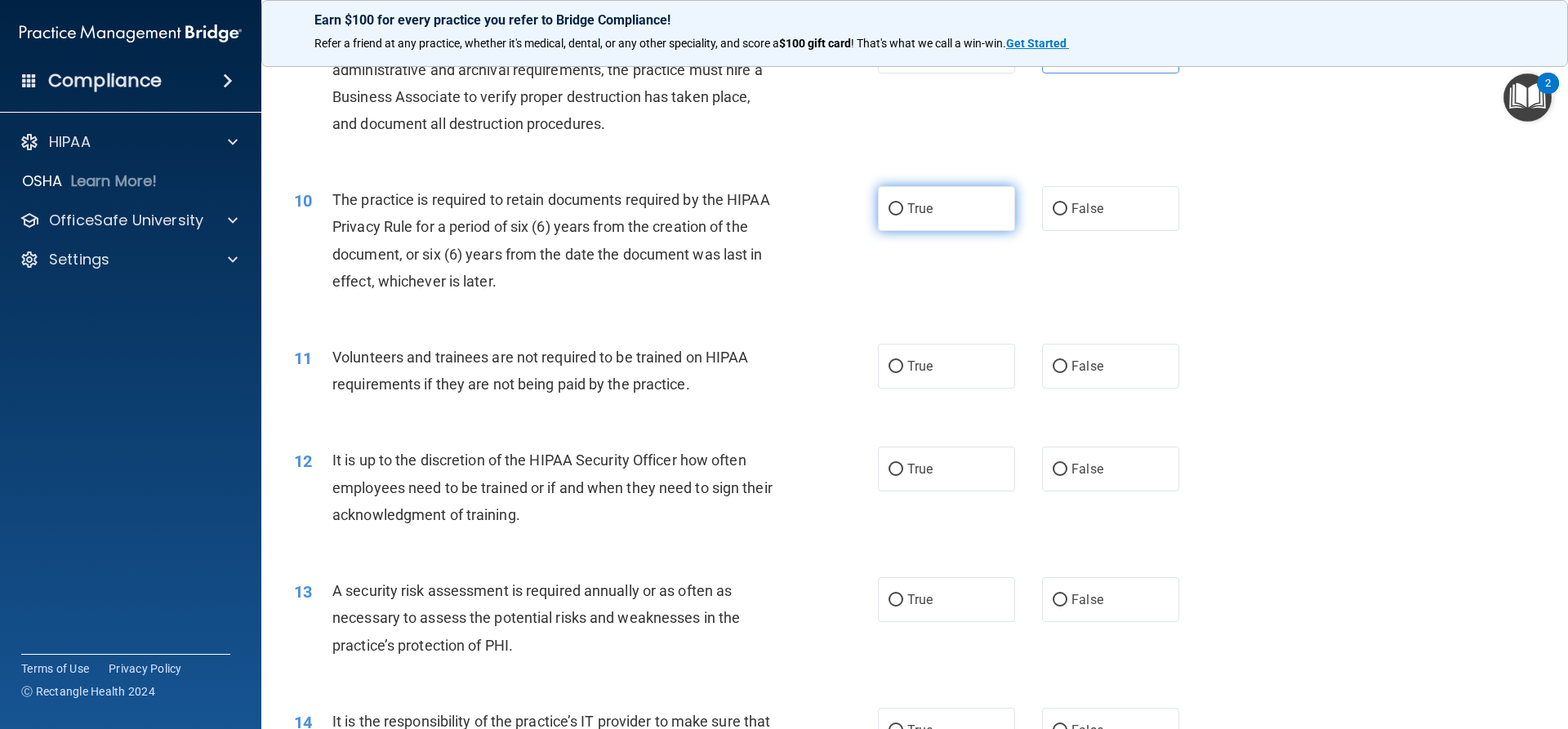
click at [925, 203] on span "True" at bounding box center [920, 208] width 25 height 15
click at [904, 203] on input "True" at bounding box center [896, 209] width 14 height 13
radio input "true"
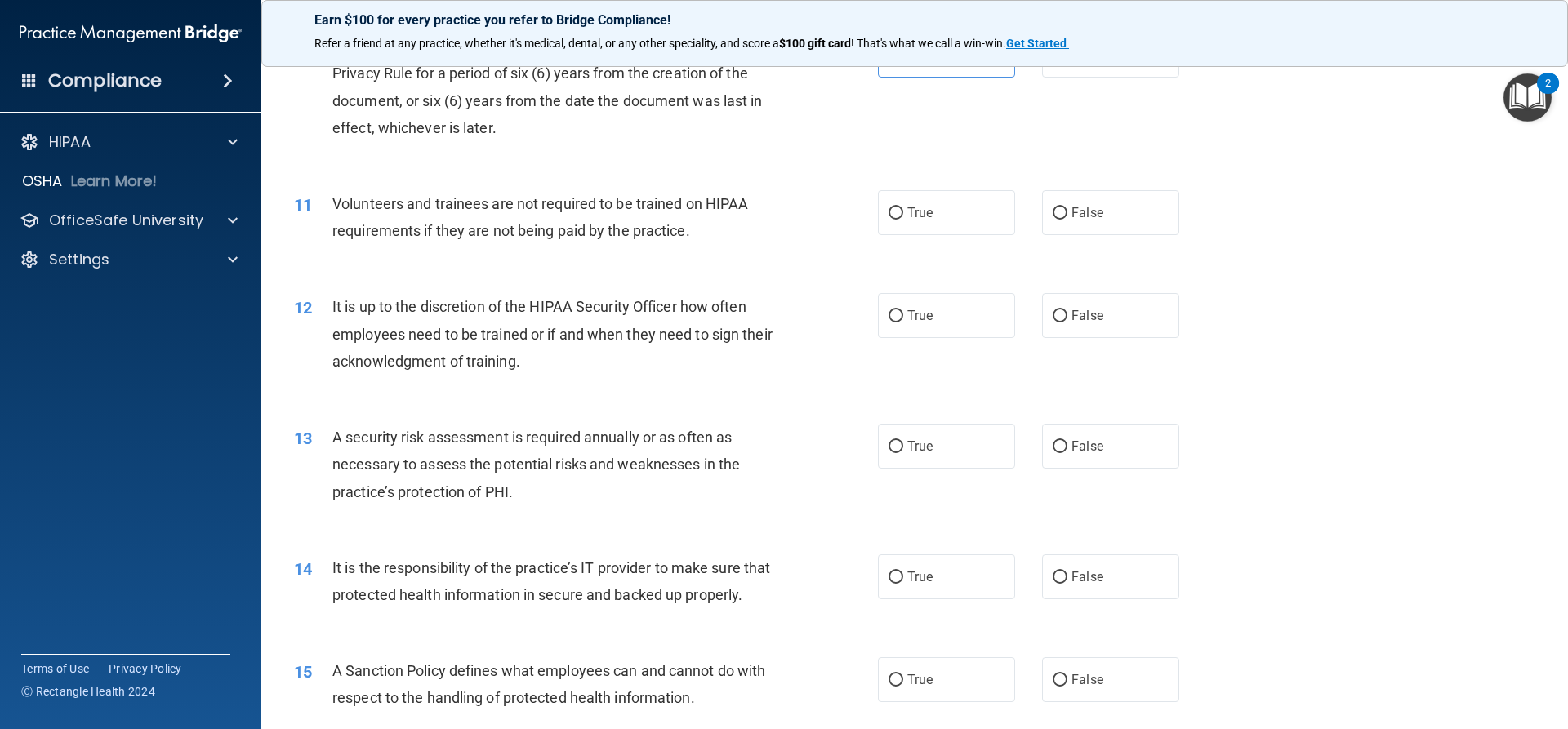
scroll to position [1389, 0]
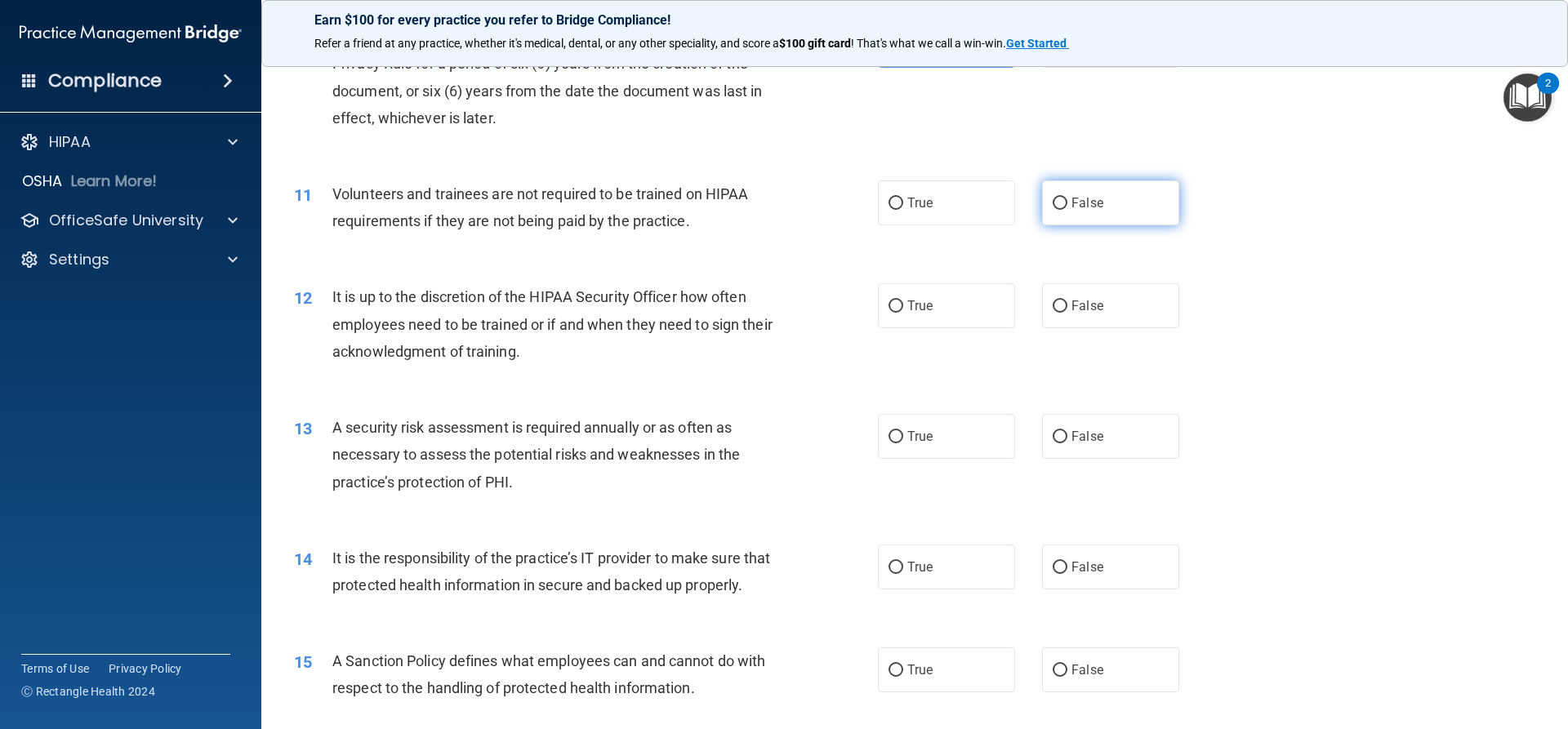
click at [1071, 203] on span "False" at bounding box center [1087, 202] width 32 height 15
click at [1066, 203] on input "False" at bounding box center [1060, 203] width 14 height 13
radio input "true"
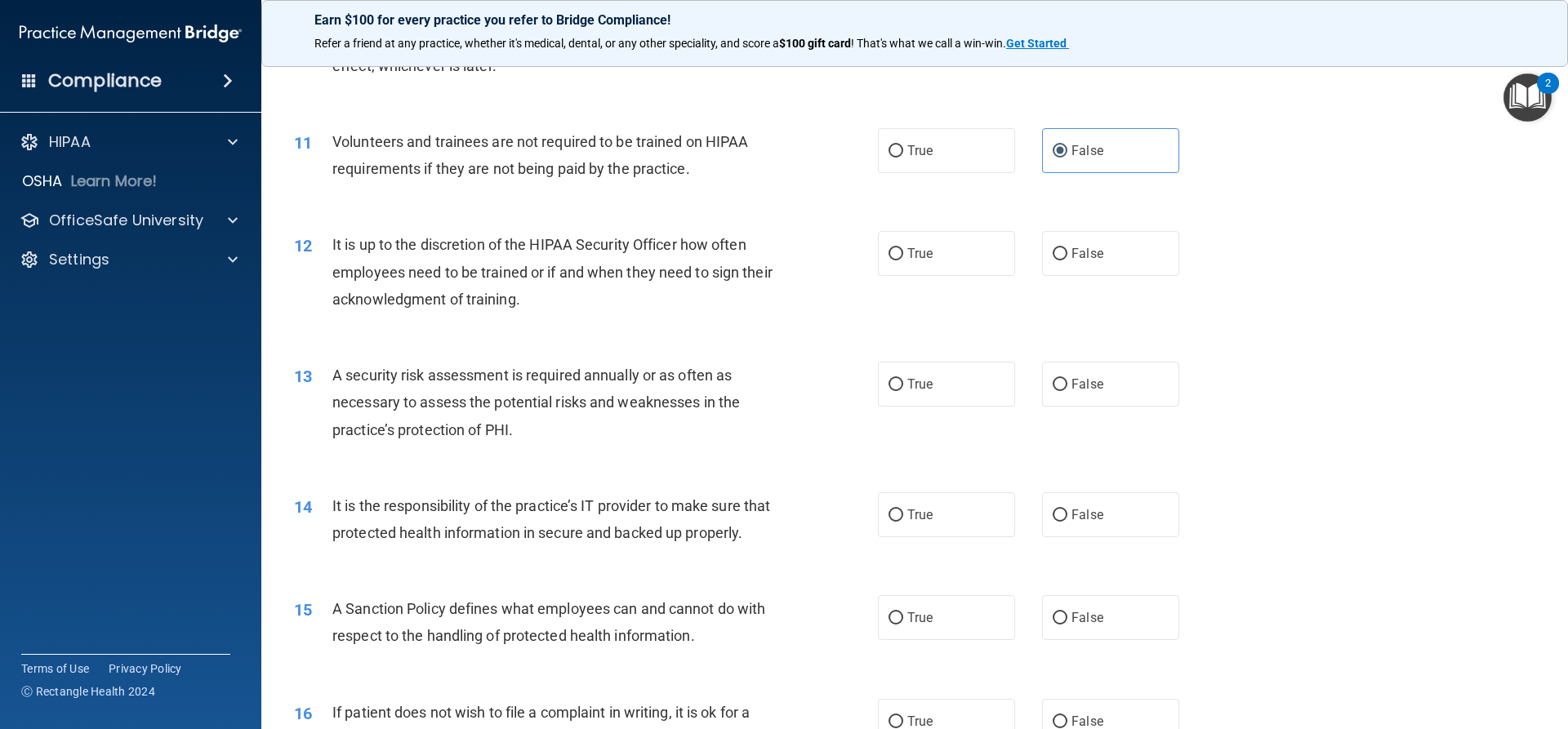
scroll to position [1471, 0]
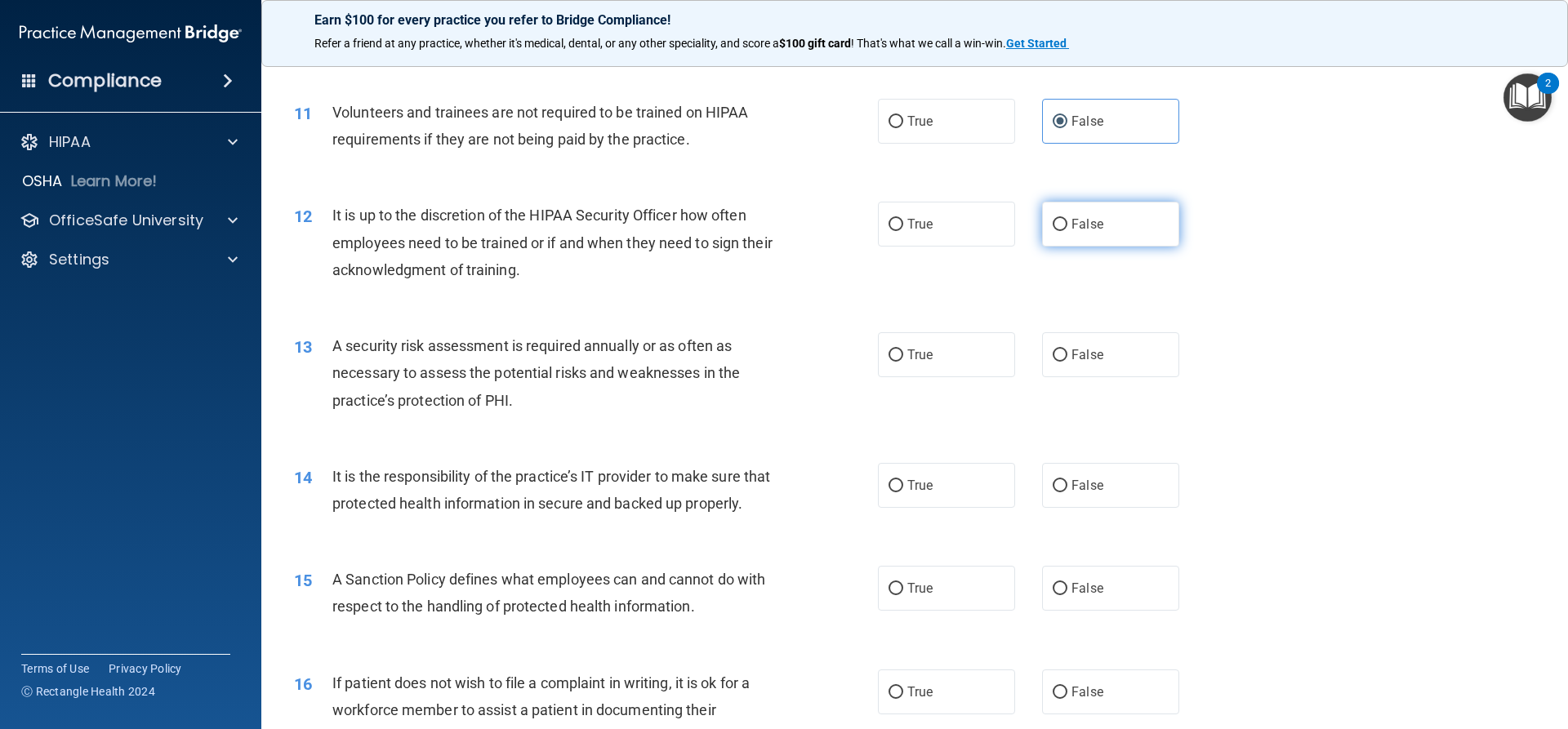
click at [1101, 223] on label "False" at bounding box center [1111, 224] width 137 height 45
click at [1068, 223] on input "False" at bounding box center [1060, 225] width 14 height 13
radio input "true"
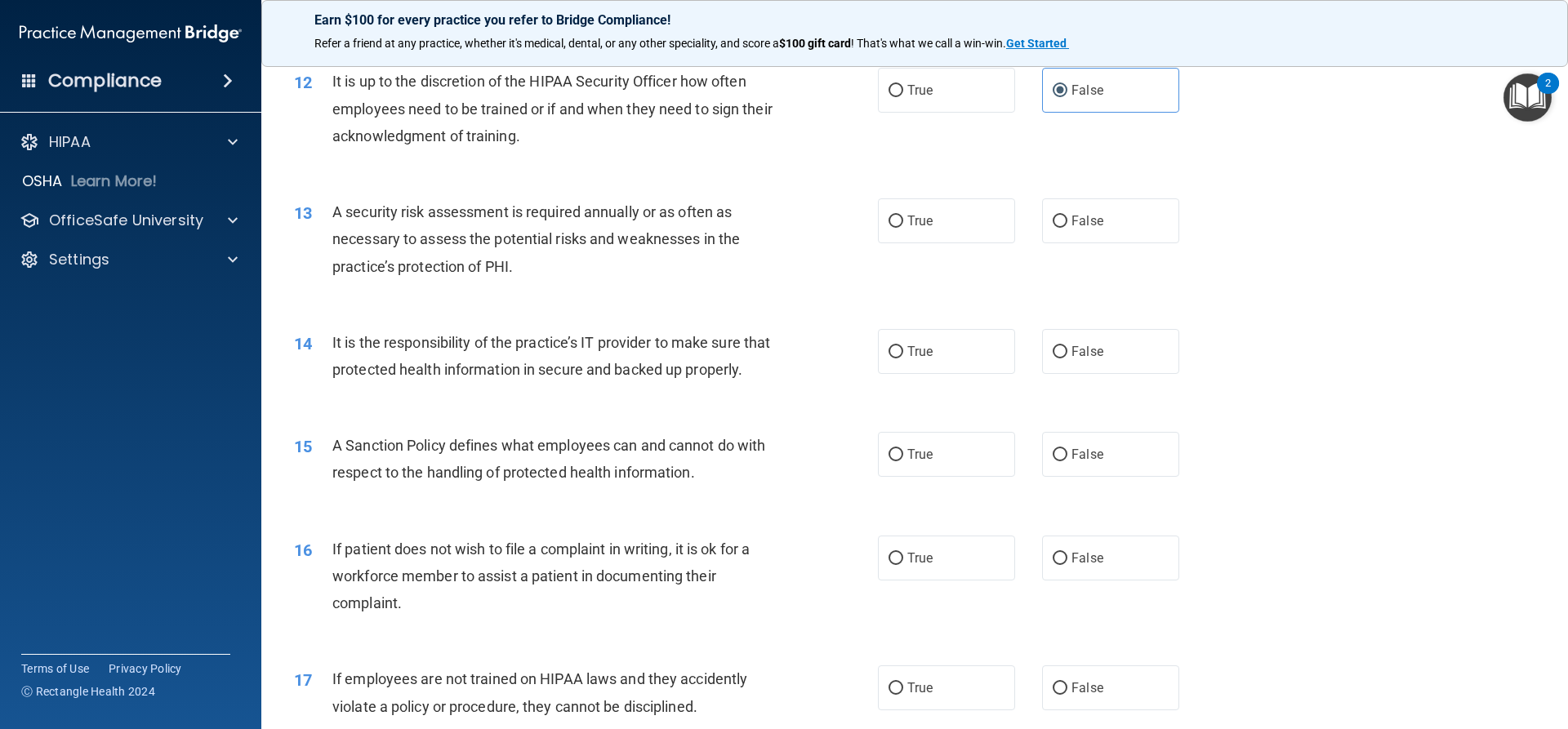
scroll to position [1634, 0]
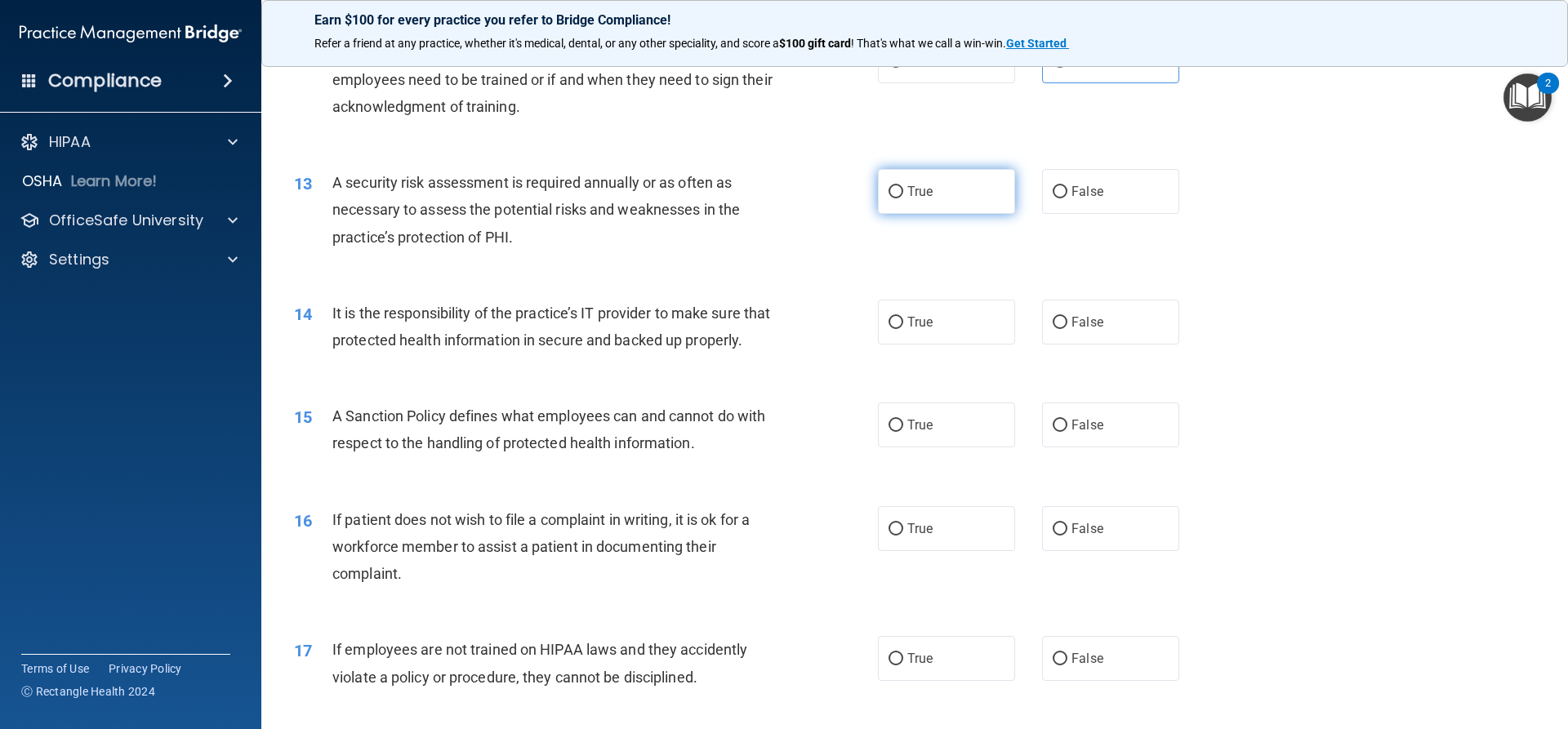
click at [950, 197] on label "True" at bounding box center [947, 191] width 137 height 45
click at [904, 197] on input "True" at bounding box center [896, 192] width 14 height 13
radio input "true"
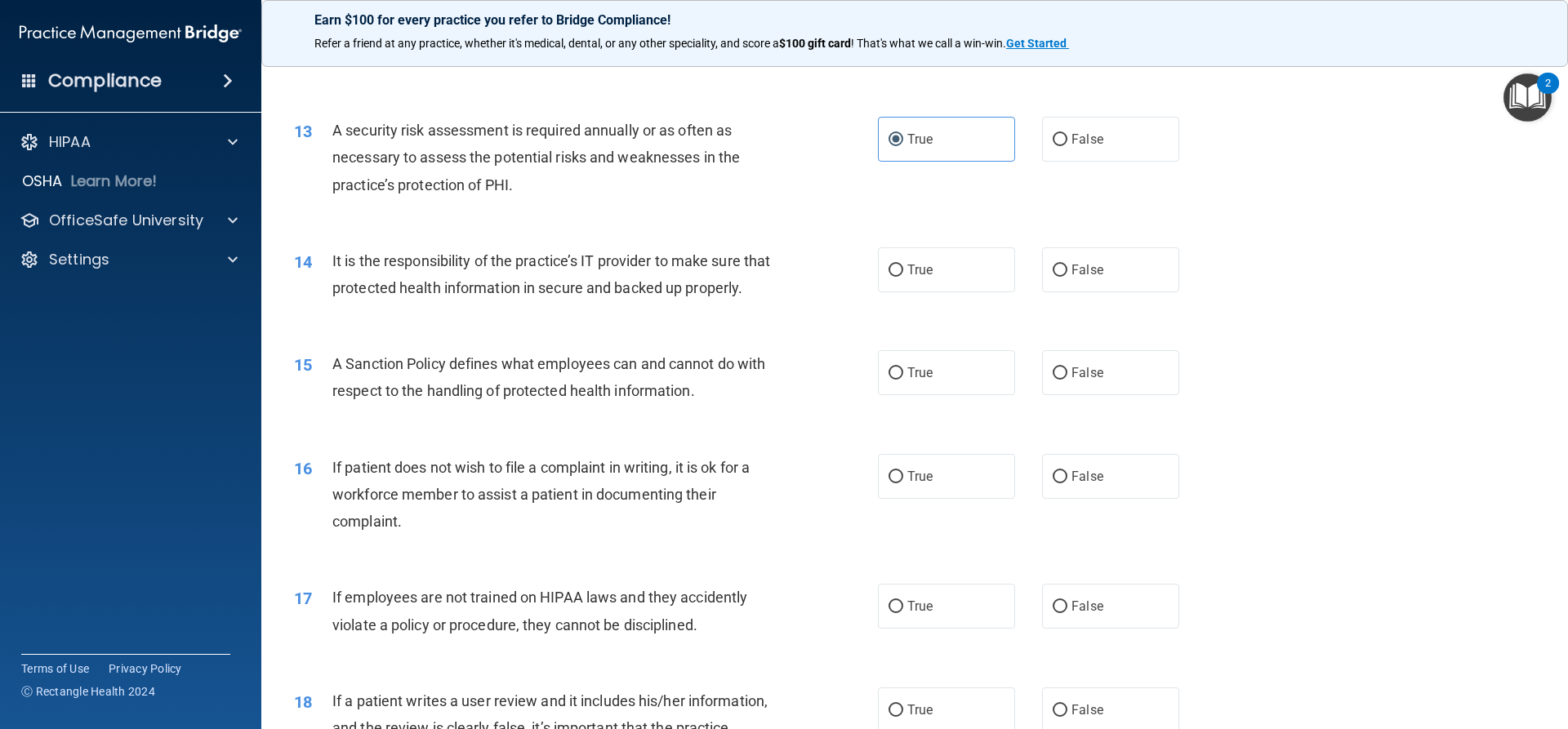
scroll to position [1715, 0]
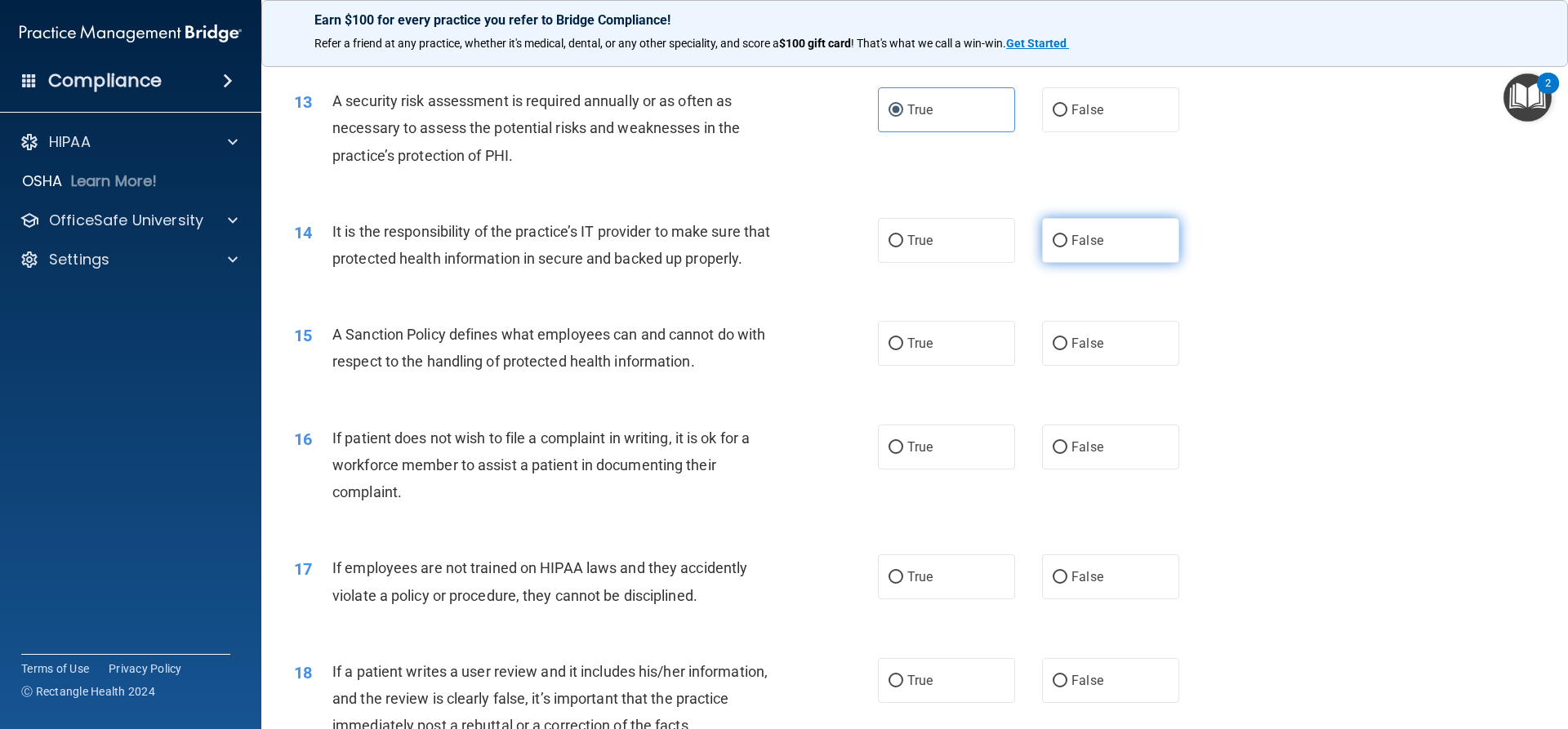
click at [1096, 236] on label "False" at bounding box center [1111, 240] width 137 height 45
click at [1068, 236] on input "False" at bounding box center [1060, 241] width 14 height 13
radio input "true"
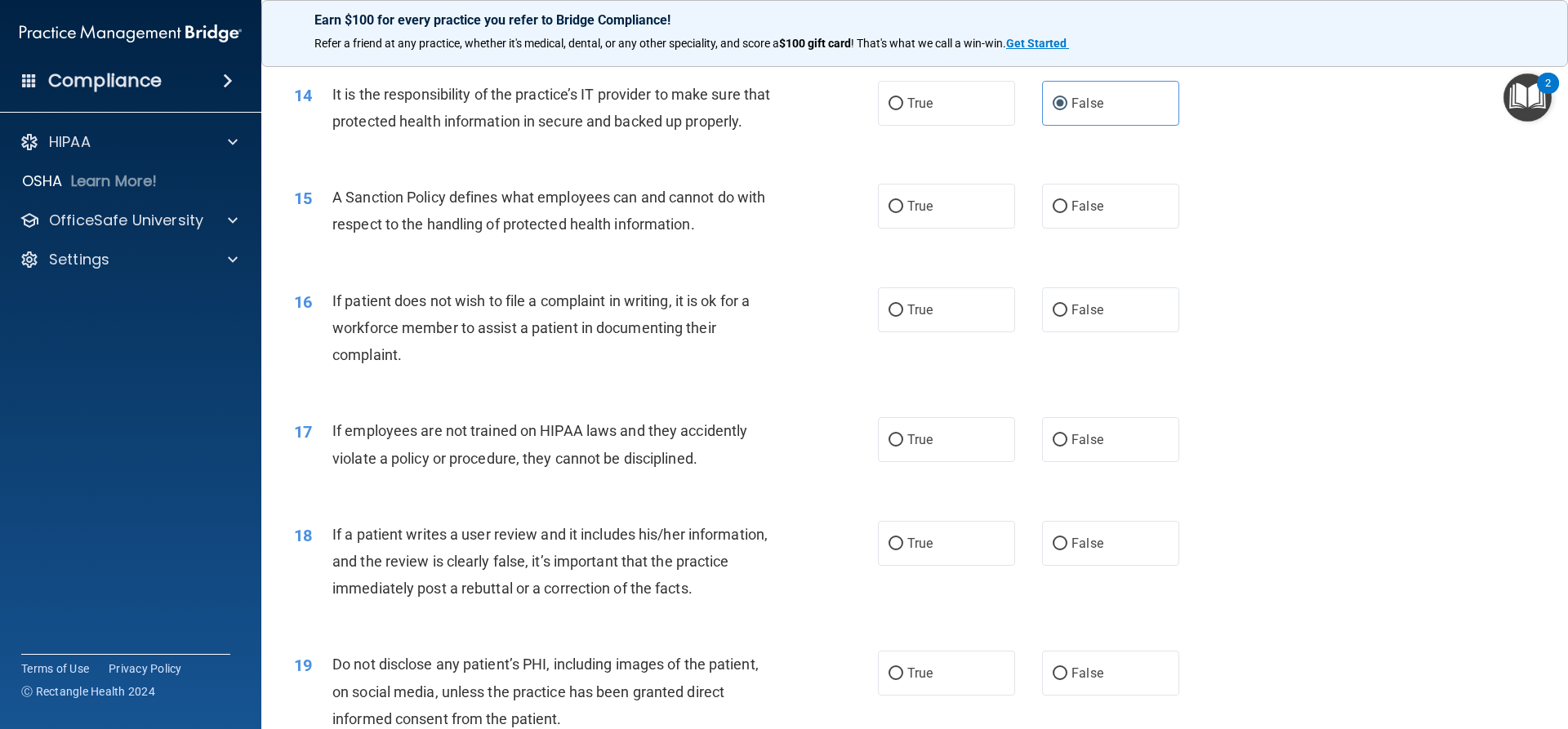
scroll to position [1878, 0]
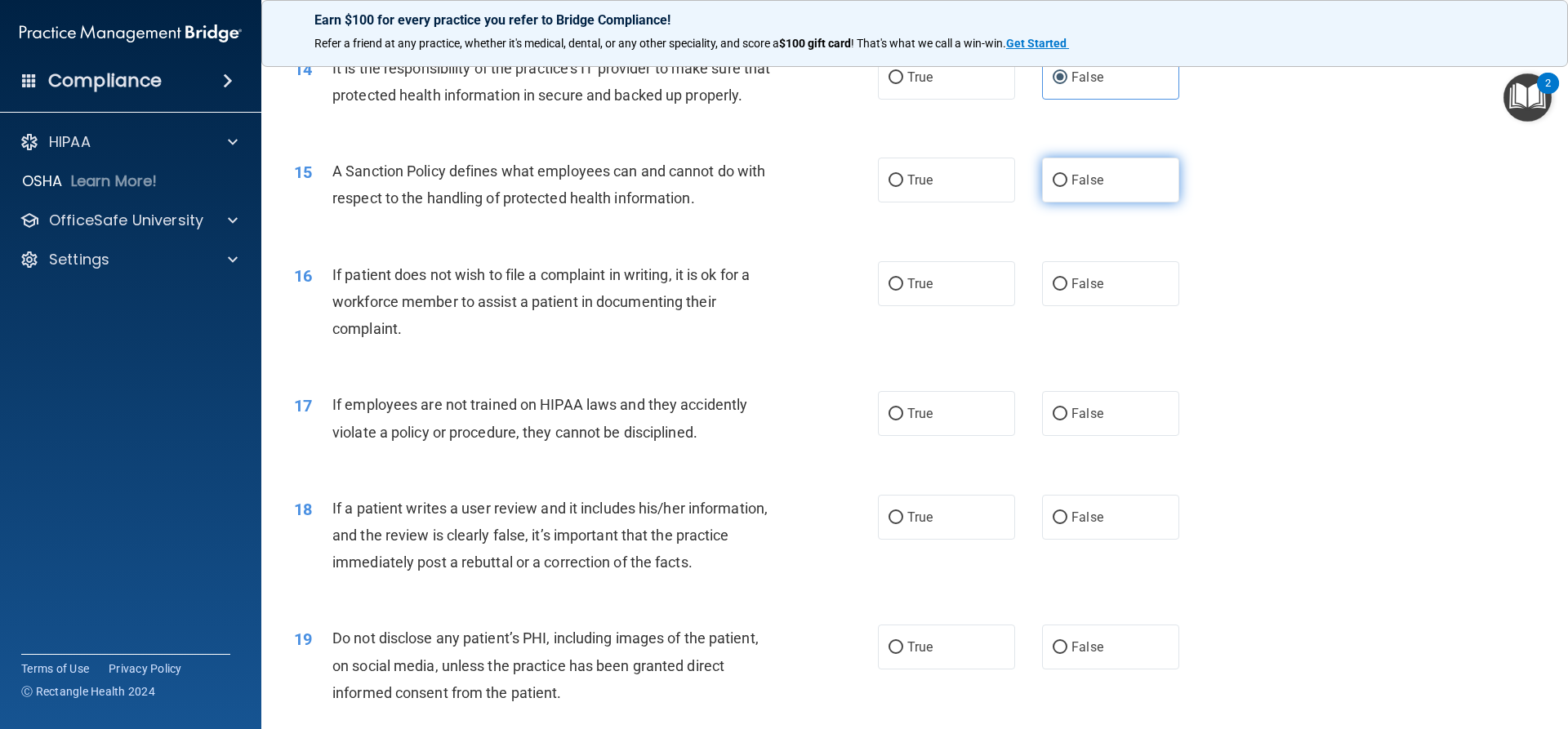
click at [1132, 202] on label "False" at bounding box center [1111, 179] width 137 height 45
click at [1068, 187] on input "False" at bounding box center [1060, 180] width 14 height 13
radio input "true"
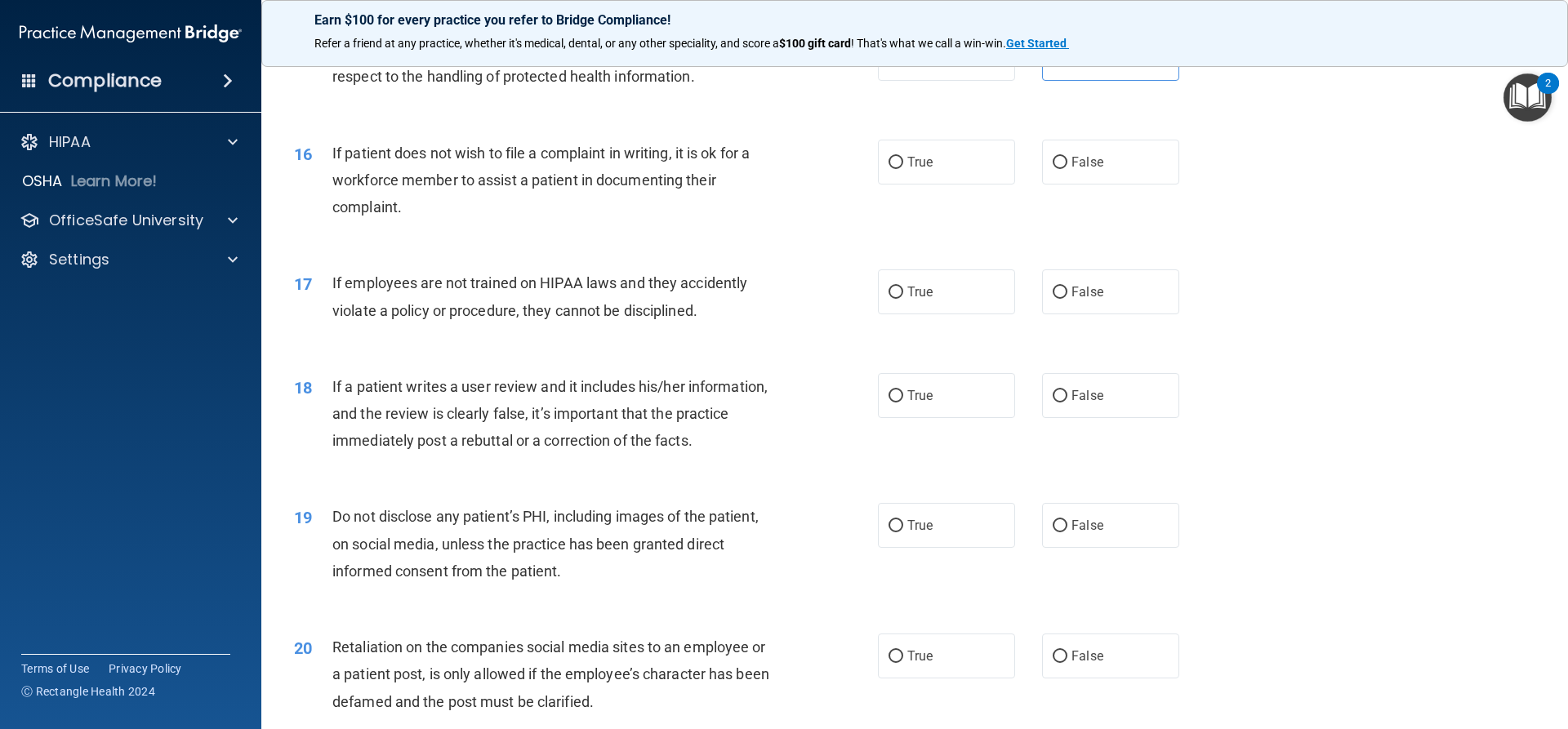
scroll to position [2042, 0]
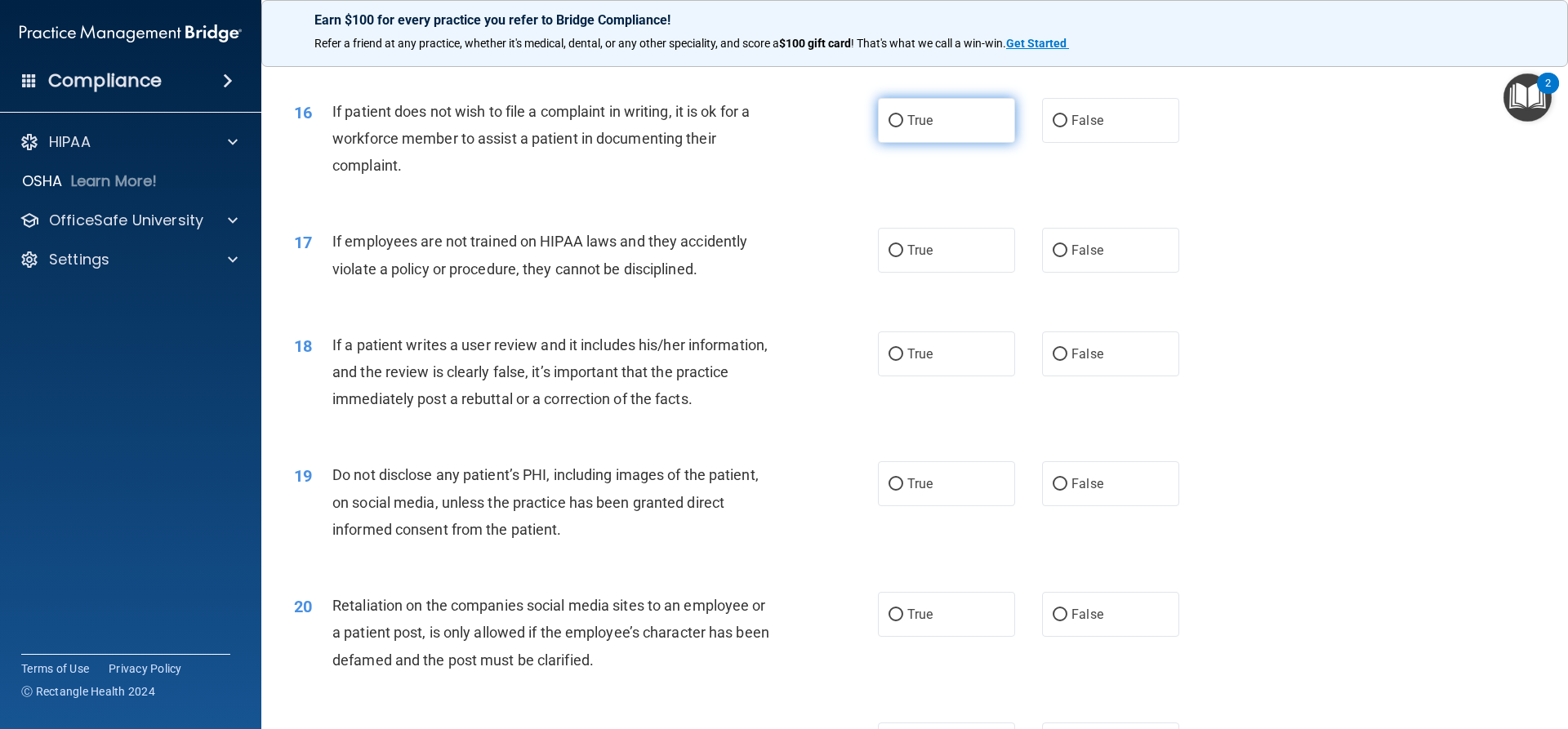
click at [933, 143] on label "True" at bounding box center [947, 121] width 137 height 45
click at [904, 127] on input "True" at bounding box center [896, 121] width 14 height 13
radio input "true"
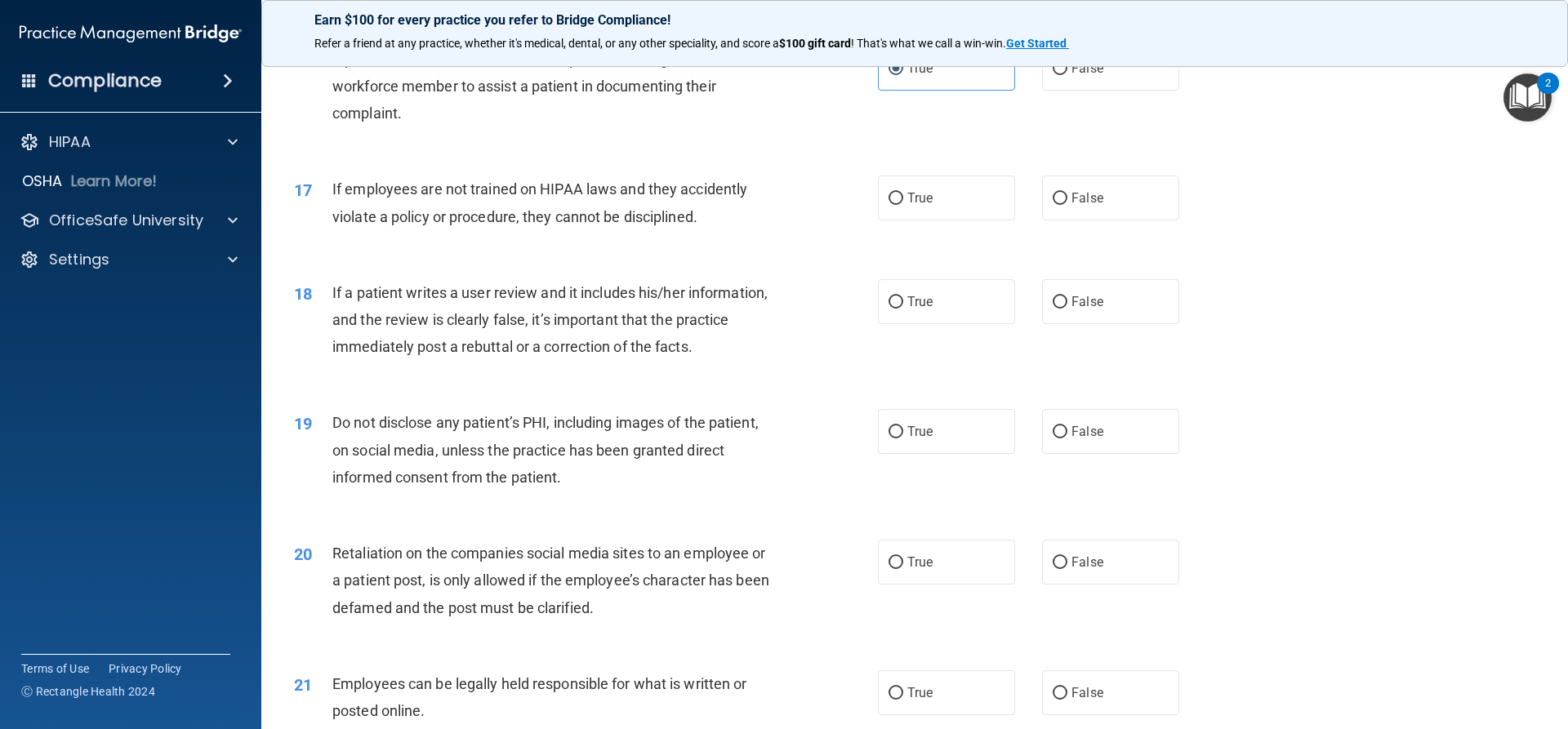
scroll to position [2123, 0]
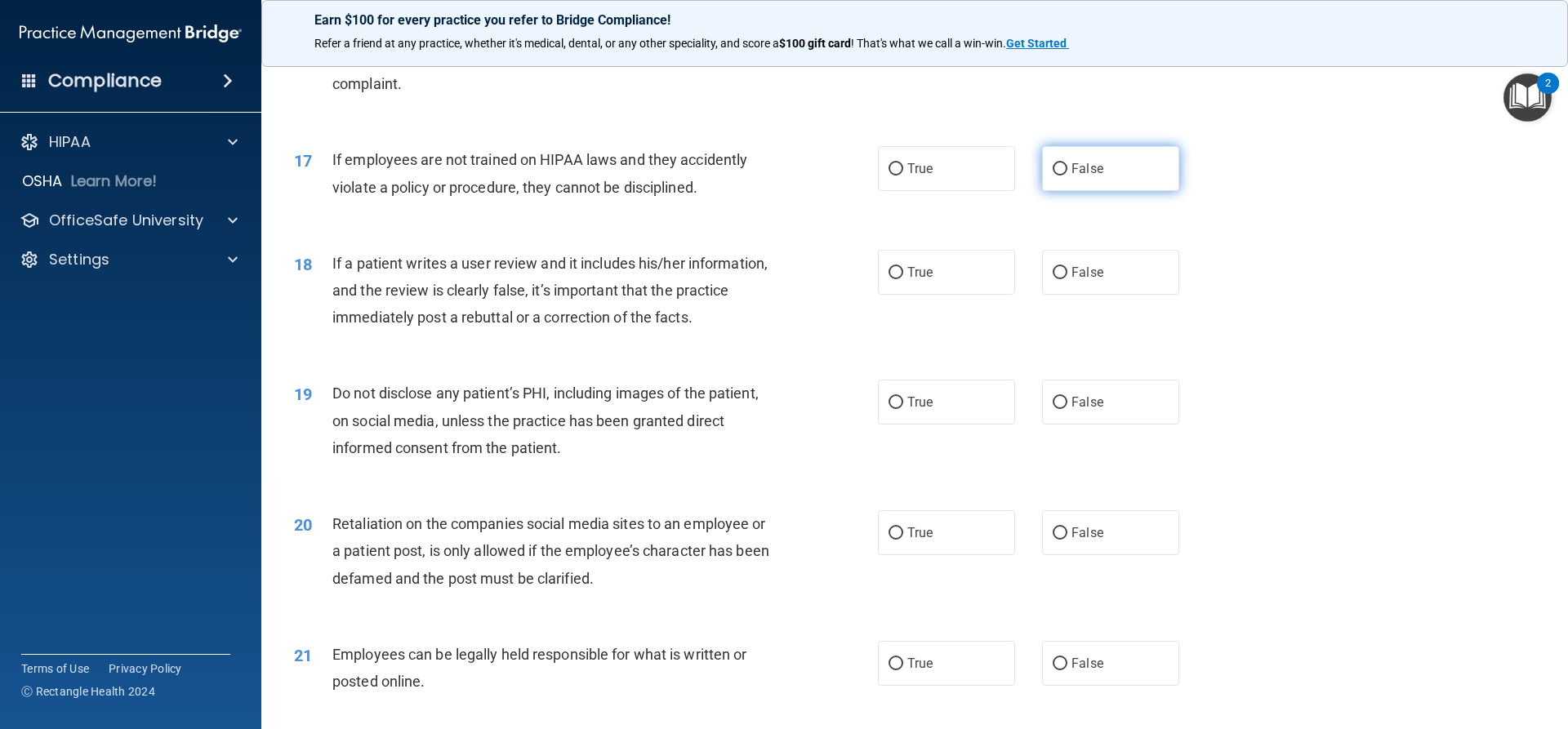
click at [1103, 180] on label "False" at bounding box center [1111, 169] width 137 height 45
click at [1068, 176] on input "False" at bounding box center [1060, 169] width 14 height 13
radio input "true"
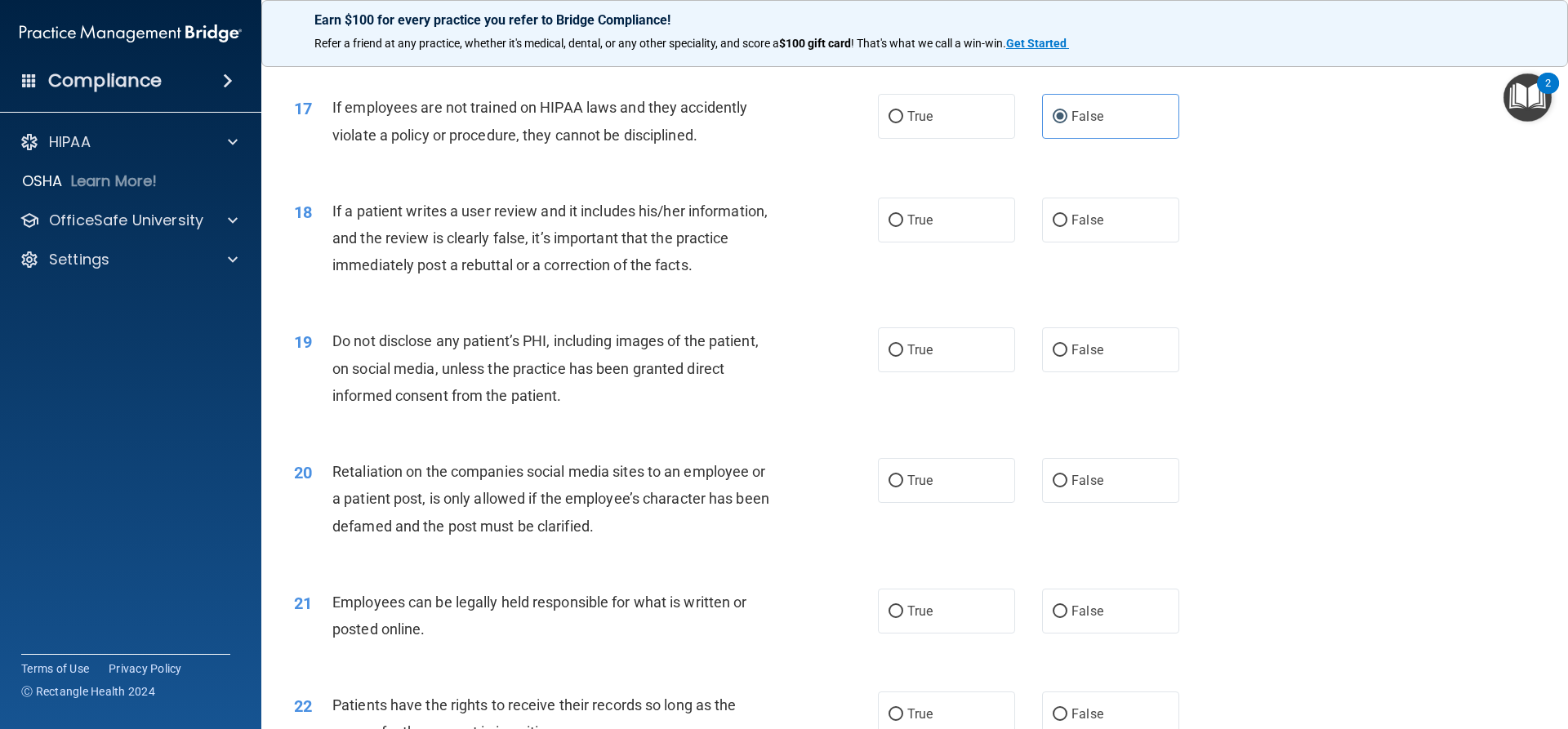
scroll to position [2205, 0]
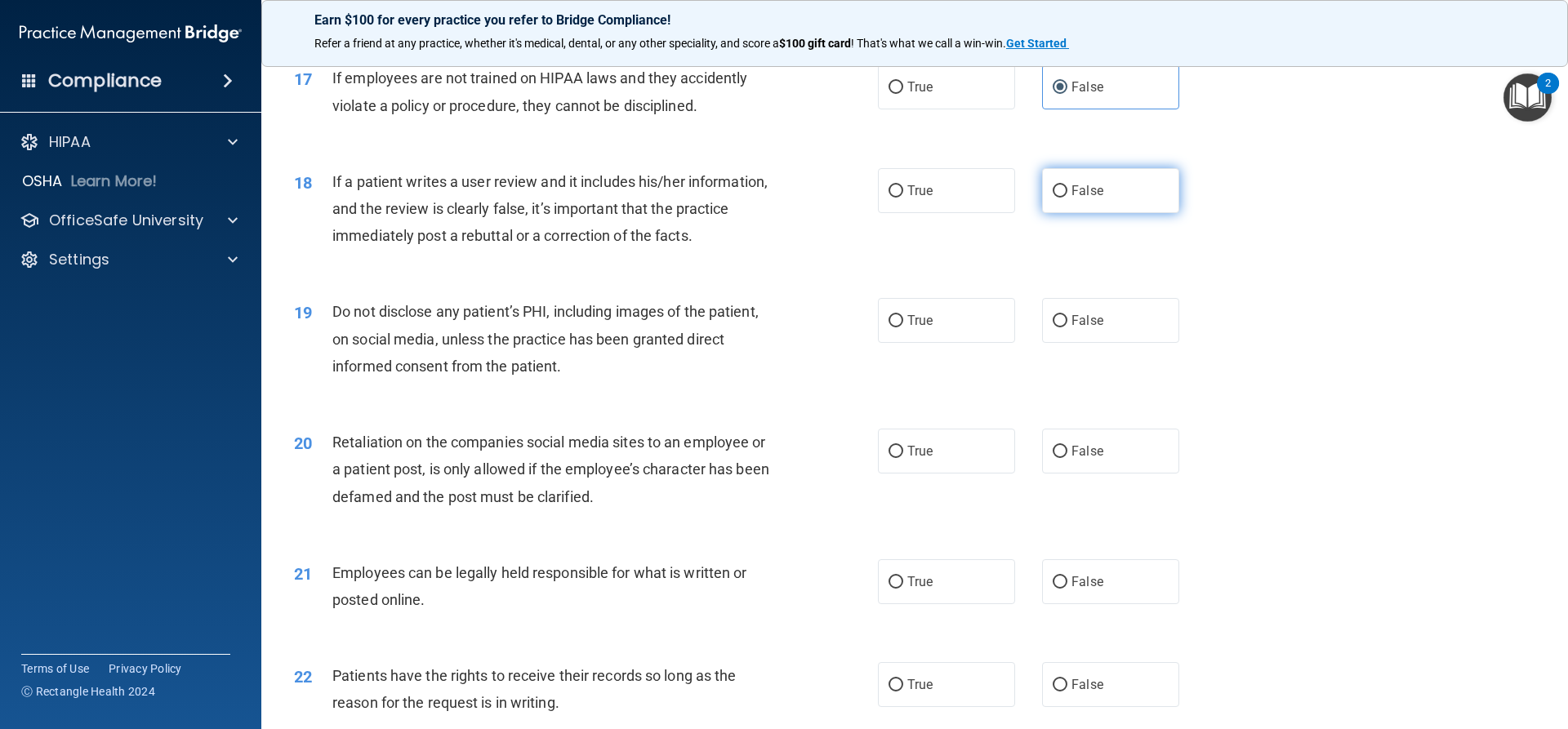
click at [1098, 213] on label "False" at bounding box center [1111, 191] width 137 height 45
click at [1068, 198] on input "False" at bounding box center [1060, 191] width 14 height 13
radio input "true"
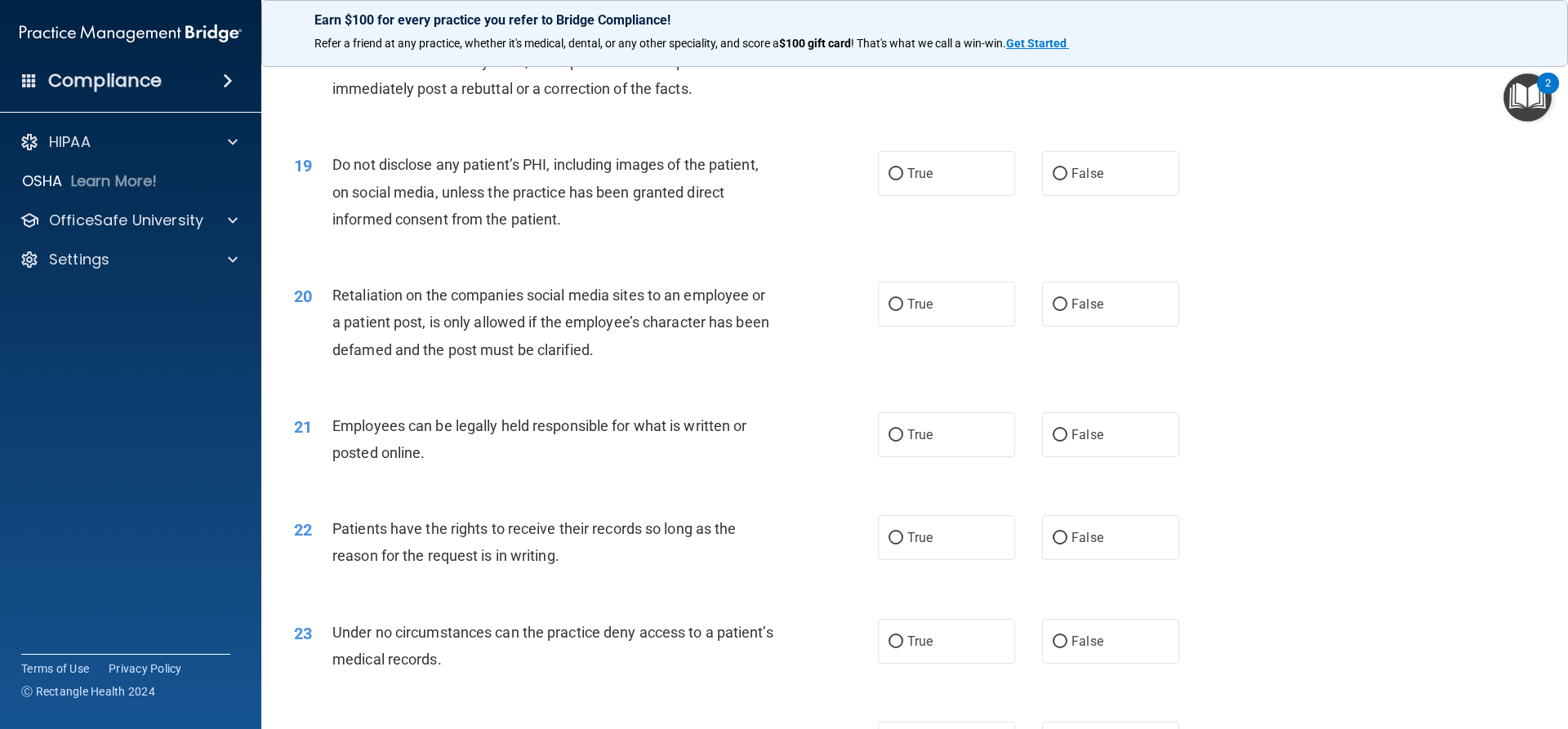
scroll to position [2369, 0]
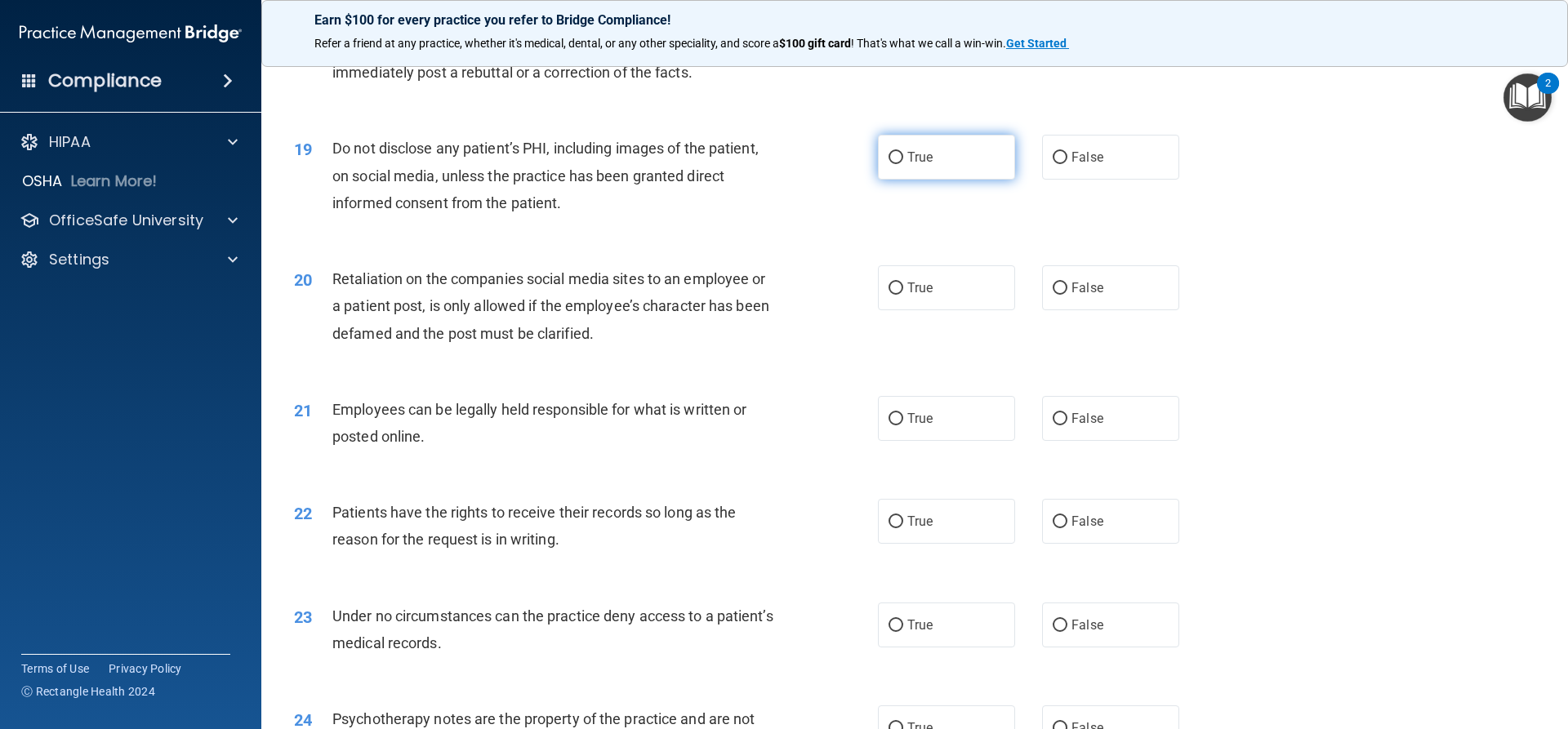
click at [938, 179] on label "True" at bounding box center [947, 157] width 137 height 45
click at [904, 164] on input "True" at bounding box center [896, 158] width 14 height 13
radio input "true"
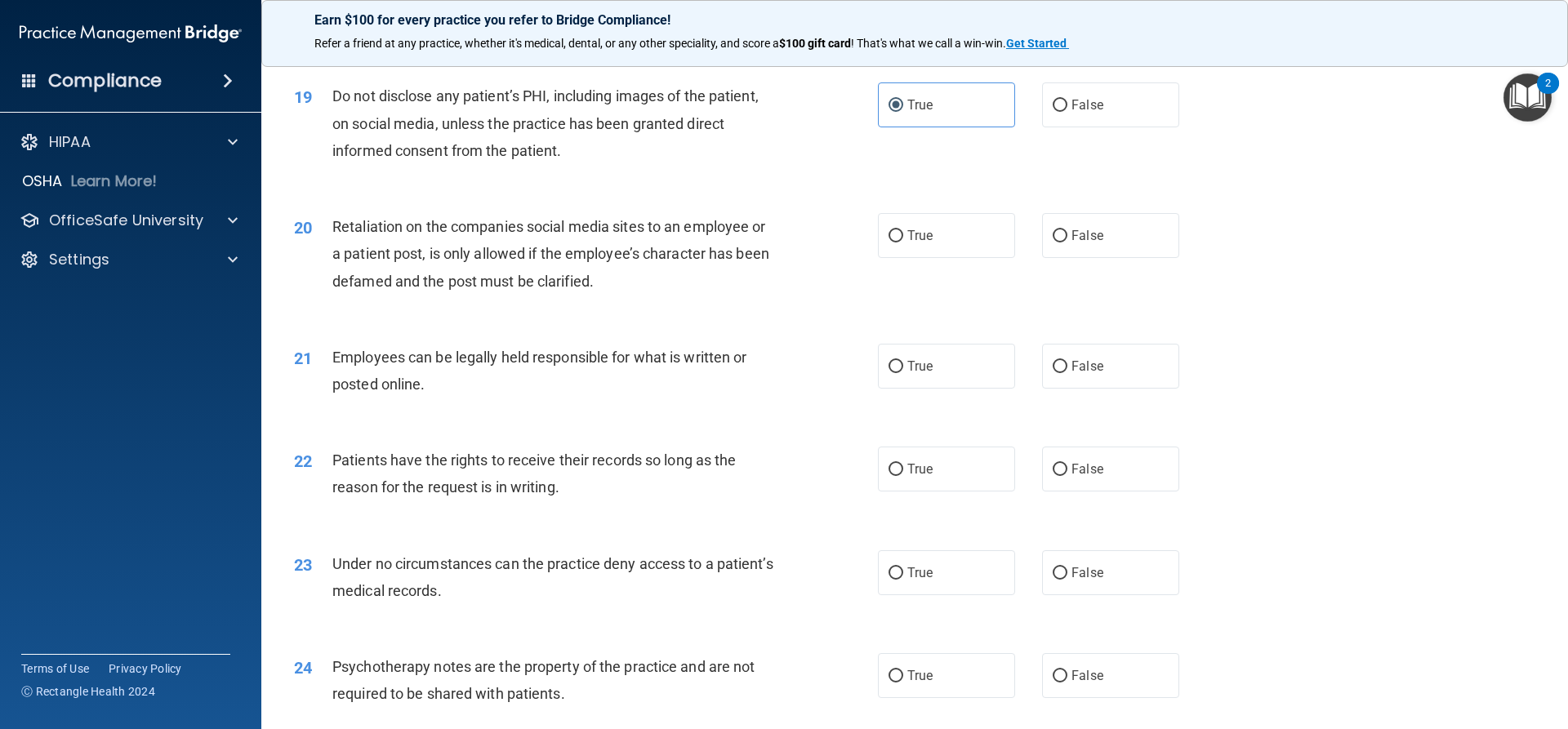
scroll to position [2450, 0]
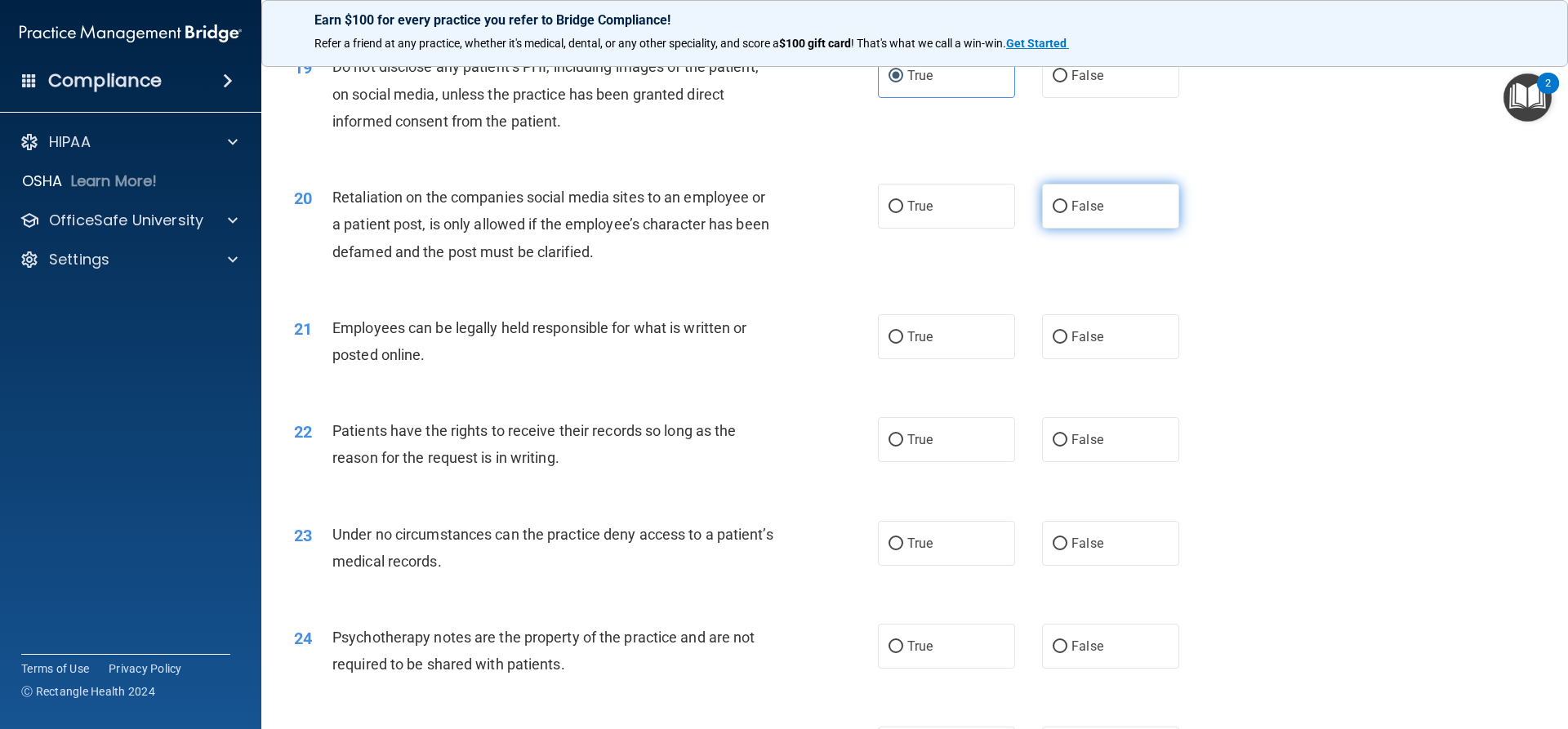
click at [1095, 229] on label "False" at bounding box center [1111, 206] width 137 height 45
click at [1068, 213] on input "False" at bounding box center [1060, 206] width 14 height 13
radio input "true"
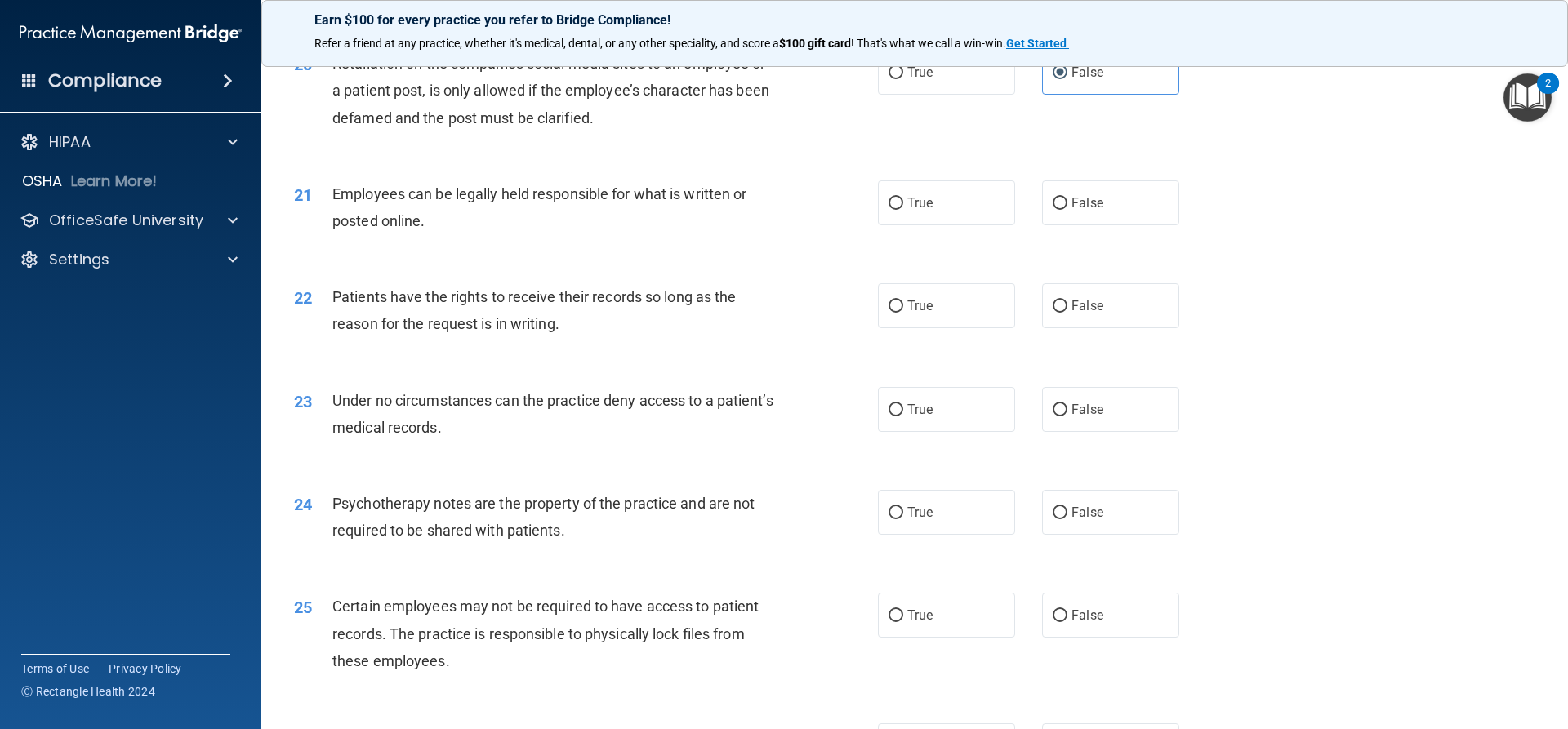
scroll to position [2614, 0]
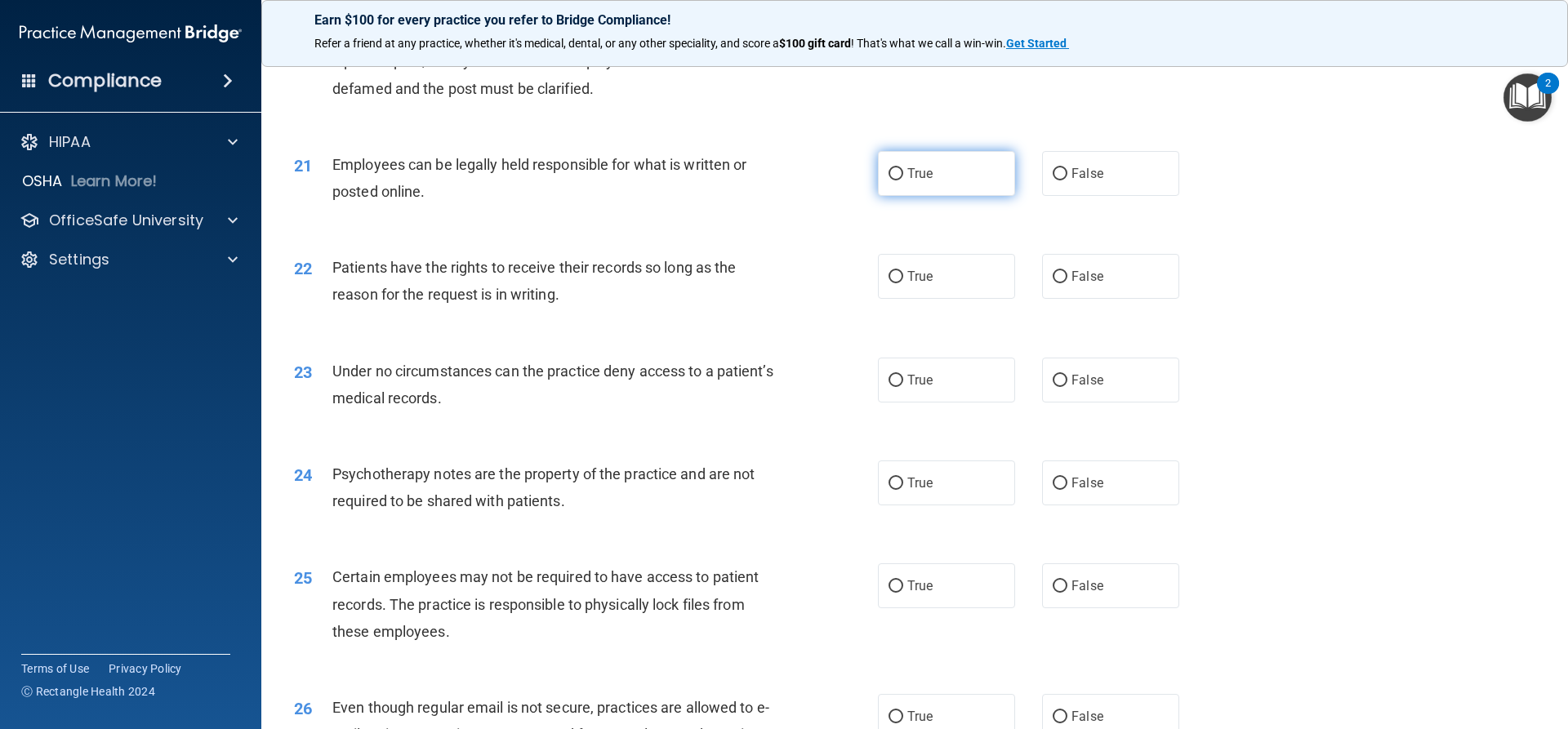
click at [943, 196] on label "True" at bounding box center [947, 174] width 137 height 45
click at [904, 180] on input "True" at bounding box center [896, 175] width 14 height 13
radio input "true"
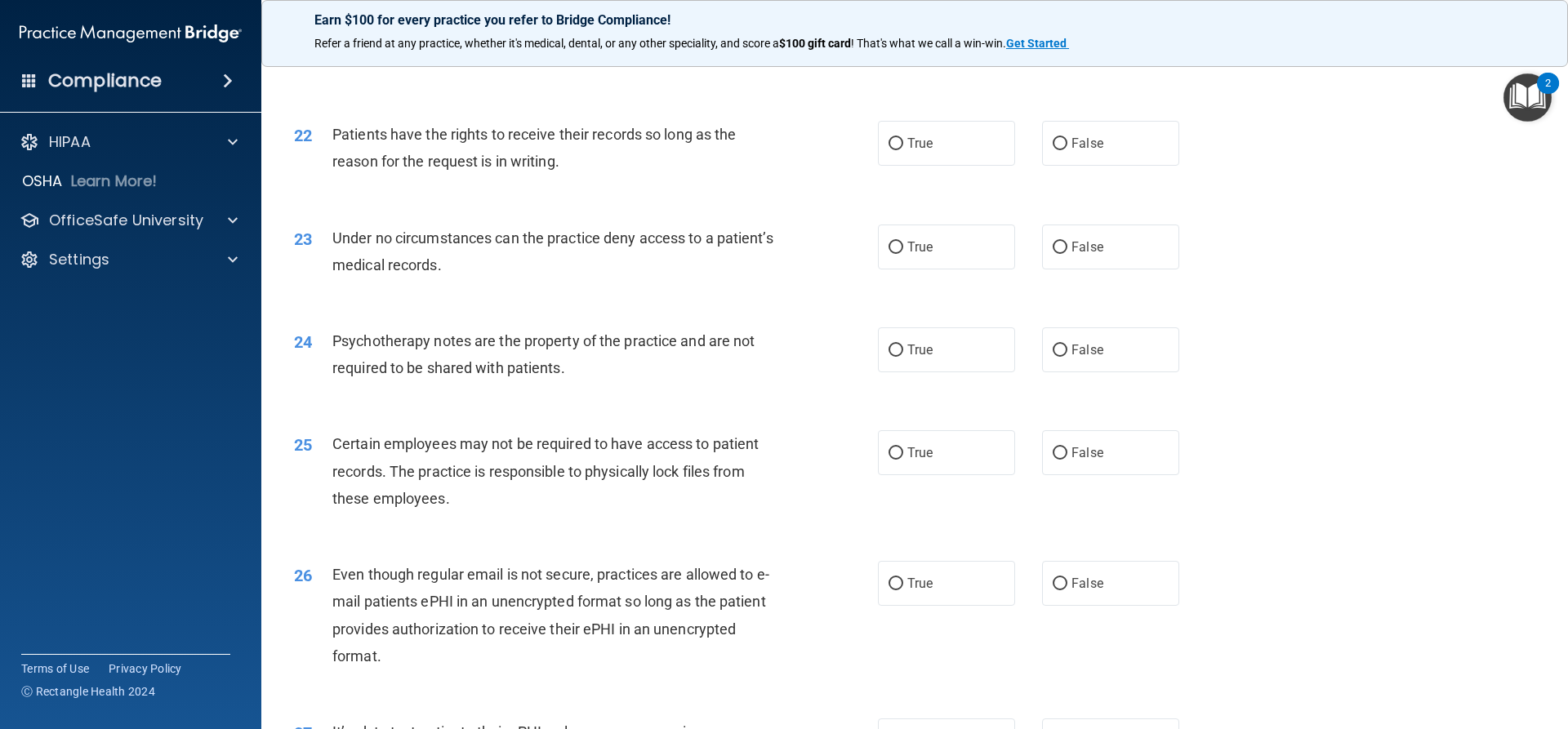
scroll to position [2777, 0]
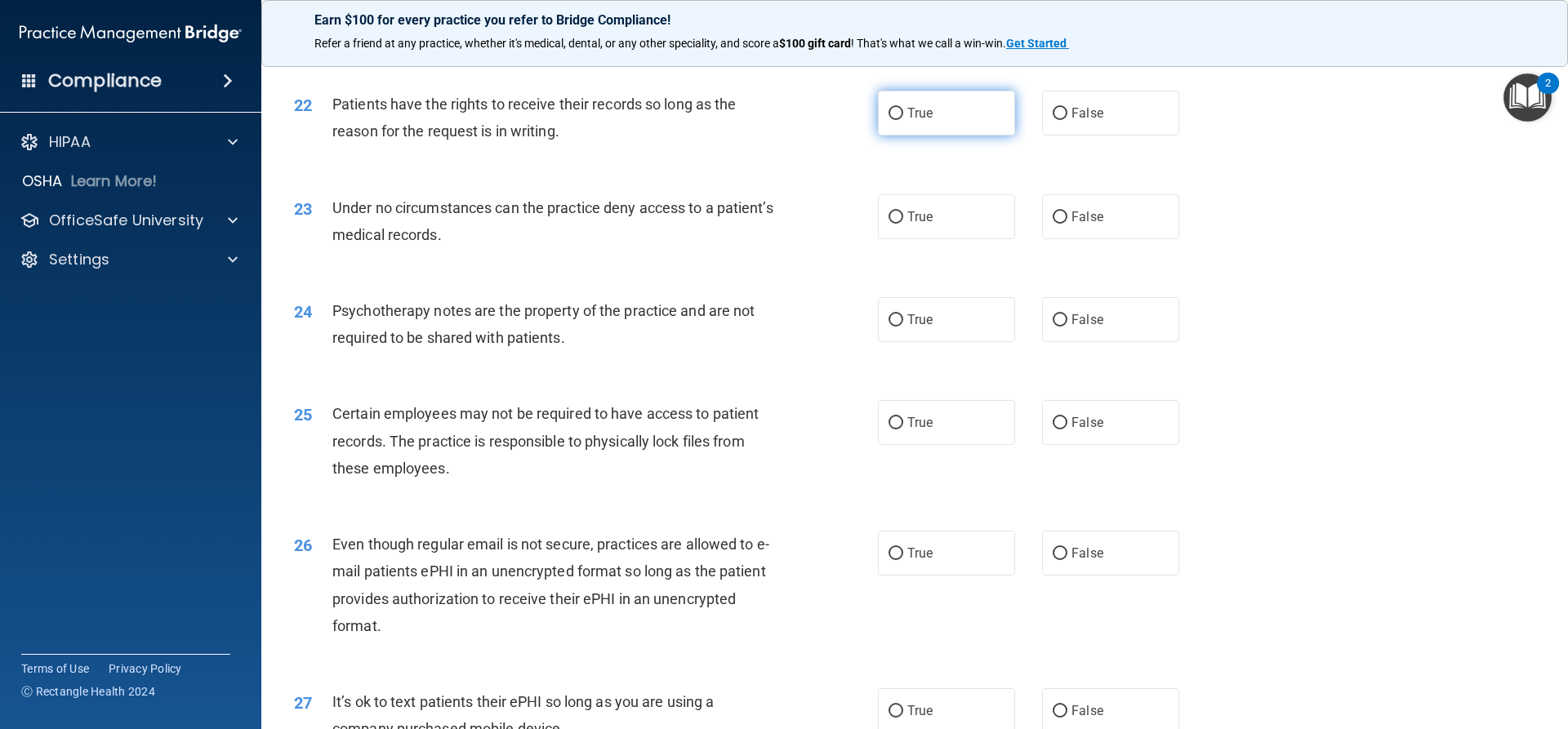
click at [885, 136] on label "True" at bounding box center [947, 113] width 137 height 45
click at [889, 121] on input "True" at bounding box center [896, 114] width 14 height 13
radio input "true"
click at [911, 136] on label "True" at bounding box center [947, 113] width 137 height 45
click at [904, 121] on input "True" at bounding box center [896, 114] width 14 height 13
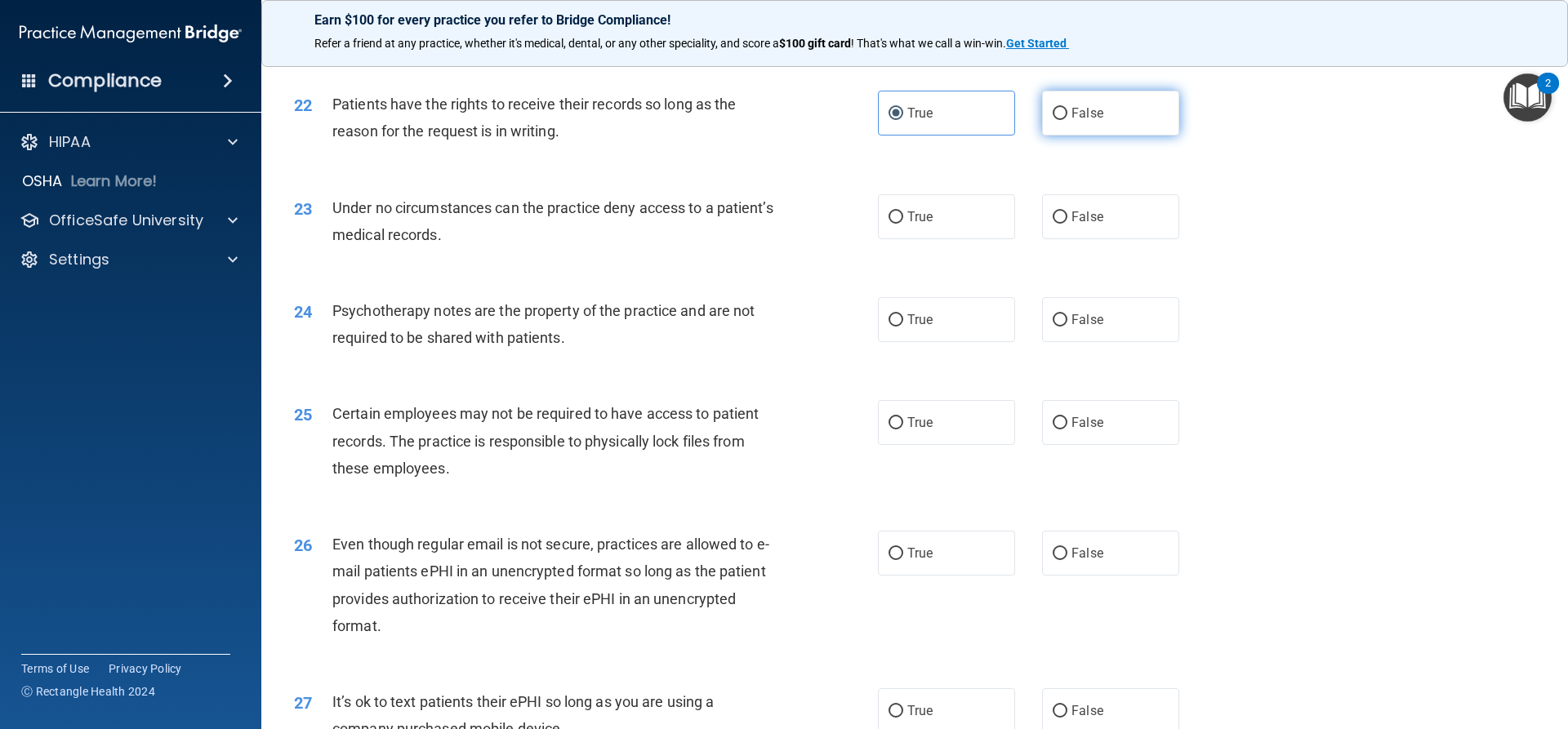
click at [1097, 136] on label "False" at bounding box center [1111, 113] width 137 height 45
click at [1068, 121] on input "False" at bounding box center [1060, 114] width 14 height 13
radio input "true"
radio input "false"
click at [1075, 225] on span "False" at bounding box center [1087, 217] width 32 height 15
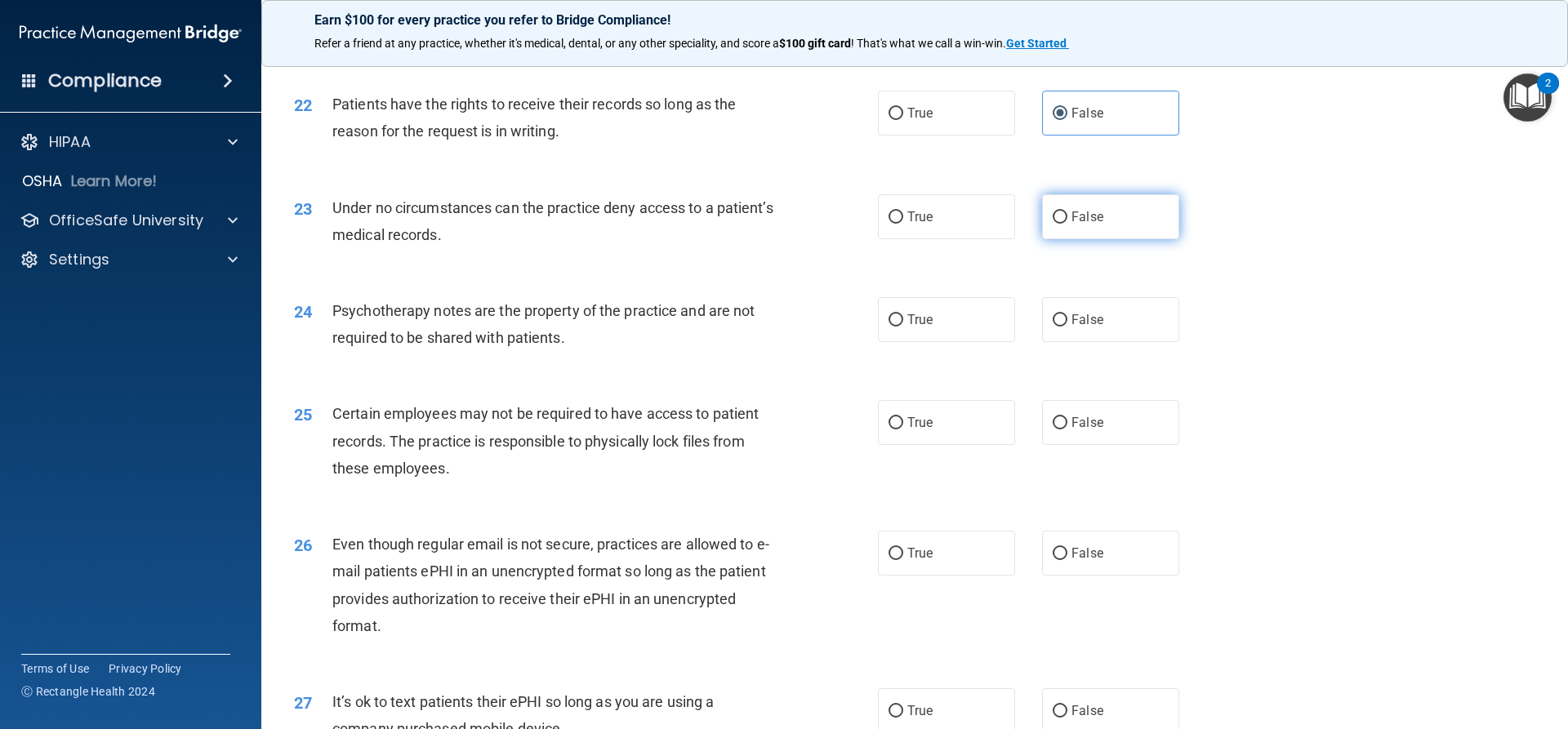
click at [1068, 224] on input "False" at bounding box center [1060, 217] width 14 height 13
radio input "true"
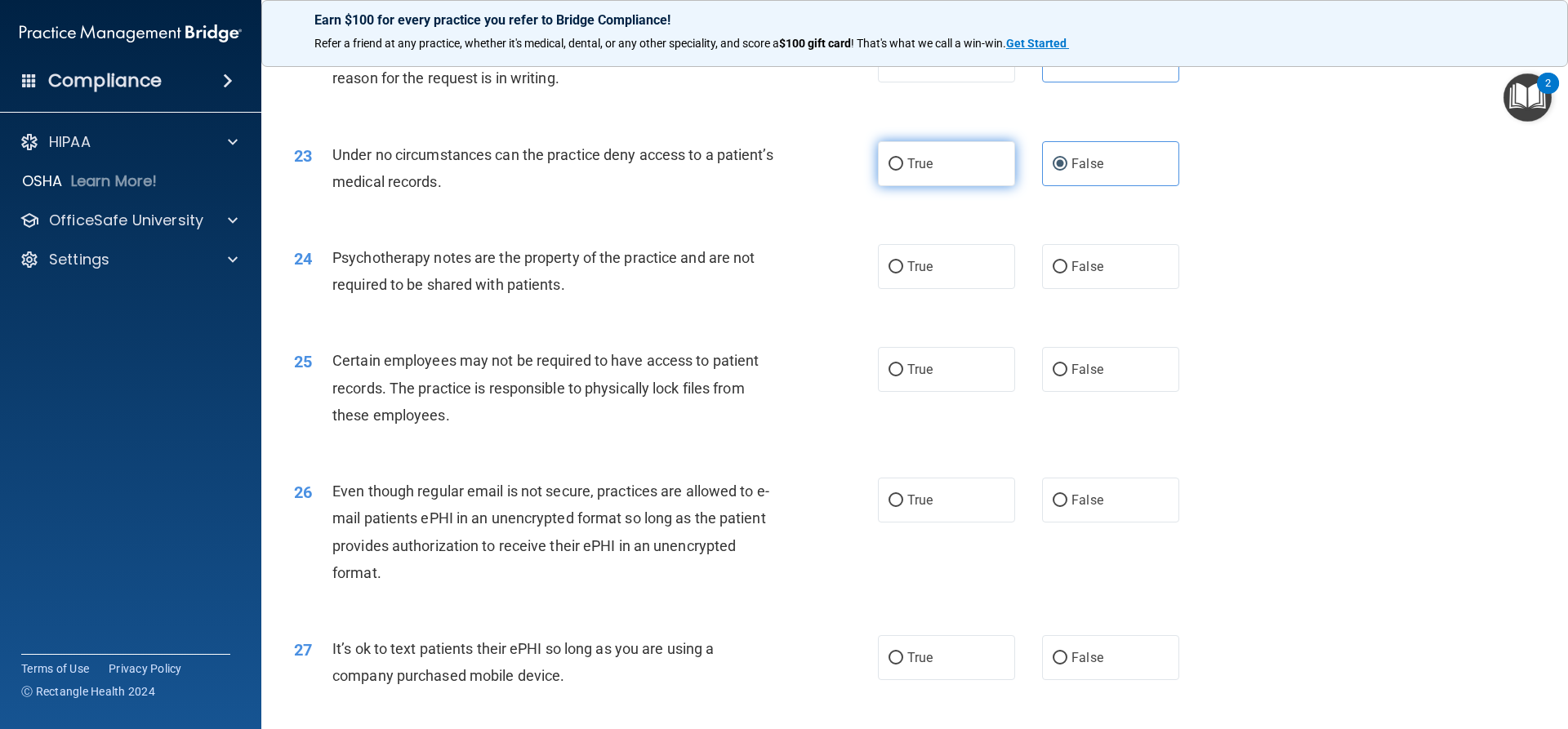
scroll to position [2859, 0]
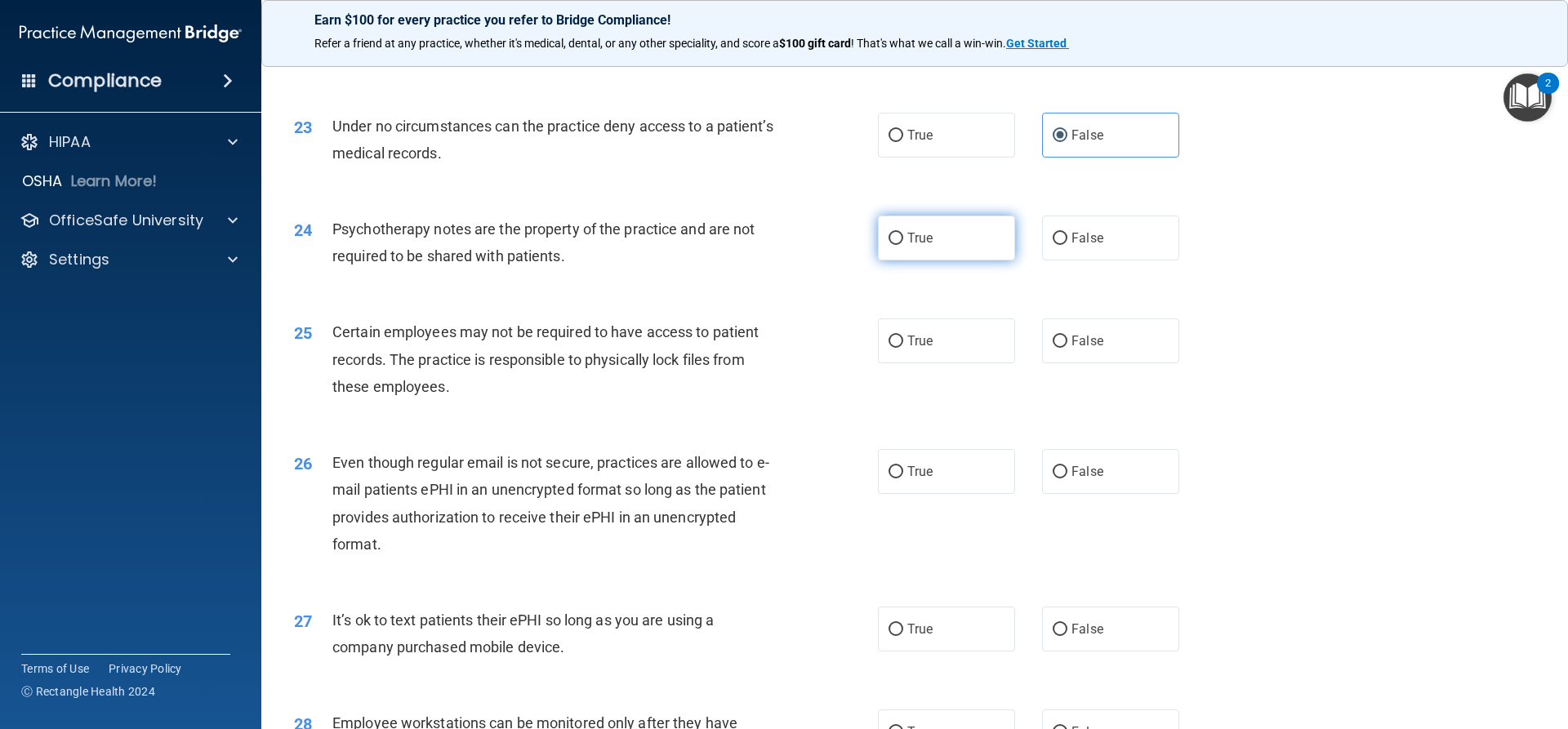
click at [948, 260] on label "True" at bounding box center [947, 238] width 137 height 45
click at [904, 245] on input "True" at bounding box center [896, 238] width 14 height 13
radio input "true"
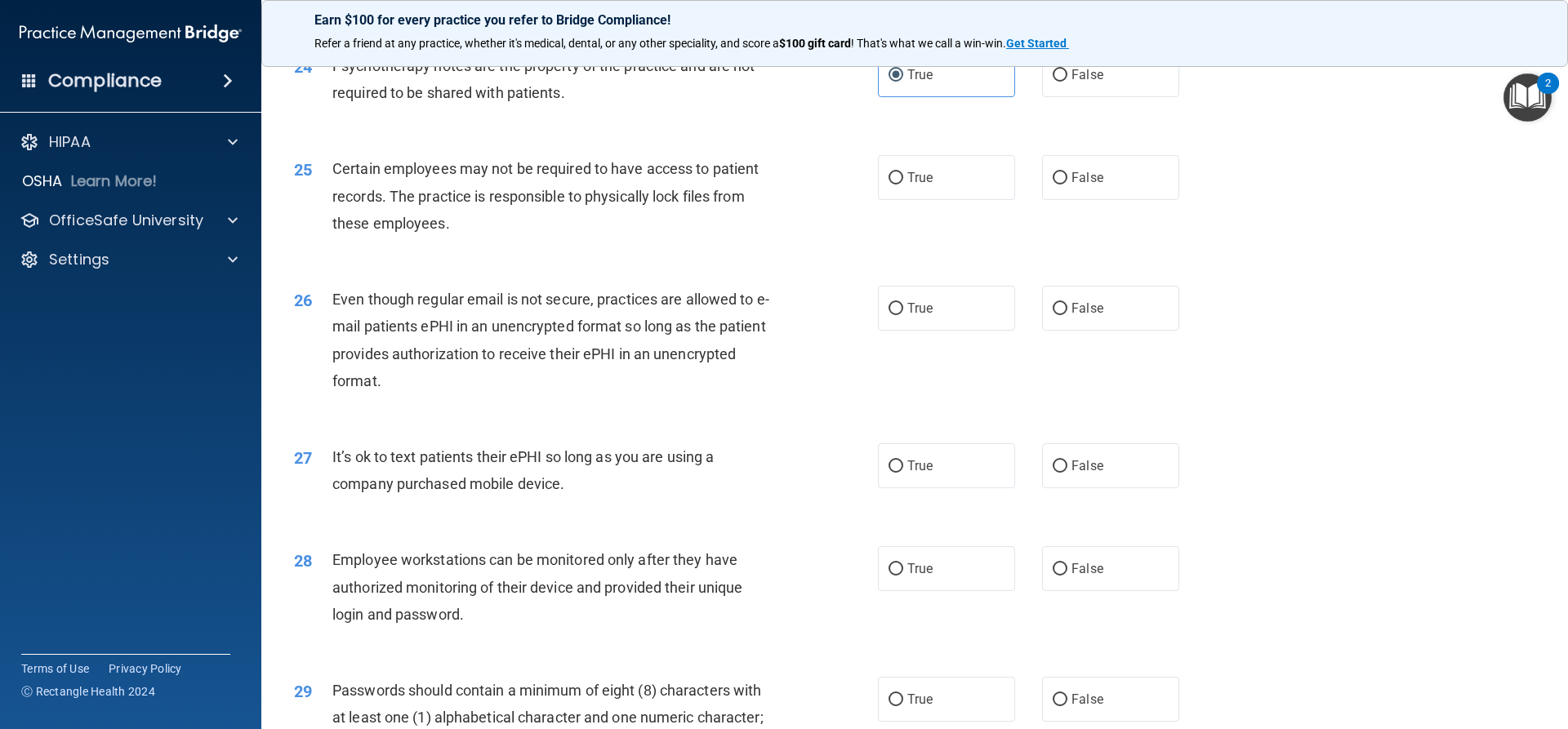
scroll to position [3104, 0]
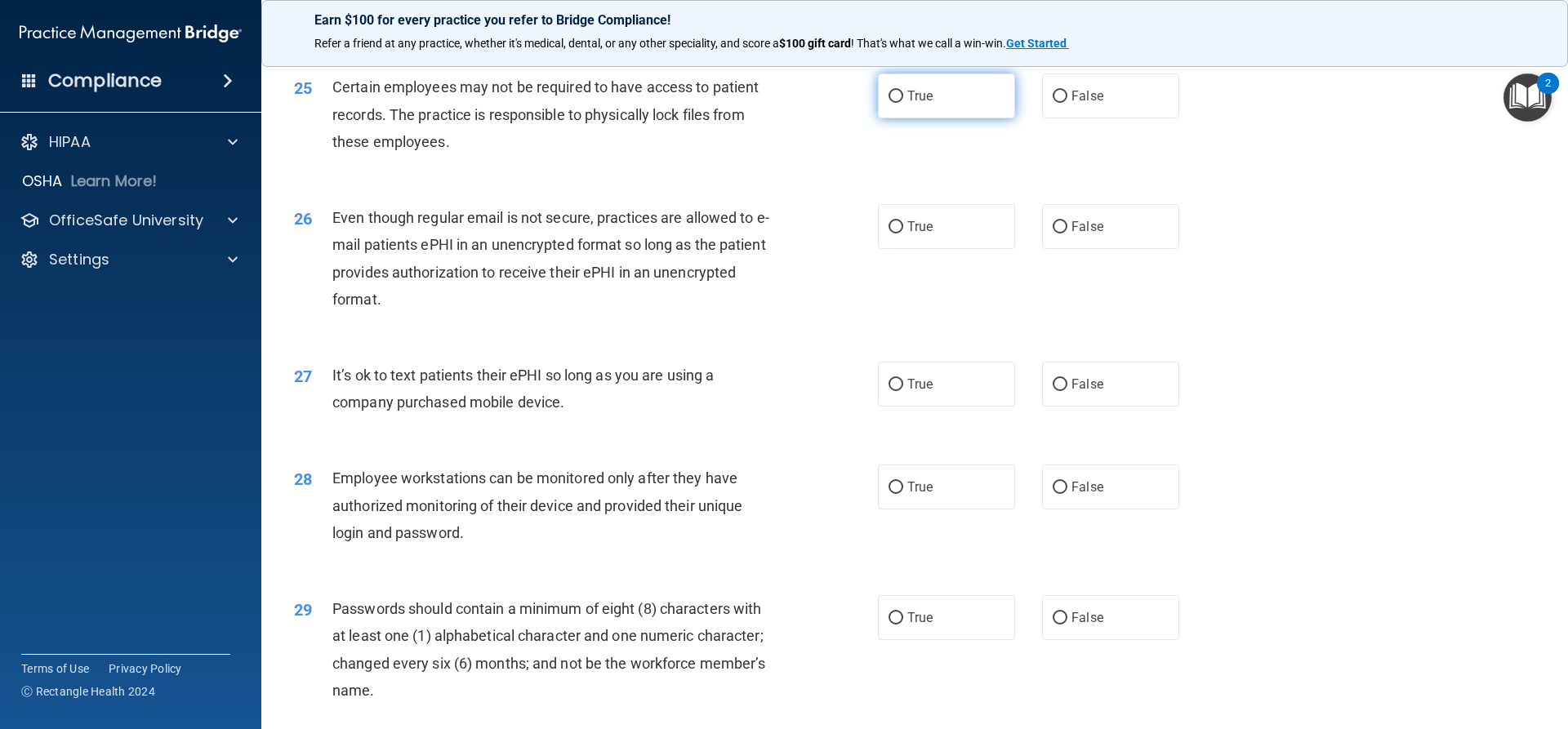
click at [980, 119] on label "True" at bounding box center [947, 95] width 137 height 45
click at [904, 103] on input "True" at bounding box center [896, 96] width 14 height 13
radio input "true"
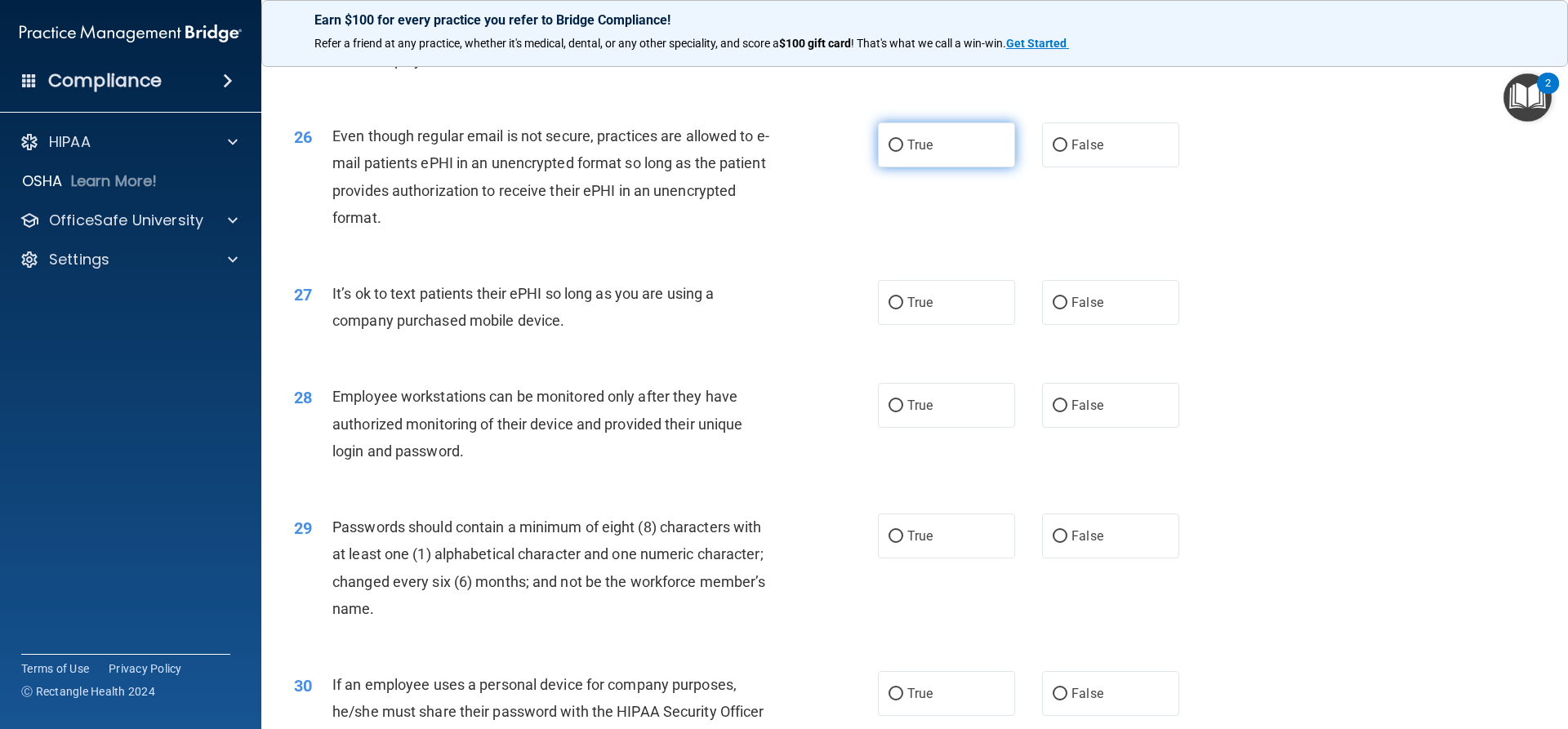
click at [911, 152] on span "True" at bounding box center [920, 145] width 25 height 15
click at [904, 152] on input "True" at bounding box center [896, 146] width 14 height 13
radio input "true"
click at [1114, 325] on label "False" at bounding box center [1111, 303] width 137 height 45
click at [1068, 310] on input "False" at bounding box center [1060, 303] width 14 height 13
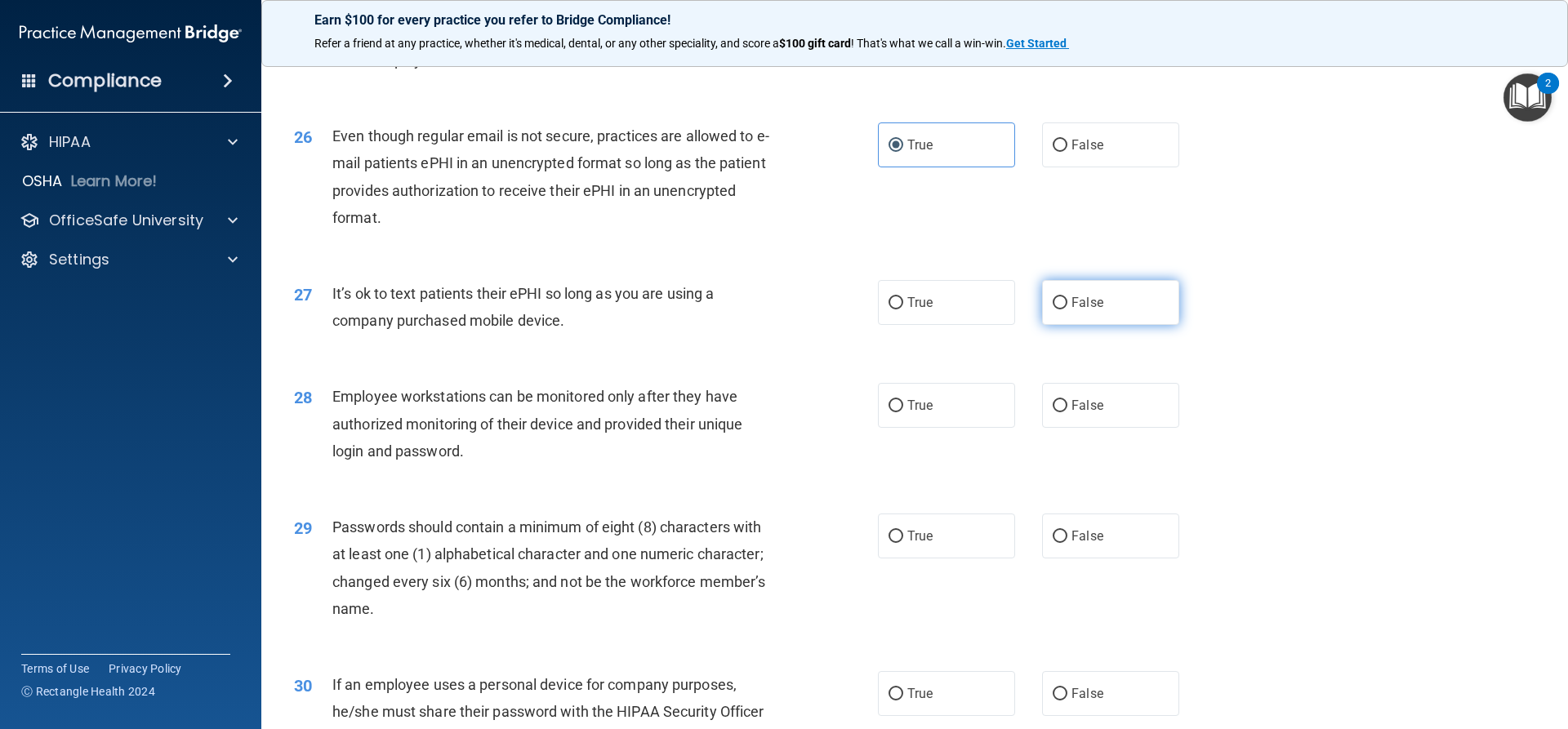
radio input "true"
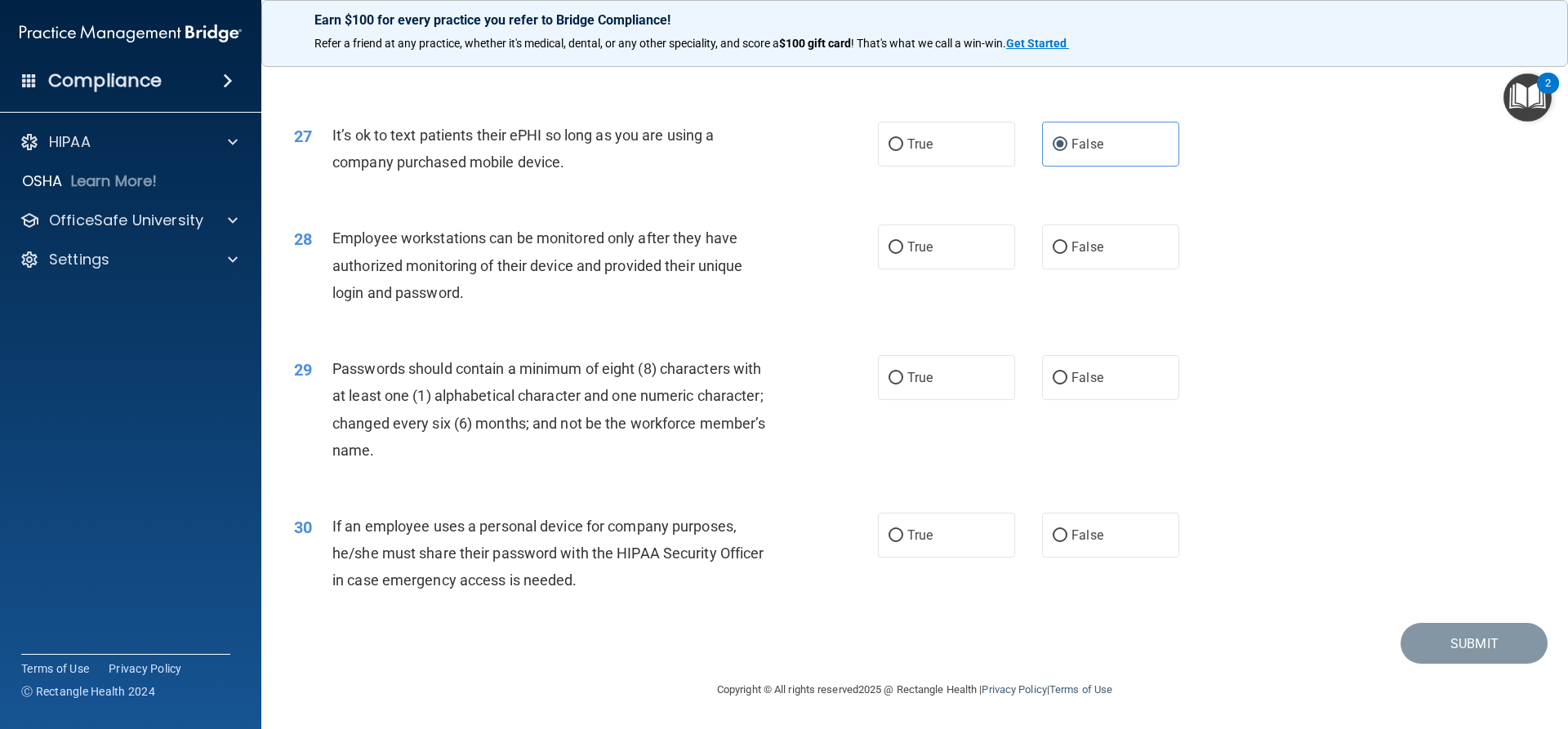
scroll to position [3349, 0]
click at [1074, 255] on span "False" at bounding box center [1087, 247] width 32 height 15
click at [1068, 254] on input "False" at bounding box center [1060, 248] width 14 height 13
radio input "true"
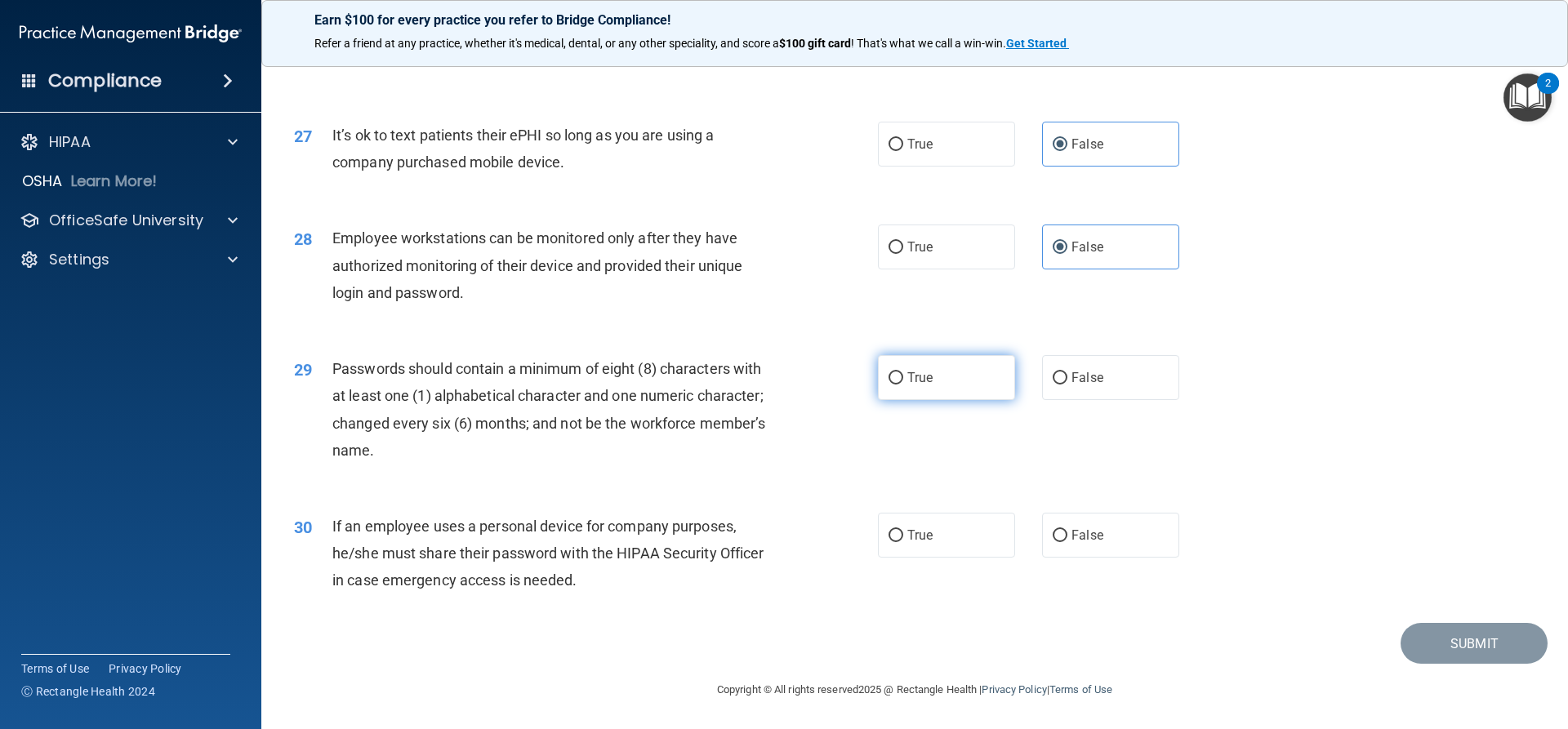
click at [884, 386] on label "True" at bounding box center [947, 377] width 137 height 45
click at [889, 385] on input "True" at bounding box center [896, 378] width 14 height 13
radio input "true"
click at [1079, 547] on label "False" at bounding box center [1111, 535] width 137 height 45
click at [1068, 542] on input "False" at bounding box center [1060, 536] width 14 height 13
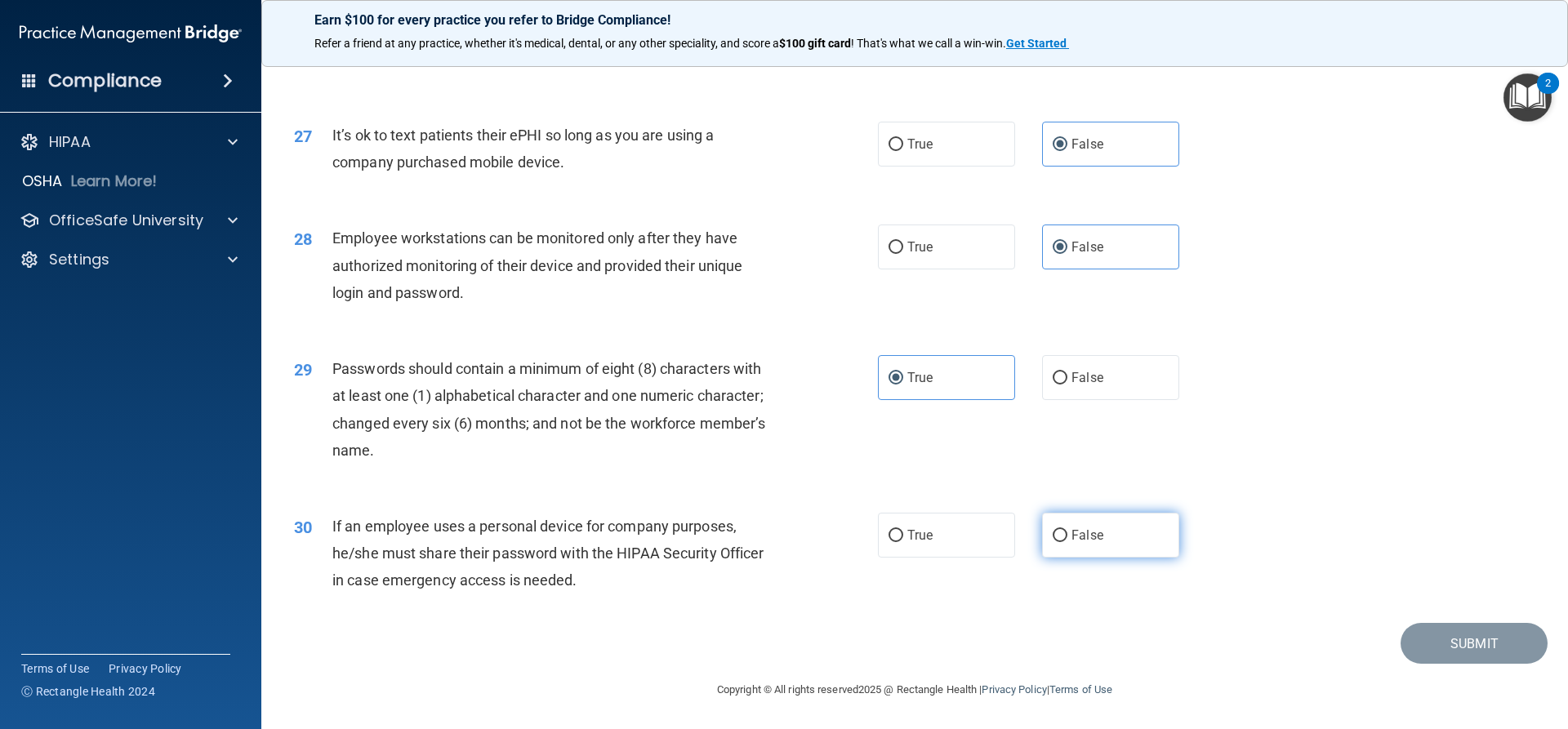
radio input "true"
click at [1488, 639] on button "Submit" at bounding box center [1474, 643] width 147 height 41
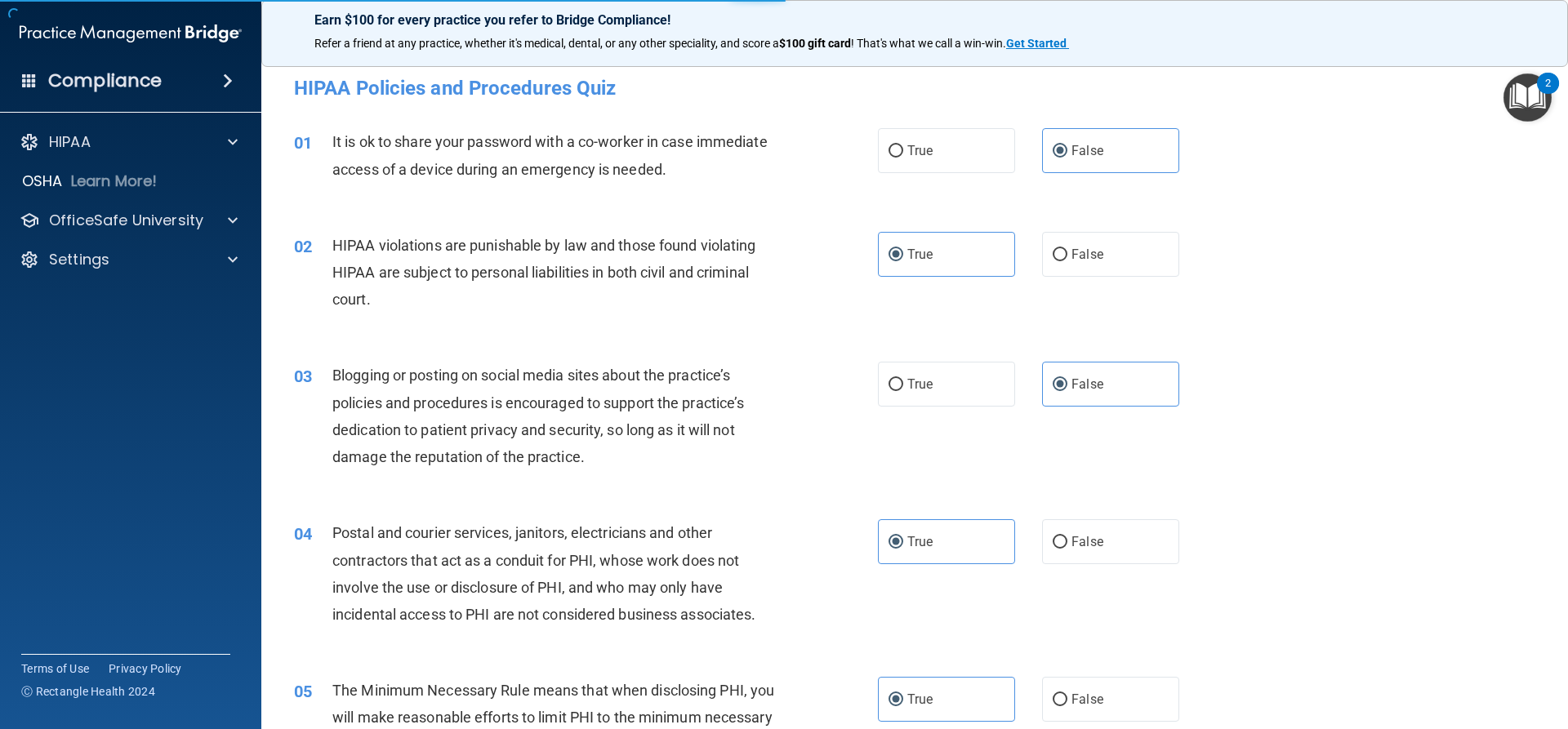
scroll to position [0, 0]
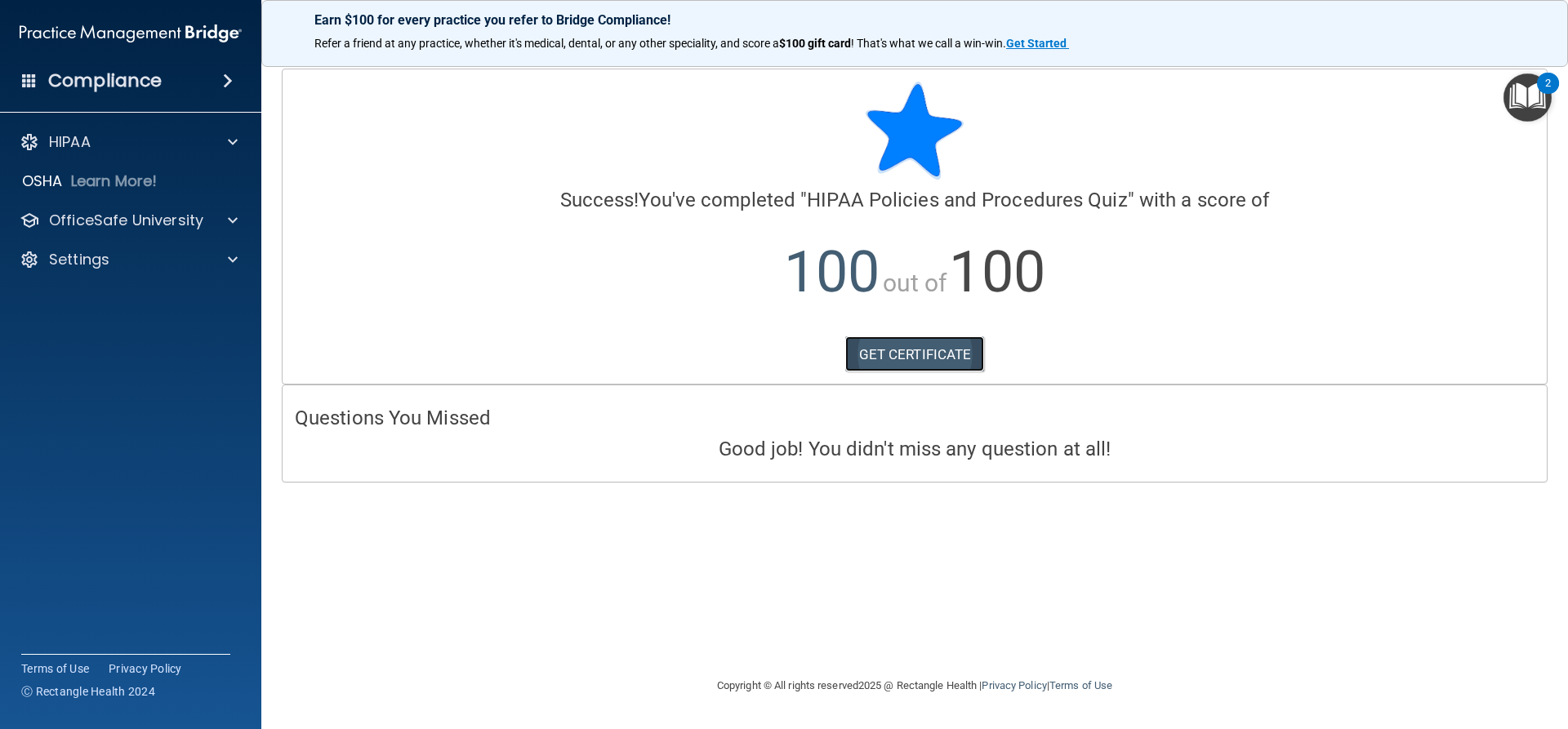
click at [886, 339] on link "GET CERTIFICATE" at bounding box center [915, 354] width 140 height 36
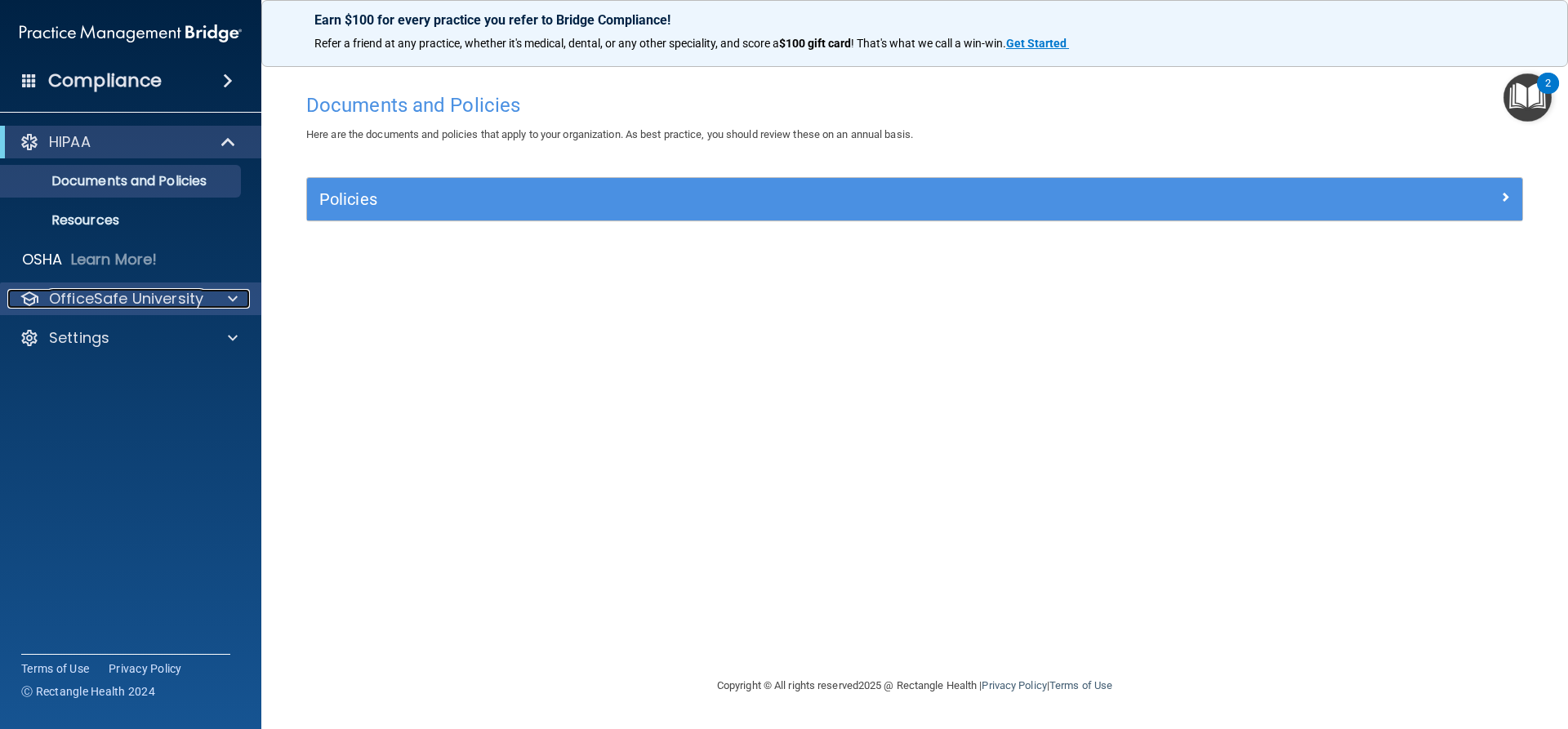
click at [174, 301] on p "OfficeSafe University" at bounding box center [126, 299] width 154 height 19
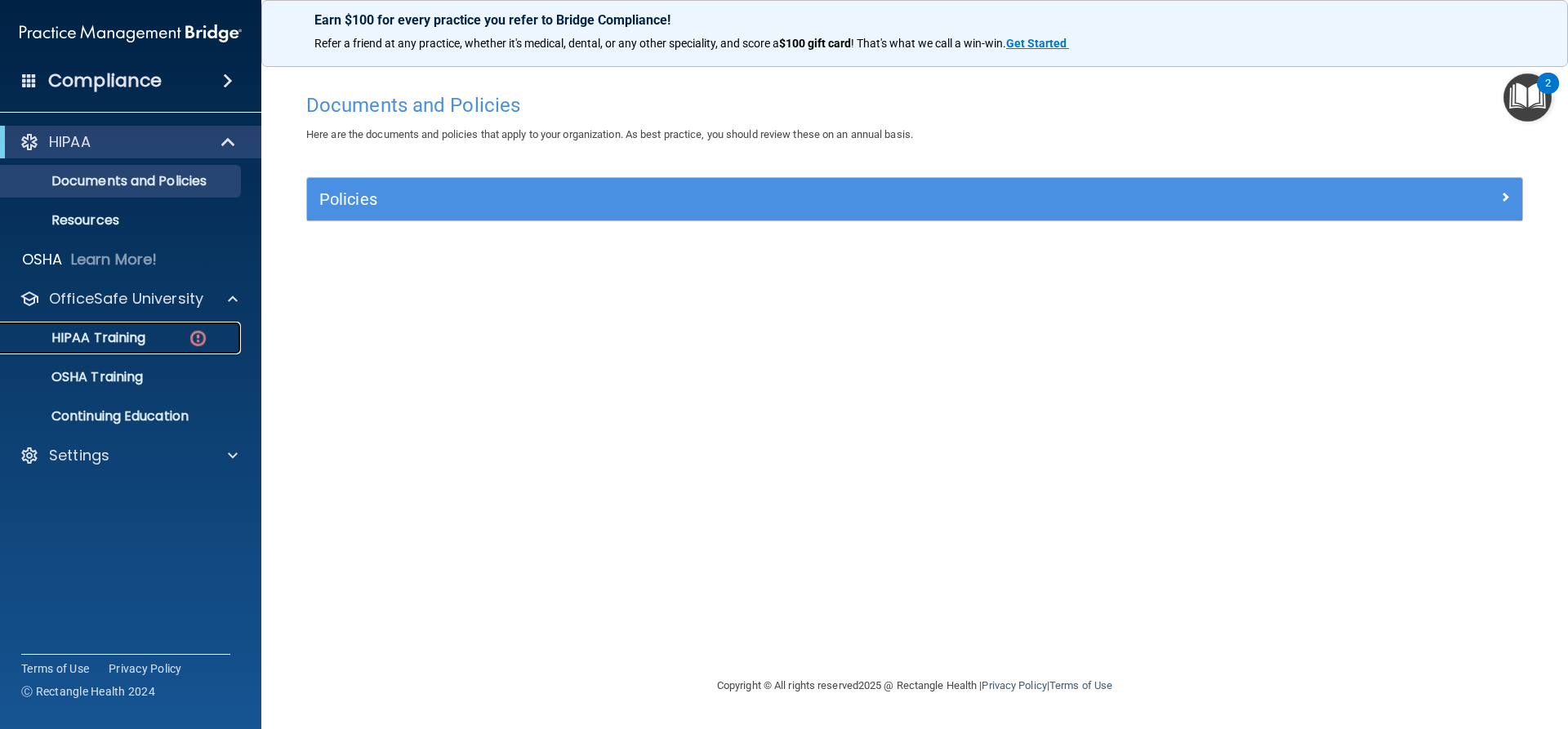
click at [163, 340] on div "HIPAA Training" at bounding box center [122, 338] width 223 height 16
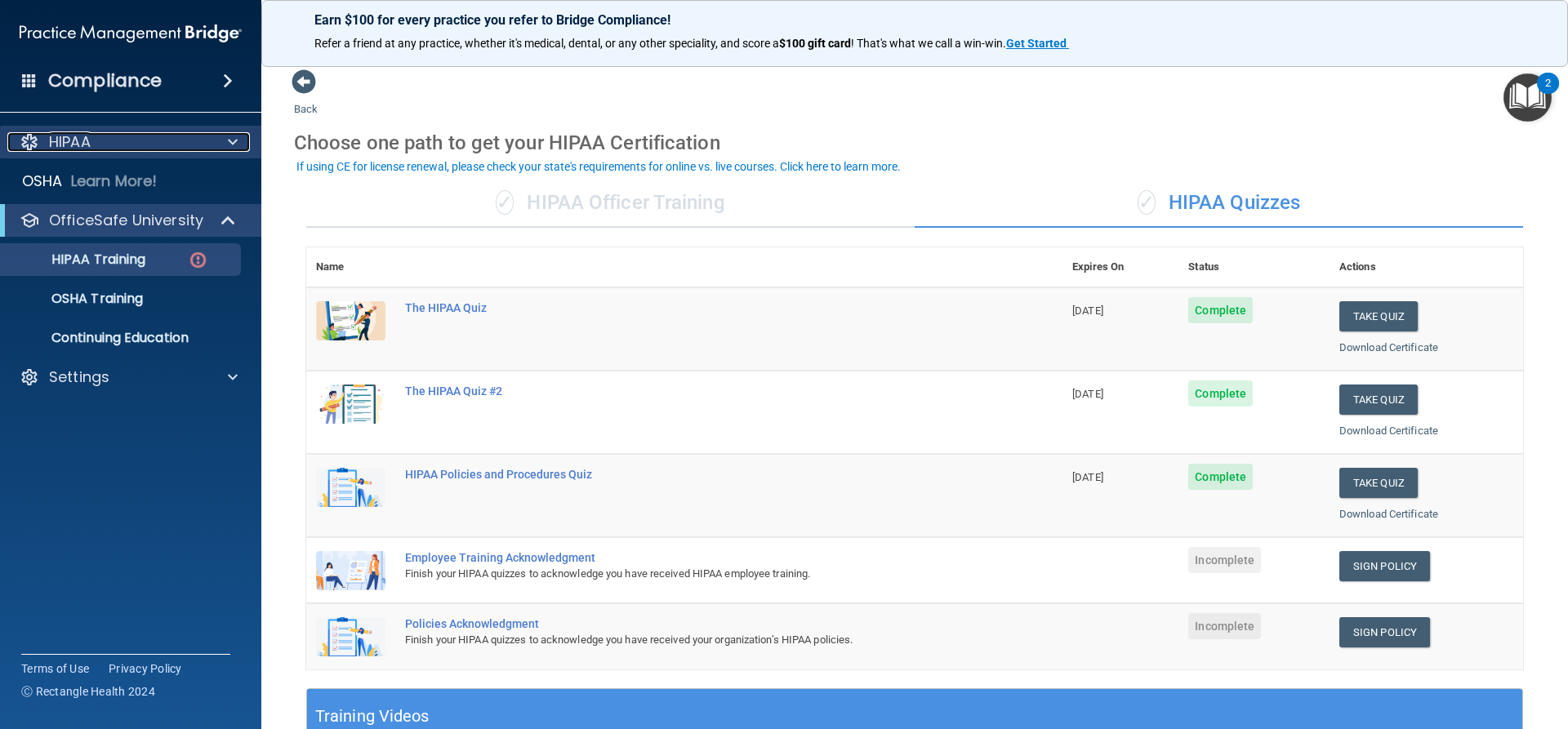
click at [80, 138] on p "HIPAA" at bounding box center [69, 142] width 41 height 19
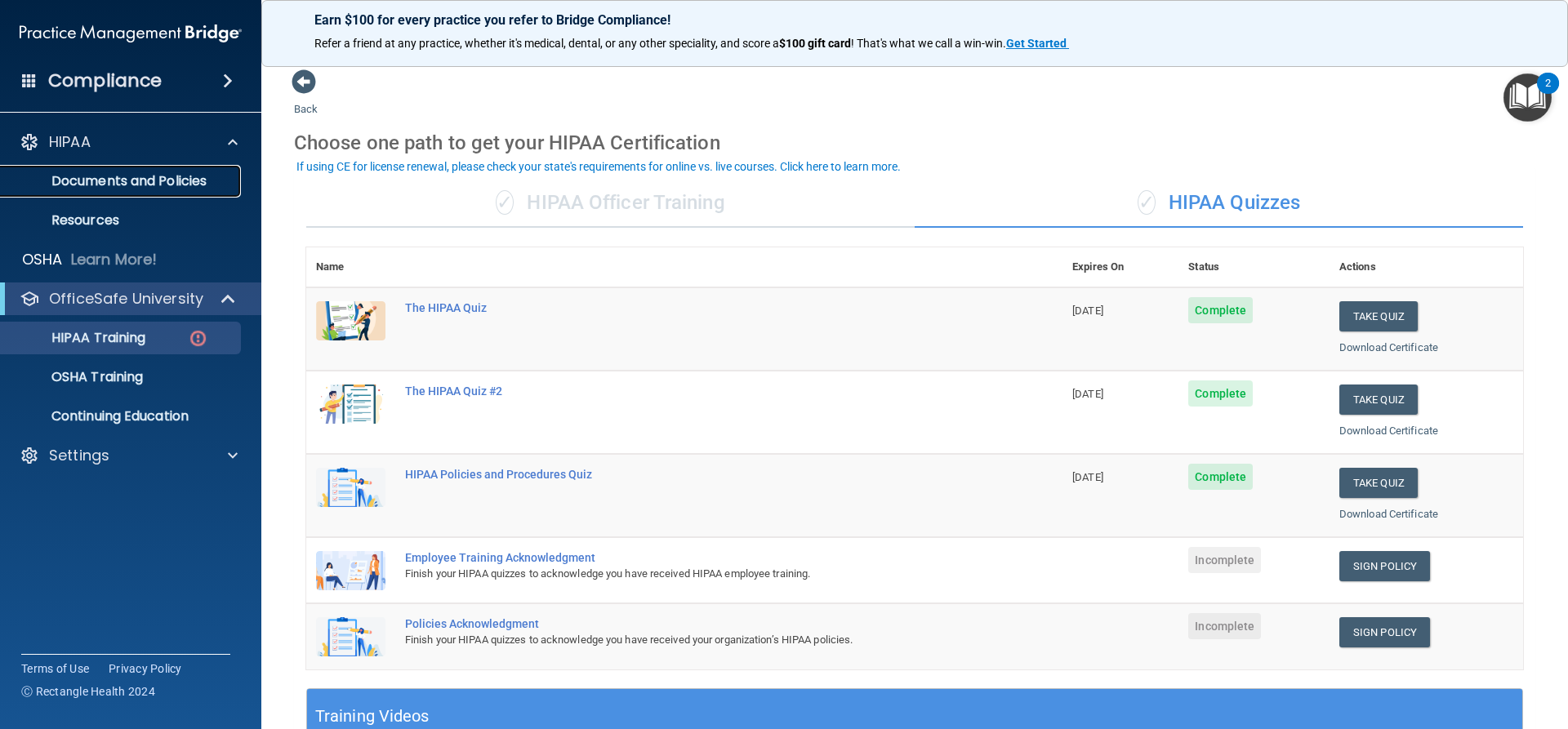
click at [119, 182] on p "Documents and Policies" at bounding box center [122, 181] width 223 height 16
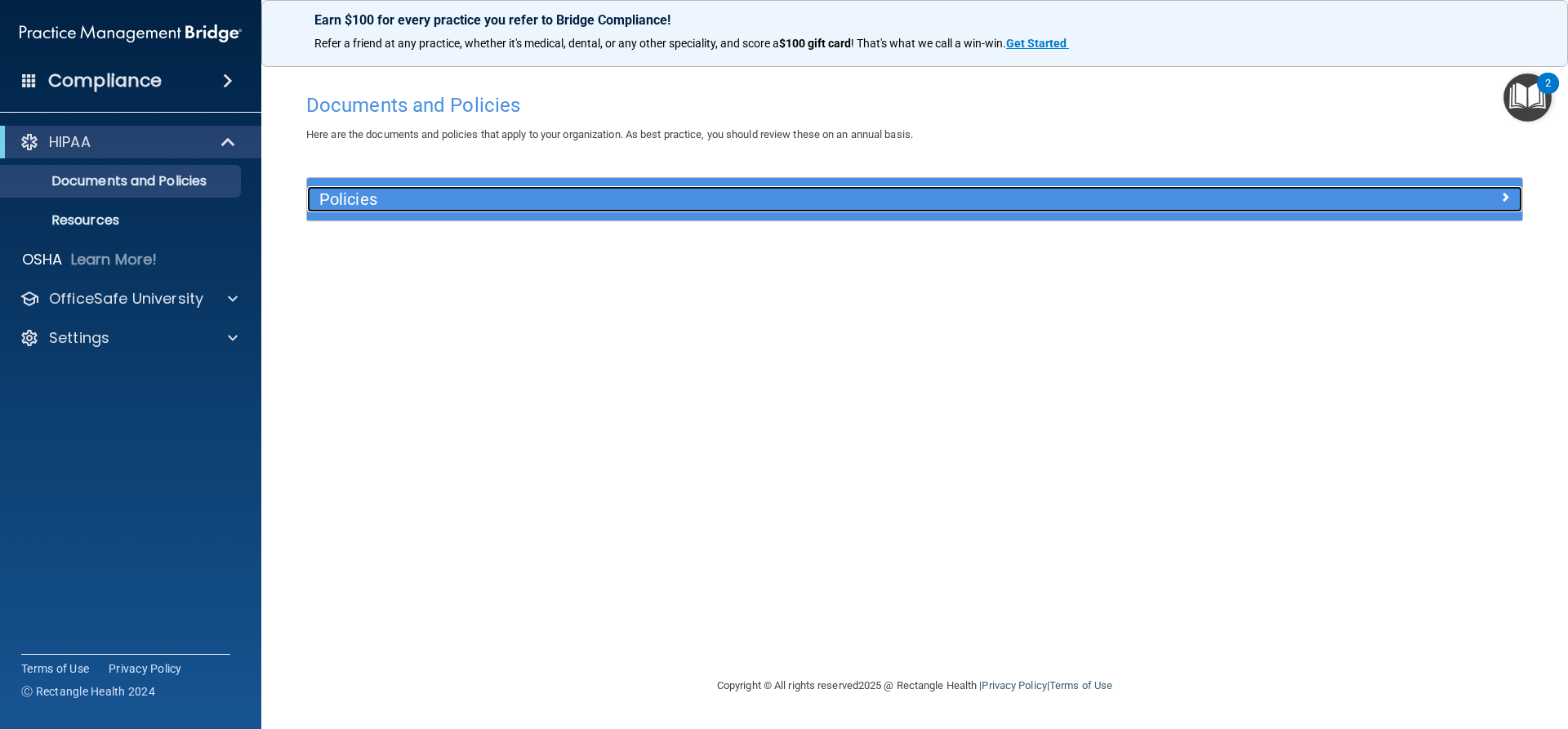
click at [1477, 212] on div "Policies" at bounding box center [915, 199] width 1215 height 26
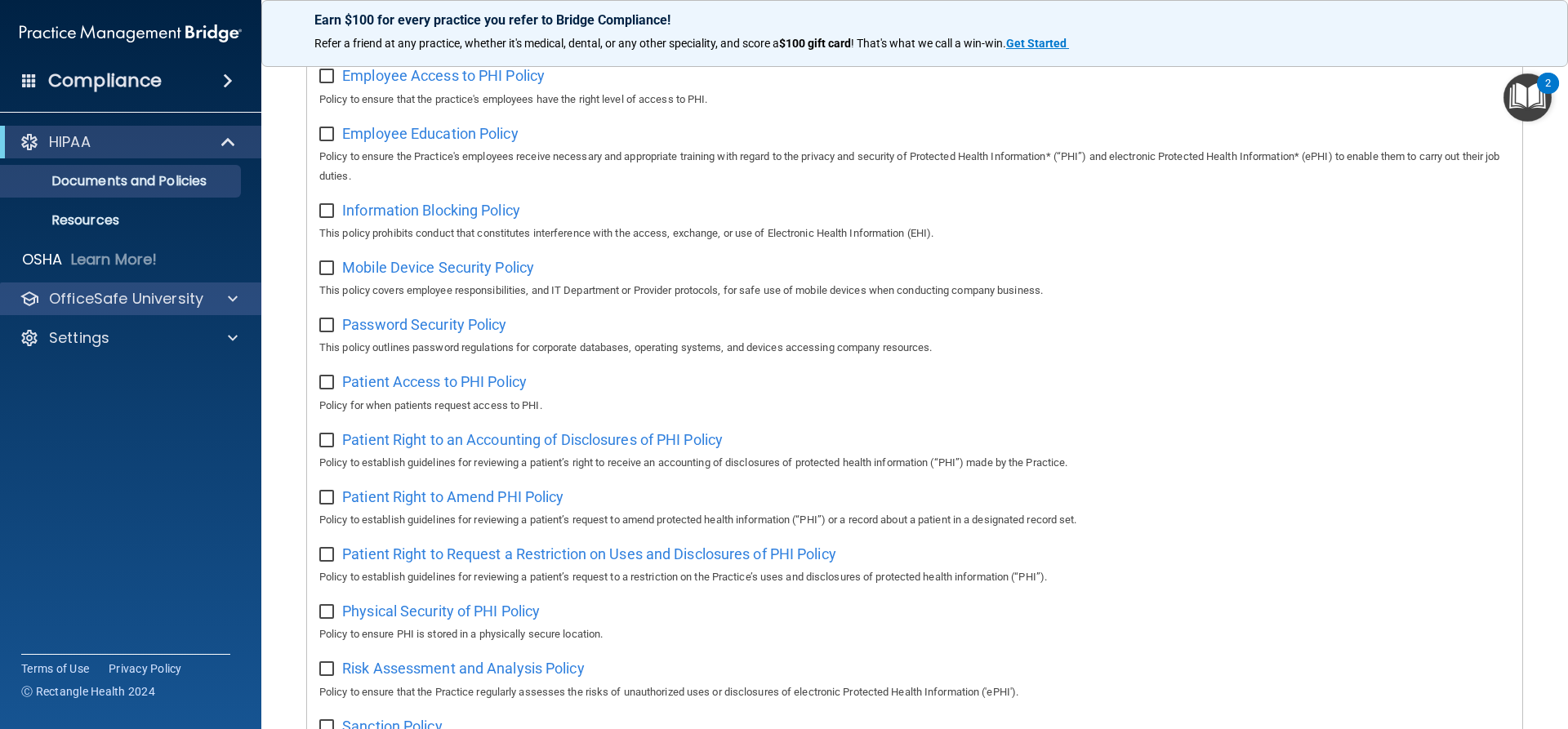
scroll to position [500, 0]
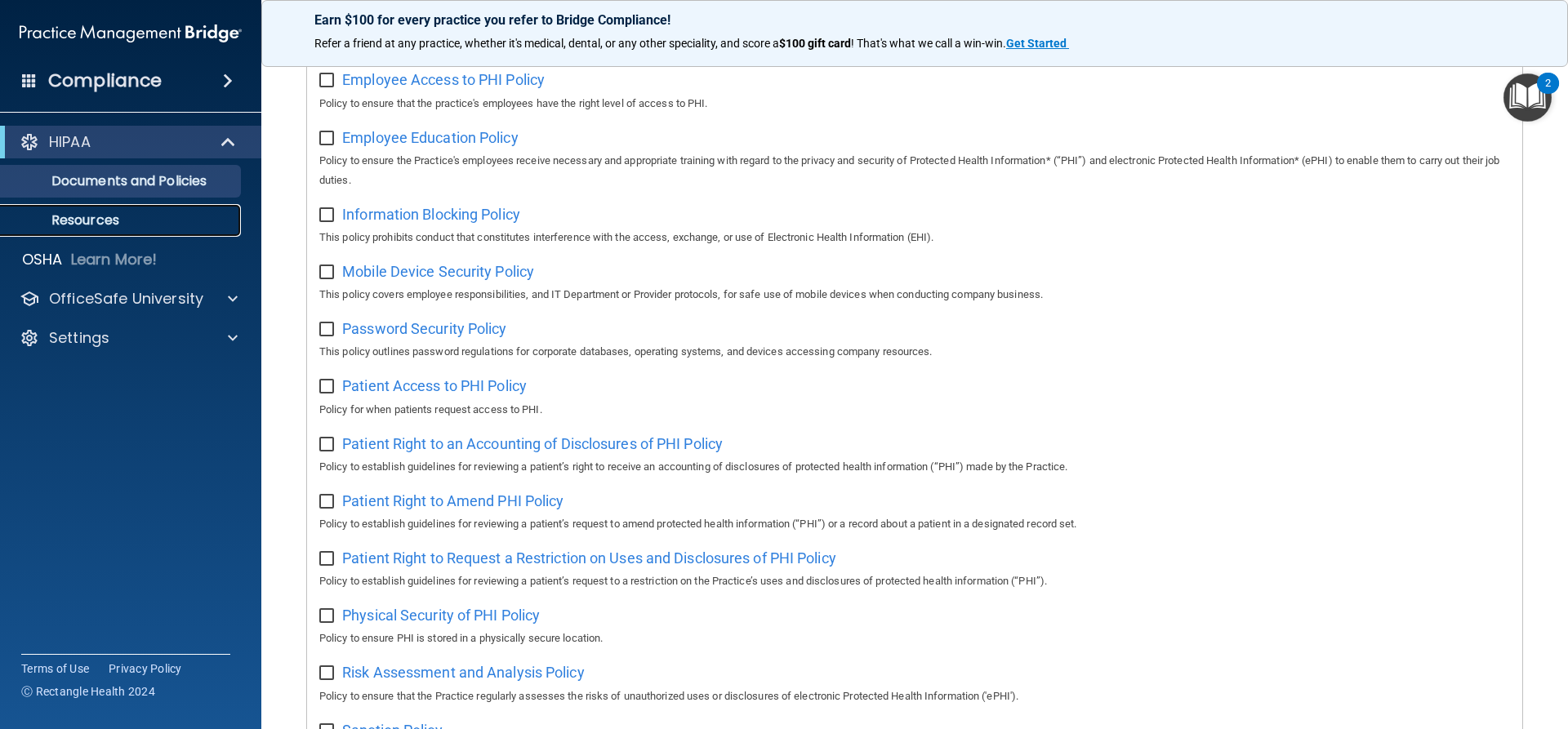
click at [98, 222] on p "Resources" at bounding box center [122, 220] width 223 height 16
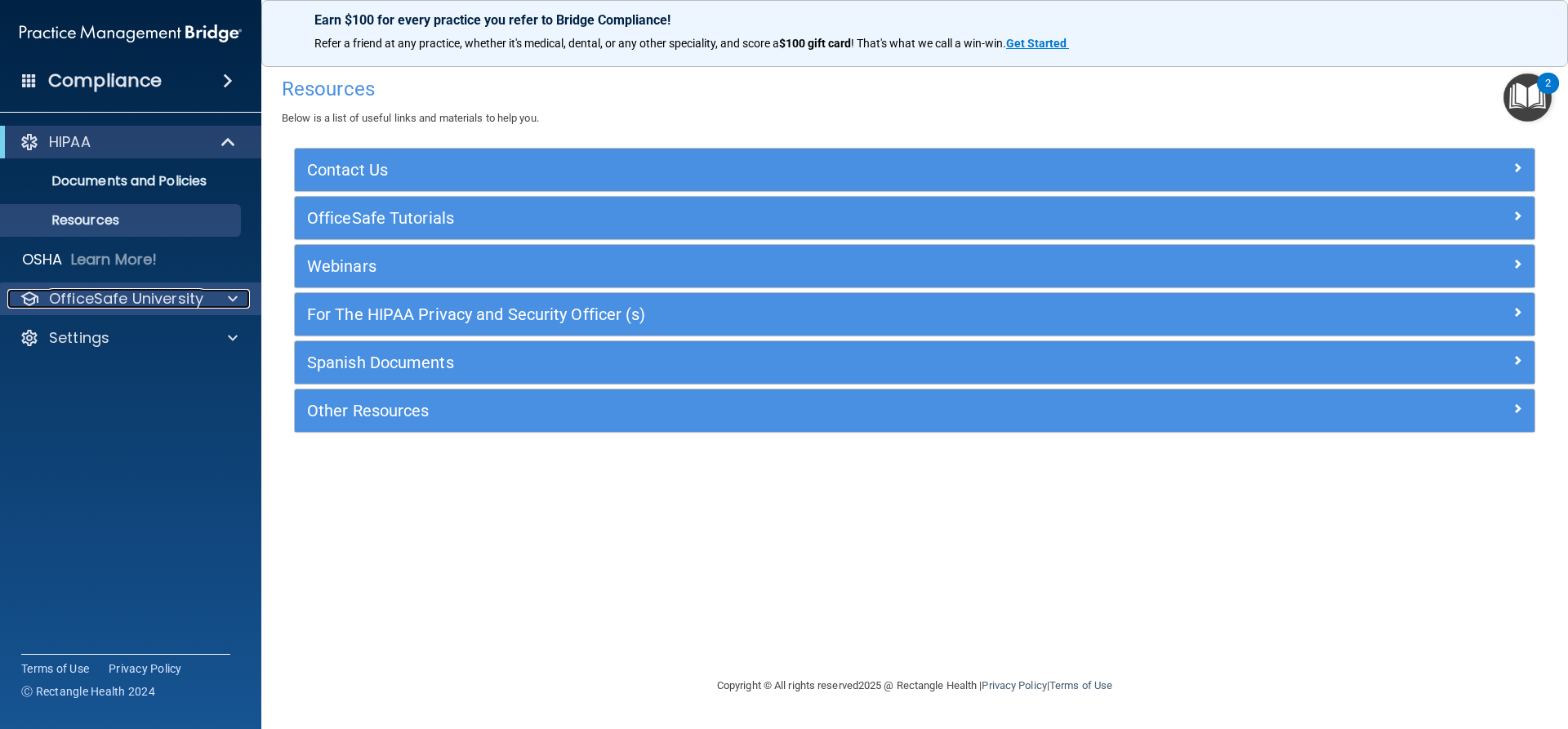
click at [148, 303] on p "OfficeSafe University" at bounding box center [126, 299] width 154 height 19
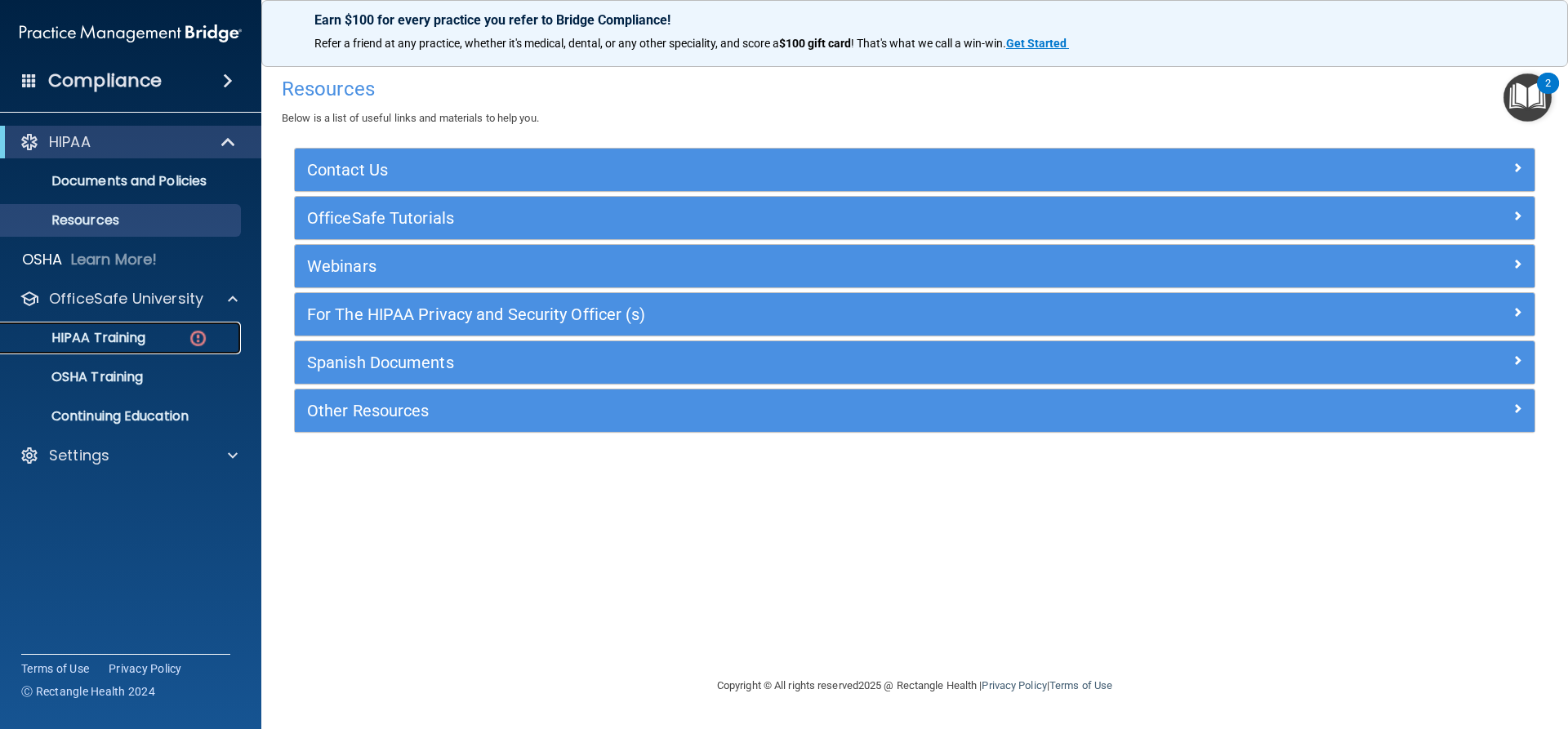
click at [126, 345] on p "HIPAA Training" at bounding box center [78, 338] width 135 height 16
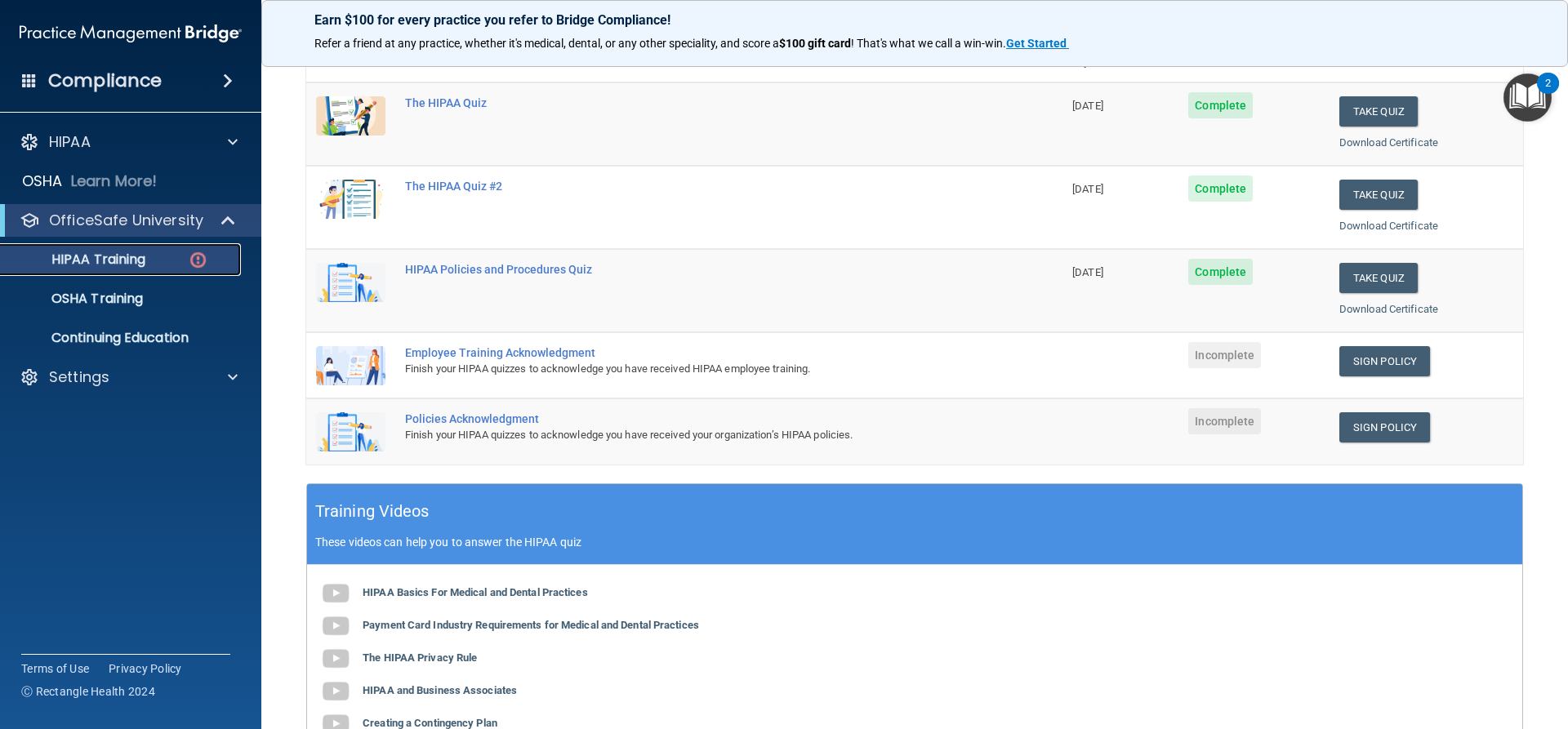
scroll to position [245, 0]
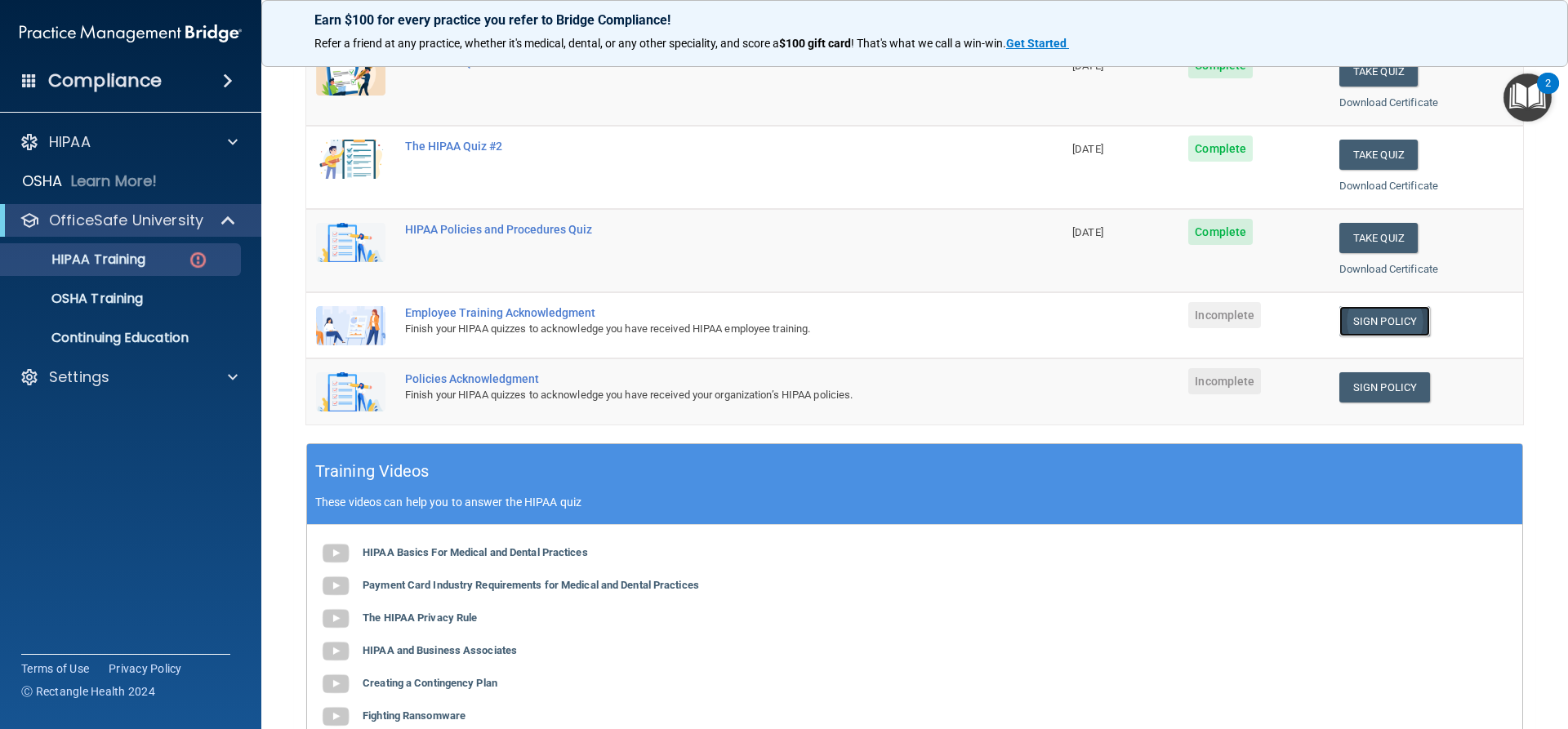
click at [1406, 332] on link "Sign Policy" at bounding box center [1385, 321] width 91 height 30
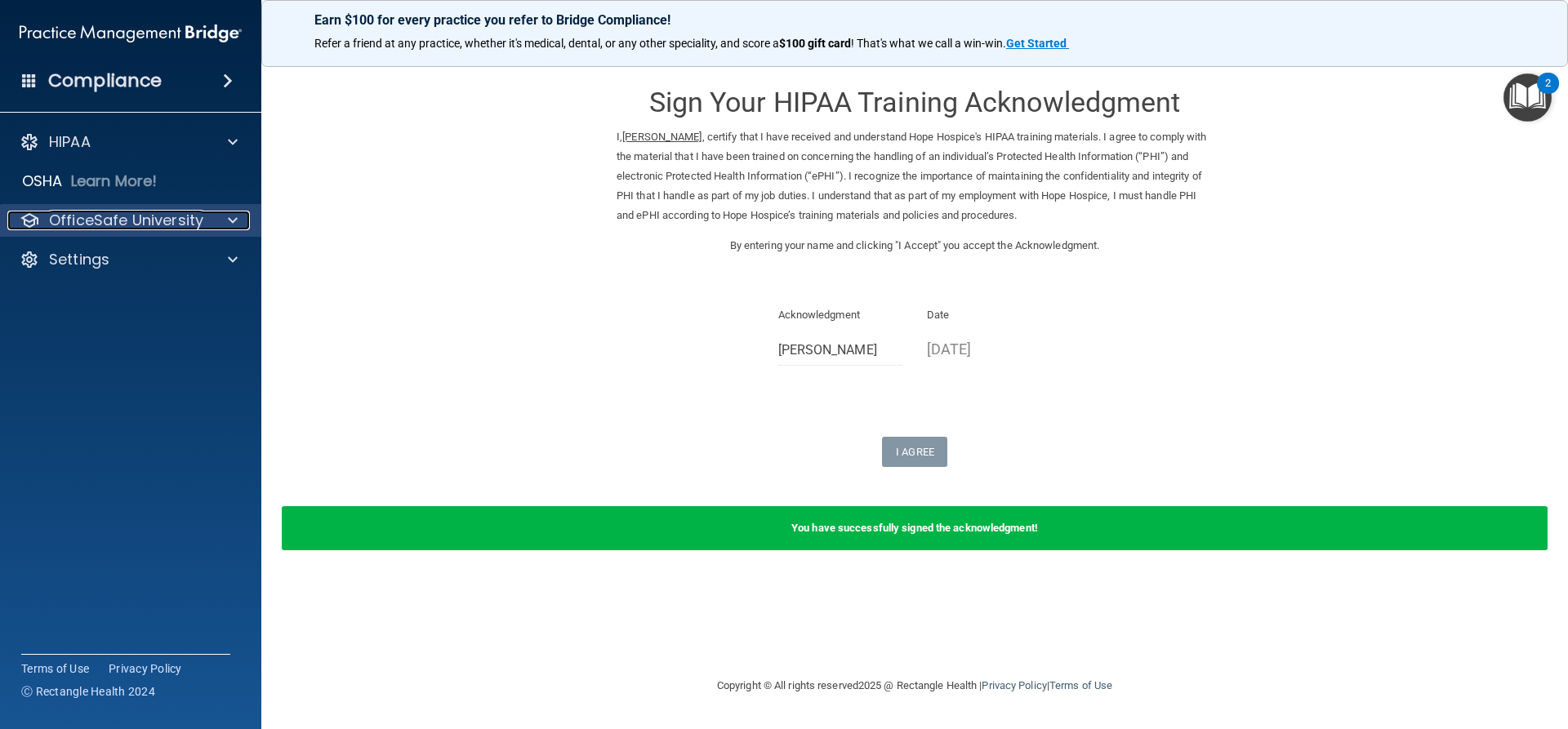
click at [103, 226] on p "OfficeSafe University" at bounding box center [126, 221] width 154 height 19
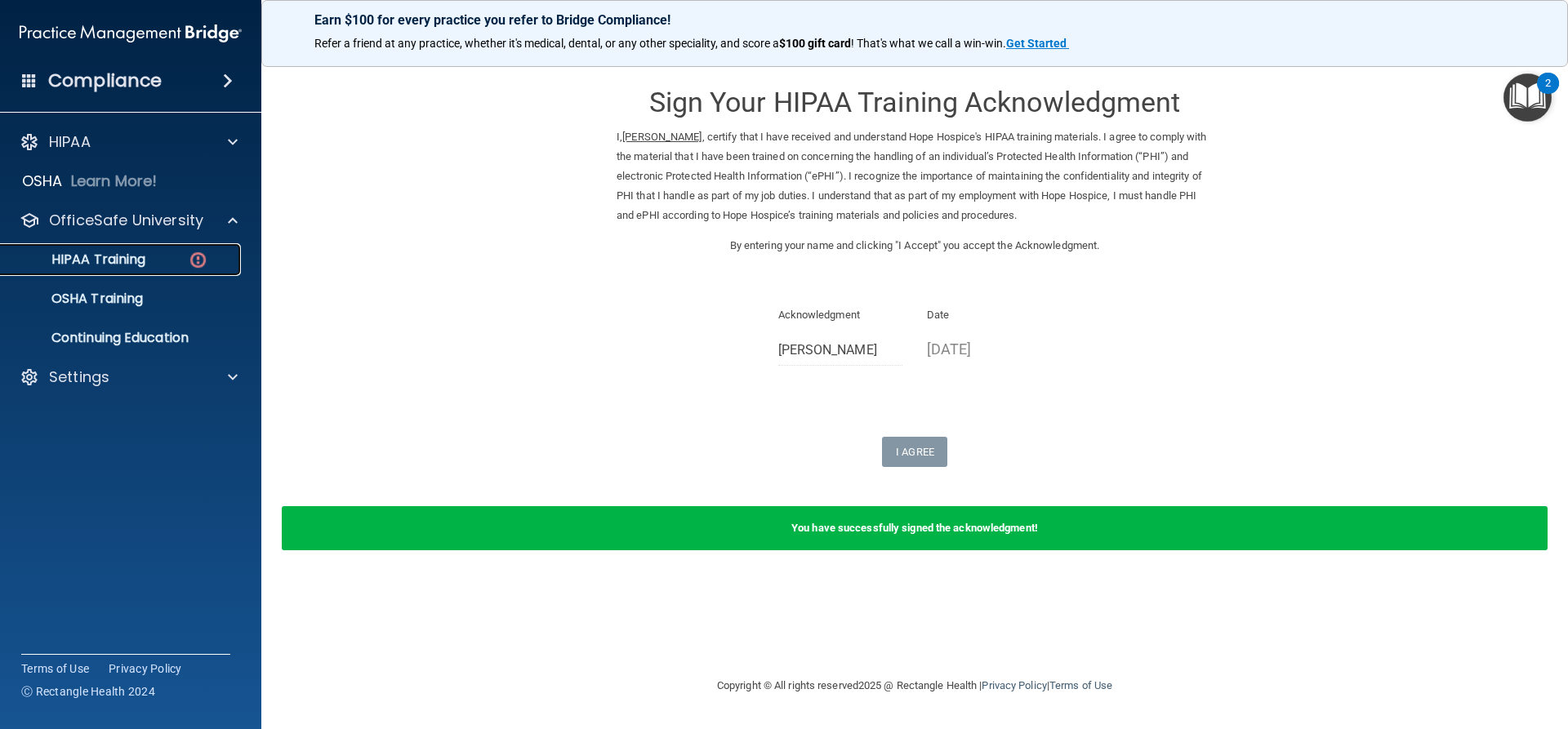
click at [127, 261] on p "HIPAA Training" at bounding box center [78, 259] width 135 height 16
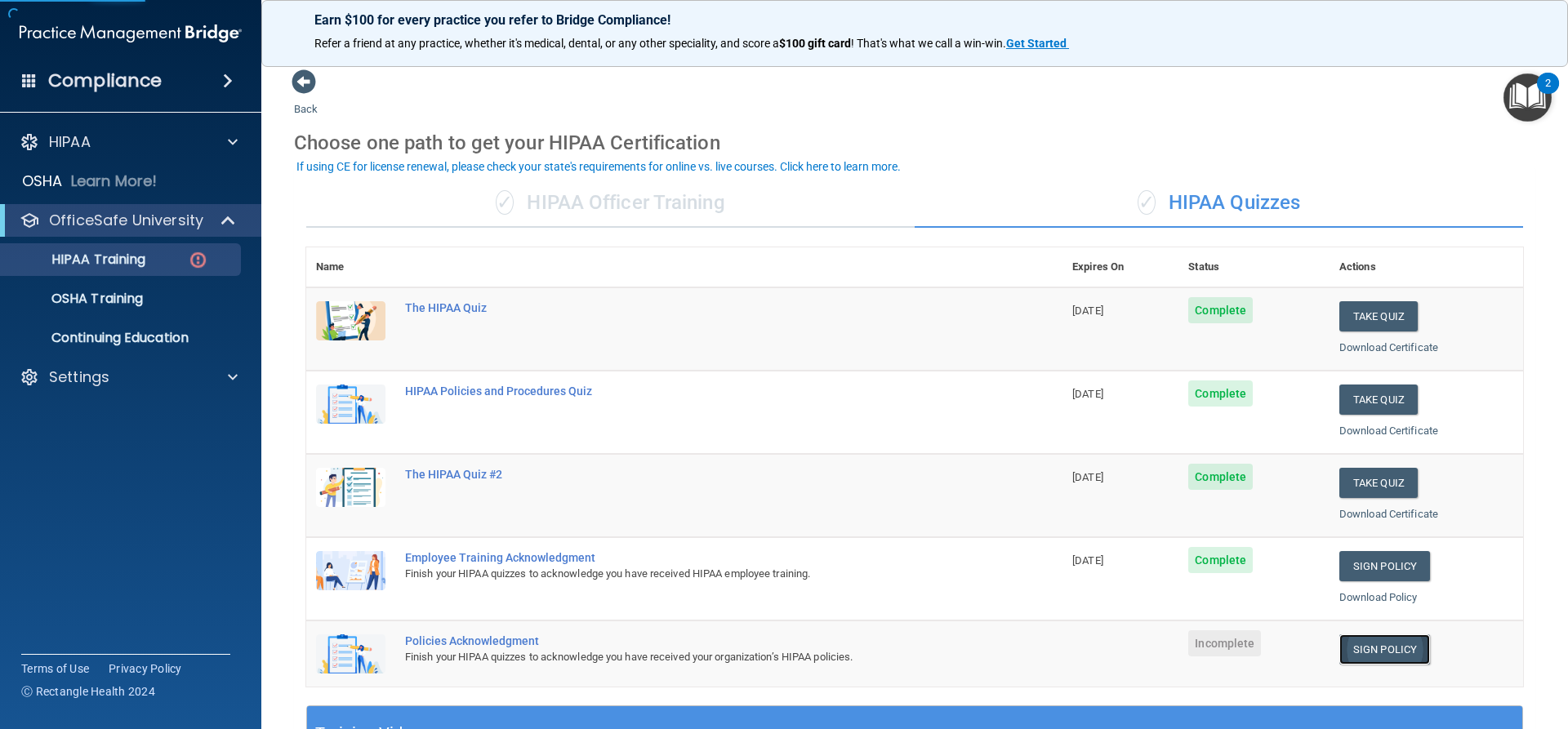
click at [1408, 655] on link "Sign Policy" at bounding box center [1385, 649] width 91 height 30
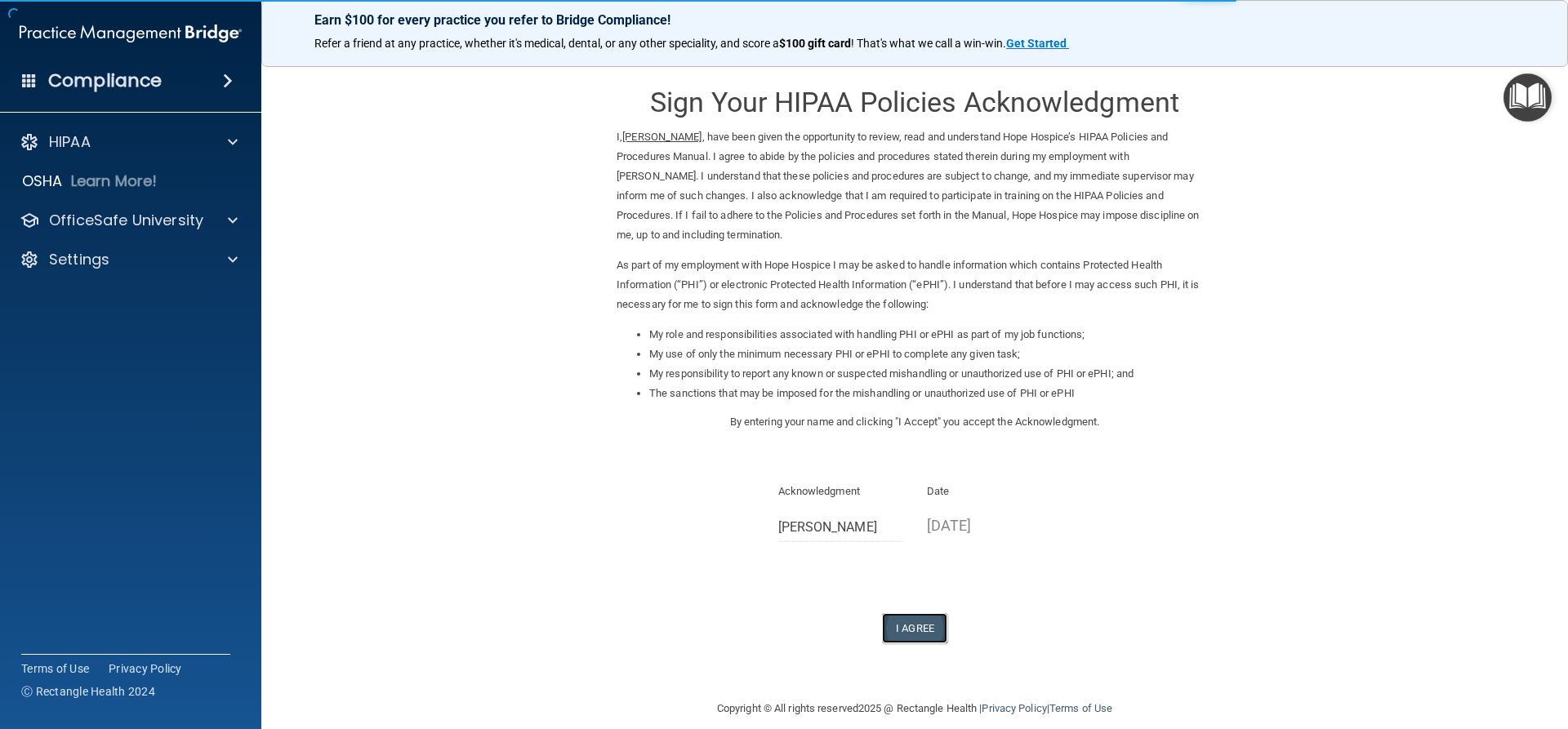
click at [920, 617] on button "I Agree" at bounding box center [915, 628] width 66 height 30
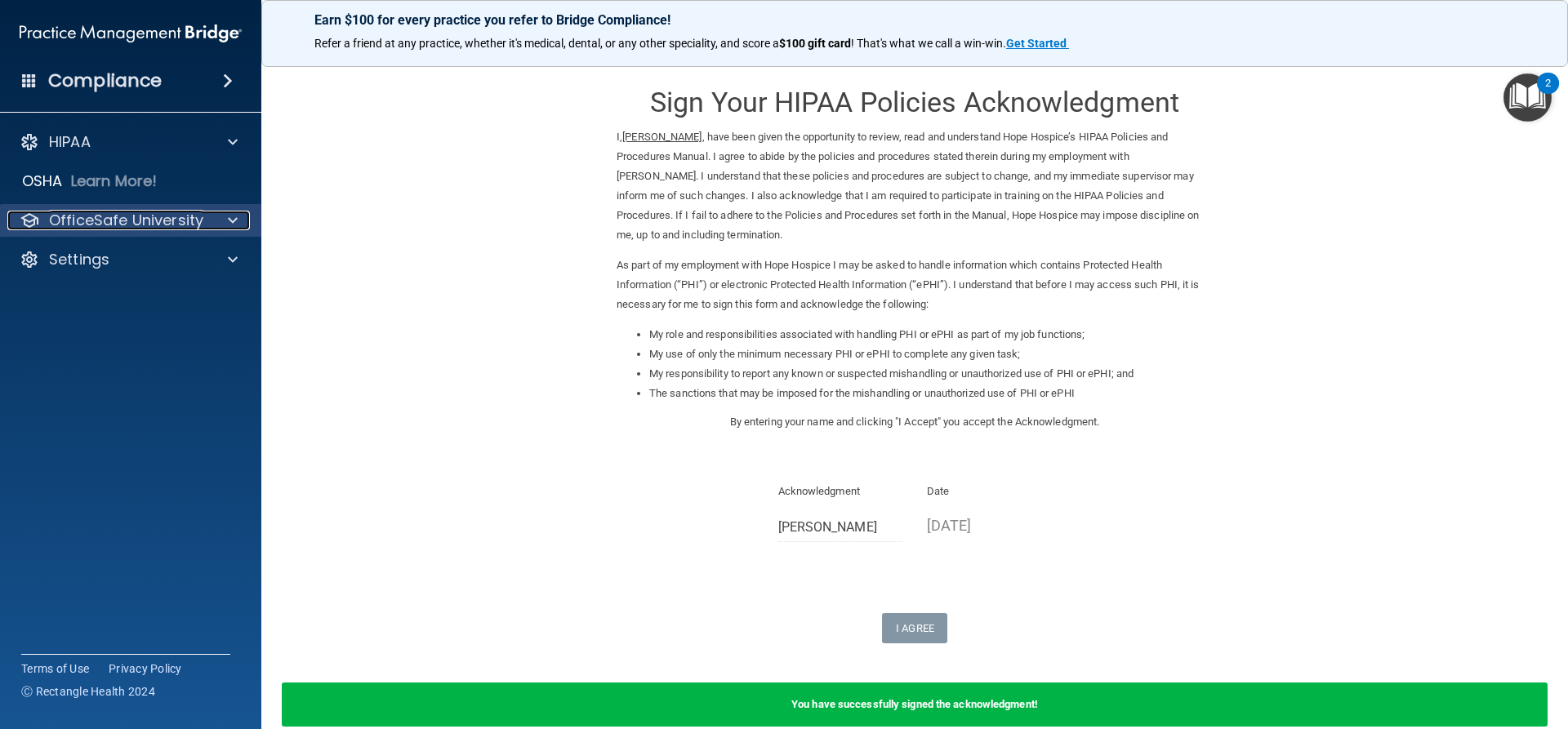
click at [89, 227] on p "OfficeSafe University" at bounding box center [126, 221] width 154 height 19
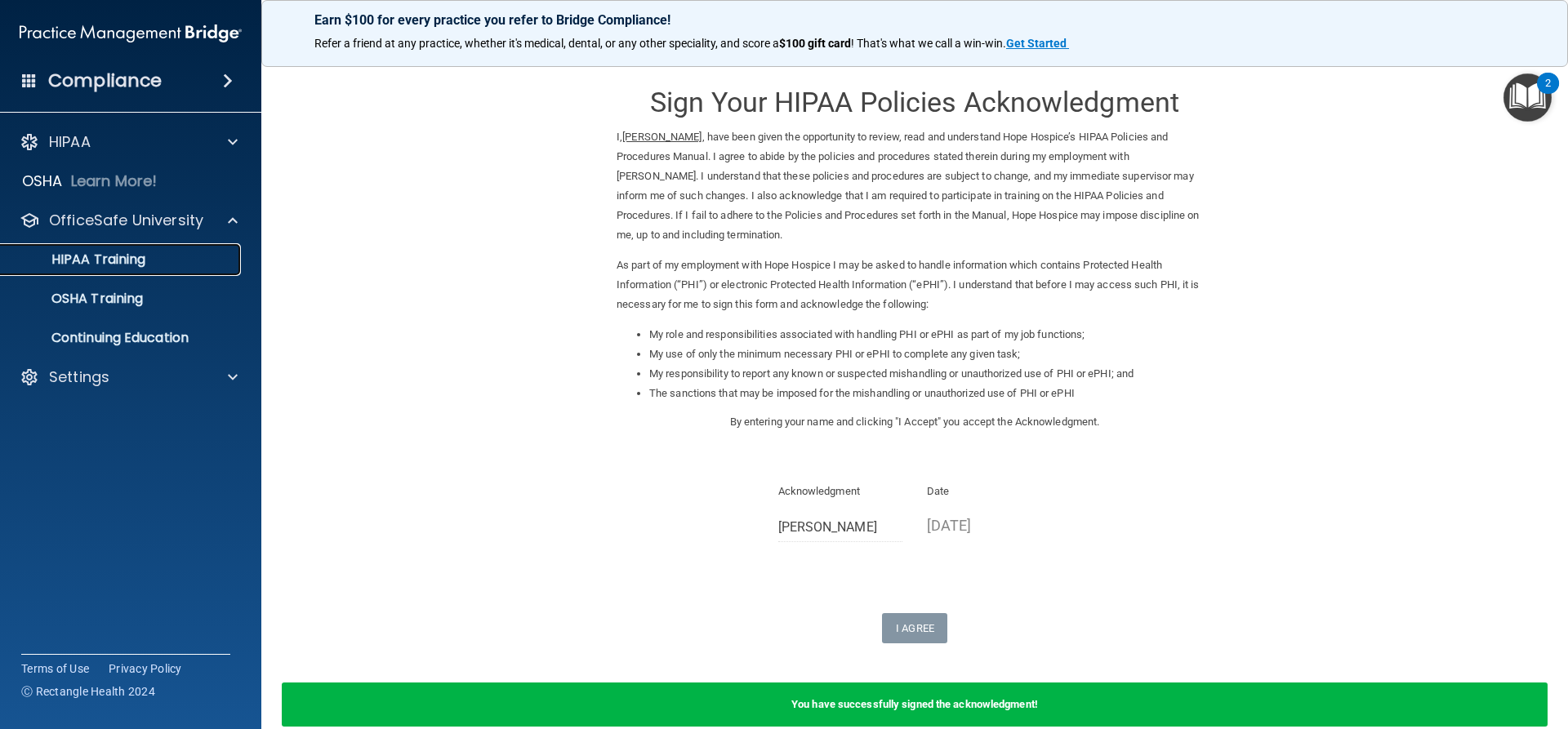
click at [121, 273] on link "HIPAA Training" at bounding box center [112, 259] width 257 height 33
